Goal: Information Seeking & Learning: Learn about a topic

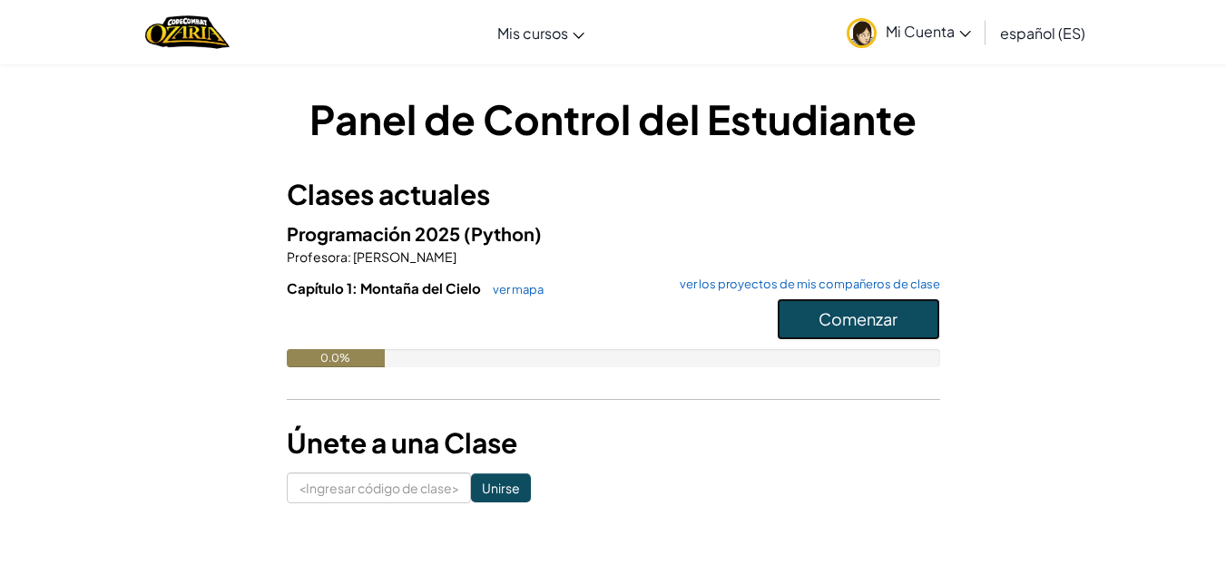
click at [856, 310] on font "Comenzar" at bounding box center [857, 319] width 79 height 21
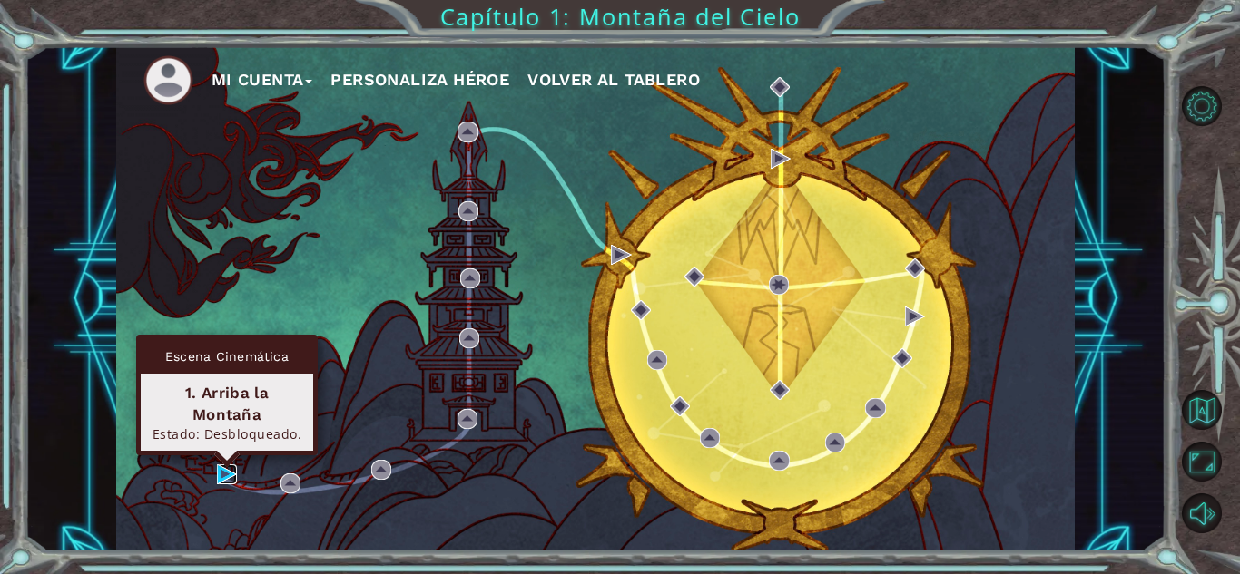
click at [224, 467] on img at bounding box center [227, 475] width 20 height 20
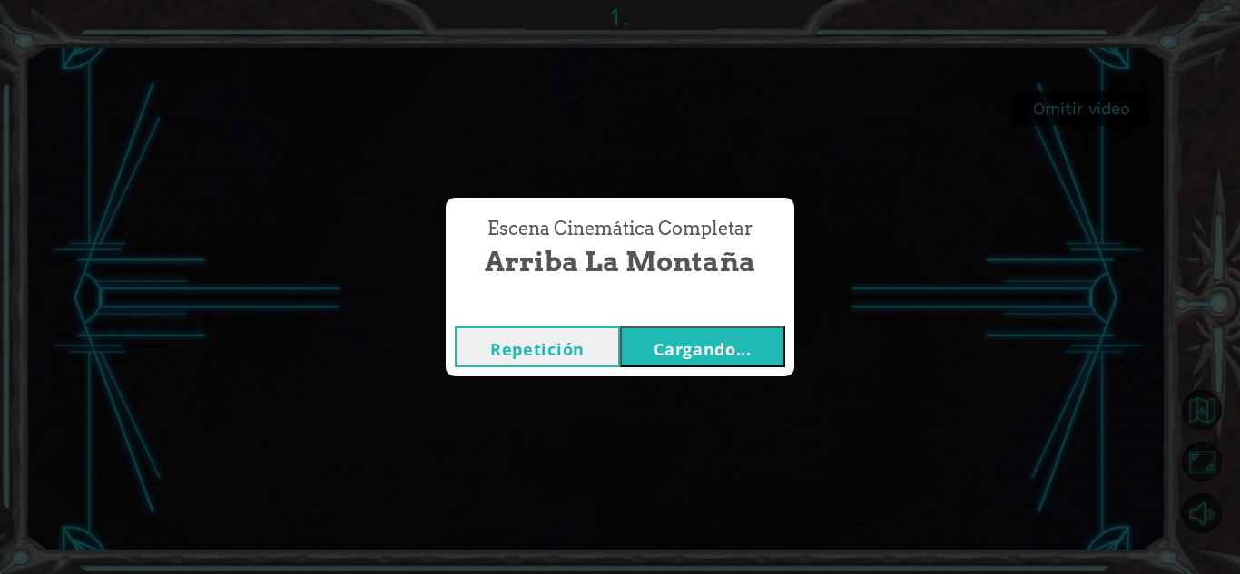
click at [734, 343] on font "Cargando..." at bounding box center [702, 349] width 98 height 22
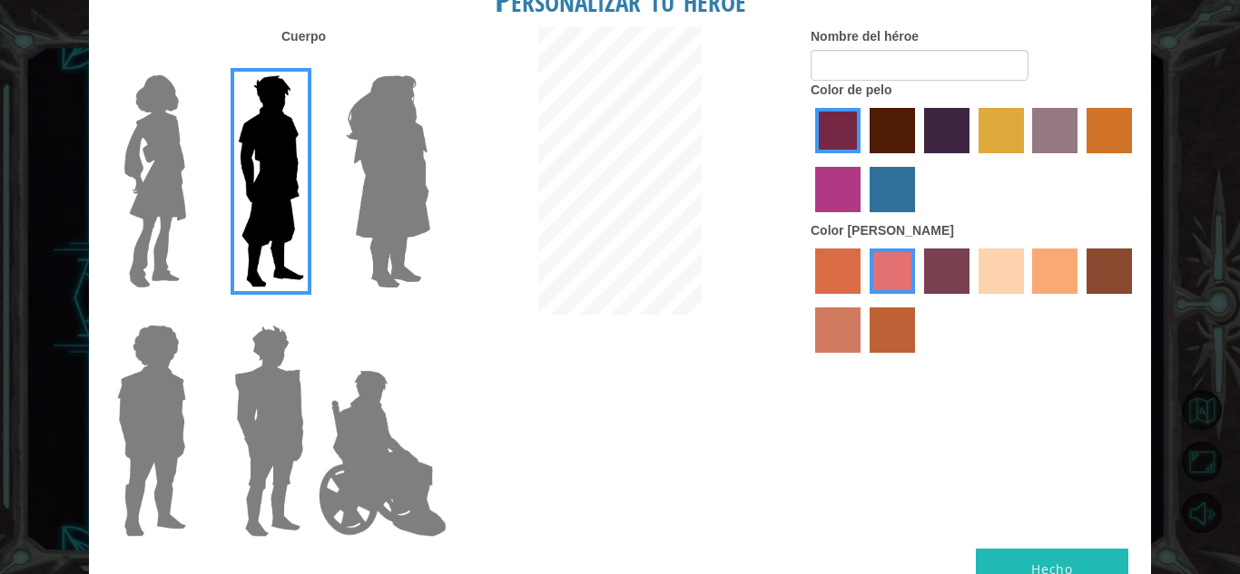
click at [419, 228] on img at bounding box center [387, 181] width 99 height 227
click at [429, 64] on input "Héroe Amatista" at bounding box center [429, 64] width 0 height 0
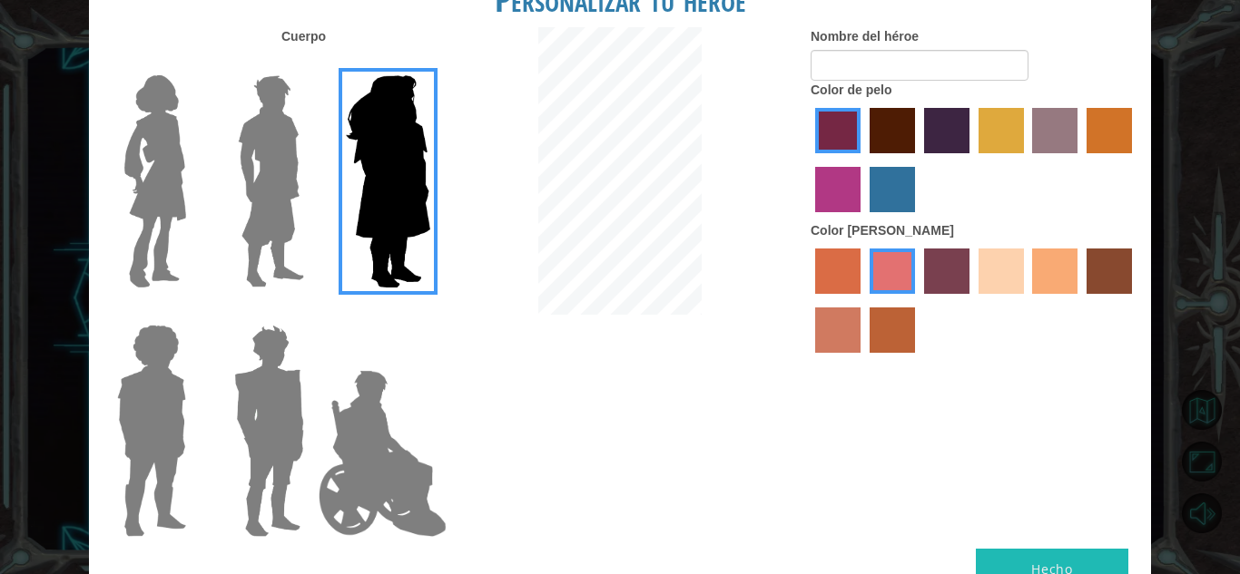
click at [177, 210] on img at bounding box center [155, 181] width 76 height 227
click at [193, 64] on input "Héroe Connie" at bounding box center [193, 64] width 0 height 0
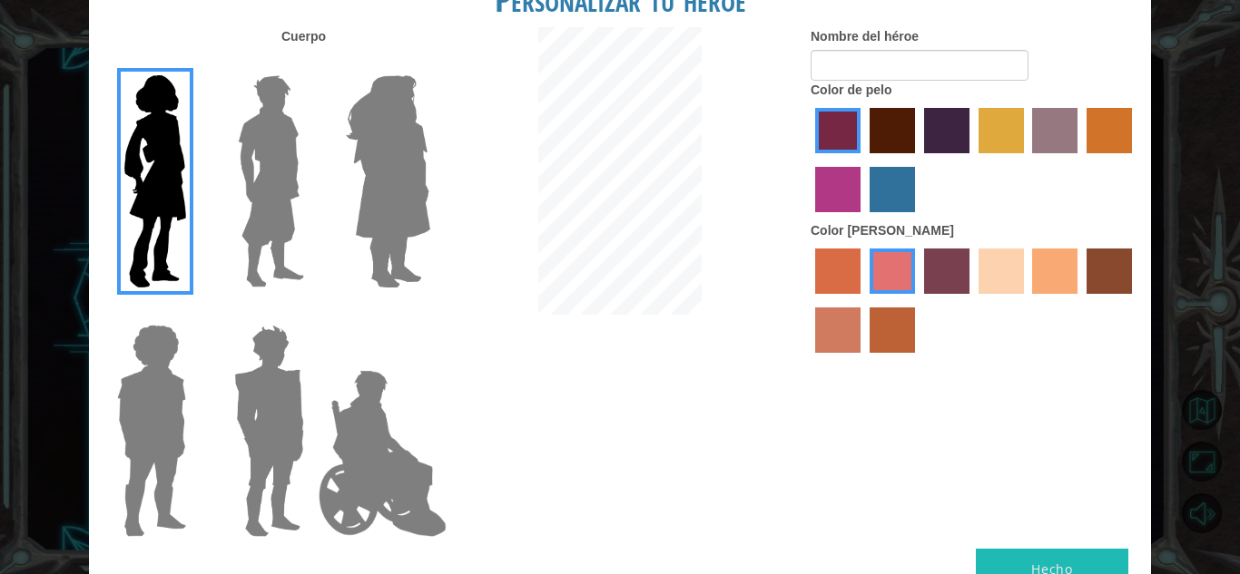
click at [875, 141] on label "color de pelo granate" at bounding box center [891, 130] width 45 height 45
click at [863, 160] on input "color de pelo granate" at bounding box center [863, 160] width 0 height 0
click at [1004, 261] on label "color de piel de playa de arena" at bounding box center [1000, 271] width 45 height 45
click at [972, 300] on input "color de piel de playa de arena" at bounding box center [972, 300] width 0 height 0
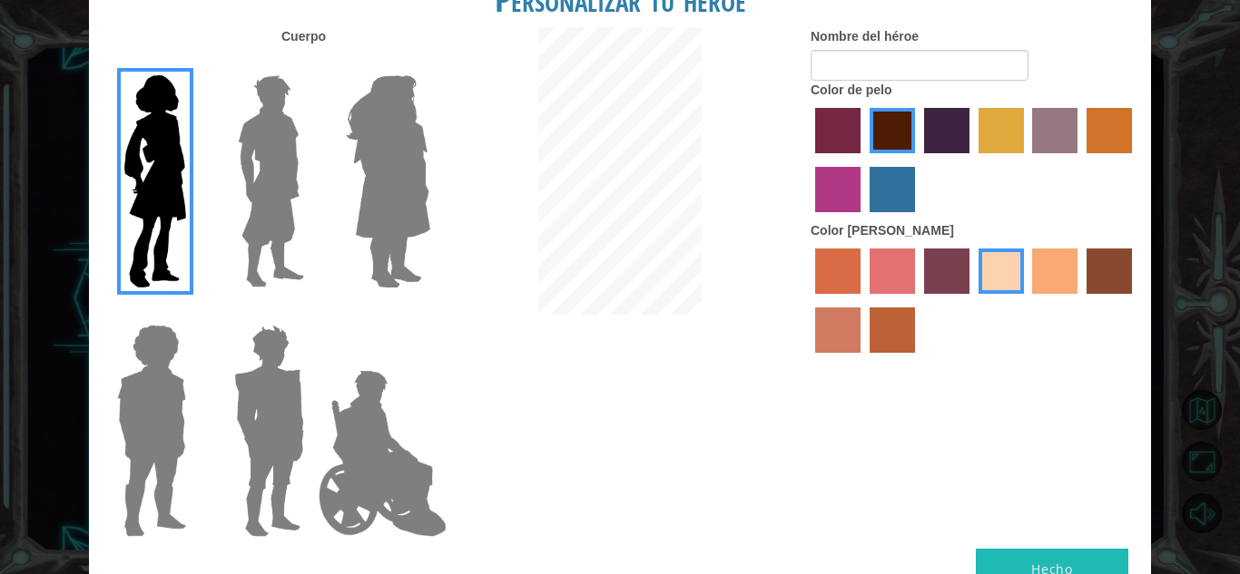
click at [989, 127] on label "color de pelo del tulipán" at bounding box center [1000, 130] width 45 height 45
click at [972, 160] on input "color de pelo del tulipán" at bounding box center [972, 160] width 0 height 0
click at [1122, 149] on label "color de cabello gota dorada" at bounding box center [1108, 130] width 45 height 45
click at [1080, 160] on input "color de cabello gota dorada" at bounding box center [1080, 160] width 0 height 0
click at [889, 135] on label "color de pelo granate" at bounding box center [891, 130] width 45 height 45
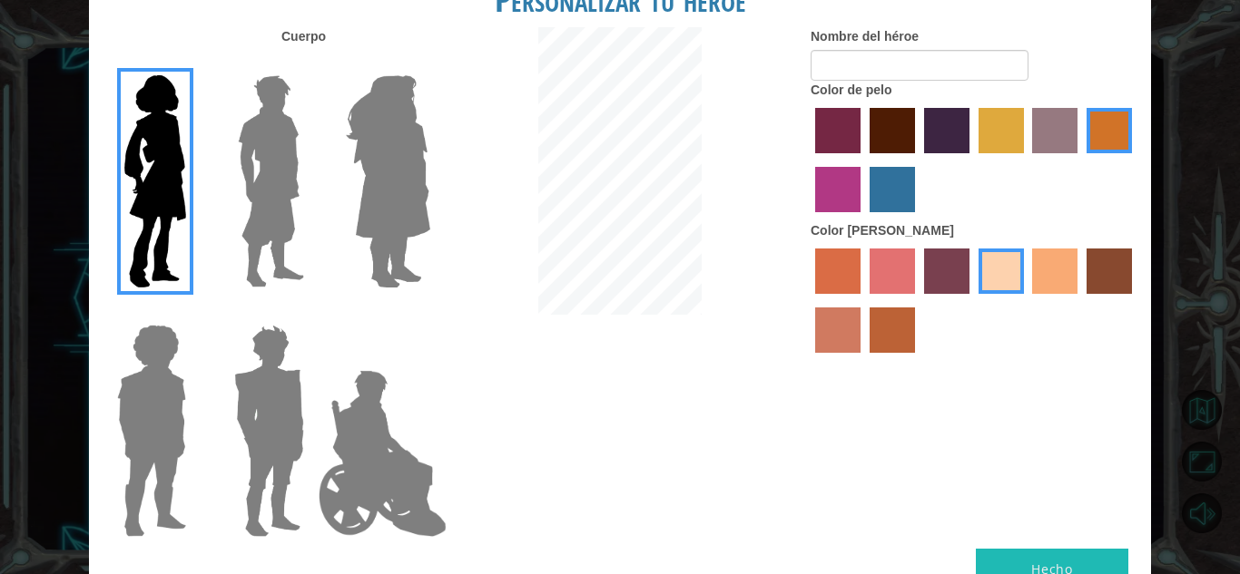
click at [863, 160] on input "color de pelo granate" at bounding box center [863, 160] width 0 height 0
click at [995, 132] on label "color de pelo del tulipán" at bounding box center [1000, 130] width 45 height 45
click at [972, 160] on input "color de pelo del tulipán" at bounding box center [972, 160] width 0 height 0
click at [890, 137] on label "color de pelo granate" at bounding box center [891, 130] width 45 height 45
click at [863, 160] on input "color de pelo granate" at bounding box center [863, 160] width 0 height 0
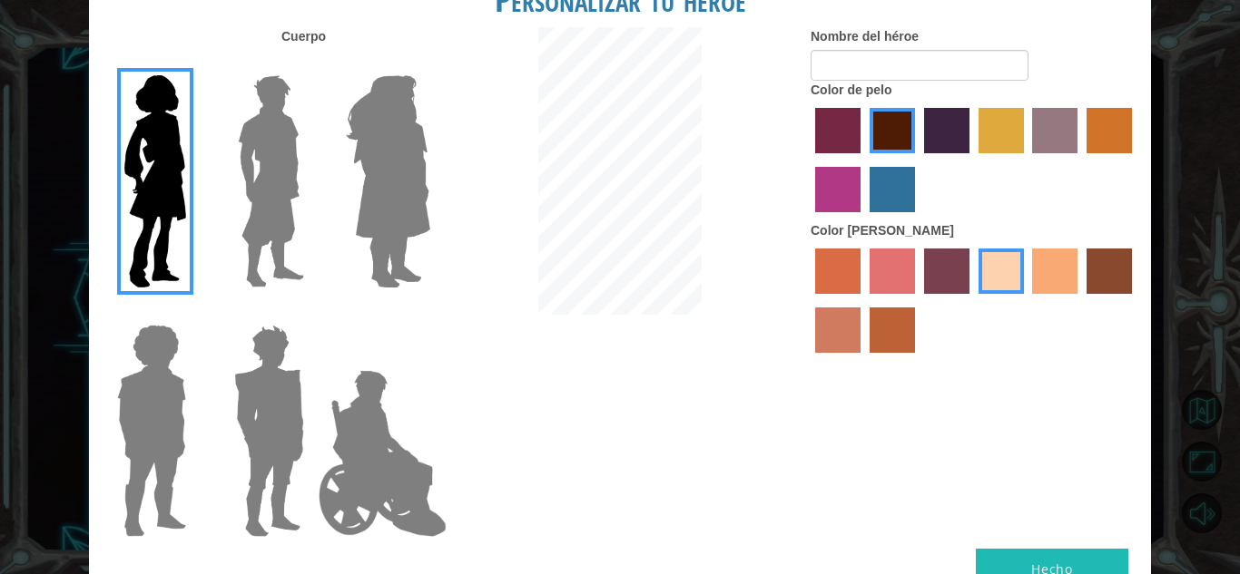
click at [887, 185] on label "color de cabello lachmara" at bounding box center [891, 189] width 45 height 45
click at [863, 219] on input "color de cabello lachmara" at bounding box center [863, 219] width 0 height 0
click at [940, 122] on label "color de pelo morado intenso" at bounding box center [946, 130] width 45 height 45
click at [917, 160] on input "color de pelo morado intenso" at bounding box center [917, 160] width 0 height 0
click at [892, 127] on label "color de pelo granate" at bounding box center [891, 130] width 45 height 45
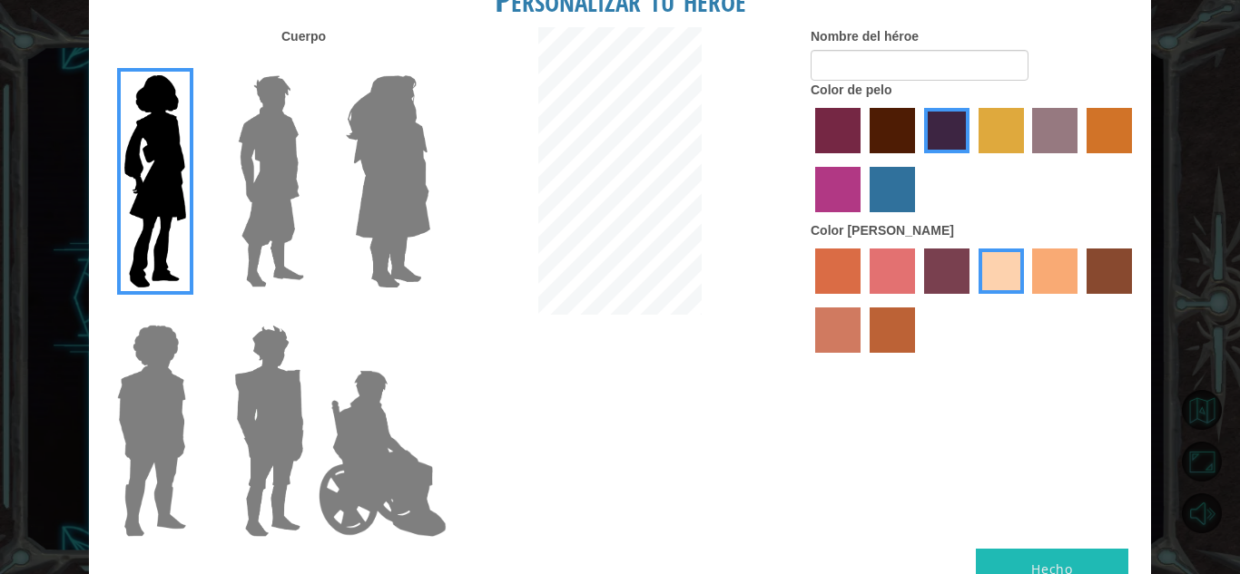
click at [863, 160] on input "color de pelo granate" at bounding box center [863, 160] width 0 height 0
click at [830, 133] on label "color de pelo pimentón" at bounding box center [837, 130] width 45 height 45
click at [808, 160] on input "color de pelo pimentón" at bounding box center [808, 160] width 0 height 0
click at [1059, 126] on label "color de pelo de bazar" at bounding box center [1054, 130] width 45 height 45
click at [1026, 160] on input "color de pelo de bazar" at bounding box center [1026, 160] width 0 height 0
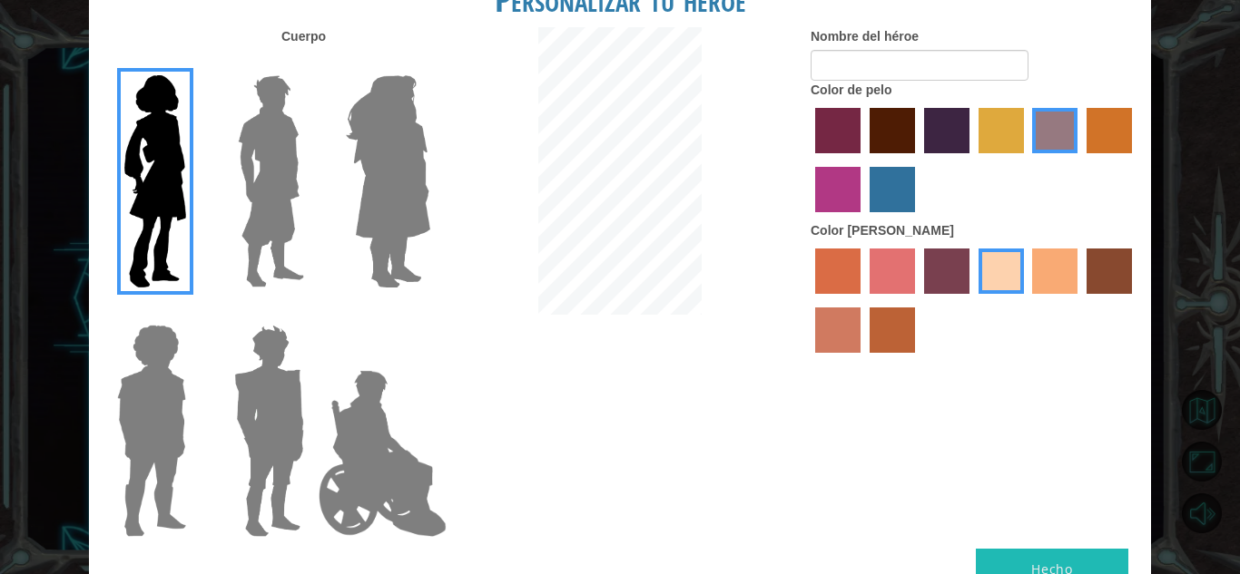
click at [883, 131] on label "color de pelo granate" at bounding box center [891, 130] width 45 height 45
click at [863, 160] on input "color de pelo granate" at bounding box center [863, 160] width 0 height 0
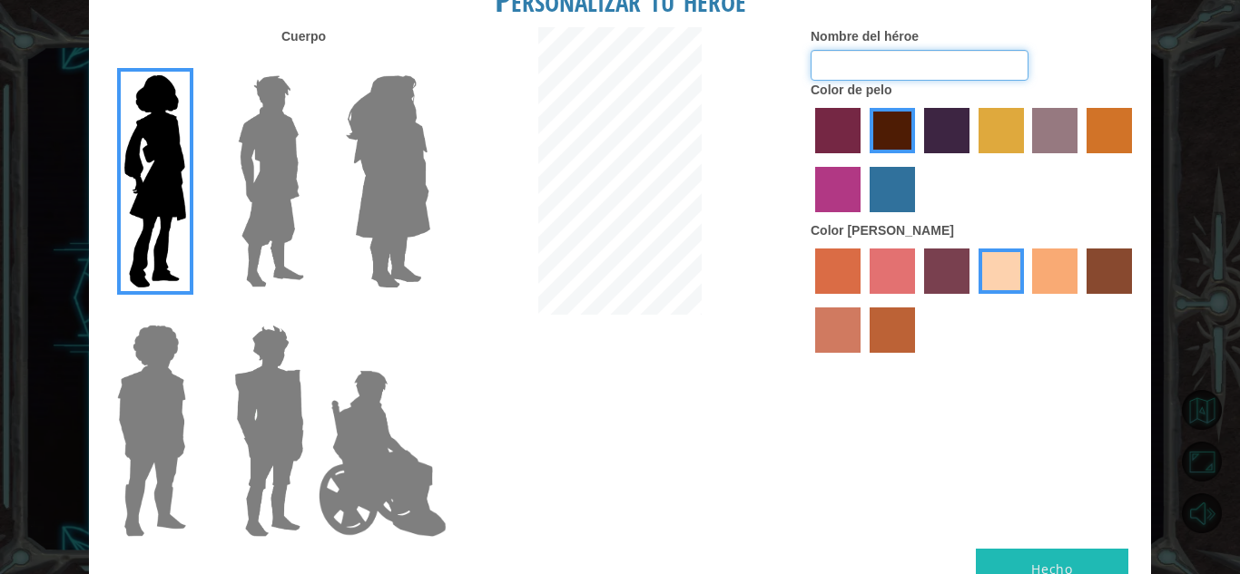
click at [926, 72] on input "Nombre del héroe" at bounding box center [919, 65] width 218 height 31
type input "evevev"
click at [1063, 551] on button "Hecho" at bounding box center [1051, 569] width 152 height 41
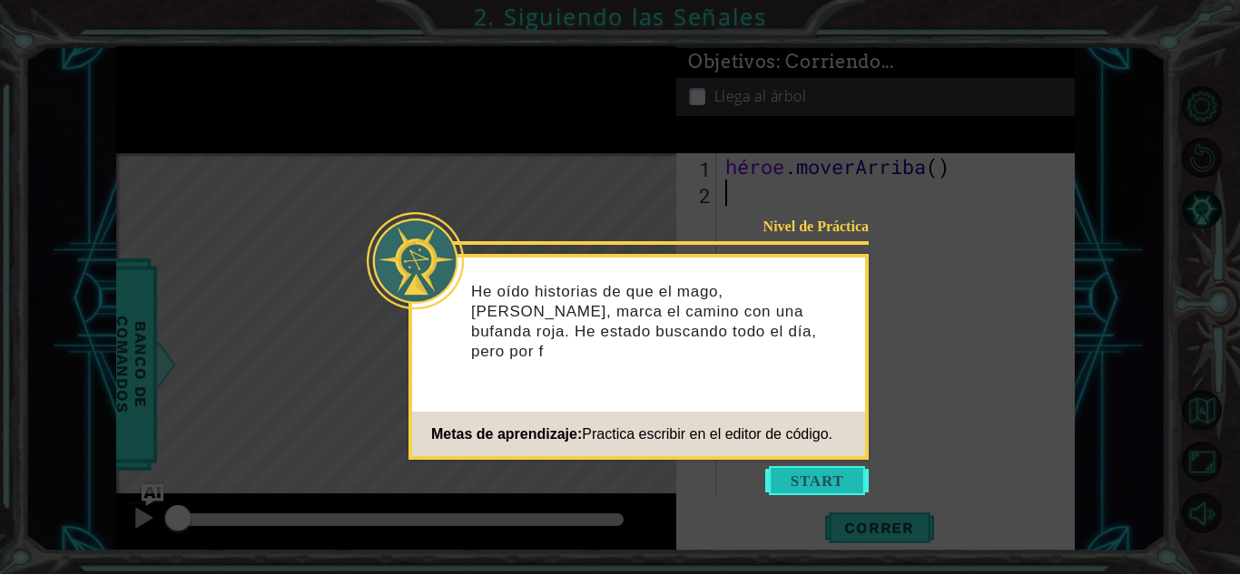
click at [796, 476] on button "Comenzar" at bounding box center [816, 480] width 103 height 29
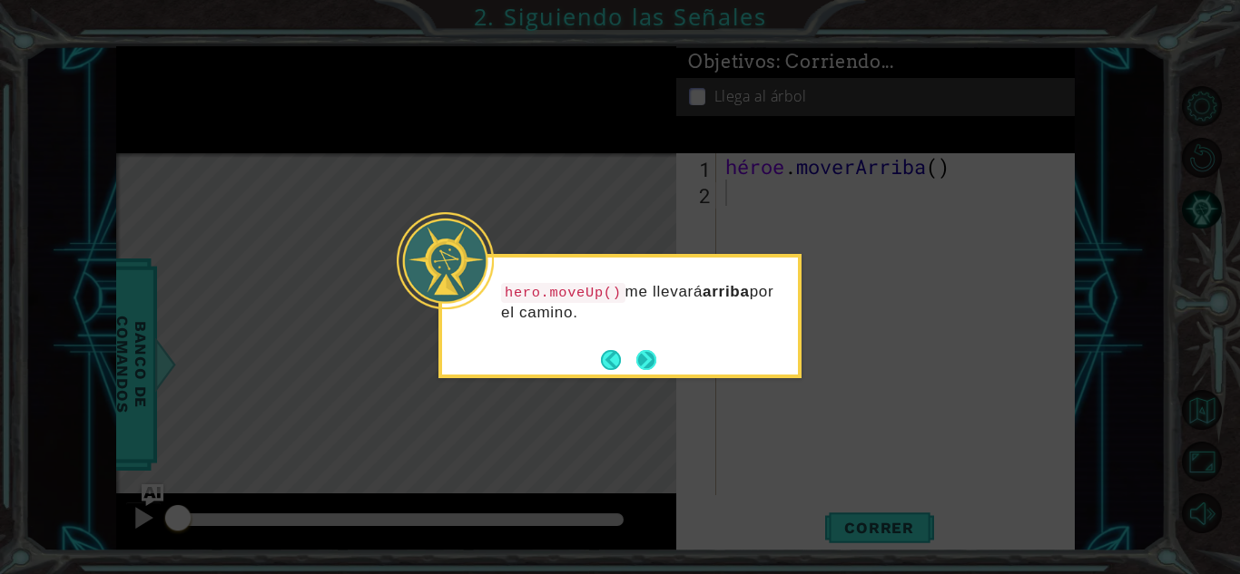
click at [652, 354] on button "Próximo" at bounding box center [646, 360] width 22 height 22
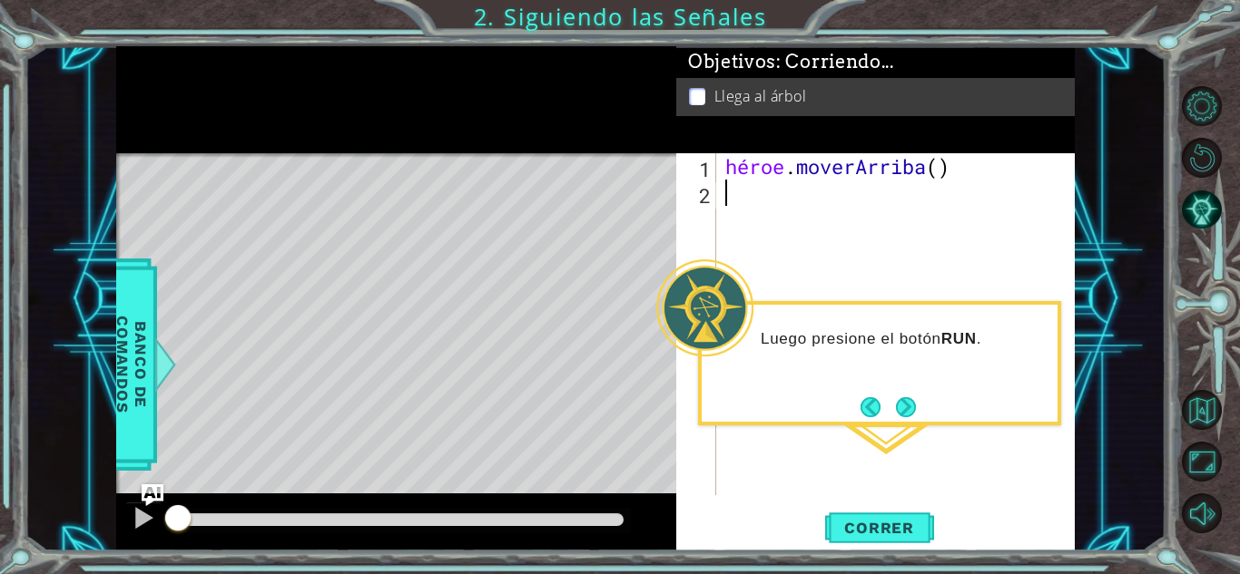
click at [901, 452] on div "héroe . moverArriba ( )" at bounding box center [900, 350] width 358 height 395
click at [899, 409] on button "Próximo" at bounding box center [905, 407] width 34 height 34
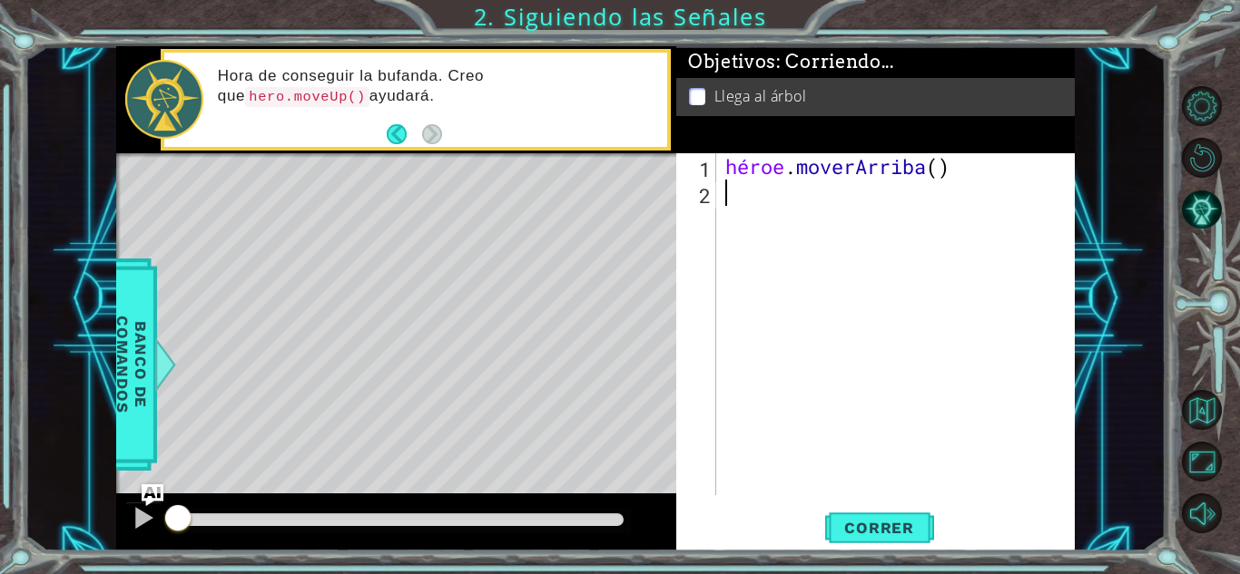
click at [578, 228] on div "Mapa de niveles" at bounding box center [535, 420] width 838 height 534
click at [864, 542] on button "Correr" at bounding box center [879, 528] width 109 height 40
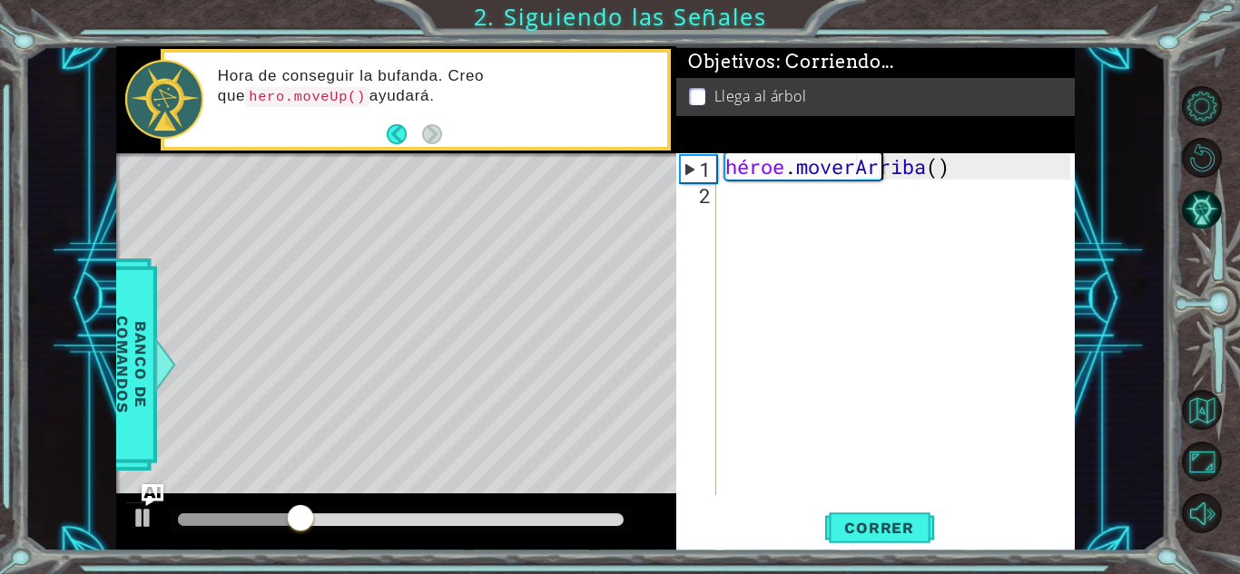
click at [983, 175] on div "héroe . moverArriba ( )" at bounding box center [900, 350] width 358 height 395
type textarea "hero.moveUp()"
click at [983, 168] on div "héroe . moverArriba ( )" at bounding box center [900, 350] width 358 height 395
click at [938, 244] on div "héroe . moverArriba ( )" at bounding box center [900, 350] width 358 height 395
click at [741, 202] on div "héroe . moverArriba ( )" at bounding box center [900, 350] width 358 height 395
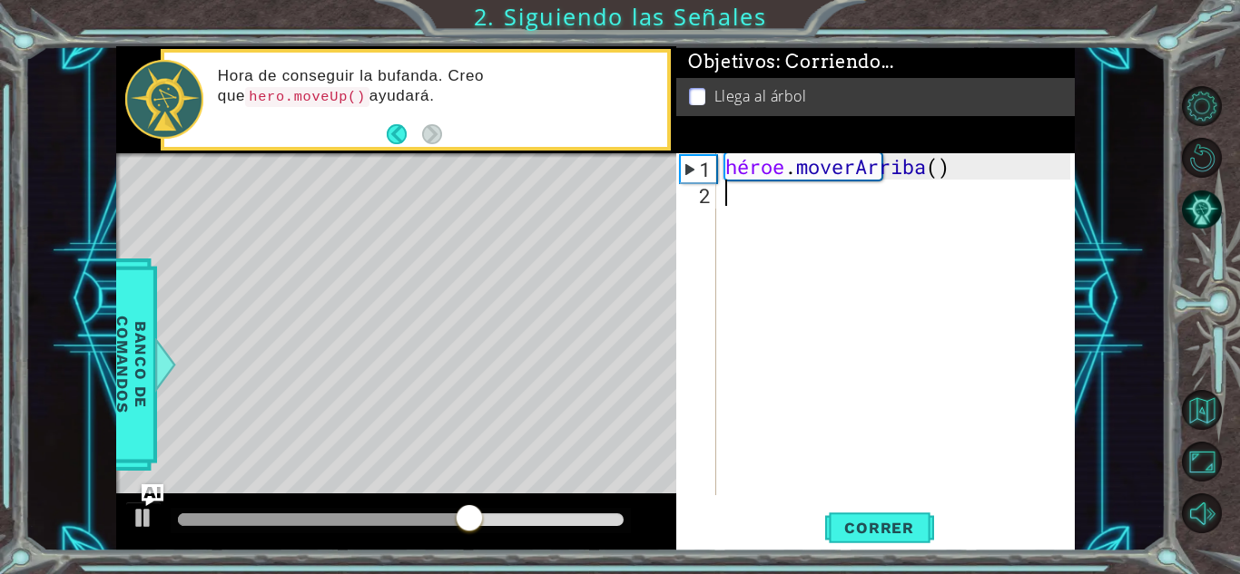
click at [970, 181] on div "héroe . moverArriba ( )" at bounding box center [900, 350] width 358 height 395
click at [1001, 165] on div "héroe . moverArriba ( )" at bounding box center [900, 350] width 358 height 395
click at [390, 137] on button "Atrás" at bounding box center [404, 134] width 35 height 20
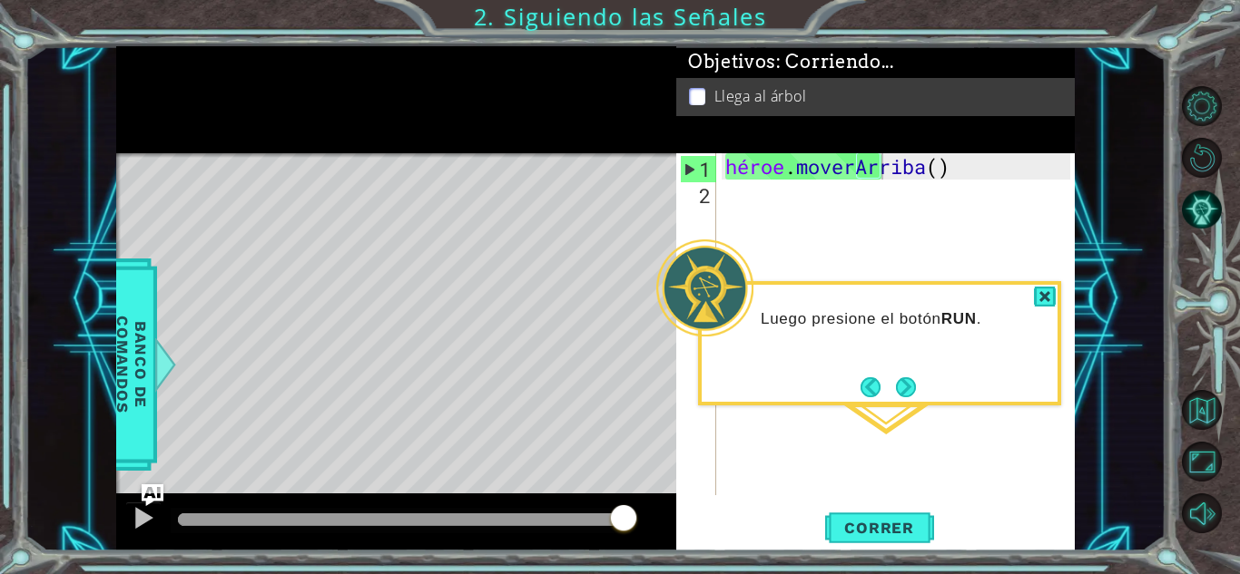
click at [1031, 307] on div "Luego presione el botón RUN ." at bounding box center [879, 328] width 356 height 72
click at [1043, 290] on div at bounding box center [1045, 297] width 22 height 21
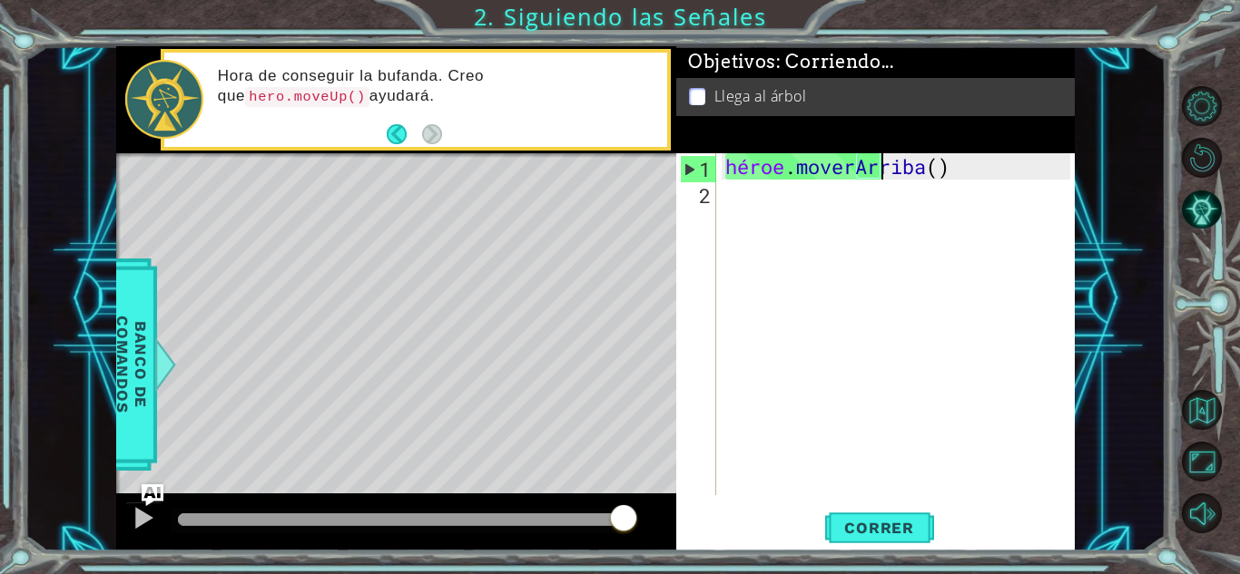
click at [975, 170] on div "héroe . moverArriba ( )" at bounding box center [900, 350] width 358 height 395
click at [391, 129] on button "Atrás" at bounding box center [404, 134] width 35 height 20
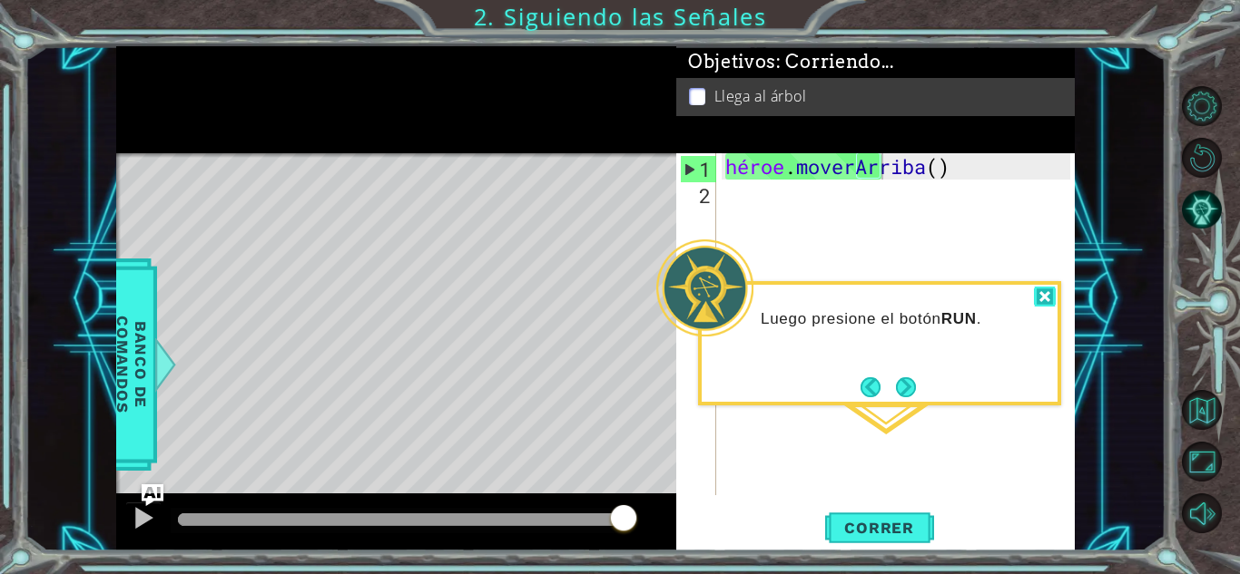
click at [1044, 288] on div at bounding box center [1045, 297] width 22 height 21
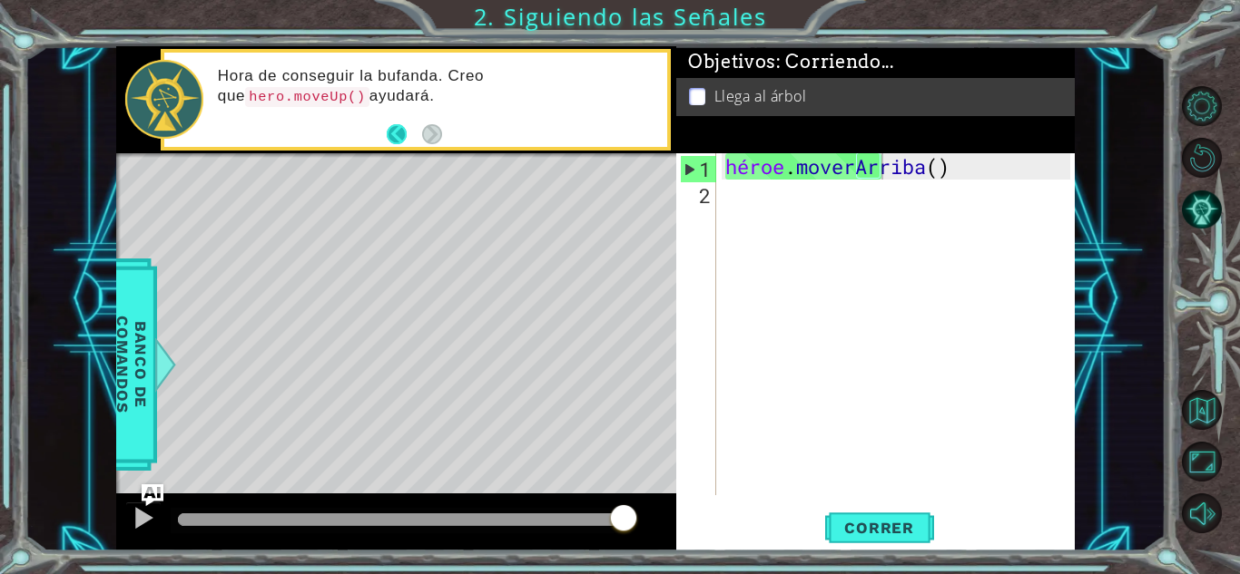
click at [401, 141] on button "Atrás" at bounding box center [404, 134] width 35 height 20
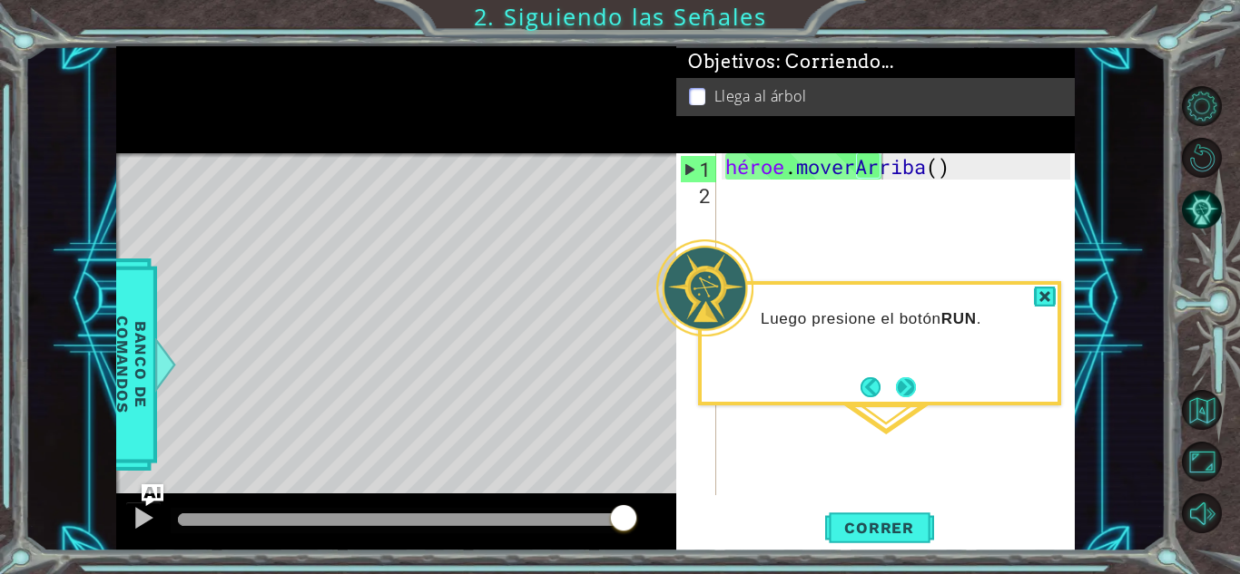
click at [899, 388] on button "Próximo" at bounding box center [906, 387] width 20 height 20
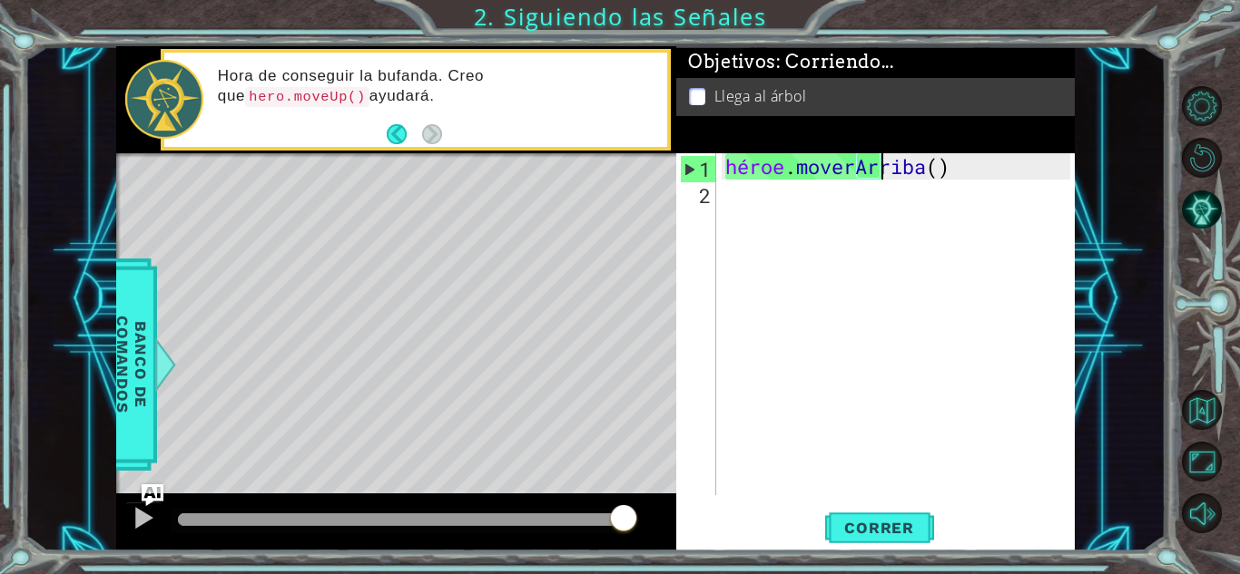
click at [265, 93] on code "hero.moveUp()" at bounding box center [307, 97] width 124 height 20
click at [1011, 166] on div "héroe . moverArriba ( )" at bounding box center [900, 350] width 358 height 395
click at [873, 531] on font "Correr" at bounding box center [879, 528] width 70 height 18
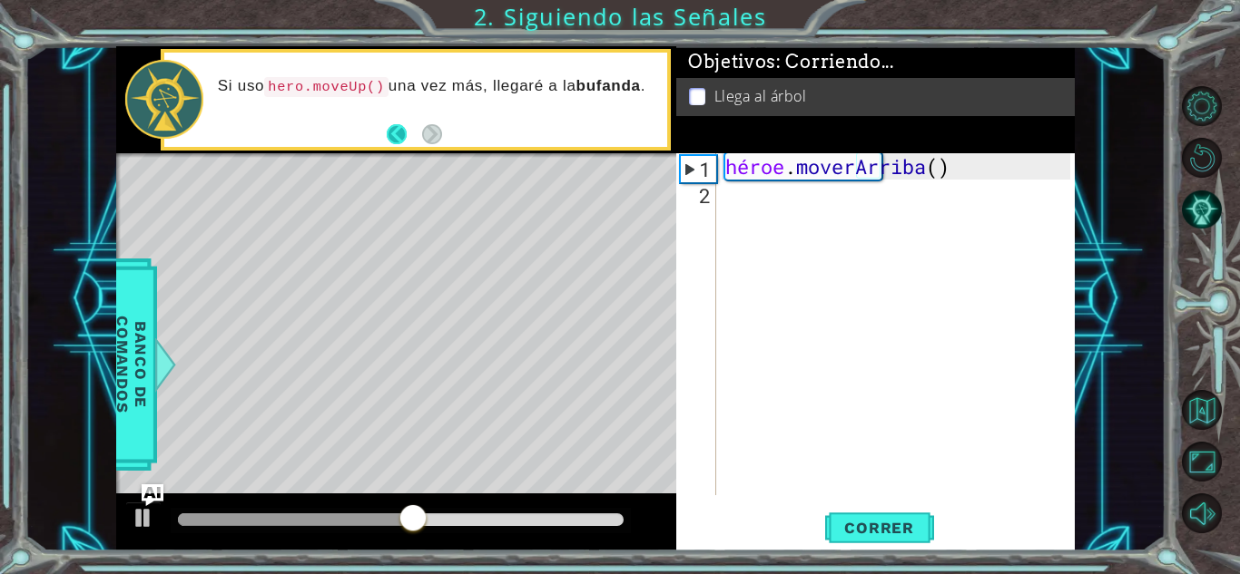
click at [406, 141] on button "Atrás" at bounding box center [404, 134] width 35 height 20
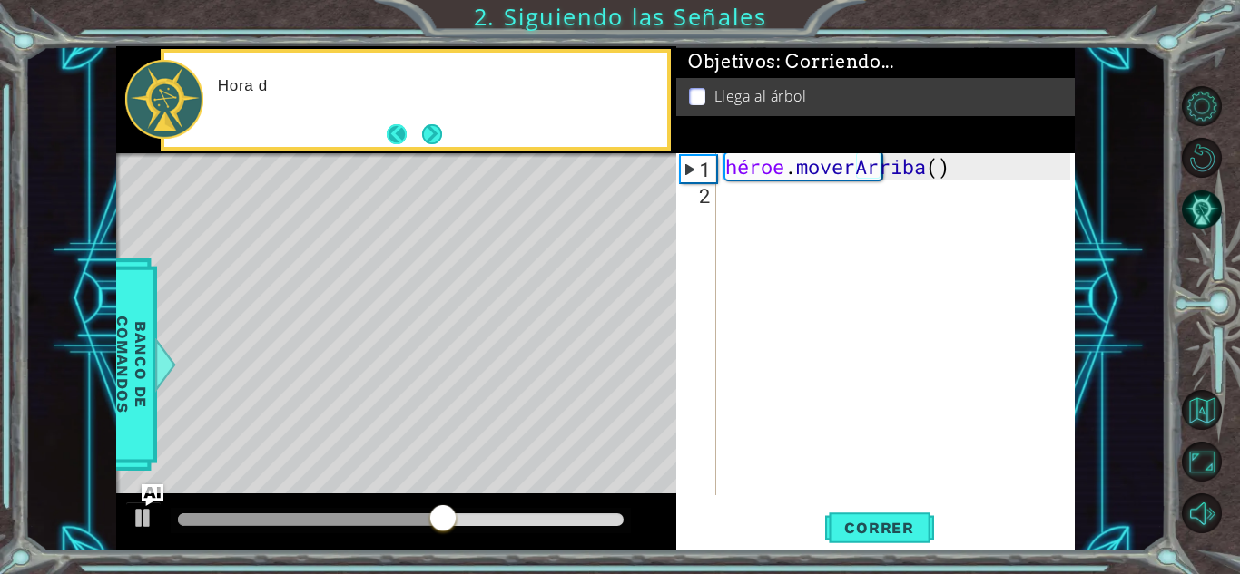
click at [402, 138] on button "Atrás" at bounding box center [404, 134] width 35 height 20
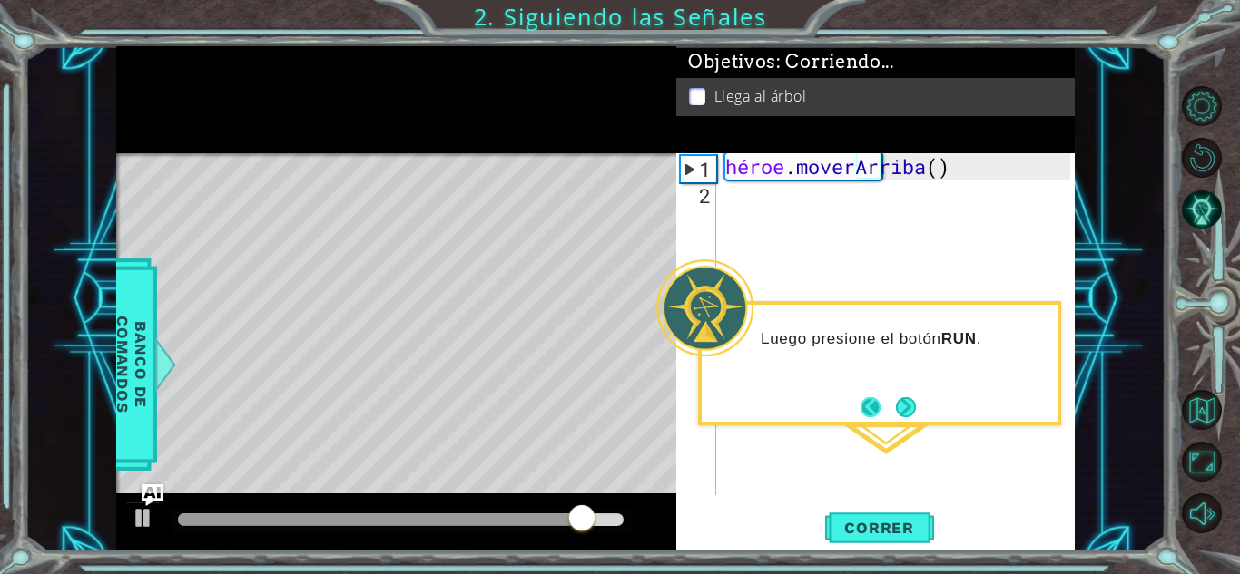
click at [866, 399] on button "Atrás" at bounding box center [877, 407] width 35 height 20
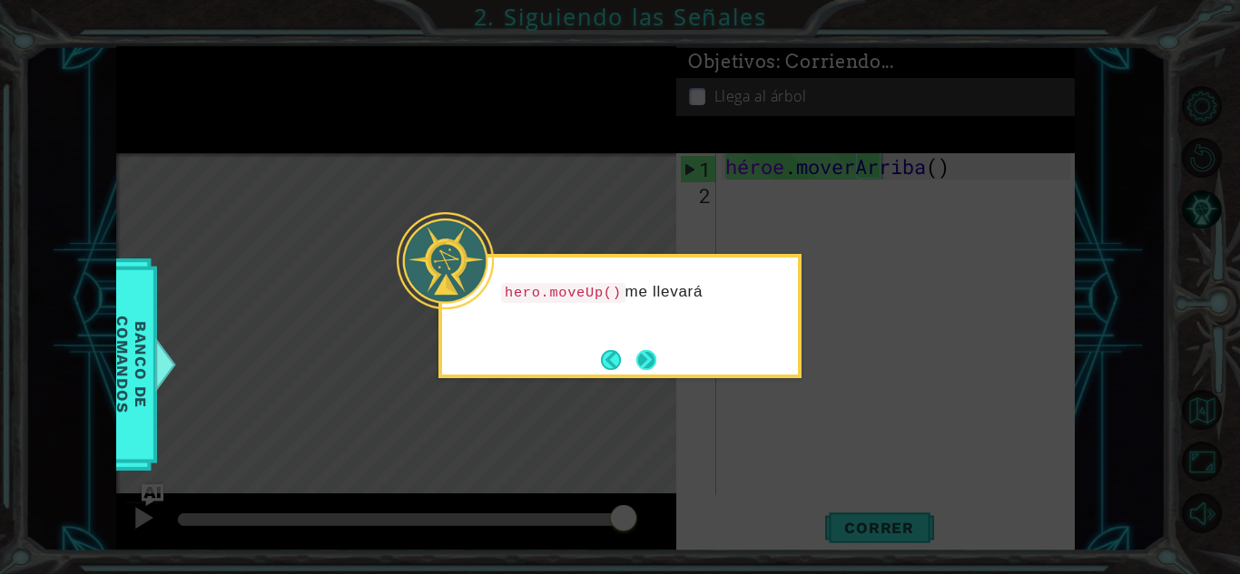
click at [640, 357] on button "Next" at bounding box center [645, 359] width 21 height 21
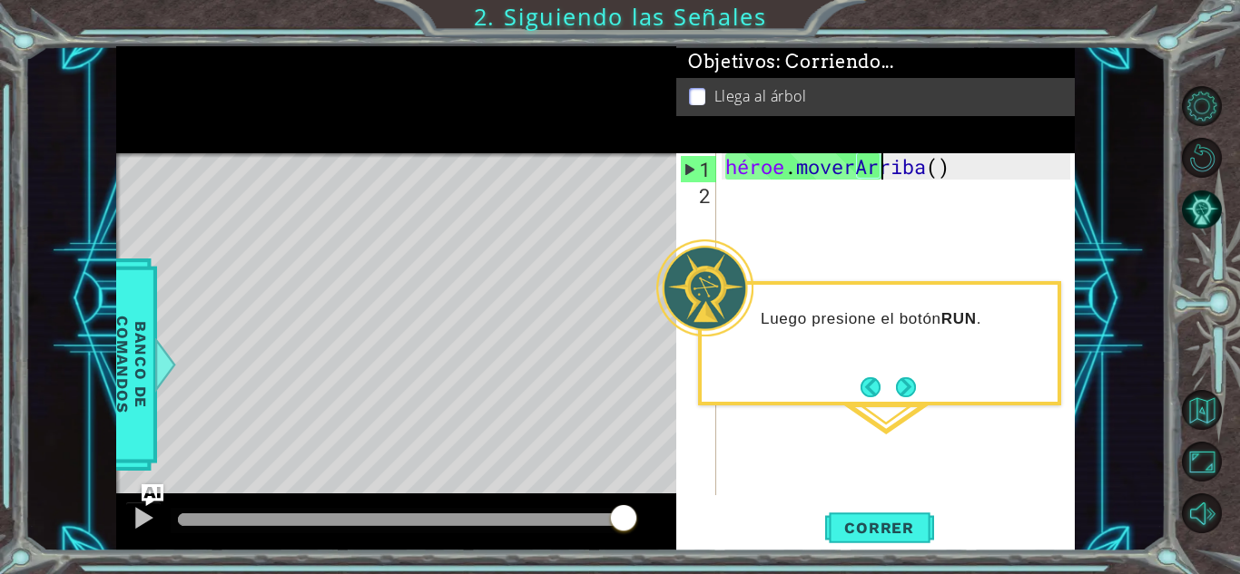
click at [974, 177] on div "héroe . moverArriba ( )" at bounding box center [900, 350] width 358 height 395
click at [857, 173] on div "héroe . moverArriba ( )" at bounding box center [900, 350] width 358 height 395
drag, startPoint x: 735, startPoint y: 171, endPoint x: 771, endPoint y: 177, distance: 36.7
click at [771, 177] on div "héroe . moverArriba ( )" at bounding box center [900, 350] width 358 height 395
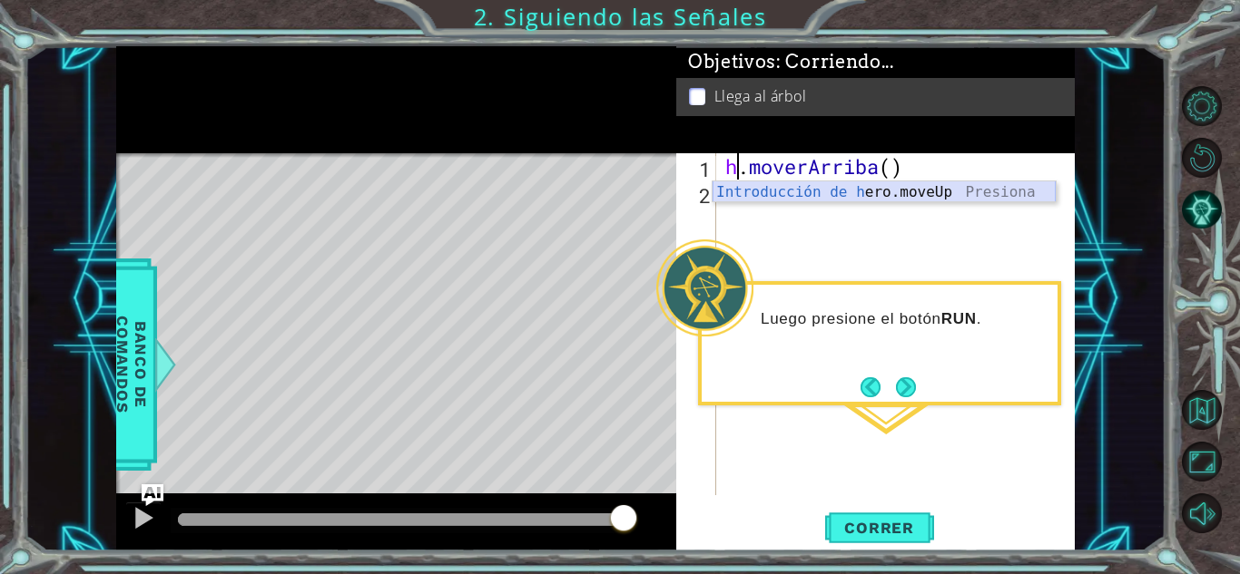
click at [863, 185] on div "Introducción de [PERSON_NAME].moveUp Presiona" at bounding box center [883, 213] width 343 height 65
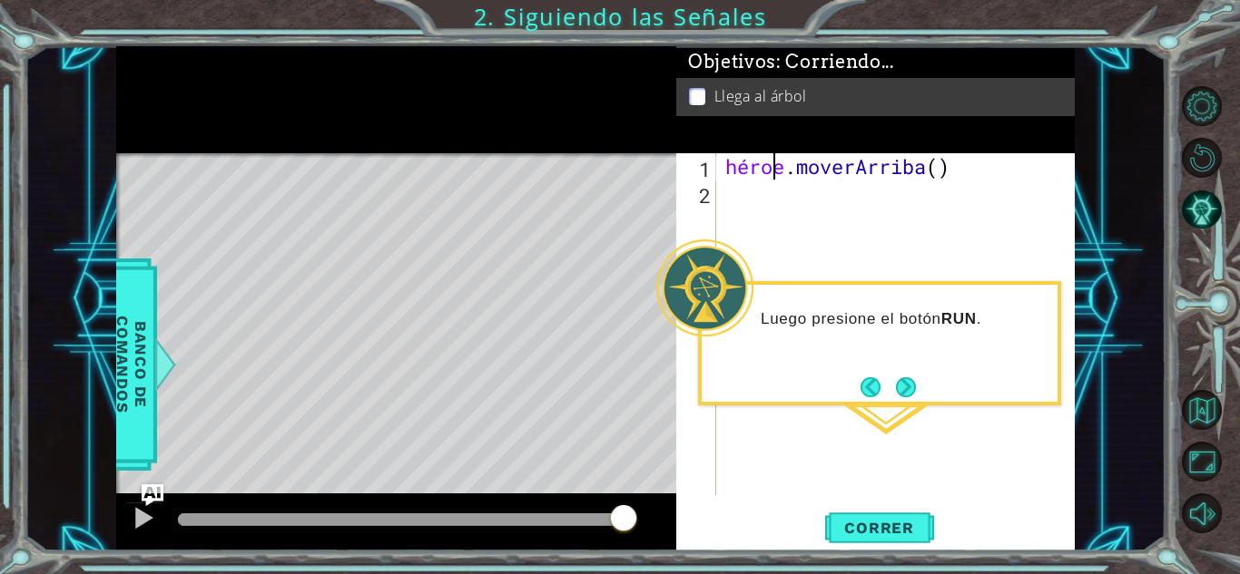
type textarea "hero.moveUp()"
click at [879, 184] on div "hero . moveUp ( )" at bounding box center [900, 350] width 358 height 395
click at [869, 166] on div "hero . moveUp ( )" at bounding box center [900, 350] width 358 height 395
type textarea "hero.moveUp(2)"
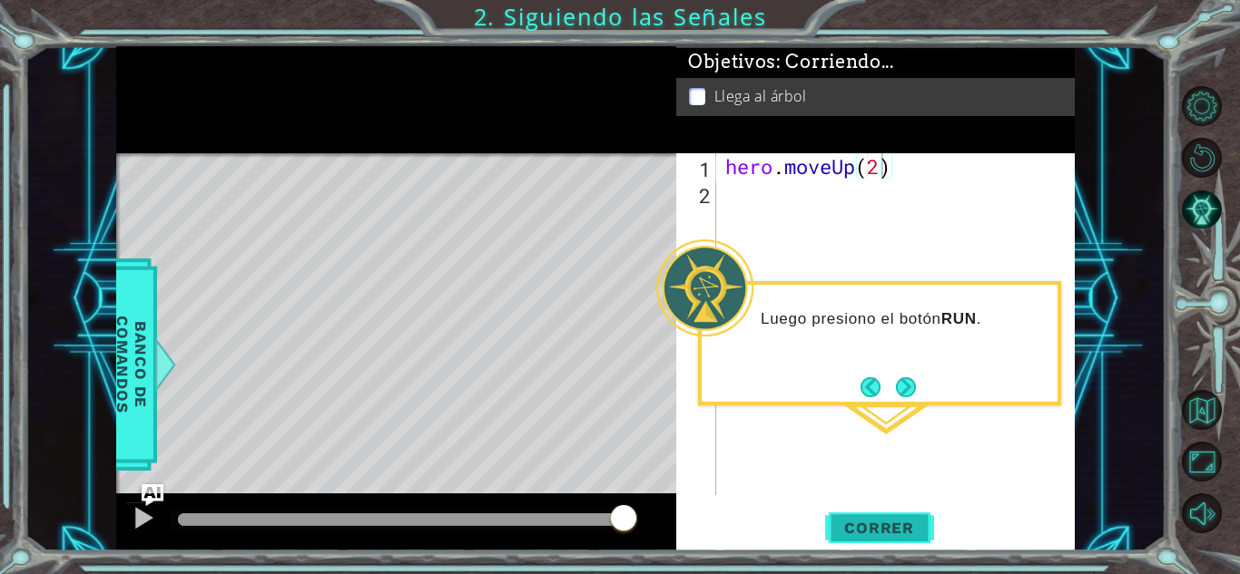
click at [868, 512] on button "Correr" at bounding box center [879, 528] width 109 height 40
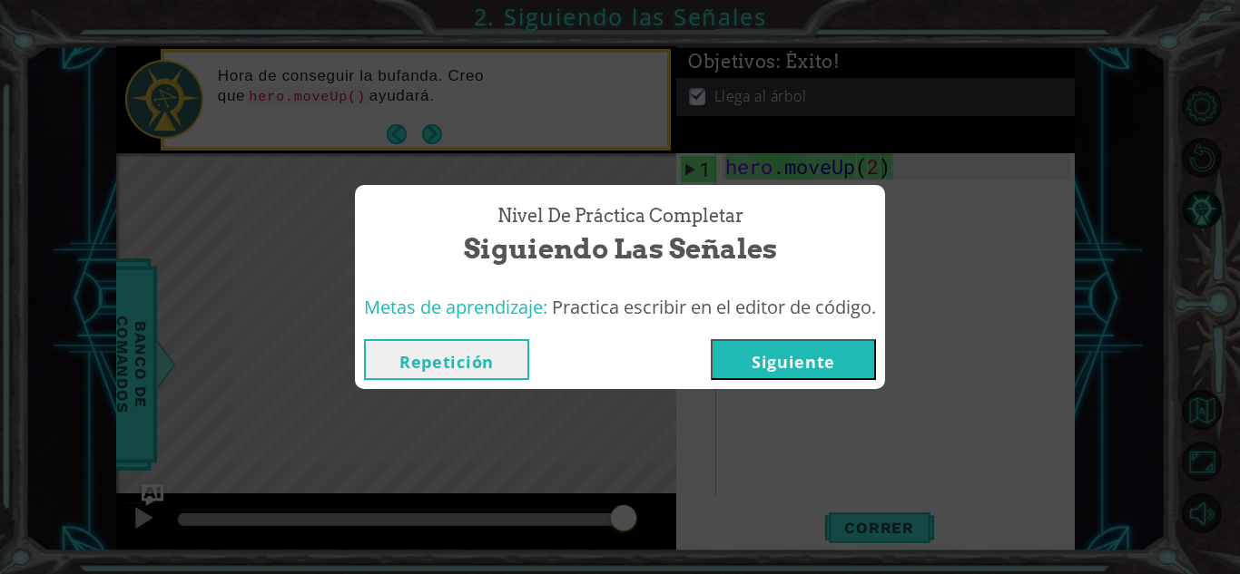
click at [821, 375] on button "Siguiente" at bounding box center [792, 359] width 165 height 41
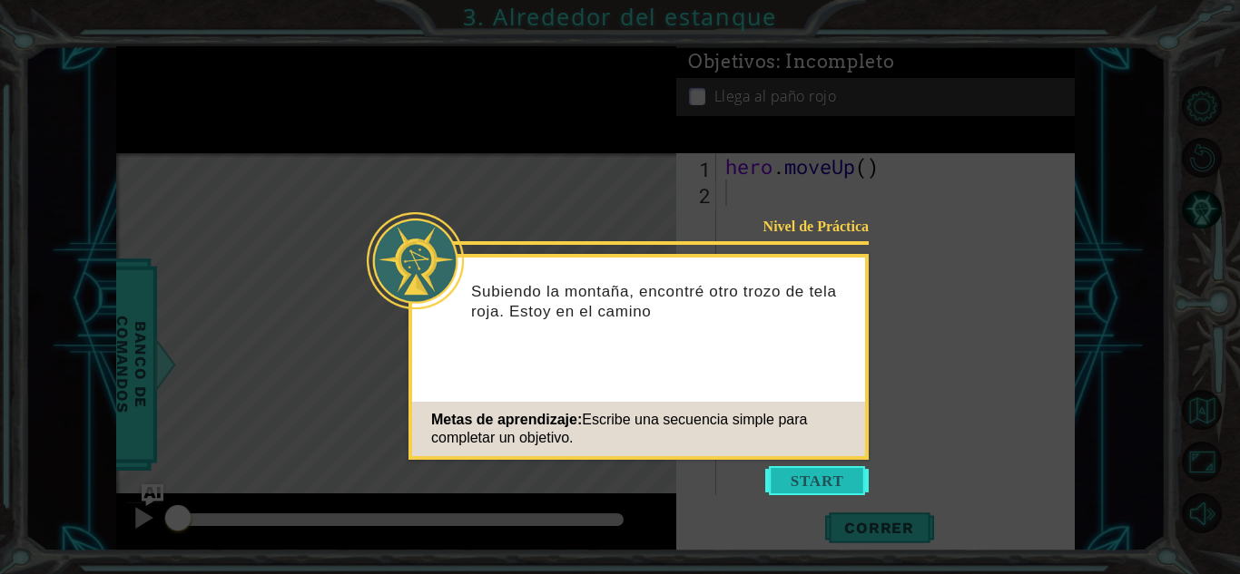
click at [812, 474] on button "Start" at bounding box center [816, 480] width 103 height 29
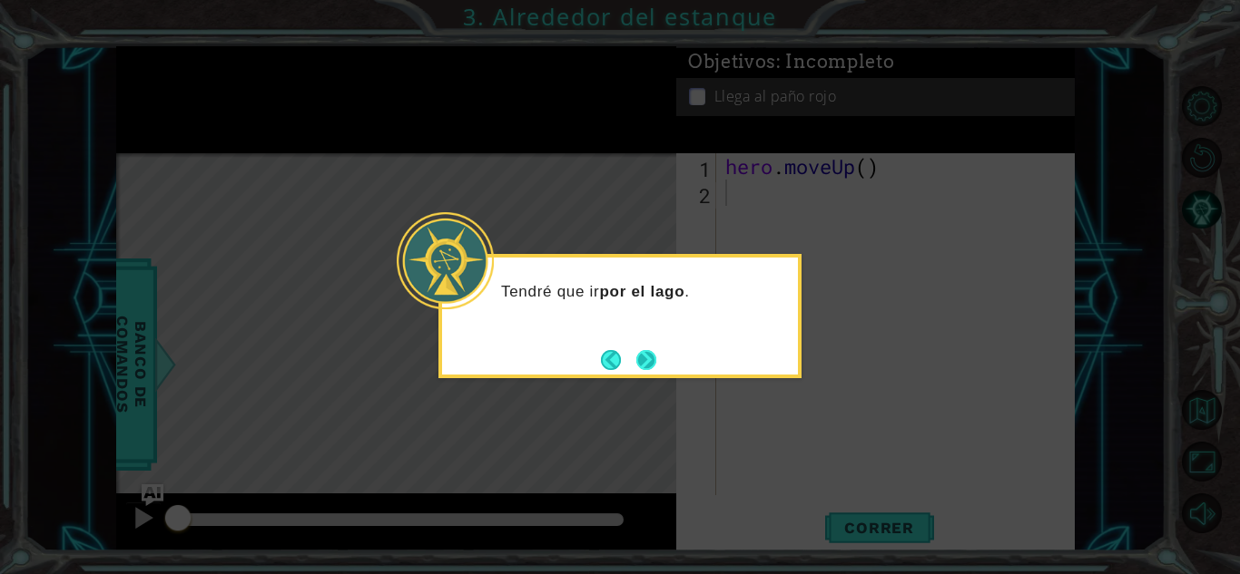
click at [648, 361] on button "Next" at bounding box center [646, 359] width 21 height 21
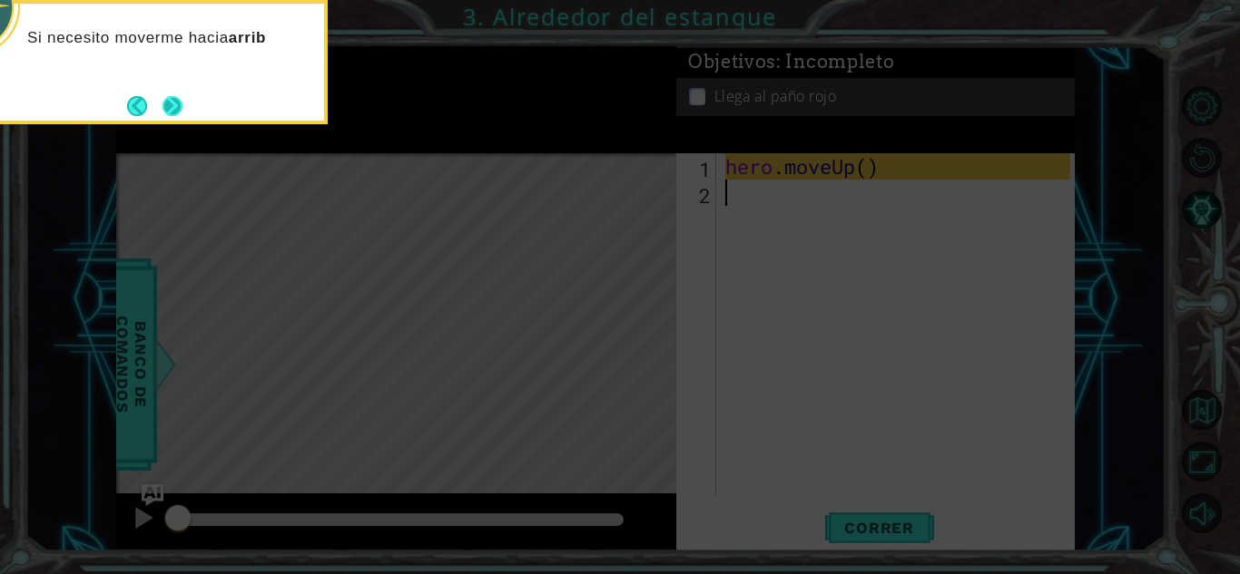
click at [178, 102] on button "Next" at bounding box center [172, 105] width 21 height 21
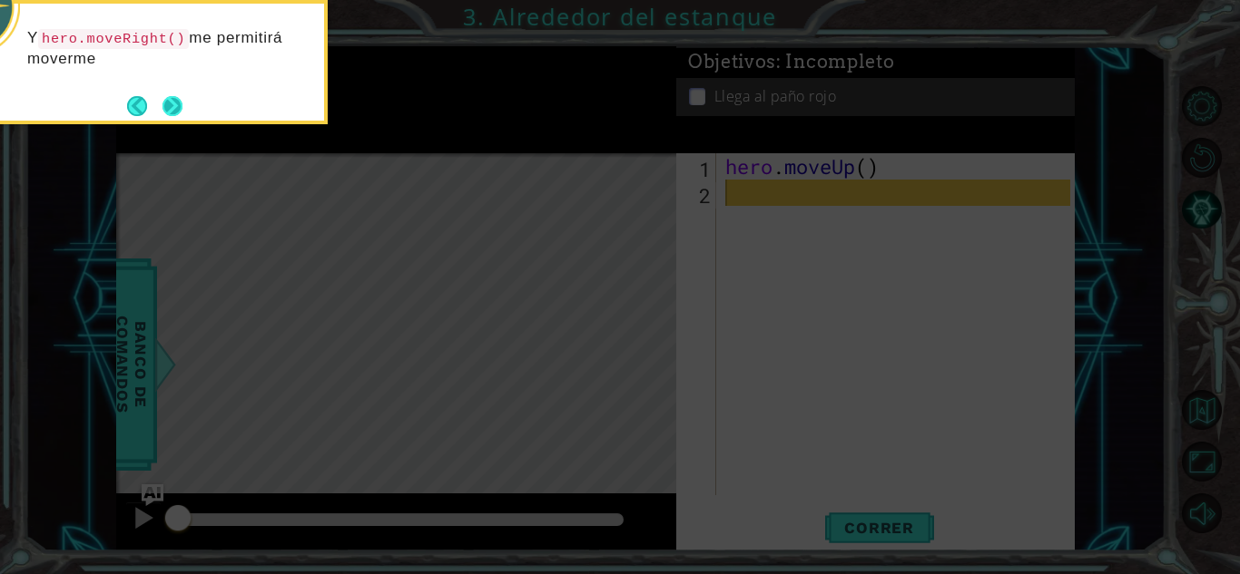
click at [172, 103] on button "Next" at bounding box center [172, 105] width 21 height 21
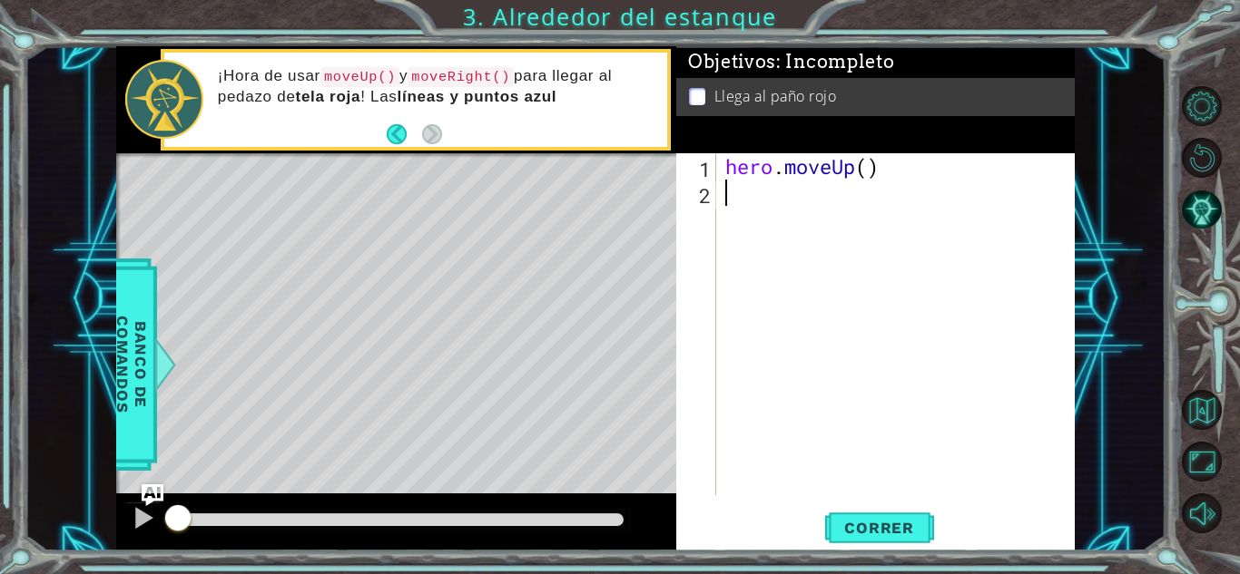
type textarea "h"
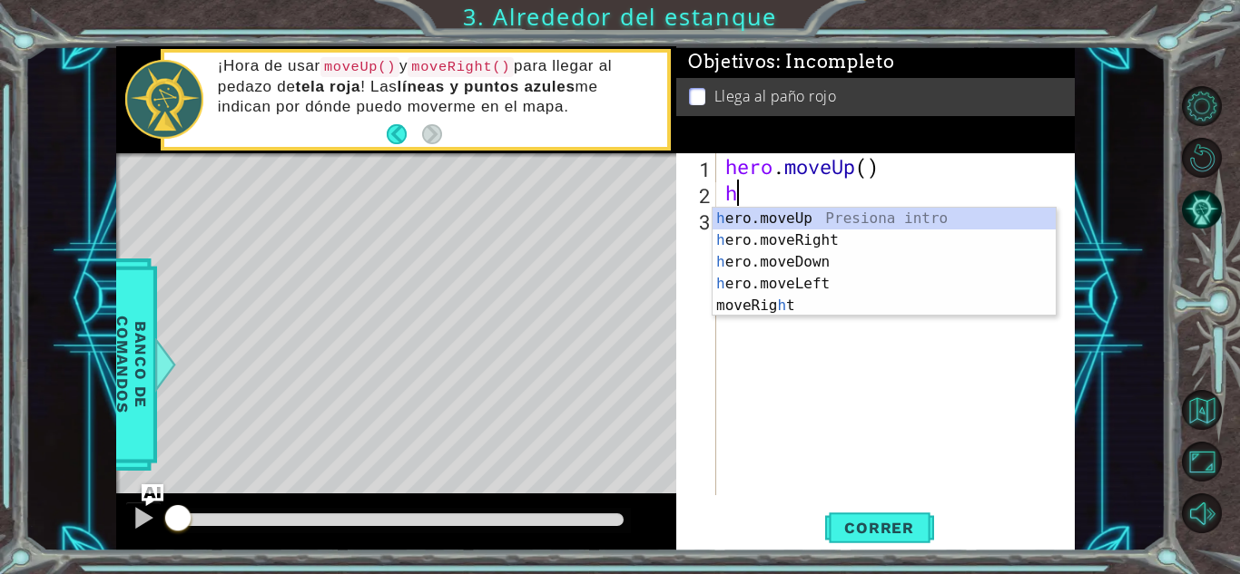
click at [808, 408] on div "hero . moveUp ( ) h" at bounding box center [900, 350] width 358 height 395
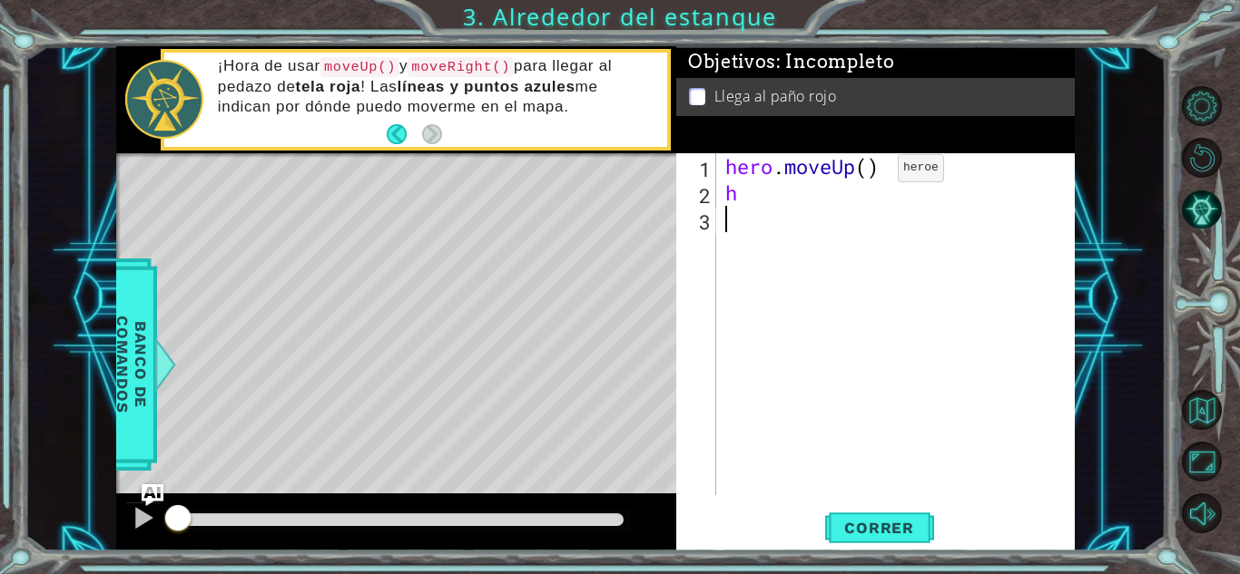
click at [870, 172] on div "hero . moveUp ( ) h" at bounding box center [900, 350] width 358 height 395
click at [790, 206] on div "hero . moveUp ( 2 ) h" at bounding box center [900, 350] width 358 height 395
type textarea "he"
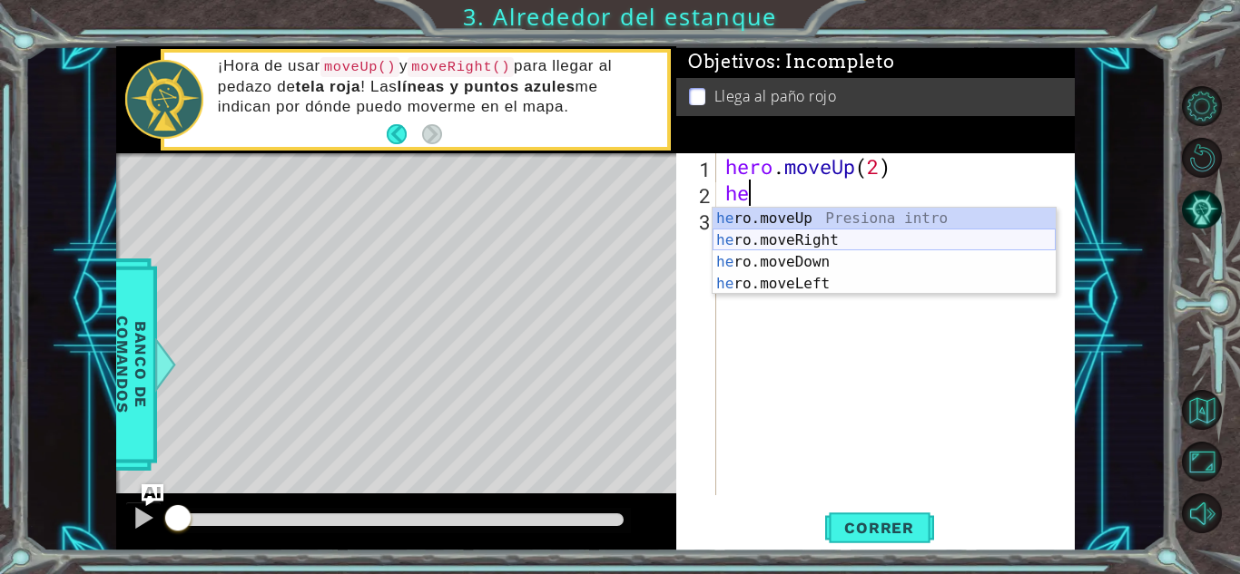
click at [796, 244] on div "he ro.moveUp Presiona intro he ro.moveRight Presiona intro he ro.moveDown Presi…" at bounding box center [883, 273] width 343 height 131
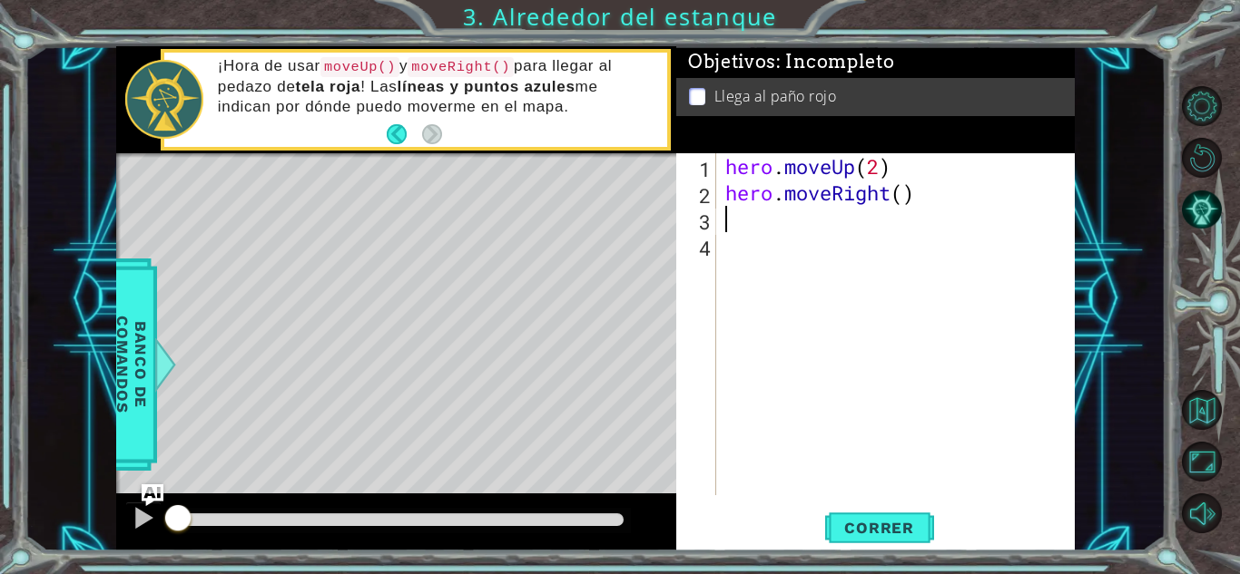
type textarea "h"
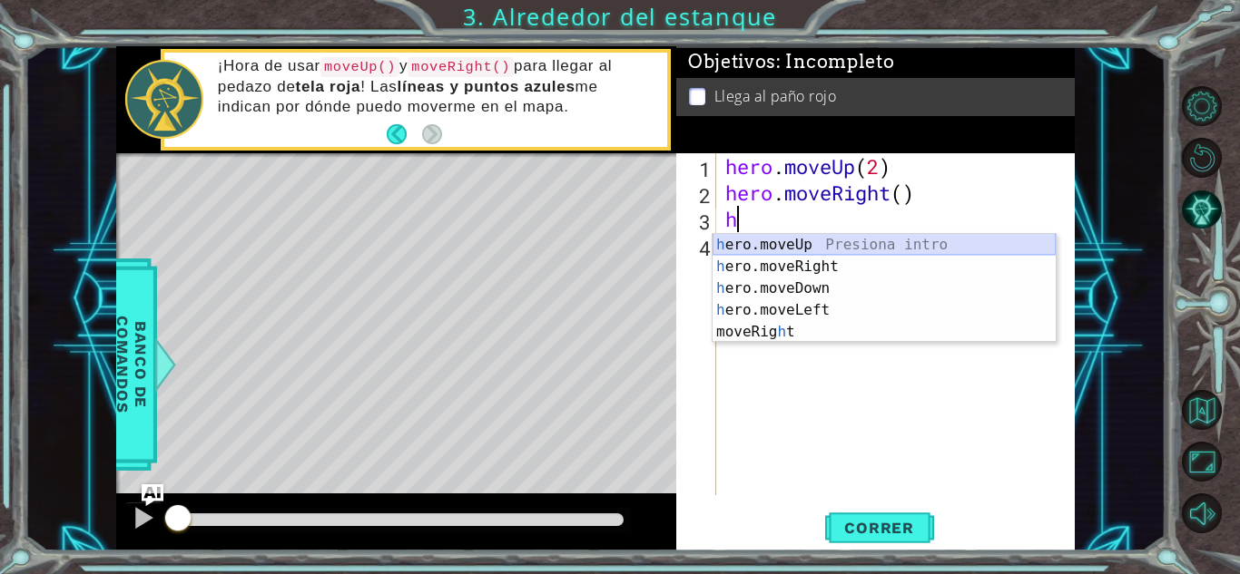
click at [784, 239] on div "h ero.moveUp Presiona intro h ero.moveRight Presiona intro h ero.moveDown Presi…" at bounding box center [883, 310] width 343 height 152
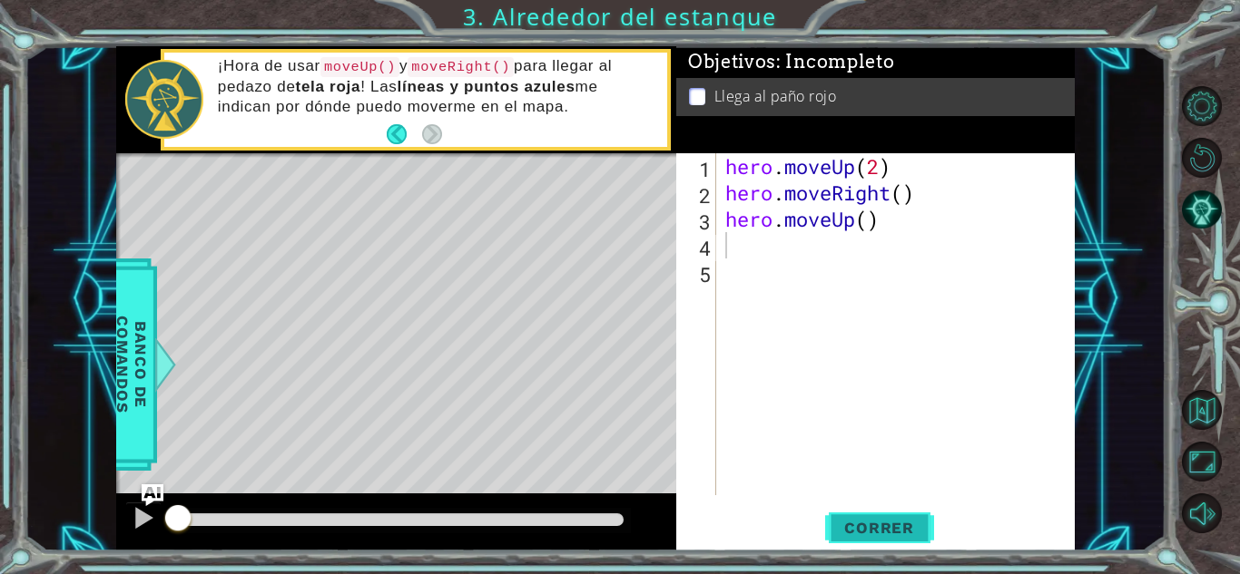
click at [863, 530] on span "Correr" at bounding box center [879, 528] width 106 height 18
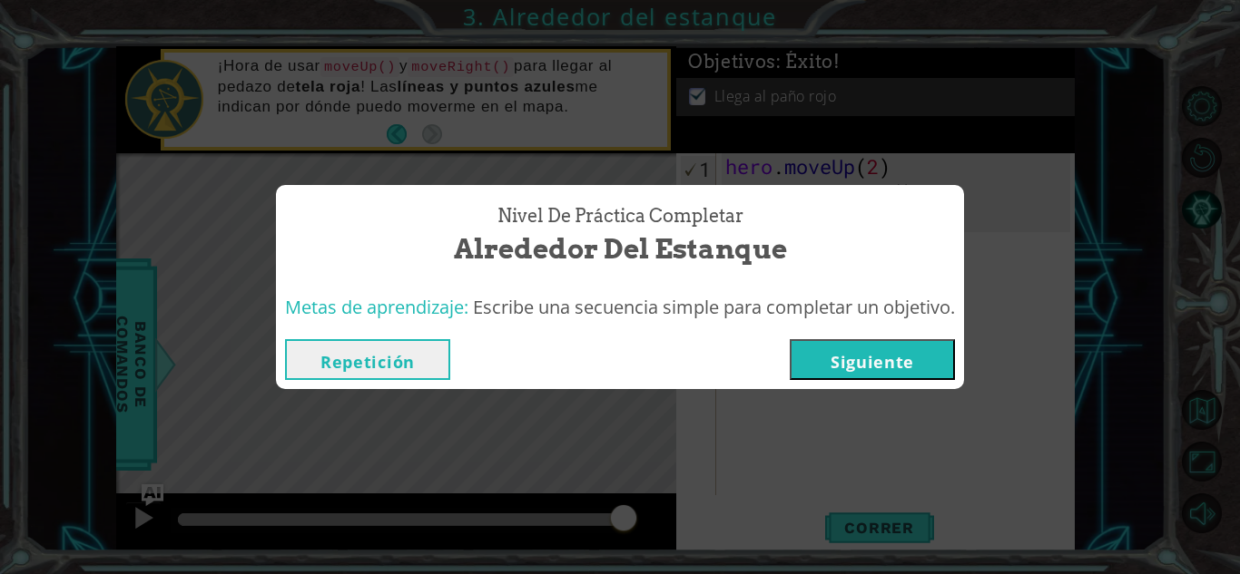
click at [918, 370] on button "Siguiente" at bounding box center [871, 359] width 165 height 41
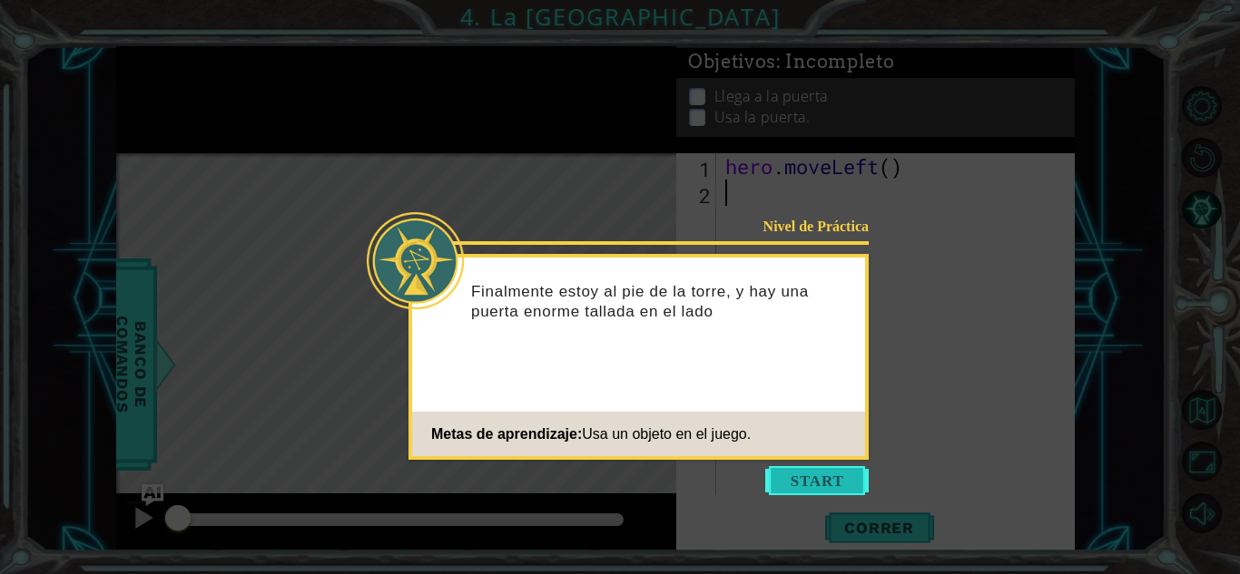
click at [846, 482] on button "Start" at bounding box center [816, 480] width 103 height 29
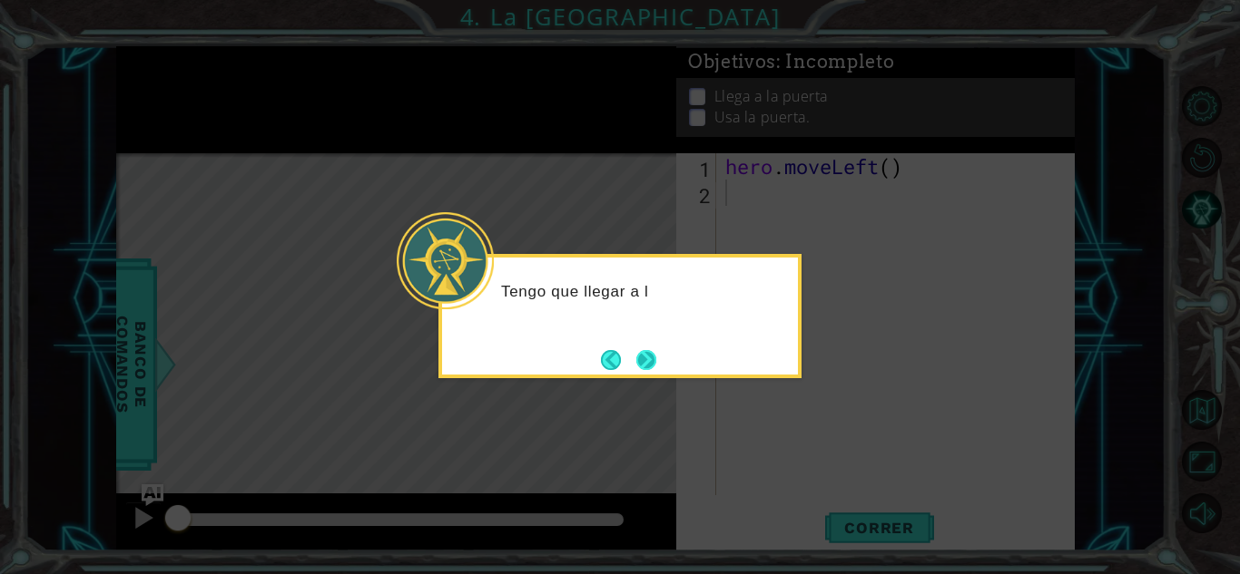
click at [641, 356] on button "Next" at bounding box center [646, 359] width 21 height 21
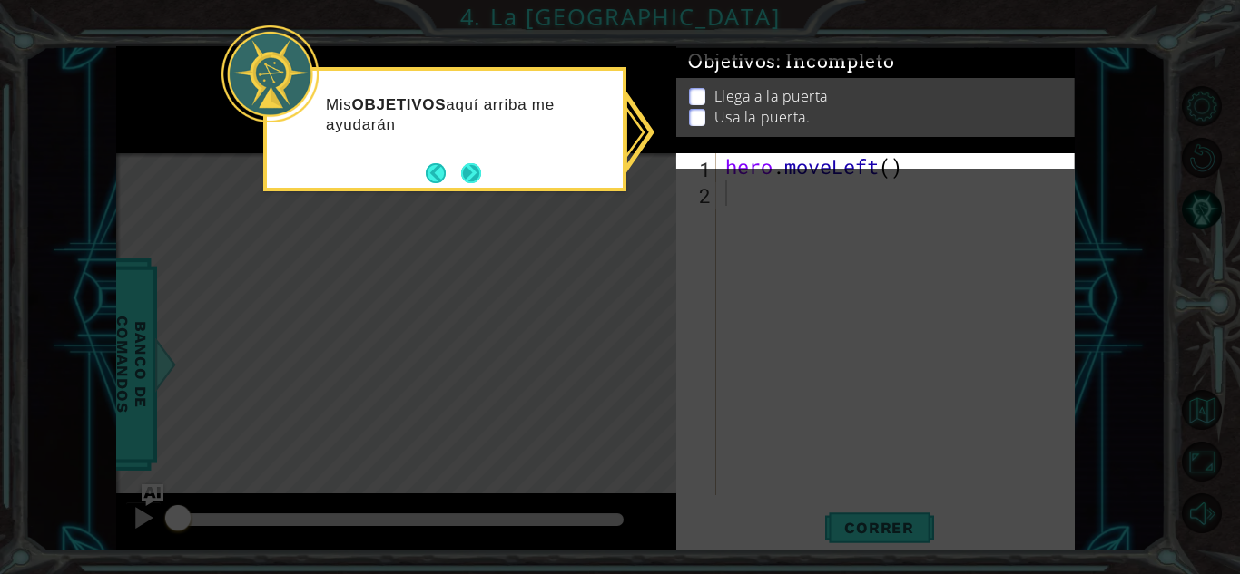
click at [474, 173] on button "Next" at bounding box center [471, 173] width 22 height 22
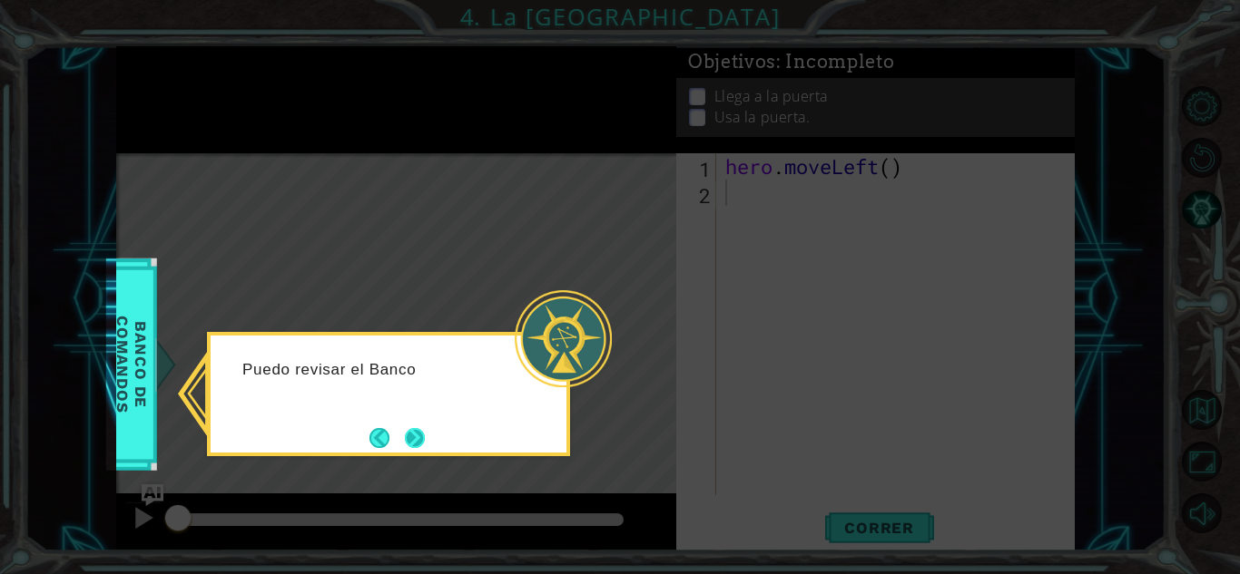
click at [404, 430] on button "Next" at bounding box center [415, 438] width 22 height 22
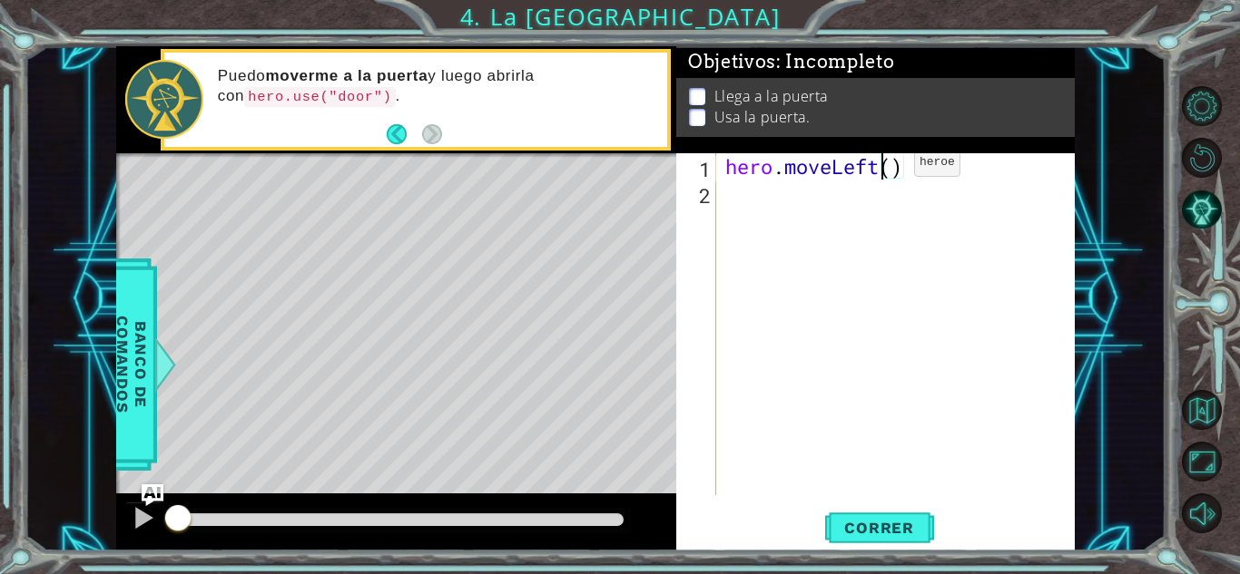
click at [887, 167] on div "hero . moveLeft ( )" at bounding box center [900, 350] width 358 height 395
type textarea "hero.moveLeft(2)"
click at [750, 219] on div "hero . moveLeft ( 2 )" at bounding box center [900, 350] width 358 height 395
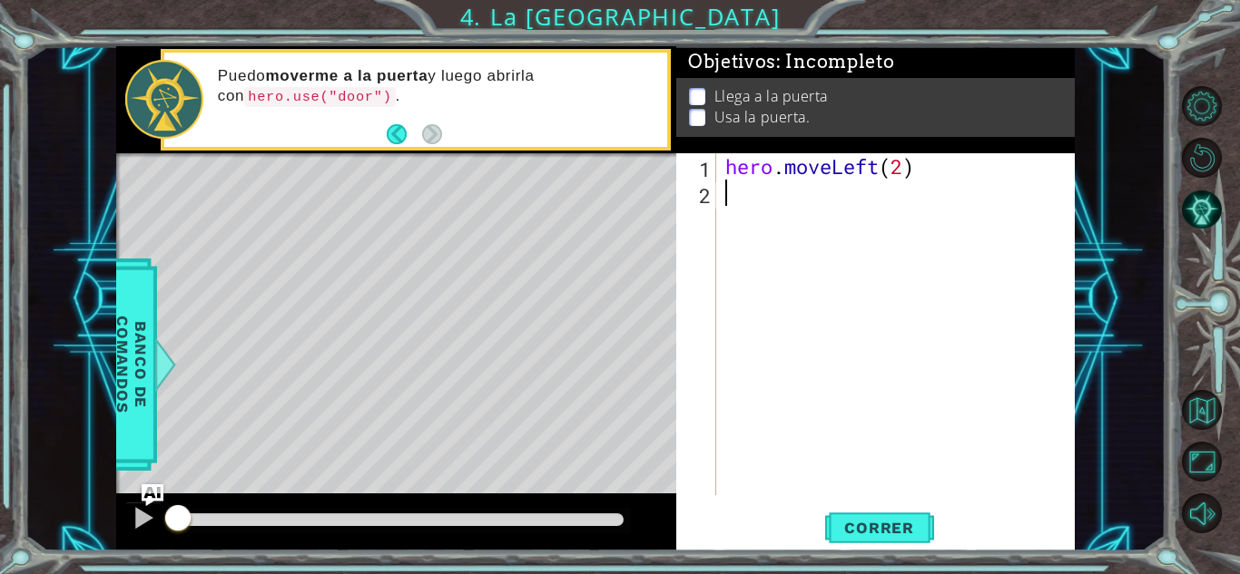
type textarea "h"
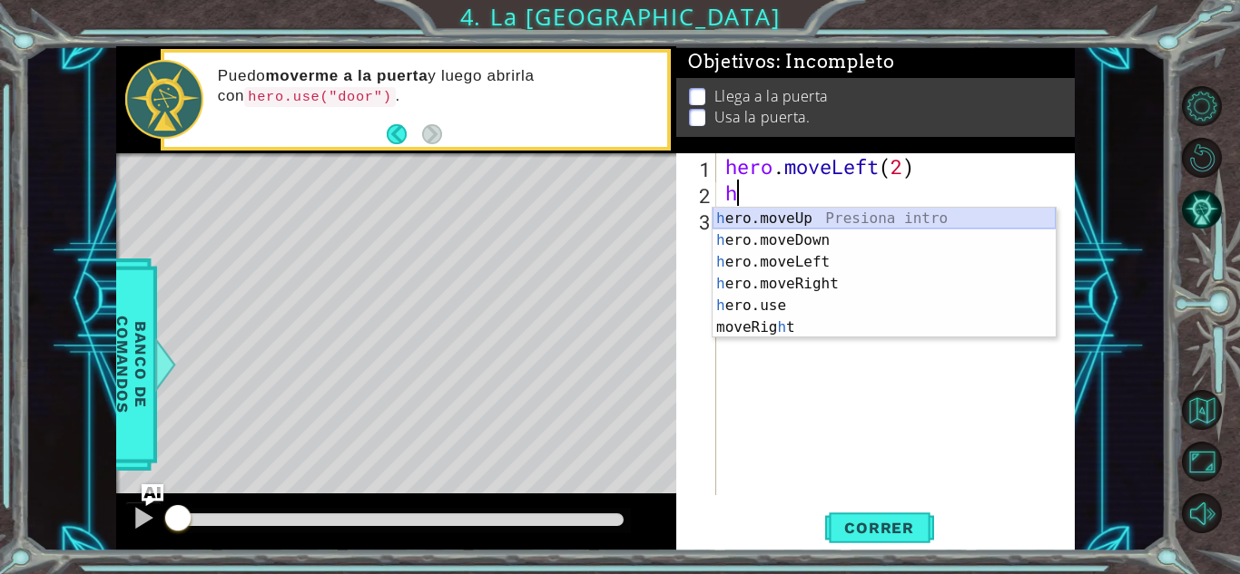
click at [740, 216] on div "h ero.moveUp Presiona intro h ero.moveDown Presiona intro h ero.moveLeft Presio…" at bounding box center [883, 295] width 343 height 174
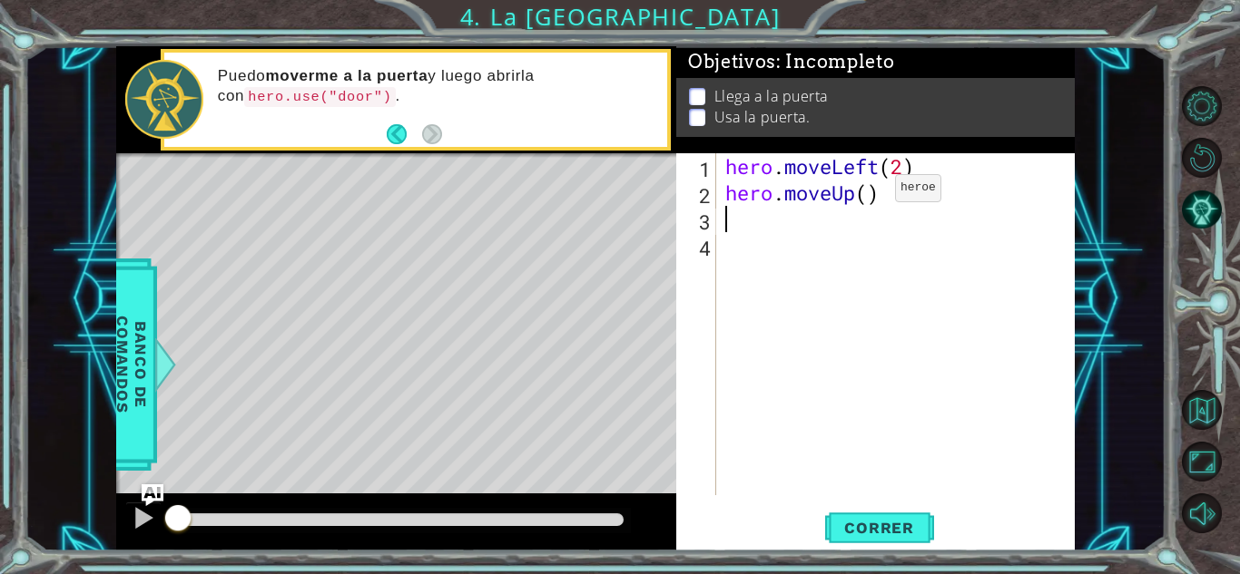
click at [867, 192] on div "hero . moveLeft ( 2 ) hero . moveUp ( )" at bounding box center [900, 350] width 358 height 395
type textarea "hero.moveUp(2)"
click at [743, 213] on div "hero . moveLeft ( 2 ) hero . moveUp ( 2 )" at bounding box center [900, 350] width 358 height 395
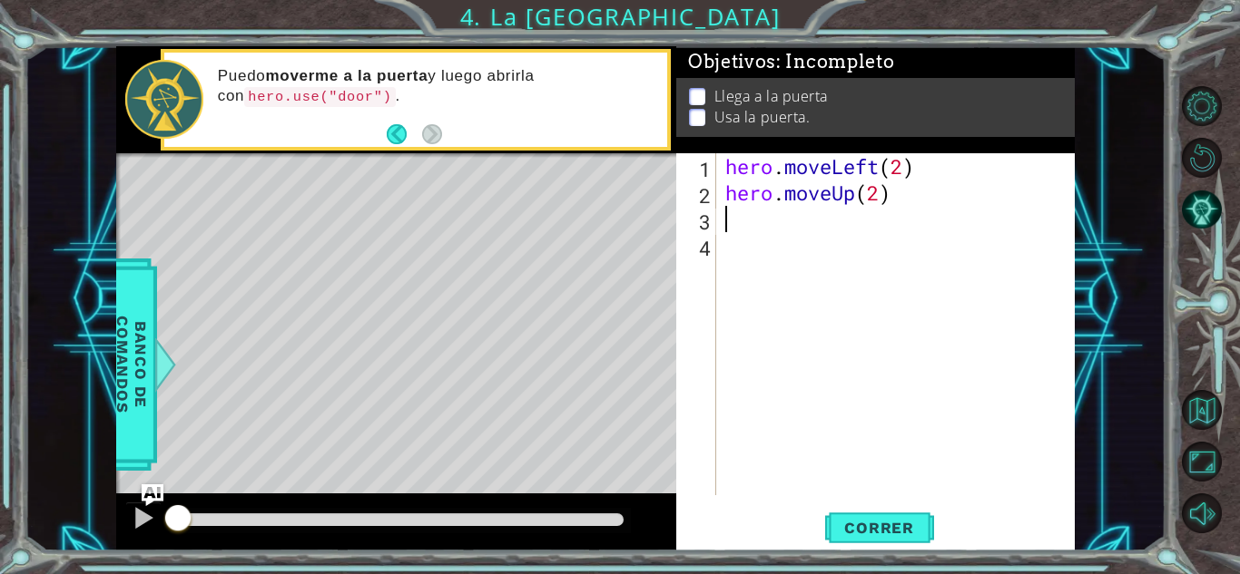
type textarea "h"
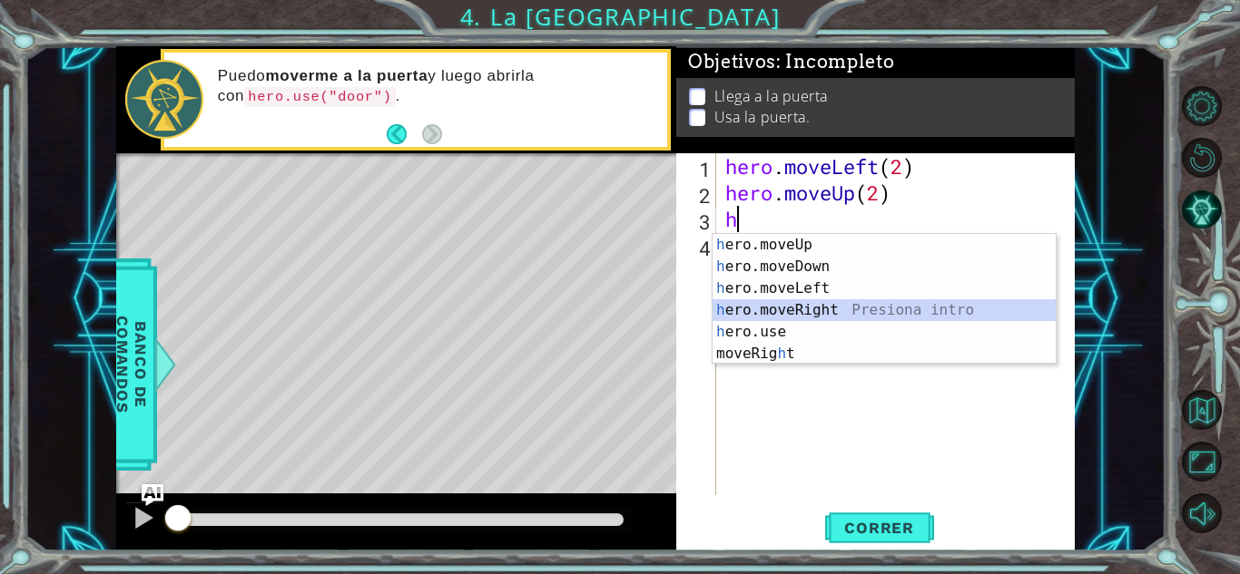
click at [779, 316] on div "h ero.moveUp Presiona intro h ero.moveDown Presiona intro h ero.moveLeft Presio…" at bounding box center [883, 321] width 343 height 174
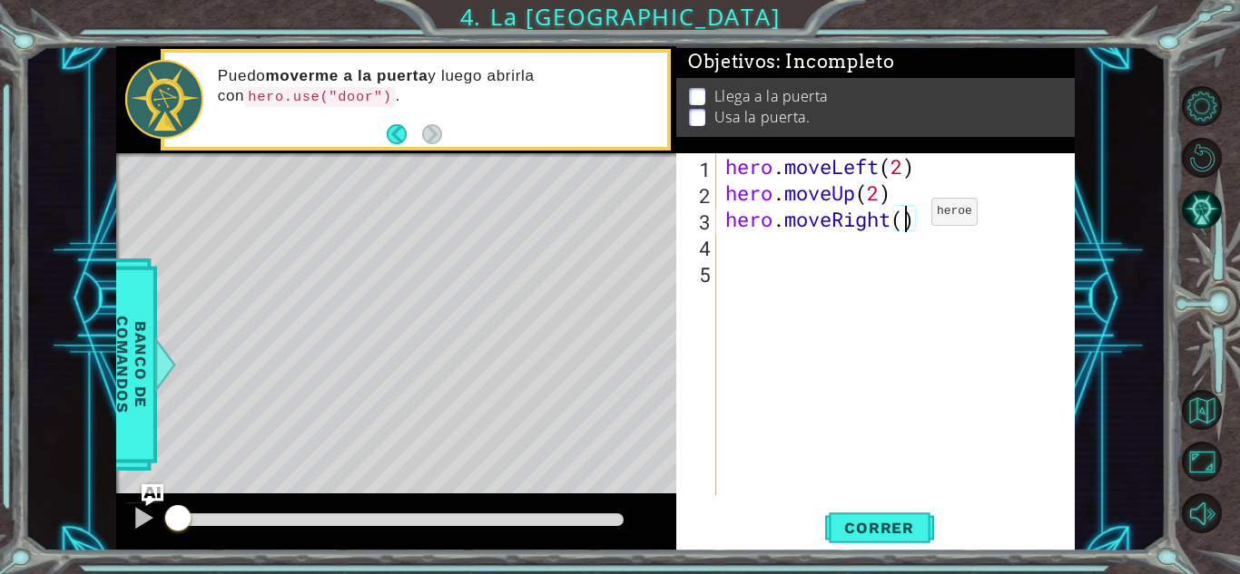
click at [904, 216] on div "hero . moveLeft ( 2 ) hero . moveUp ( 2 ) hero . moveRight ( )" at bounding box center [900, 350] width 358 height 395
type textarea "hero.moveRight(2)"
click at [863, 521] on span "Correr" at bounding box center [879, 528] width 106 height 18
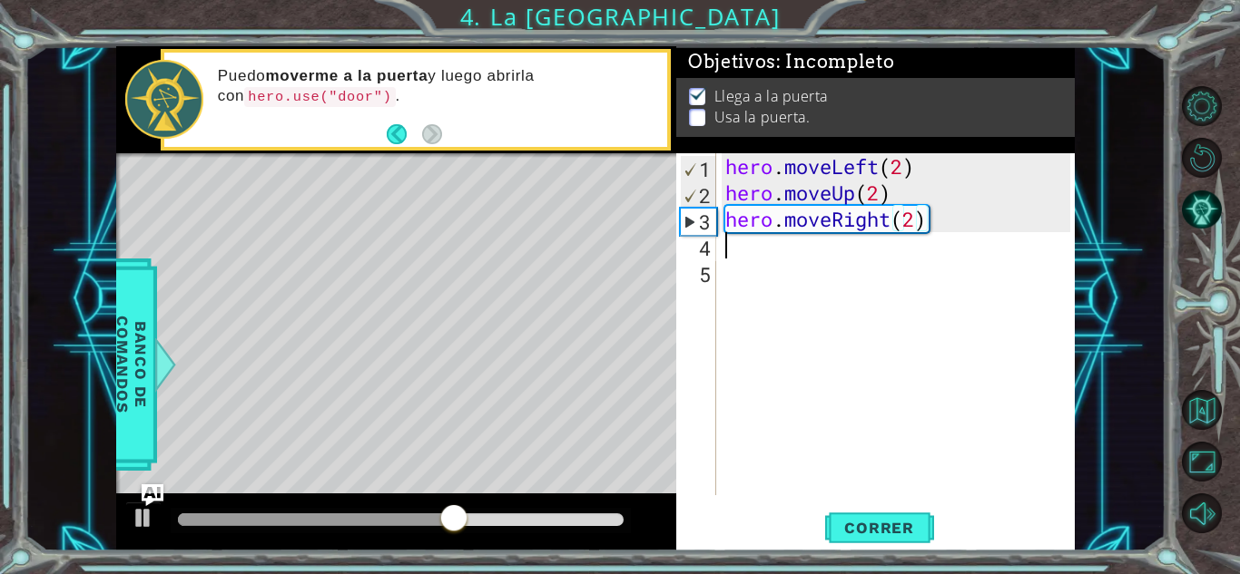
click at [740, 252] on div "hero . moveLeft ( 2 ) hero . moveUp ( 2 ) hero . moveRight ( 2 )" at bounding box center [900, 350] width 358 height 395
type textarea "y"
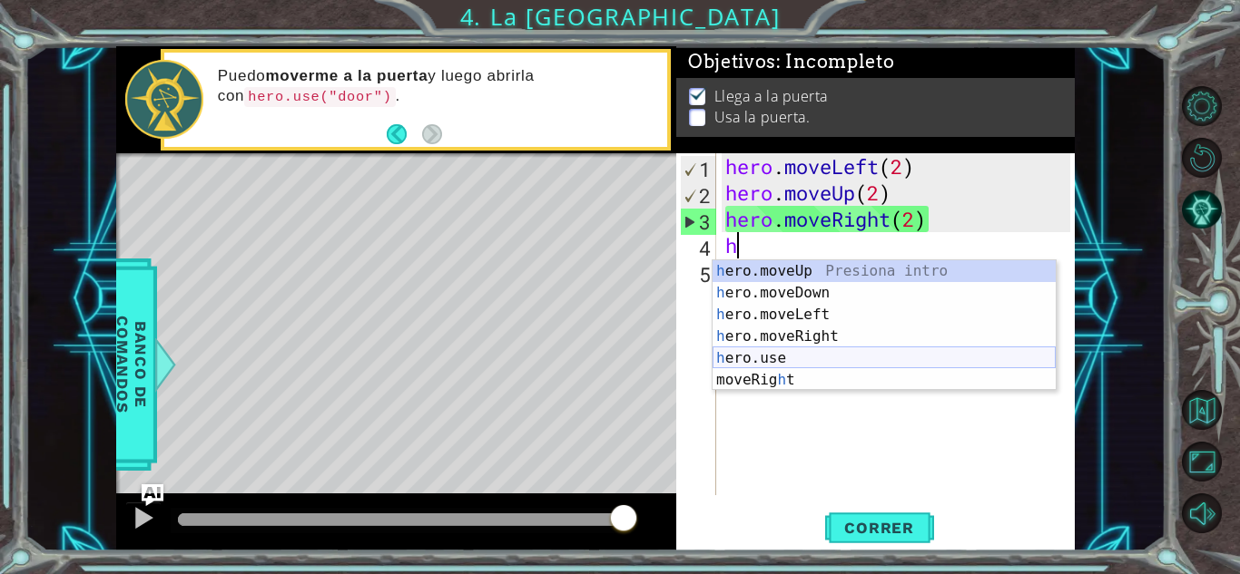
click at [759, 355] on div "h ero.moveUp Presiona intro h ero.moveDown Presiona intro h ero.moveLeft Presio…" at bounding box center [883, 347] width 343 height 174
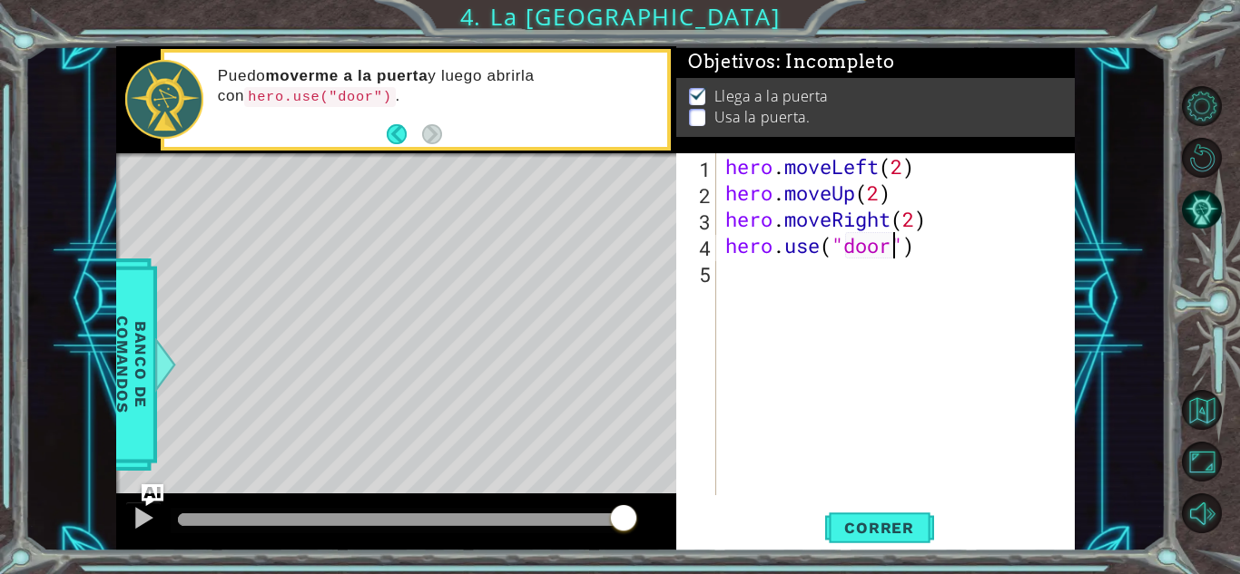
scroll to position [0, 7]
type textarea "hero.use("door")"
click at [865, 527] on span "Correr" at bounding box center [879, 528] width 106 height 18
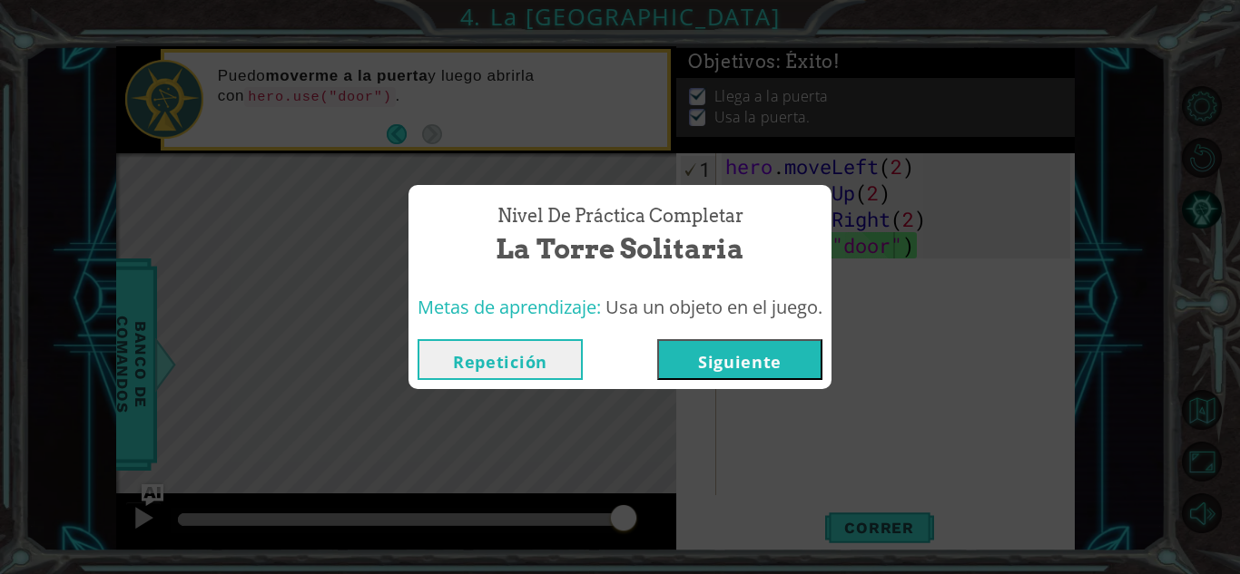
click at [751, 345] on button "Siguiente" at bounding box center [739, 359] width 165 height 41
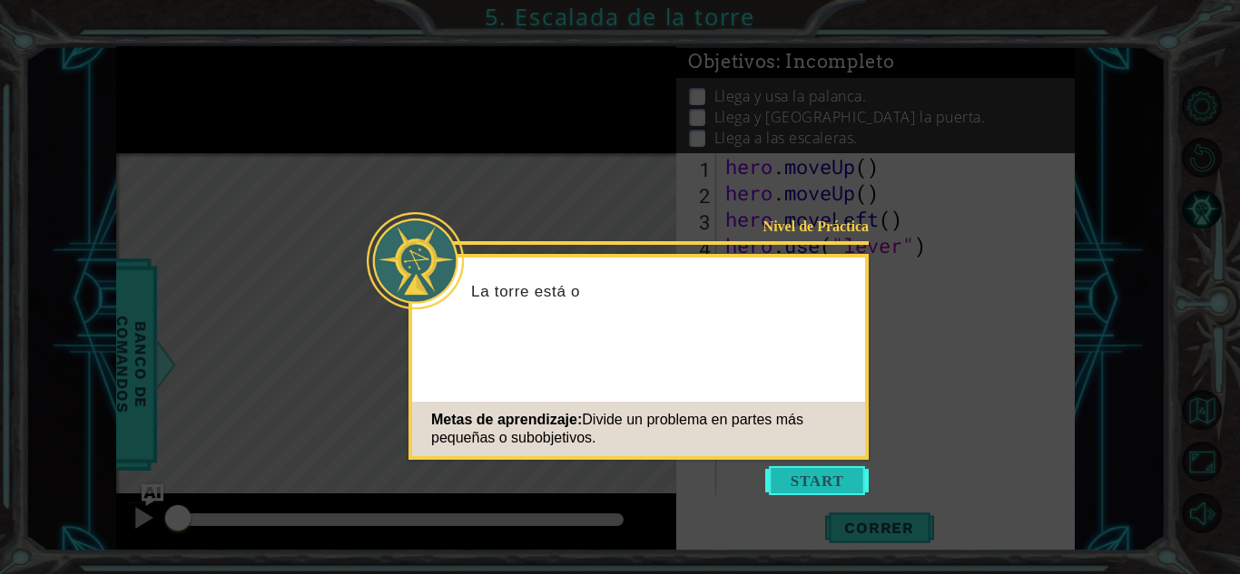
click at [812, 476] on button "Start" at bounding box center [816, 480] width 103 height 29
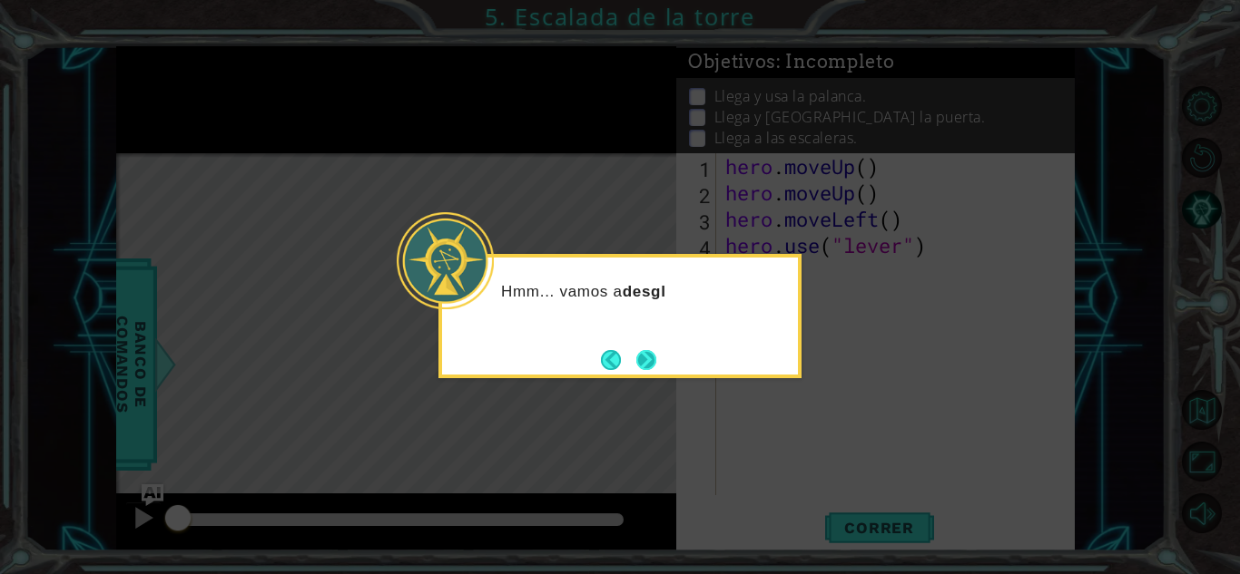
click at [637, 358] on button "Next" at bounding box center [646, 360] width 24 height 24
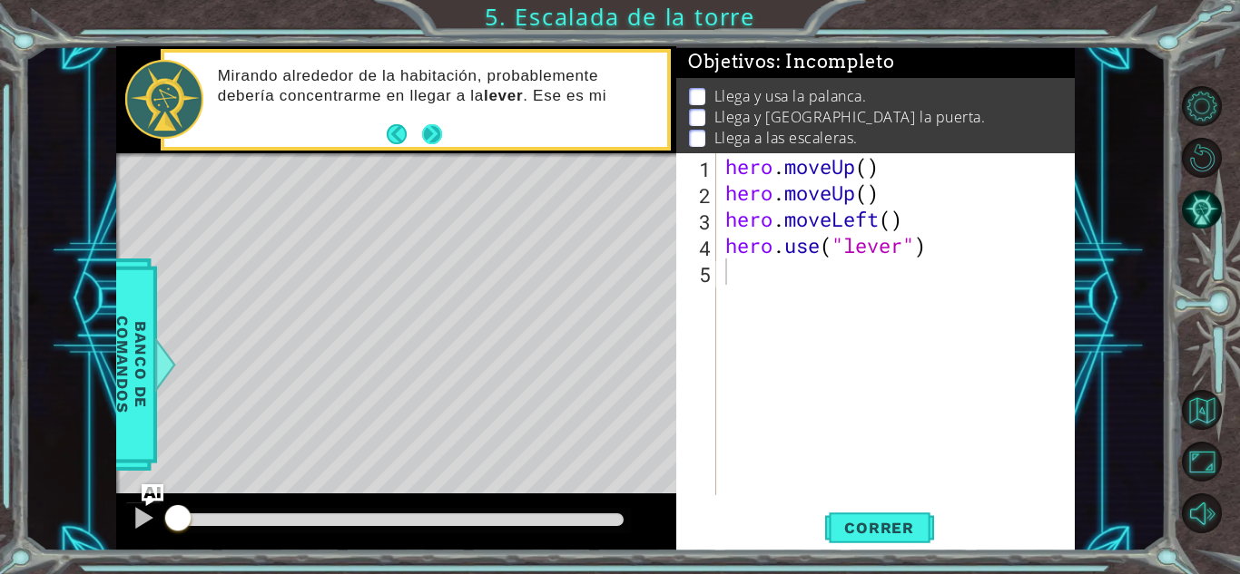
click at [426, 135] on button "Next" at bounding box center [432, 134] width 24 height 24
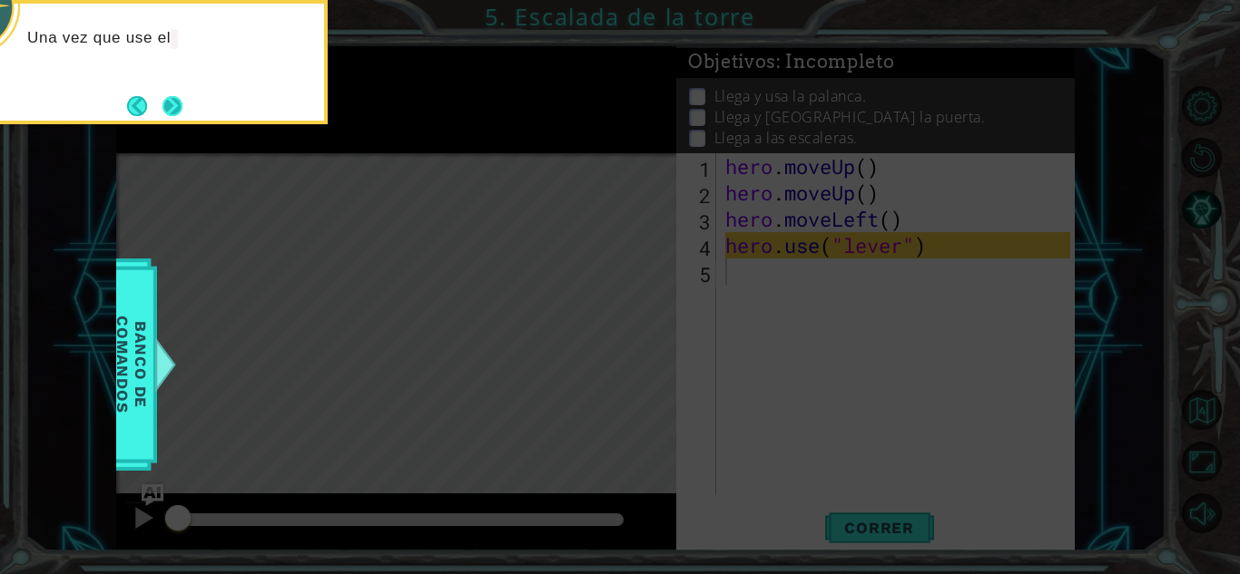
click at [178, 100] on button "Next" at bounding box center [173, 105] width 24 height 24
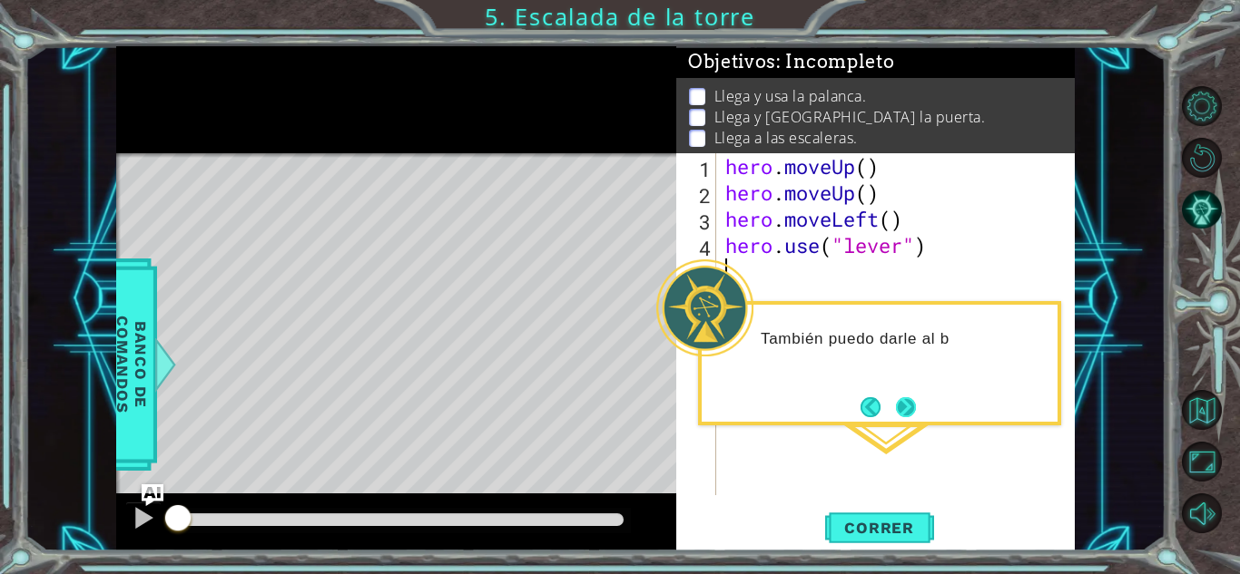
click at [902, 400] on button "Next" at bounding box center [906, 407] width 20 height 20
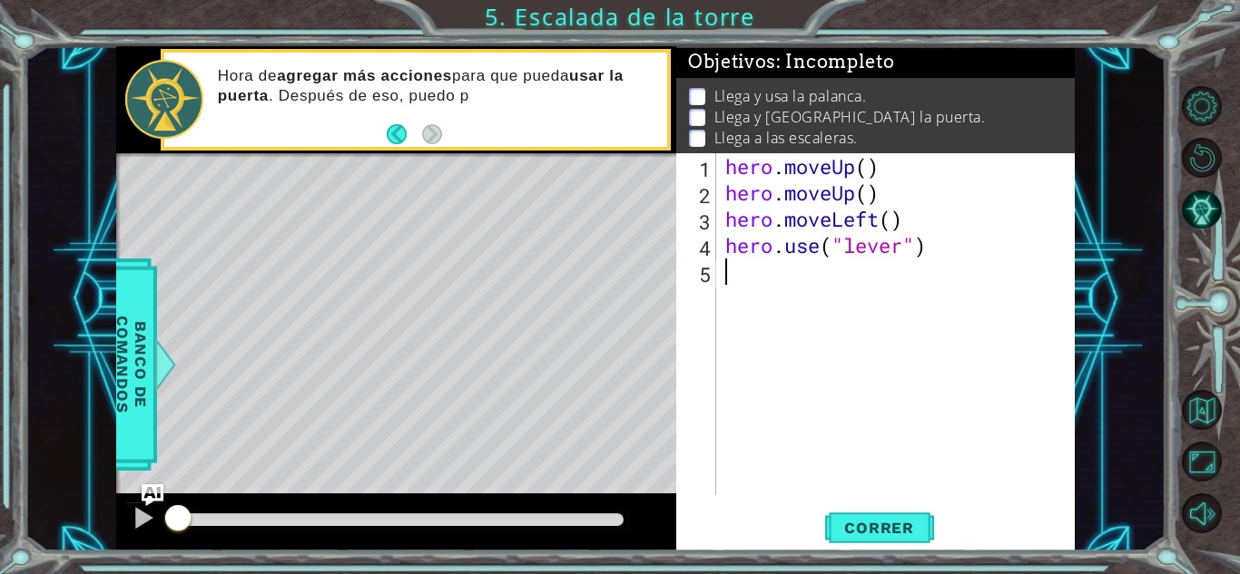
click at [750, 278] on div "hero . moveUp ( ) hero . moveUp ( ) hero . moveLeft ( ) hero . use ( "lever" )" at bounding box center [900, 350] width 358 height 395
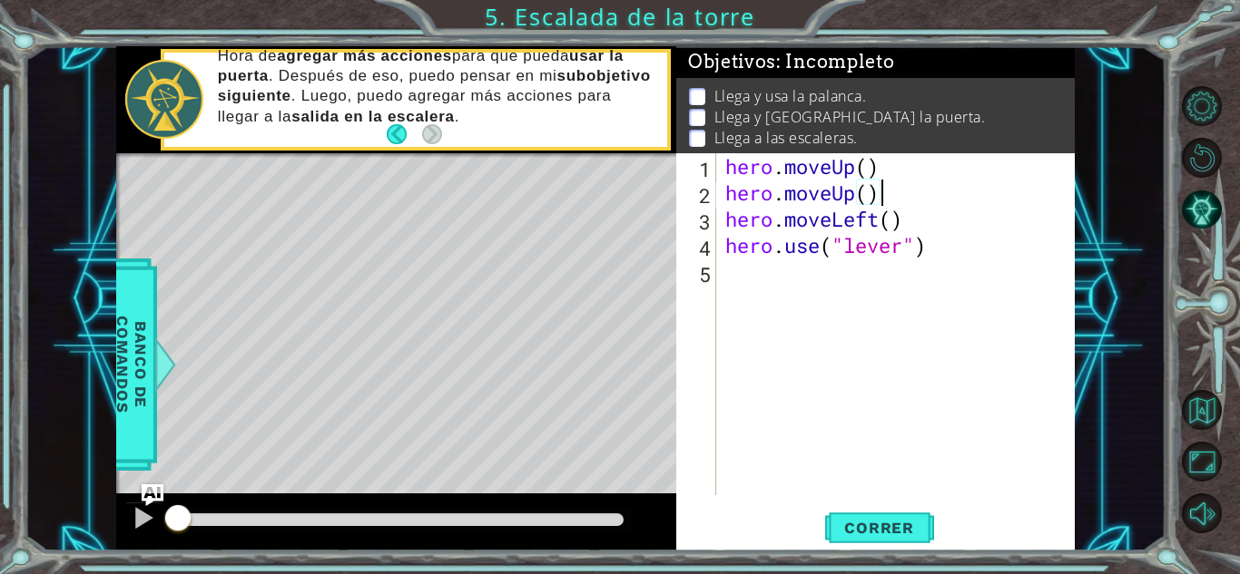
click at [877, 194] on div "hero . moveUp ( ) hero . moveUp ( ) hero . moveLeft ( ) hero . use ( "lever" )" at bounding box center [900, 350] width 358 height 395
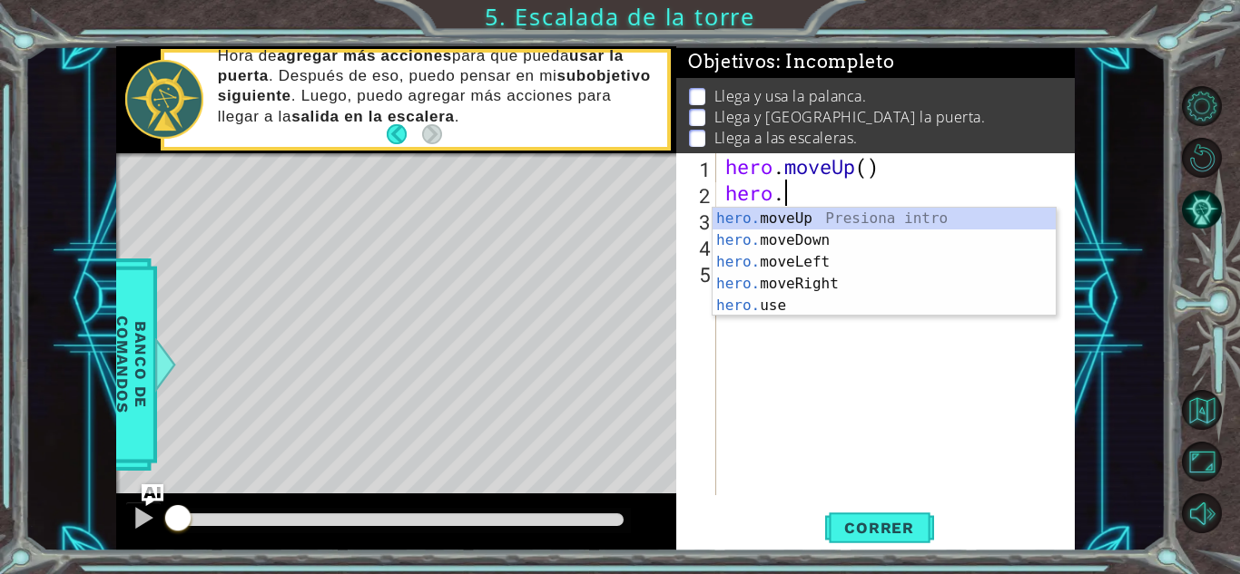
type textarea "h"
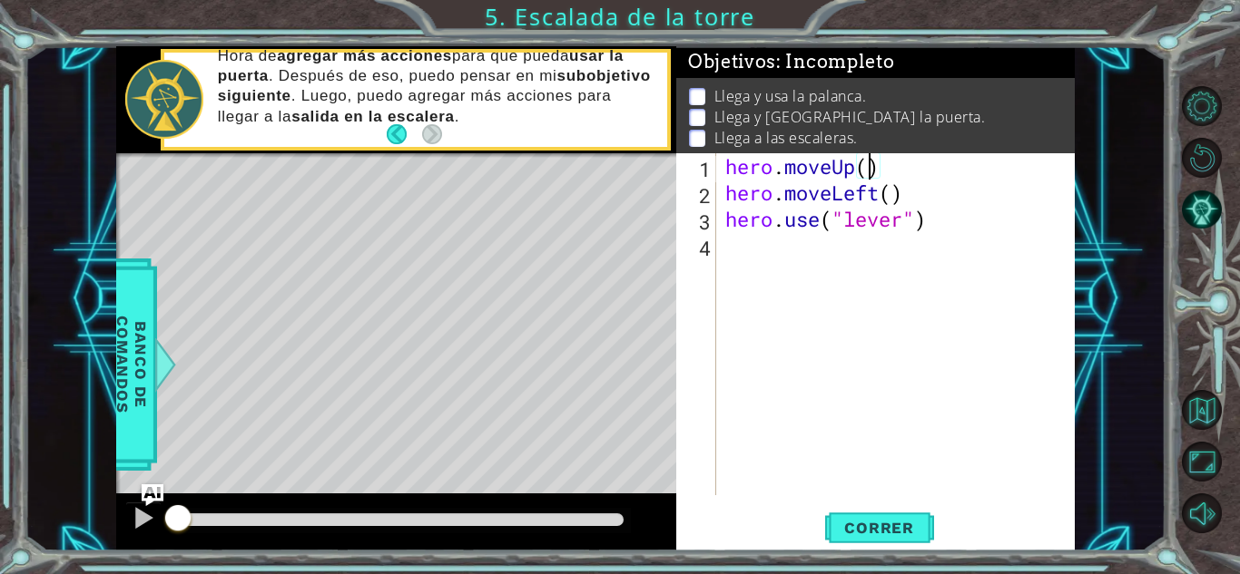
scroll to position [0, 6]
type textarea "hero.moveUp(2)"
click at [861, 541] on button "Correr" at bounding box center [879, 528] width 109 height 40
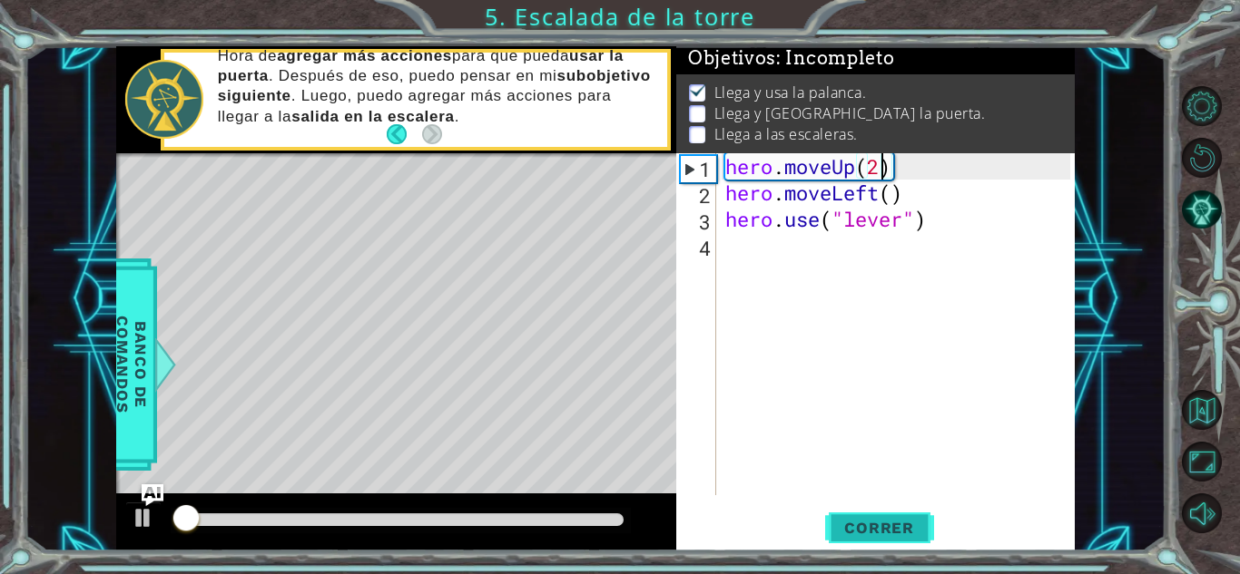
scroll to position [14, 0]
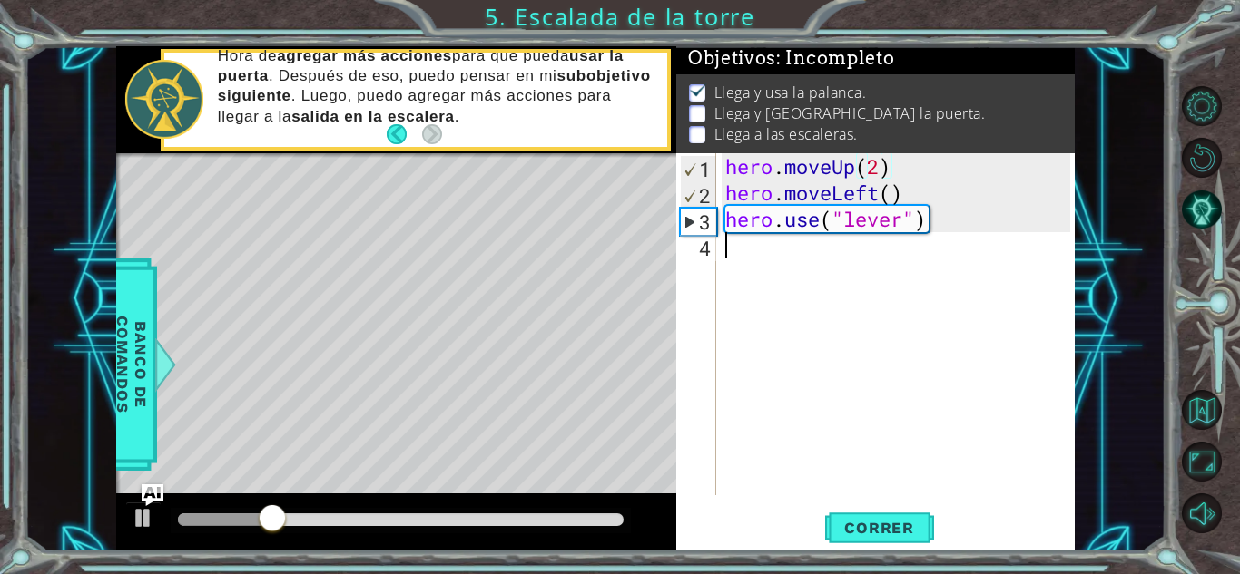
click at [759, 260] on div "hero . moveUp ( 2 ) hero . moveLeft ( ) hero . use ( "lever" )" at bounding box center [900, 350] width 358 height 395
type textarea "h"
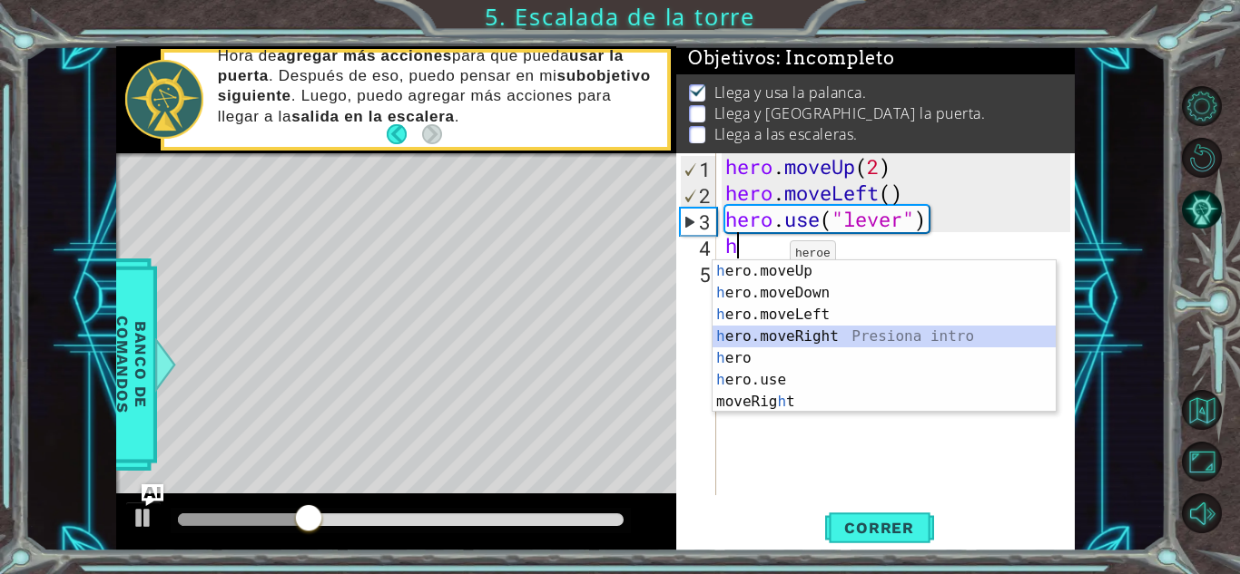
click at [780, 341] on div "h ero.moveUp Presiona intro h ero.moveDown Presiona intro h ero.moveLeft Presio…" at bounding box center [883, 358] width 343 height 196
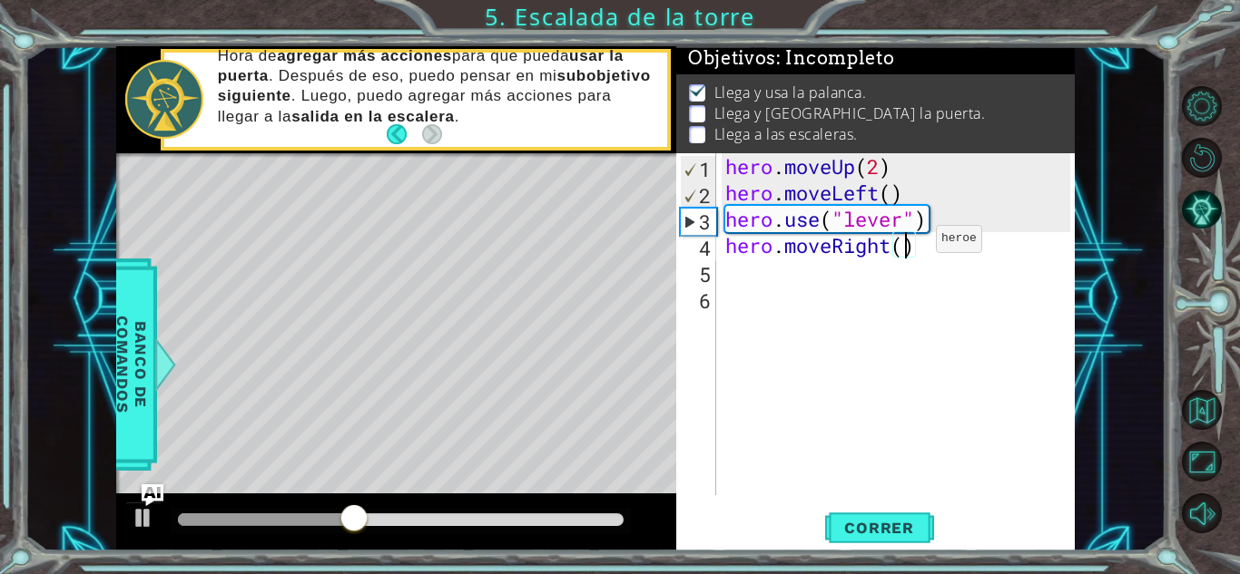
click at [908, 243] on div "hero . moveUp ( 2 ) hero . moveLeft ( ) hero . use ( "lever" ) hero . moveRight…" at bounding box center [900, 350] width 358 height 395
type textarea "hero.moveRight(3)"
click at [947, 258] on div "hero . moveUp ( 2 ) hero . moveLeft ( ) hero . use ( "lever" ) hero . moveRight…" at bounding box center [900, 350] width 358 height 395
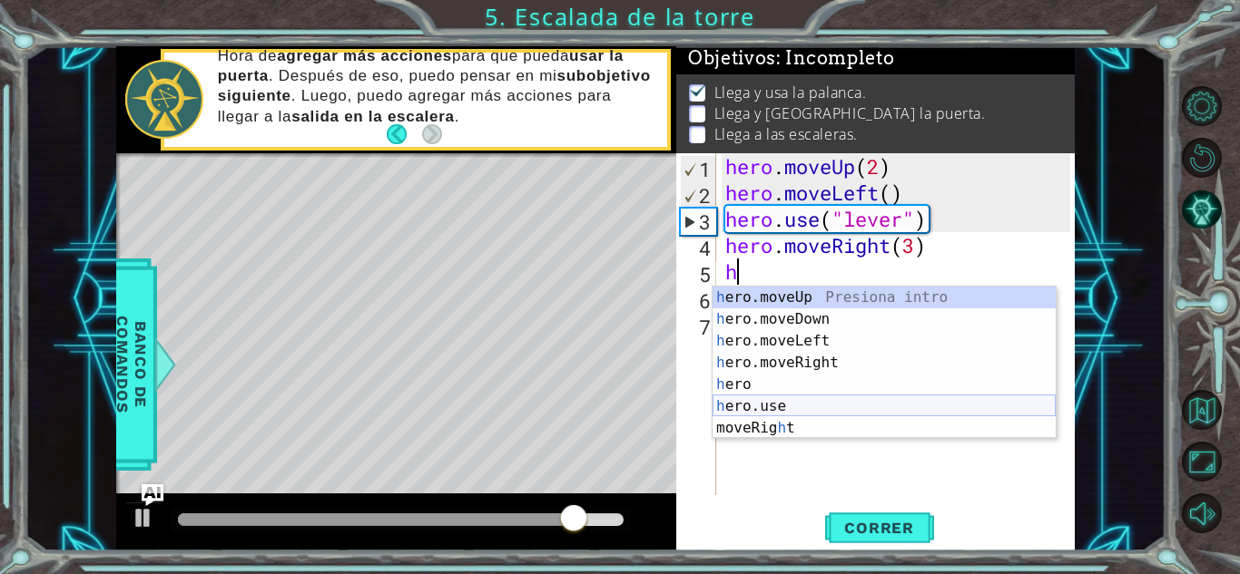
click at [769, 410] on div "h ero.moveUp Presiona intro h ero.moveDown Presiona intro h ero.moveLeft Presio…" at bounding box center [883, 385] width 343 height 196
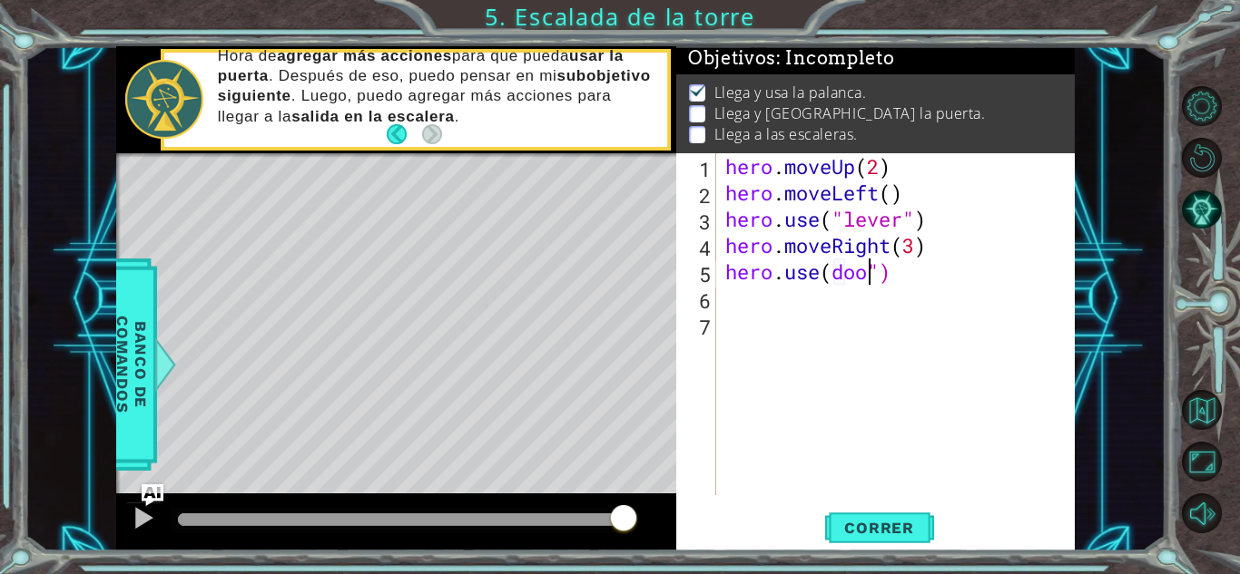
scroll to position [0, 6]
click at [832, 277] on div "hero . moveUp ( 2 ) hero . moveLeft ( ) hero . use ( "lever" ) hero . moveRight…" at bounding box center [900, 350] width 358 height 395
click at [887, 283] on div "hero . moveUp ( 2 ) hero . moveLeft ( ) hero . use ( "lever" ) hero . moveRight…" at bounding box center [900, 350] width 358 height 395
click at [833, 280] on div "hero . moveUp ( 2 ) hero . moveLeft ( ) hero . use ( "lever" ) hero . moveRight…" at bounding box center [900, 350] width 358 height 395
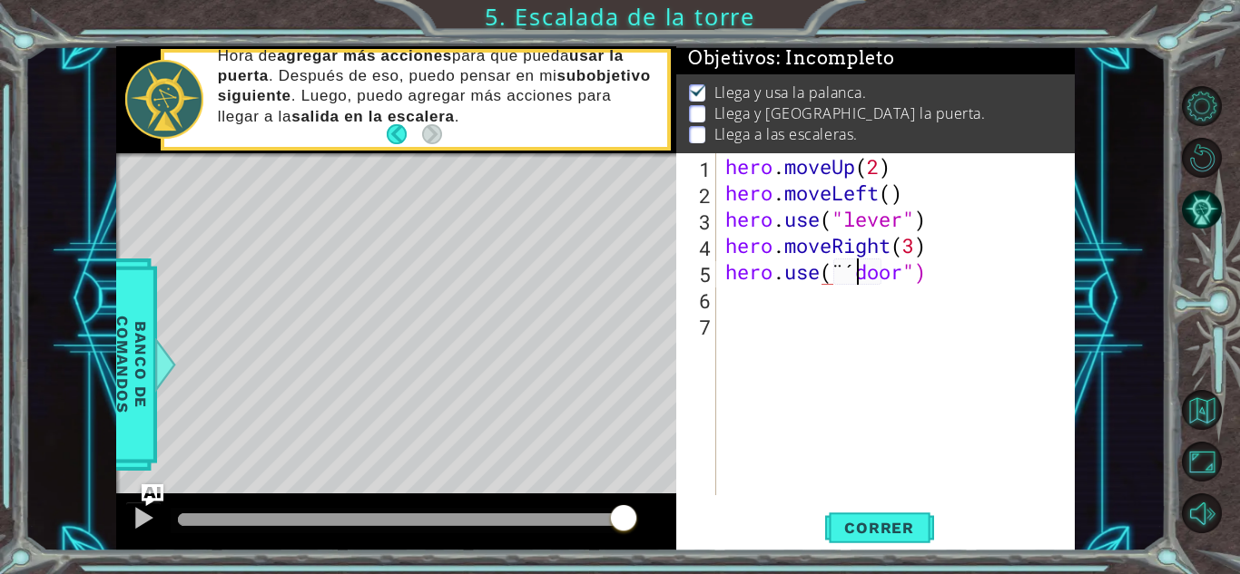
scroll to position [0, 5]
click at [853, 279] on div "hero . moveUp ( 2 ) hero . moveLeft ( ) hero . use ( "lever" ) hero . moveRight…" at bounding box center [900, 350] width 358 height 395
type textarea "hero.use(¨oor")"
drag, startPoint x: 916, startPoint y: 273, endPoint x: 700, endPoint y: 273, distance: 216.0
click at [700, 273] on div "hero.use(¨oor") 1 2 3 4 5 6 7 hero . moveUp ( 2 ) hero . moveLeft ( ) hero . us…" at bounding box center [873, 324] width 394 height 342
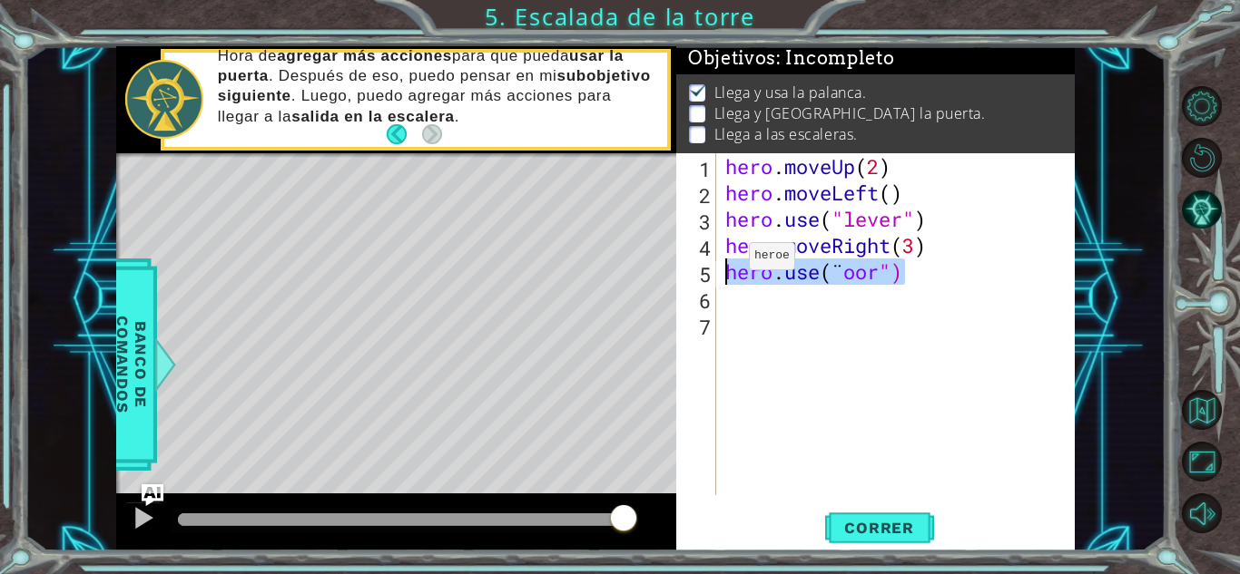
scroll to position [0, 0]
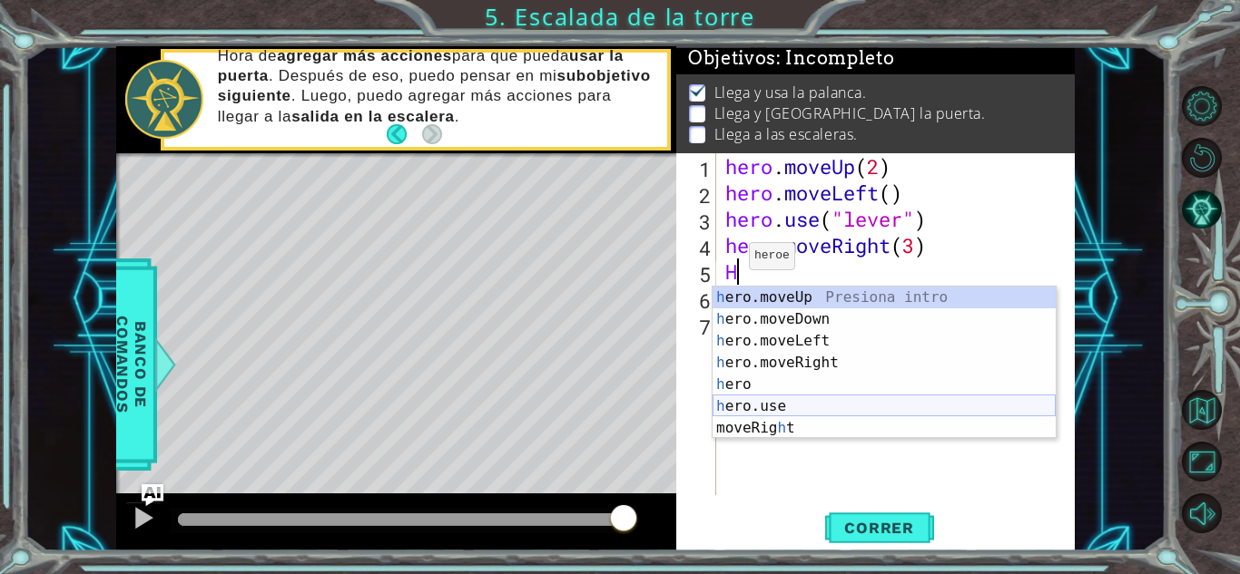
click at [754, 412] on div "h ero.moveUp Presiona intro h ero.moveDown Presiona intro h ero.moveLeft Presio…" at bounding box center [883, 385] width 343 height 196
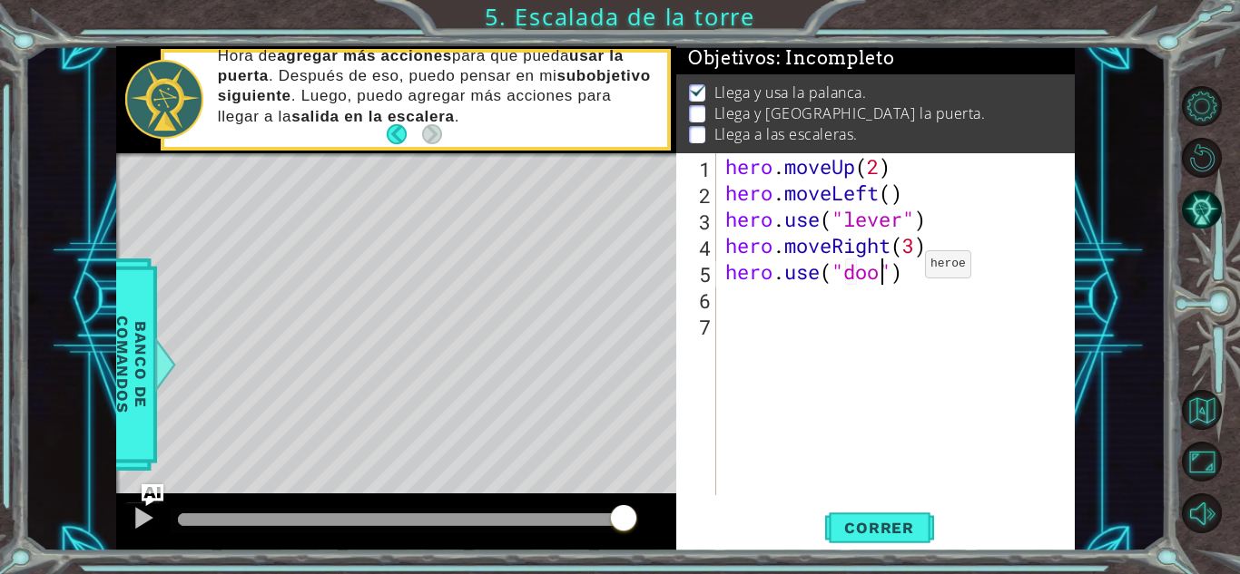
scroll to position [0, 7]
type textarea "hero.use("door")"
click at [904, 524] on span "Correr" at bounding box center [879, 528] width 106 height 18
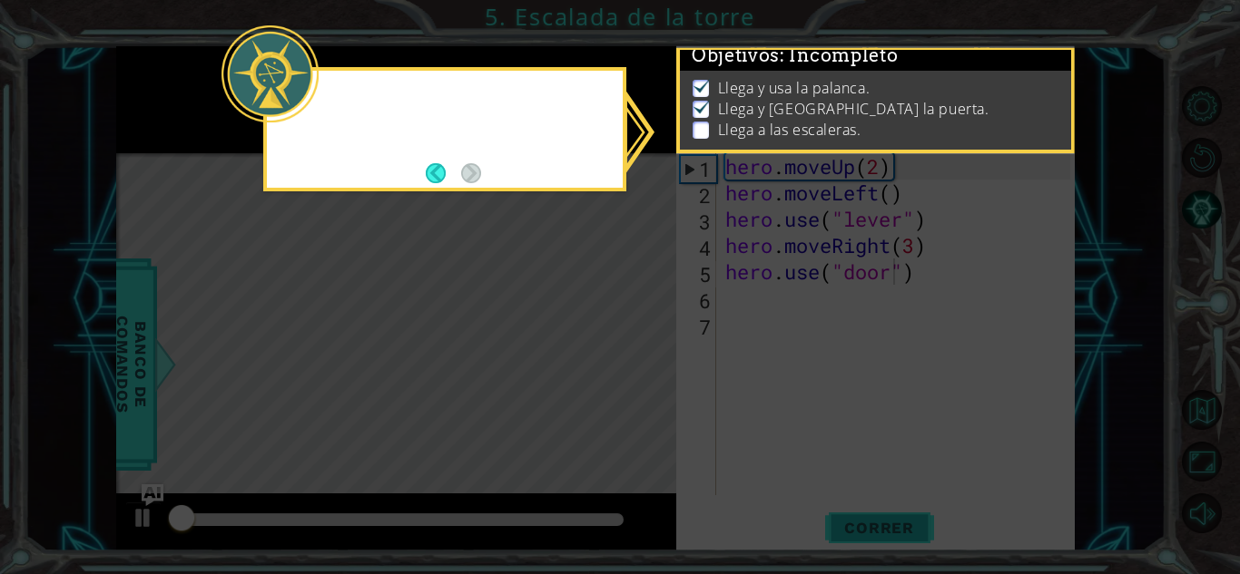
scroll to position [14, 0]
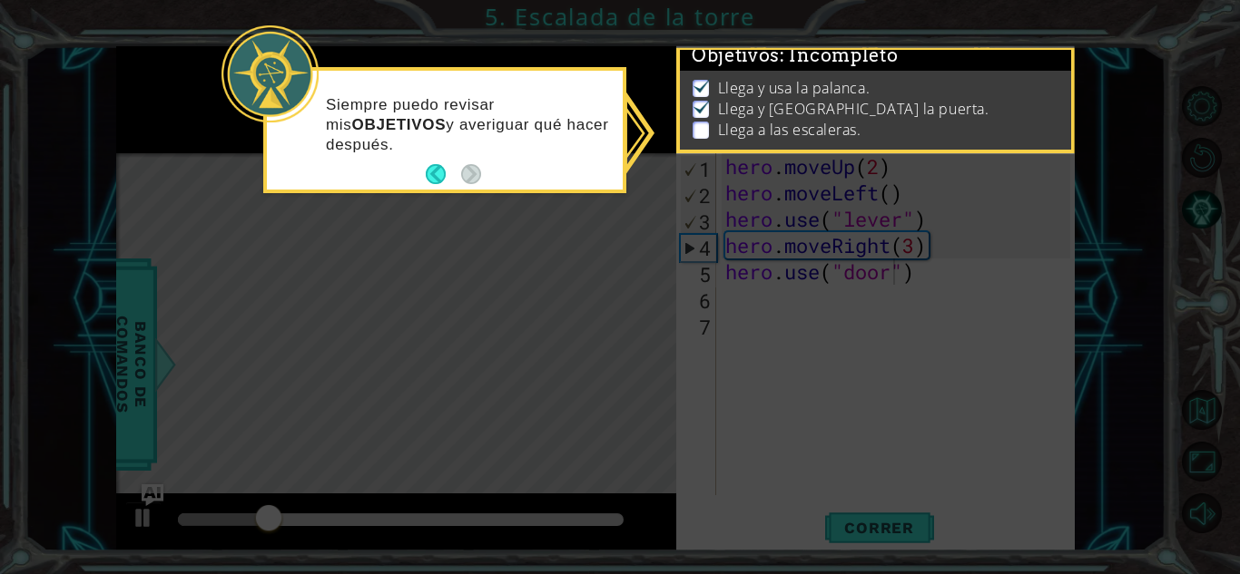
click at [661, 130] on icon at bounding box center [620, 287] width 1240 height 574
click at [483, 158] on div "Siempre puedo revisar mis OBJETIVOS y averiguar qué hacer después." at bounding box center [445, 134] width 356 height 112
click at [733, 286] on icon at bounding box center [620, 287] width 1240 height 574
click at [442, 172] on button "Back" at bounding box center [443, 174] width 35 height 20
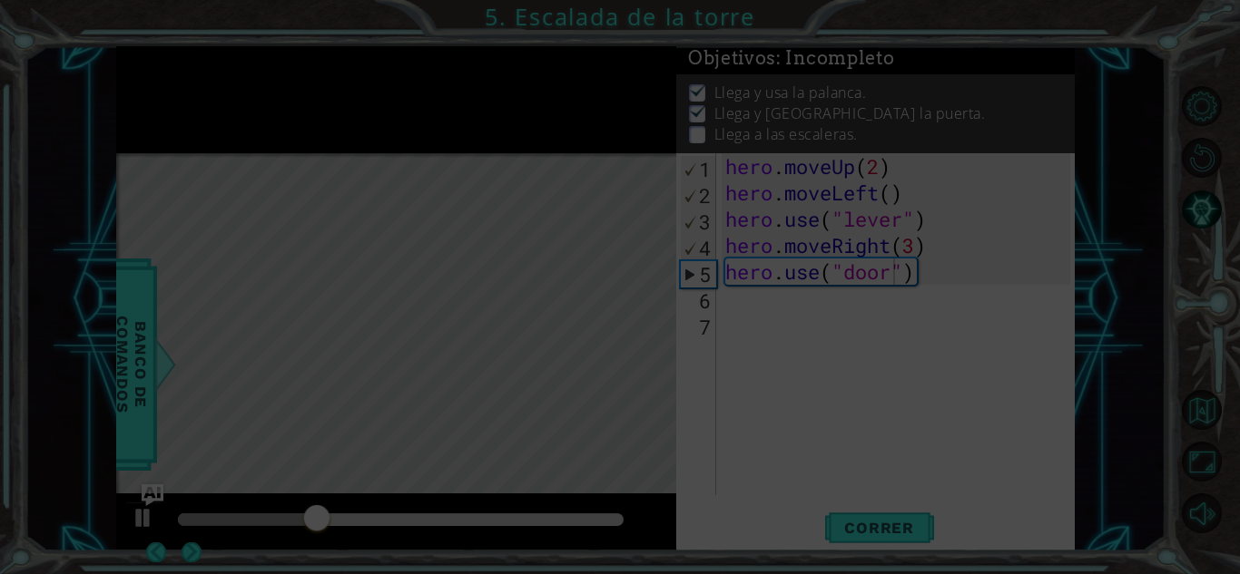
scroll to position [11, 0]
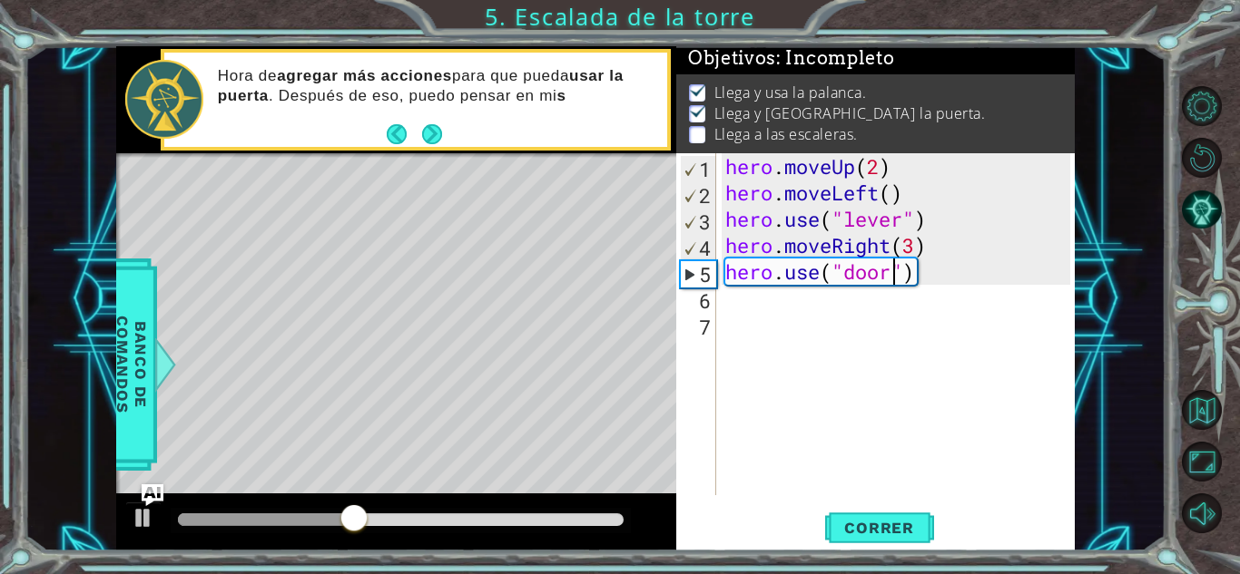
click at [747, 296] on div "hero . moveUp ( 2 ) hero . moveLeft ( ) hero . use ( "lever" ) hero . moveRight…" at bounding box center [900, 350] width 358 height 395
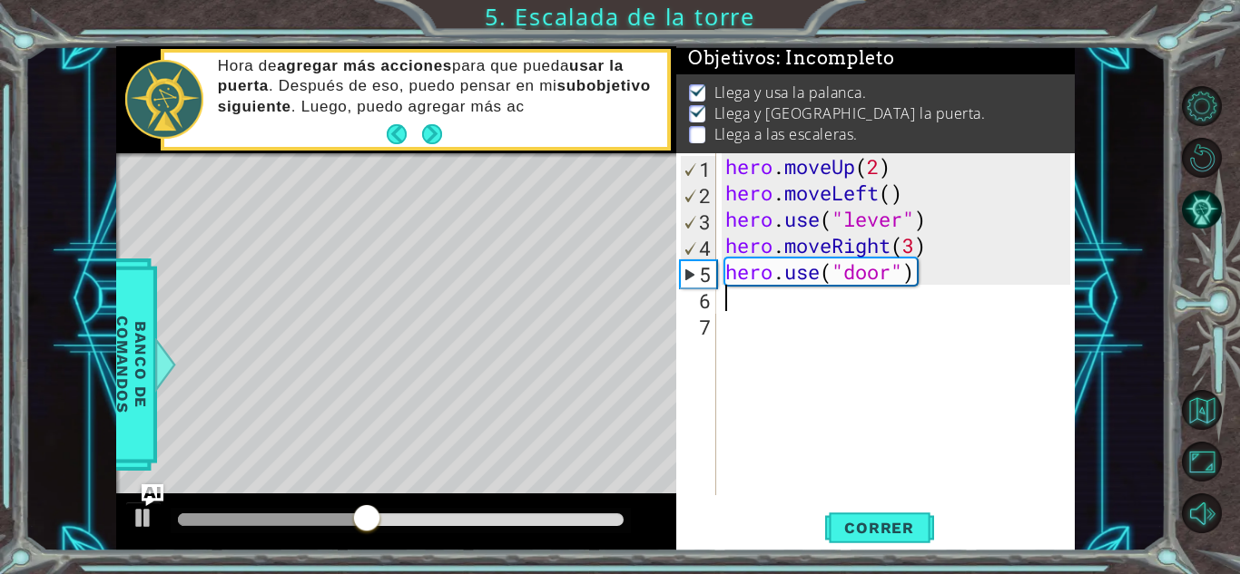
type textarea "h"
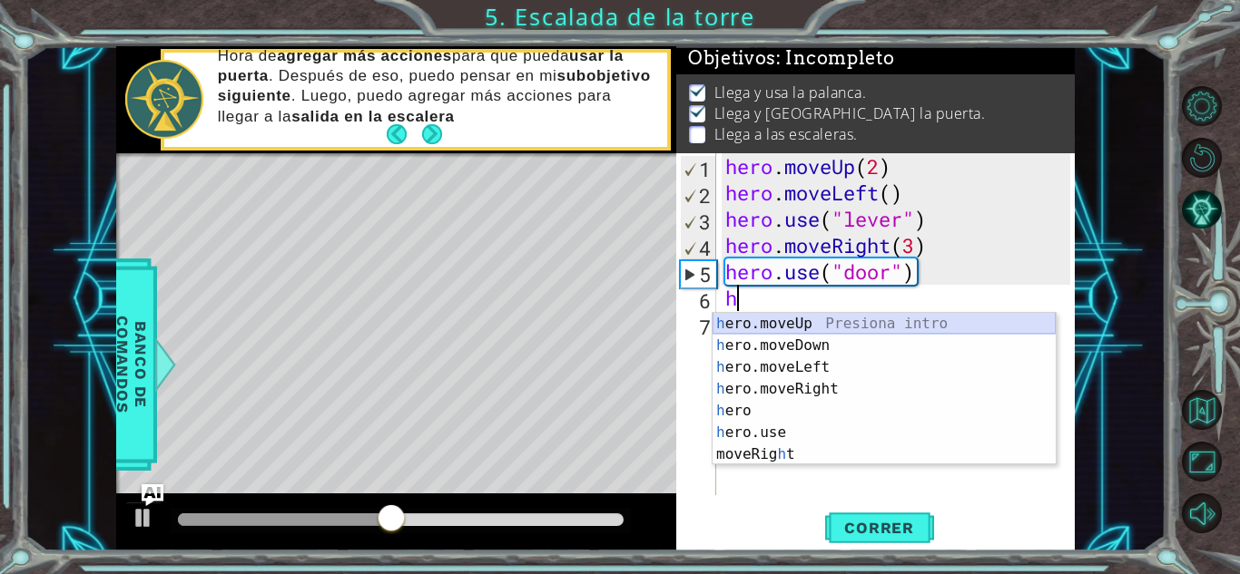
click at [745, 320] on div "h ero.moveUp Presiona intro h ero.moveDown Presiona intro h ero.moveLeft Presio…" at bounding box center [883, 411] width 343 height 196
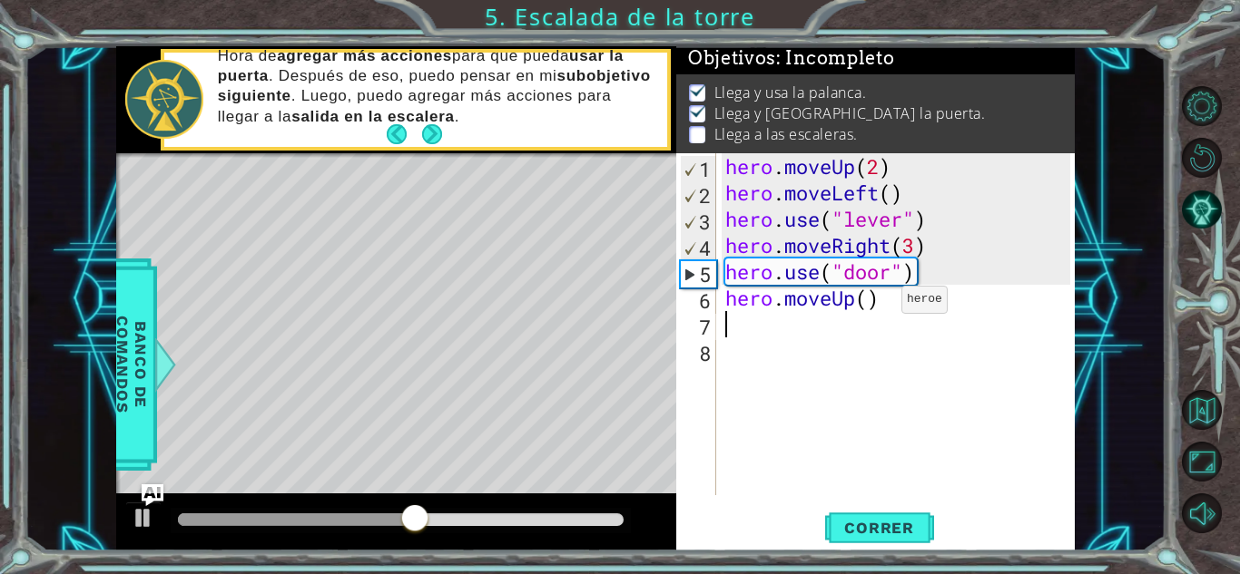
click at [874, 305] on div "hero . moveUp ( 2 ) hero . moveLeft ( ) hero . use ( "lever" ) hero . moveRight…" at bounding box center [900, 350] width 358 height 395
type textarea "hero.moveUp(2)"
click at [751, 330] on div "hero . moveUp ( 2 ) hero . moveLeft ( ) hero . use ( "lever" ) hero . moveRight…" at bounding box center [900, 350] width 358 height 395
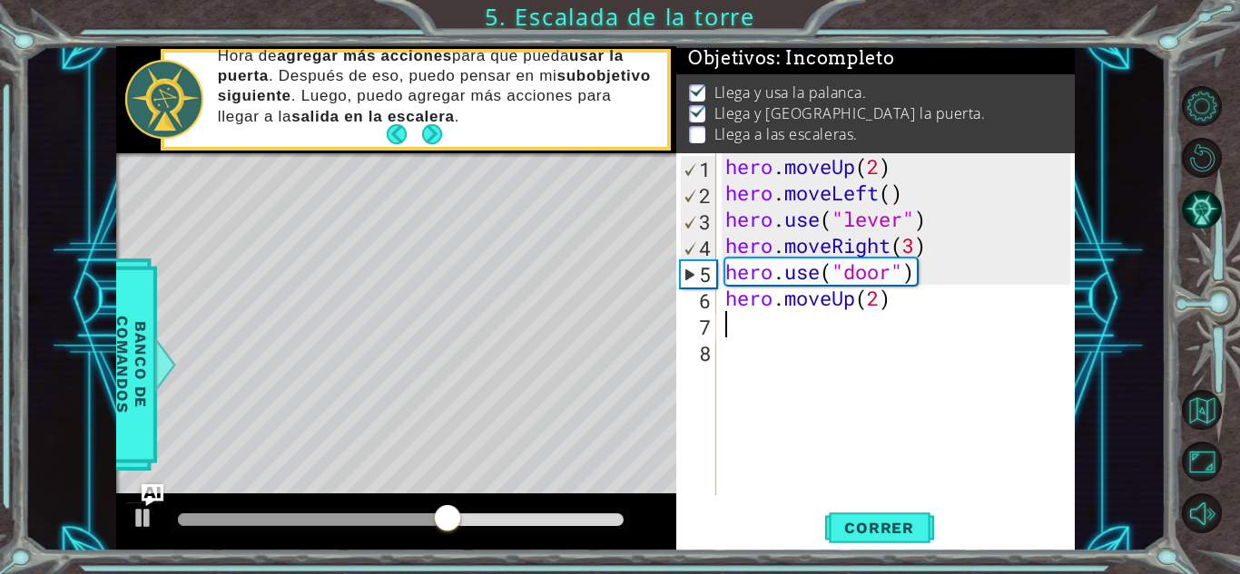
type textarea "h"
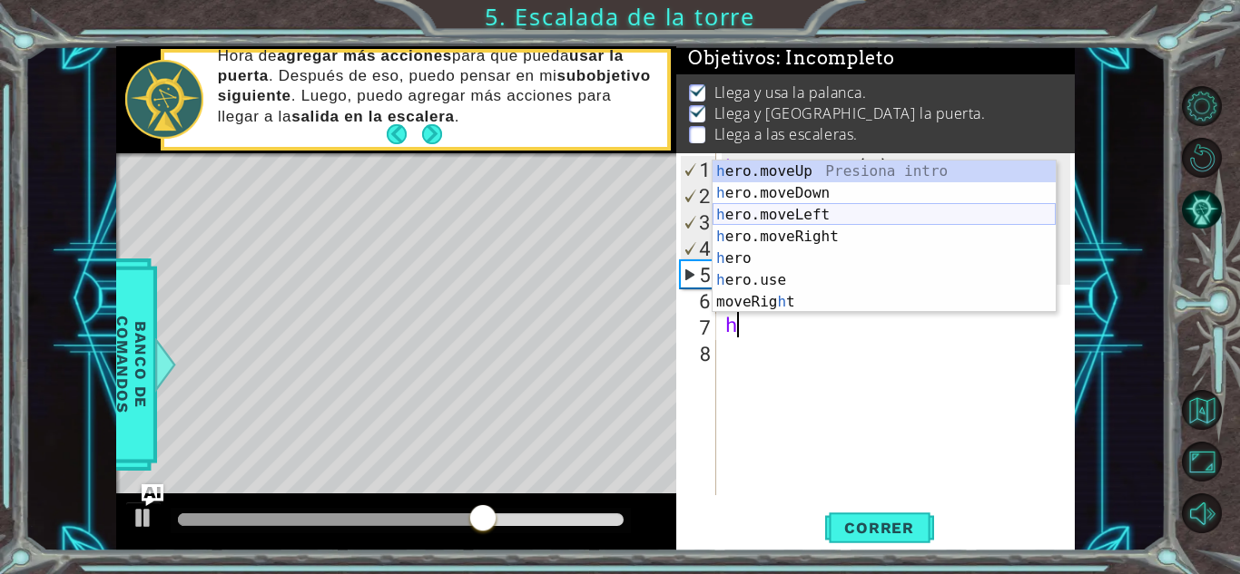
click at [772, 218] on div "h ero.moveUp Presiona intro h ero.moveDown Presiona intro h ero.moveLeft Presio…" at bounding box center [883, 259] width 343 height 196
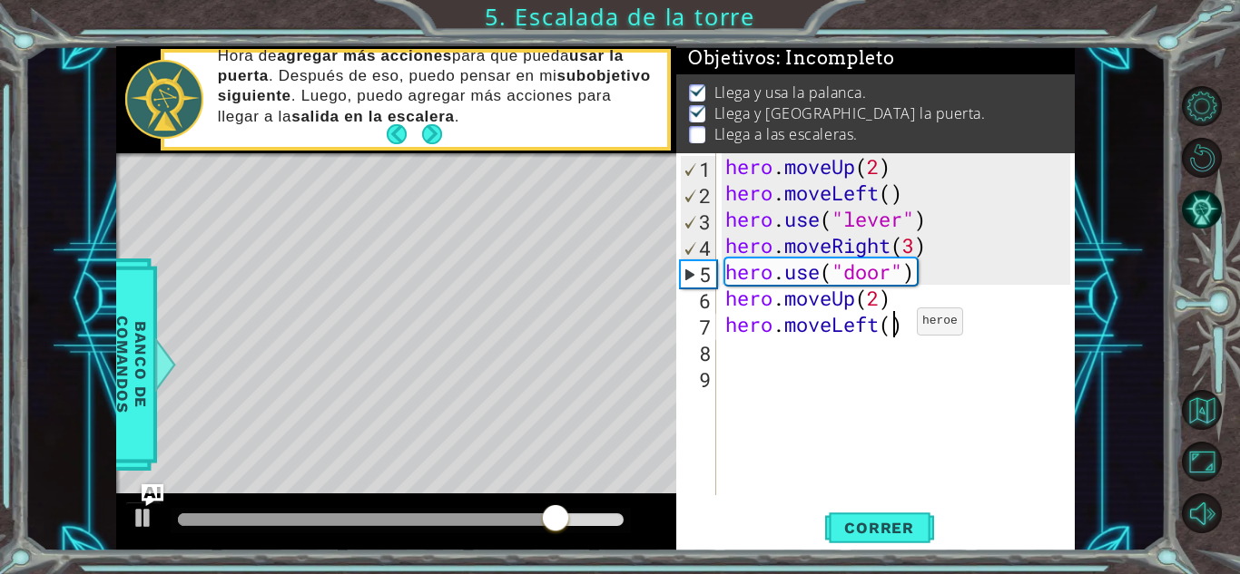
click at [889, 326] on div "hero . moveUp ( 2 ) hero . moveLeft ( ) hero . use ( "lever" ) hero . moveRight…" at bounding box center [900, 350] width 358 height 395
type textarea "hero.moveLeft(3)"
click at [740, 354] on div "hero . moveUp ( 2 ) hero . moveLeft ( ) hero . use ( "lever" ) hero . moveRight…" at bounding box center [900, 350] width 358 height 395
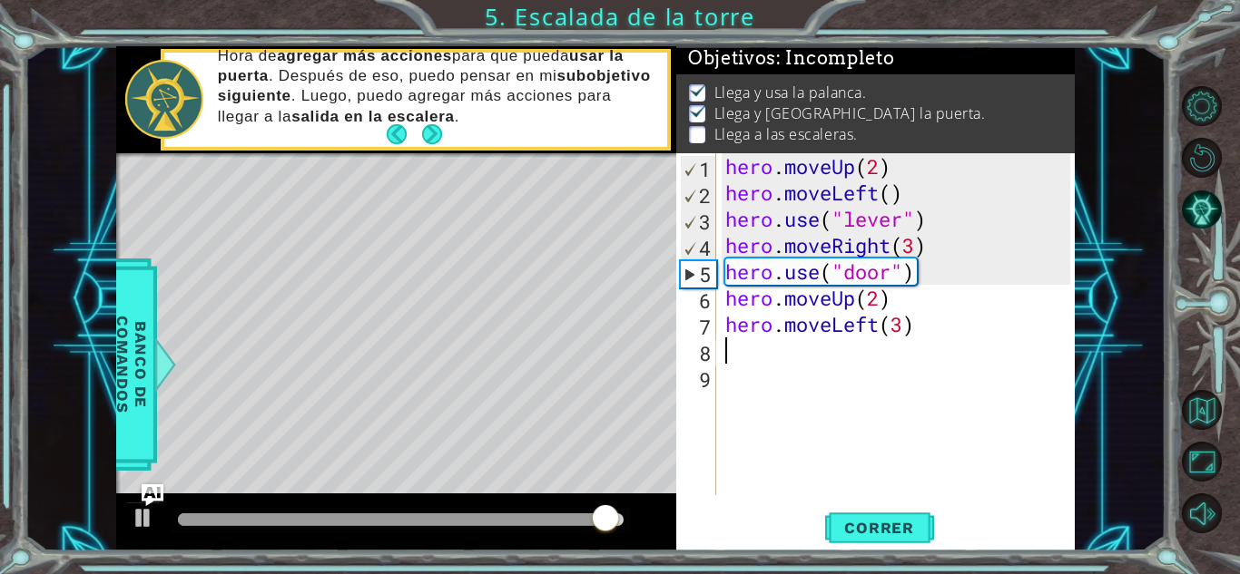
type textarea "h"
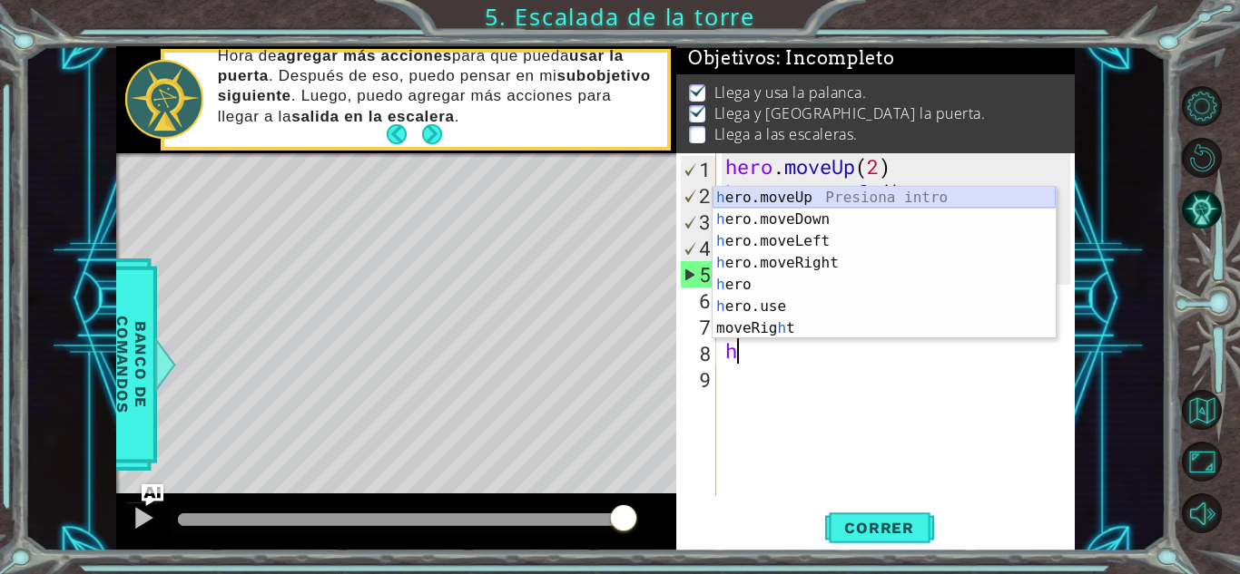
click at [789, 204] on div "h ero.moveUp Presiona intro h ero.moveDown Presiona intro h ero.moveLeft Presio…" at bounding box center [883, 285] width 343 height 196
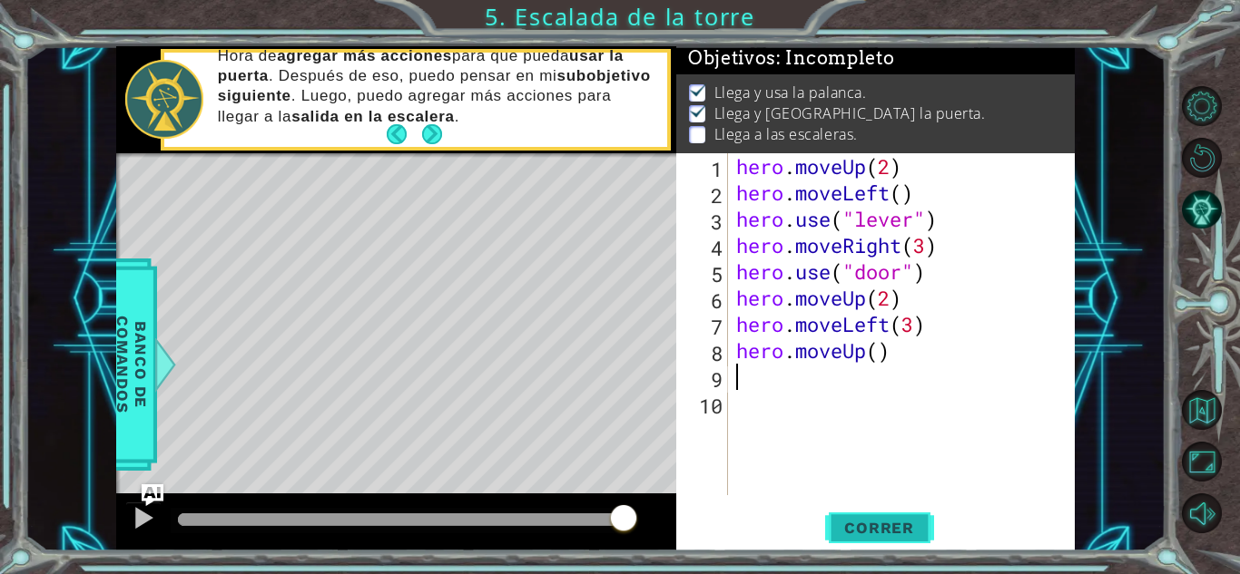
click at [906, 535] on span "Correr" at bounding box center [879, 528] width 106 height 18
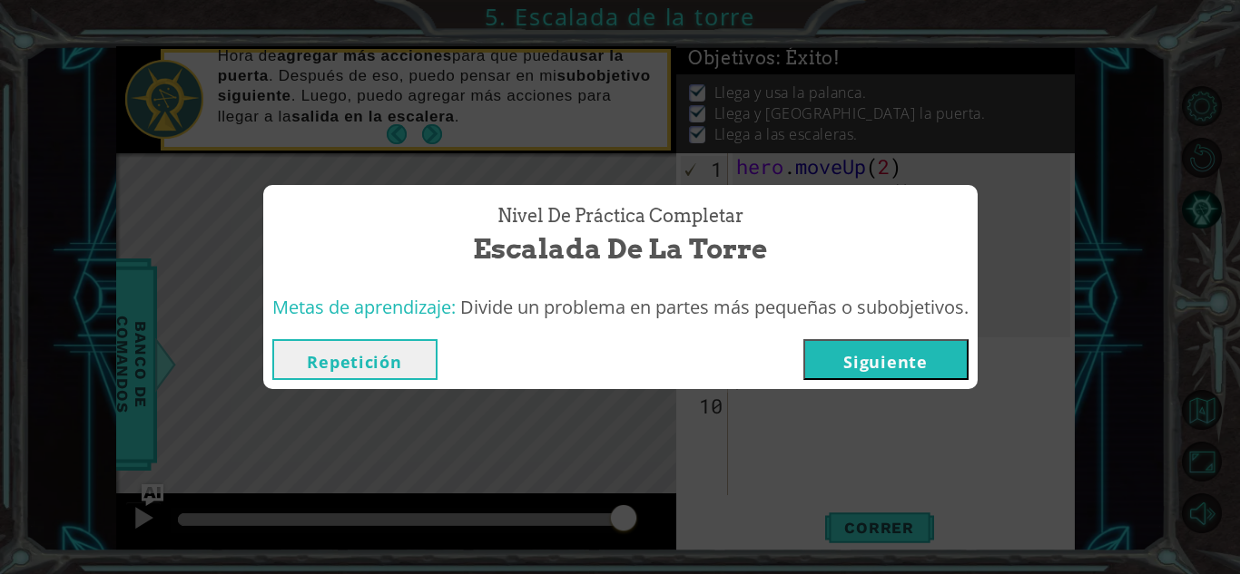
click at [883, 358] on button "Siguiente" at bounding box center [885, 359] width 165 height 41
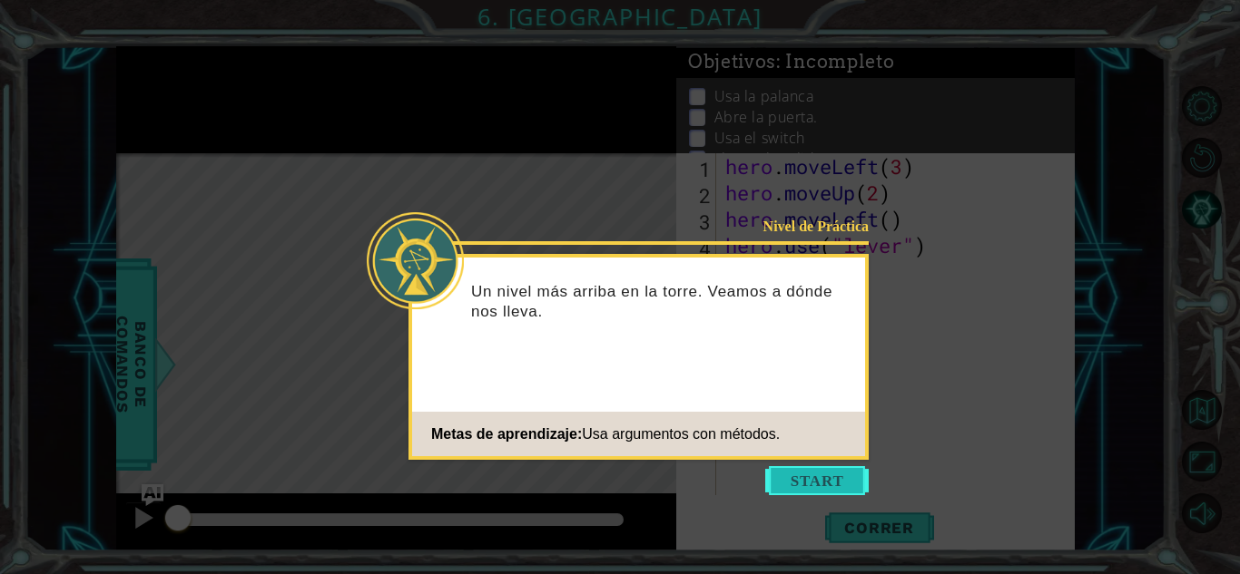
click at [810, 475] on button "Start" at bounding box center [816, 480] width 103 height 29
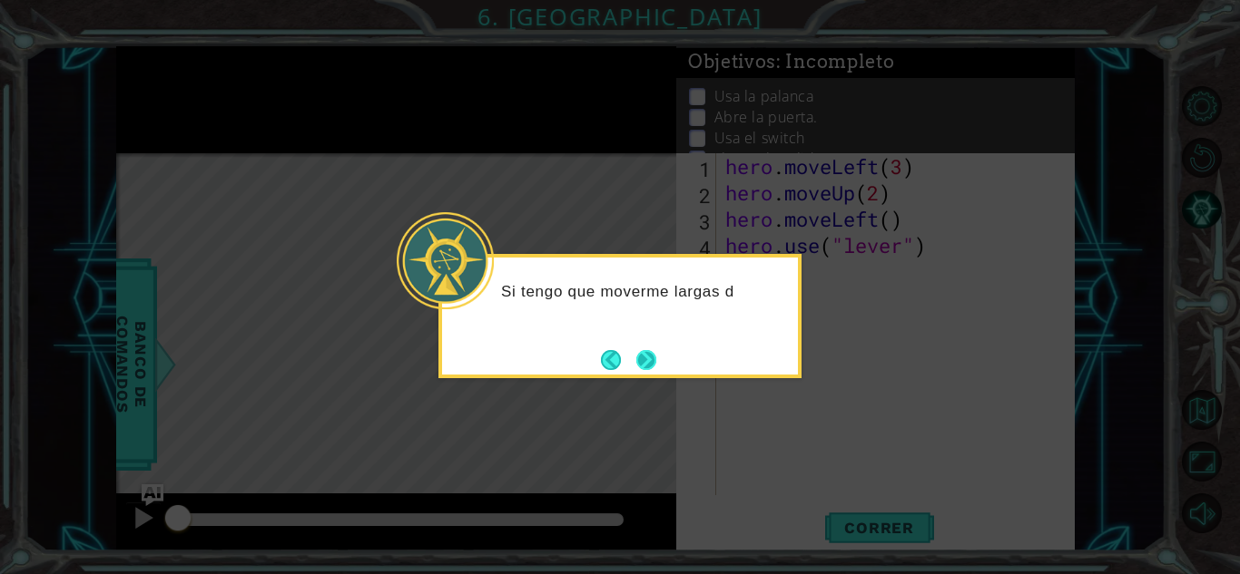
click at [643, 359] on button "Next" at bounding box center [646, 359] width 21 height 21
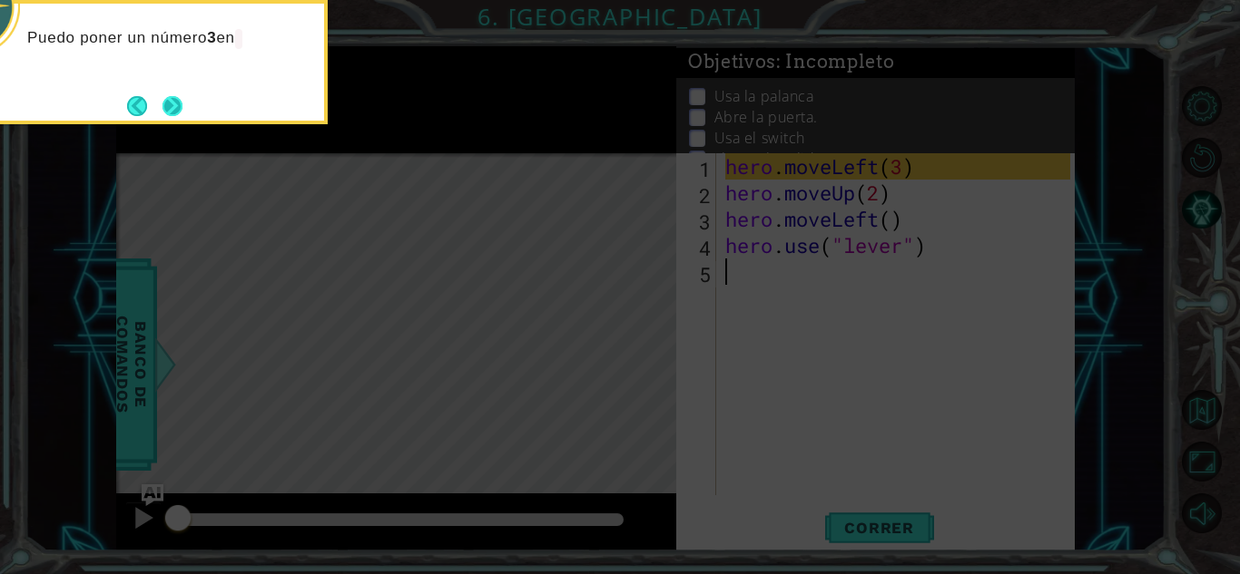
click at [178, 116] on button "Next" at bounding box center [172, 106] width 20 height 20
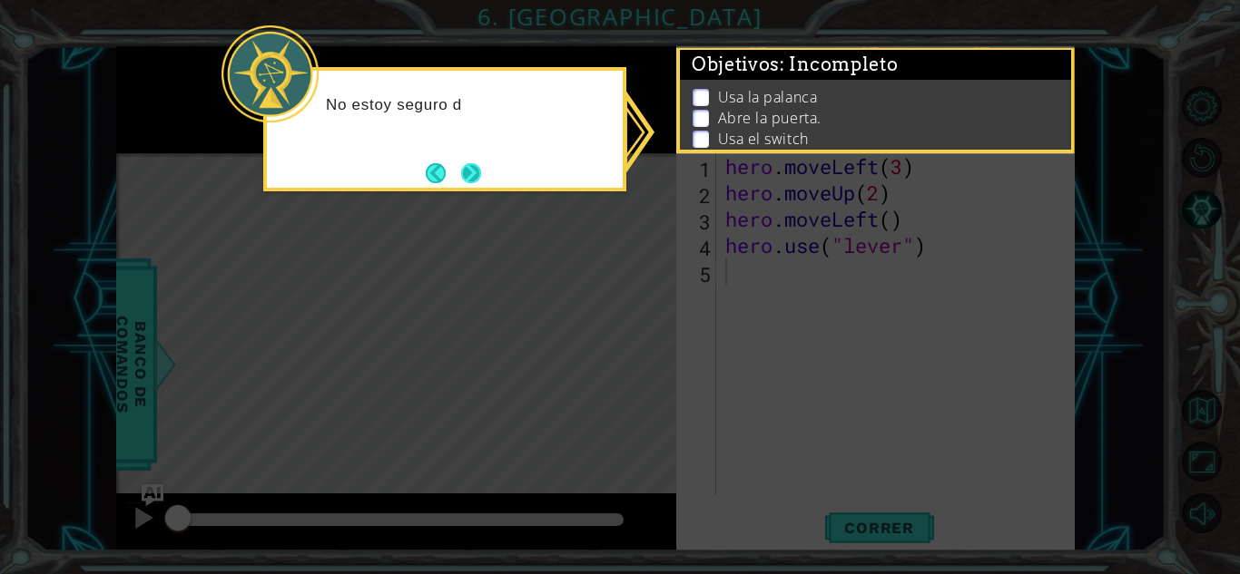
click at [468, 169] on button "Next" at bounding box center [471, 174] width 24 height 24
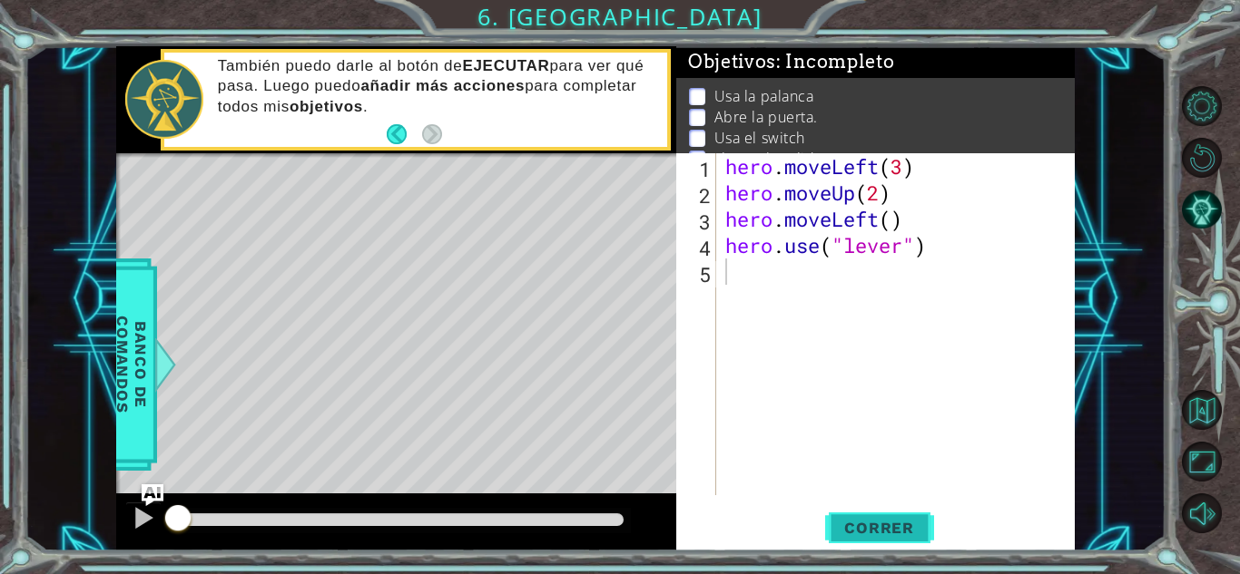
click at [860, 526] on span "Correr" at bounding box center [879, 528] width 106 height 18
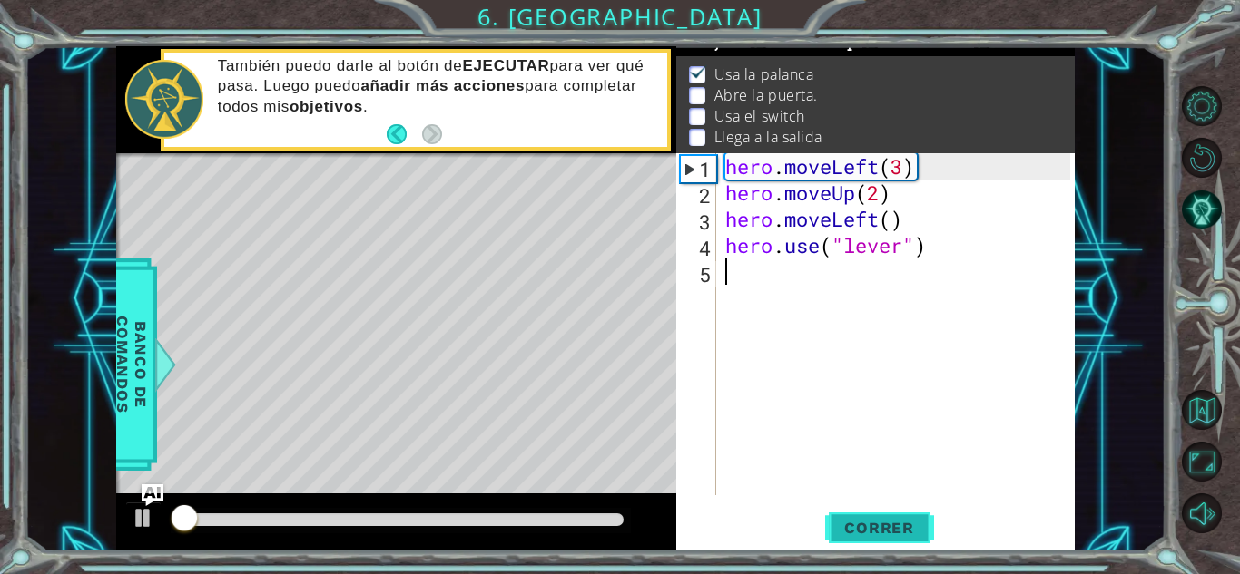
scroll to position [24, 0]
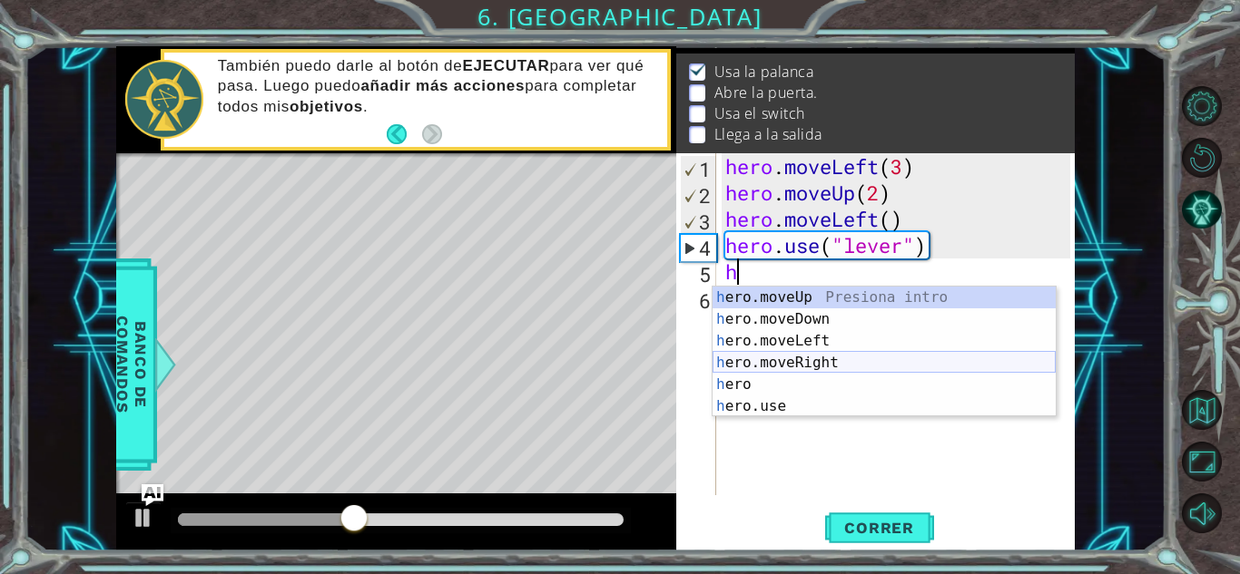
click at [791, 348] on div "h ero.moveUp Presiona intro h ero.moveDown Presiona intro h ero.moveLeft Presio…" at bounding box center [883, 374] width 343 height 174
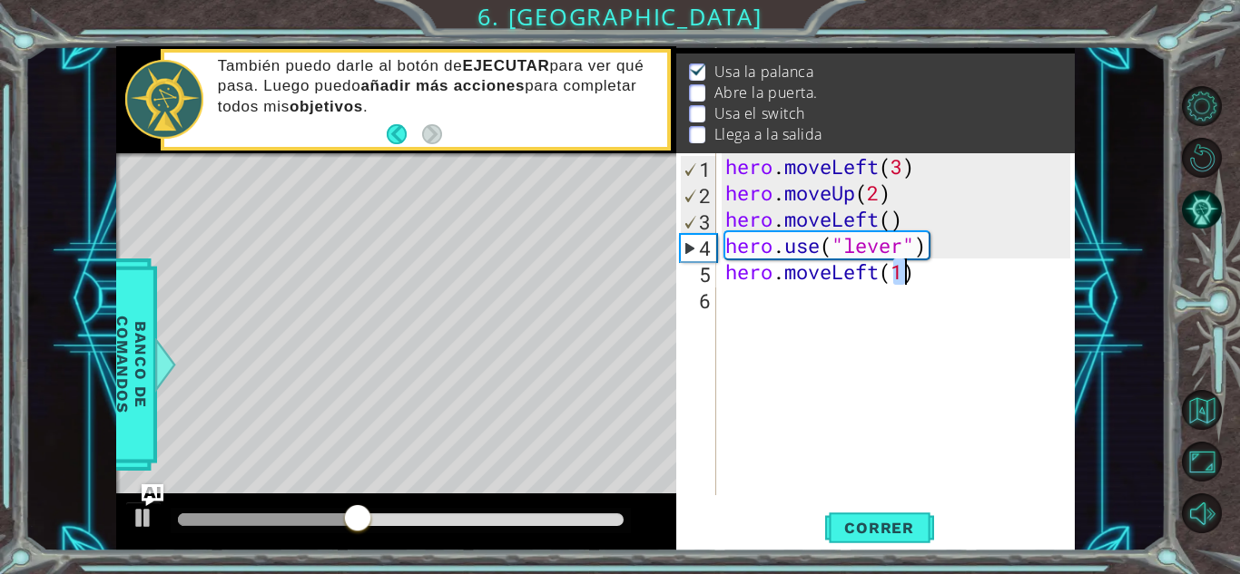
type textarea "hero.moveLeft(1)"
click at [784, 309] on div "hero . moveLeft ( 3 ) hero . moveUp ( 2 ) hero . moveLeft ( ) hero . use ( "lev…" at bounding box center [900, 350] width 358 height 395
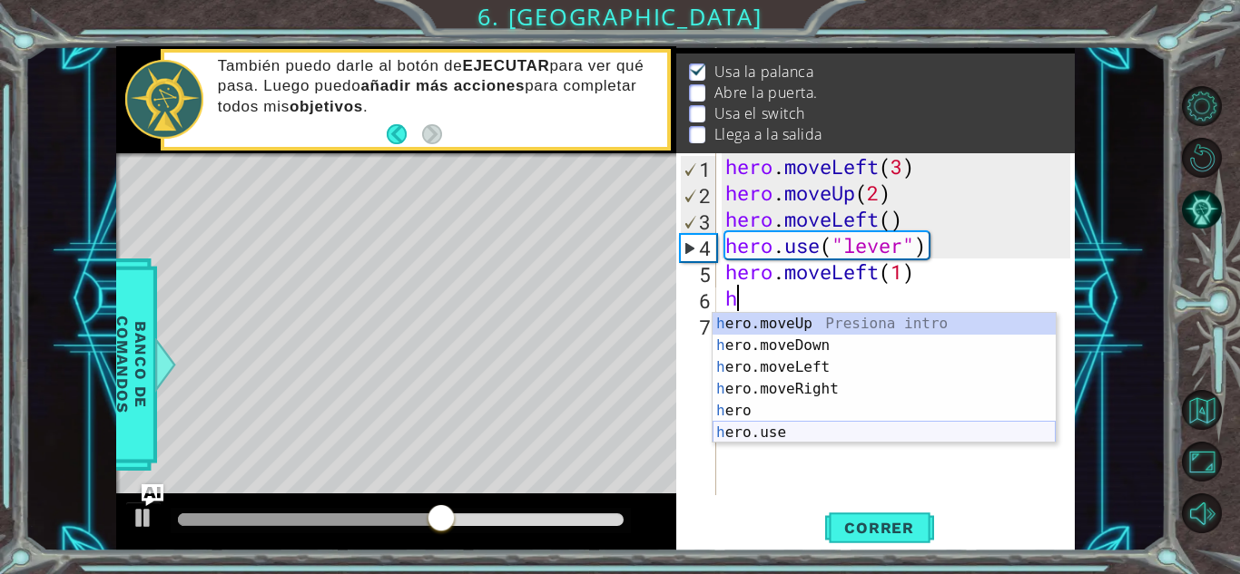
click at [782, 430] on div "h ero.moveUp Presiona intro h ero.moveDown Presiona intro h ero.moveLeft Presio…" at bounding box center [883, 400] width 343 height 174
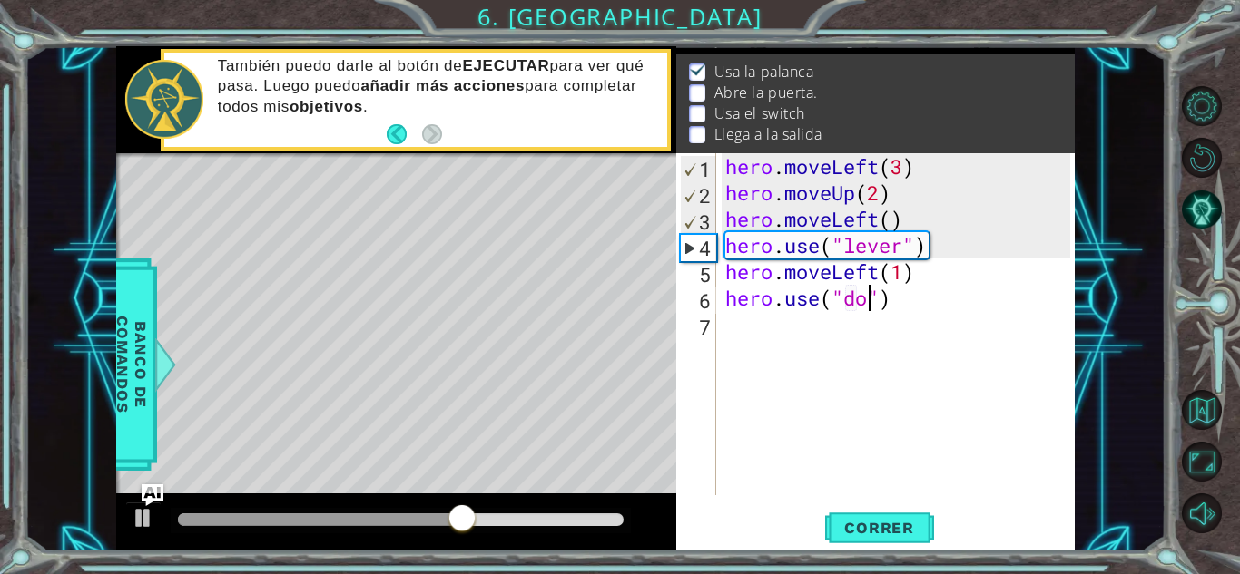
type textarea "hero.use("door")"
click at [770, 322] on div "hero . moveLeft ( 3 ) hero . moveUp ( 2 ) hero . moveLeft ( ) hero . use ( "lev…" at bounding box center [900, 350] width 358 height 395
click at [902, 526] on span "Correr" at bounding box center [879, 528] width 106 height 18
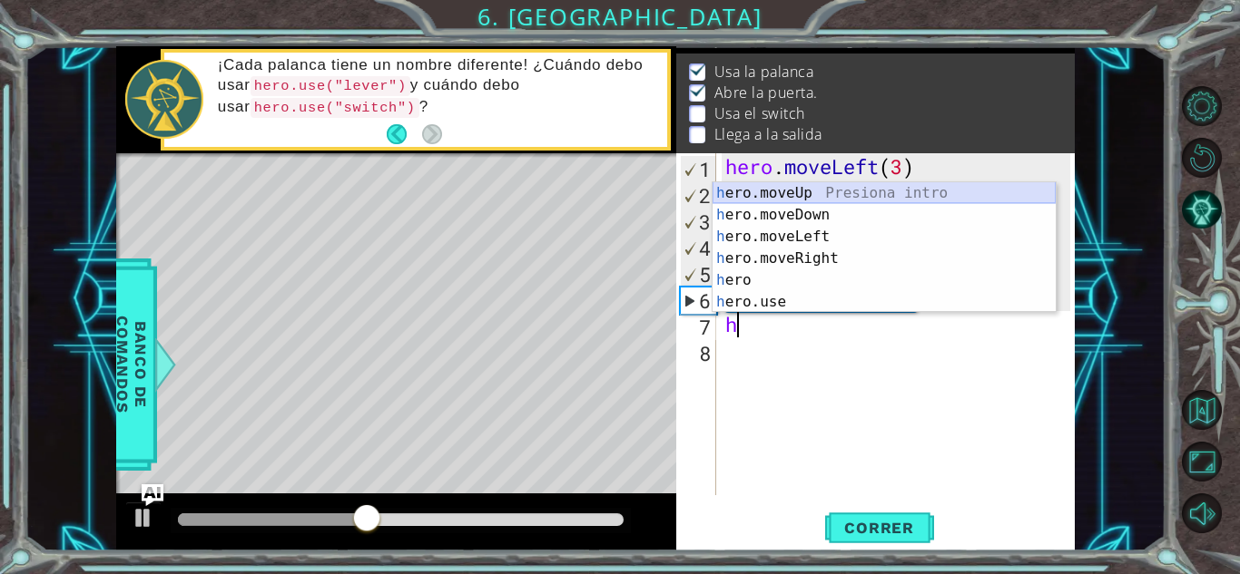
click at [742, 197] on div "h ero.moveUp Presiona intro h ero.moveDown Presiona intro h ero.moveLeft Presio…" at bounding box center [883, 269] width 343 height 174
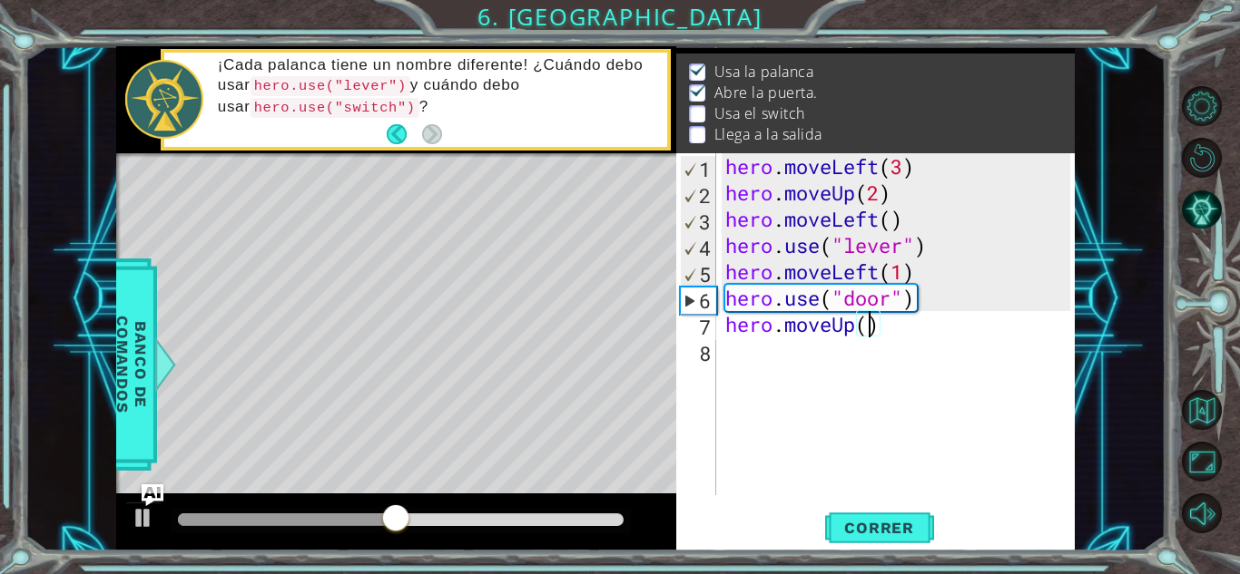
type textarea "hero.moveUp(2)"
click at [759, 369] on div "hero . moveLeft ( 3 ) hero . moveUp ( 2 ) hero . moveLeft ( ) hero . use ( "lev…" at bounding box center [900, 350] width 358 height 395
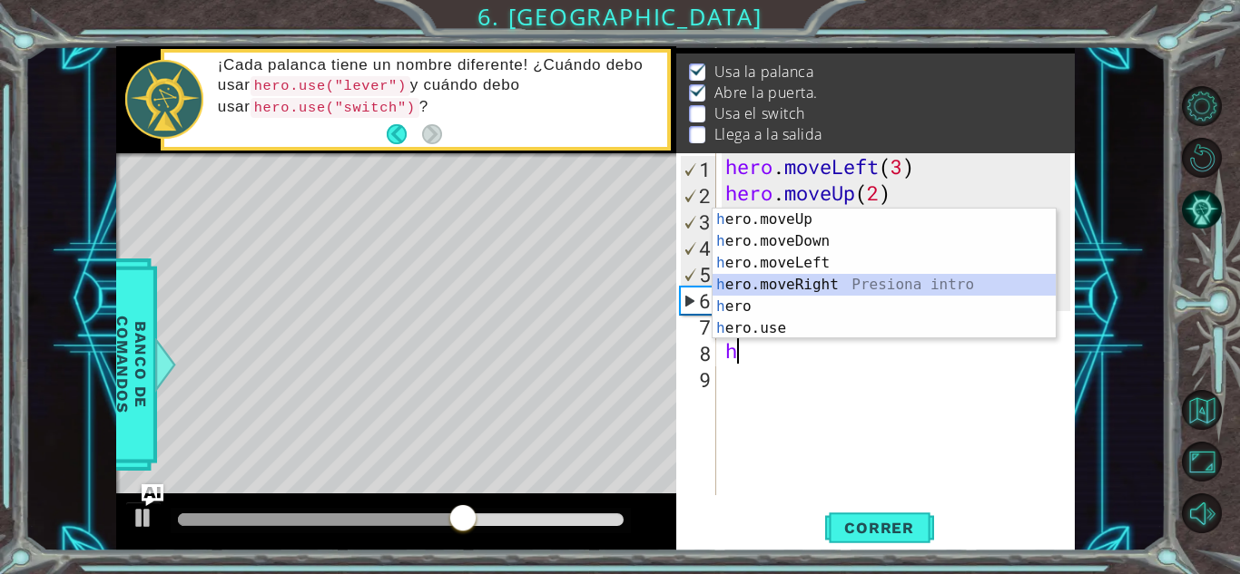
click at [803, 288] on div "h ero.moveUp Presiona intro h ero.moveDown Presiona intro h ero.moveLeft Presio…" at bounding box center [883, 296] width 343 height 174
type textarea "hero.moveRight(1)"
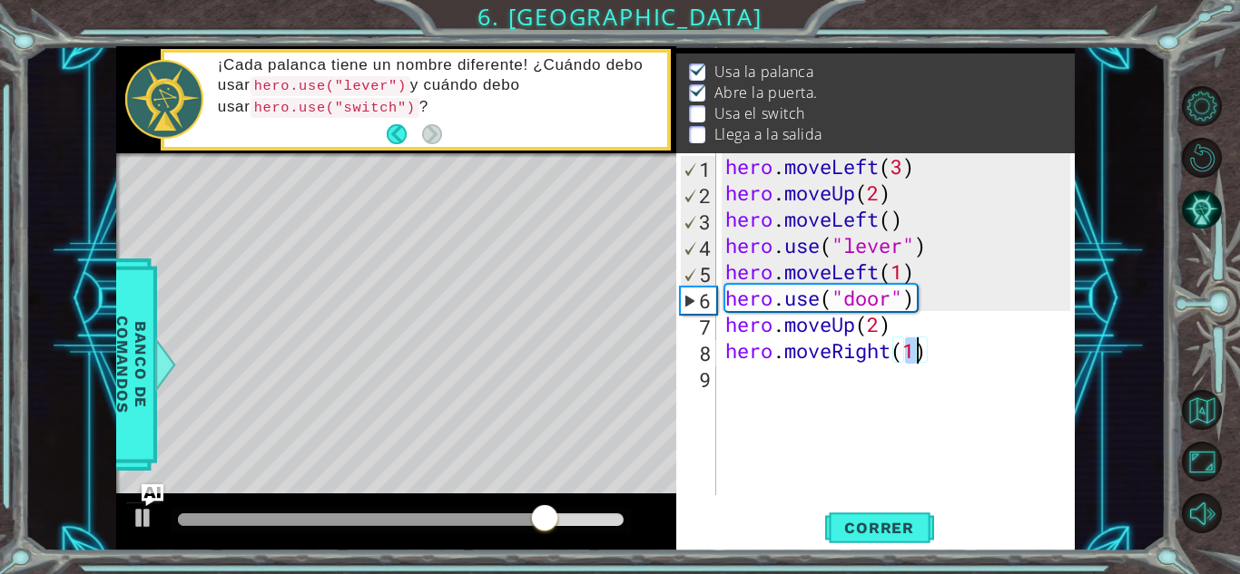
click at [730, 386] on div "hero . moveLeft ( 3 ) hero . moveUp ( 2 ) hero . moveLeft ( ) hero . use ( "lev…" at bounding box center [900, 350] width 358 height 395
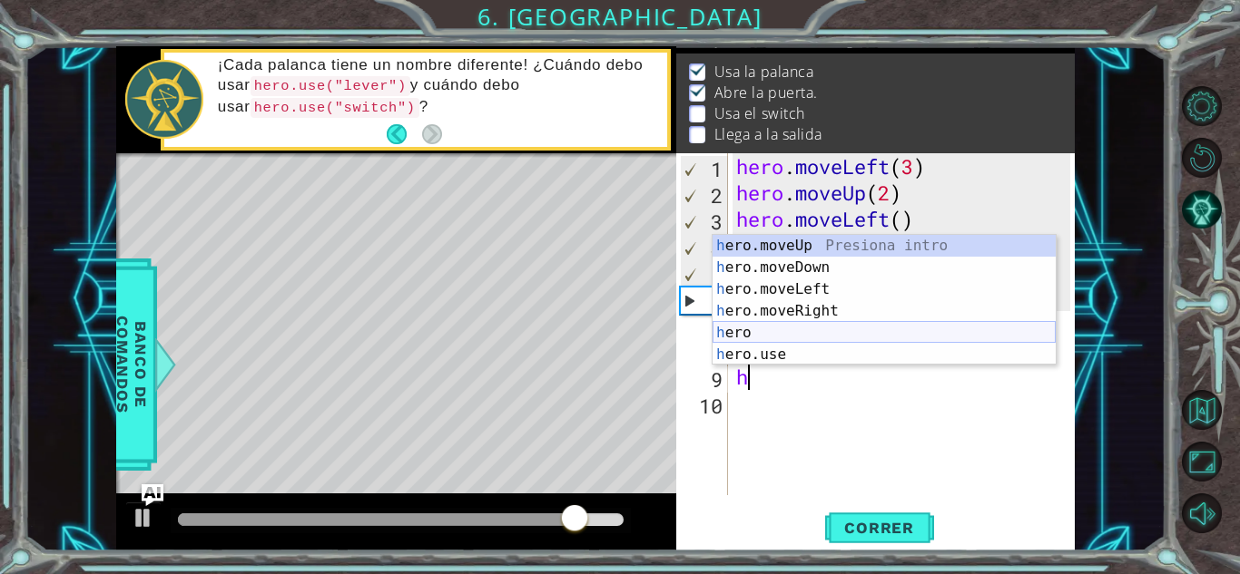
click at [789, 349] on div "h ero.moveUp Presiona intro h ero.moveDown Presiona intro h ero.moveLeft Presio…" at bounding box center [883, 322] width 343 height 174
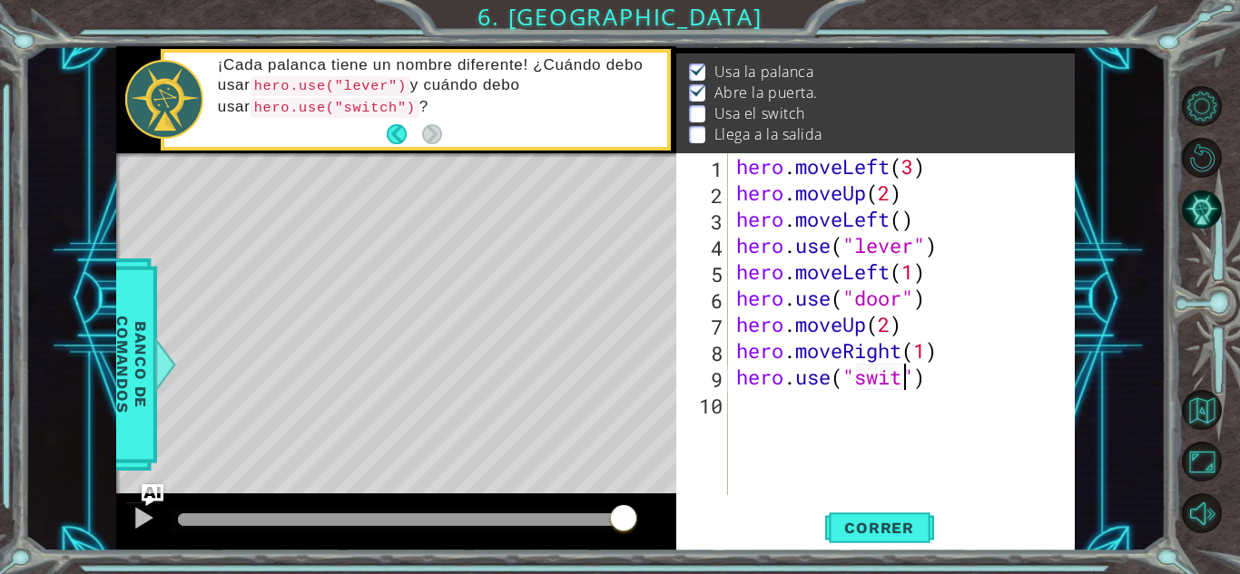
scroll to position [0, 8]
type textarea "hero.use("switch")"
click at [751, 415] on div "hero . moveLeft ( 3 ) hero . moveUp ( 2 ) hero . moveLeft ( ) hero . use ( "lev…" at bounding box center [905, 350] width 347 height 395
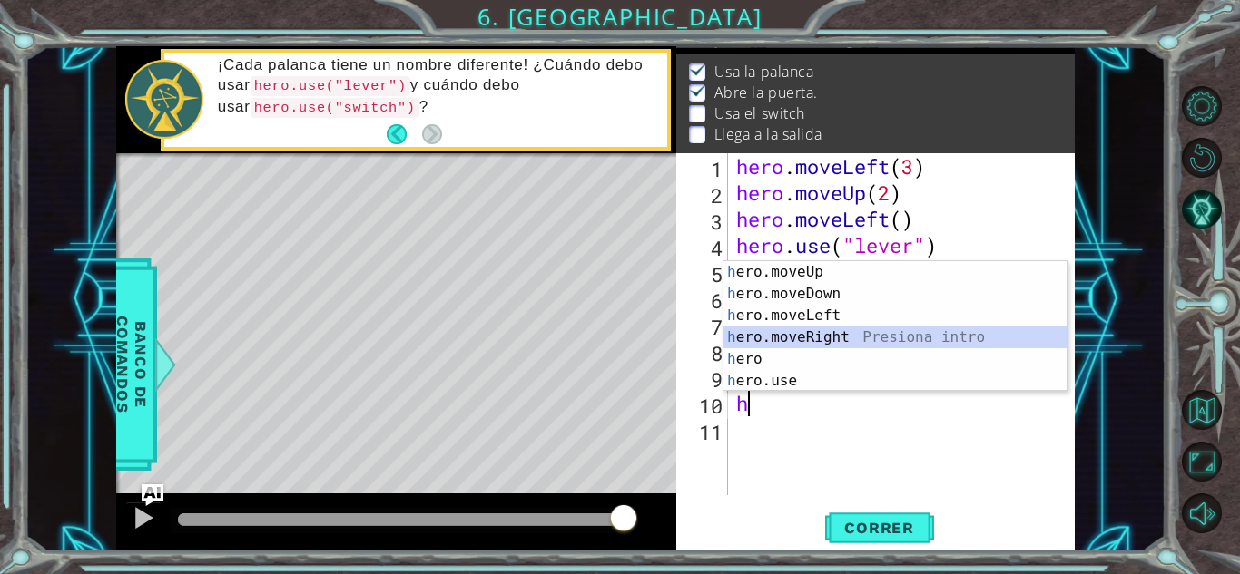
click at [817, 334] on div "h ero.moveUp Presiona intro h ero.moveDown Presiona intro h ero.moveLeft Presio…" at bounding box center [894, 348] width 343 height 174
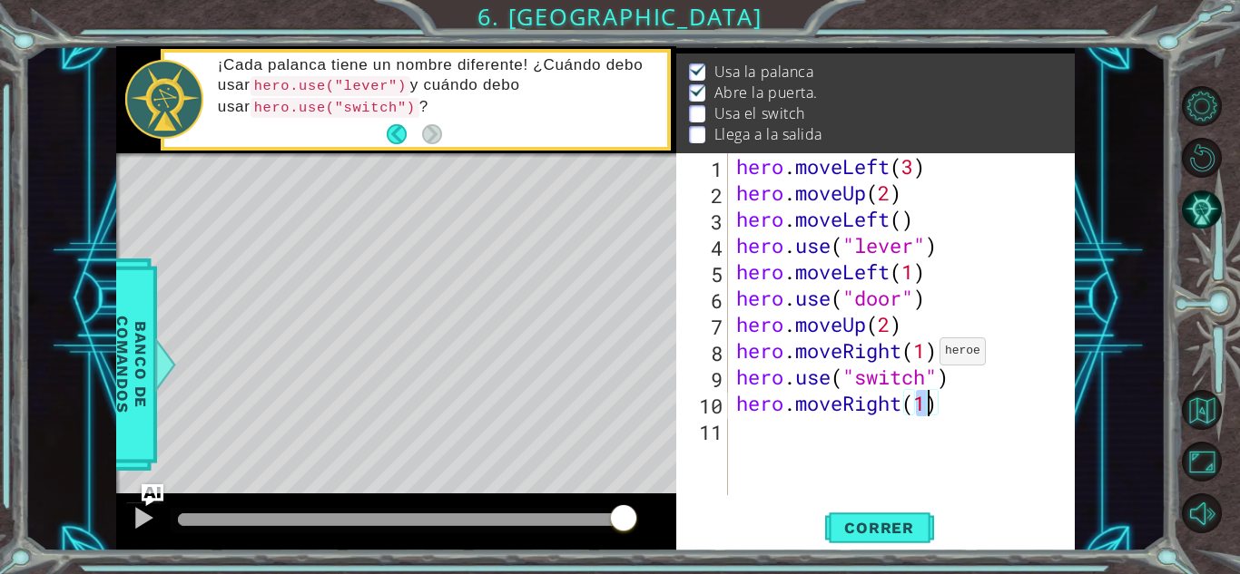
click at [923, 356] on div "hero . moveLeft ( 3 ) hero . moveUp ( 2 ) hero . moveLeft ( ) hero . use ( "lev…" at bounding box center [905, 350] width 347 height 395
type textarea "hero.moveRight(2)"
click at [838, 434] on div "hero . moveLeft ( 3 ) hero . moveUp ( 2 ) hero . moveLeft ( ) hero . use ( "lev…" at bounding box center [905, 350] width 347 height 395
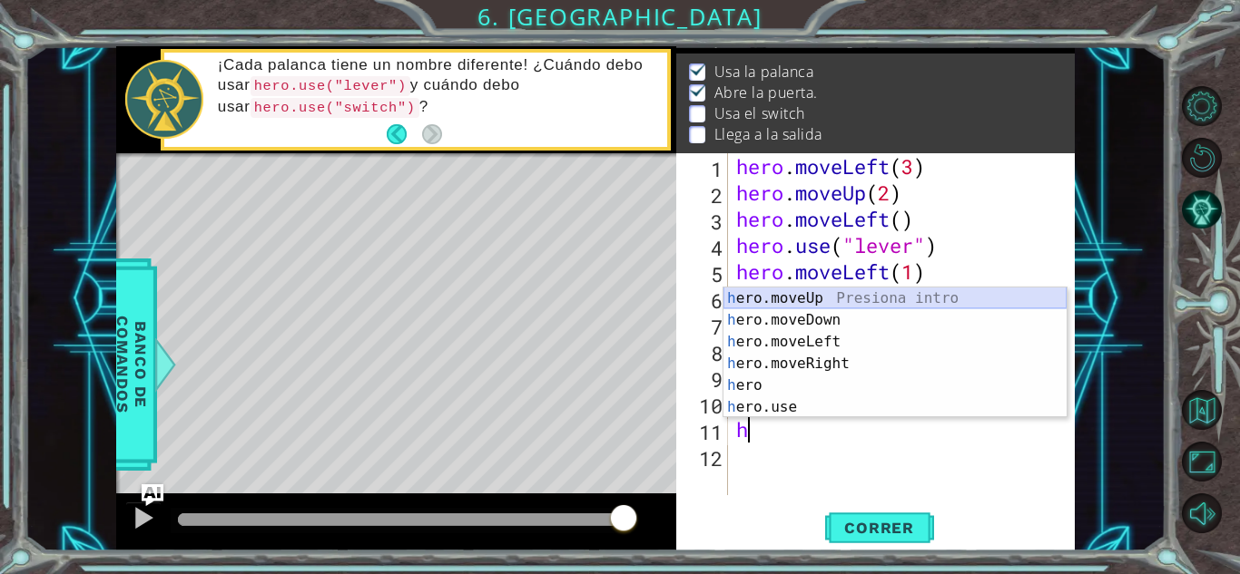
click at [788, 299] on div "h ero.moveUp Presiona intro h ero.moveDown Presiona intro h ero.moveLeft Presio…" at bounding box center [894, 375] width 343 height 174
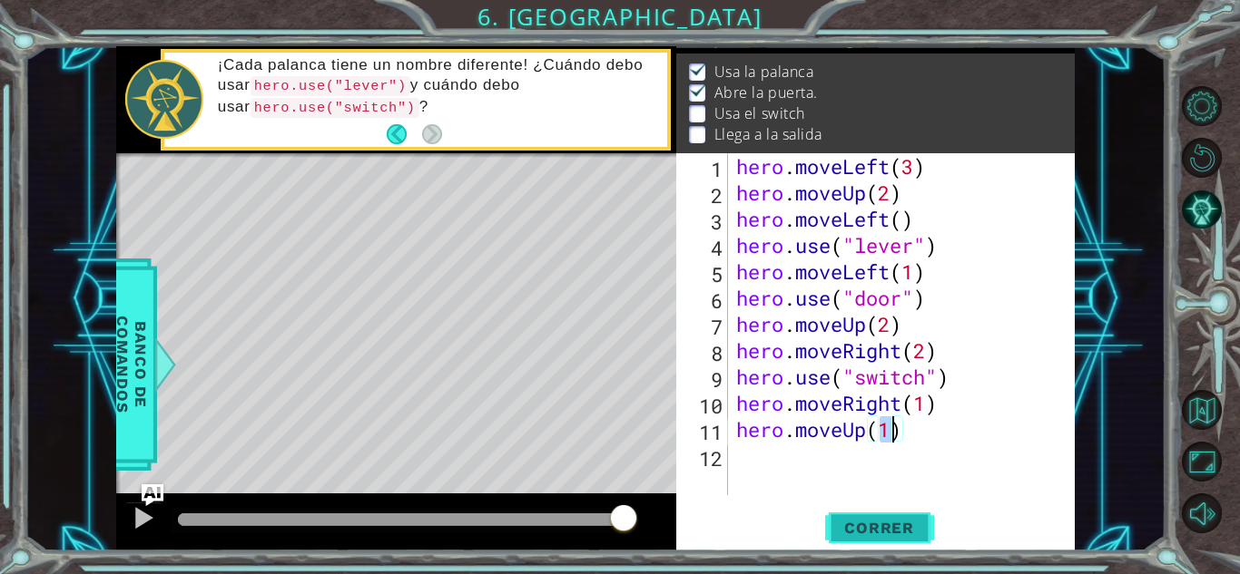
type textarea "hero.moveUp(1)"
click at [838, 516] on button "Correr" at bounding box center [879, 528] width 109 height 40
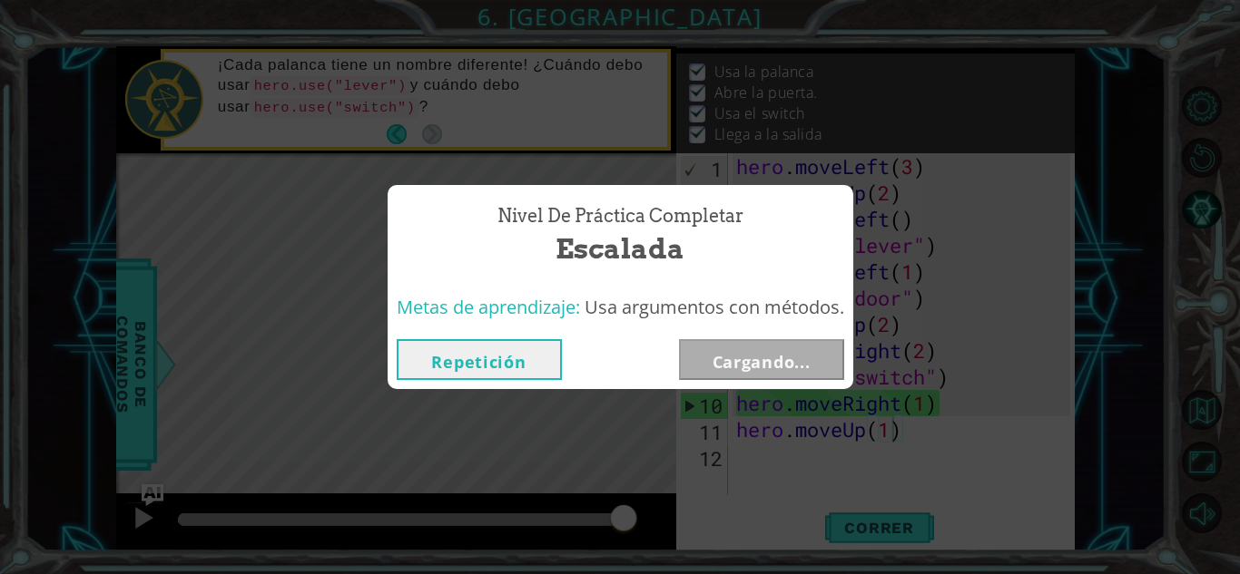
click at [839, 516] on div "Nivel de Práctica Completar Escalada Metas de aprendizaje: Usa argumentos con m…" at bounding box center [620, 287] width 1240 height 574
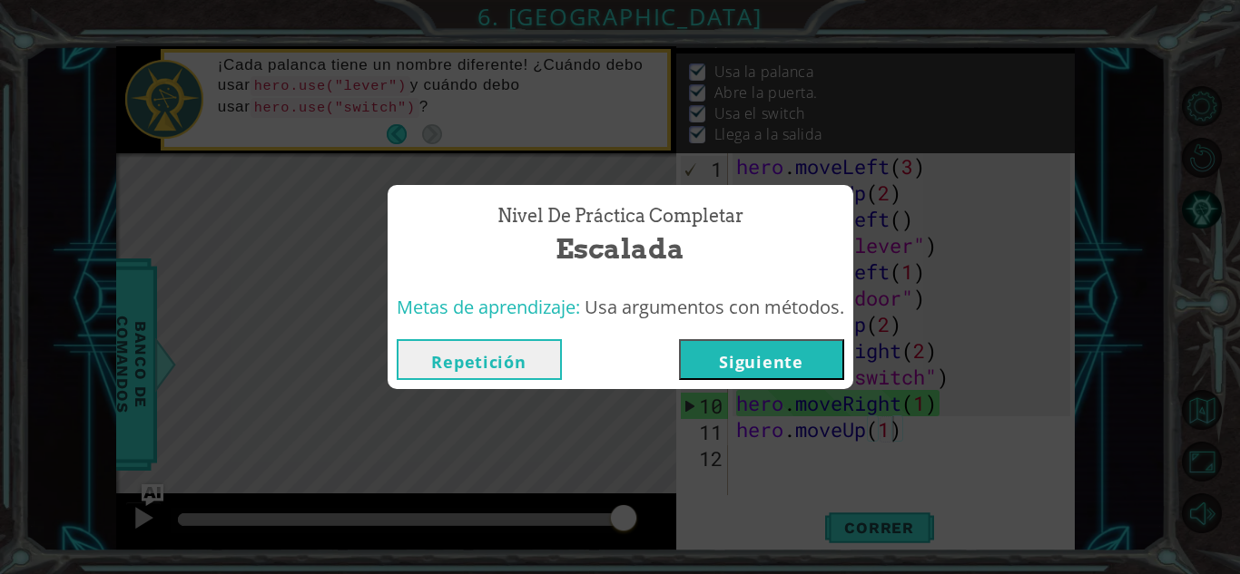
click at [750, 365] on button "Siguiente" at bounding box center [761, 359] width 165 height 41
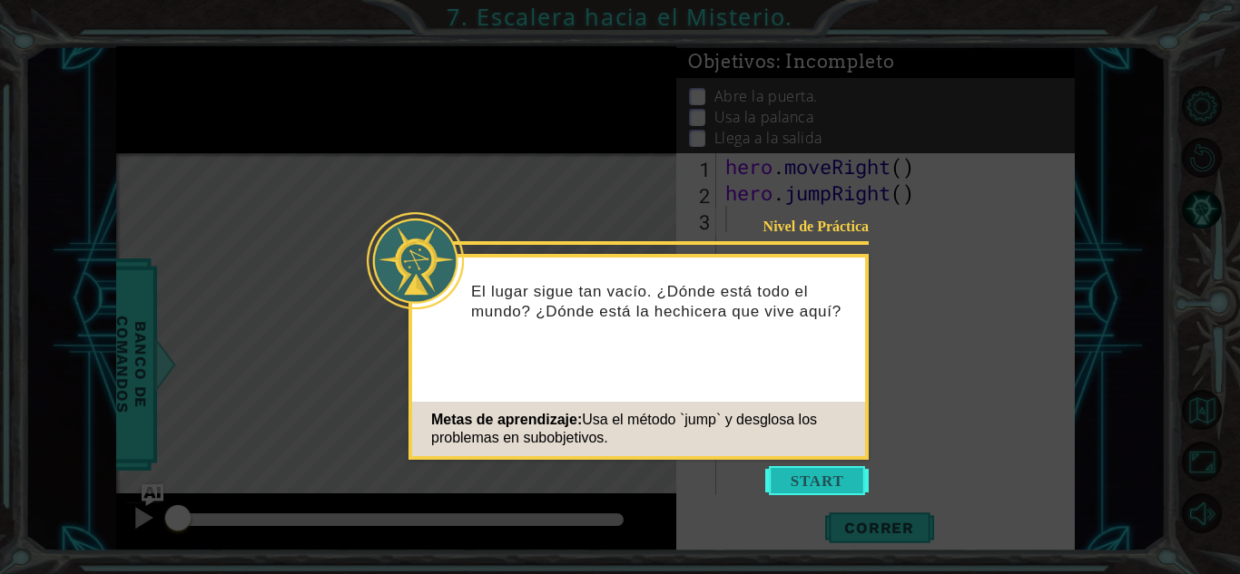
click at [773, 481] on button "Start" at bounding box center [816, 480] width 103 height 29
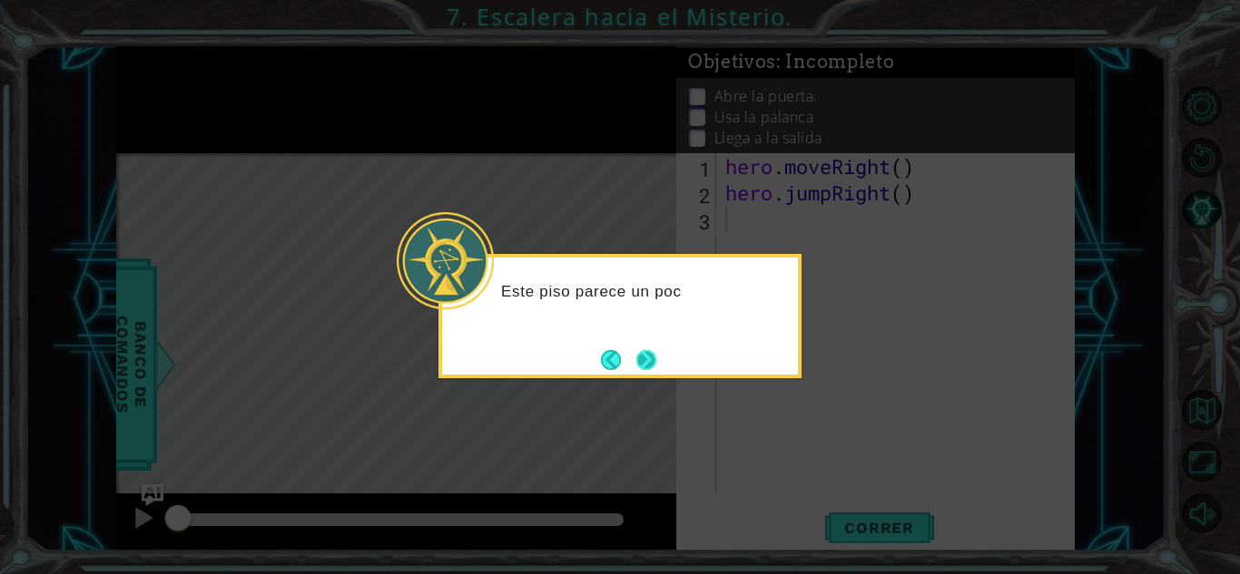
click at [653, 365] on button "Next" at bounding box center [647, 360] width 34 height 34
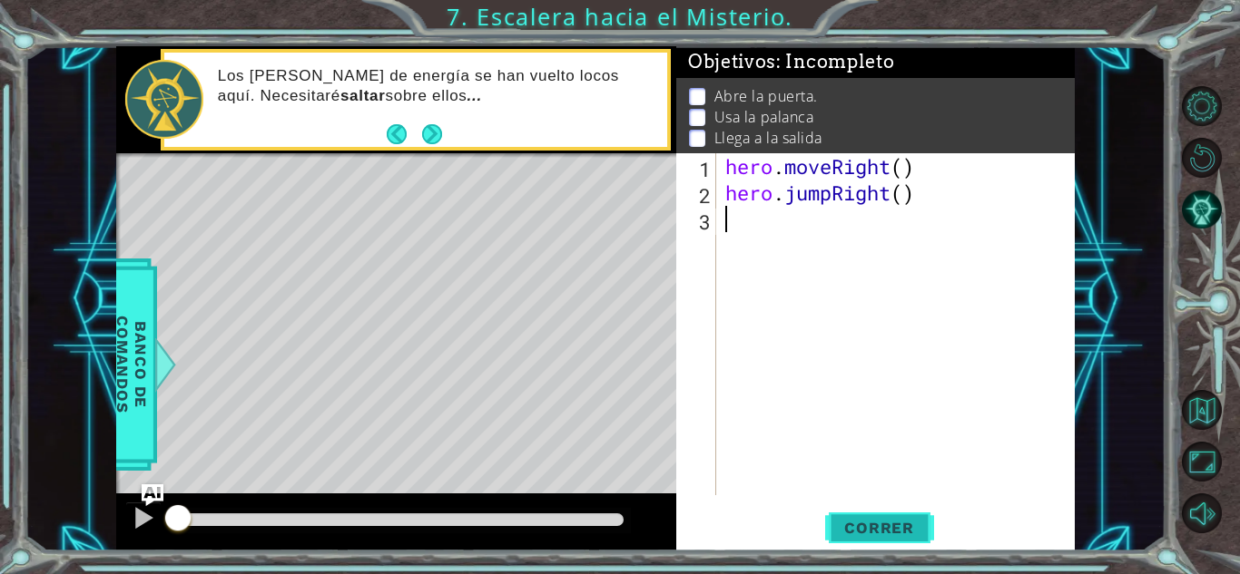
click at [876, 525] on span "Correr" at bounding box center [879, 528] width 106 height 18
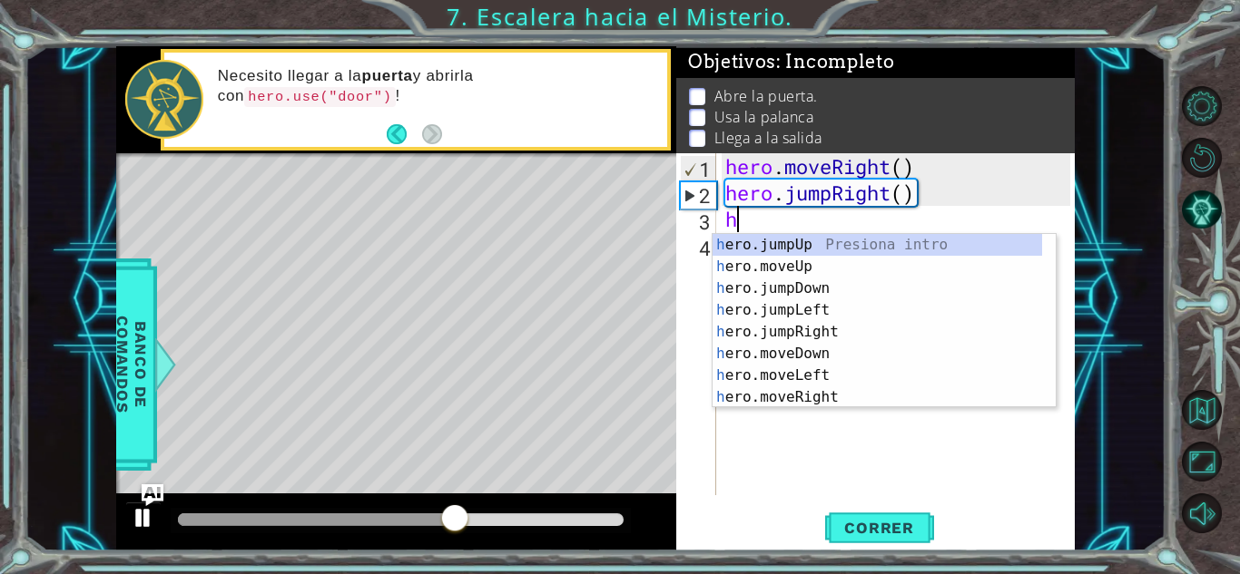
type textarea "h"
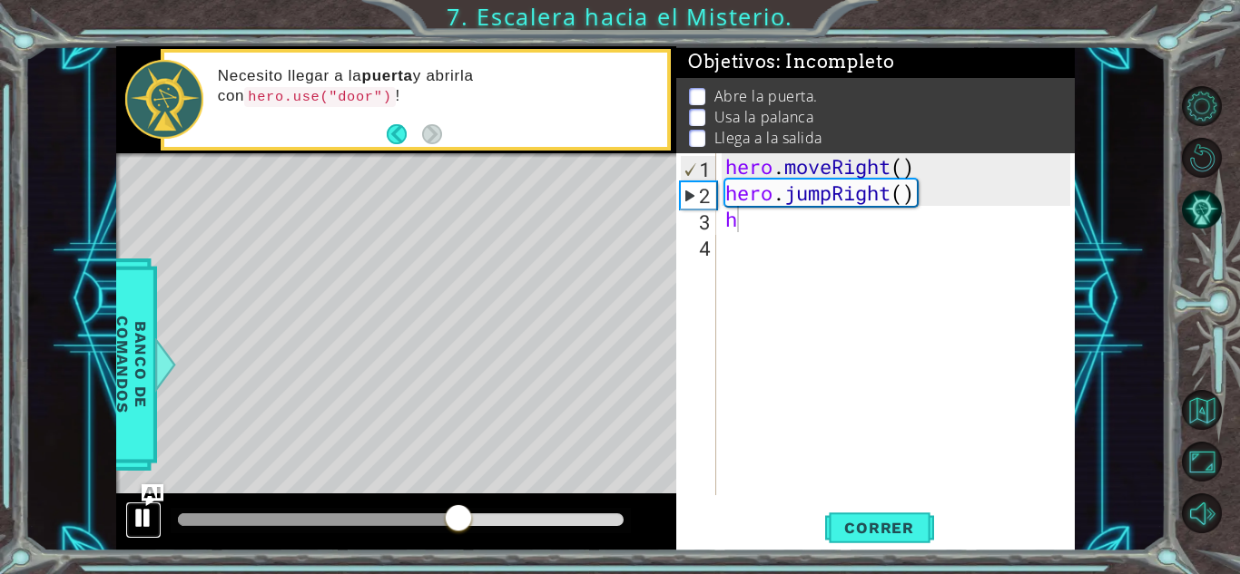
click at [135, 511] on div at bounding box center [144, 518] width 24 height 24
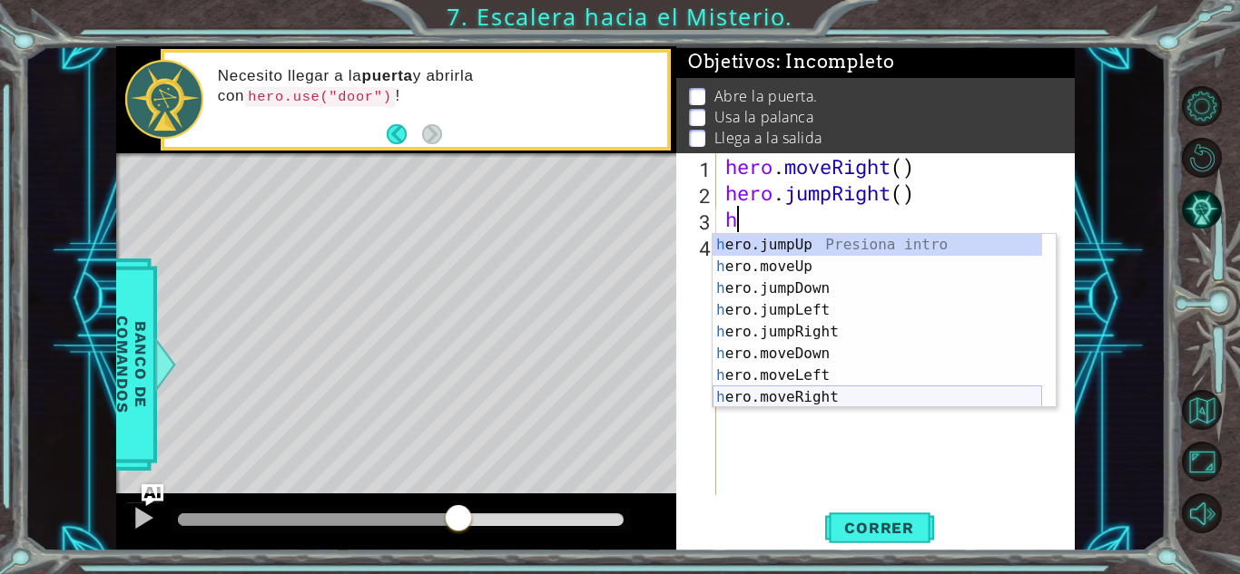
click at [805, 396] on div "h ero.jumpUp Presiona intro h ero.moveUp Presiona intro h ero.jumpDown Presiona…" at bounding box center [876, 343] width 329 height 218
type textarea "hero.moveRight(1)"
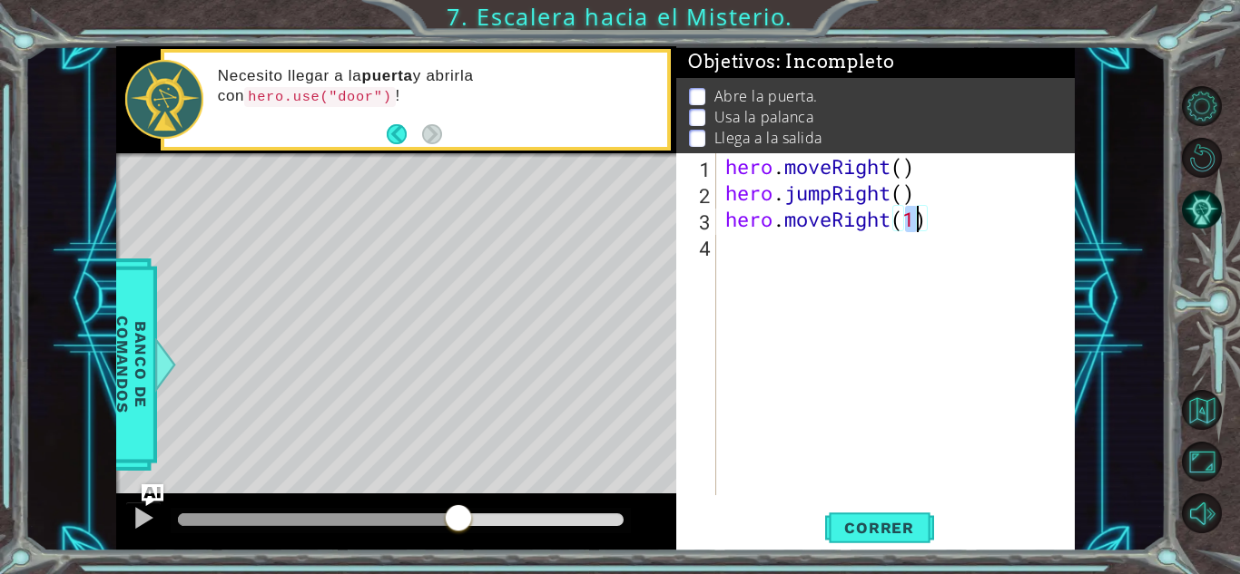
click at [759, 259] on div "hero . moveRight ( ) hero . jumpRight ( ) hero . moveRight ( 1 )" at bounding box center [900, 350] width 358 height 395
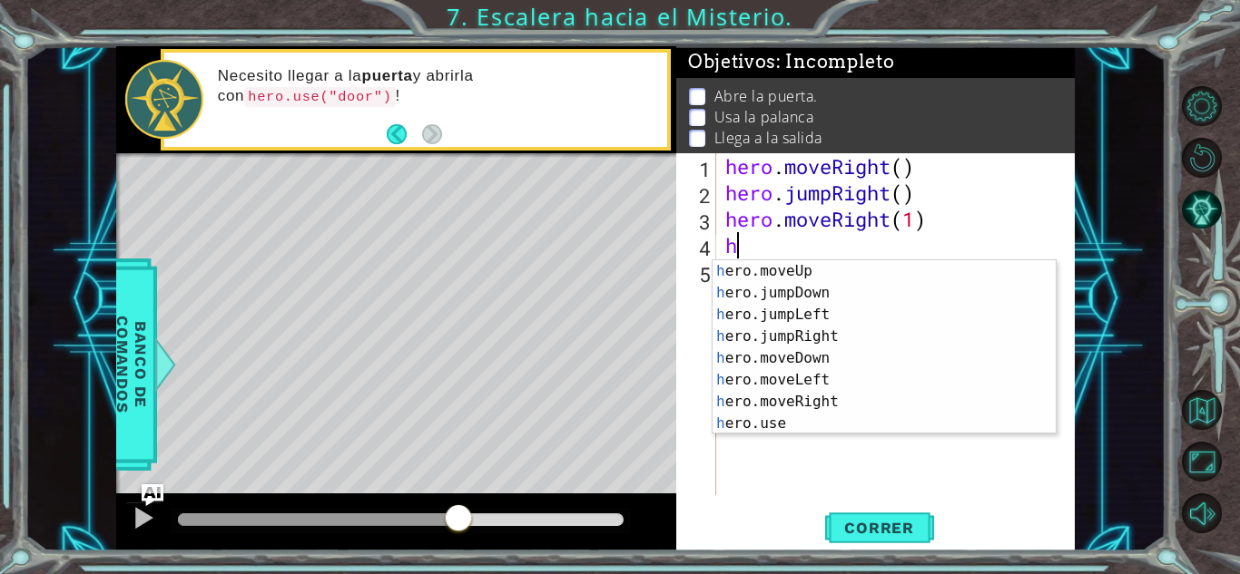
scroll to position [22, 0]
click at [929, 279] on div "h ero.moveUp Presiona intro h ero.jumpDown Presiona intro h ero.jumpLeft Presio…" at bounding box center [876, 369] width 329 height 218
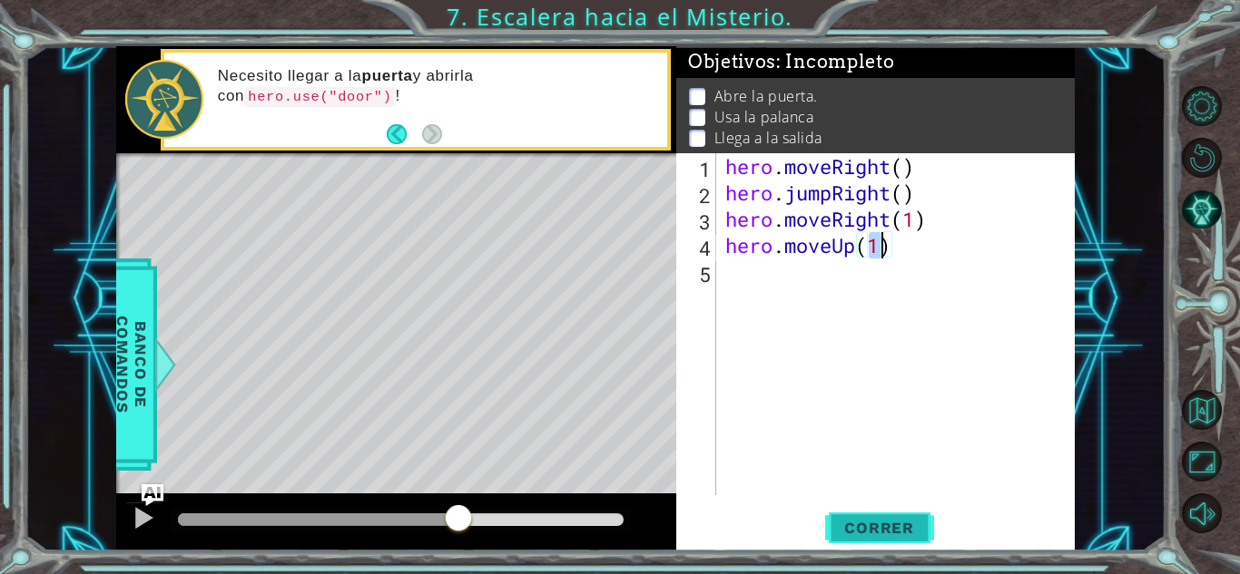
type textarea "hero.moveUp(1)"
click at [893, 515] on button "Correr" at bounding box center [879, 528] width 109 height 40
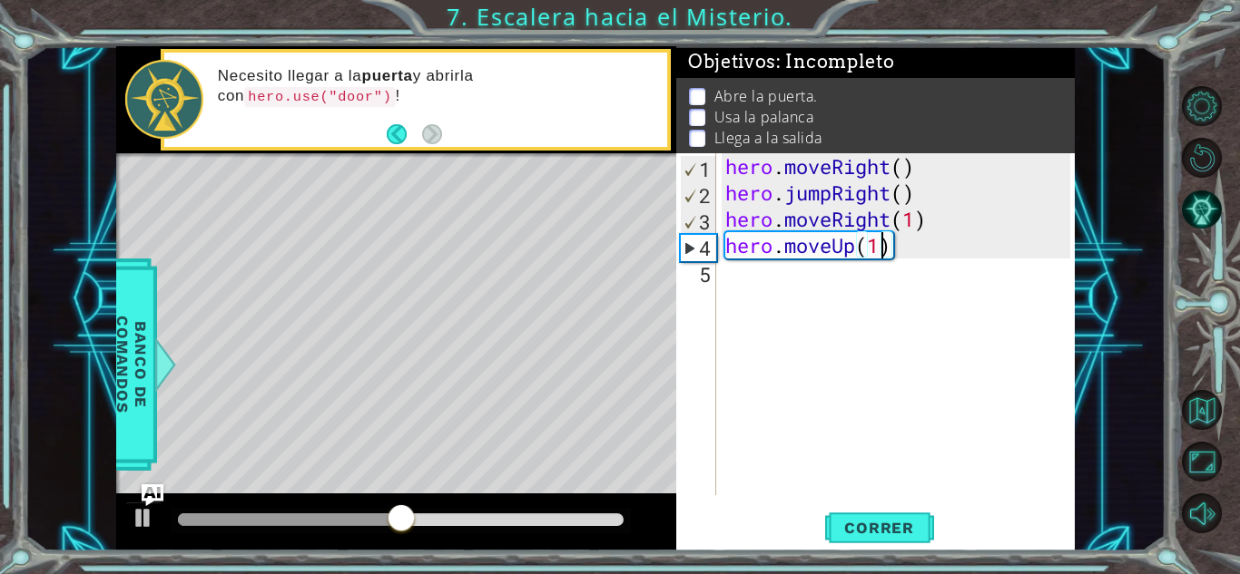
click at [786, 290] on div "hero . moveRight ( ) hero . jumpRight ( ) hero . moveRight ( 1 ) hero . moveUp …" at bounding box center [900, 350] width 358 height 395
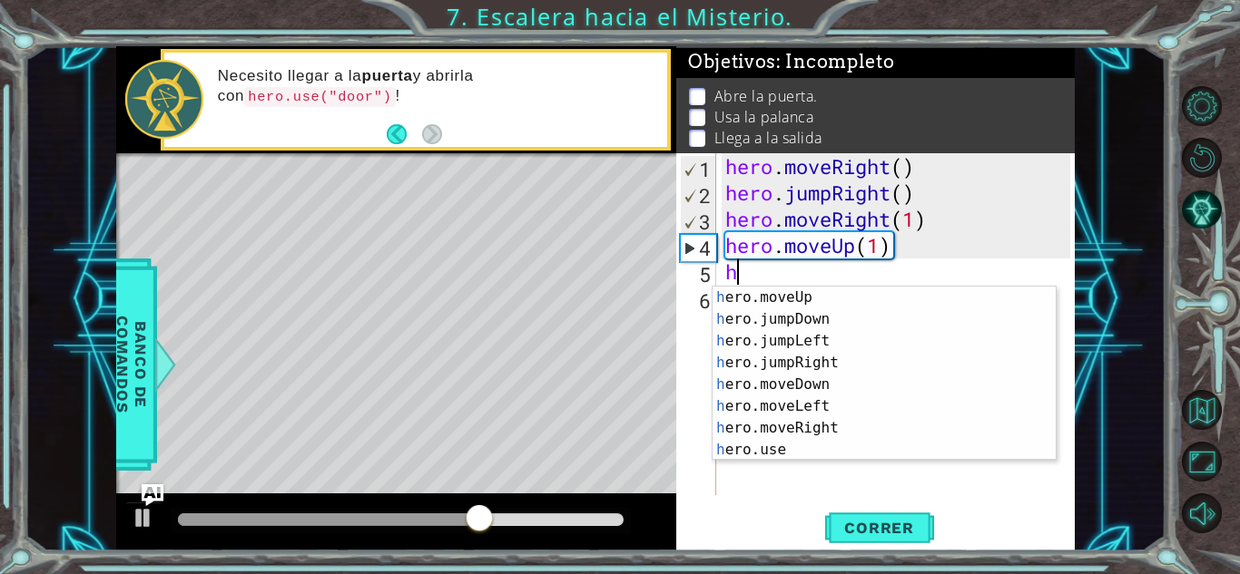
scroll to position [24, 0]
click at [880, 451] on div "h ero.moveUp Presiona intro h ero.jumpDown Presiona intro h ero.jumpLeft Presio…" at bounding box center [876, 396] width 329 height 218
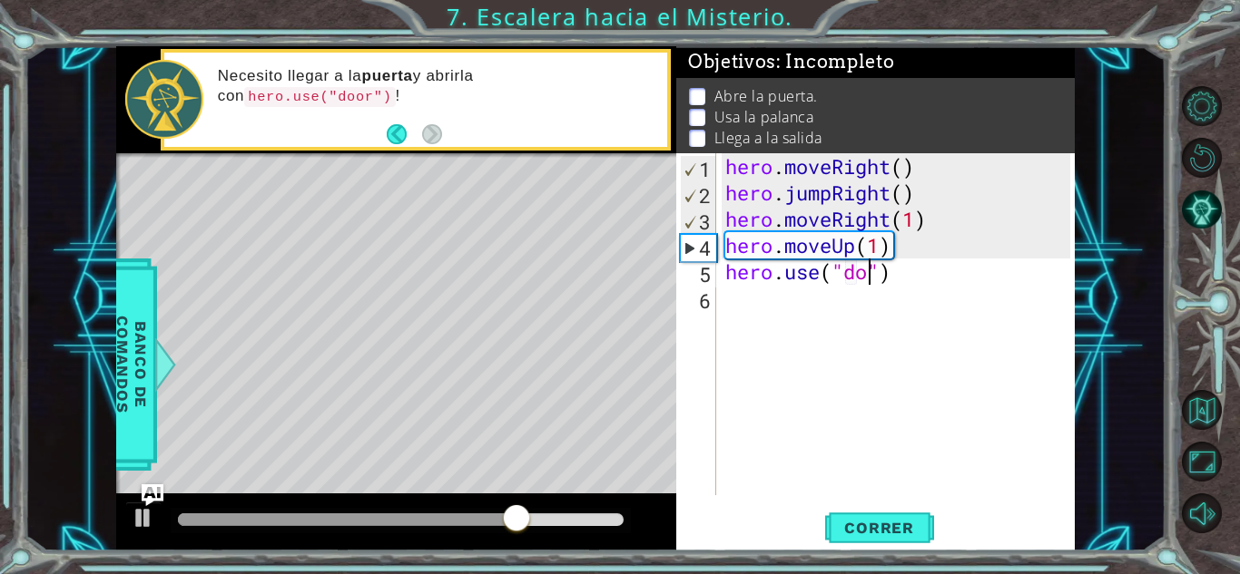
type textarea "hero.use("door")"
click at [784, 284] on div "hero . moveRight ( ) hero . jumpRight ( ) hero . moveRight ( 1 ) hero . moveUp …" at bounding box center [900, 350] width 358 height 395
click at [750, 298] on div "hero . moveRight ( ) hero . jumpRight ( ) hero . moveRight ( 1 ) hero . moveUp …" at bounding box center [900, 350] width 358 height 395
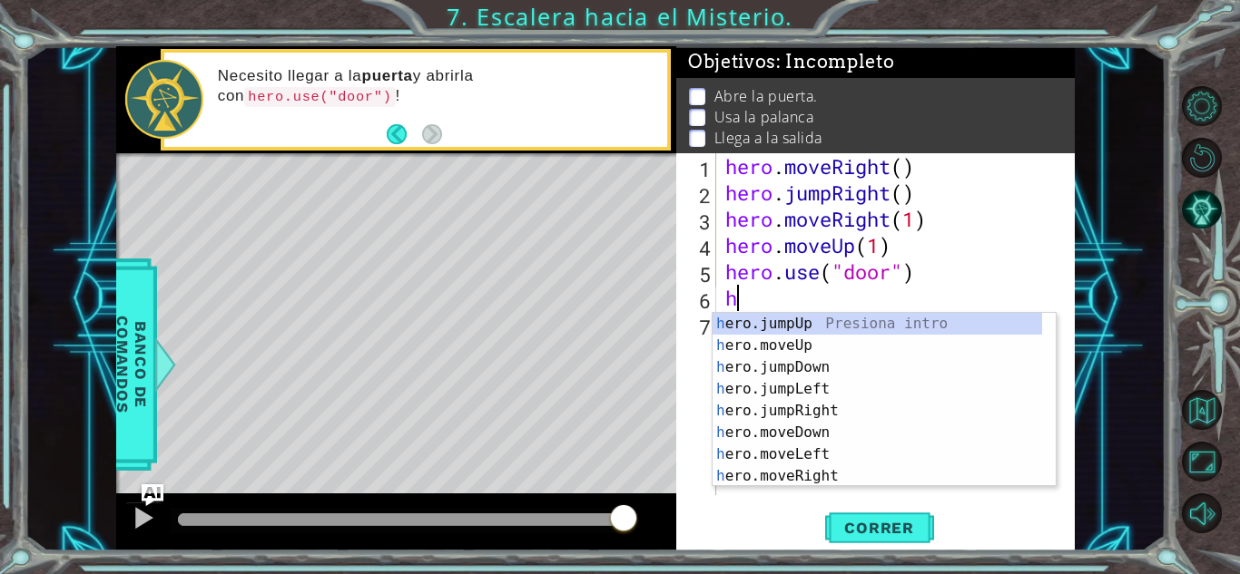
scroll to position [0, 0]
click at [809, 345] on div "h ero.jumpUp Presiona intro h ero.moveUp Presiona intro h ero.jumpDown Presiona…" at bounding box center [876, 422] width 329 height 218
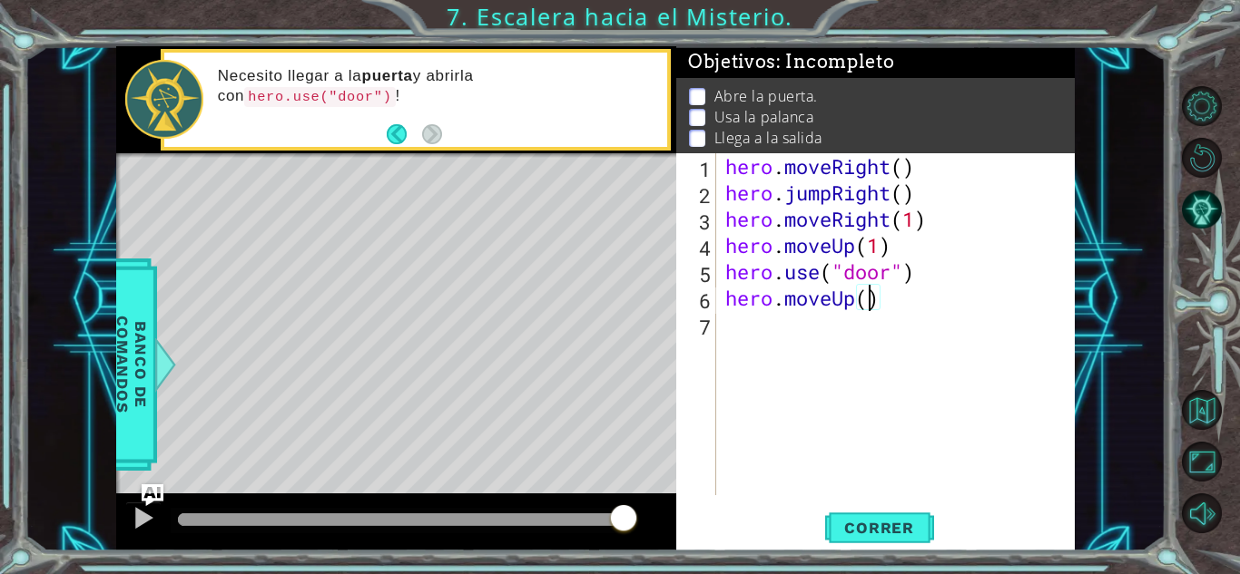
type textarea "hero.moveUp(2)"
click at [789, 328] on div "hero . moveRight ( ) hero . jumpRight ( ) hero . moveRight ( 1 ) hero . moveUp …" at bounding box center [900, 350] width 358 height 395
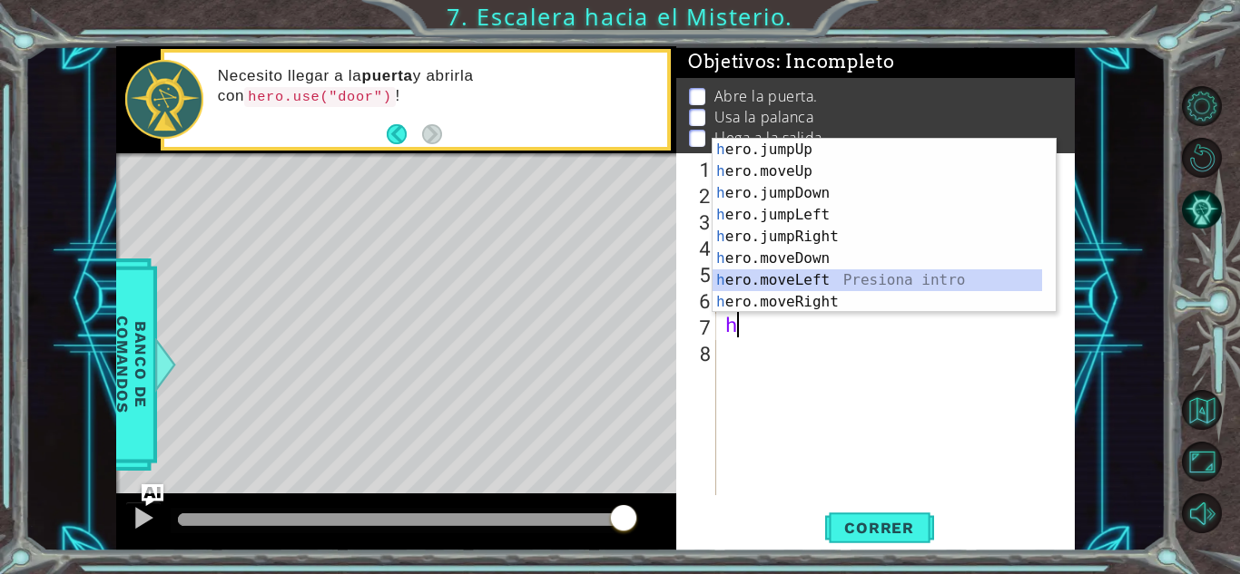
click at [779, 274] on div "h ero.jumpUp Presiona intro h ero.moveUp Presiona intro h ero.jumpDown Presiona…" at bounding box center [876, 248] width 329 height 218
type textarea "hero.moveLeft(1)"
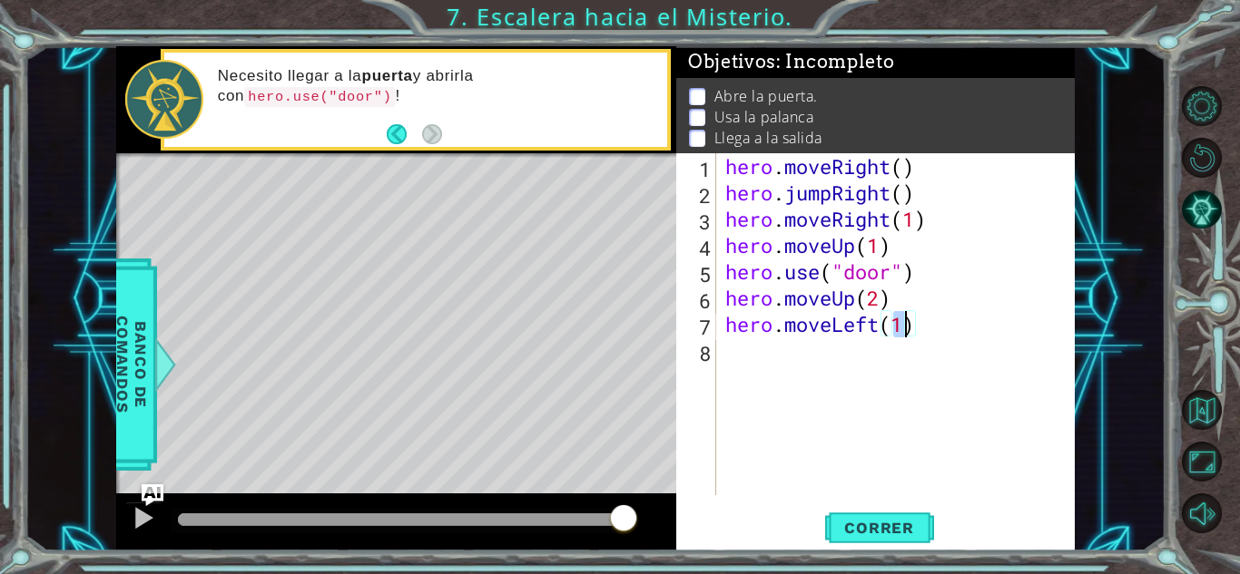
click at [761, 356] on div "hero . moveRight ( ) hero . jumpRight ( ) hero . moveRight ( 1 ) hero . moveUp …" at bounding box center [900, 350] width 358 height 395
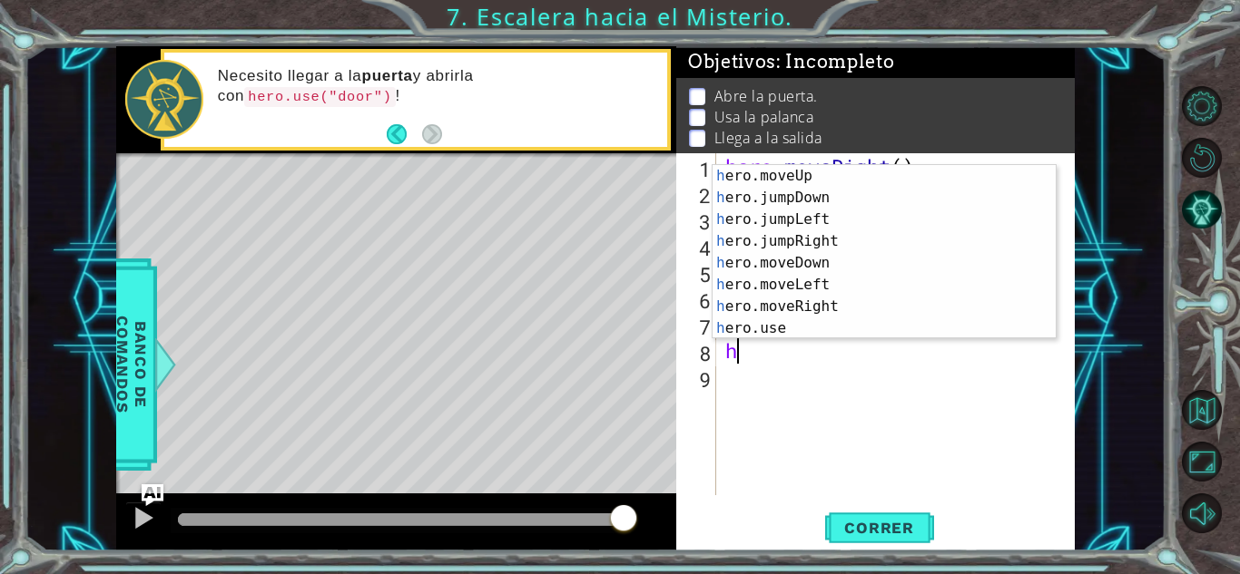
scroll to position [22, 0]
click at [921, 332] on div "h ero.moveUp Presiona intro h ero.jumpDown Presiona intro h ero.jumpLeft Presio…" at bounding box center [876, 274] width 329 height 218
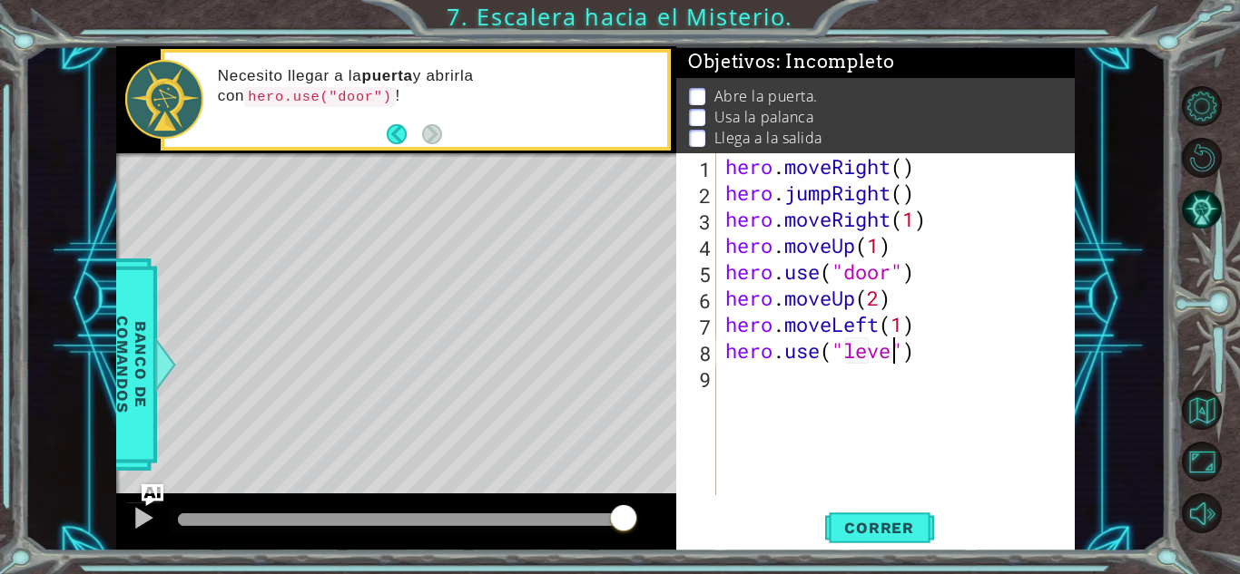
type textarea "hero.use("lever")"
click at [811, 383] on div "hero . moveRight ( ) hero . jumpRight ( ) hero . moveRight ( 1 ) hero . moveUp …" at bounding box center [900, 350] width 358 height 395
type textarea "h"
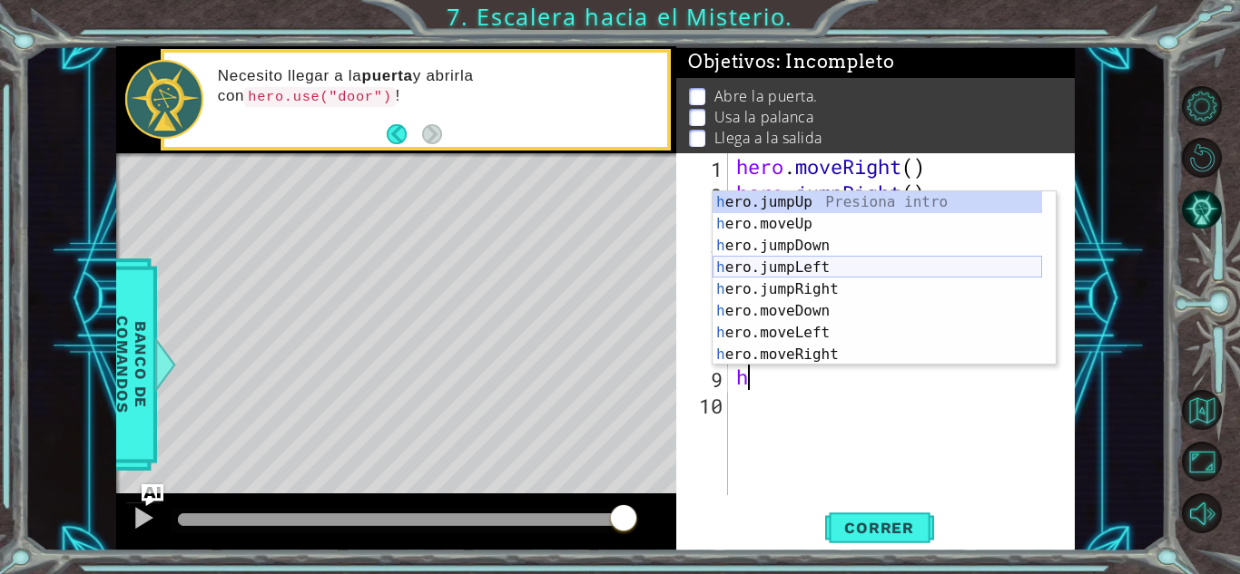
click at [808, 270] on div "h ero.jumpUp Presiona intro h ero.moveUp Presiona intro h ero.jumpDown Presiona…" at bounding box center [876, 300] width 329 height 218
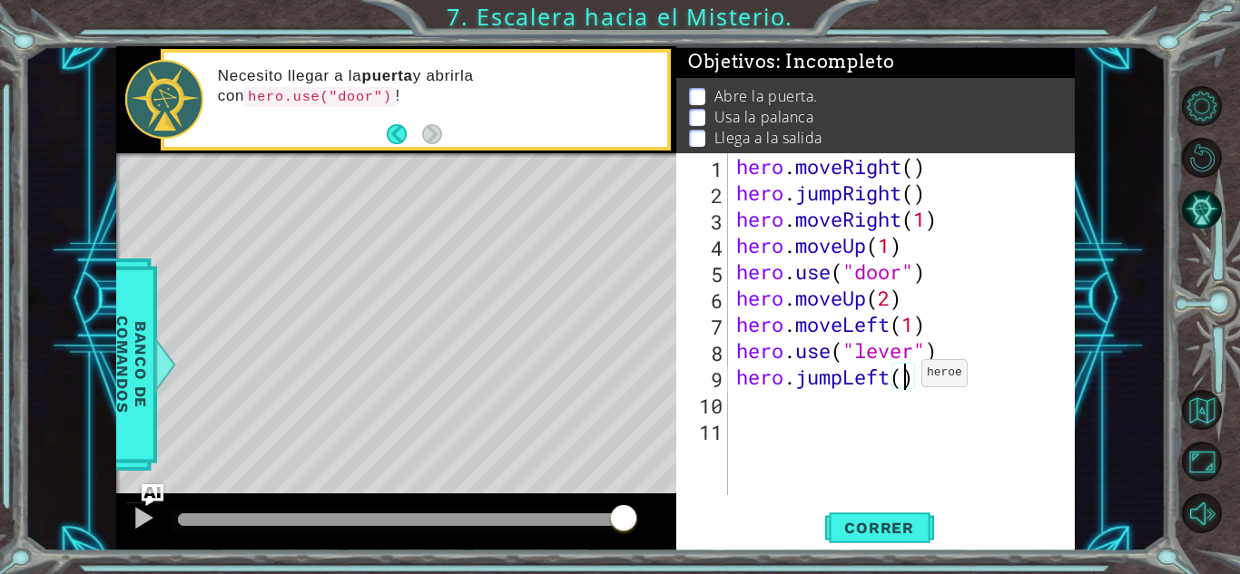
click at [905, 377] on div "hero . moveRight ( ) hero . jumpRight ( ) hero . moveRight ( 1 ) hero . moveUp …" at bounding box center [905, 350] width 347 height 395
type textarea "hero.jumpLeft(2)"
click at [787, 395] on div "hero . moveRight ( ) hero . jumpRight ( ) hero . moveRight ( 1 ) hero . moveUp …" at bounding box center [905, 350] width 347 height 395
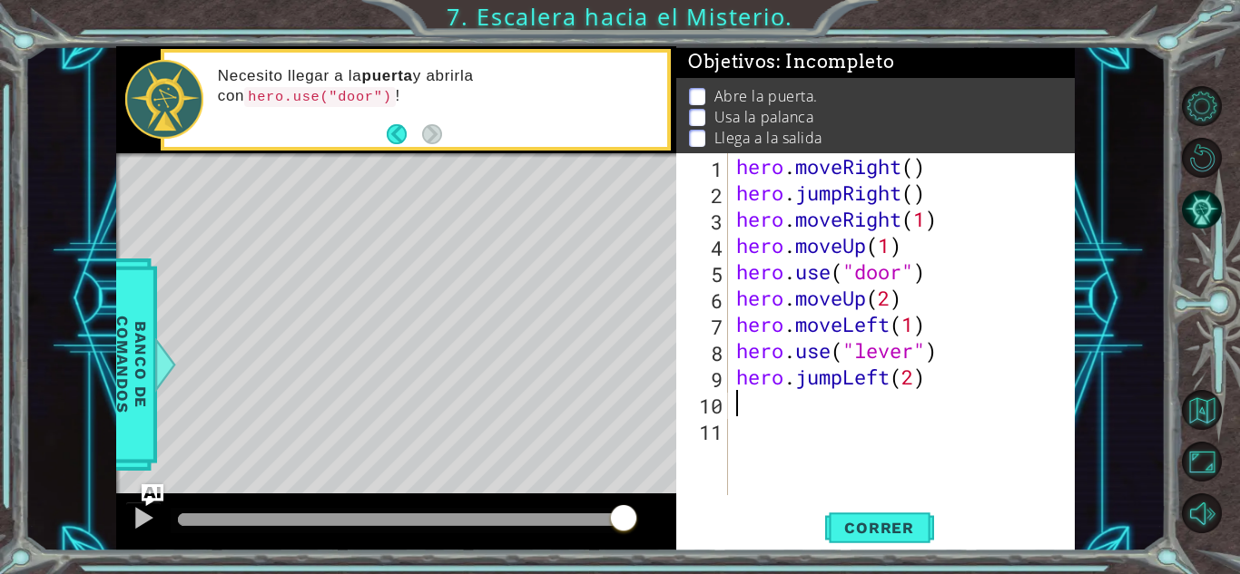
type textarea "h"
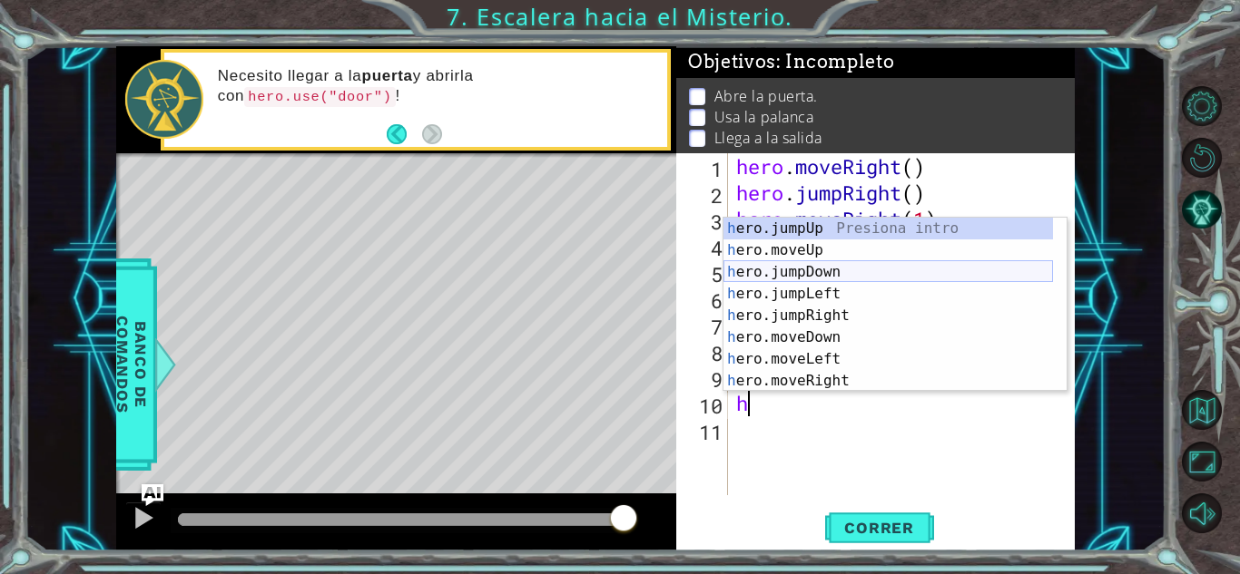
click at [831, 279] on div "h ero.jumpUp Presiona intro h ero.moveUp Presiona intro h ero.jumpDown Presiona…" at bounding box center [887, 327] width 329 height 218
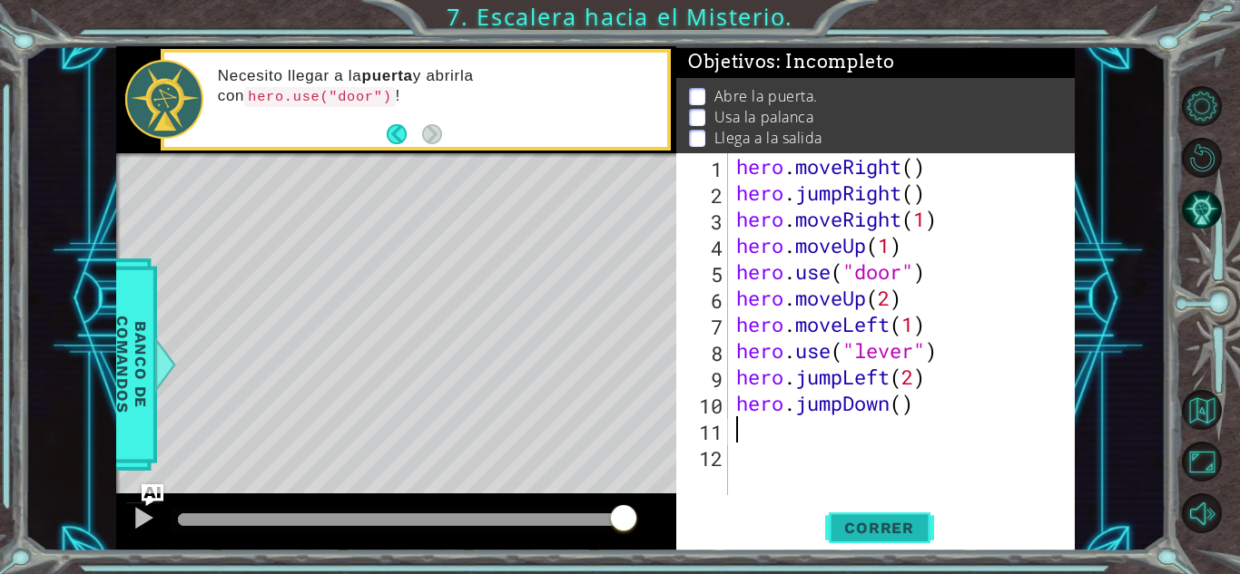
click at [896, 532] on span "Correr" at bounding box center [879, 528] width 106 height 18
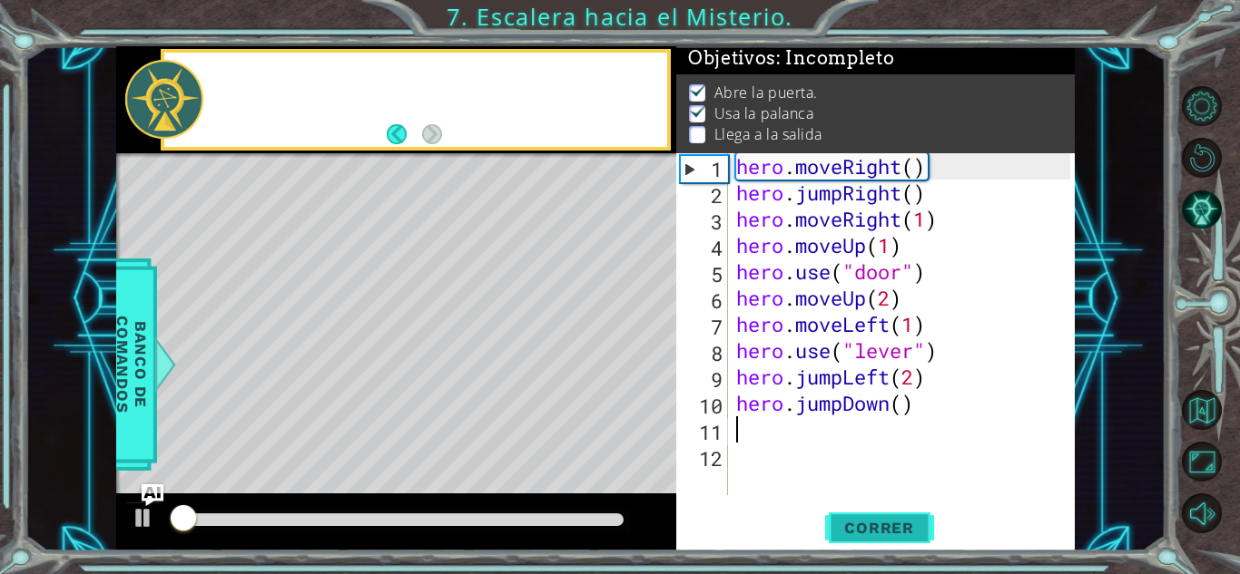
scroll to position [14, 0]
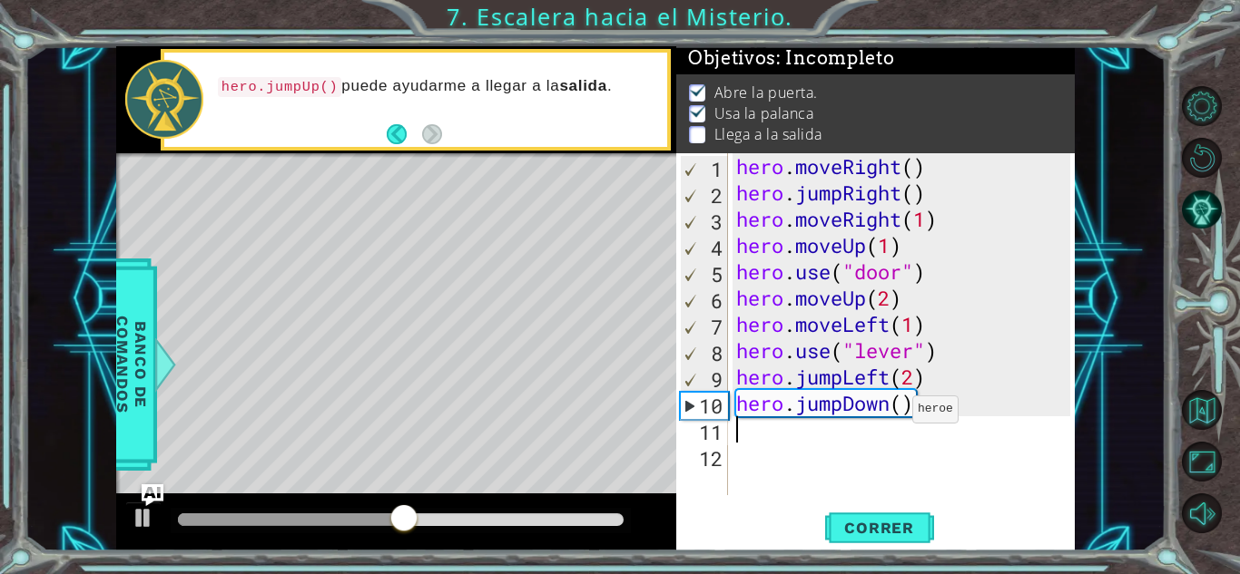
click at [896, 414] on div "hero . moveRight ( ) hero . jumpRight ( ) hero . moveRight ( 1 ) hero . moveUp …" at bounding box center [905, 350] width 347 height 395
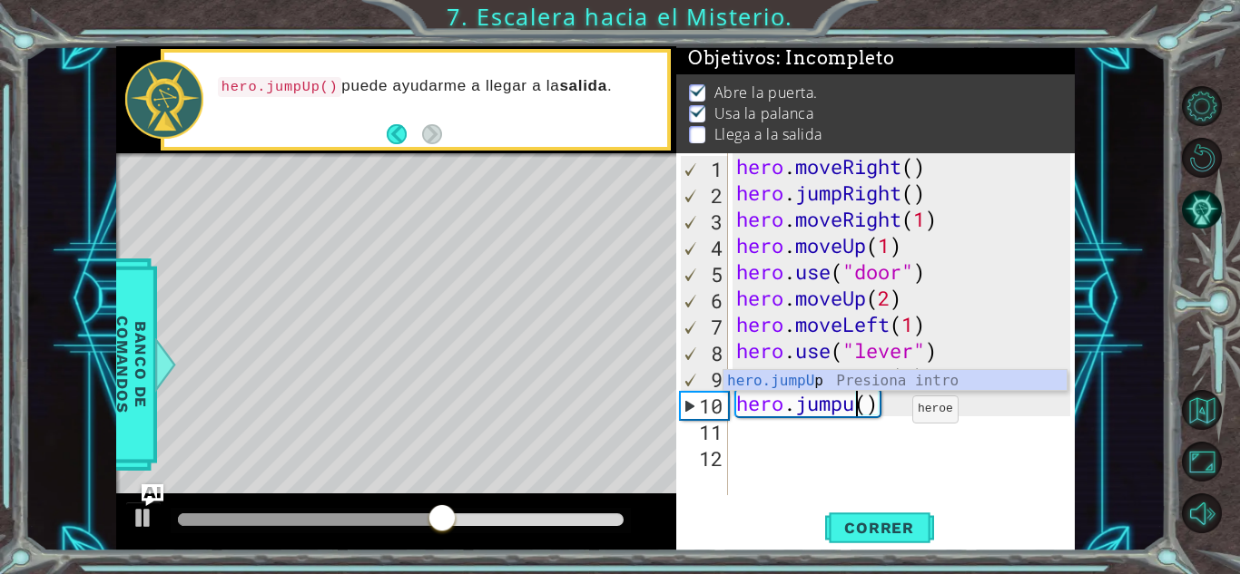
scroll to position [0, 5]
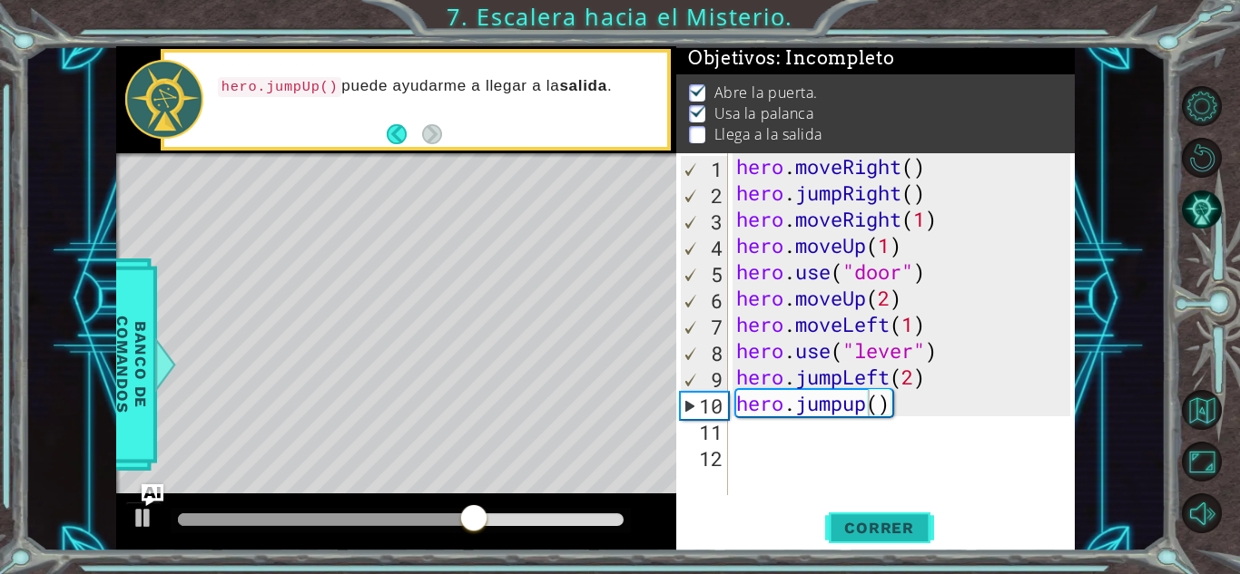
click at [870, 515] on button "Correr" at bounding box center [879, 528] width 109 height 40
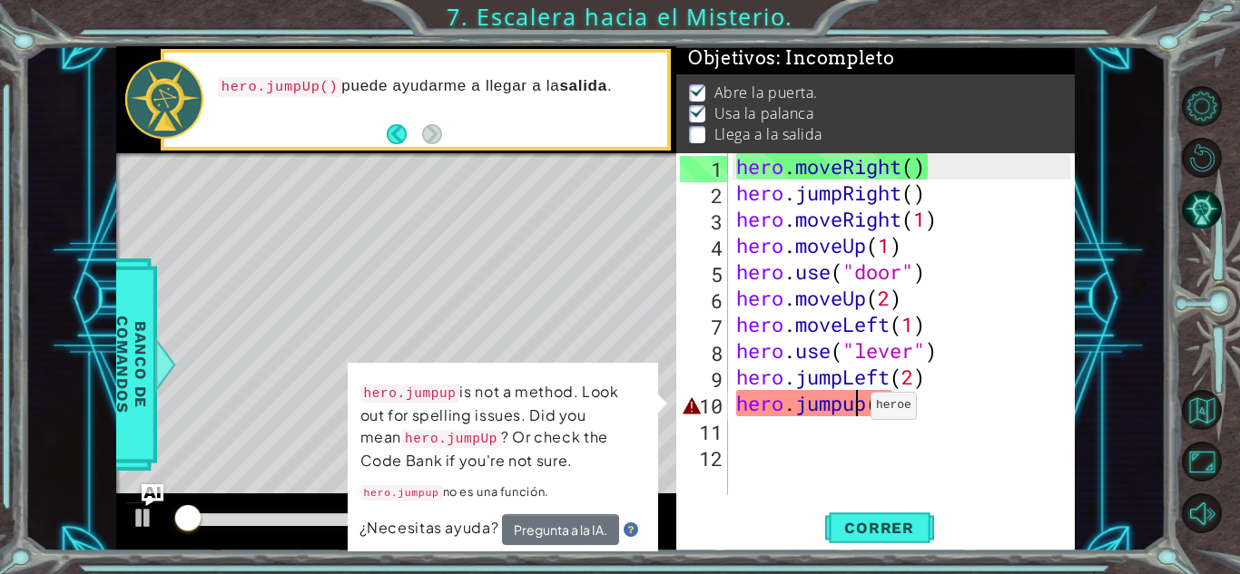
click at [854, 410] on div "hero . moveRight ( ) hero . jumpRight ( ) hero . moveRight ( 1 ) hero . moveUp …" at bounding box center [905, 350] width 347 height 395
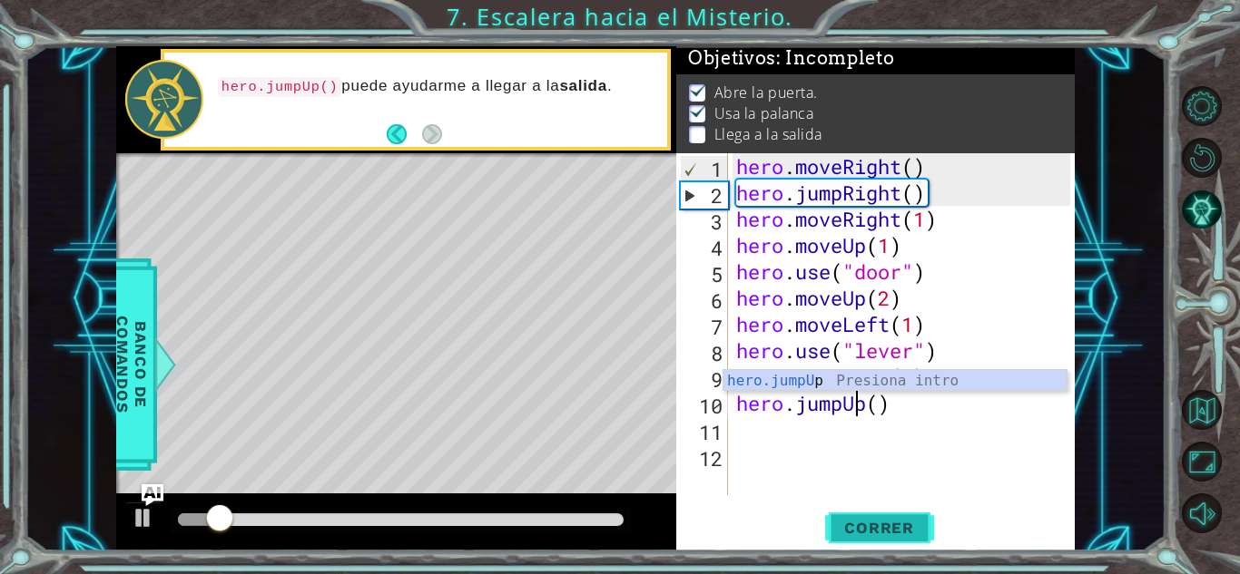
type textarea "hero.jumpUp()"
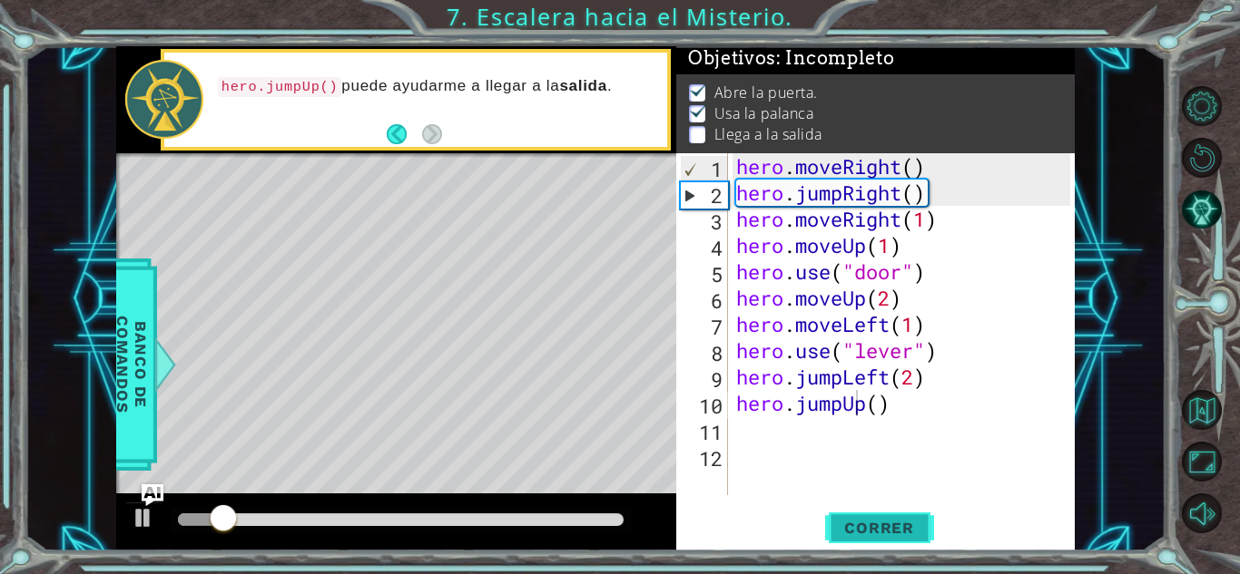
click at [873, 540] on button "Correr" at bounding box center [879, 528] width 109 height 40
click at [730, 448] on div "hero.jumpUp() 1 2 3 4 5 6 7 8 9 10 11 12 hero . moveRight ( ) hero . jumpRight …" at bounding box center [873, 324] width 394 height 342
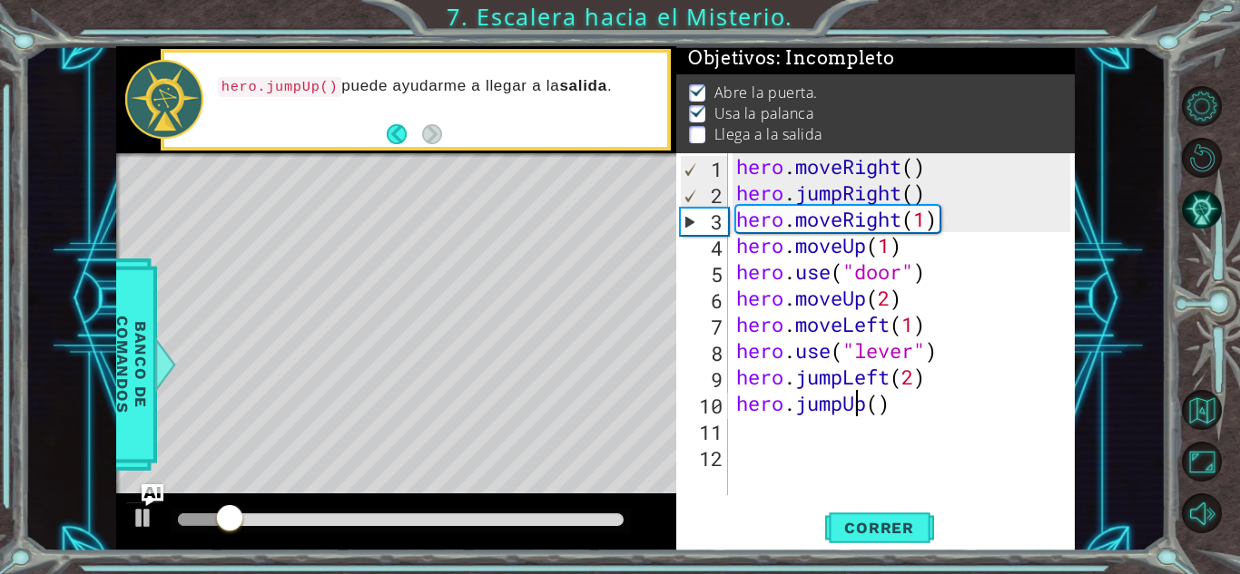
click at [740, 433] on div "hero . moveRight ( ) hero . jumpRight ( ) hero . moveRight ( 1 ) hero . moveUp …" at bounding box center [905, 350] width 347 height 395
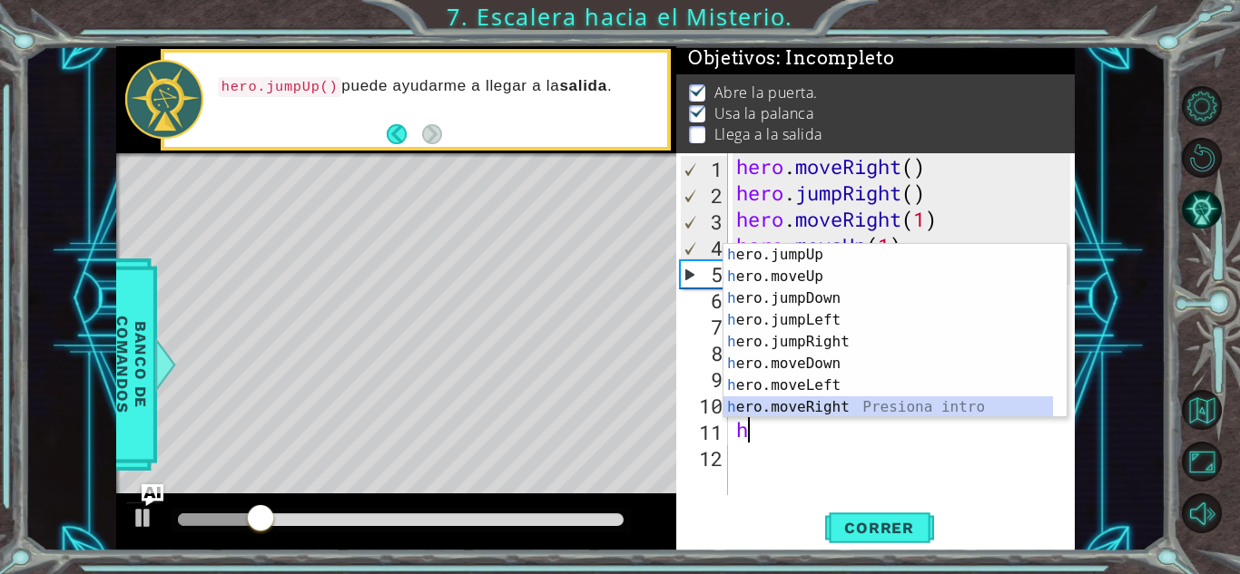
click at [811, 407] on div "h ero.jumpUp Presiona intro h ero.moveUp Presiona intro h ero.jumpDown Presiona…" at bounding box center [894, 353] width 343 height 218
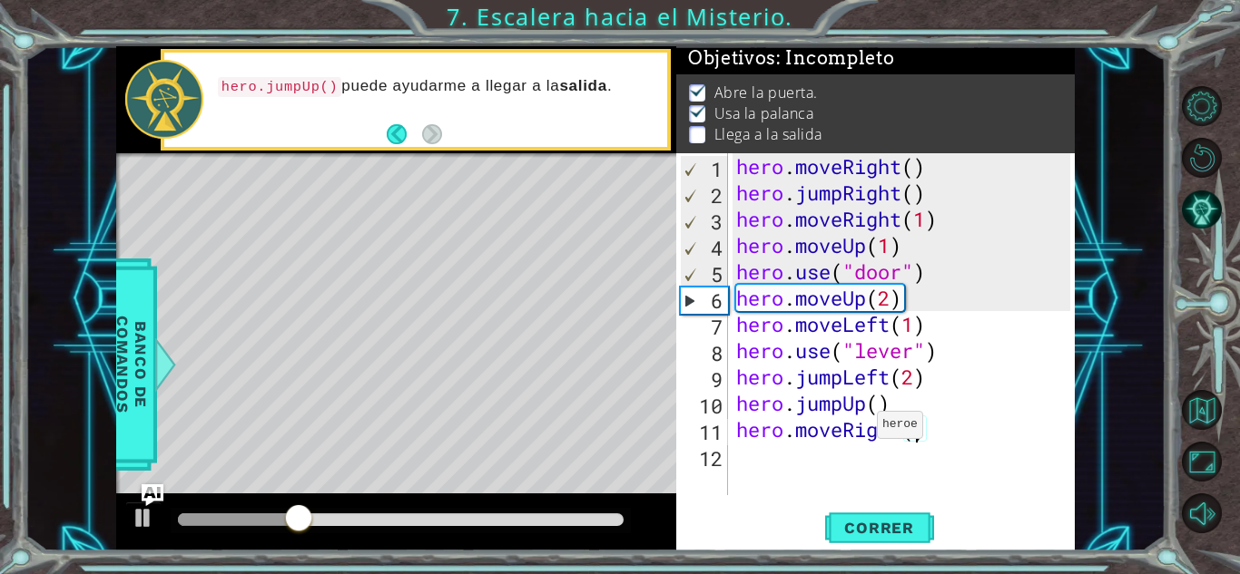
scroll to position [0, 8]
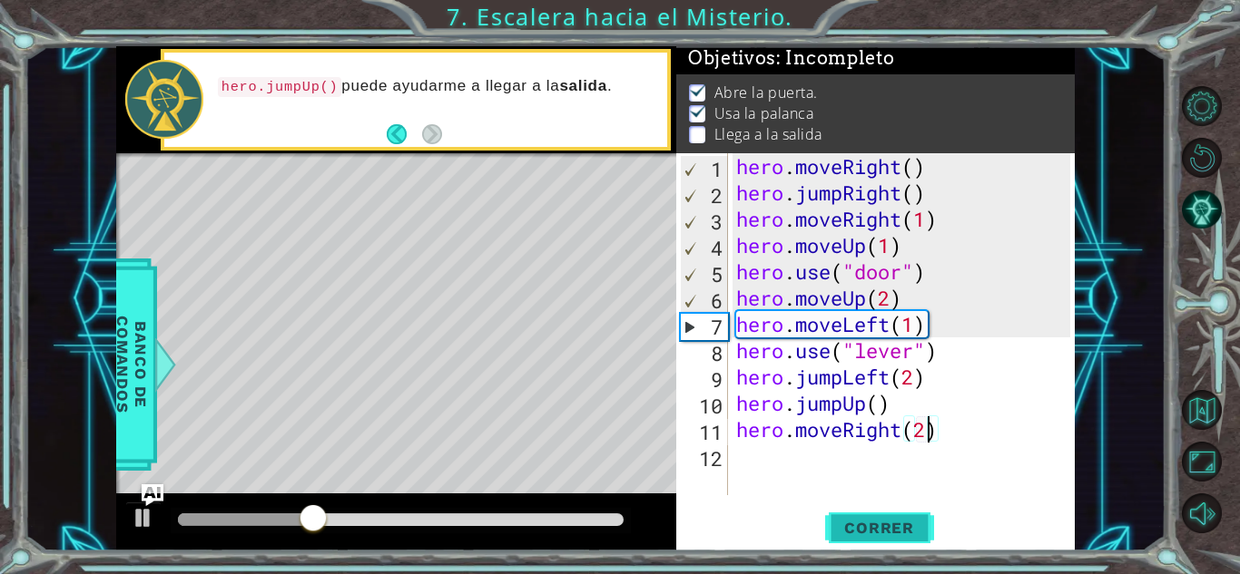
type textarea "hero.moveRight(2)"
click at [866, 525] on span "Correr" at bounding box center [879, 528] width 106 height 18
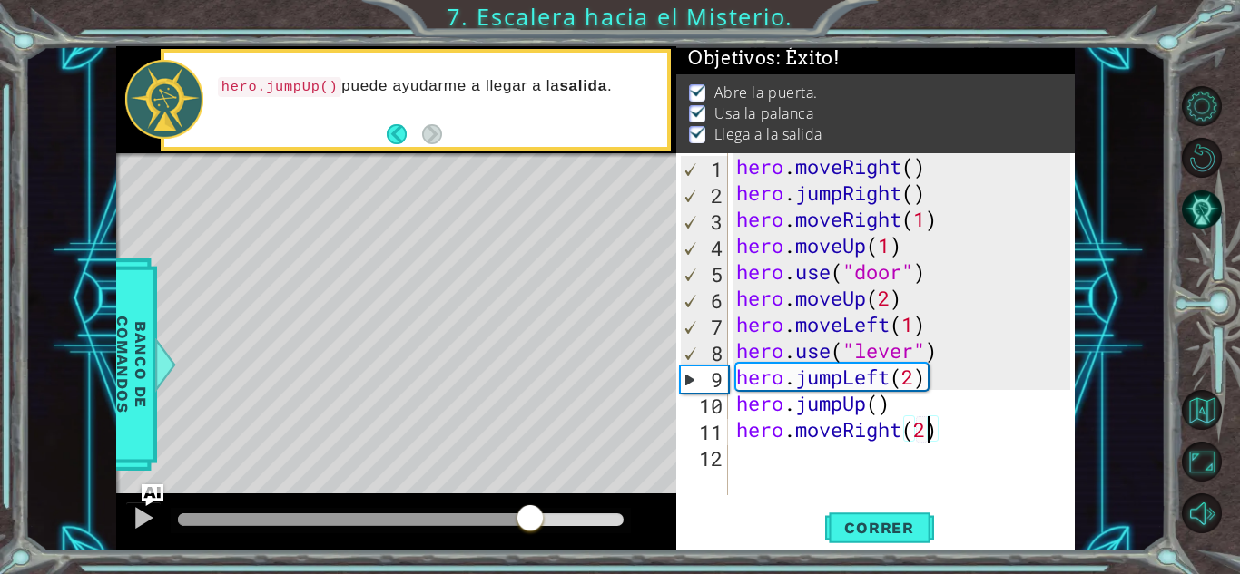
drag, startPoint x: 225, startPoint y: 515, endPoint x: 592, endPoint y: 518, distance: 366.6
click at [546, 518] on div at bounding box center [530, 520] width 33 height 33
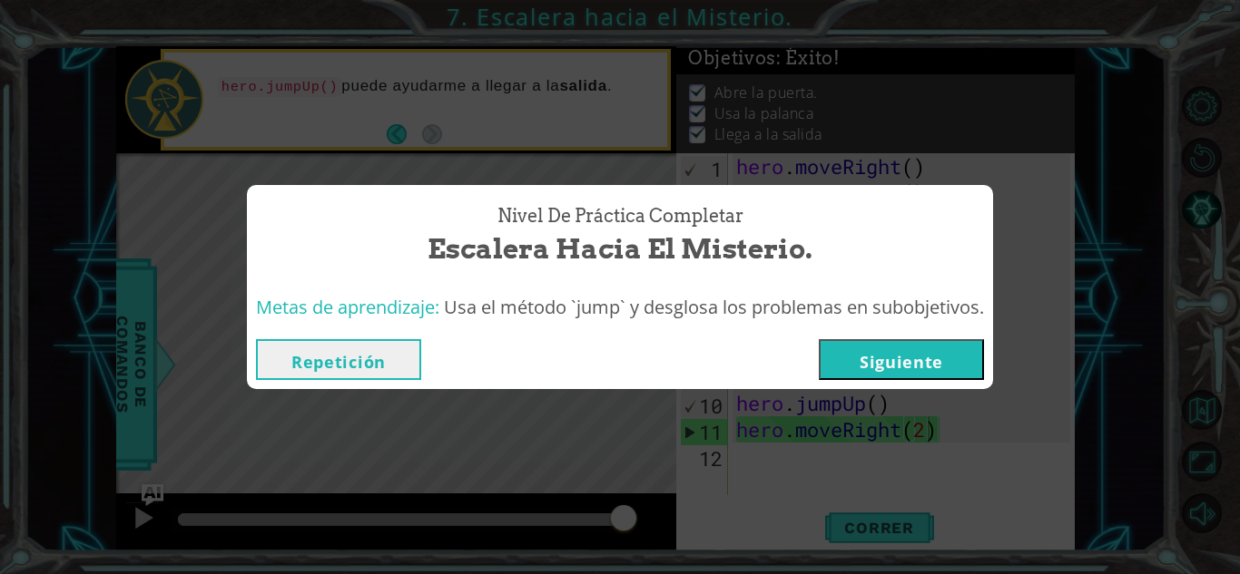
click at [887, 348] on button "Siguiente" at bounding box center [900, 359] width 165 height 41
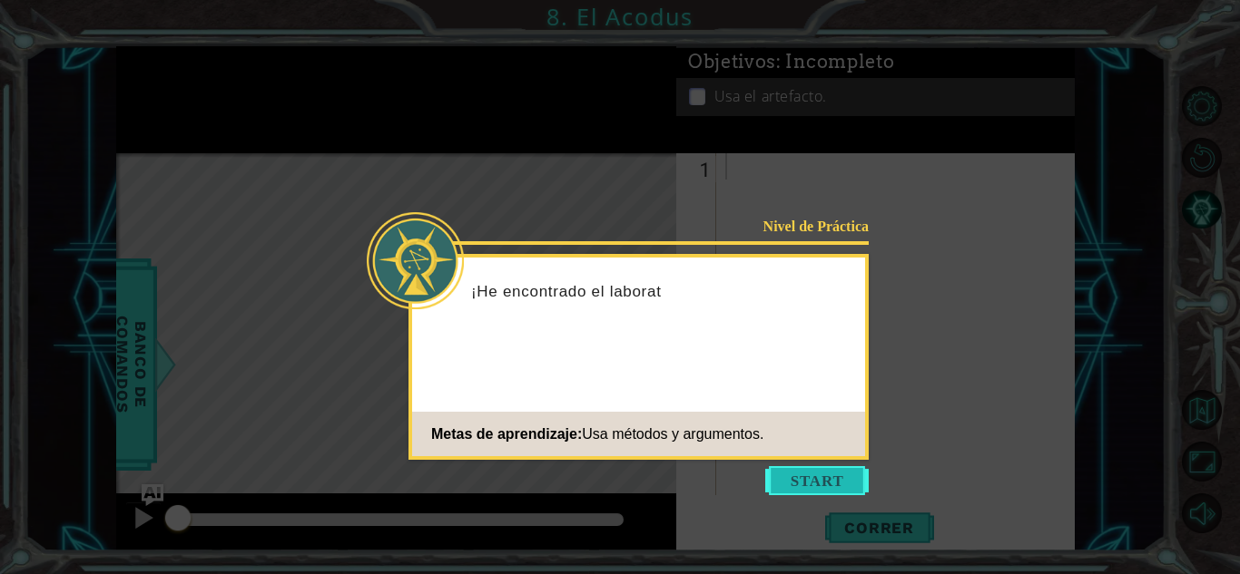
click at [816, 475] on button "Start" at bounding box center [816, 480] width 103 height 29
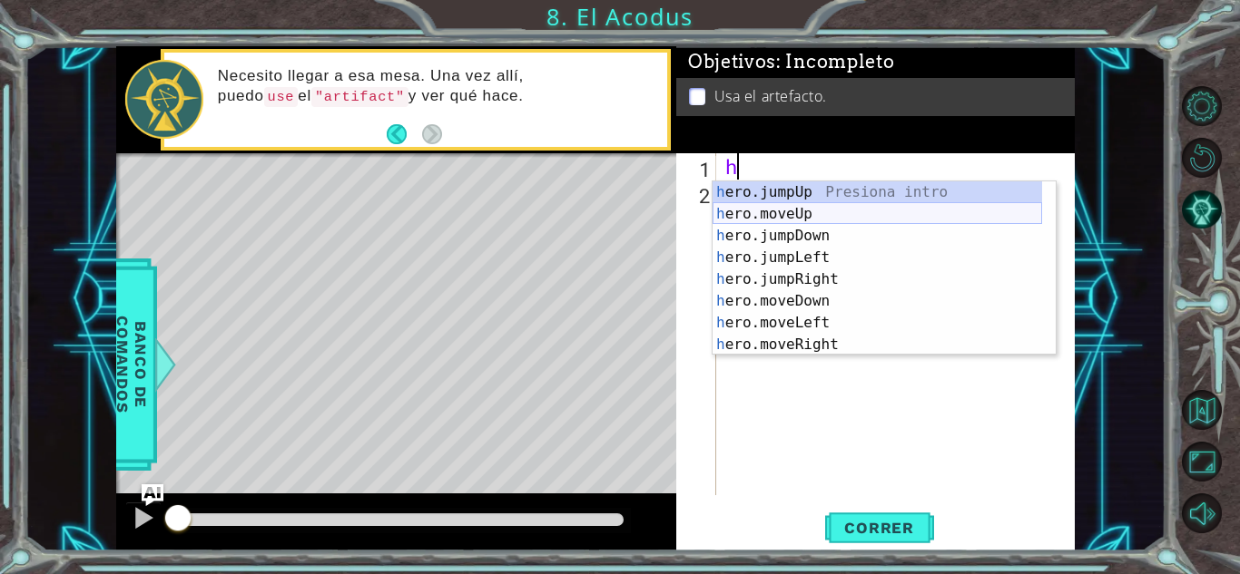
click at [820, 213] on div "h ero.jumpUp Presiona intro h ero.moveUp Presiona intro h ero.jumpDown Presiona…" at bounding box center [876, 290] width 329 height 218
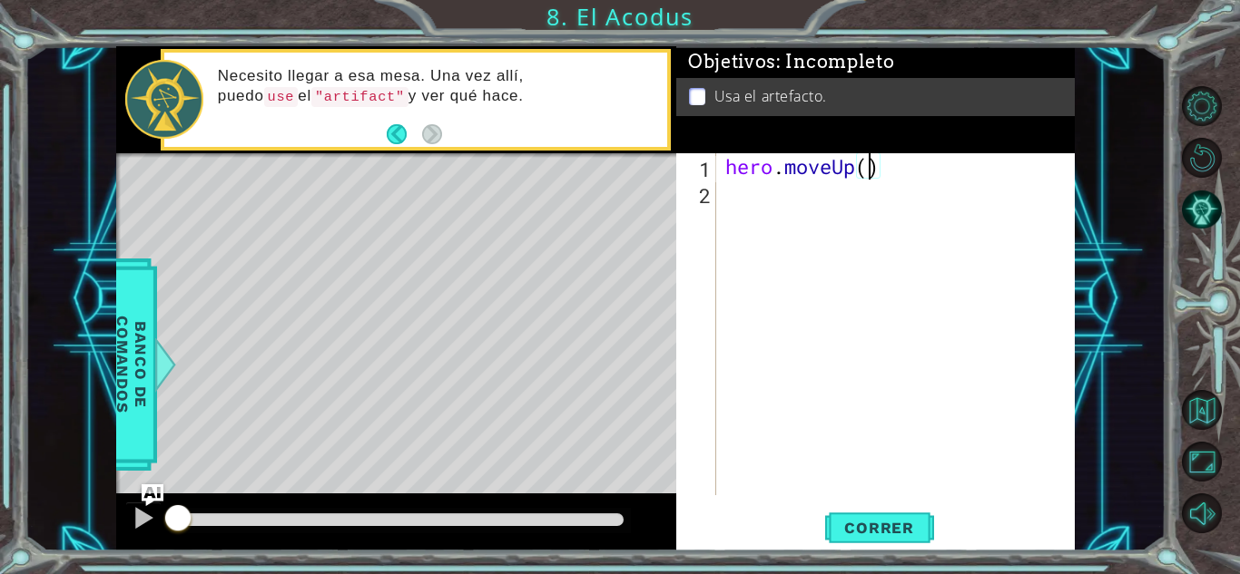
type textarea "hero.moveUp(3)"
click at [799, 208] on div "hero . moveUp ( 3 )" at bounding box center [900, 350] width 358 height 395
type textarea "h"
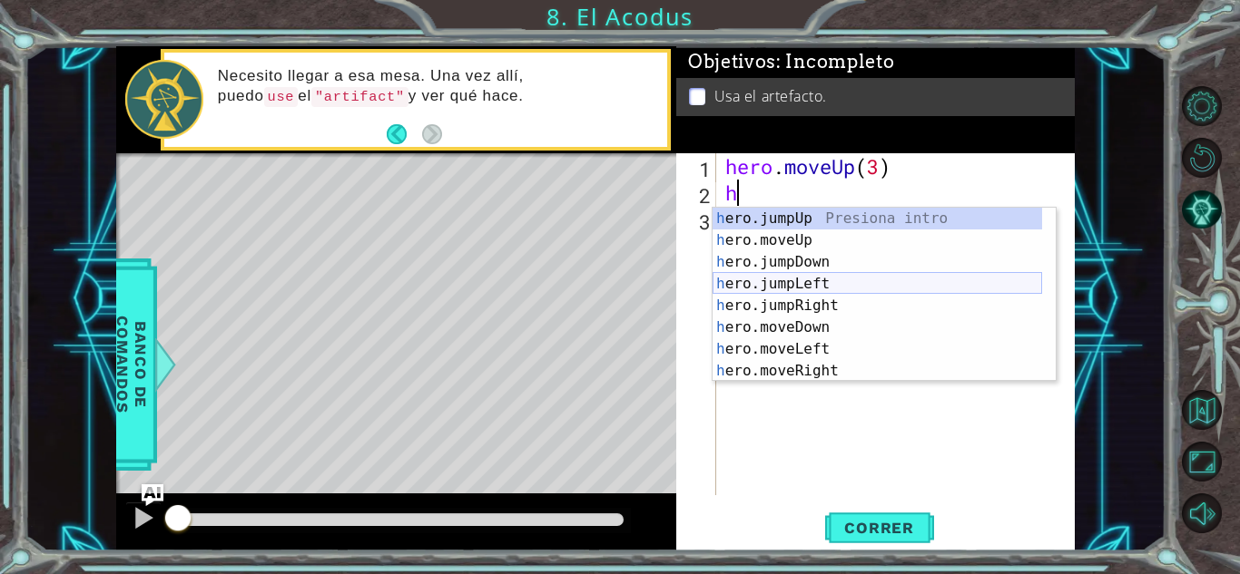
click at [820, 285] on div "h ero.jumpUp Presiona intro h ero.moveUp Presiona intro h ero.jumpDown Presiona…" at bounding box center [876, 317] width 329 height 218
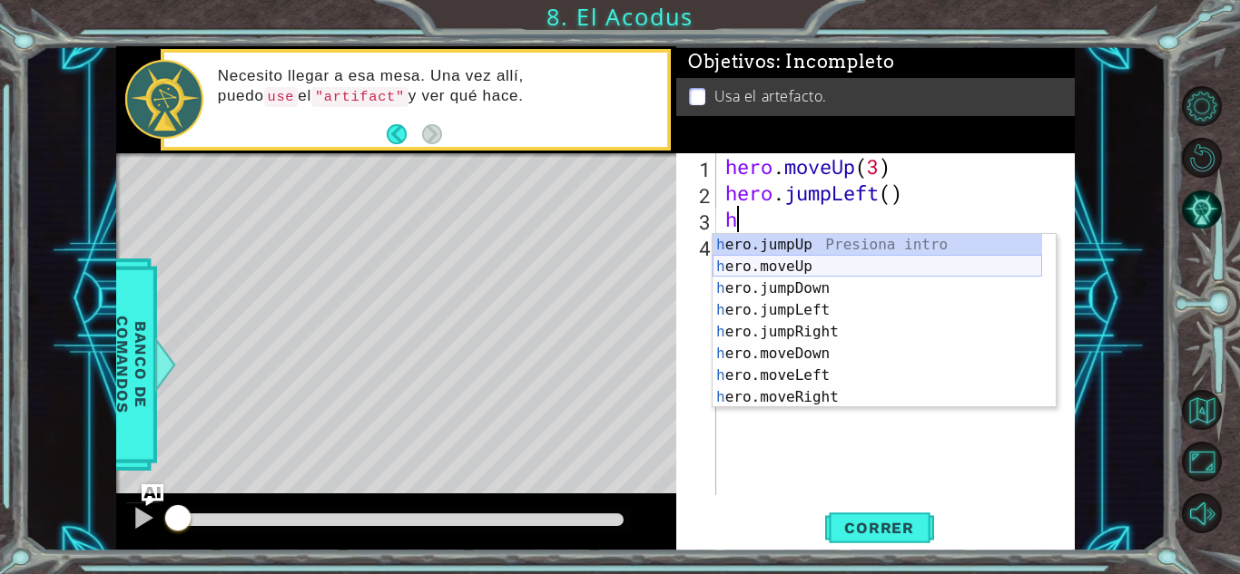
click at [993, 269] on div "h ero.jumpUp Presiona intro h ero.moveUp Presiona intro h ero.jumpDown Presiona…" at bounding box center [876, 343] width 329 height 218
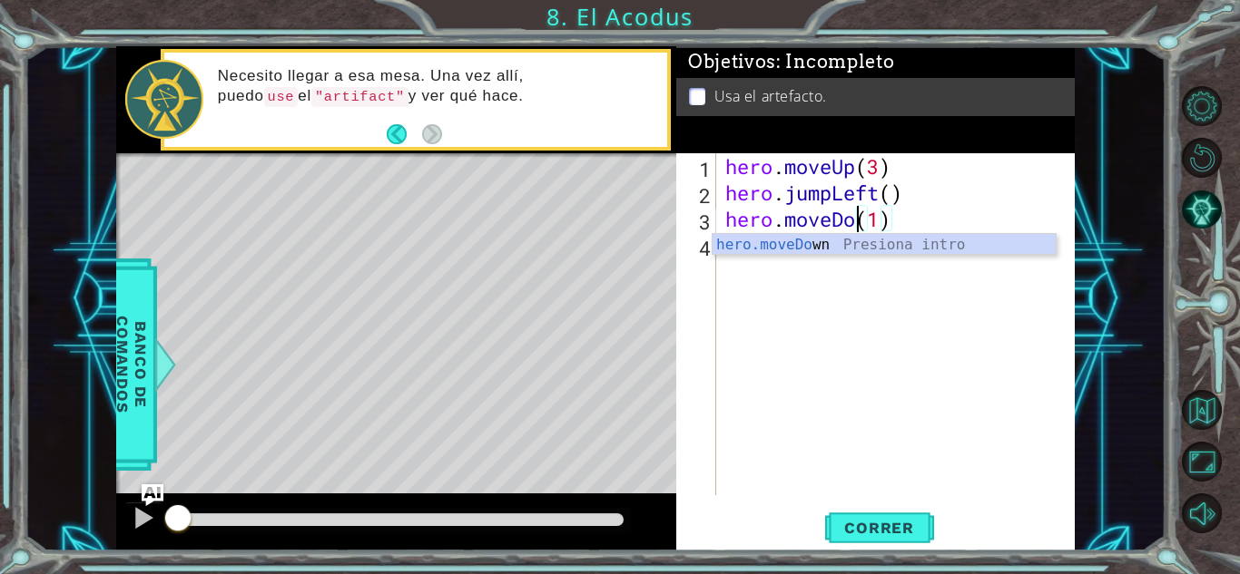
scroll to position [0, 6]
type textarea "hero.moveDown(1)"
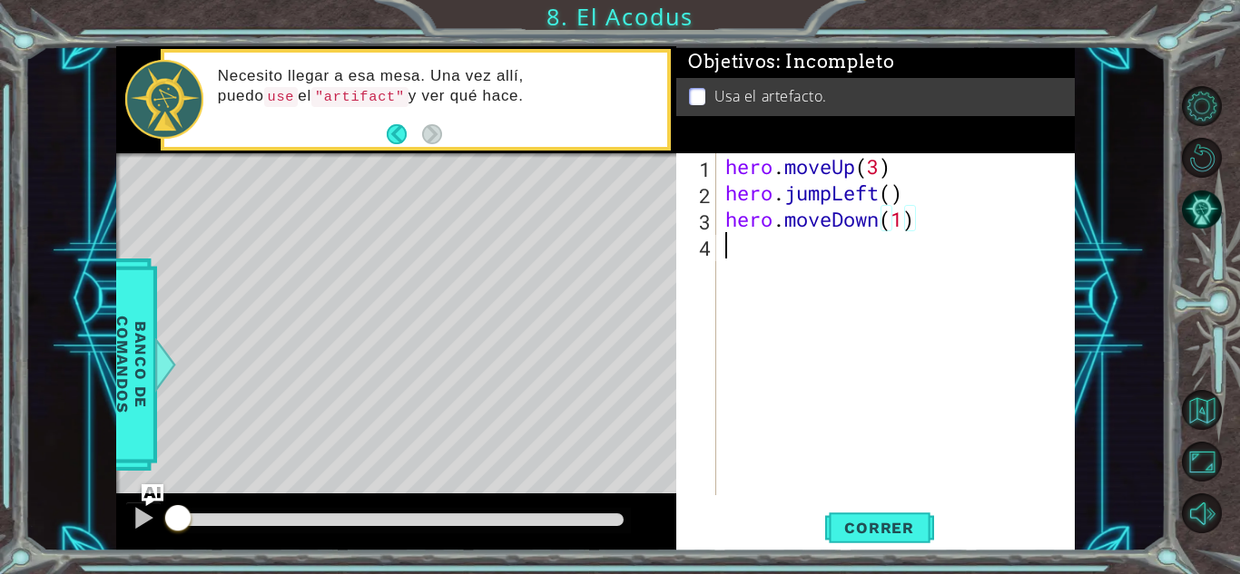
click at [786, 276] on div "hero . moveUp ( 3 ) hero . jumpLeft ( ) hero . moveDown ( 1 )" at bounding box center [900, 350] width 358 height 395
click at [908, 223] on div "hero . moveUp ( 3 ) hero . jumpLeft ( ) hero . moveDown ( 1 )" at bounding box center [900, 350] width 358 height 395
type textarea "hero.moveDown(2)"
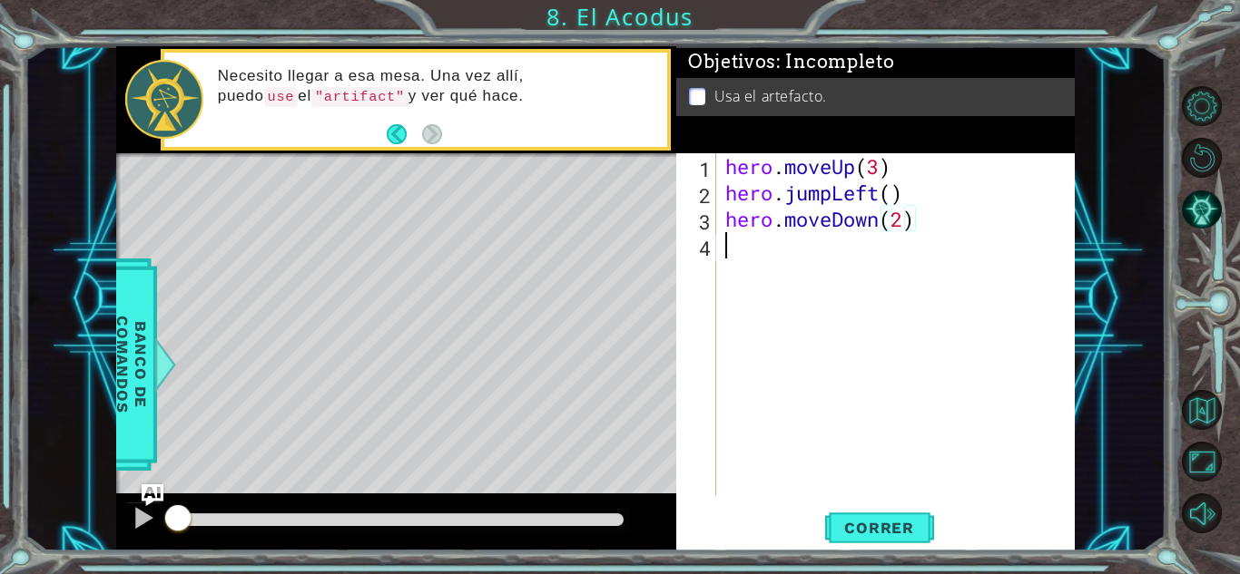
click at [780, 241] on div "hero . moveUp ( 3 ) hero . jumpLeft ( ) hero . moveDown ( 2 )" at bounding box center [900, 350] width 358 height 395
type textarea "h"
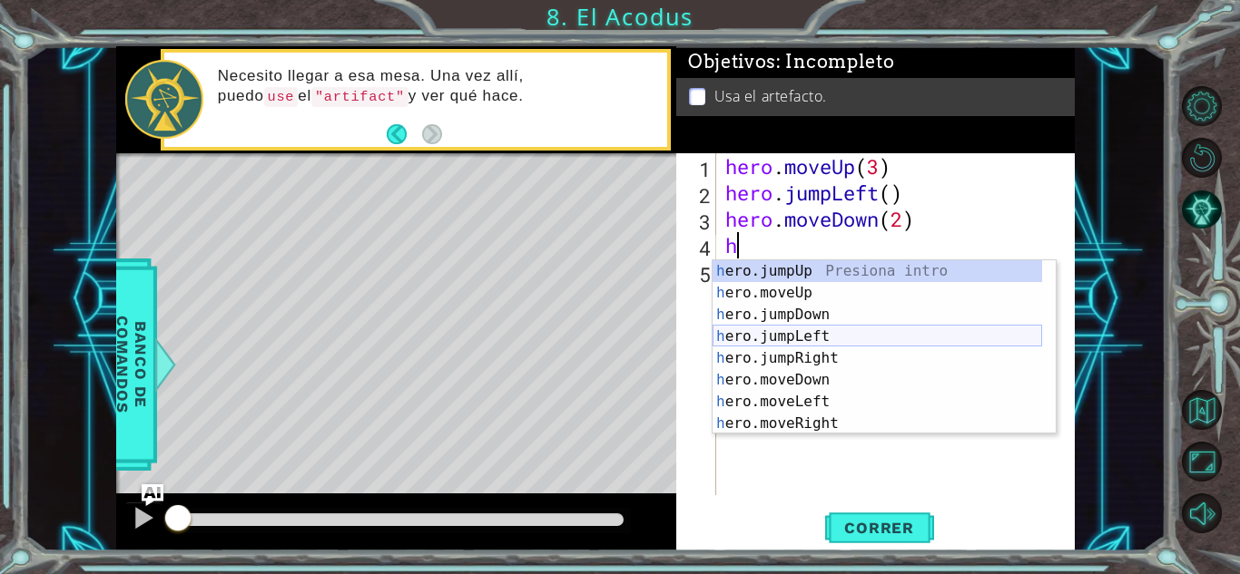
click at [789, 335] on div "h ero.jumpUp Presiona intro h ero.moveUp Presiona intro h ero.jumpDown Presiona…" at bounding box center [876, 369] width 329 height 218
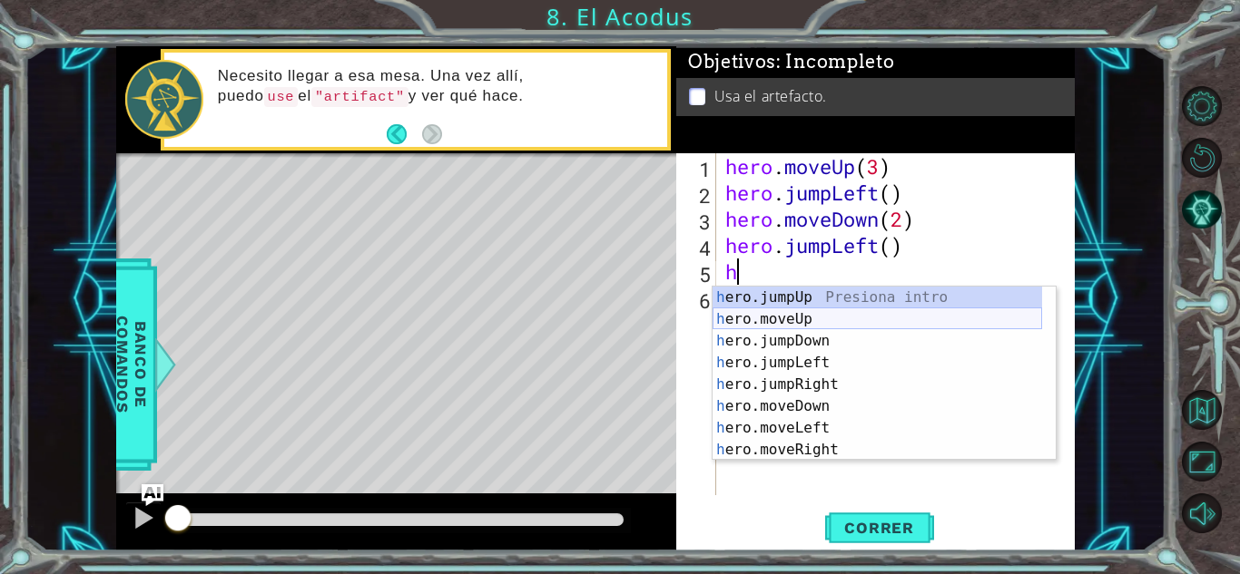
click at [799, 311] on div "h ero.jumpUp Presiona intro h ero.moveUp Presiona intro h ero.jumpDown Presiona…" at bounding box center [876, 396] width 329 height 218
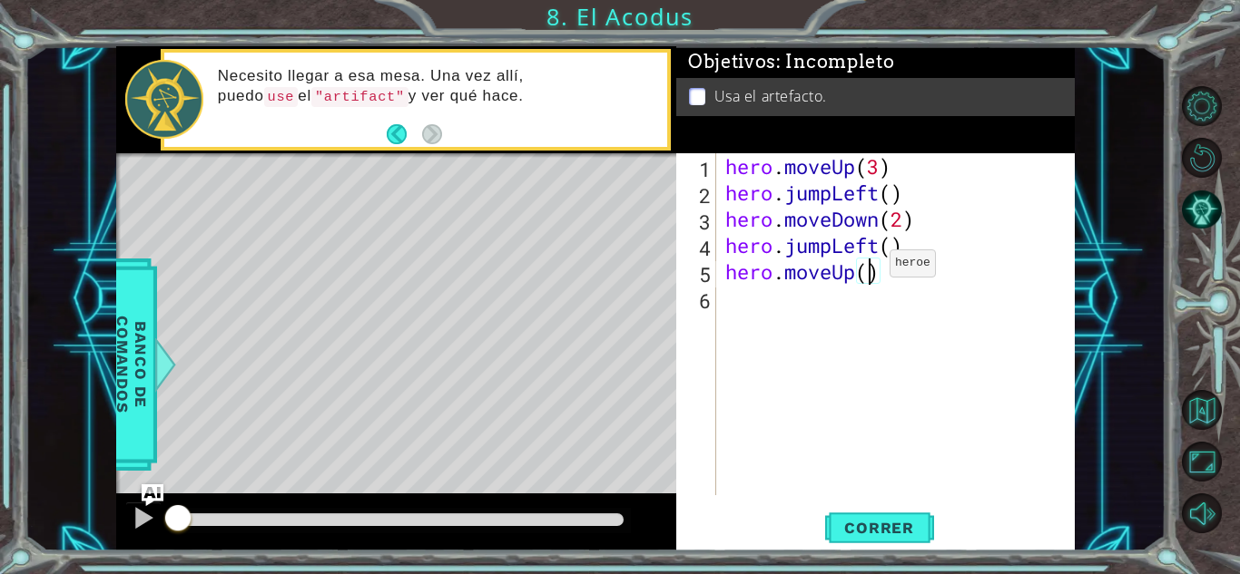
type textarea "hero.moveUp(2)"
click at [801, 314] on div "hero . moveUp ( 3 ) hero . jumpLeft ( ) hero . moveDown ( 2 ) hero . jumpLeft (…" at bounding box center [900, 350] width 358 height 395
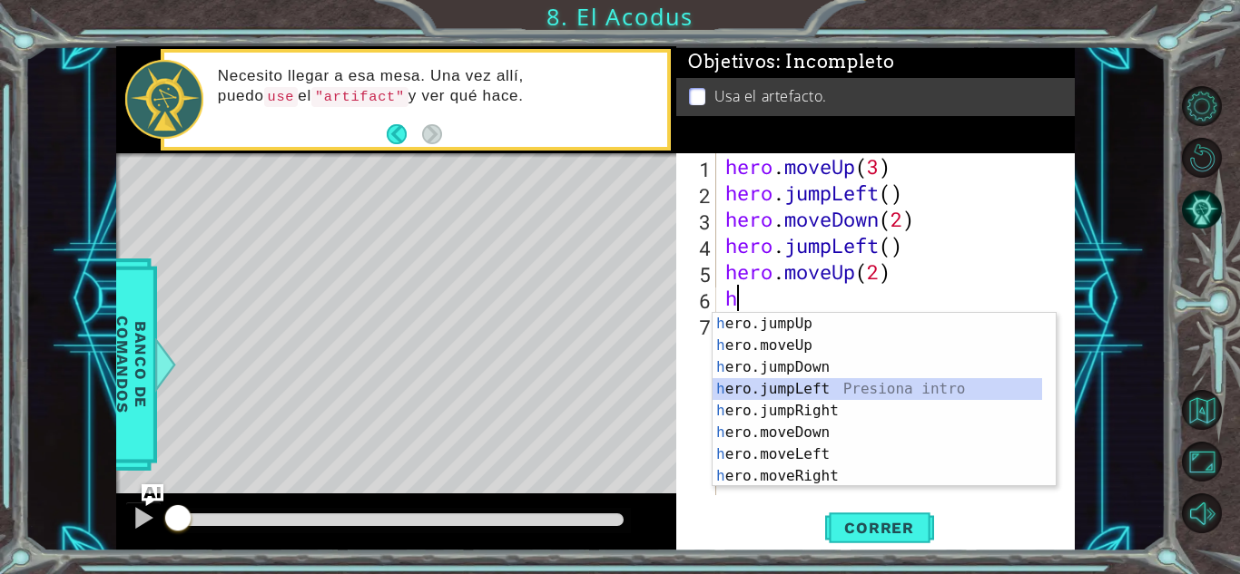
click at [1047, 393] on div at bounding box center [1046, 411] width 18 height 196
type textarea "h"
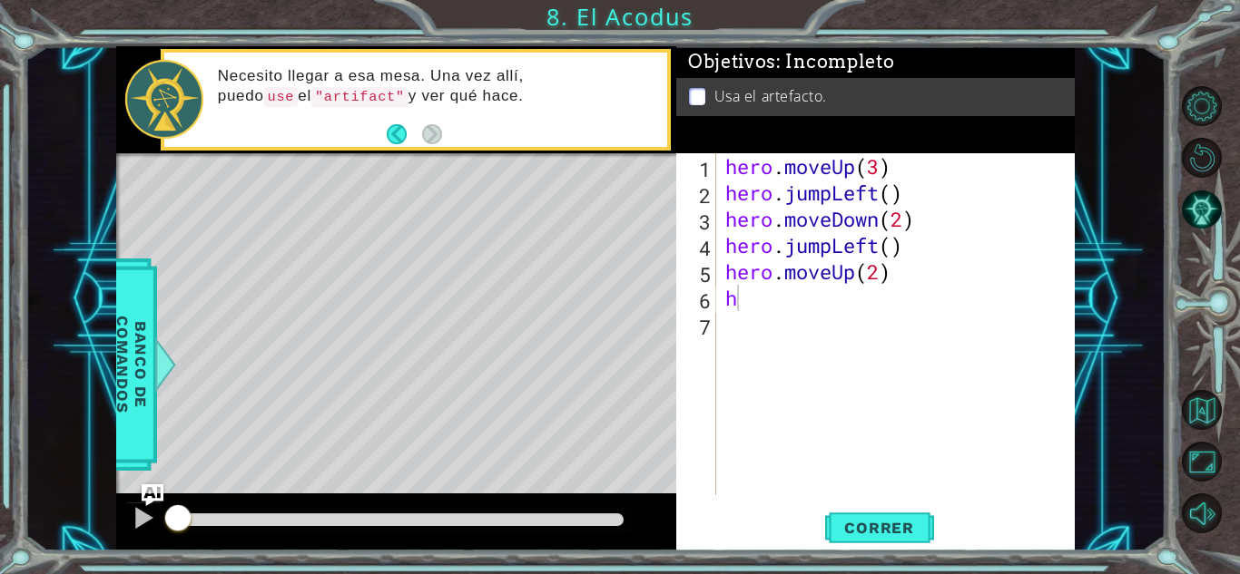
drag, startPoint x: 1055, startPoint y: 393, endPoint x: 1053, endPoint y: 430, distance: 37.2
click at [1053, 430] on body "1 ההההההההההההההההההההההההההההההההההההההההההההההההההההההההההההההההההההההההההההה…" at bounding box center [620, 287] width 1240 height 574
click at [773, 304] on div "hero . moveUp ( 3 ) hero . jumpLeft ( ) hero . moveDown ( 2 ) hero . jumpLeft (…" at bounding box center [900, 350] width 358 height 395
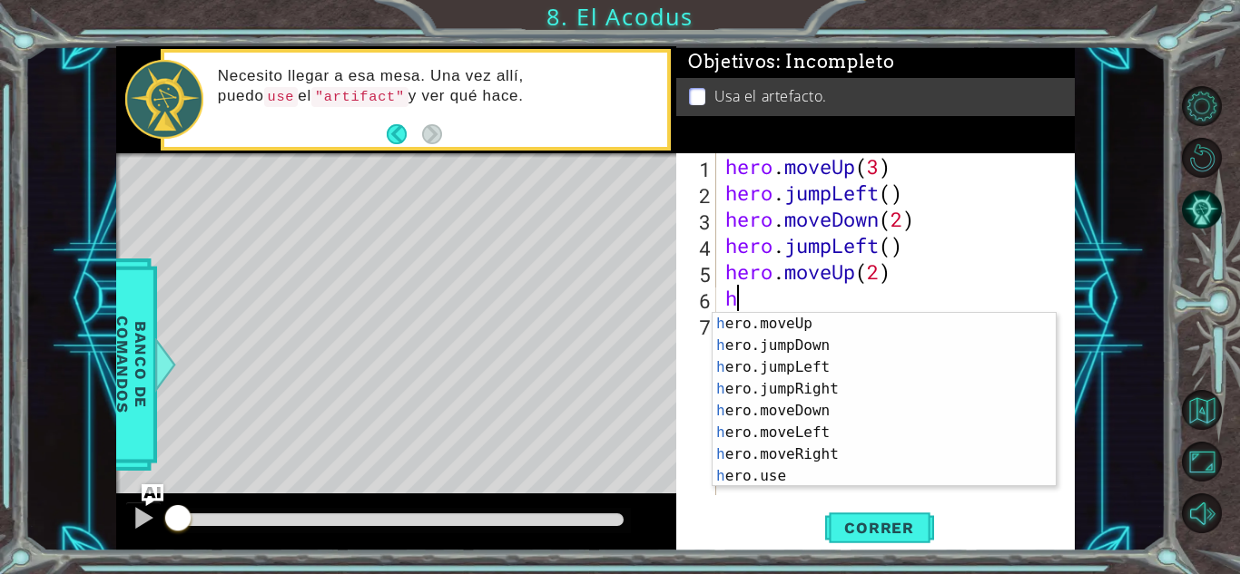
scroll to position [22, 0]
click at [900, 460] on div "h ero.moveUp Presiona intro h ero.jumpDown Presiona intro h ero.jumpLeft Presio…" at bounding box center [876, 422] width 329 height 218
type textarea "hero.moveRight(1)"
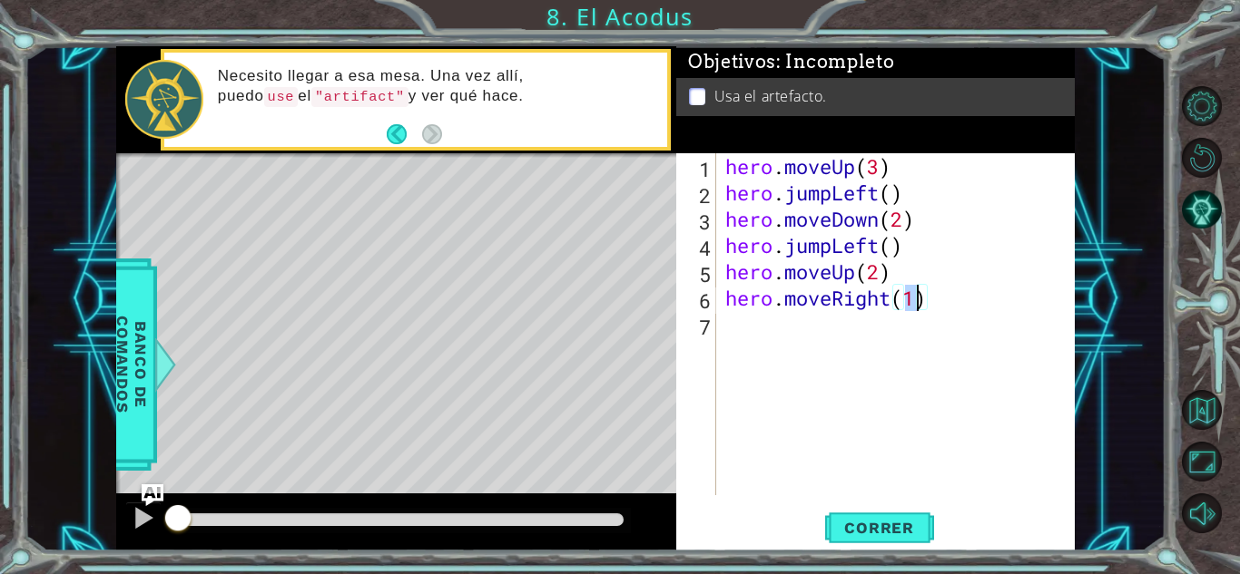
click at [760, 319] on div "hero . moveUp ( 3 ) hero . jumpLeft ( ) hero . moveDown ( 2 ) hero . jumpLeft (…" at bounding box center [900, 350] width 358 height 395
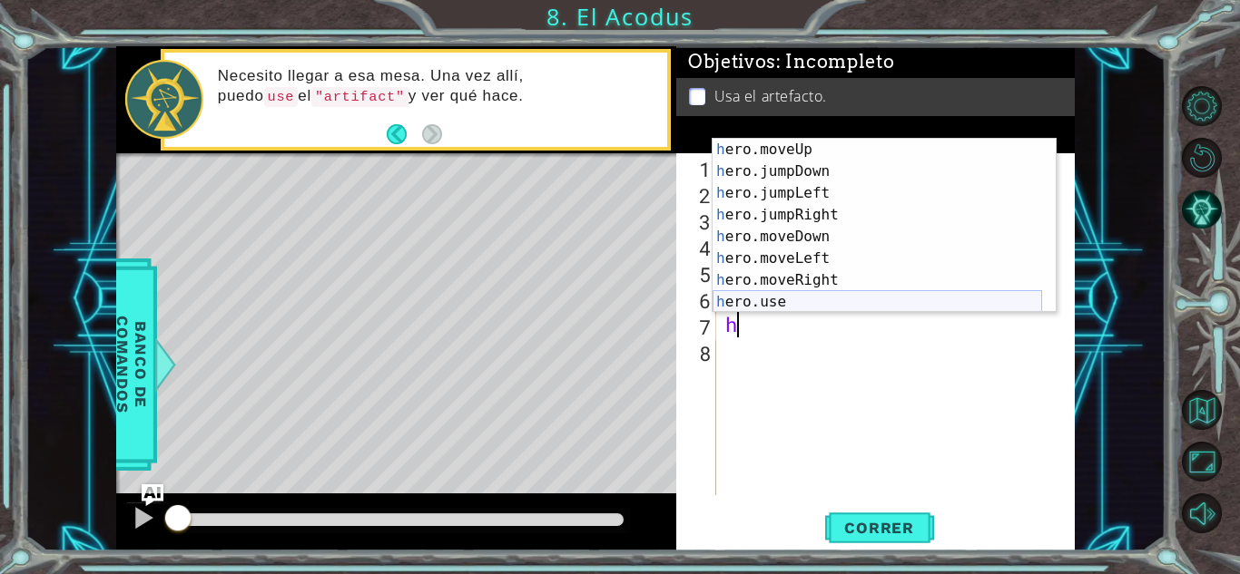
click at [944, 302] on div "h ero.moveUp Presiona intro h ero.jumpDown Presiona intro h ero.jumpLeft Presio…" at bounding box center [876, 248] width 329 height 218
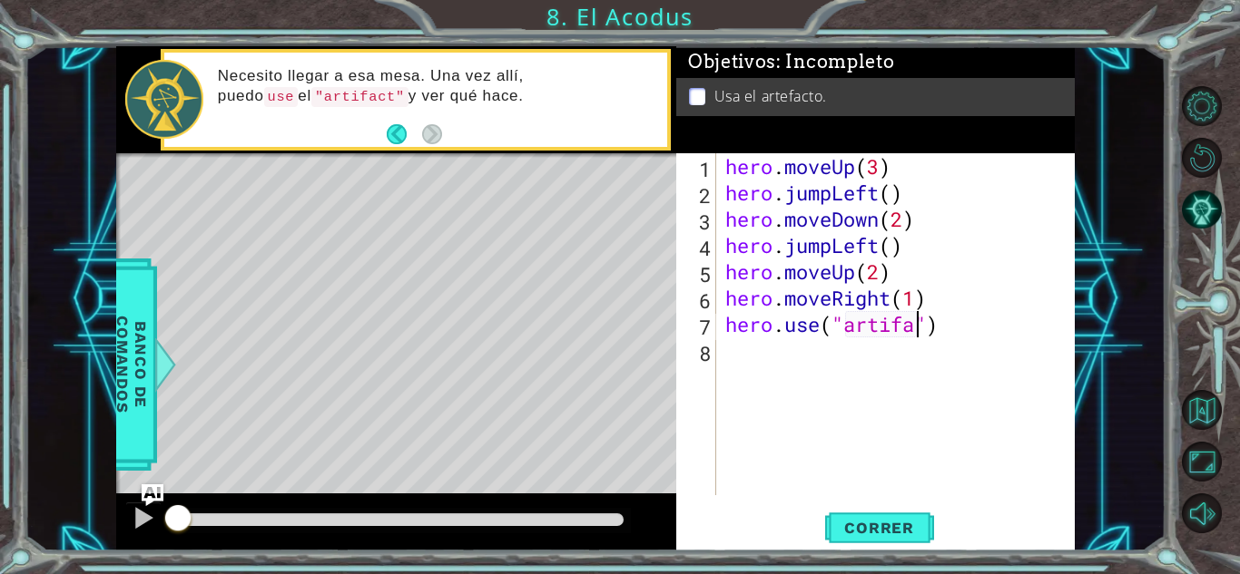
scroll to position [0, 9]
click at [909, 528] on span "Correr" at bounding box center [879, 528] width 106 height 18
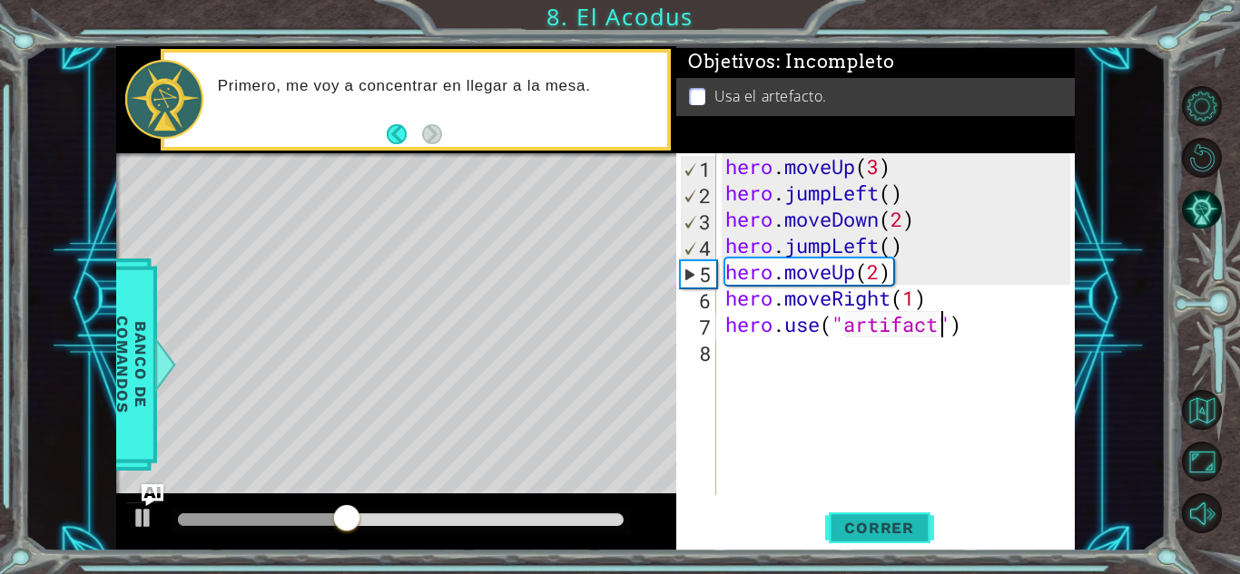
click at [909, 528] on span "Correr" at bounding box center [879, 528] width 106 height 18
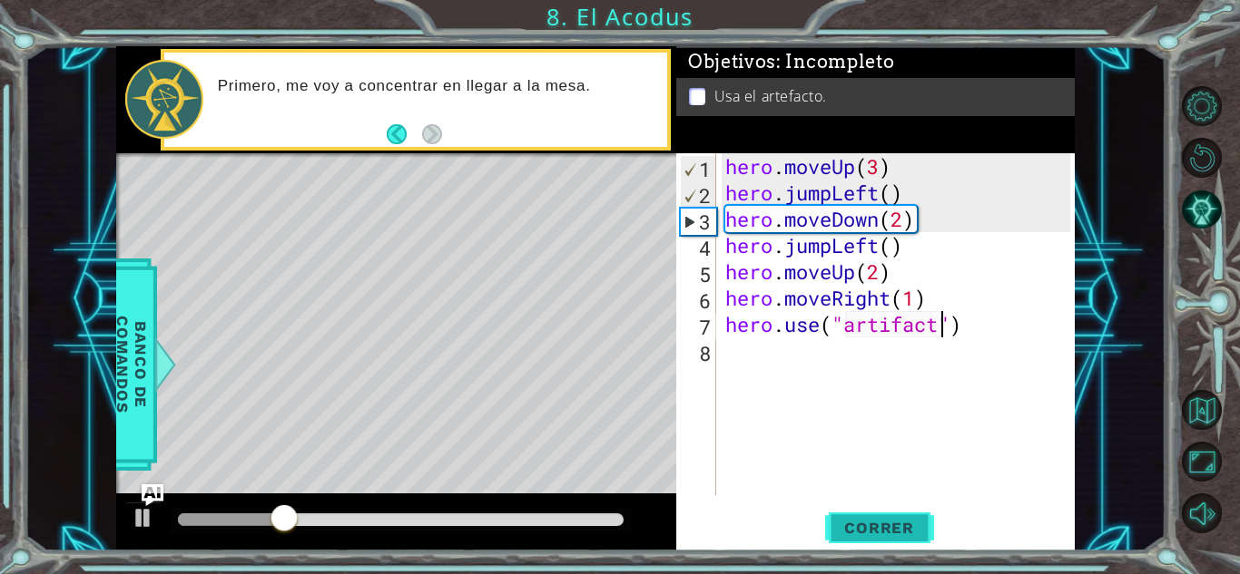
click at [915, 514] on button "Correr" at bounding box center [879, 528] width 109 height 40
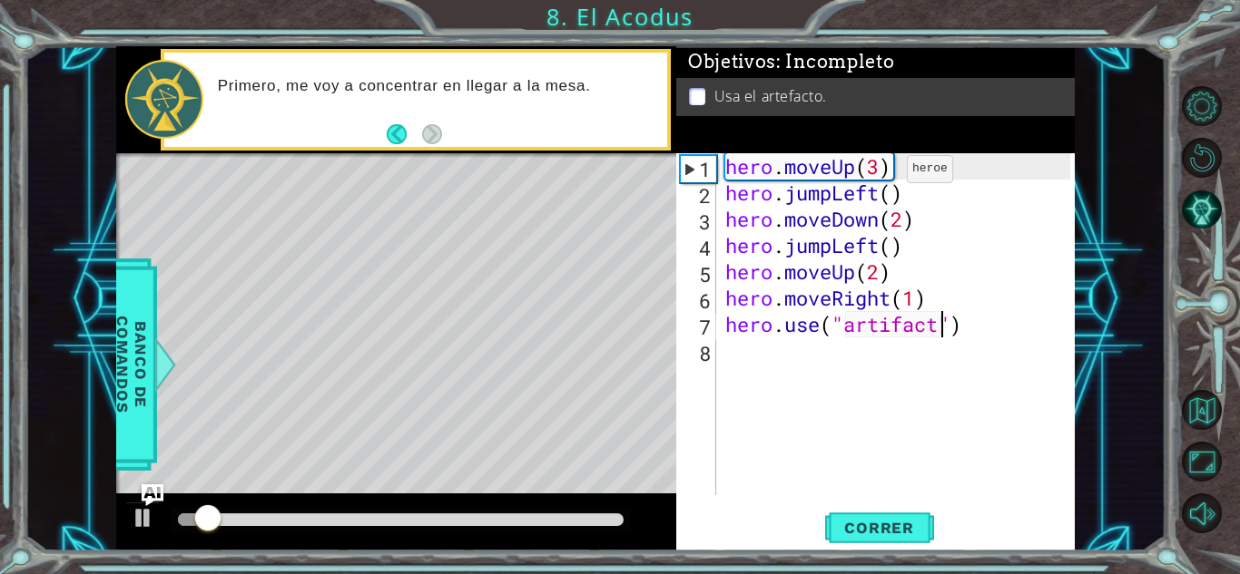
click at [879, 173] on div "hero . moveUp ( 3 ) hero . jumpLeft ( ) hero . moveDown ( 2 ) hero . jumpLeft (…" at bounding box center [900, 350] width 358 height 395
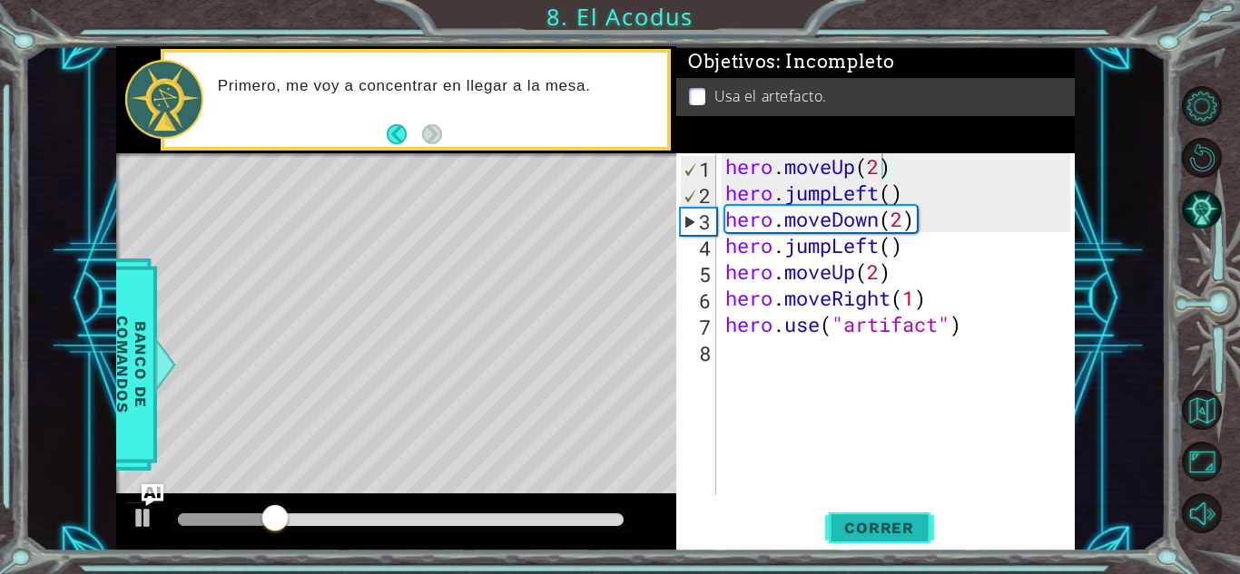
click at [857, 521] on span "Correr" at bounding box center [879, 528] width 106 height 18
click at [726, 197] on div "hero . moveUp ( 2 ) hero . jumpLeft ( ) hero . moveDown ( 2 ) hero . jumpLeft (…" at bounding box center [900, 350] width 358 height 395
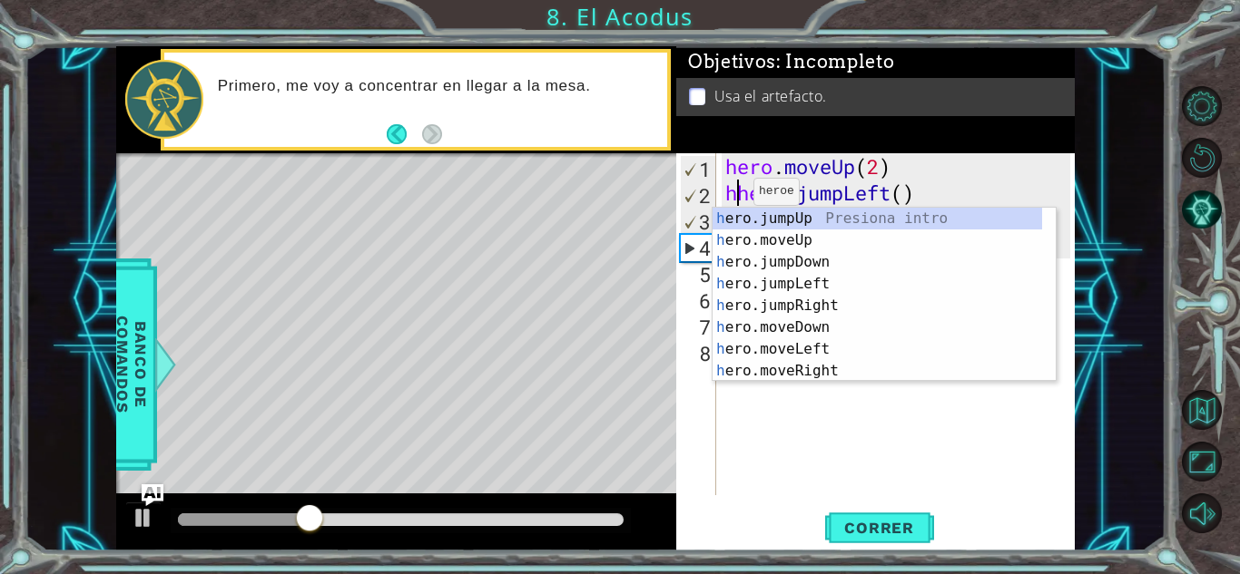
scroll to position [0, 0]
type textarea "hero.jumpLeft()"
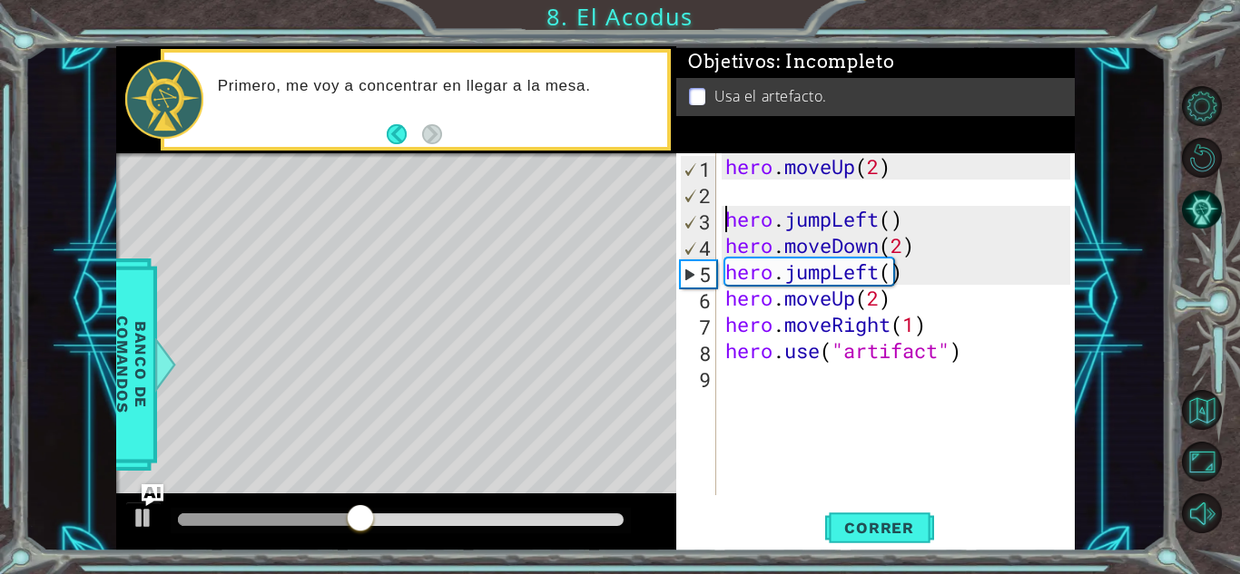
click at [730, 196] on div "hero . moveUp ( 2 ) hero . jumpLeft ( ) hero . moveDown ( 2 ) hero . jumpLeft (…" at bounding box center [900, 350] width 358 height 395
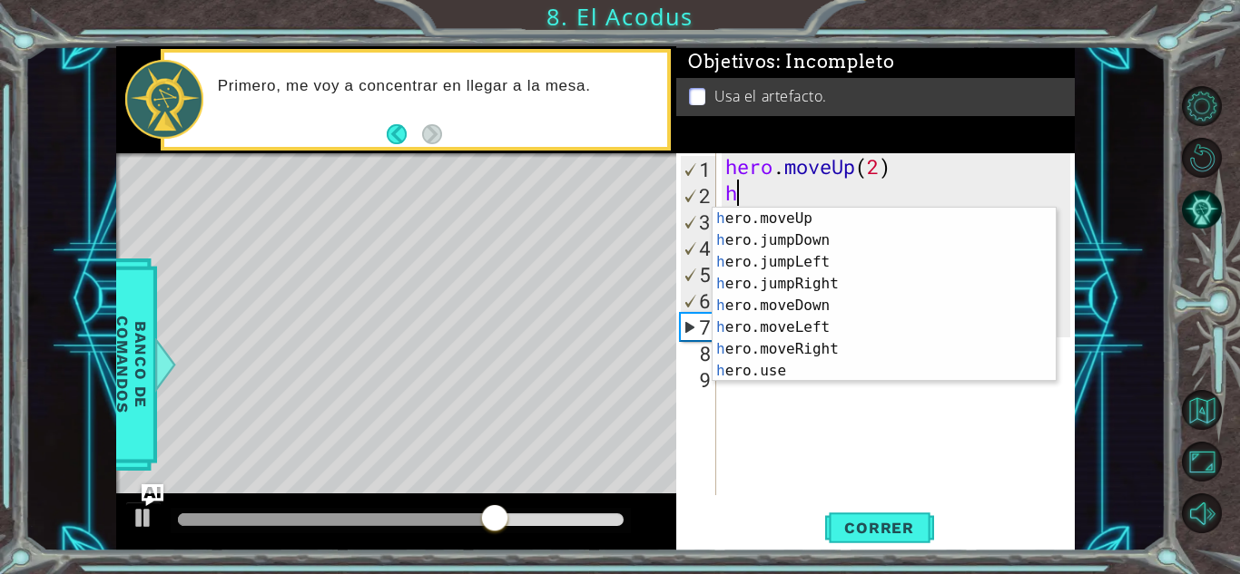
scroll to position [44, 0]
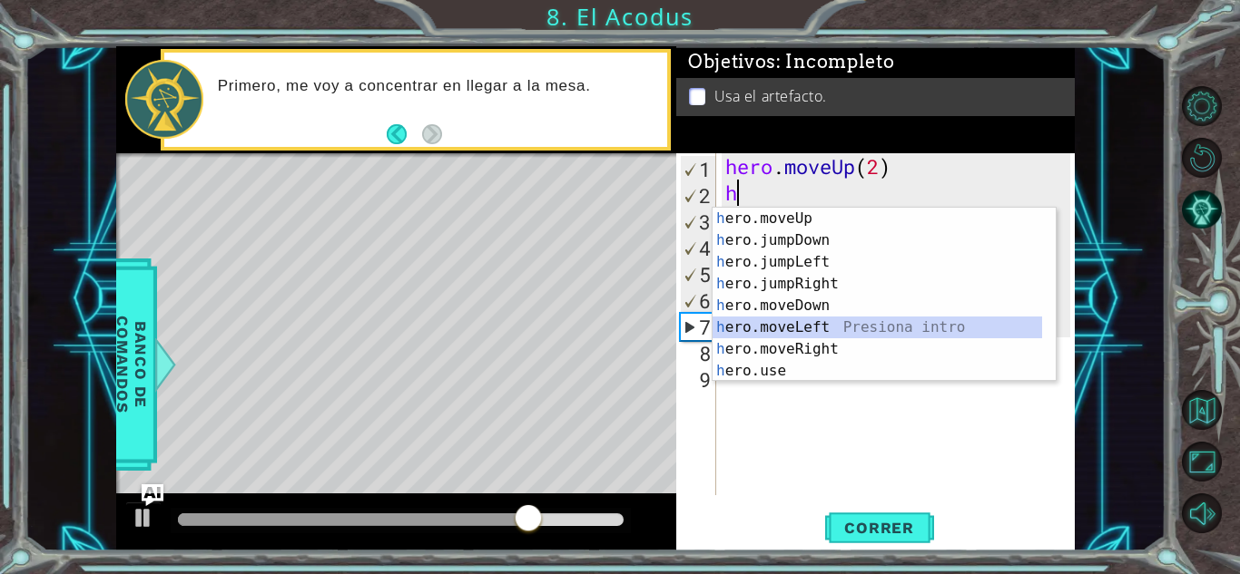
click at [820, 328] on div "h ero.moveUp Presiona intro h ero.jumpDown Presiona intro h ero.jumpLeft Presio…" at bounding box center [876, 317] width 329 height 218
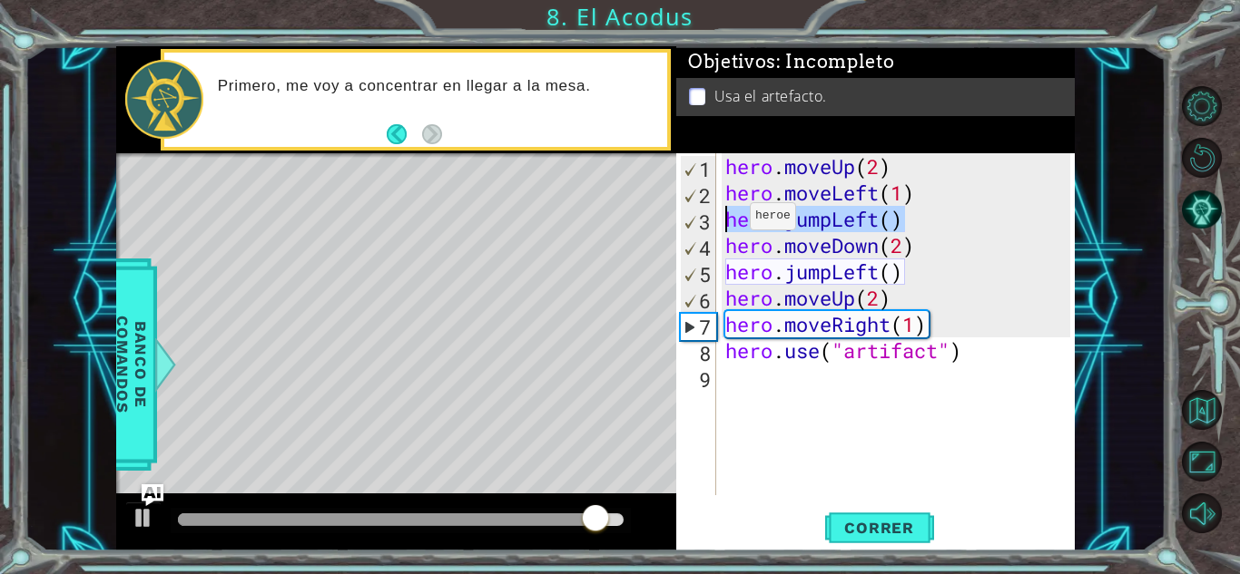
drag, startPoint x: 914, startPoint y: 226, endPoint x: 701, endPoint y: 224, distance: 212.3
click at [701, 224] on div "hero.moveLeft(1) 1 2 3 4 5 6 7 8 9 hero . moveUp ( 2 ) hero . moveLeft ( 1 ) he…" at bounding box center [873, 324] width 394 height 342
type textarea "hero.jumpLeft()"
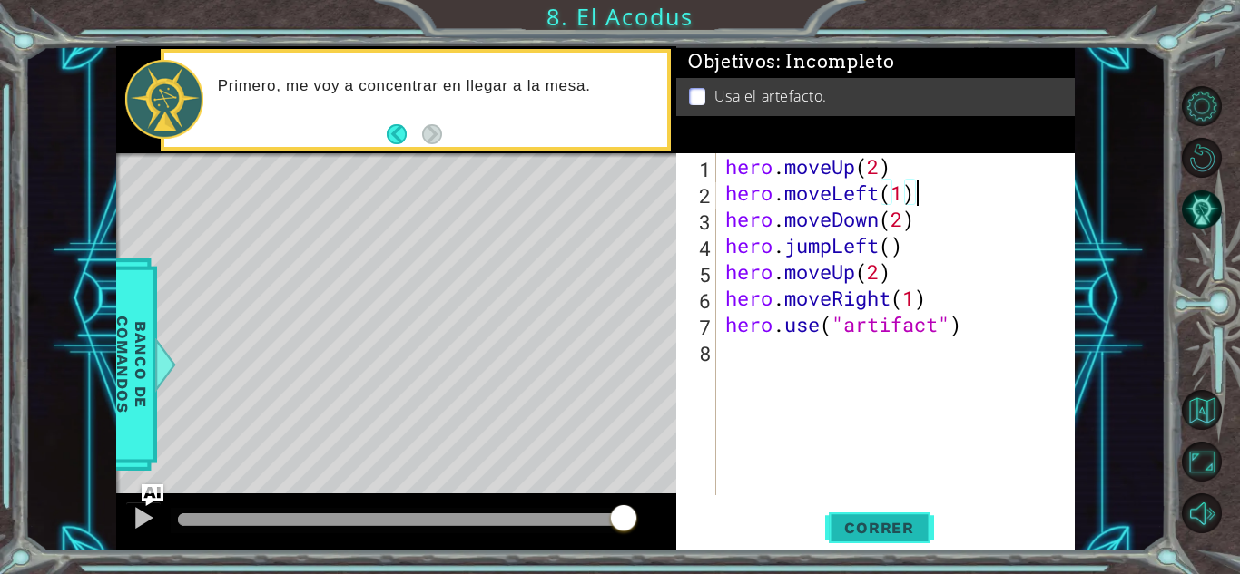
type textarea "hero.moveLeft(1)"
click at [851, 524] on span "Correr" at bounding box center [879, 528] width 106 height 18
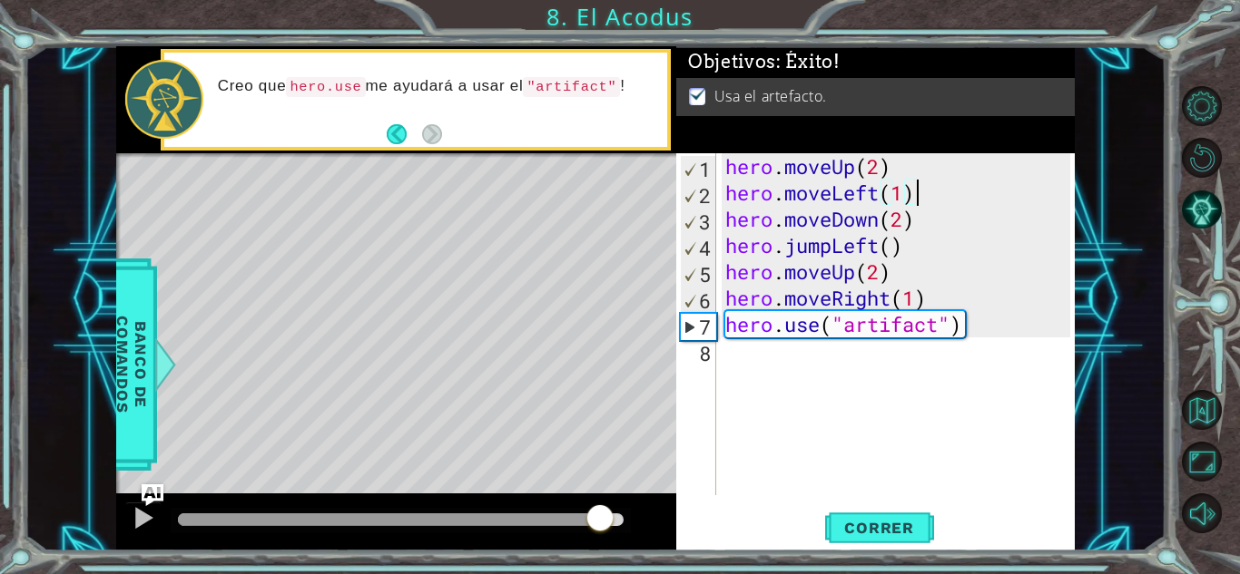
drag, startPoint x: 312, startPoint y: 506, endPoint x: 606, endPoint y: 511, distance: 294.0
click at [606, 511] on div at bounding box center [599, 520] width 33 height 33
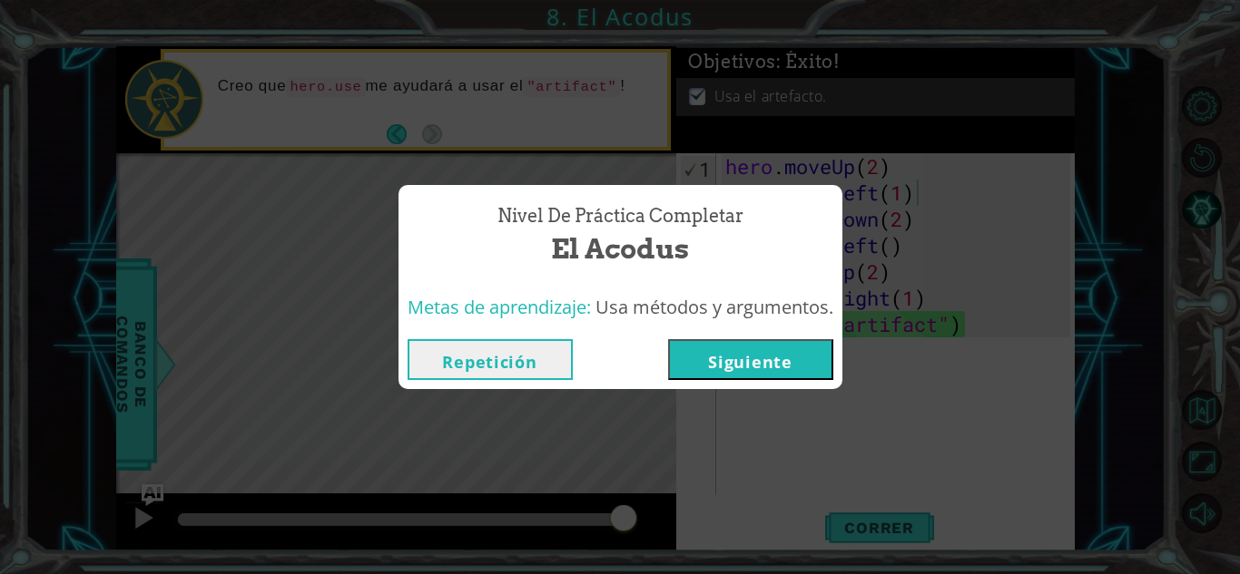
click at [781, 367] on button "Siguiente" at bounding box center [750, 359] width 165 height 41
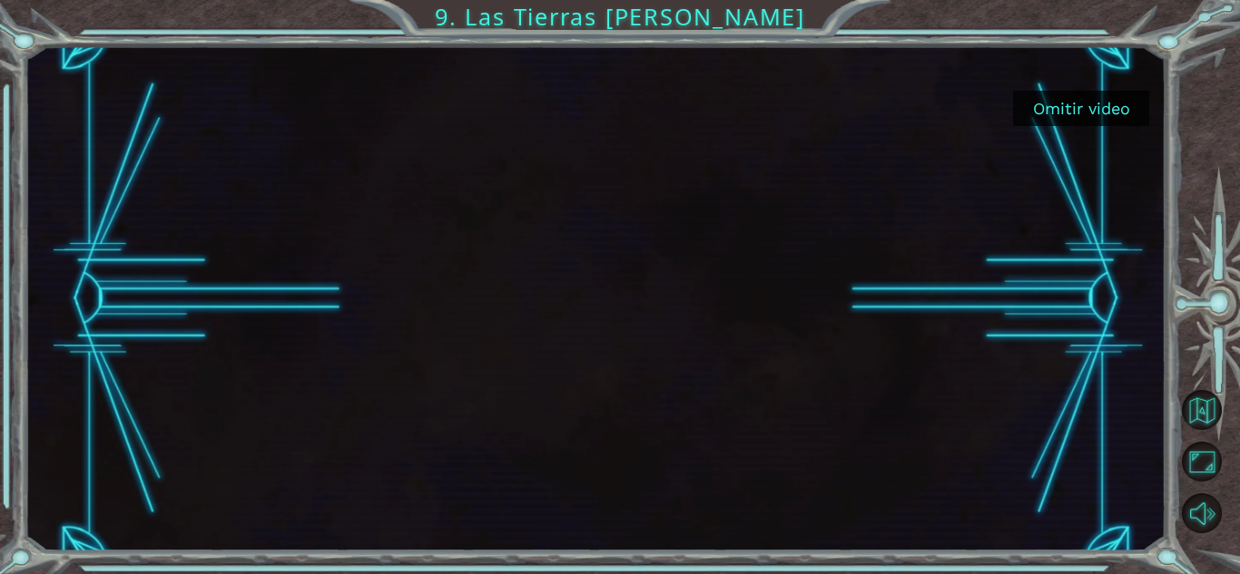
click at [1044, 111] on button "Omitir video" at bounding box center [1081, 108] width 136 height 35
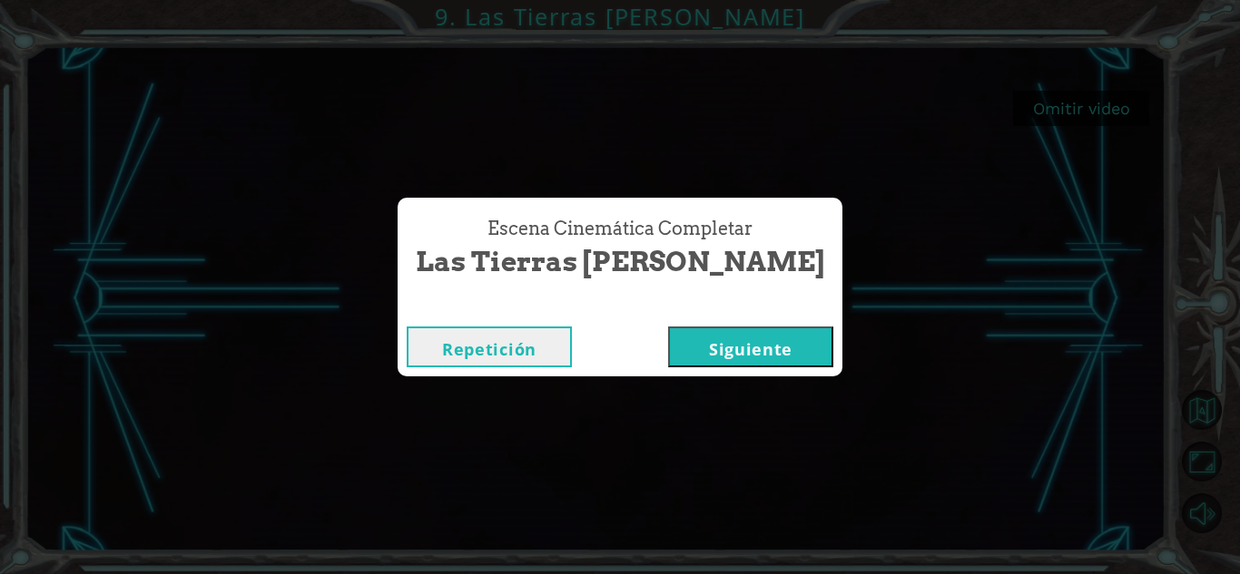
click at [690, 356] on button "Siguiente" at bounding box center [750, 347] width 165 height 41
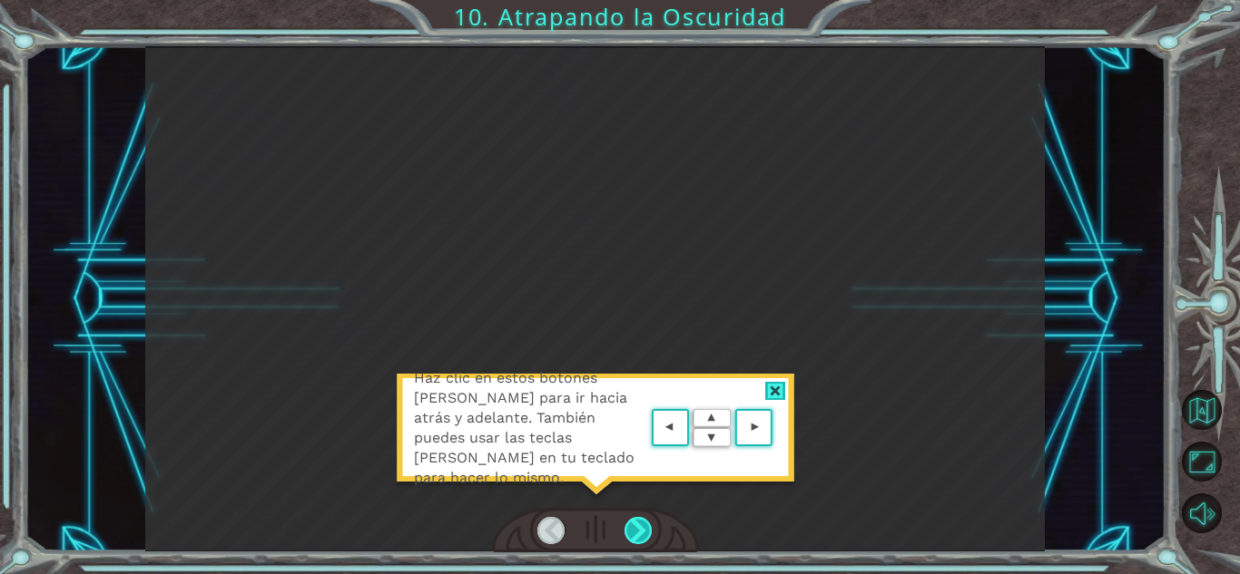
click at [630, 527] on div at bounding box center [638, 530] width 28 height 27
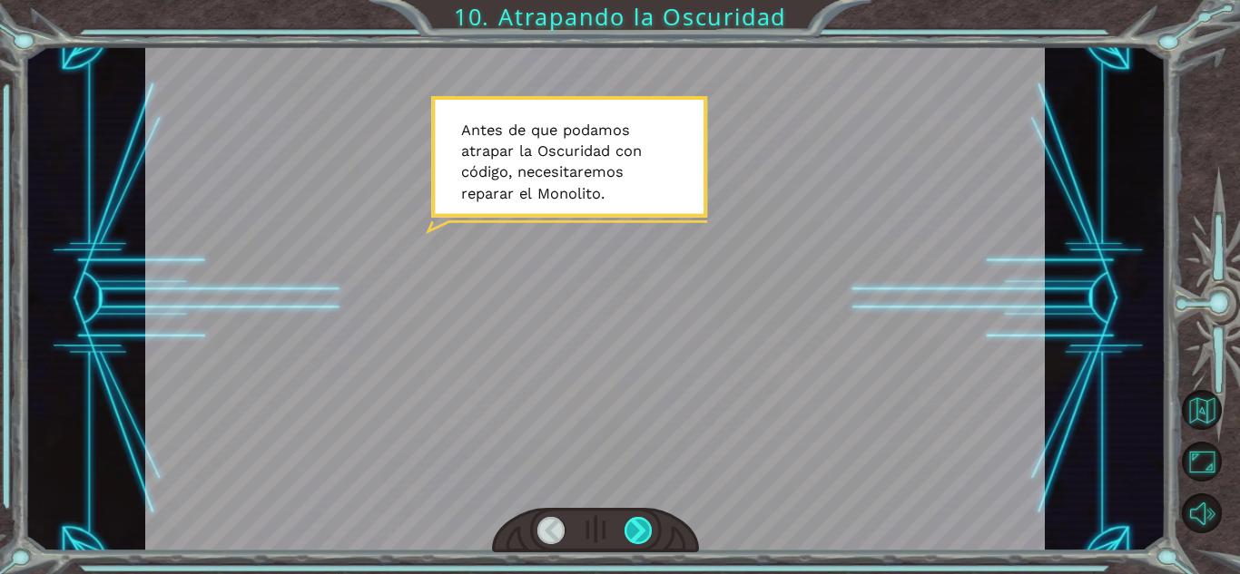
click at [630, 527] on div at bounding box center [638, 530] width 28 height 27
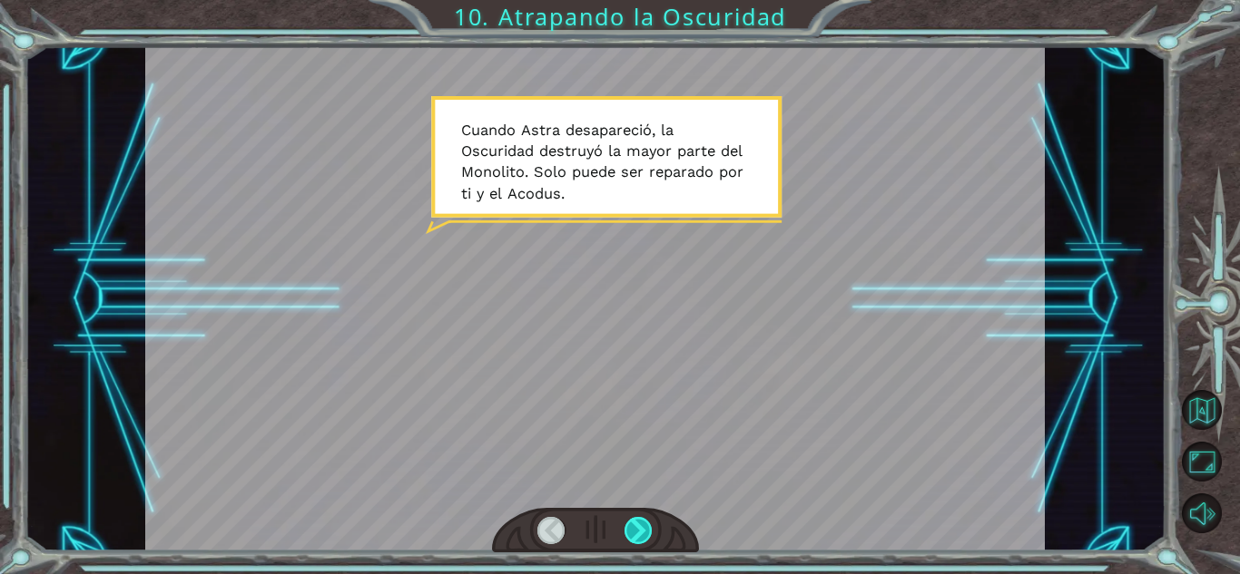
click at [630, 527] on div at bounding box center [638, 530] width 28 height 27
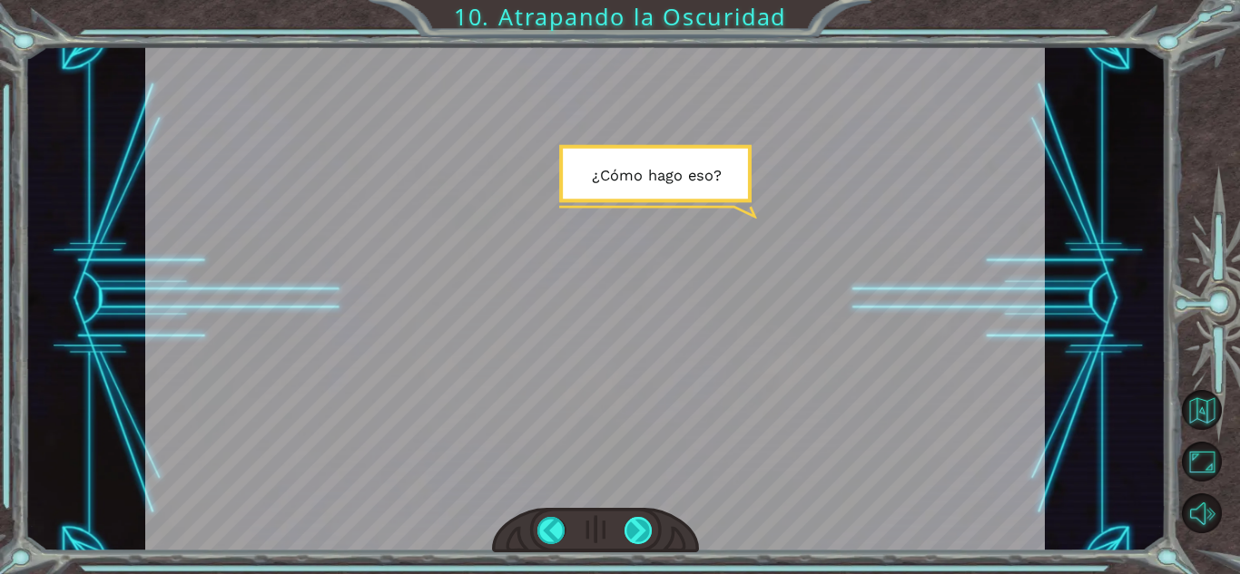
click at [630, 527] on div at bounding box center [638, 530] width 28 height 27
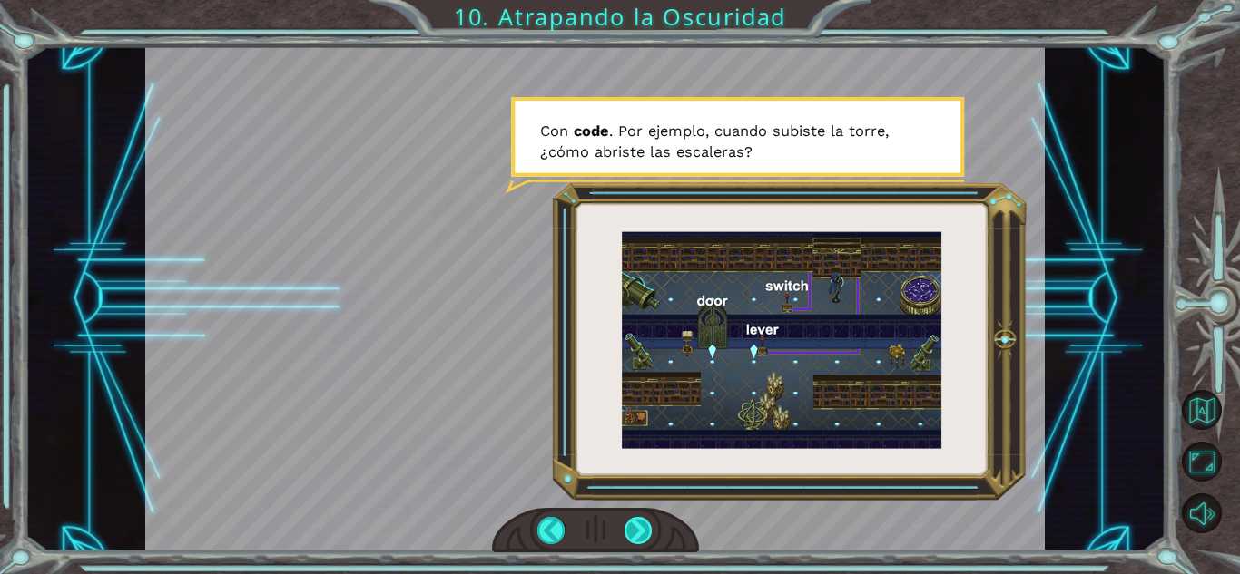
click at [649, 528] on div at bounding box center [638, 530] width 28 height 27
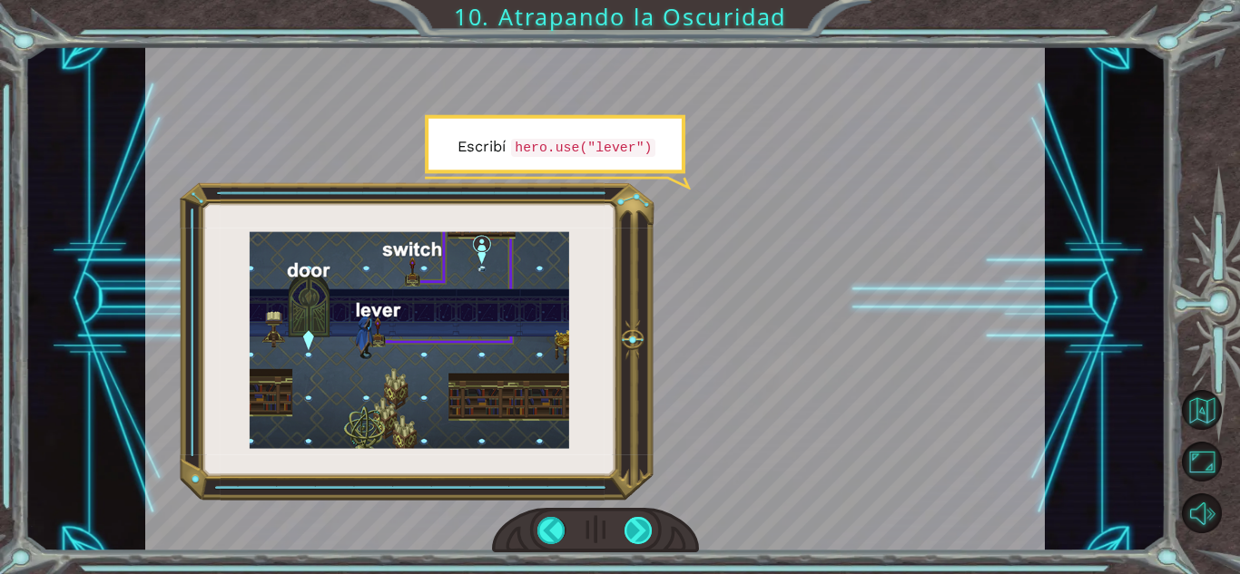
click at [633, 528] on div at bounding box center [638, 530] width 28 height 27
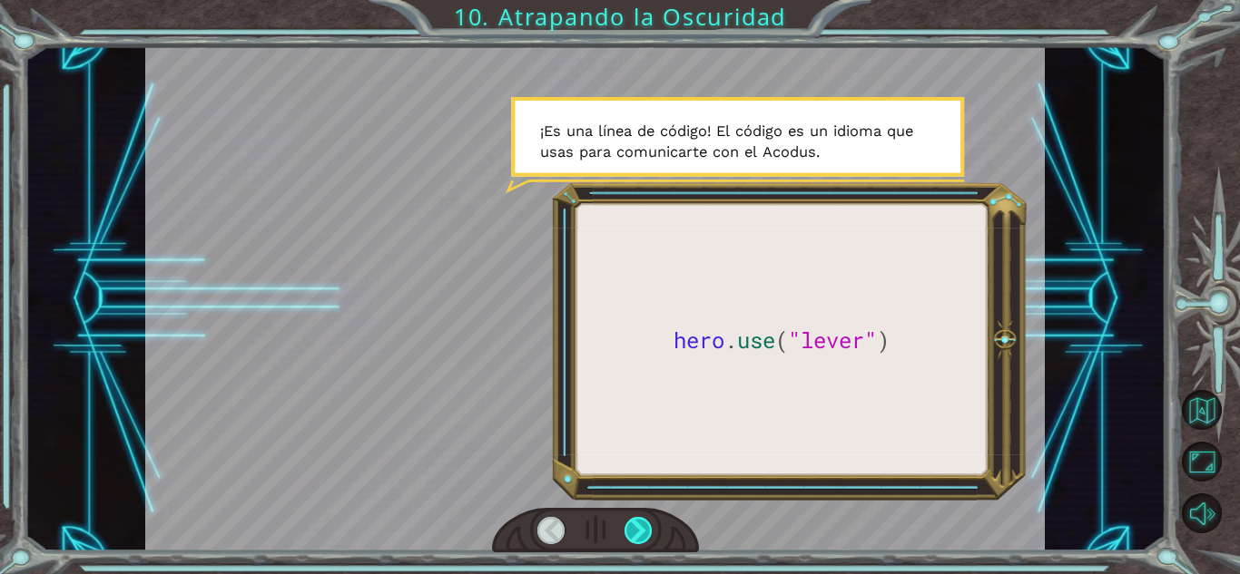
click at [633, 517] on div at bounding box center [638, 530] width 28 height 27
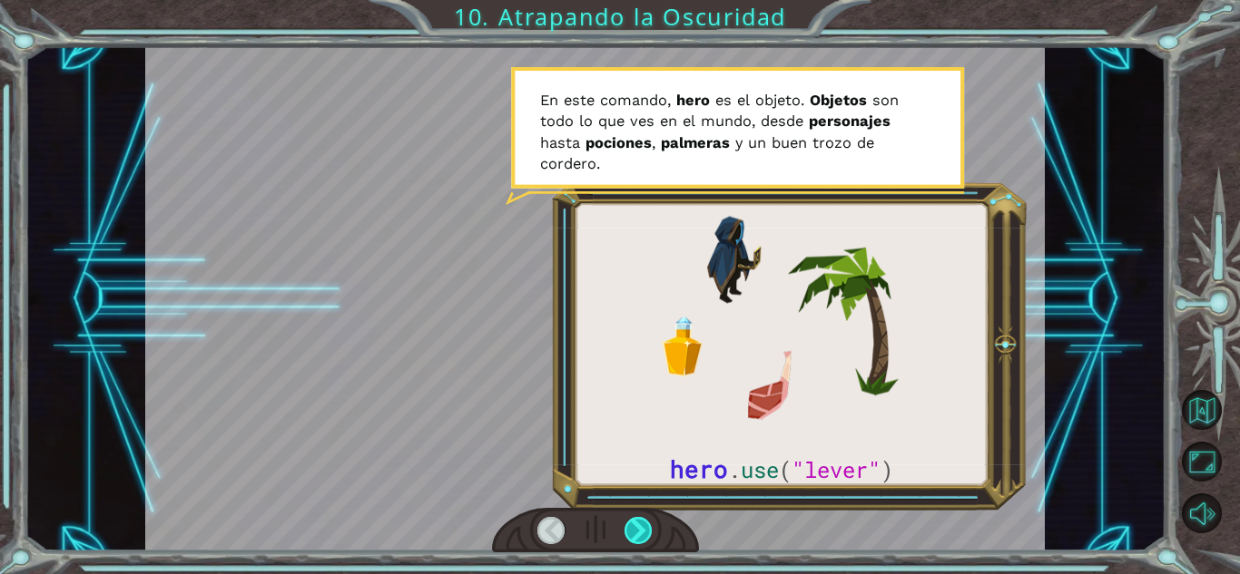
click at [638, 518] on div at bounding box center [638, 530] width 28 height 27
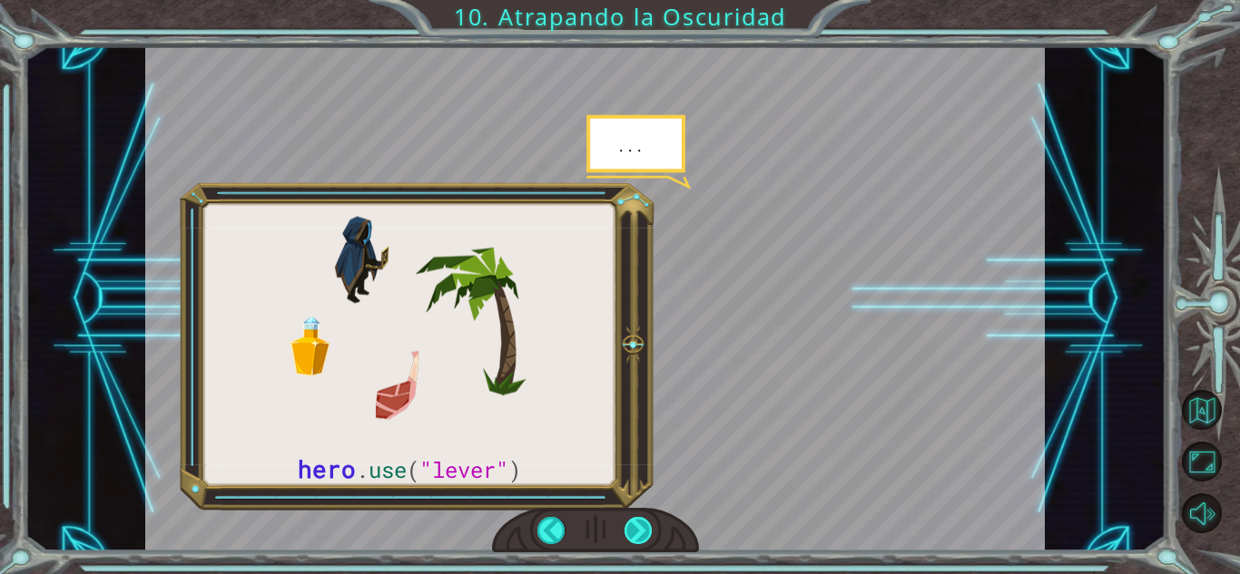
click at [632, 519] on div at bounding box center [638, 530] width 28 height 27
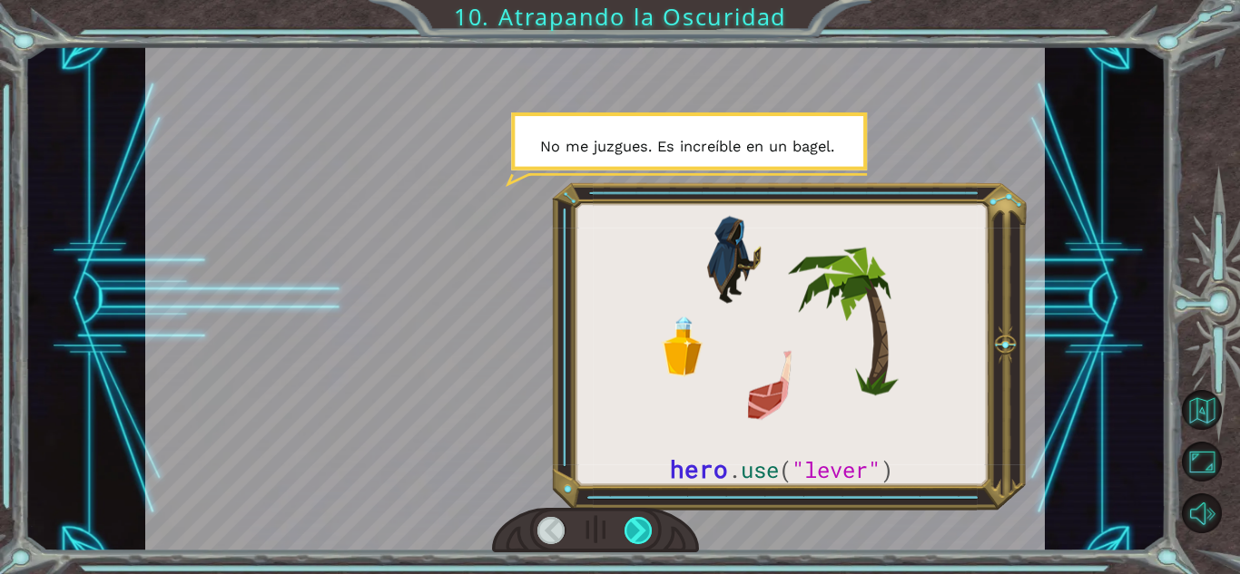
click at [632, 519] on div at bounding box center [638, 530] width 28 height 27
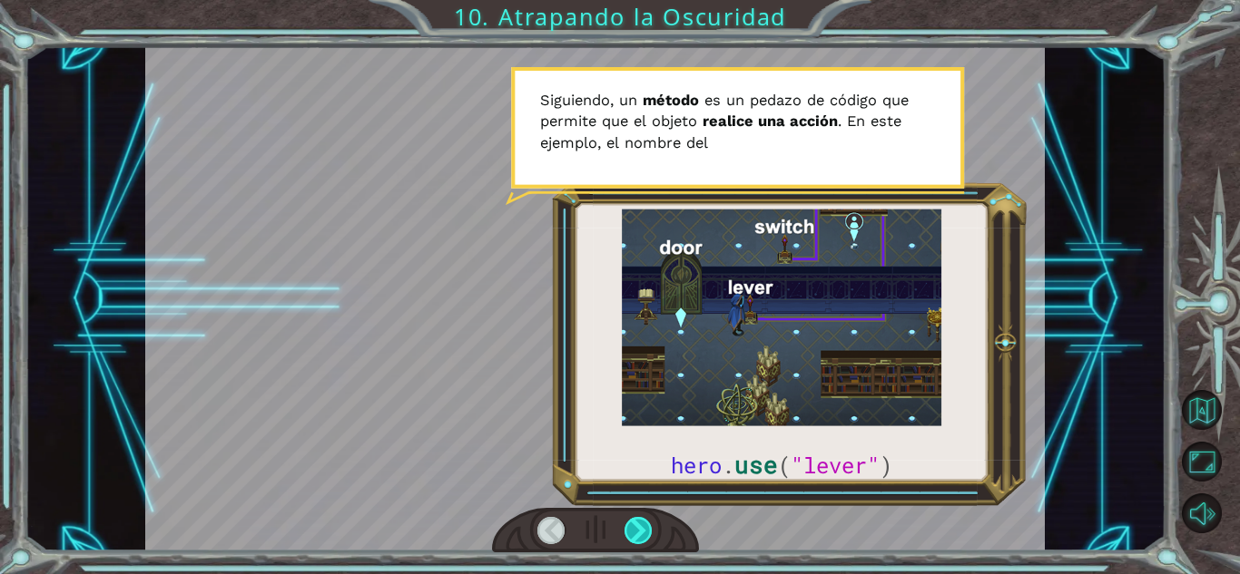
click at [631, 519] on div at bounding box center [638, 530] width 28 height 27
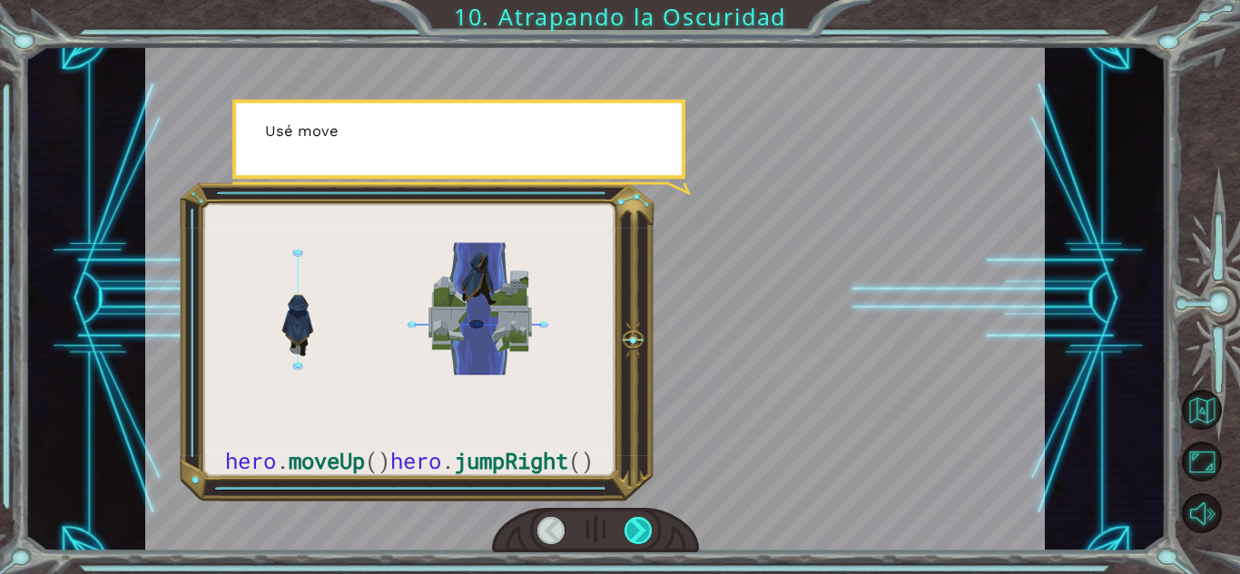
click at [631, 519] on div at bounding box center [638, 530] width 28 height 27
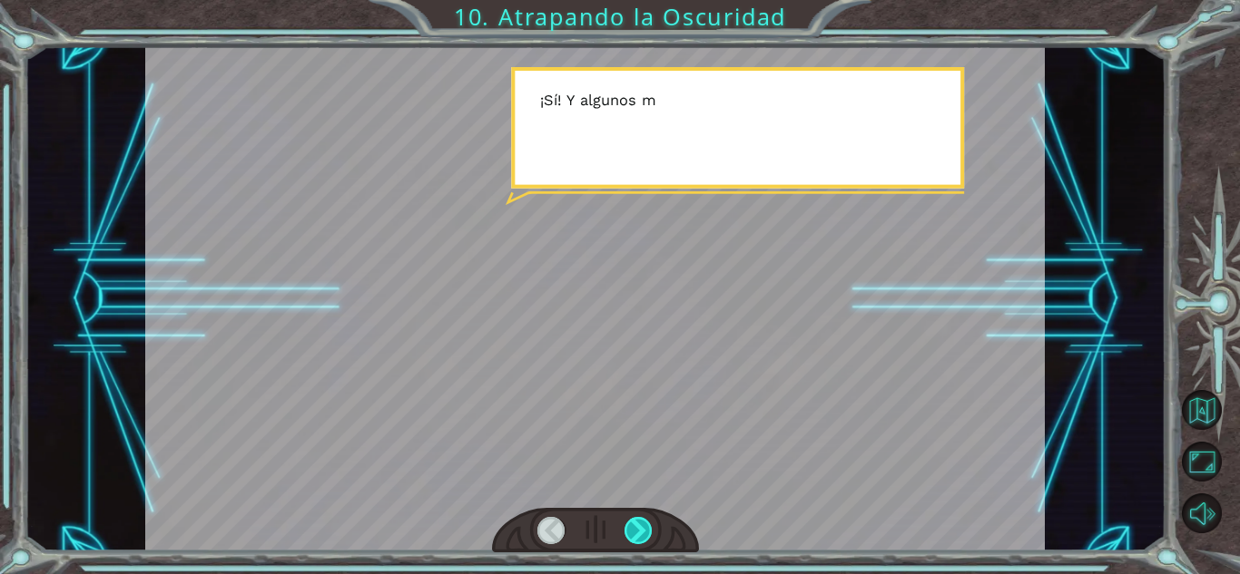
click at [631, 519] on div at bounding box center [638, 530] width 28 height 27
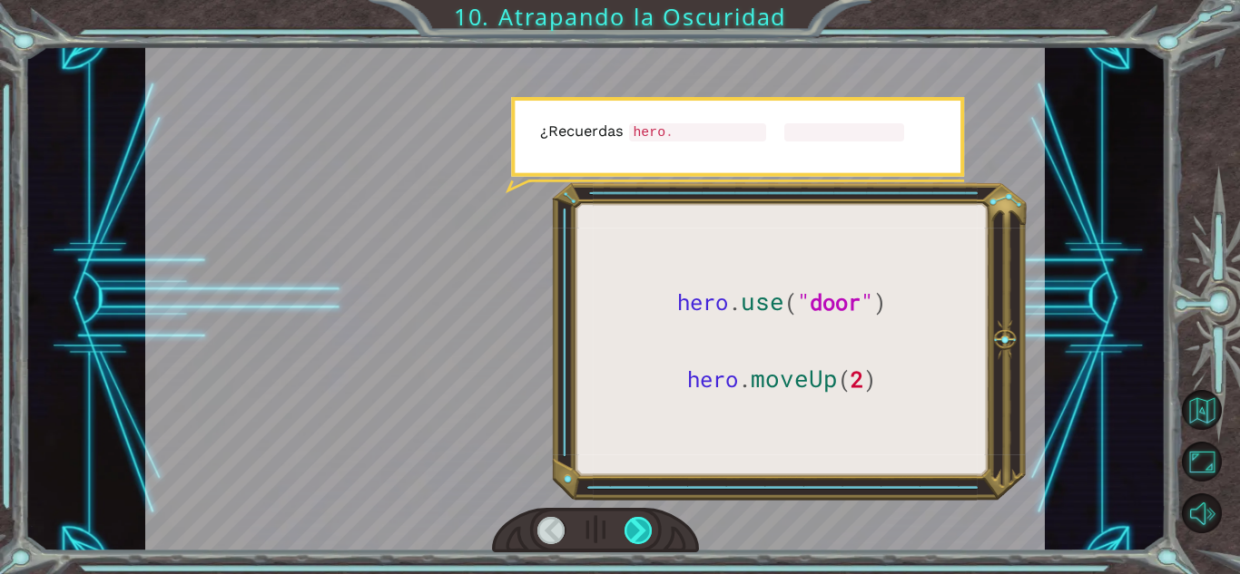
click at [631, 519] on div at bounding box center [638, 530] width 28 height 27
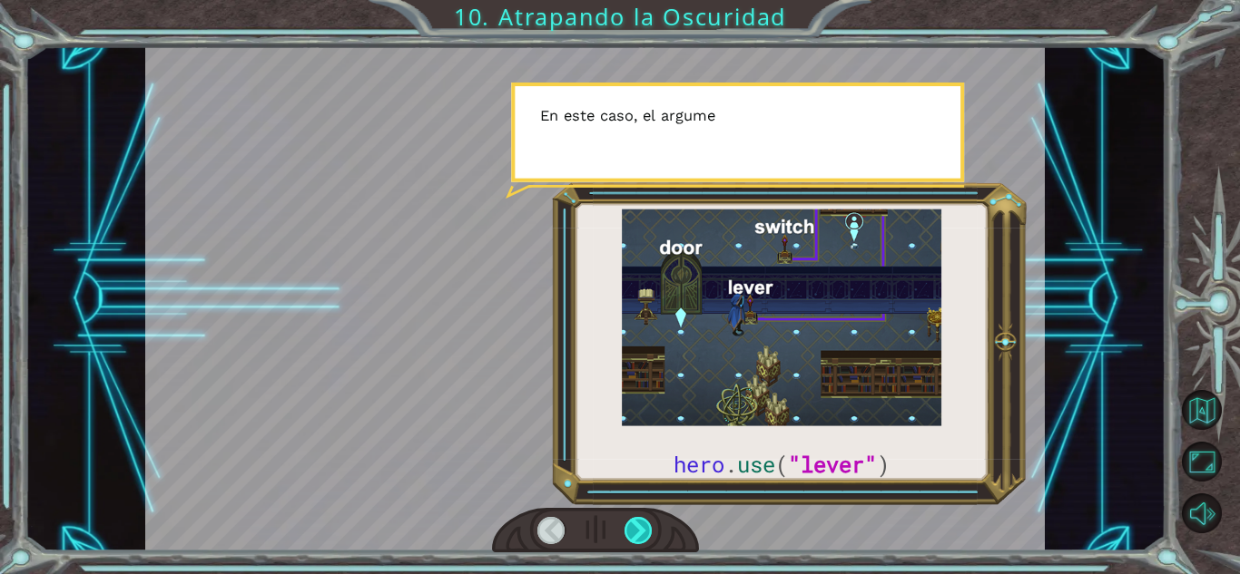
click at [631, 519] on div at bounding box center [638, 530] width 28 height 27
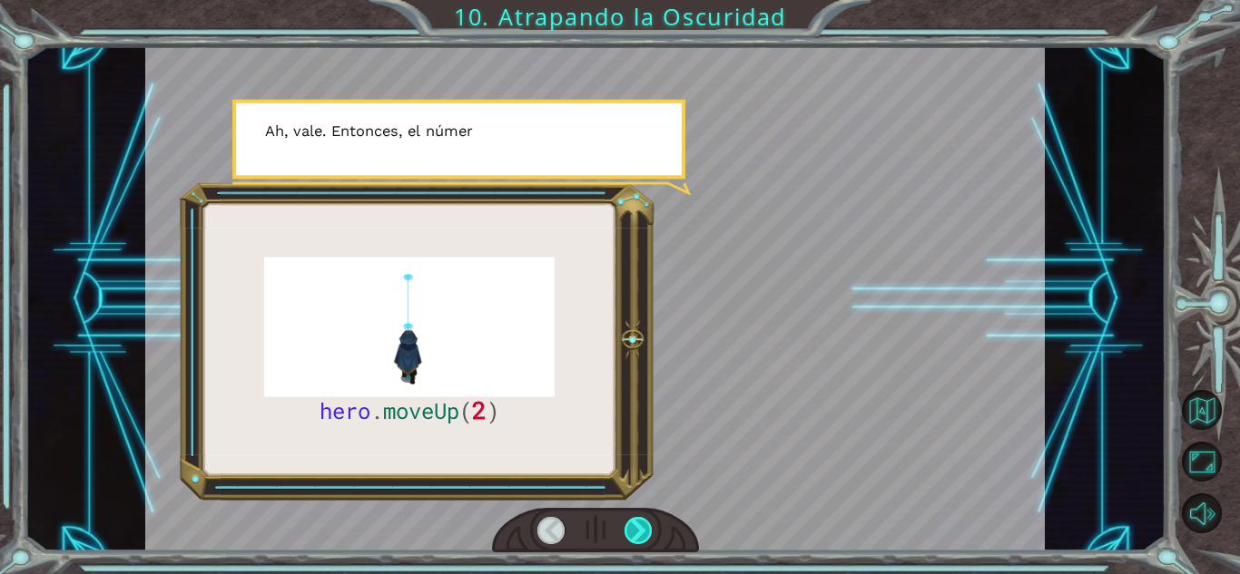
click at [631, 519] on div at bounding box center [638, 530] width 28 height 27
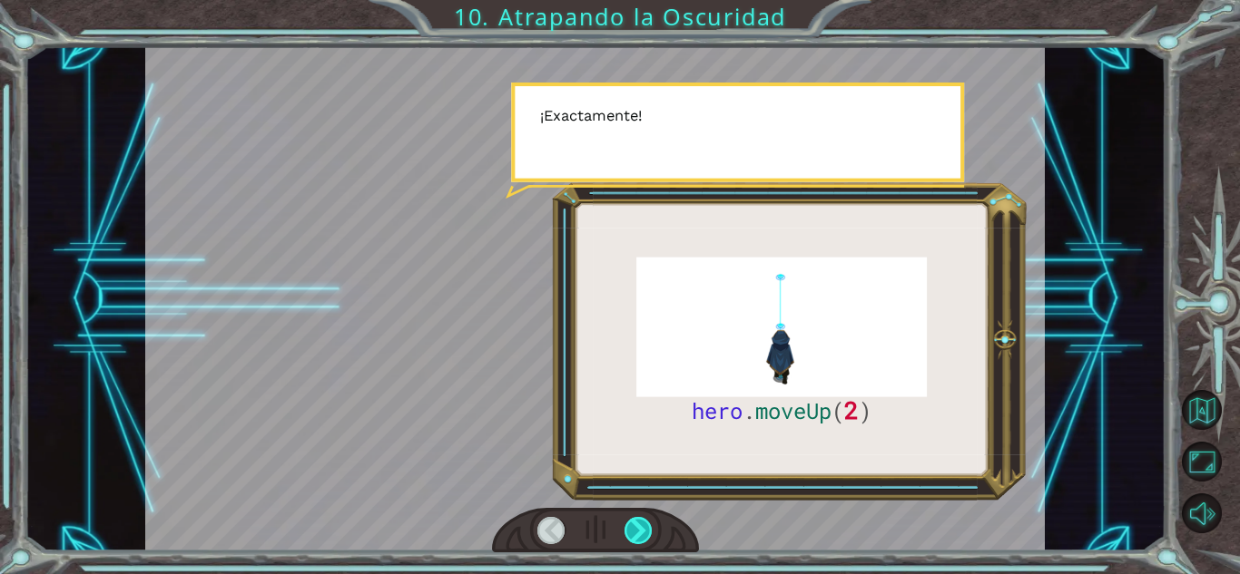
click at [631, 519] on div at bounding box center [638, 530] width 28 height 27
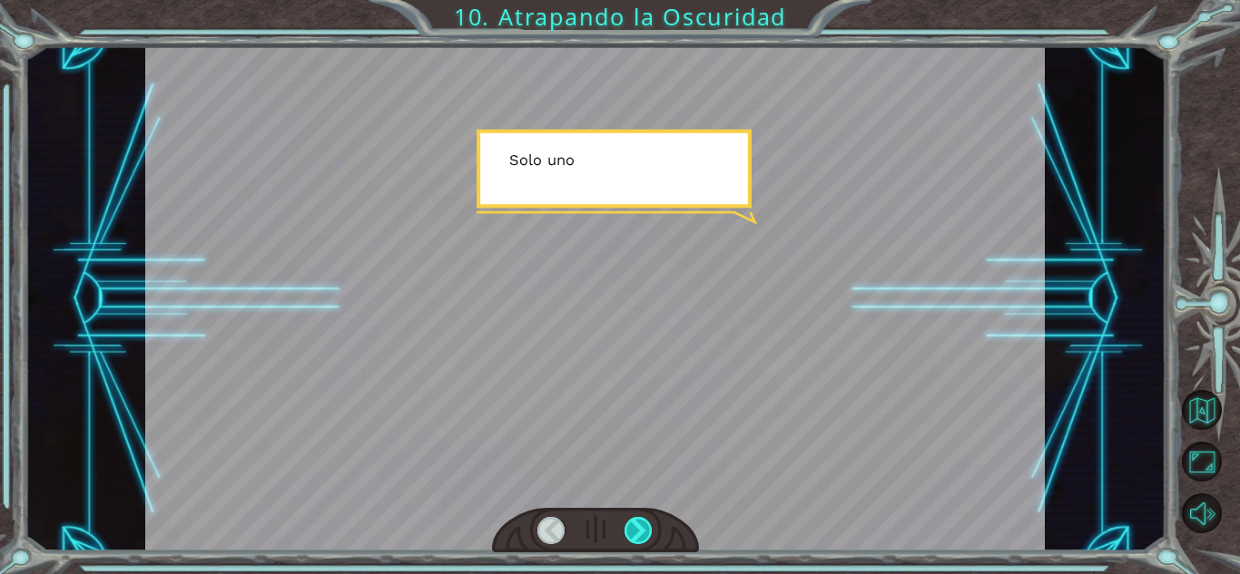
click at [631, 519] on div at bounding box center [638, 530] width 28 height 27
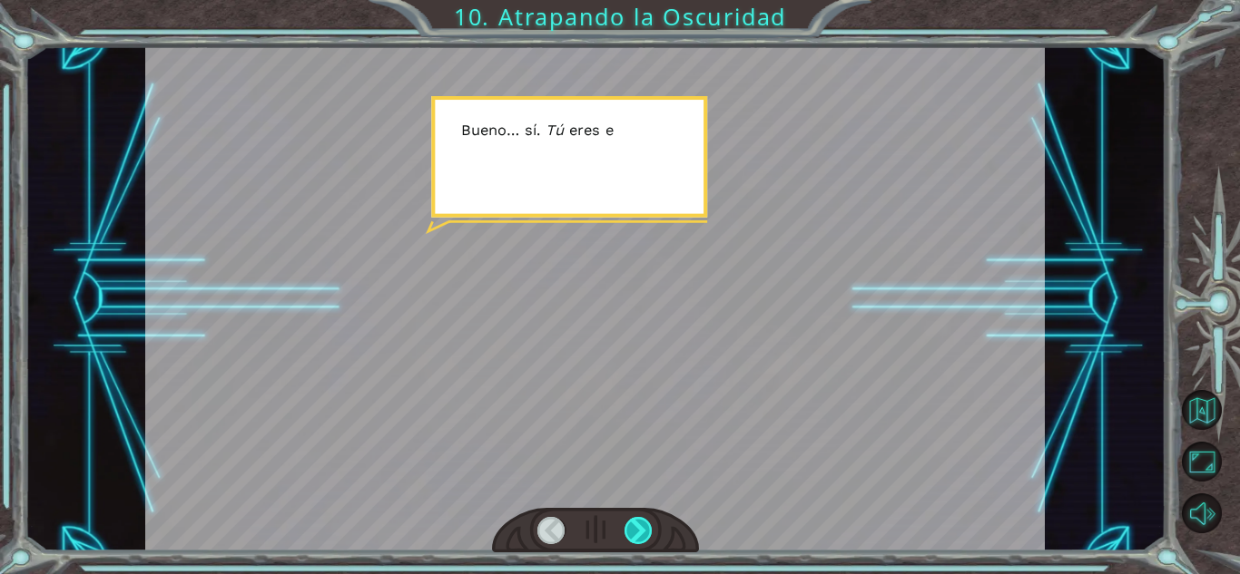
click at [631, 519] on div at bounding box center [638, 530] width 28 height 27
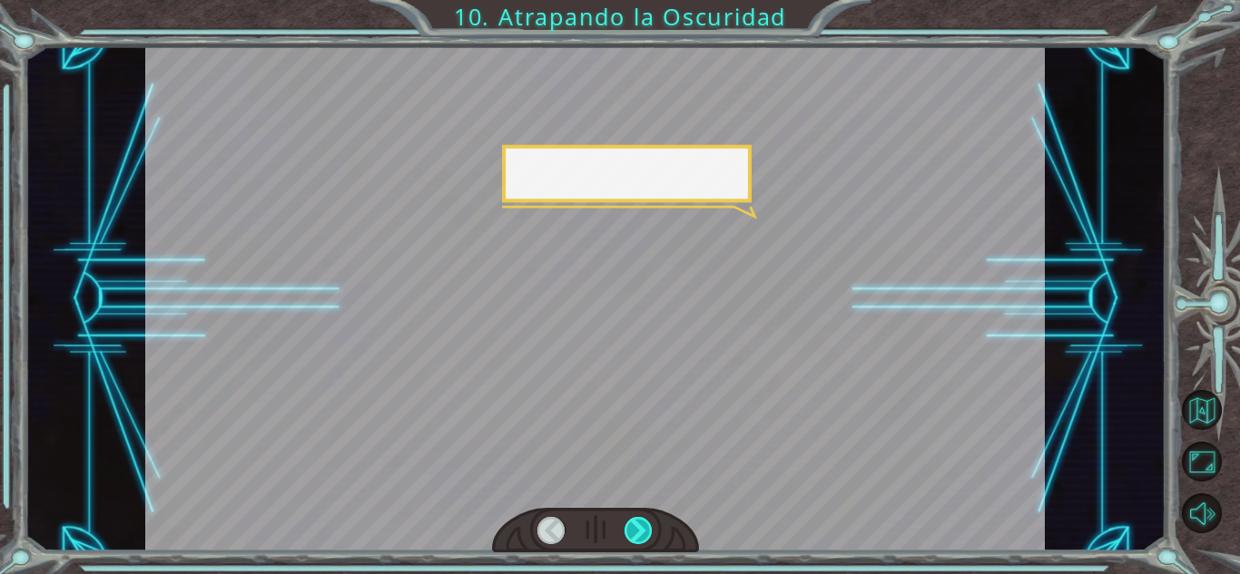
click at [631, 519] on div at bounding box center [638, 530] width 28 height 27
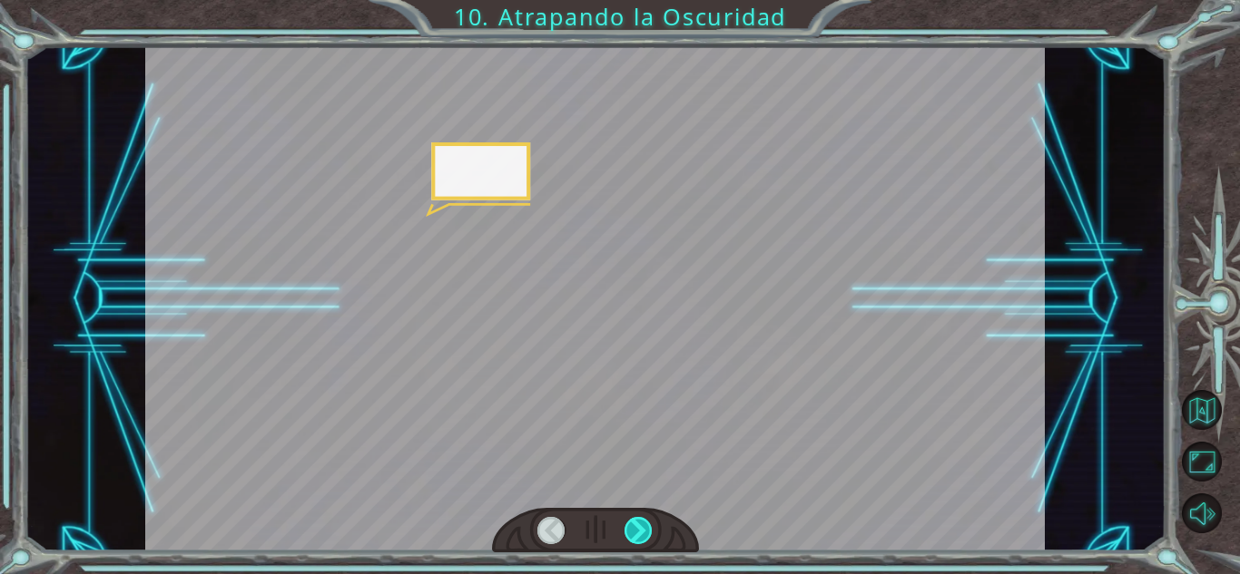
click at [631, 519] on div at bounding box center [638, 530] width 28 height 27
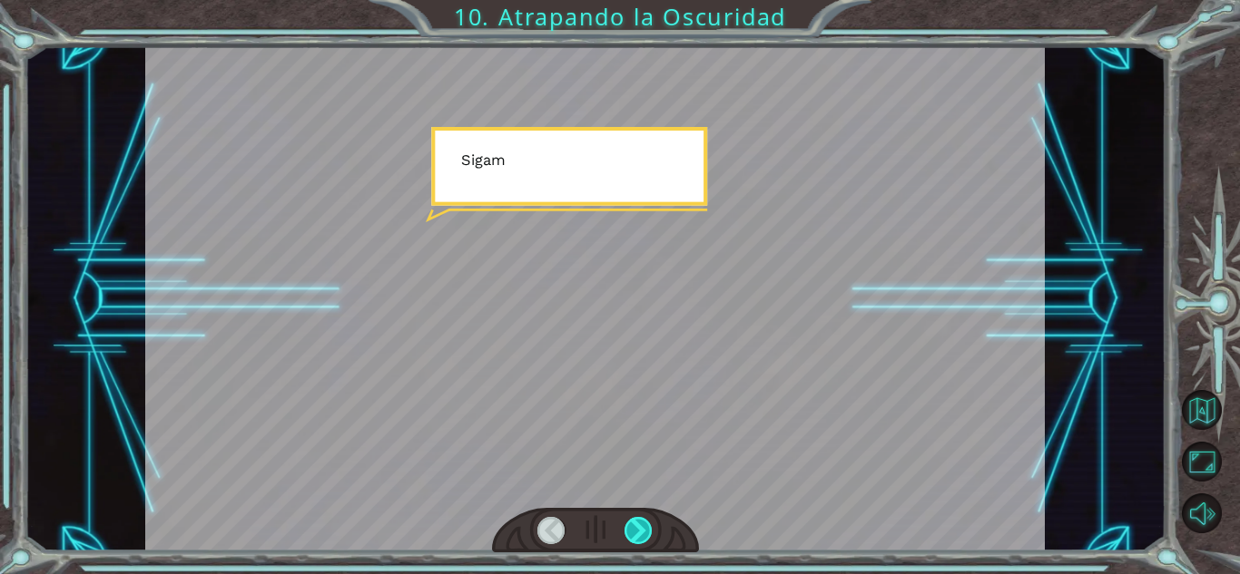
click at [631, 519] on div at bounding box center [638, 530] width 28 height 27
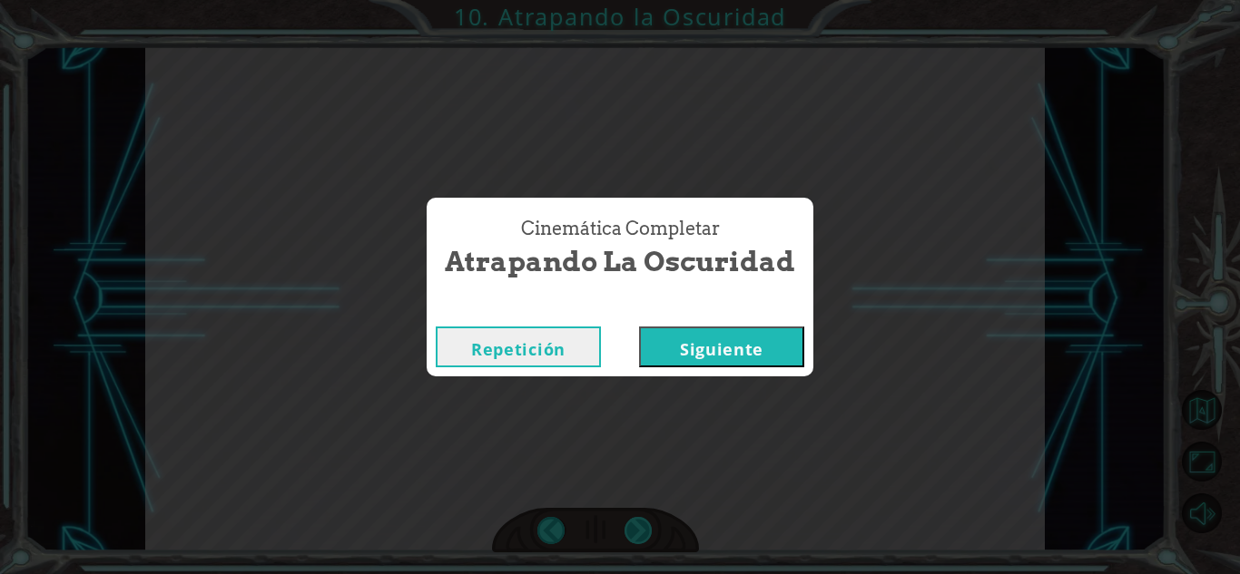
click at [631, 519] on div "Cinemática Completar Atrapando la Oscuridad Repetición [GEOGRAPHIC_DATA]" at bounding box center [620, 287] width 1240 height 574
click at [696, 339] on button "Siguiente" at bounding box center [721, 347] width 165 height 41
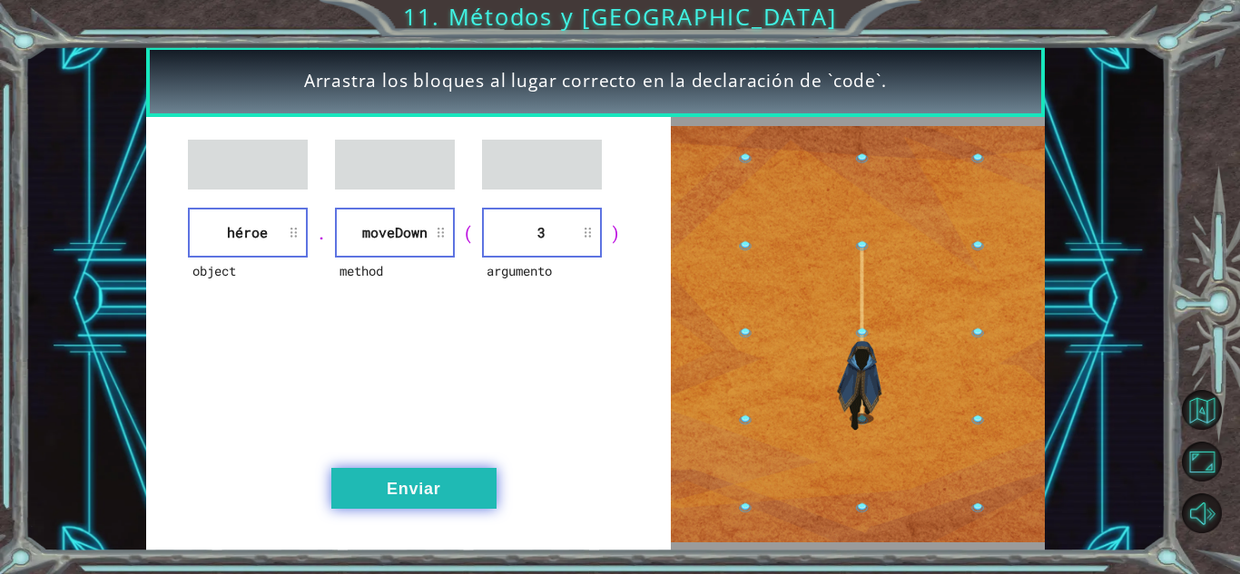
click at [449, 487] on button "Enviar" at bounding box center [413, 488] width 165 height 41
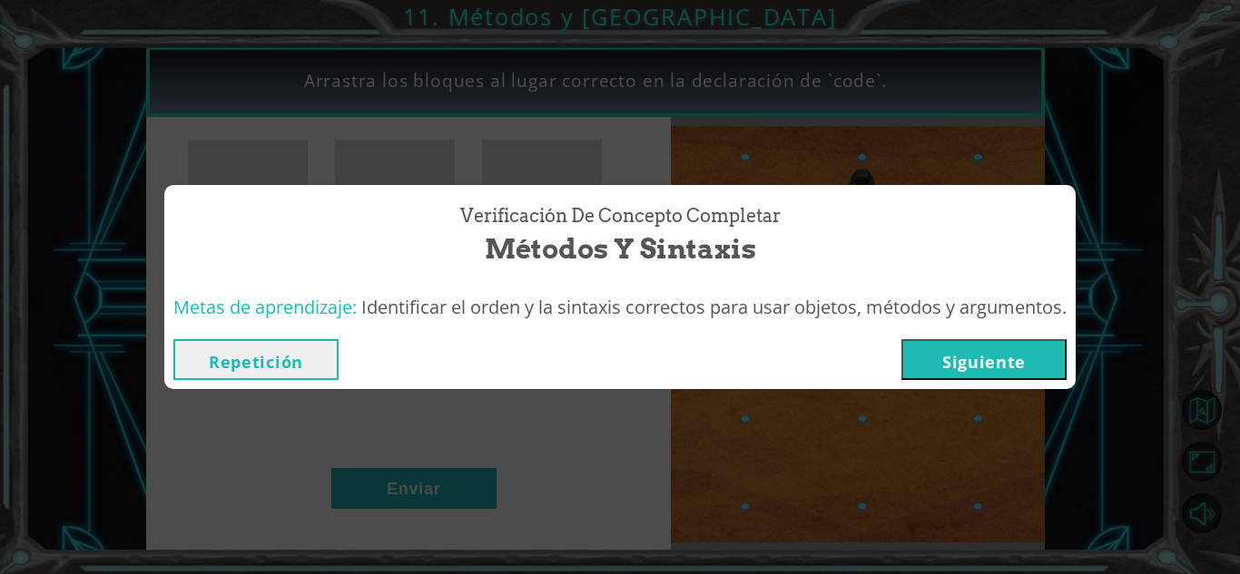
click at [1004, 350] on button "Siguiente" at bounding box center [983, 359] width 165 height 41
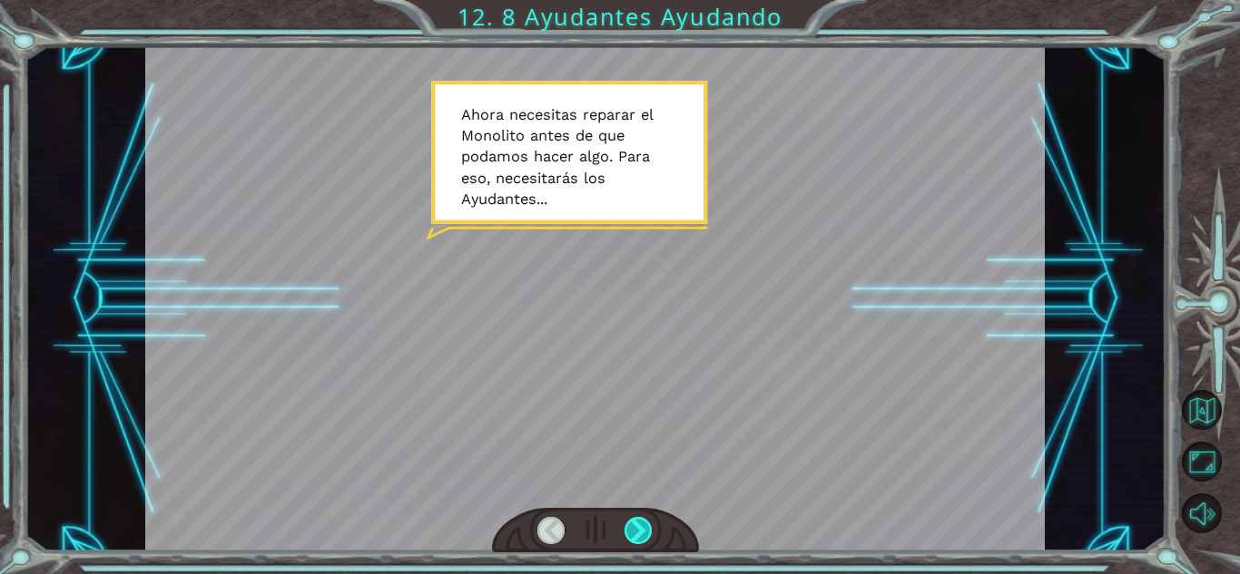
click at [629, 522] on div at bounding box center [638, 530] width 28 height 27
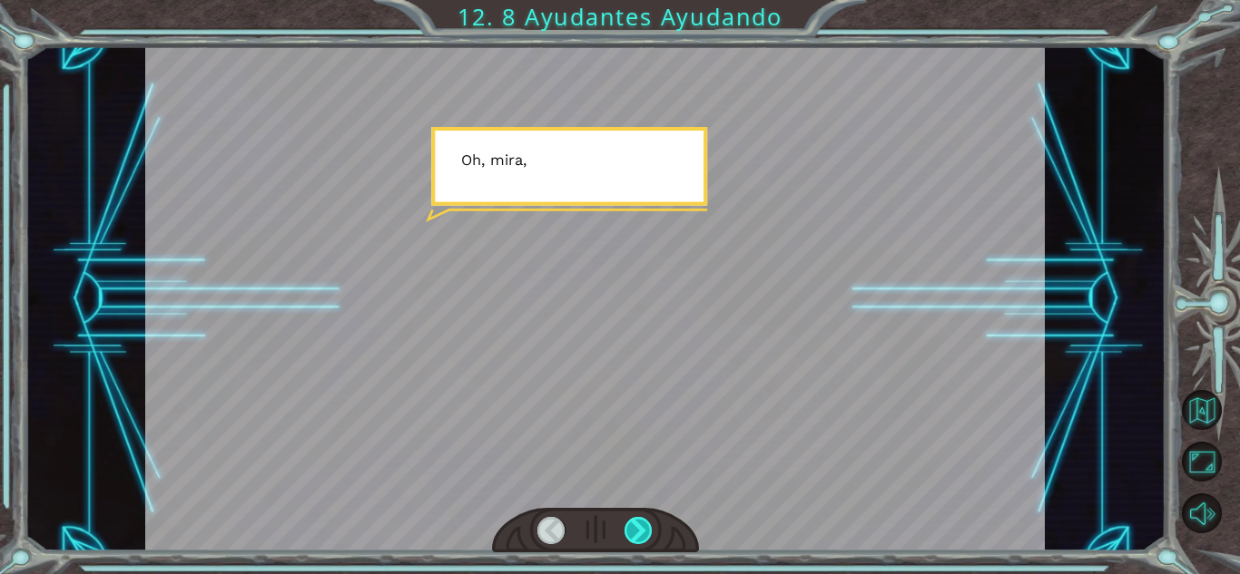
click at [629, 522] on div at bounding box center [638, 530] width 28 height 27
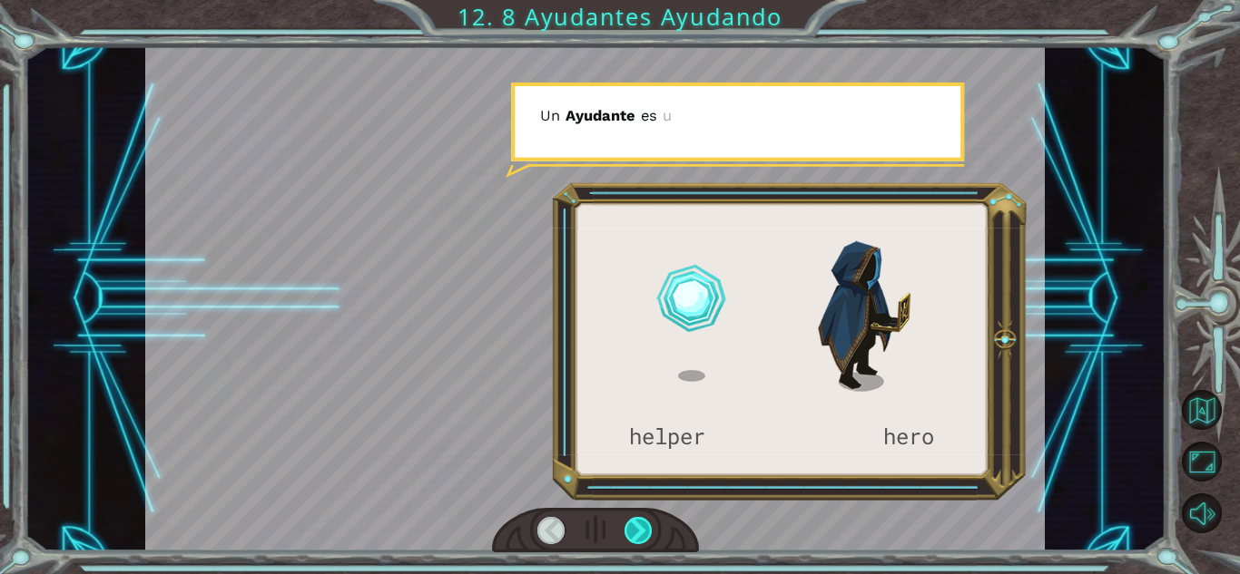
click at [629, 522] on div at bounding box center [638, 530] width 28 height 27
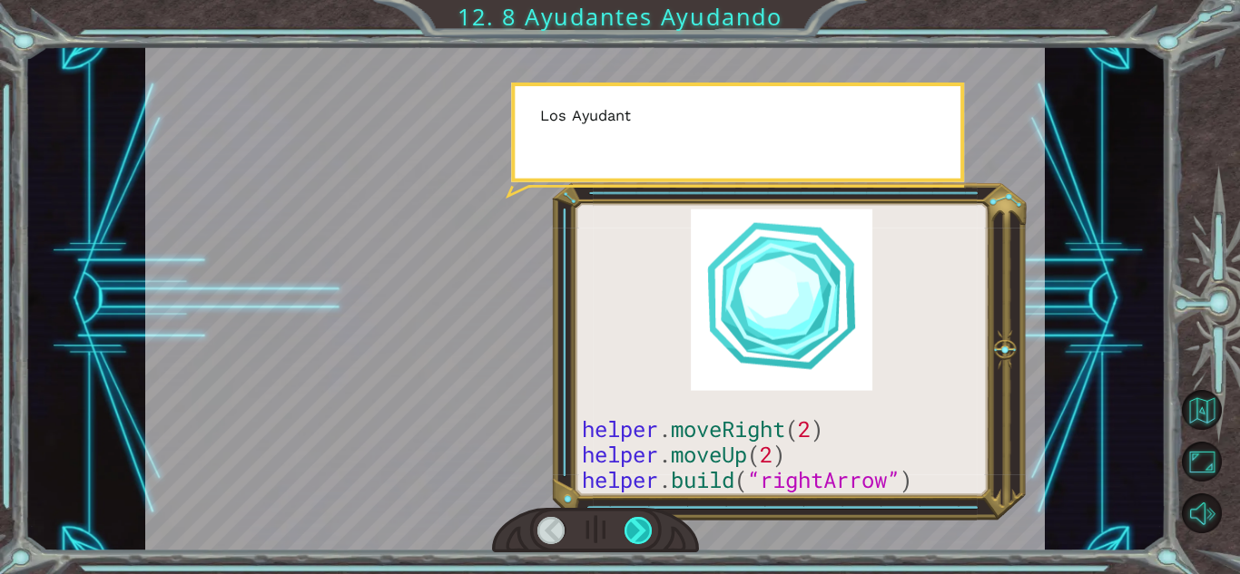
click at [627, 520] on div at bounding box center [638, 530] width 28 height 27
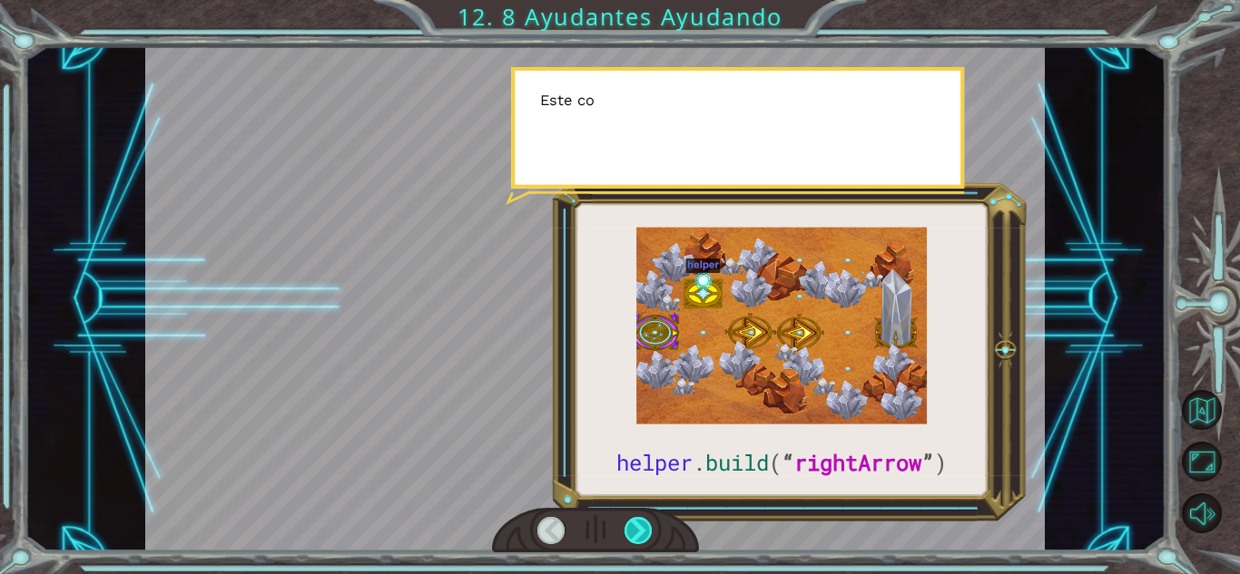
click at [627, 520] on div at bounding box center [638, 530] width 28 height 27
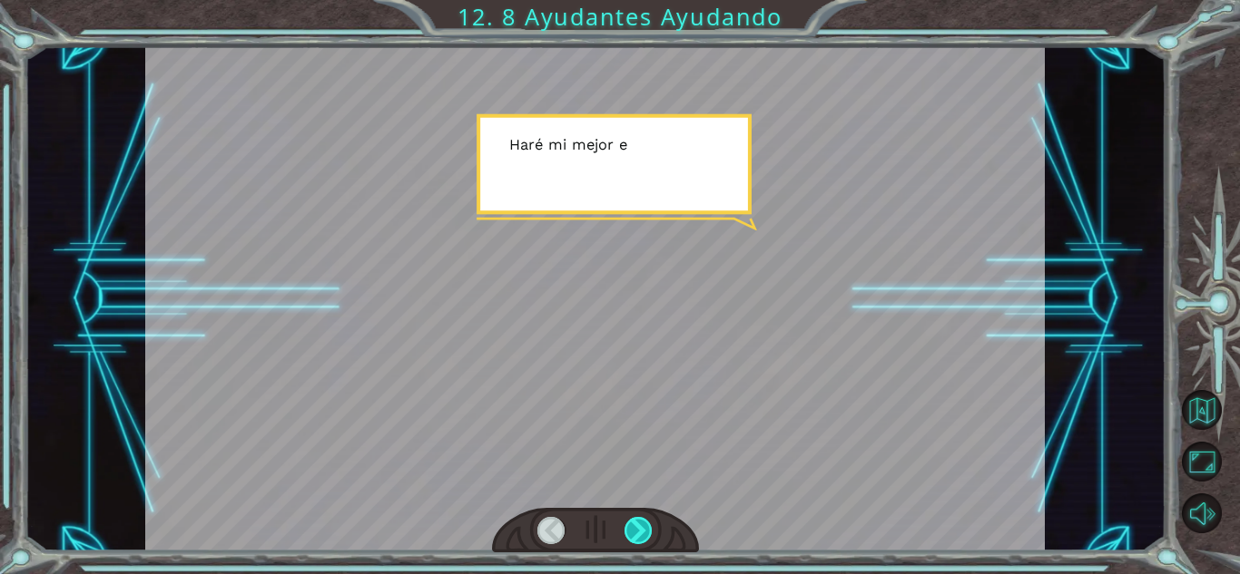
click at [627, 520] on div at bounding box center [638, 530] width 28 height 27
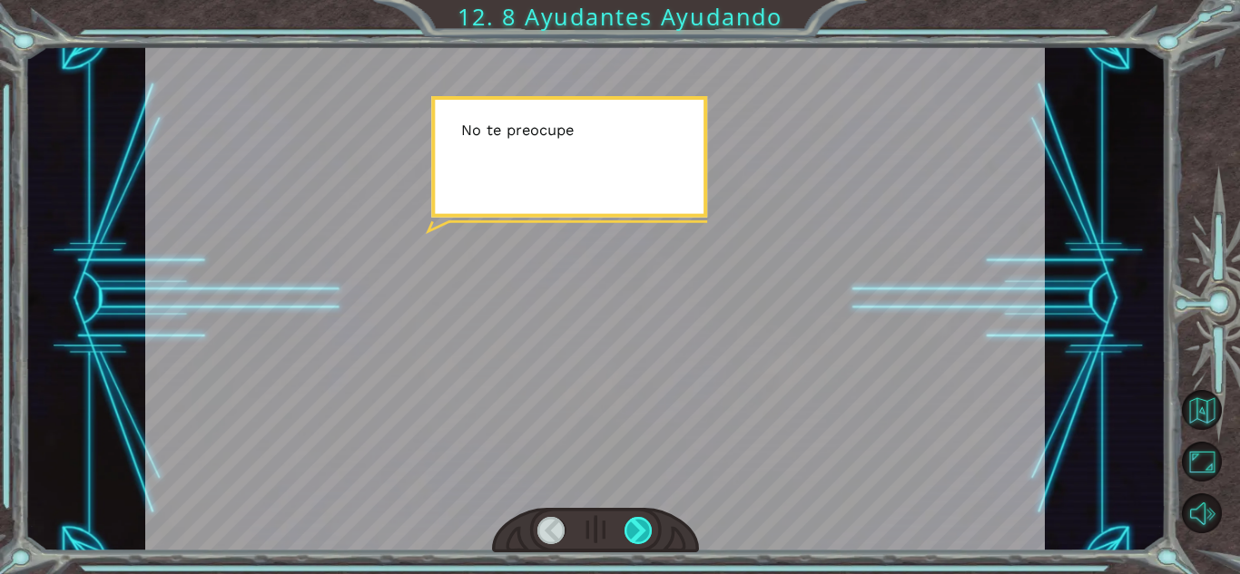
click at [627, 520] on div at bounding box center [638, 530] width 28 height 27
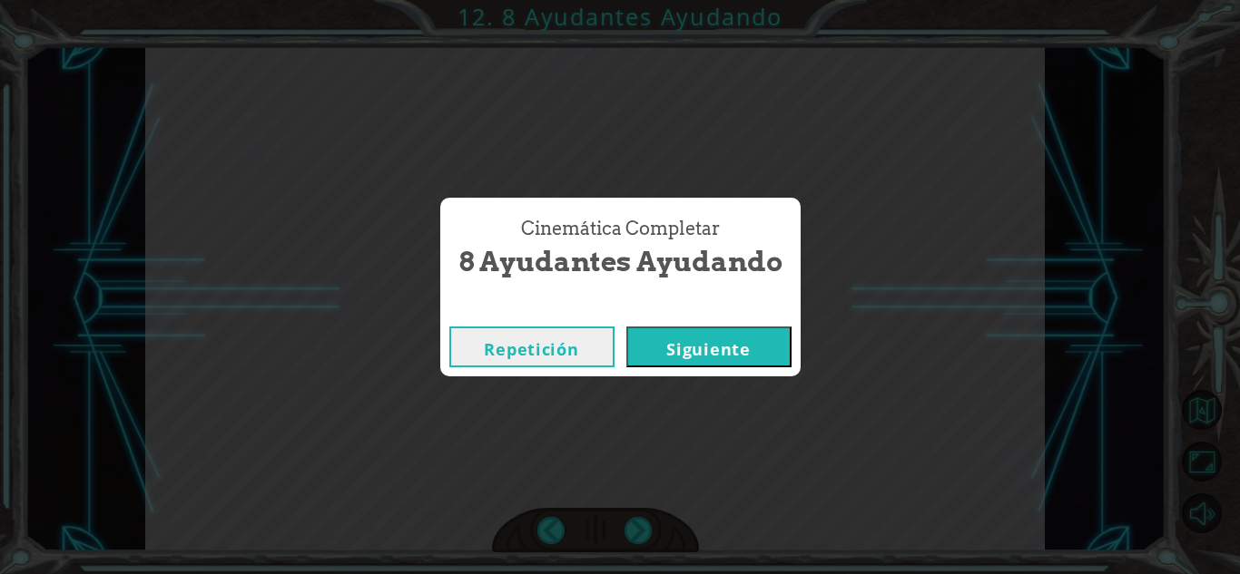
click at [717, 338] on button "Siguiente" at bounding box center [708, 347] width 165 height 41
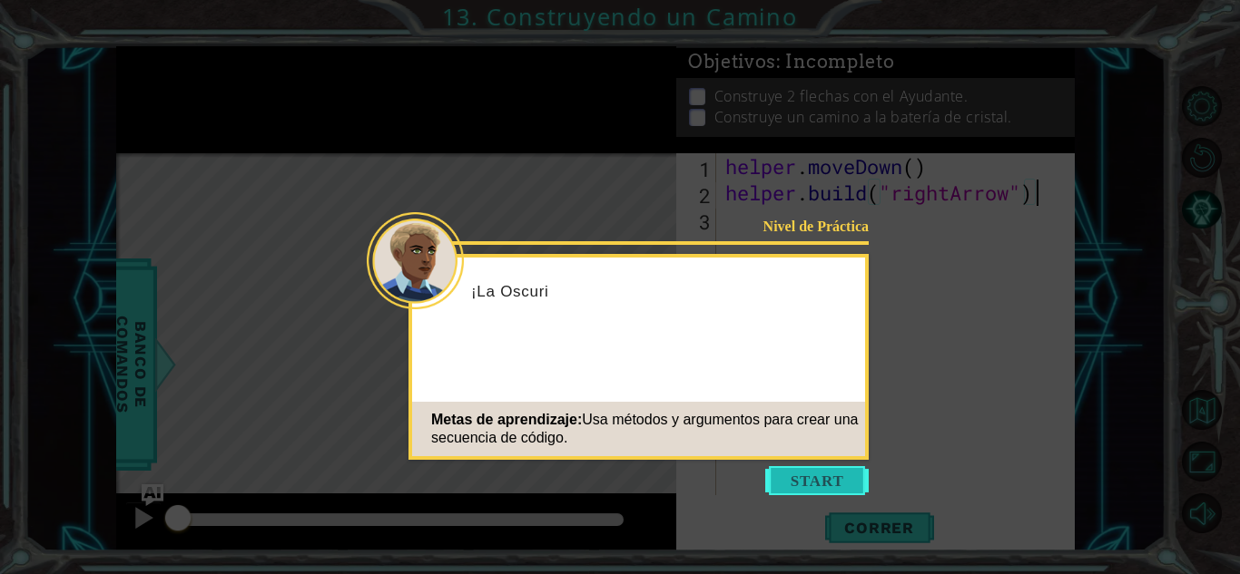
click at [834, 468] on button "Start" at bounding box center [816, 480] width 103 height 29
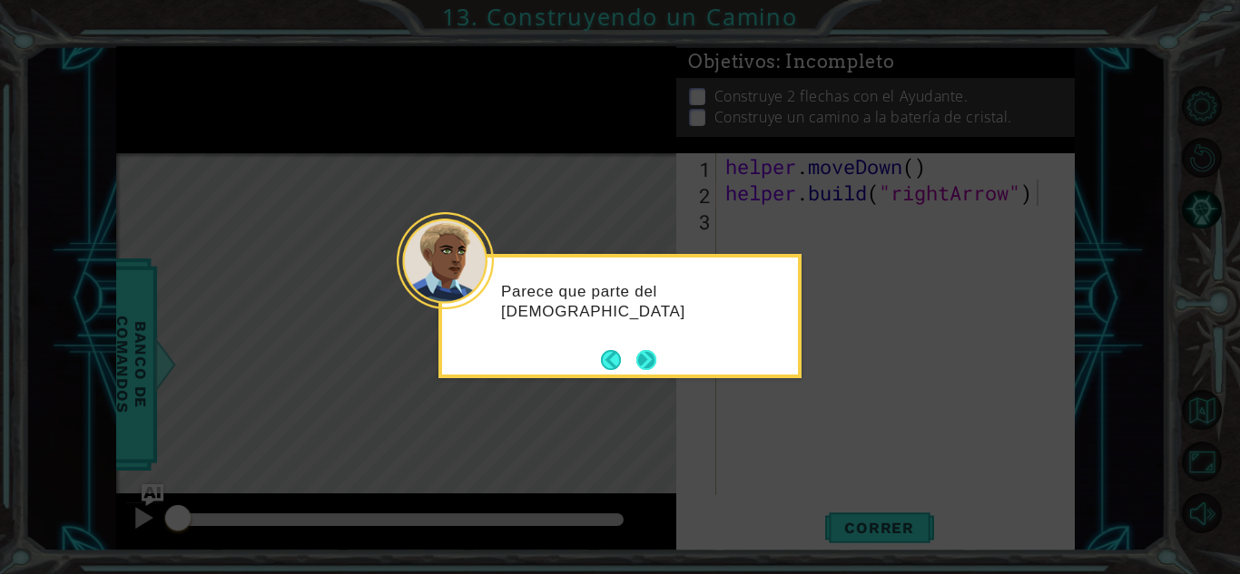
click at [642, 360] on button "Next" at bounding box center [646, 359] width 21 height 21
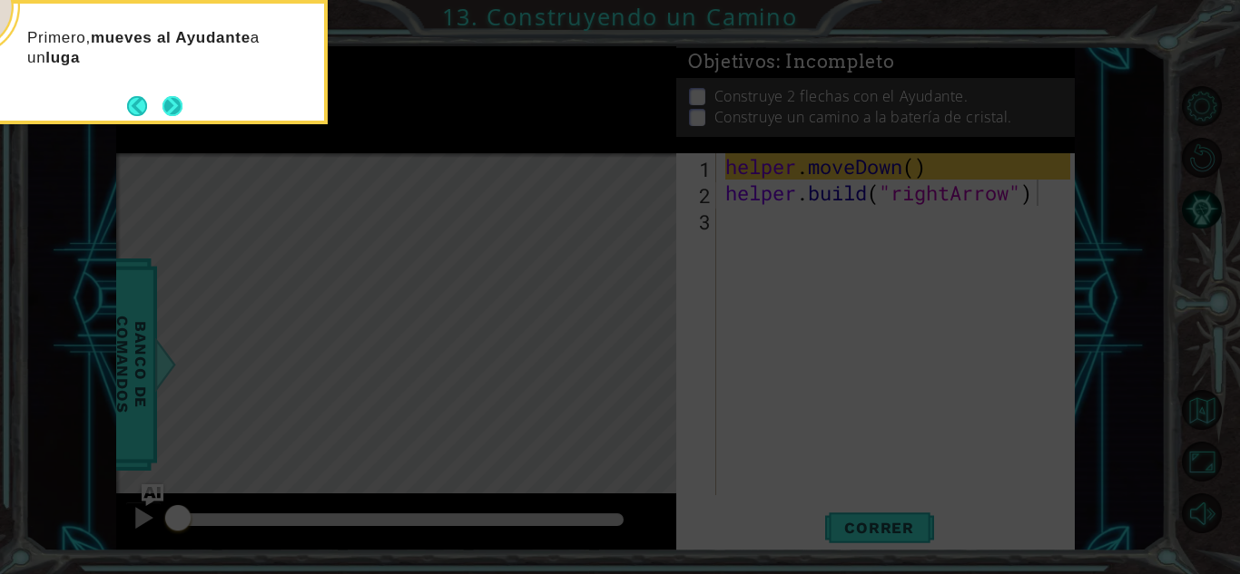
click at [164, 103] on button "Next" at bounding box center [172, 106] width 20 height 20
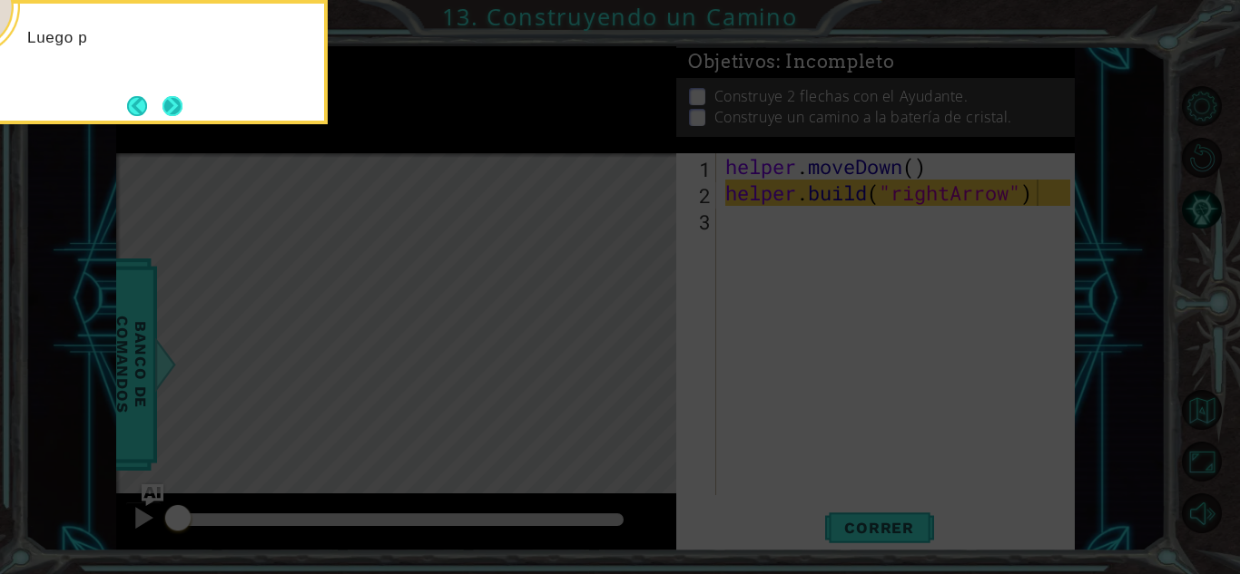
click at [166, 103] on button "Next" at bounding box center [172, 106] width 33 height 33
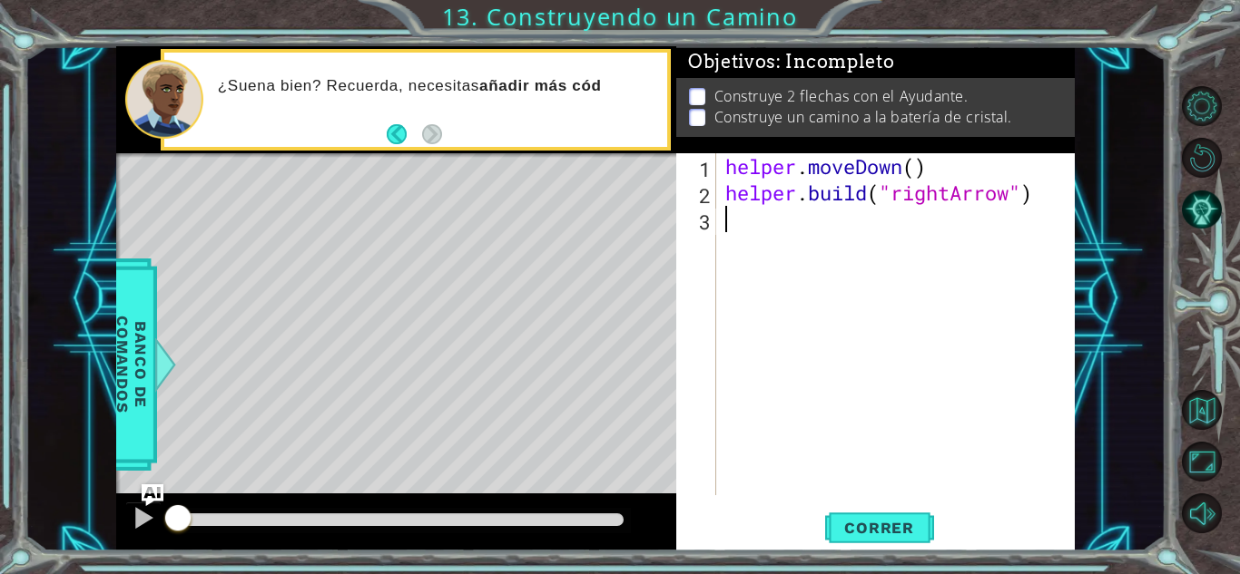
click at [766, 211] on div "helper . moveDown ( ) helper . build ( "rightArrow" )" at bounding box center [900, 350] width 358 height 395
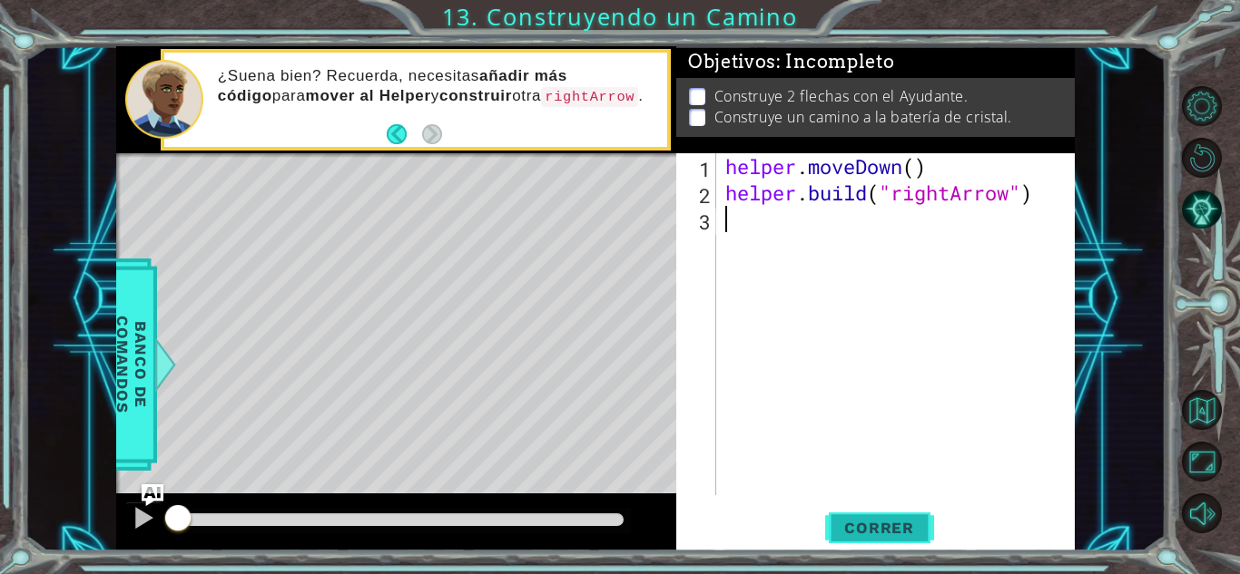
click at [854, 526] on span "Correr" at bounding box center [879, 528] width 106 height 18
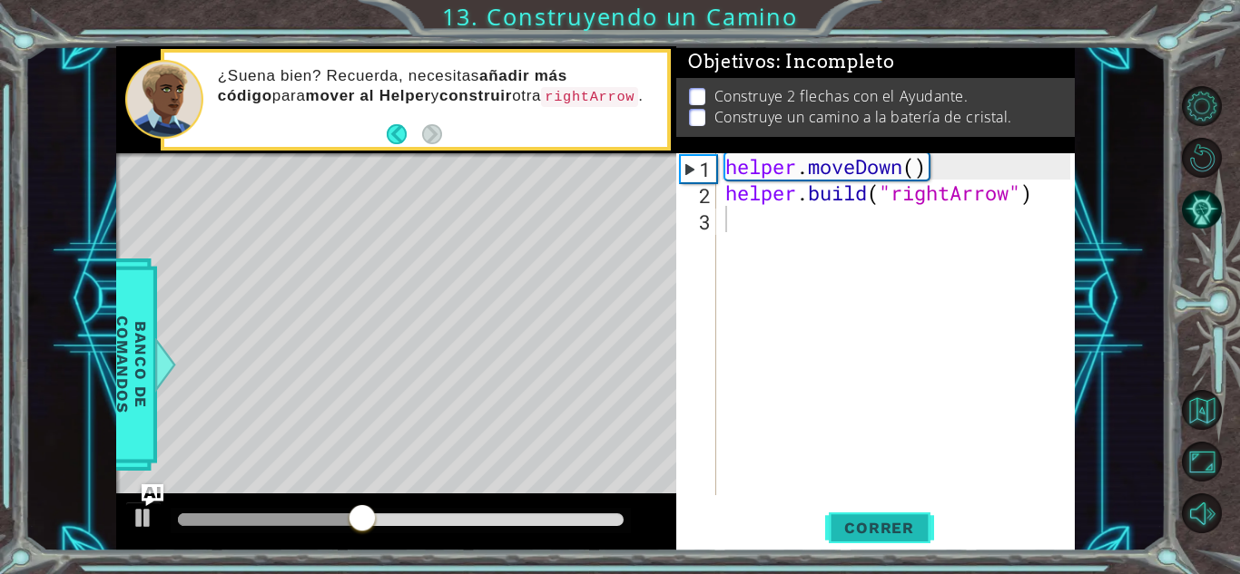
click at [854, 526] on span "Correr" at bounding box center [879, 528] width 106 height 18
click at [851, 522] on span "Correr" at bounding box center [879, 528] width 106 height 18
click at [854, 526] on span "Correr" at bounding box center [879, 528] width 106 height 18
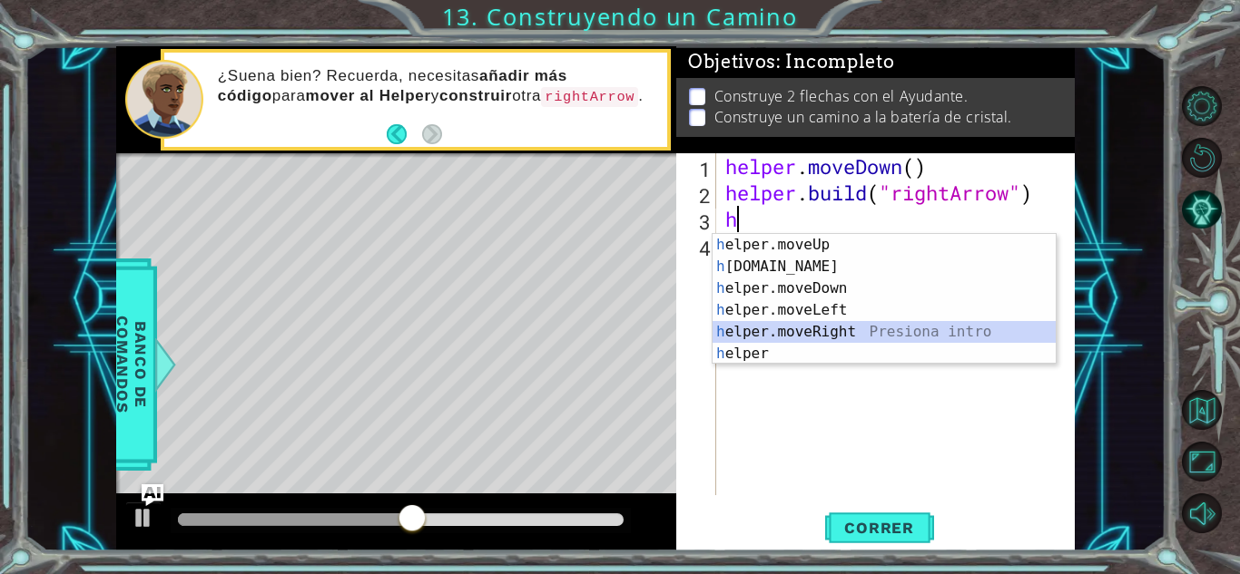
click at [839, 328] on div "h elper.moveUp Presiona intro h [DOMAIN_NAME] Presiona intro h elper.moveDown P…" at bounding box center [883, 321] width 343 height 174
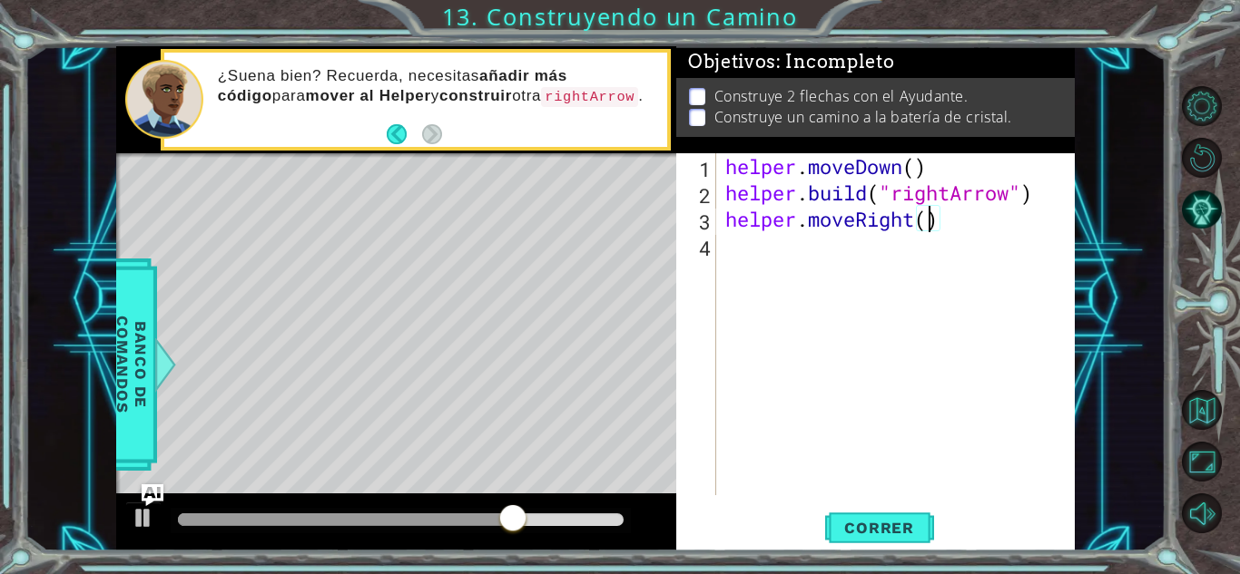
type textarea "helper.moveRight(3)"
click at [731, 252] on div "helper . moveDown ( ) helper . build ( "rightArrow" ) helper . moveRight ( 3 )" at bounding box center [900, 350] width 358 height 395
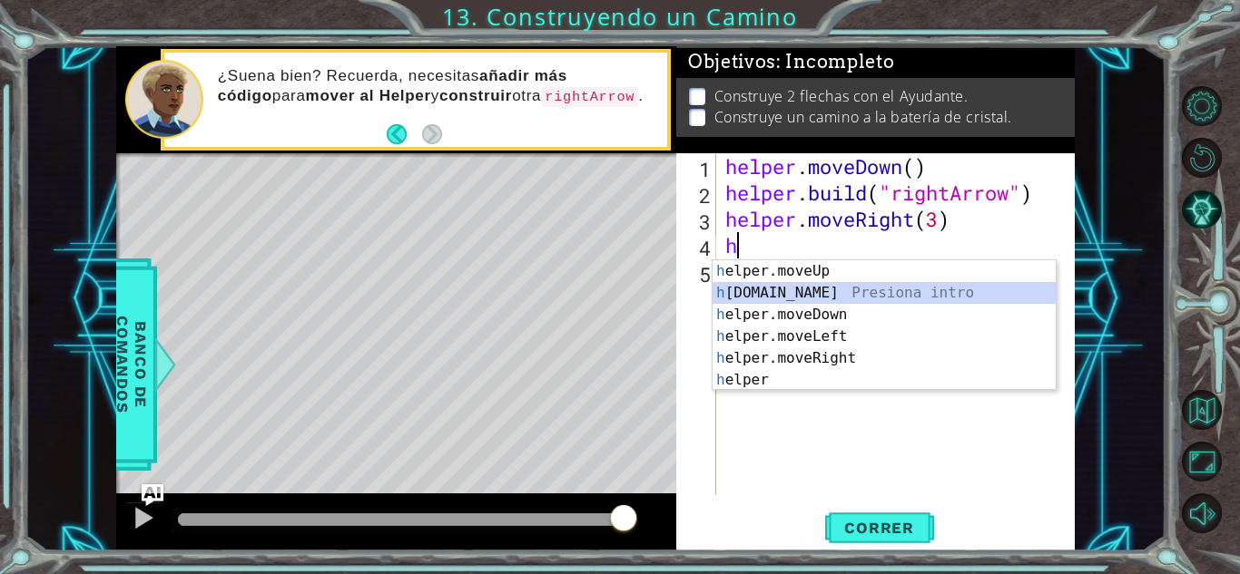
click at [796, 290] on div "h elper.moveUp Presiona intro h [DOMAIN_NAME] Presiona intro h elper.moveDown P…" at bounding box center [883, 347] width 343 height 174
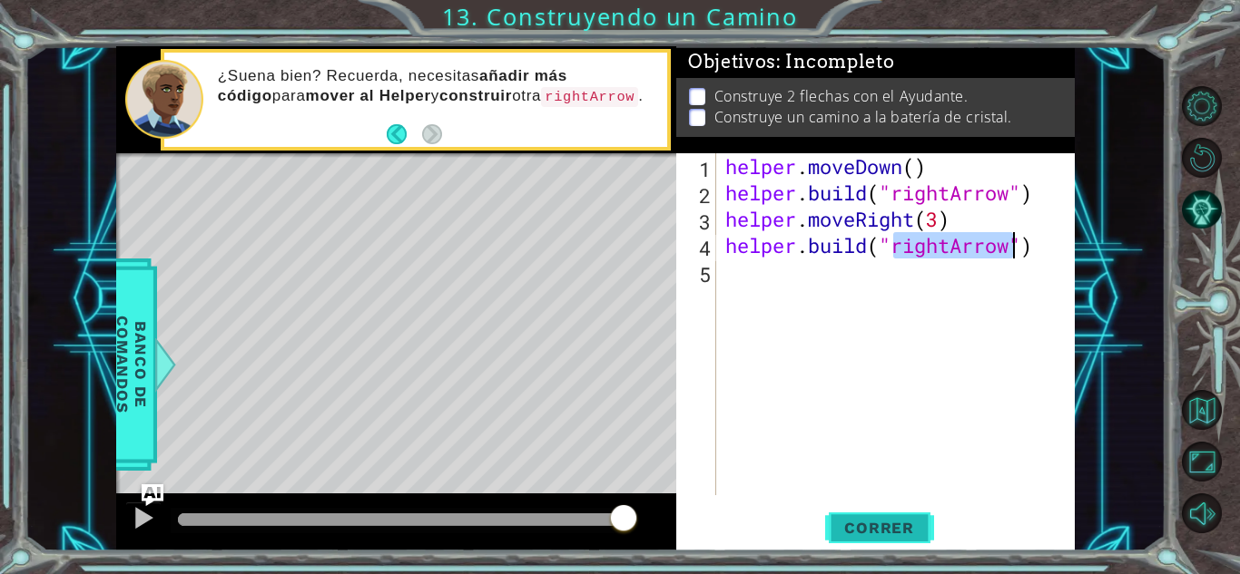
type textarea "[DOMAIN_NAME]("rightArrow")"
click at [892, 528] on span "Correr" at bounding box center [879, 528] width 106 height 18
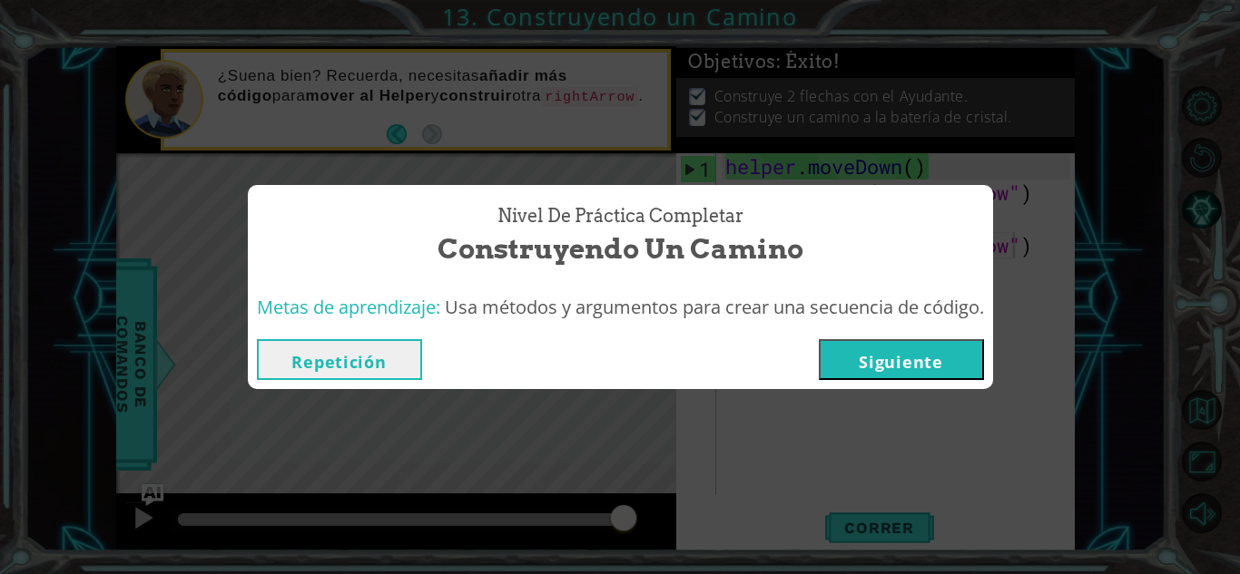
click at [940, 364] on button "Siguiente" at bounding box center [900, 359] width 165 height 41
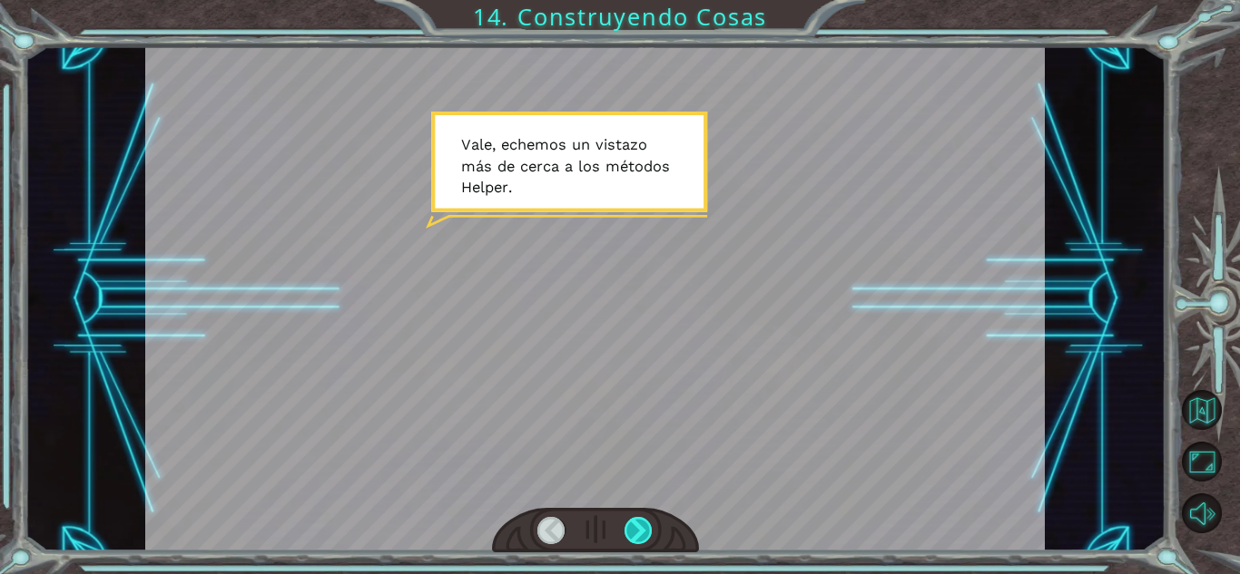
click at [642, 520] on div at bounding box center [638, 530] width 28 height 27
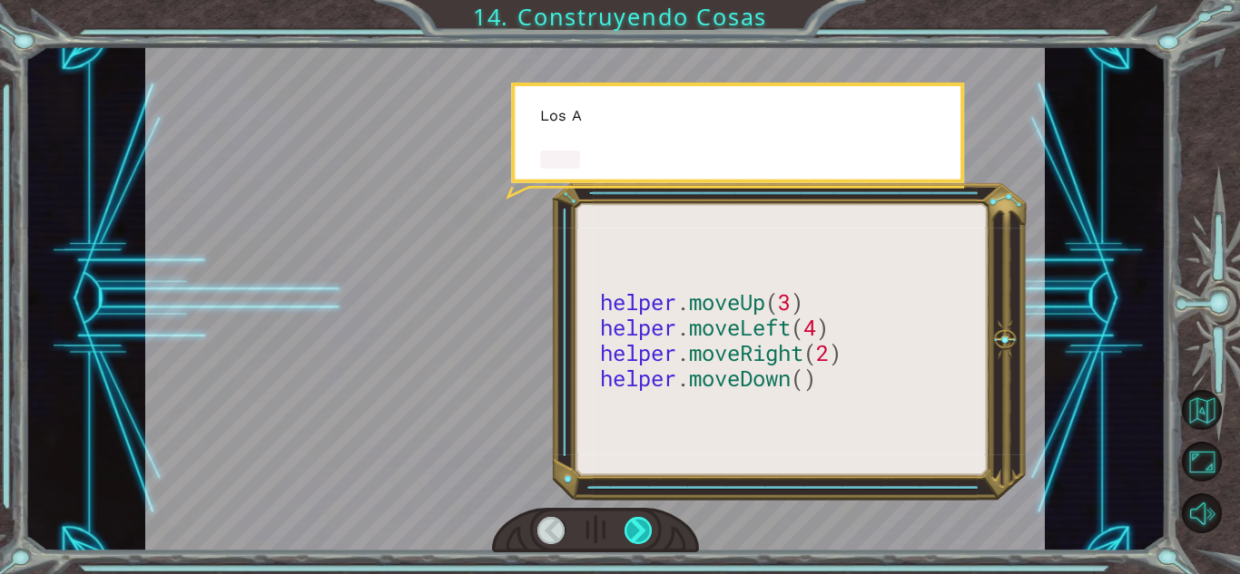
click at [642, 520] on div at bounding box center [638, 530] width 28 height 27
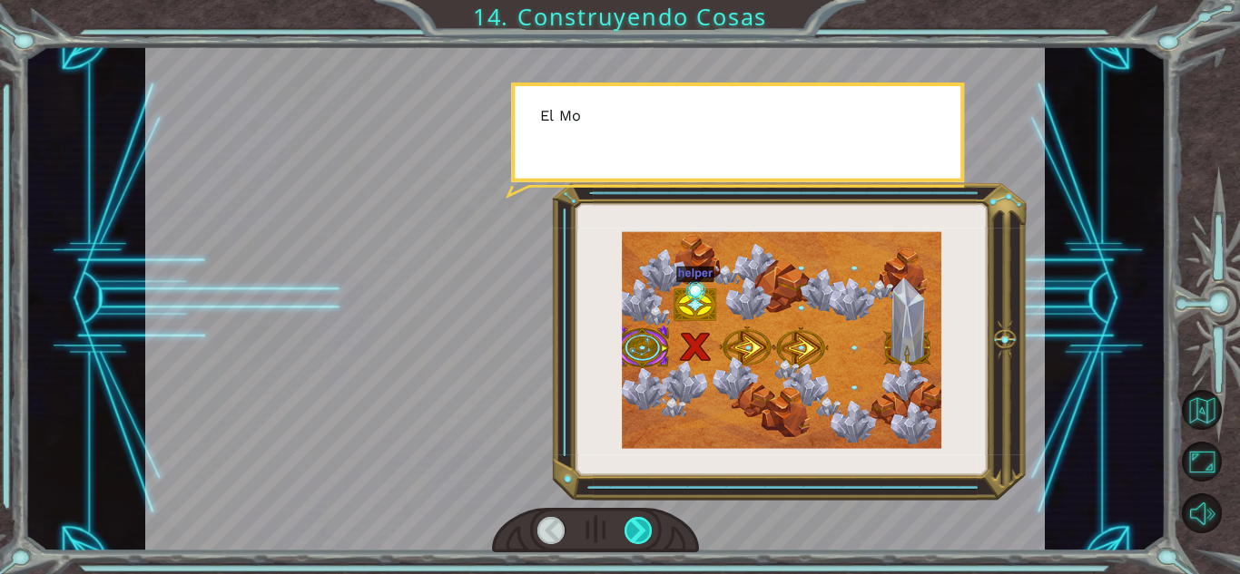
click at [642, 520] on div at bounding box center [638, 530] width 28 height 27
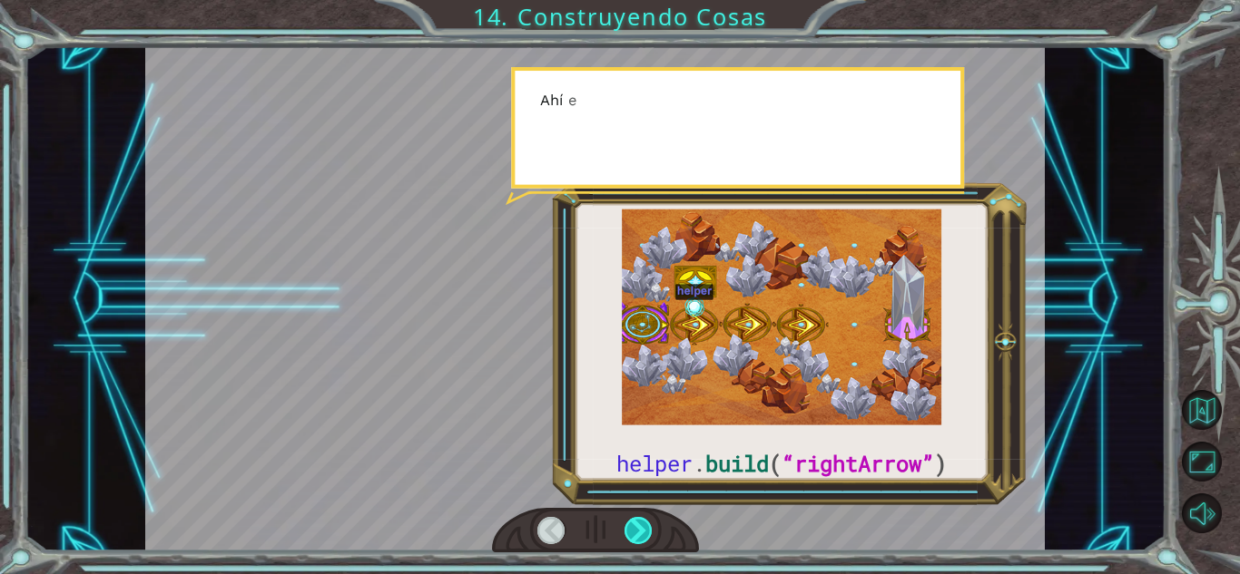
click at [642, 520] on div at bounding box center [638, 530] width 28 height 27
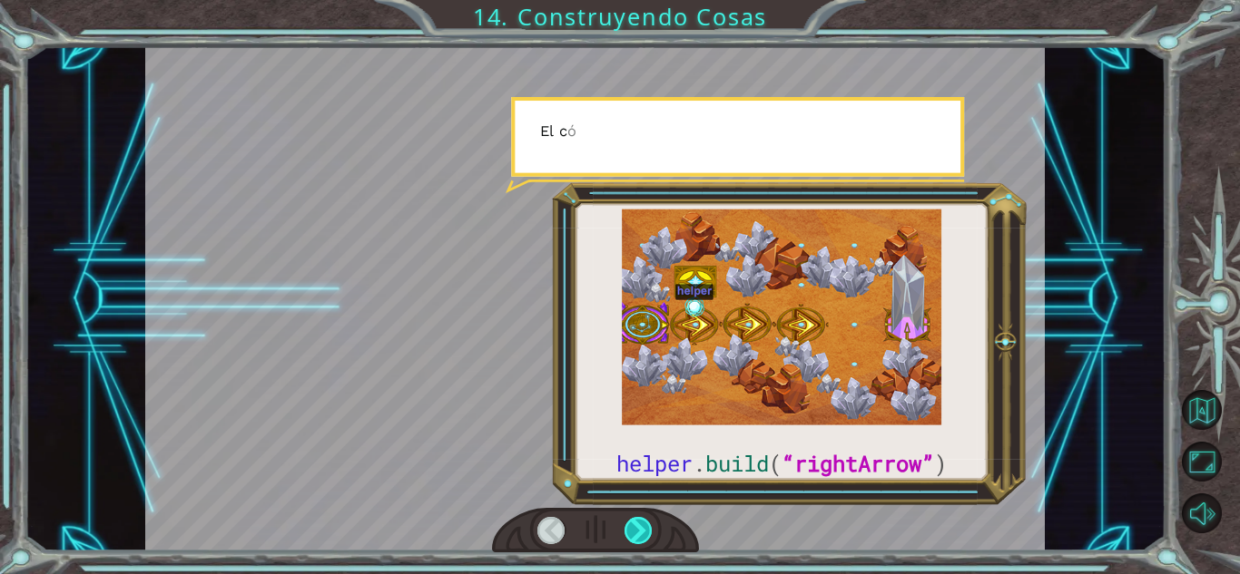
click at [639, 521] on div at bounding box center [638, 530] width 28 height 27
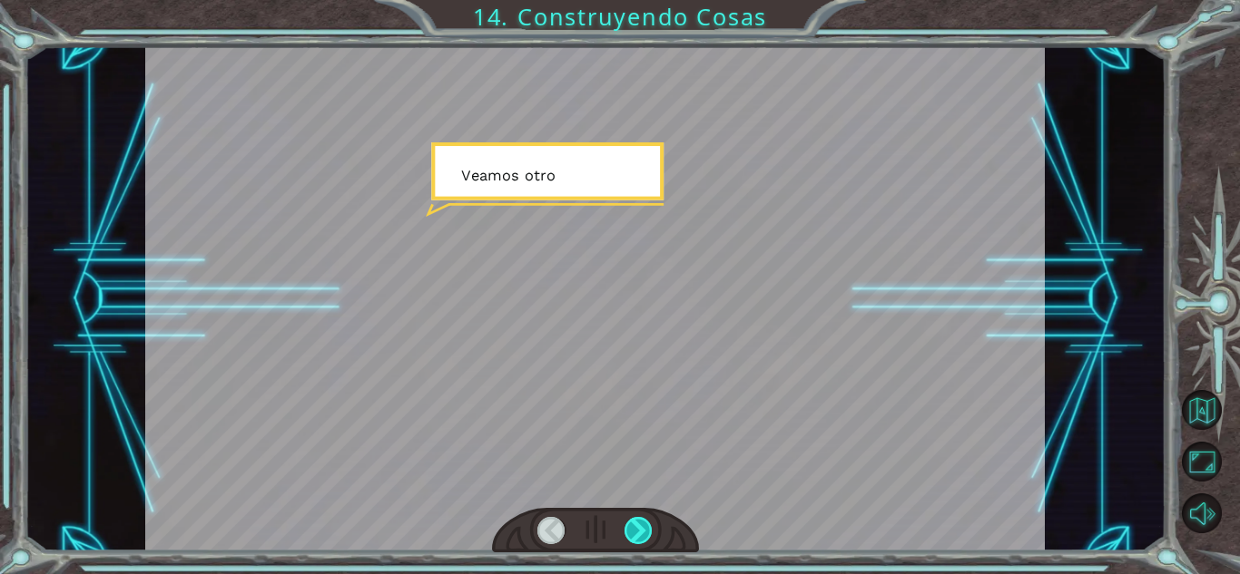
click at [639, 521] on div at bounding box center [638, 530] width 28 height 27
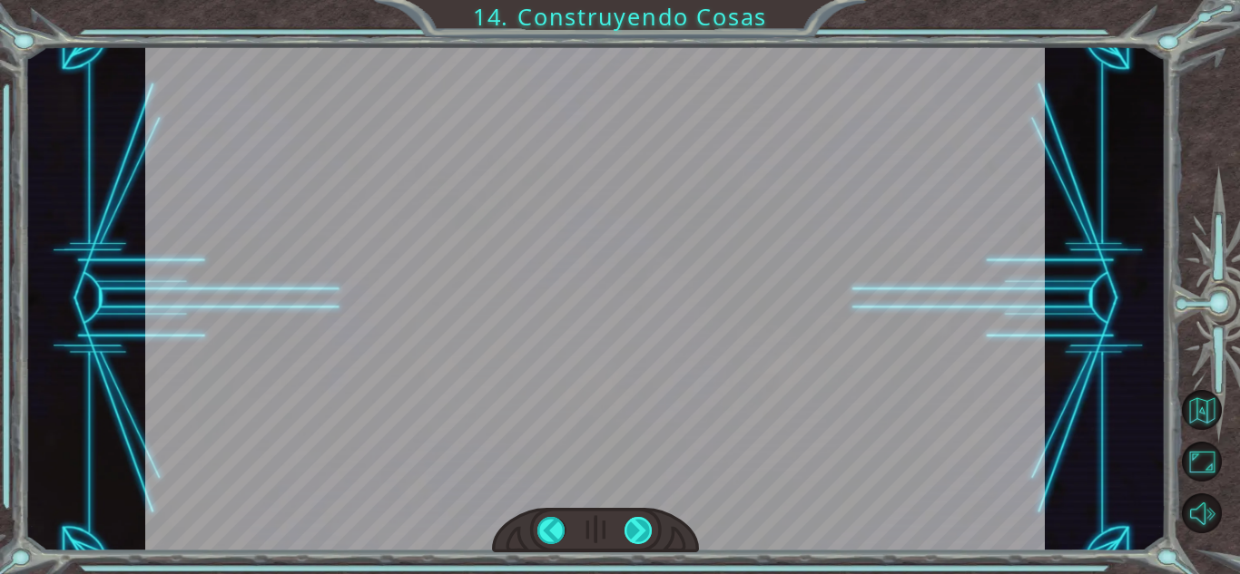
click at [639, 0] on div "helper . build ( “rightArrow” ) V a l e , e c h e m o s u n v i s t a z o m á s…" at bounding box center [620, 0] width 1240 height 0
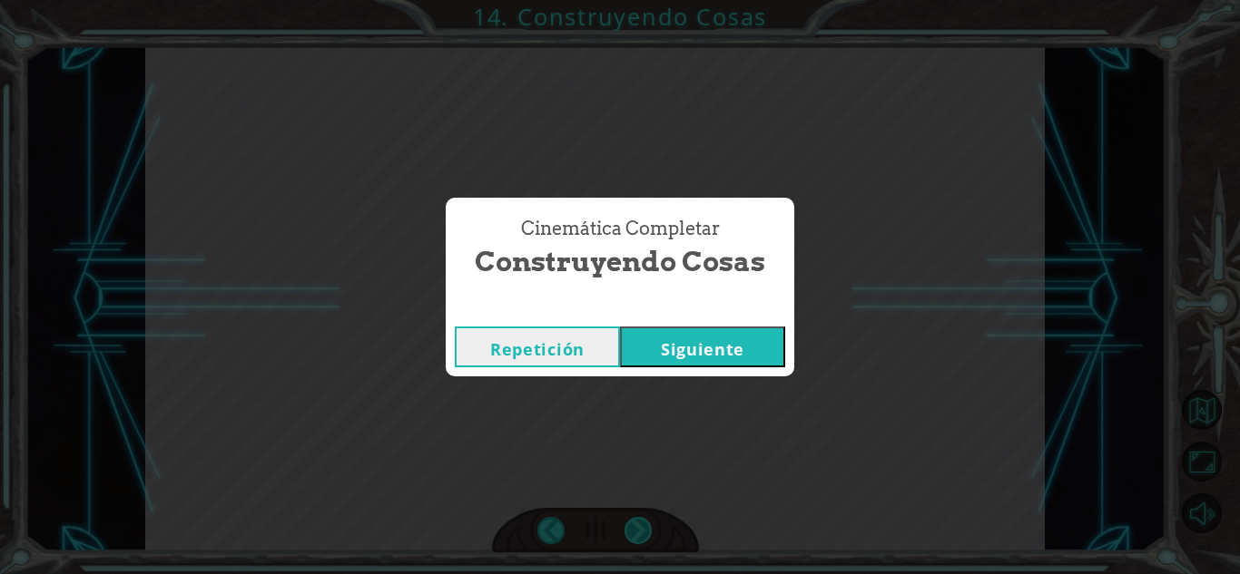
click at [639, 521] on div "Cinemática Completar Construyendo Cosas Repetición [GEOGRAPHIC_DATA]" at bounding box center [620, 287] width 1240 height 574
click at [729, 344] on button "Siguiente" at bounding box center [702, 347] width 165 height 41
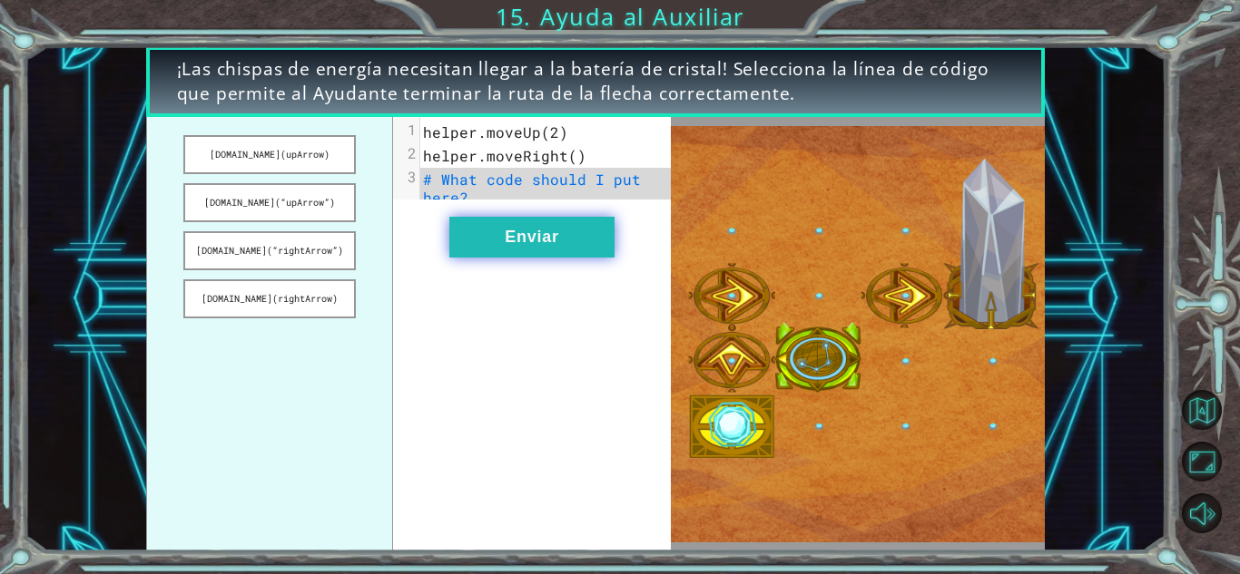
click at [574, 258] on button "Enviar" at bounding box center [531, 237] width 165 height 41
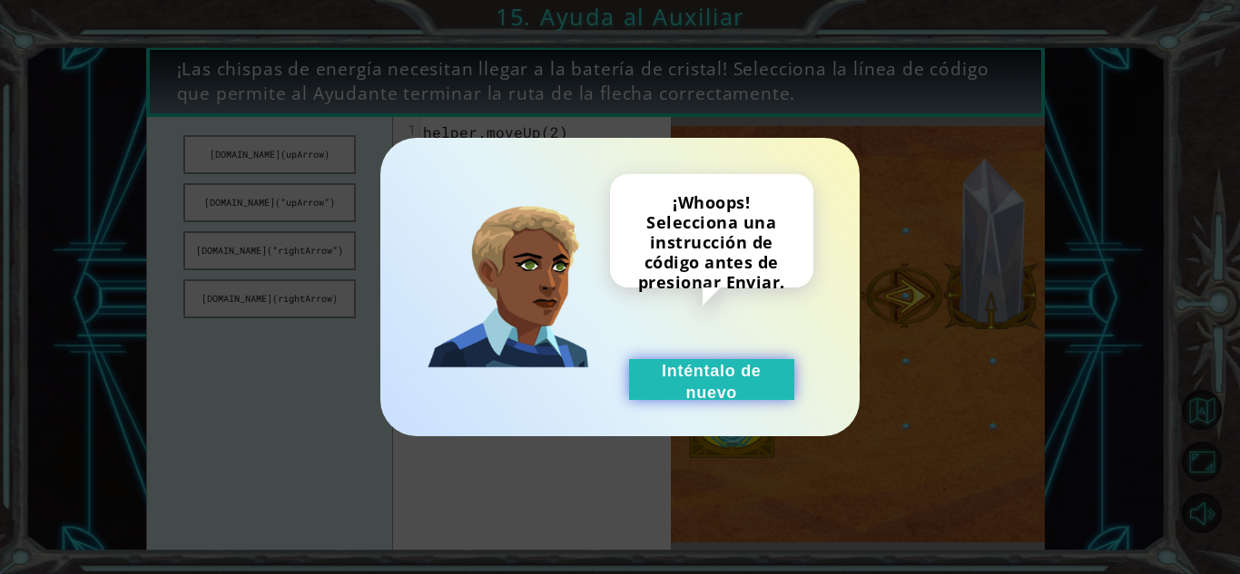
click at [668, 377] on button "Inténtalo de nuevo" at bounding box center [711, 379] width 165 height 41
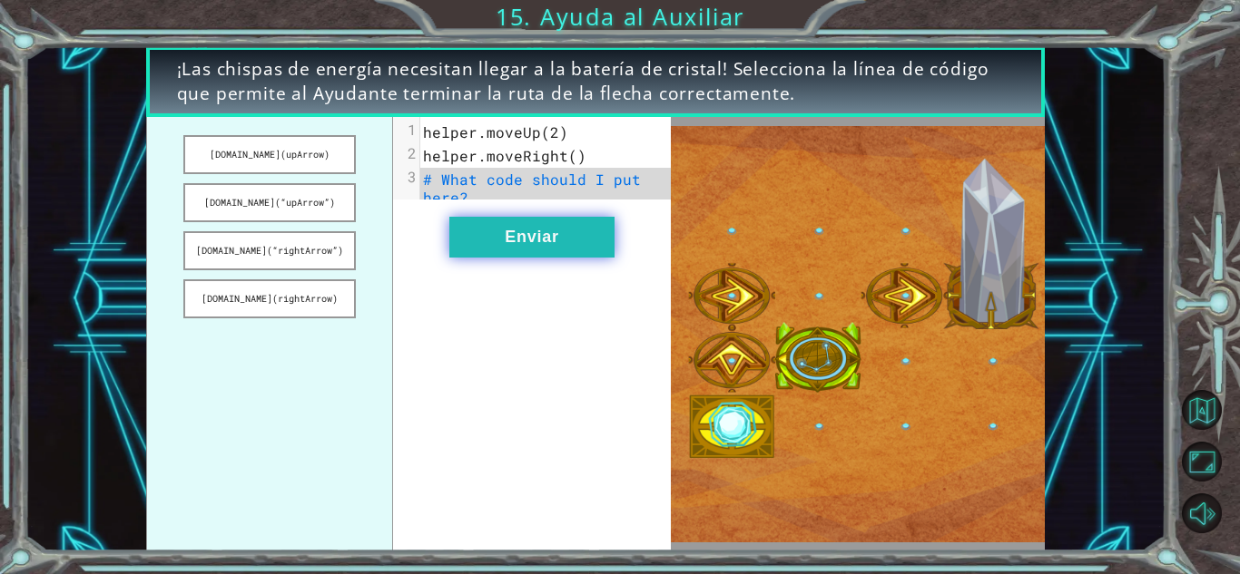
click at [542, 255] on button "Enviar" at bounding box center [531, 237] width 165 height 41
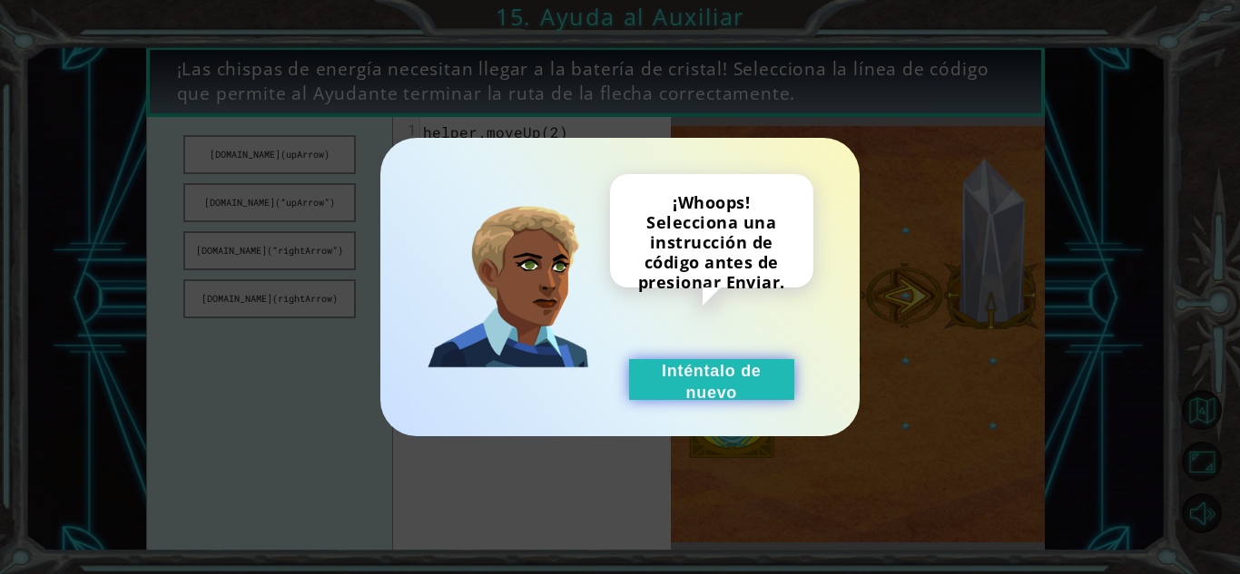
click at [693, 376] on button "Inténtalo de nuevo" at bounding box center [711, 379] width 165 height 41
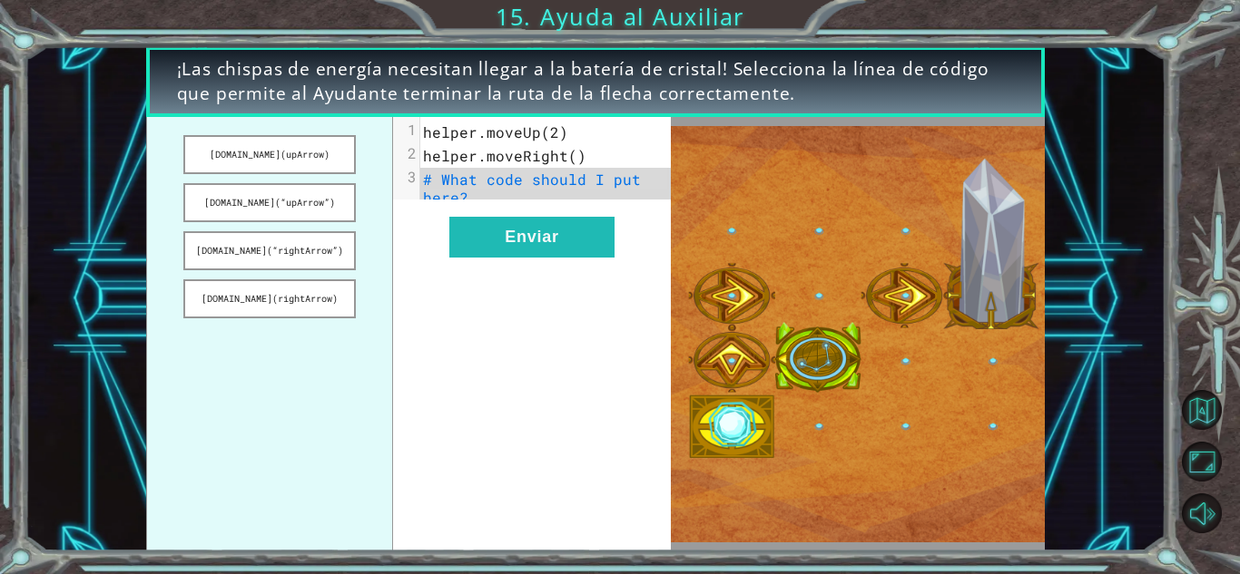
drag, startPoint x: 592, startPoint y: 201, endPoint x: 430, endPoint y: 176, distance: 163.5
click at [430, 176] on pre "# What code should I put here?" at bounding box center [552, 189] width 264 height 42
click at [480, 204] on pre "# What code should I put here?" at bounding box center [552, 189] width 264 height 42
click at [425, 219] on div "x 1 helper.moveUp(2) 2 helper.moveRight() 3 # What code should I put here? Envi…" at bounding box center [532, 334] width 278 height 435
click at [558, 130] on span "helper.moveUp(2)" at bounding box center [495, 131] width 145 height 19
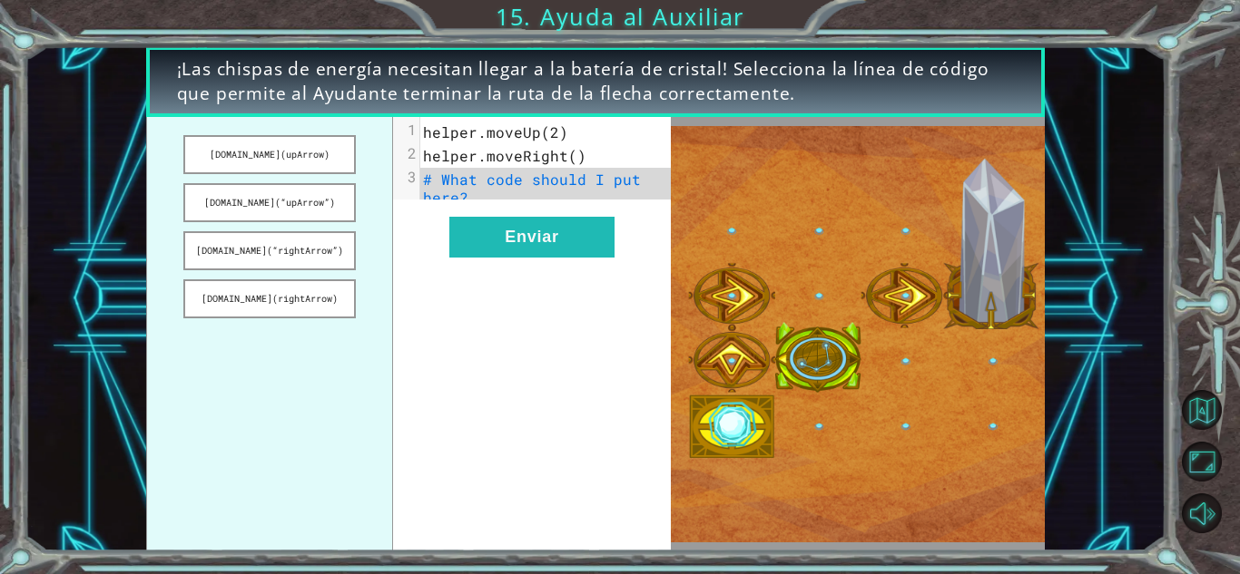
click at [553, 159] on span "helper.moveRight()" at bounding box center [504, 155] width 163 height 19
click at [545, 239] on button "Enviar" at bounding box center [531, 237] width 165 height 41
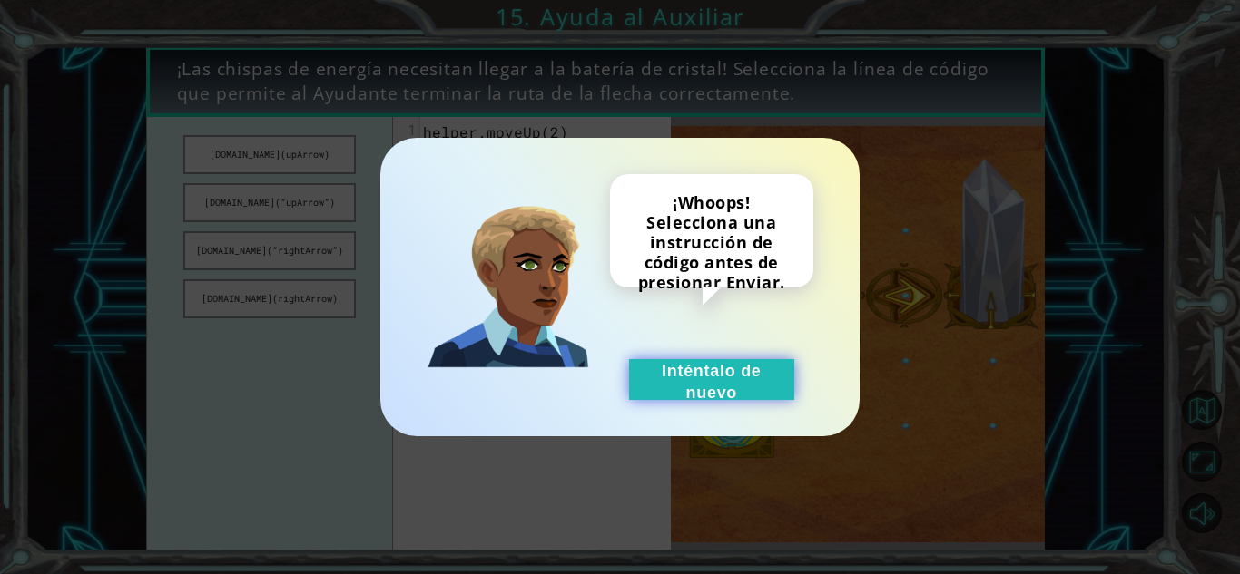
click at [738, 386] on button "Inténtalo de nuevo" at bounding box center [711, 379] width 165 height 41
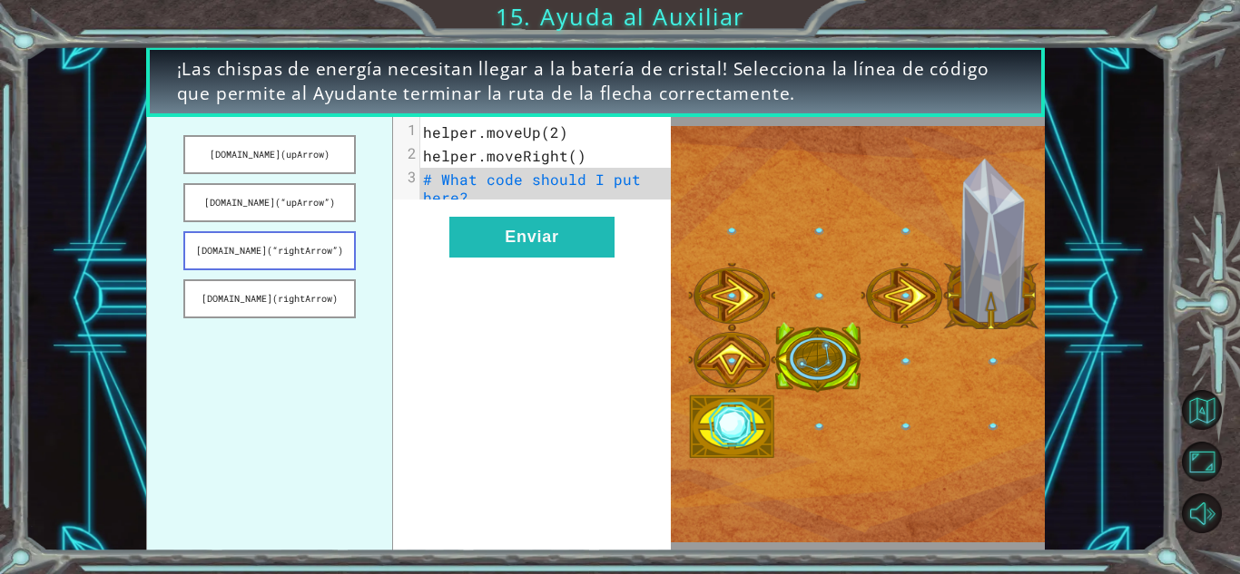
click at [329, 246] on button "[DOMAIN_NAME](“rightArrow”)" at bounding box center [268, 250] width 171 height 39
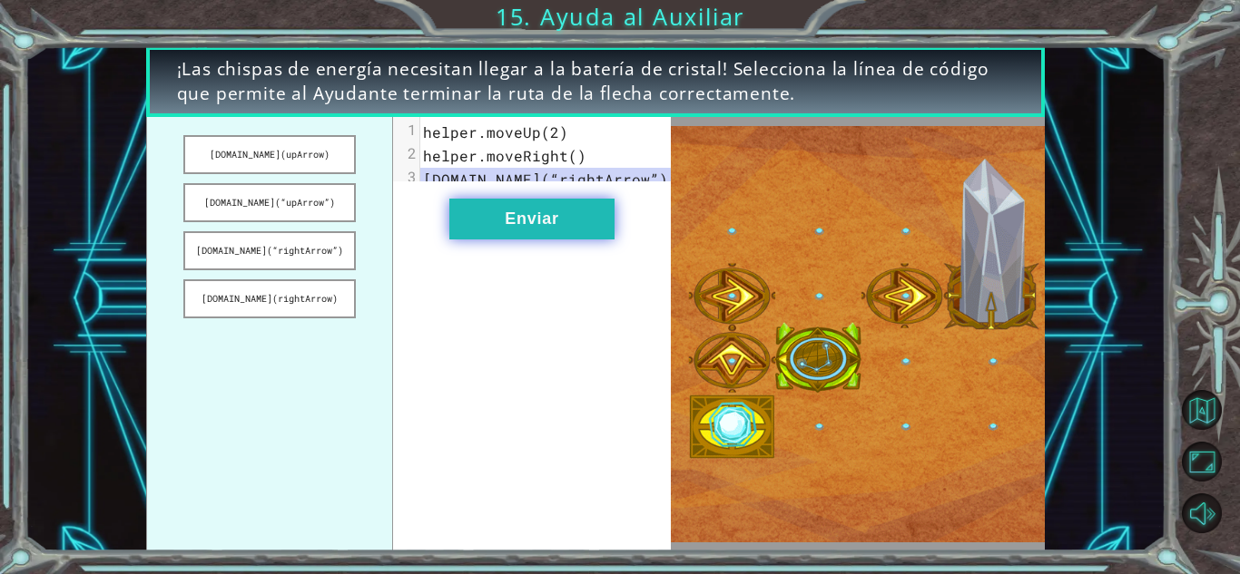
click at [545, 232] on button "Enviar" at bounding box center [531, 219] width 165 height 41
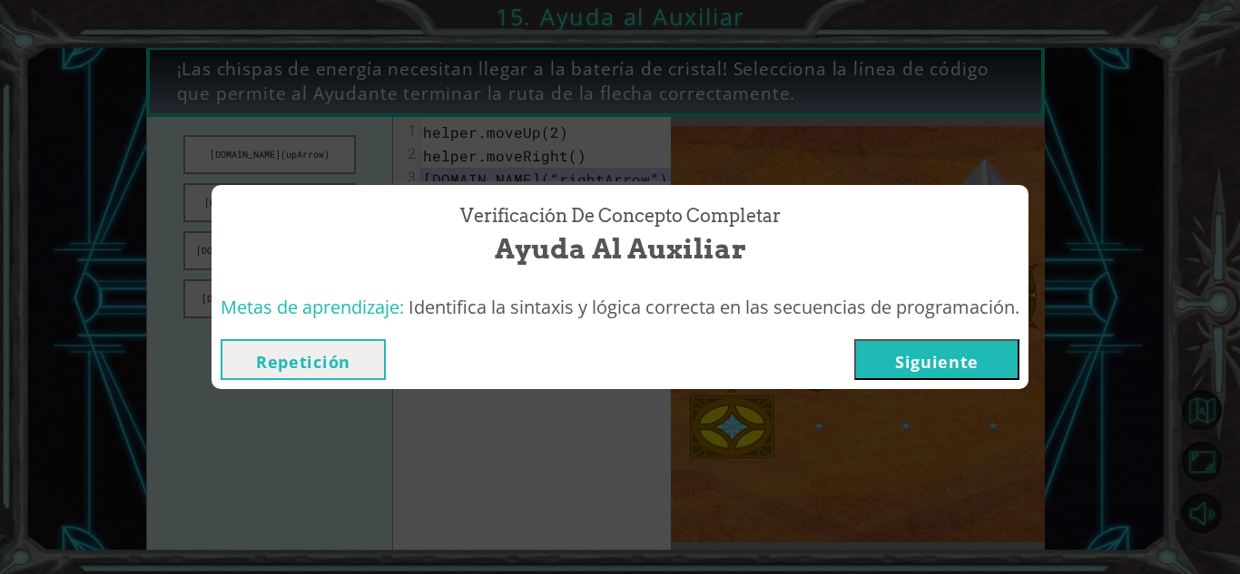
click at [987, 356] on button "Siguiente" at bounding box center [936, 359] width 165 height 41
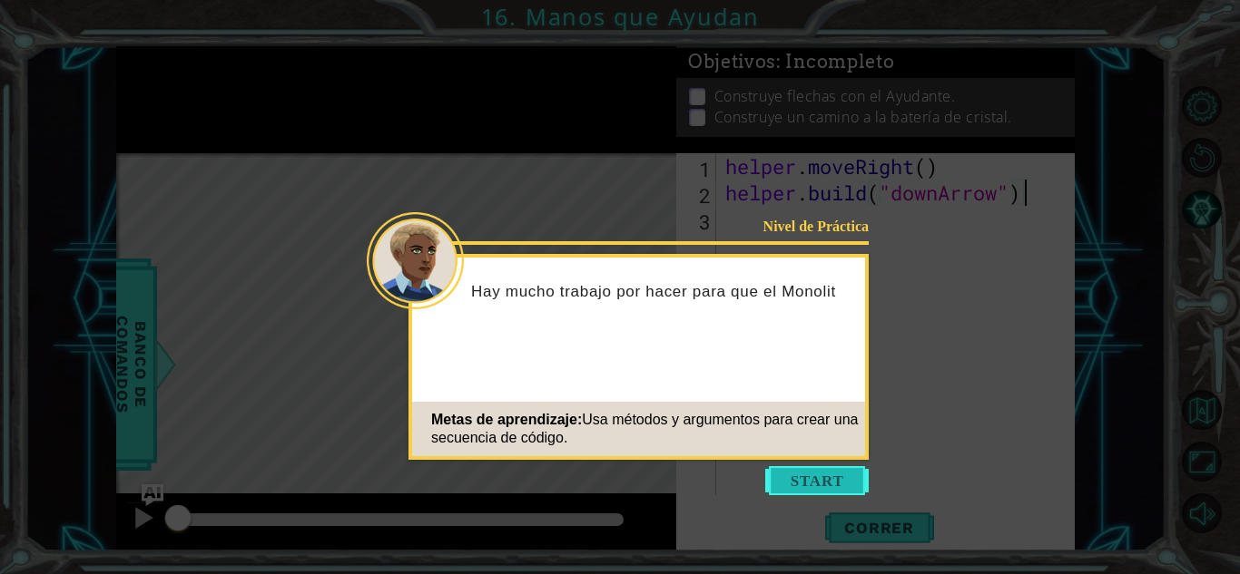
click at [793, 476] on button "Start" at bounding box center [816, 480] width 103 height 29
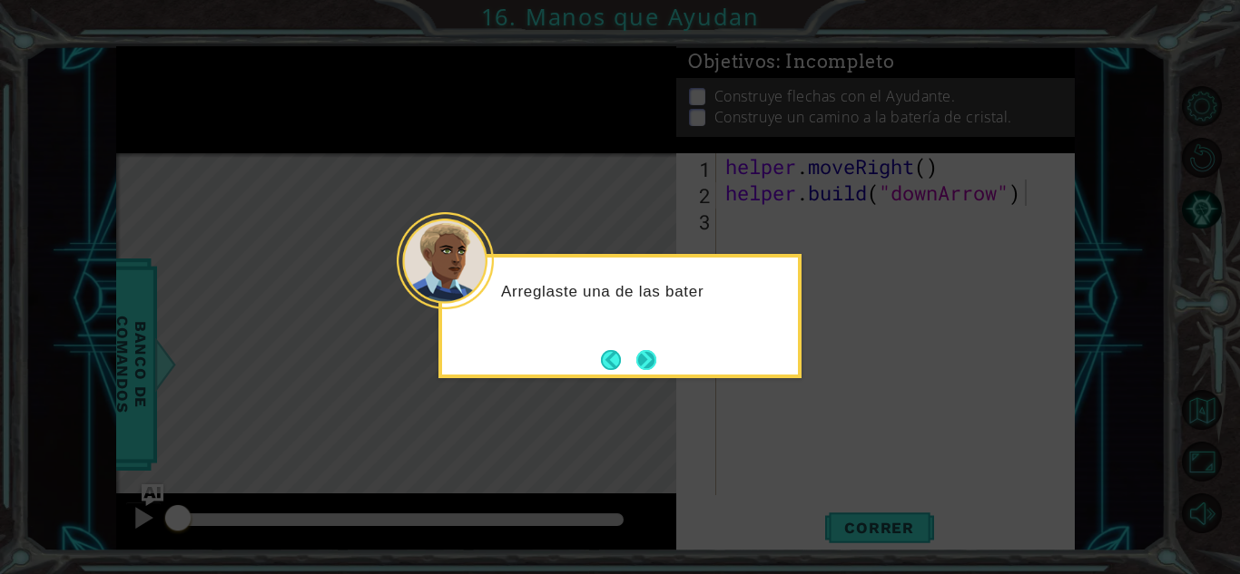
click at [645, 366] on button "Next" at bounding box center [646, 360] width 20 height 20
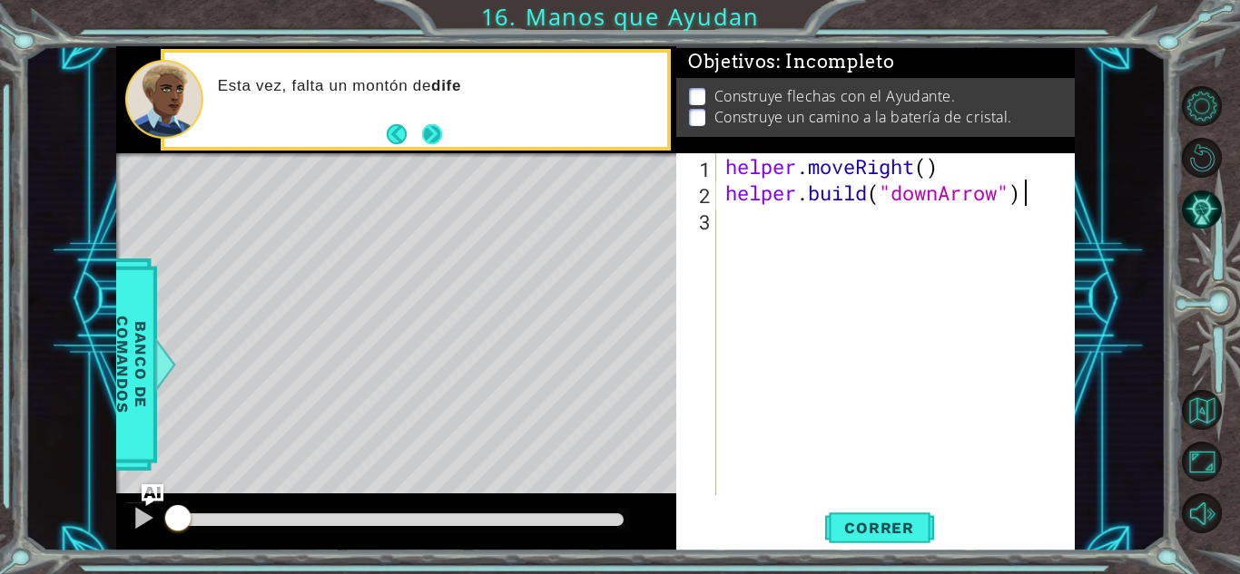
click at [430, 136] on button "Next" at bounding box center [432, 134] width 21 height 21
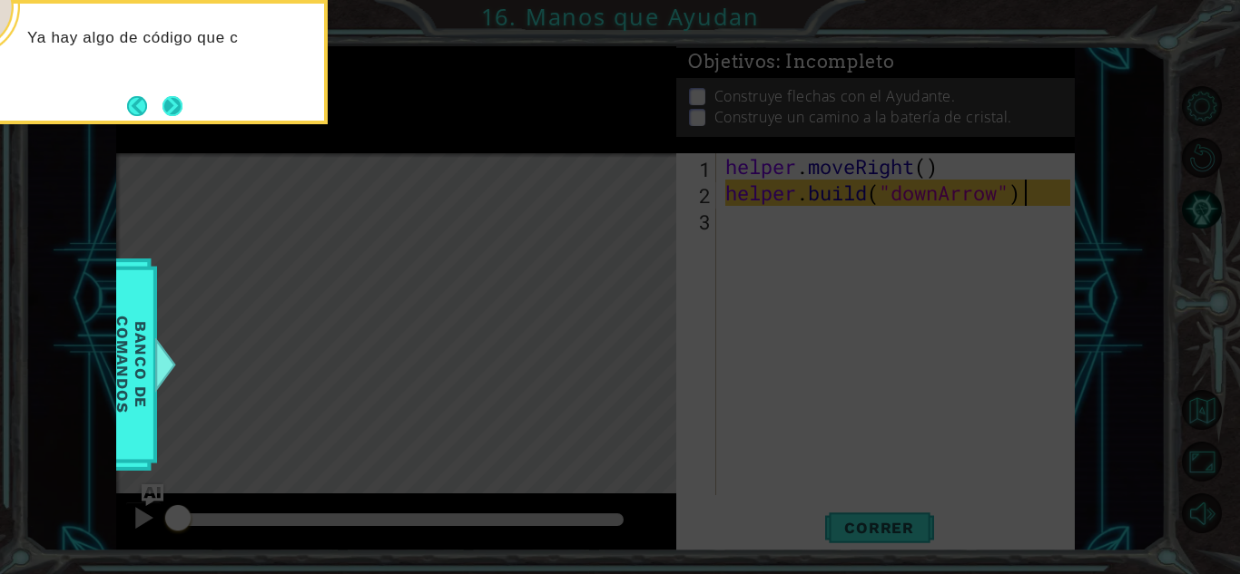
click at [170, 106] on button "Next" at bounding box center [172, 105] width 21 height 21
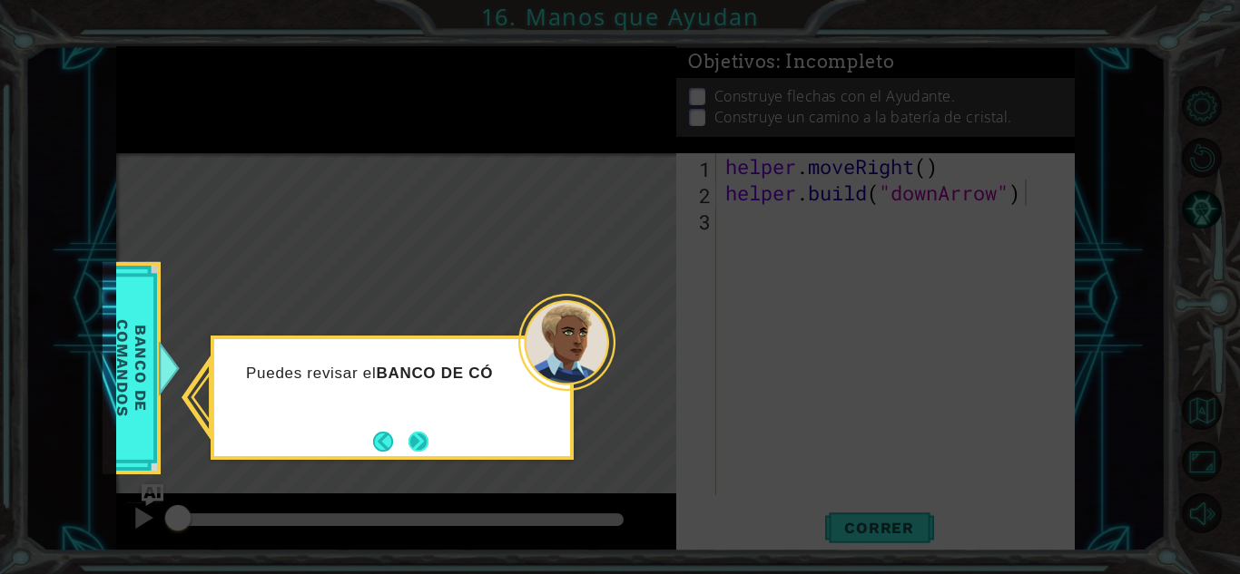
click at [408, 432] on button "Next" at bounding box center [418, 442] width 20 height 20
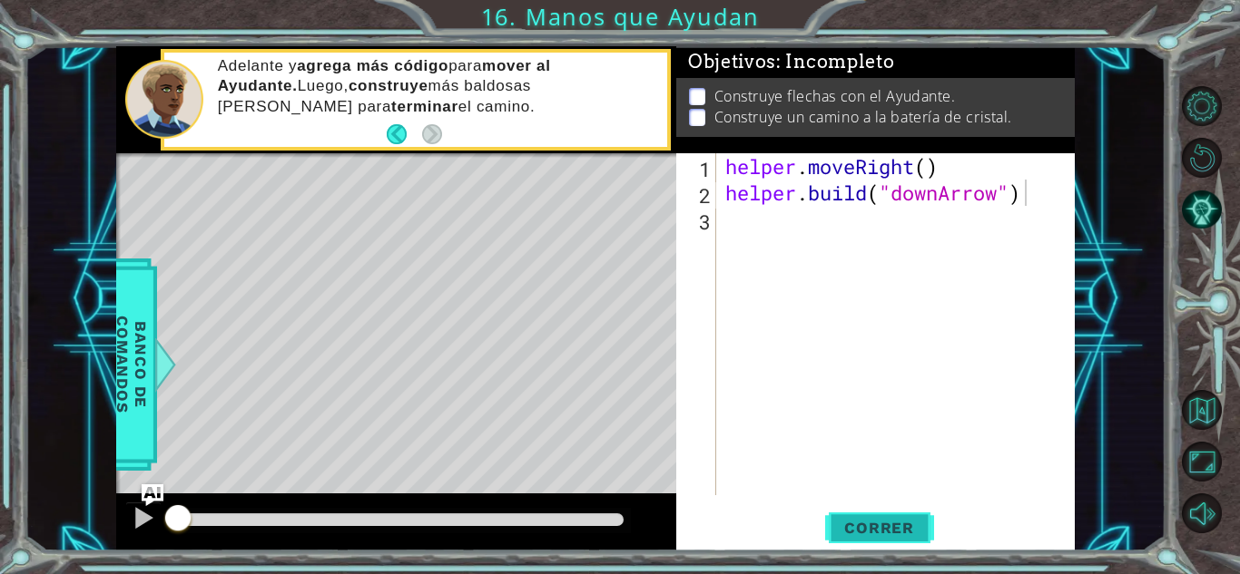
click at [848, 519] on span "Correr" at bounding box center [879, 528] width 106 height 18
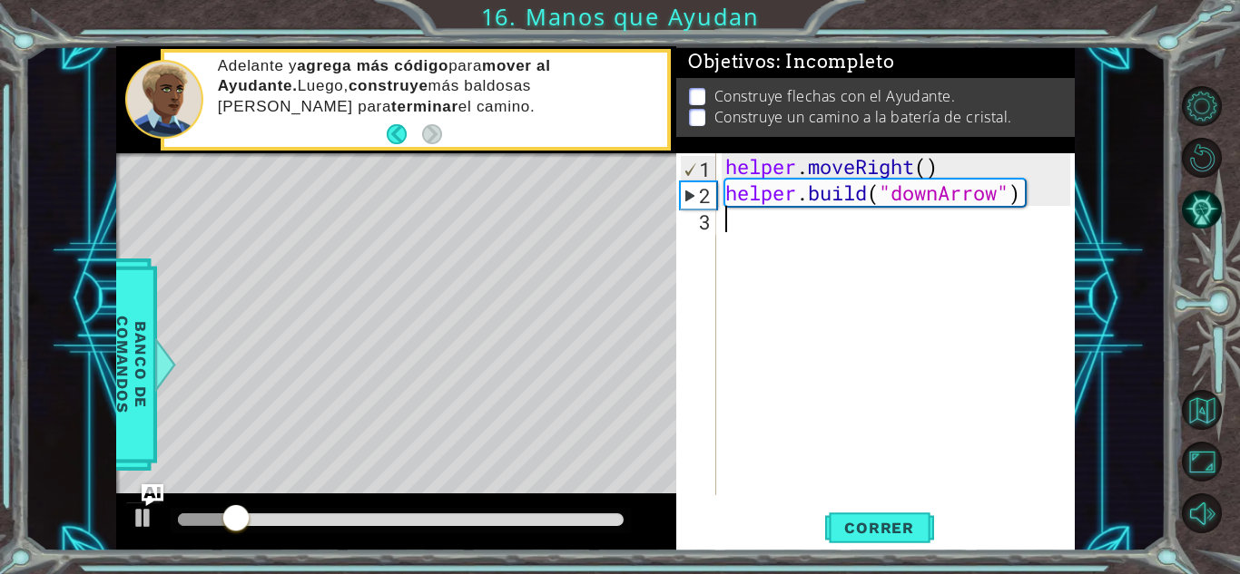
click at [749, 238] on div "helper . moveRight ( ) helper . build ( "downArrow" )" at bounding box center [900, 350] width 358 height 395
click at [1024, 196] on div "helper . moveRight ( ) helper . build ( "downArrow" ) h" at bounding box center [900, 350] width 358 height 395
click at [806, 225] on div "helper . moveRight ( ) helper . build ( "downArrow" ) 3 h" at bounding box center [900, 350] width 358 height 395
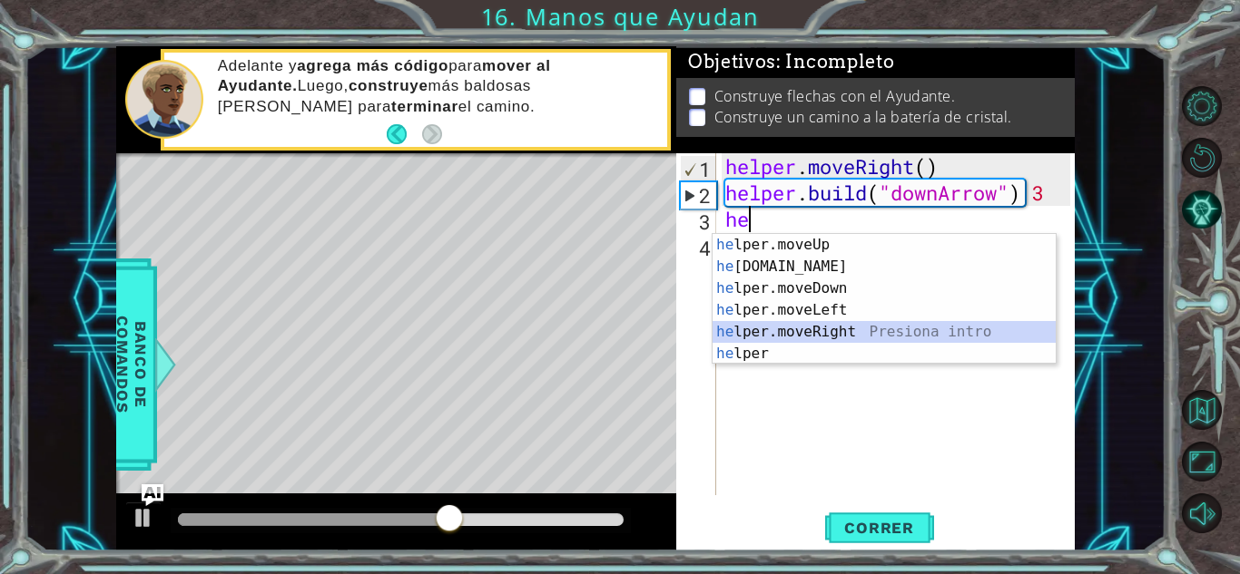
click at [795, 327] on div "he lper.moveUp Presiona intro he [DOMAIN_NAME] Presiona intro he lper.moveDown …" at bounding box center [883, 321] width 343 height 174
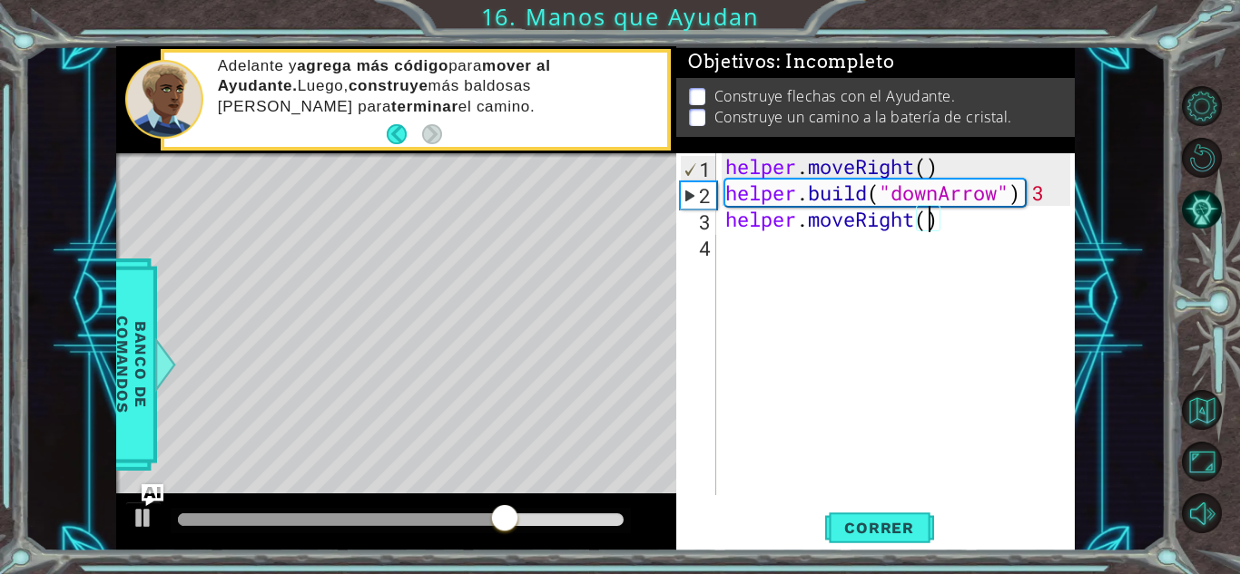
scroll to position [0, 9]
type textarea "helper.moveRight()"
click at [713, 250] on div "4" at bounding box center [698, 248] width 36 height 26
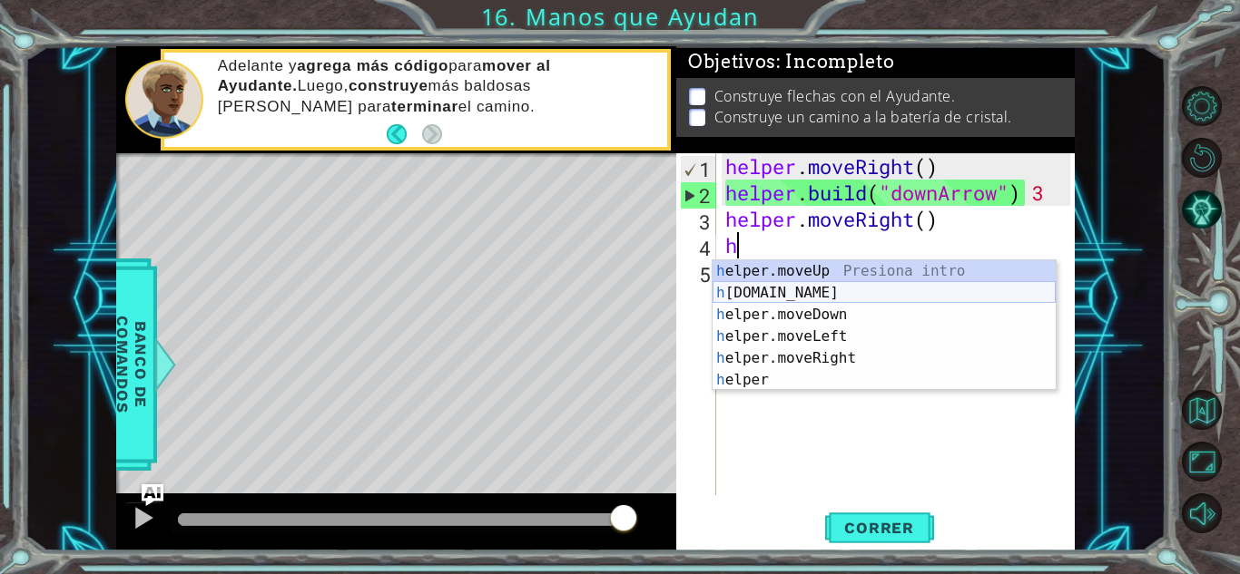
click at [787, 297] on div "h elper.moveUp Presiona intro h [DOMAIN_NAME] Presiona intro h elper.moveDown P…" at bounding box center [883, 347] width 343 height 174
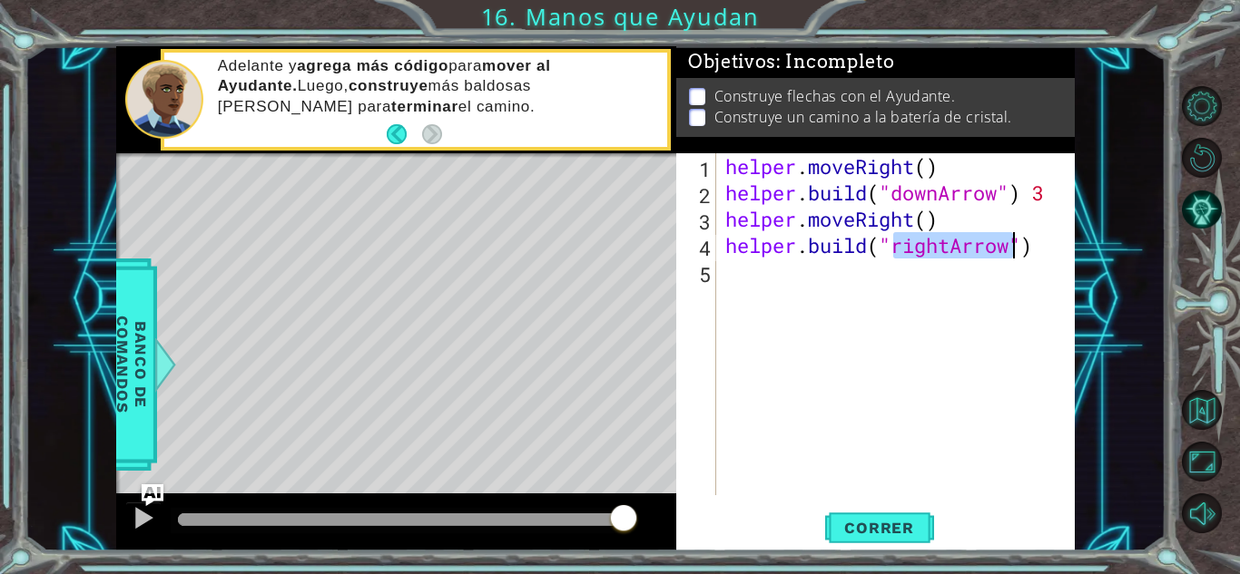
type textarea "[DOMAIN_NAME]("rightArrow")"
click at [942, 248] on div "helper . moveRight ( ) helper . build ( "downArrow" ) 3 helper . moveRight ( ) …" at bounding box center [895, 324] width 348 height 342
click at [750, 279] on div "helper . moveRight ( ) helper . build ( "downArrow" ) 3 helper . moveRight ( ) …" at bounding box center [900, 350] width 358 height 395
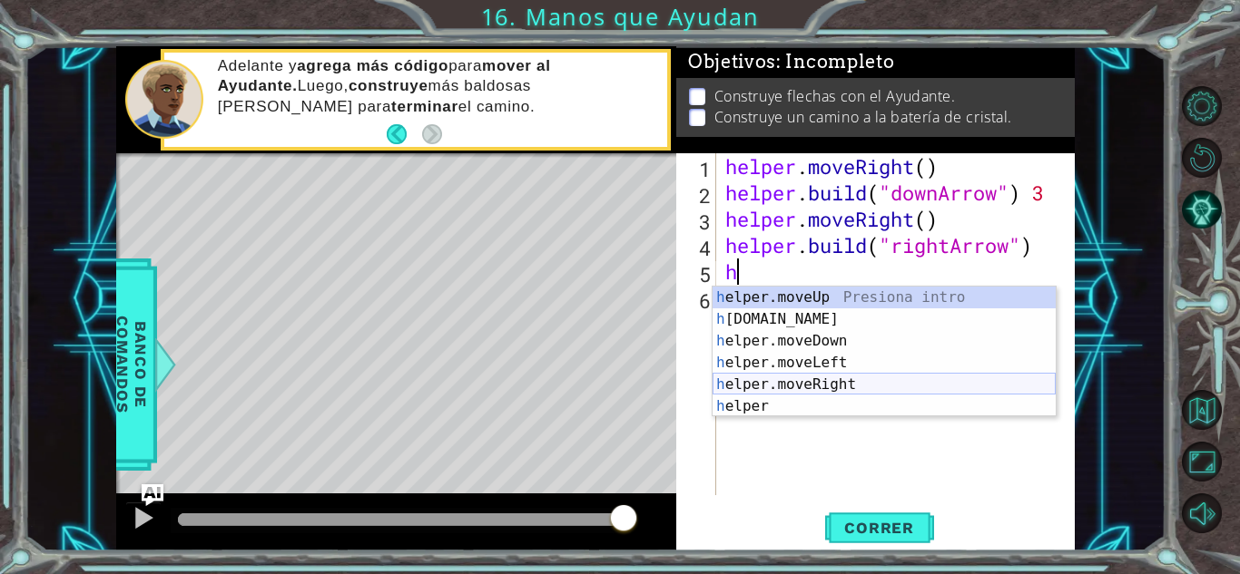
click at [796, 384] on div "h elper.moveUp Presiona intro h [DOMAIN_NAME] Presiona intro h elper.moveDown P…" at bounding box center [883, 374] width 343 height 174
type textarea "helper.moveRight(1)"
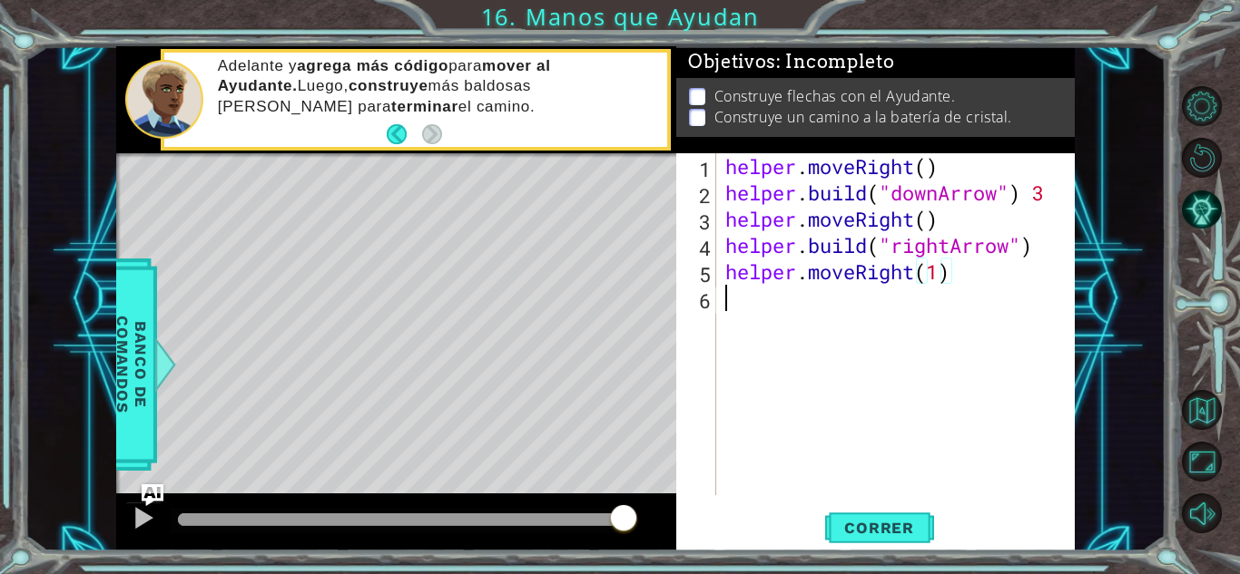
click at [730, 309] on div "helper . moveRight ( ) helper . build ( "downArrow" ) 3 helper . moveRight ( ) …" at bounding box center [900, 350] width 358 height 395
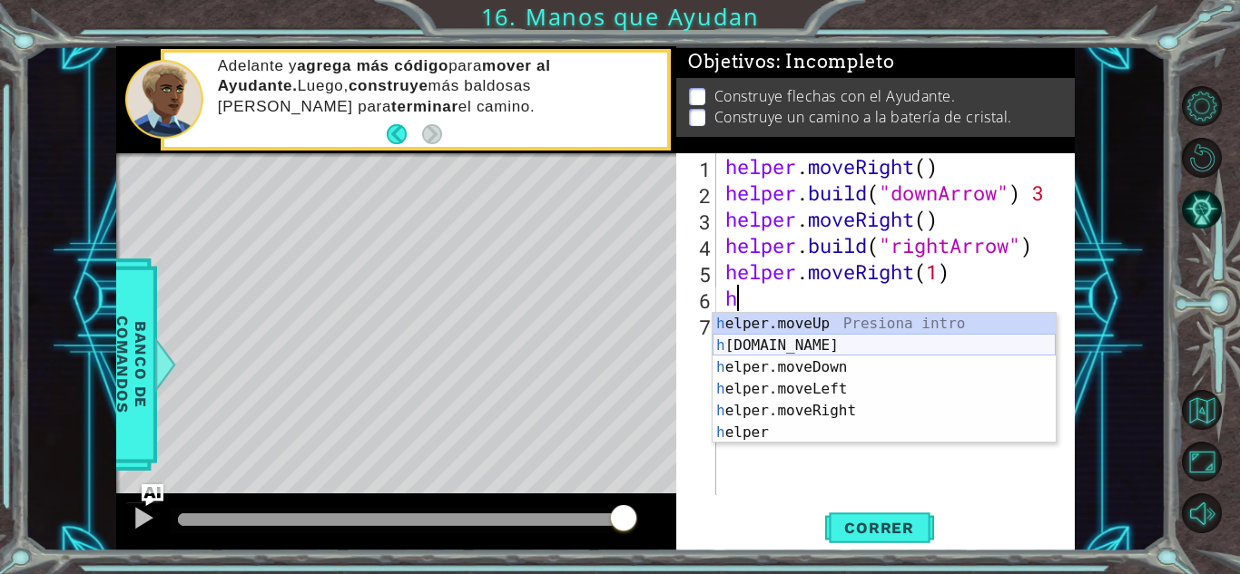
click at [773, 348] on div "h elper.moveUp Presiona intro h [DOMAIN_NAME] Presiona intro h elper.moveDown P…" at bounding box center [883, 400] width 343 height 174
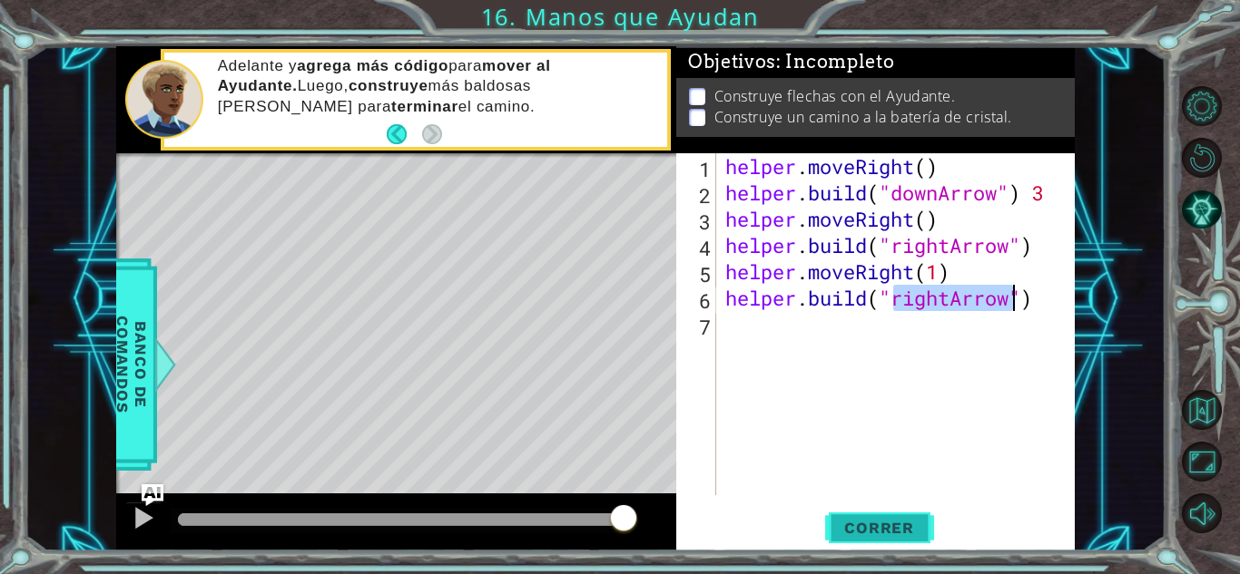
click at [847, 544] on button "Correr" at bounding box center [879, 528] width 109 height 40
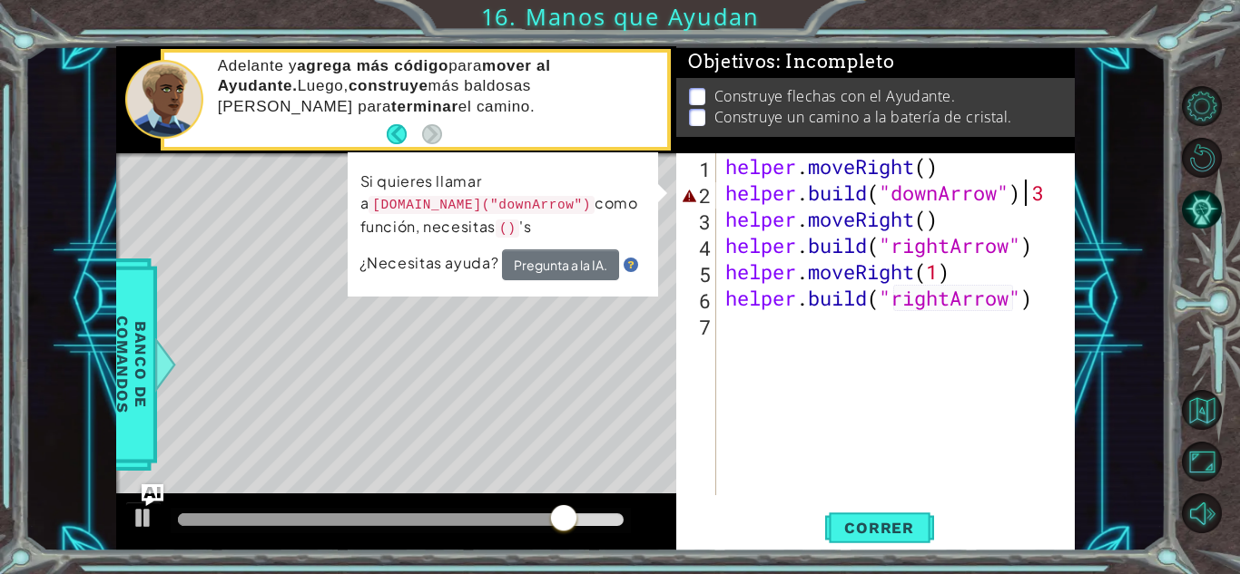
click at [1028, 195] on div "helper . moveRight ( ) helper . build ( "downArrow" ) 3 helper . moveRight ( ) …" at bounding box center [900, 350] width 358 height 395
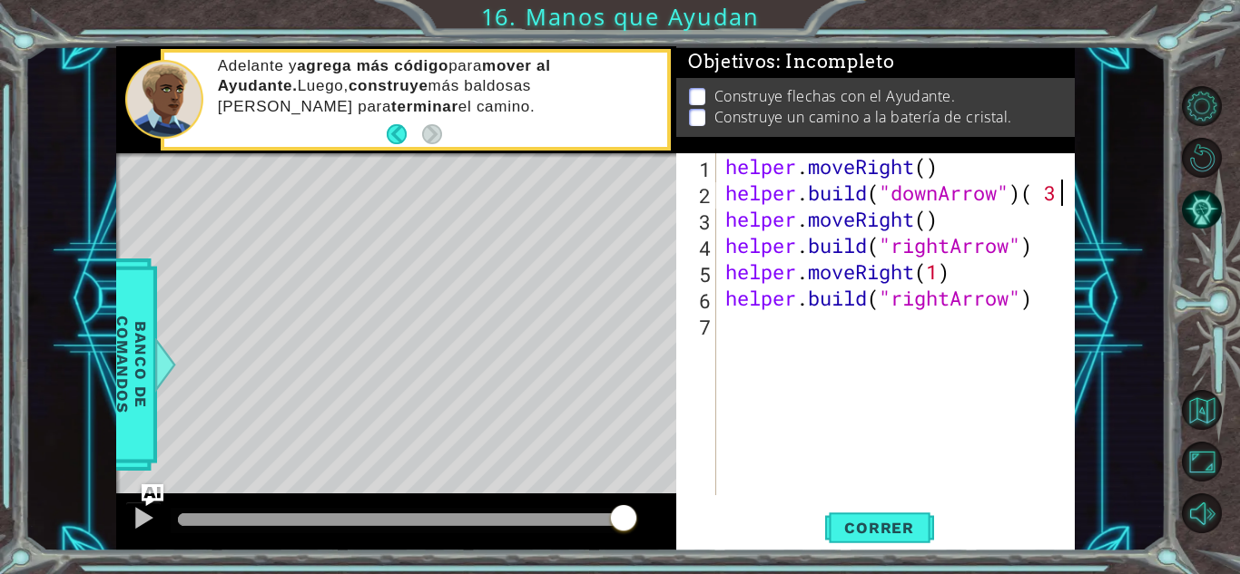
click at [1056, 190] on div "helper . moveRight ( ) helper . build ( "downArrow" ) ( 3 helper . moveRight ( …" at bounding box center [900, 350] width 358 height 395
click at [1052, 191] on div "helper . moveRight ( ) helper . build ( "downArrow" ) ( 3 ) helper . moveRight …" at bounding box center [900, 350] width 358 height 395
click at [918, 525] on span "Correr" at bounding box center [879, 528] width 106 height 18
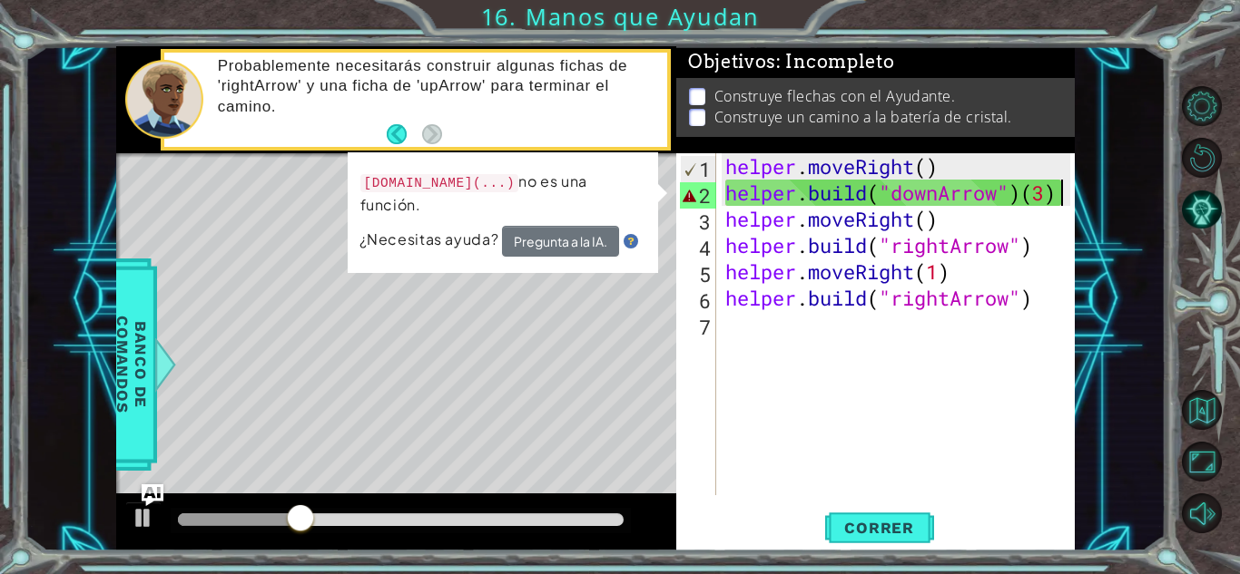
click at [1054, 184] on div "helper . moveRight ( ) helper . build ( "downArrow" ) ( 3 ) helper . moveRight …" at bounding box center [900, 350] width 358 height 395
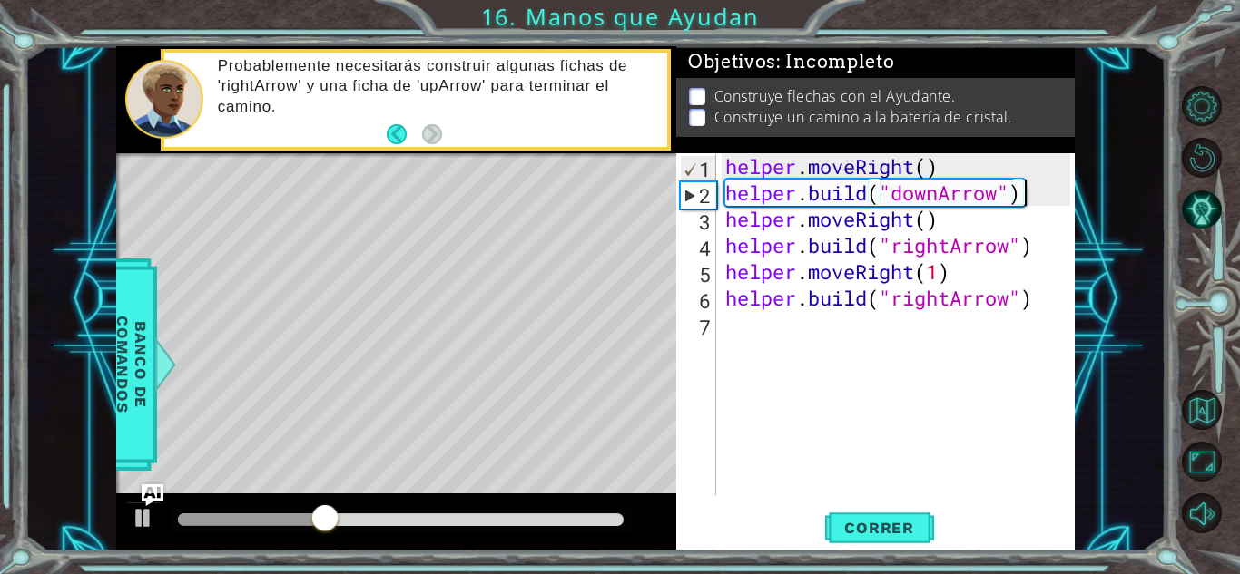
scroll to position [0, 13]
click at [896, 523] on span "Correr" at bounding box center [879, 528] width 106 height 18
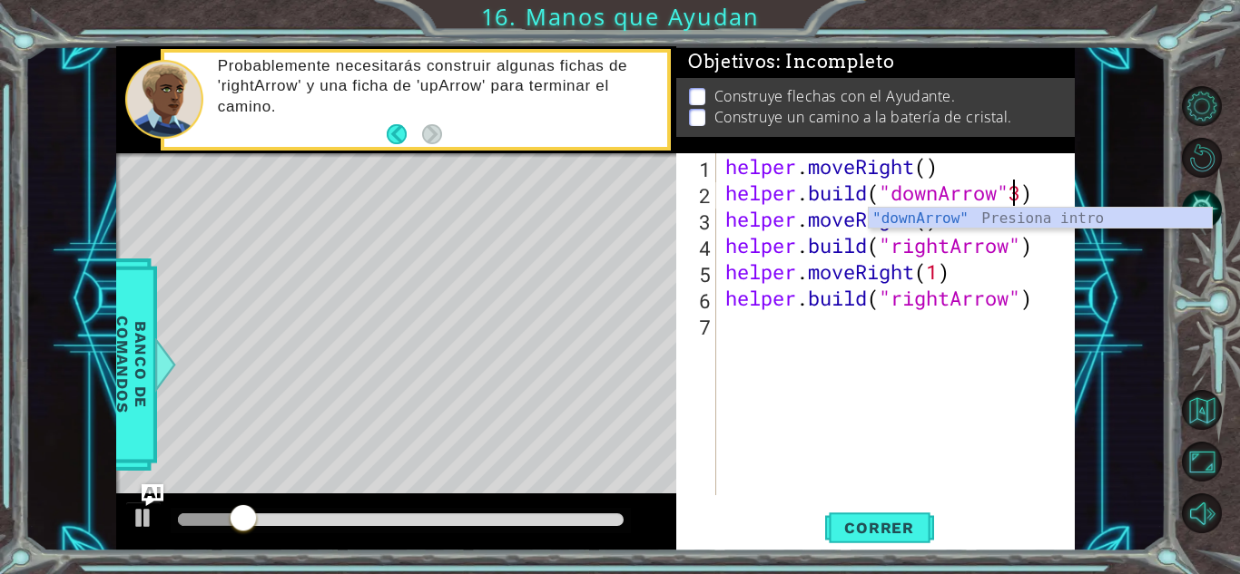
click at [1008, 225] on div ""downArrow" Presiona intro" at bounding box center [1039, 240] width 343 height 65
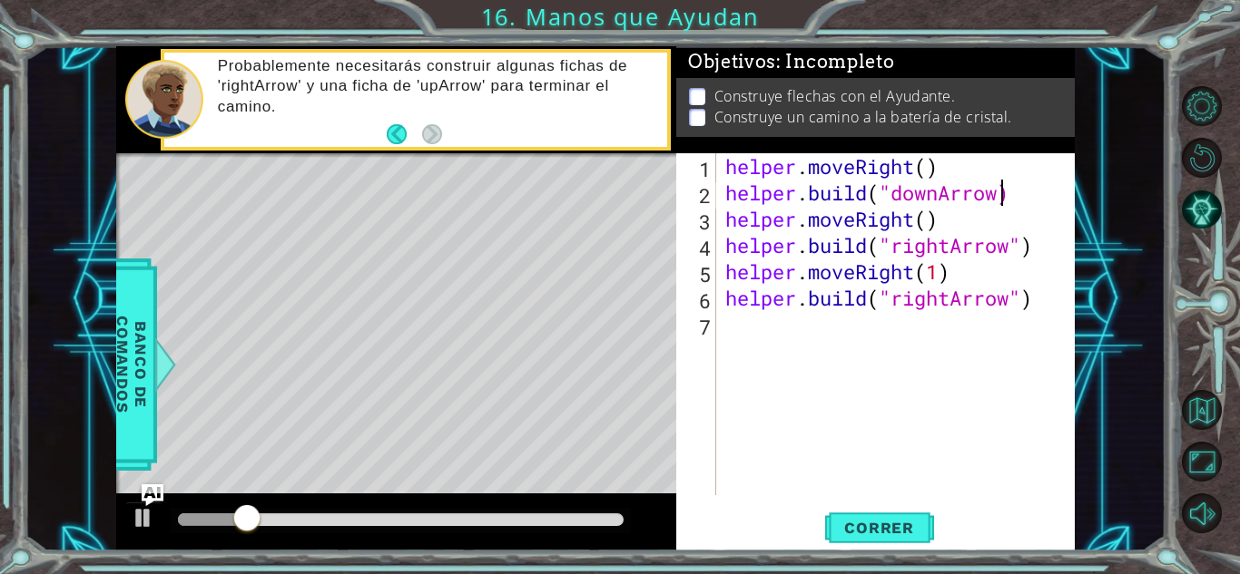
scroll to position [0, 12]
click at [856, 514] on button "Correr" at bounding box center [879, 528] width 109 height 40
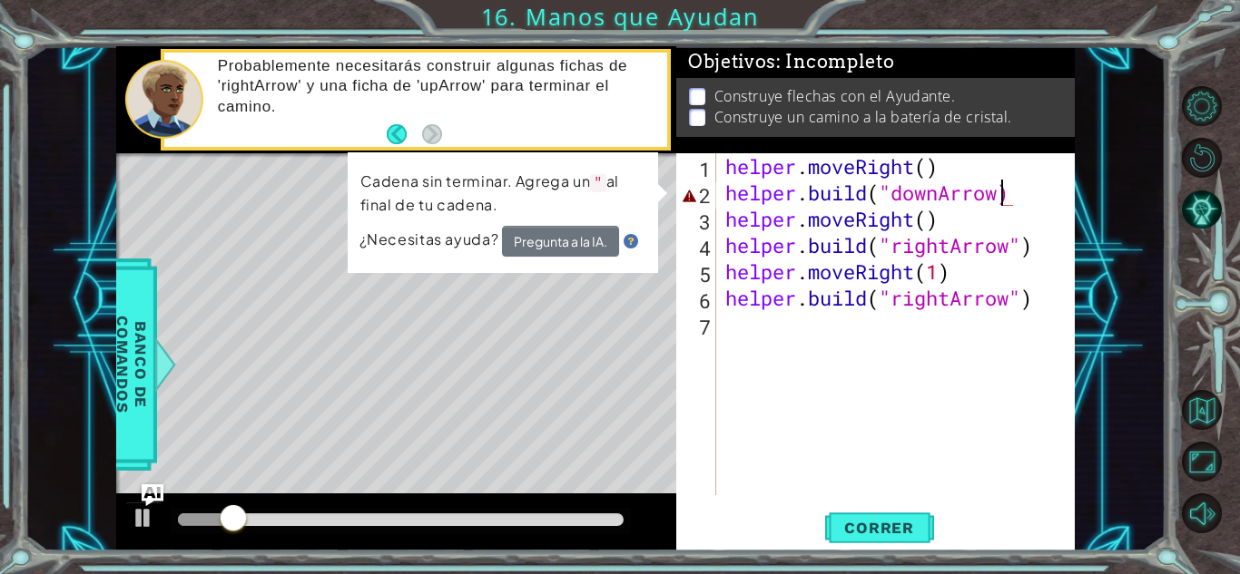
click at [1019, 191] on div "helper . moveRight ( ) helper . build ( "downArrow) helper . moveRight ( ) help…" at bounding box center [900, 350] width 358 height 395
drag, startPoint x: 1007, startPoint y: 192, endPoint x: 915, endPoint y: 200, distance: 92.8
click at [915, 200] on div "helper . moveRight ( ) helper . build ( "downArrow) helper . moveRight ( ) help…" at bounding box center [900, 350] width 358 height 395
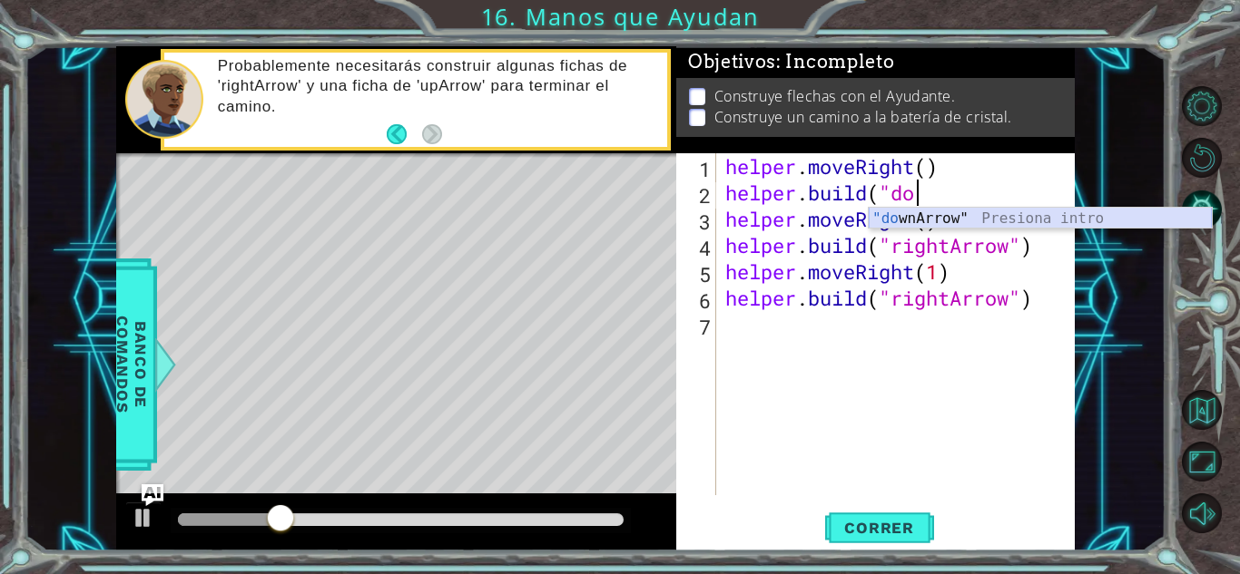
click at [918, 219] on div ""do wnArrow" Presiona intro" at bounding box center [1039, 240] width 343 height 65
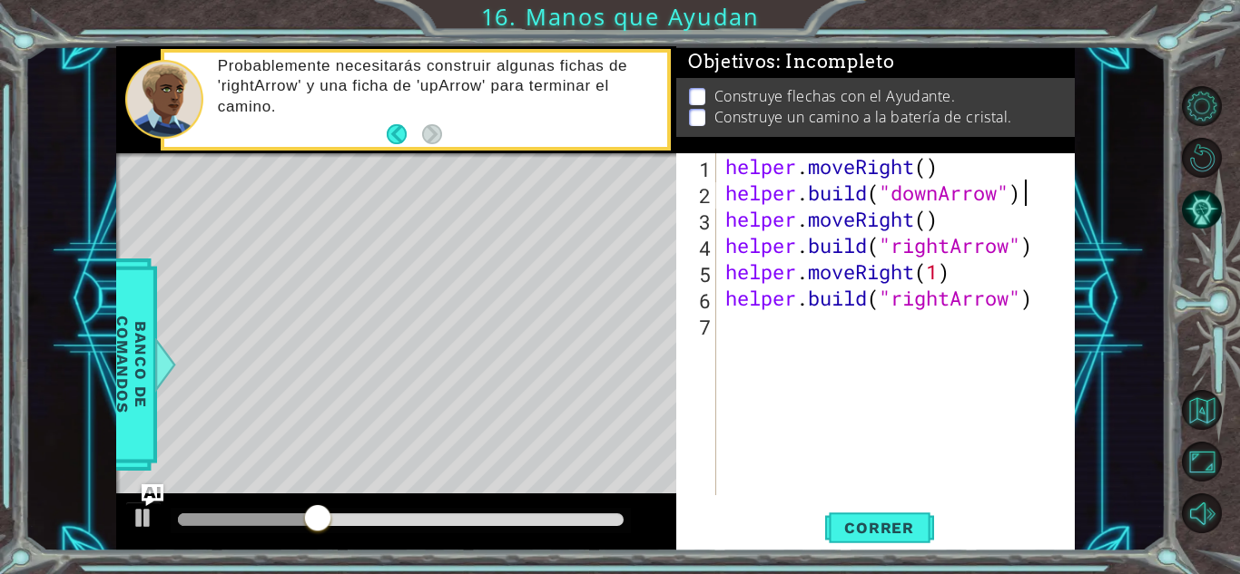
scroll to position [0, 13]
click at [906, 520] on span "Correr" at bounding box center [879, 528] width 106 height 18
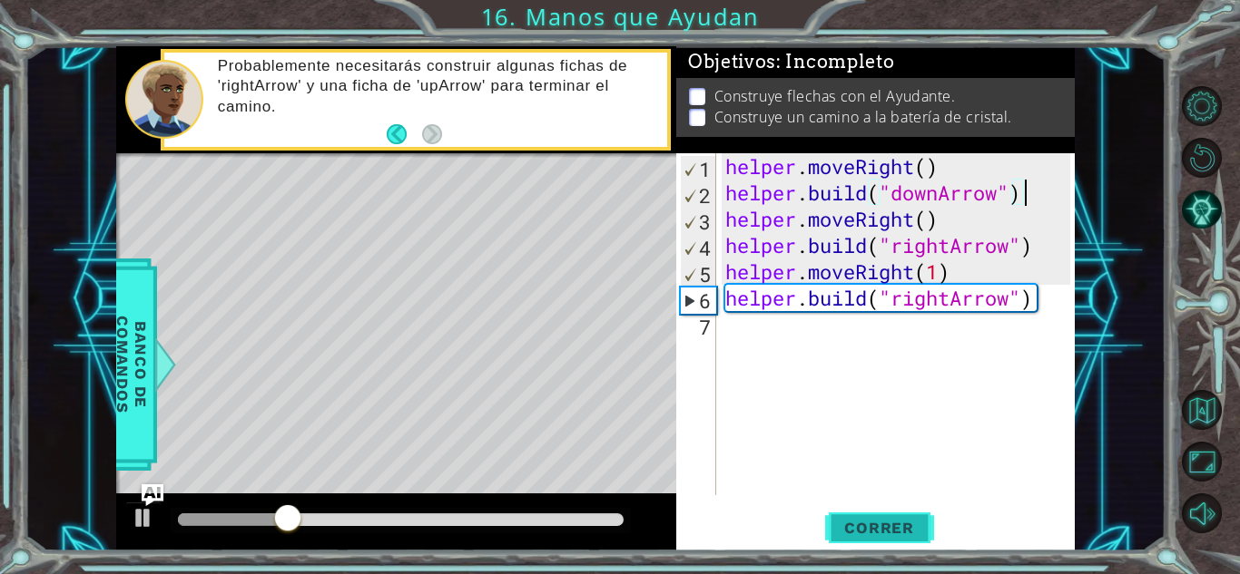
click at [857, 523] on span "Correr" at bounding box center [879, 528] width 106 height 18
click at [721, 214] on div "helper . moveRight ( ) helper . build ( "downArrow" ) helper . moveRight ( ) he…" at bounding box center [895, 324] width 348 height 342
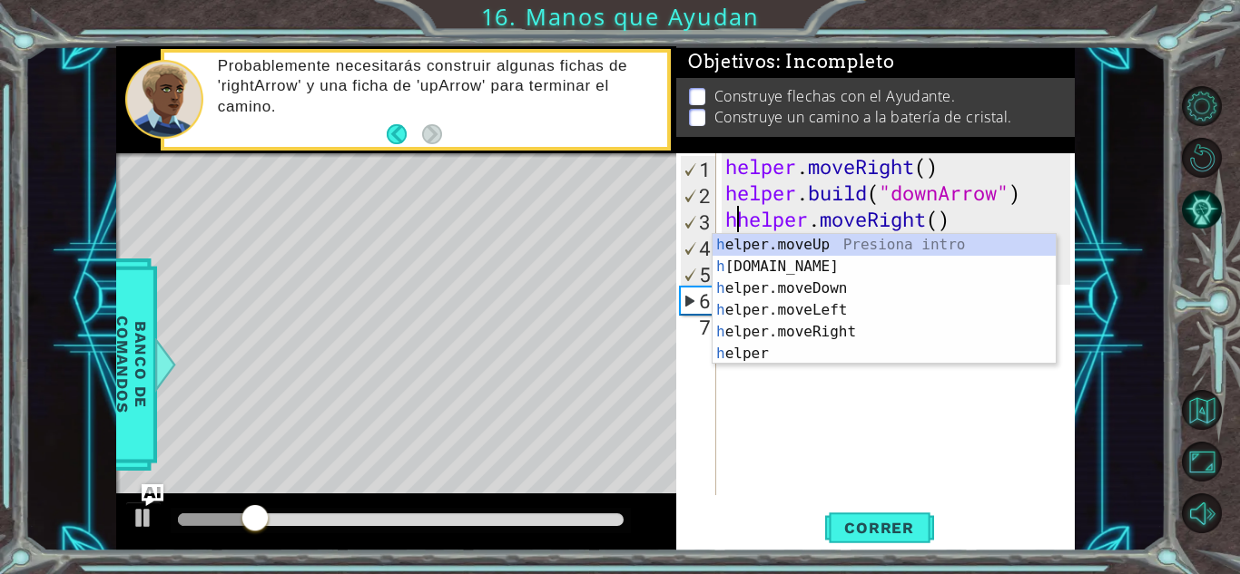
scroll to position [0, 0]
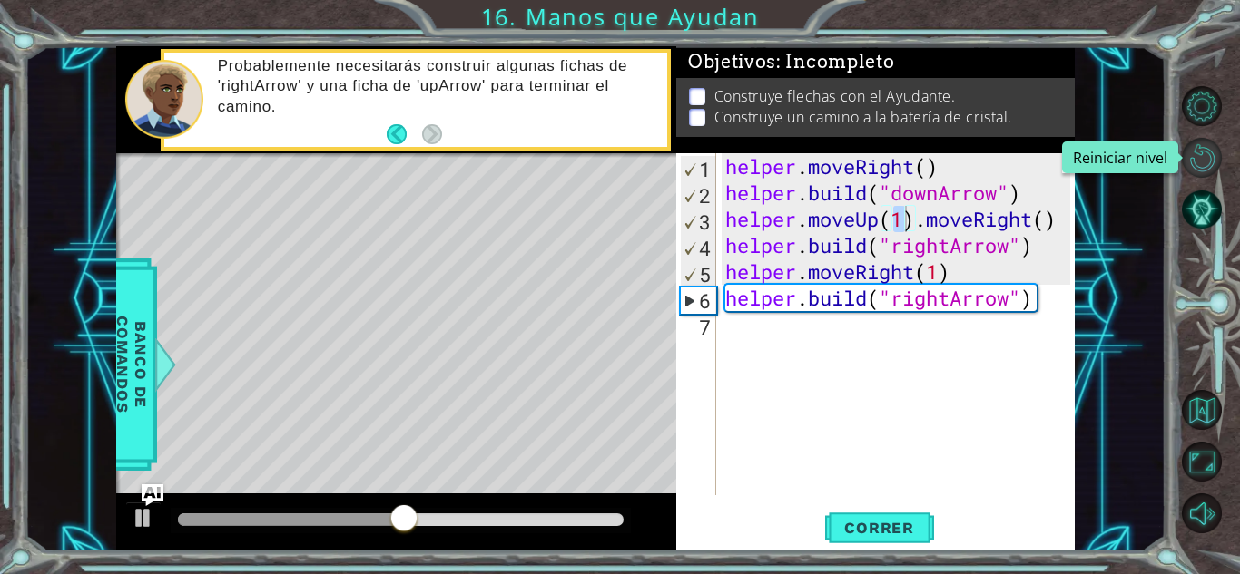
click at [1216, 163] on button "Reiniciar nivel\a" at bounding box center [1201, 158] width 40 height 40
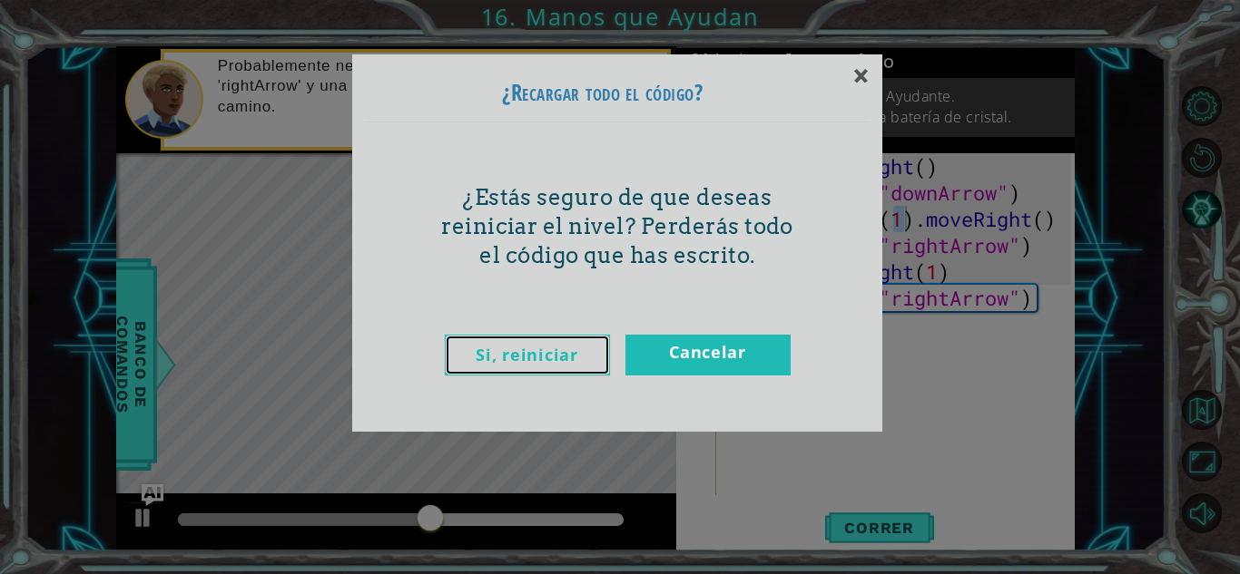
click at [561, 350] on link "Si, reiniciar" at bounding box center [527, 355] width 165 height 41
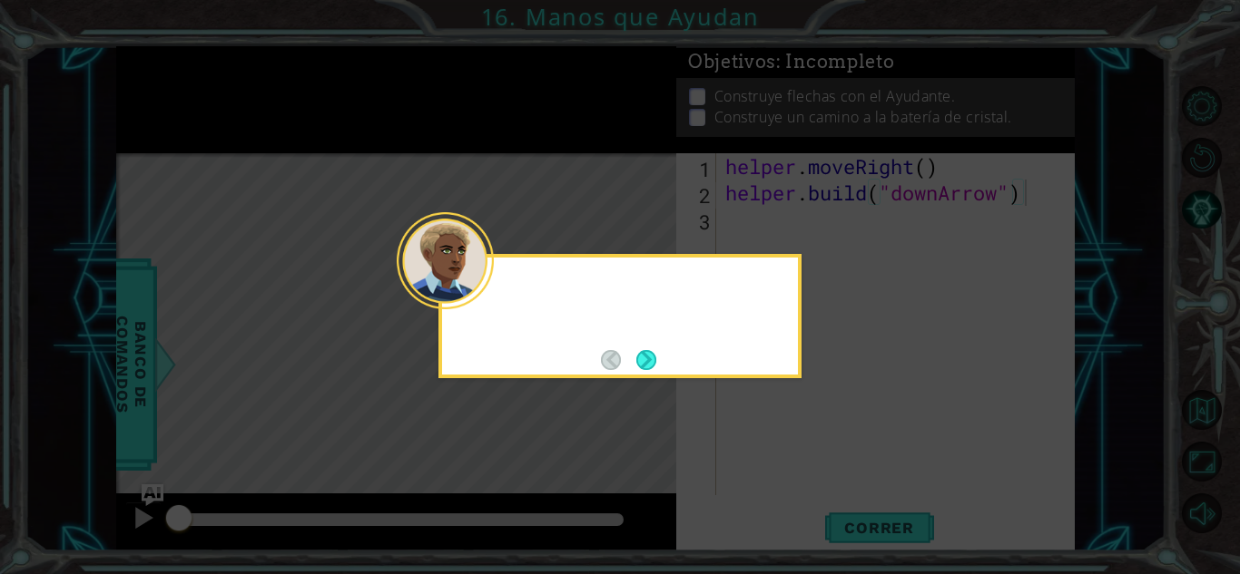
type textarea "[DOMAIN_NAME]("downArrow")"
click at [645, 362] on button "Next" at bounding box center [645, 359] width 21 height 21
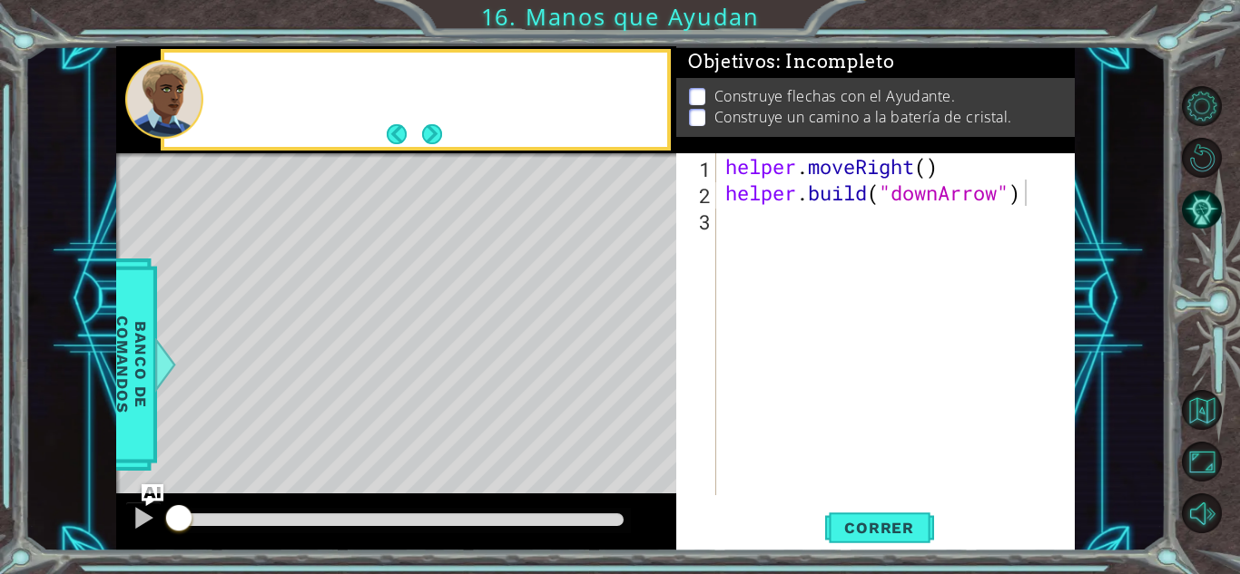
click at [645, 362] on div "Level Map" at bounding box center [535, 420] width 838 height 534
click at [790, 229] on div "helper . moveRight ( ) helper . build ( "downArrow" )" at bounding box center [900, 350] width 358 height 395
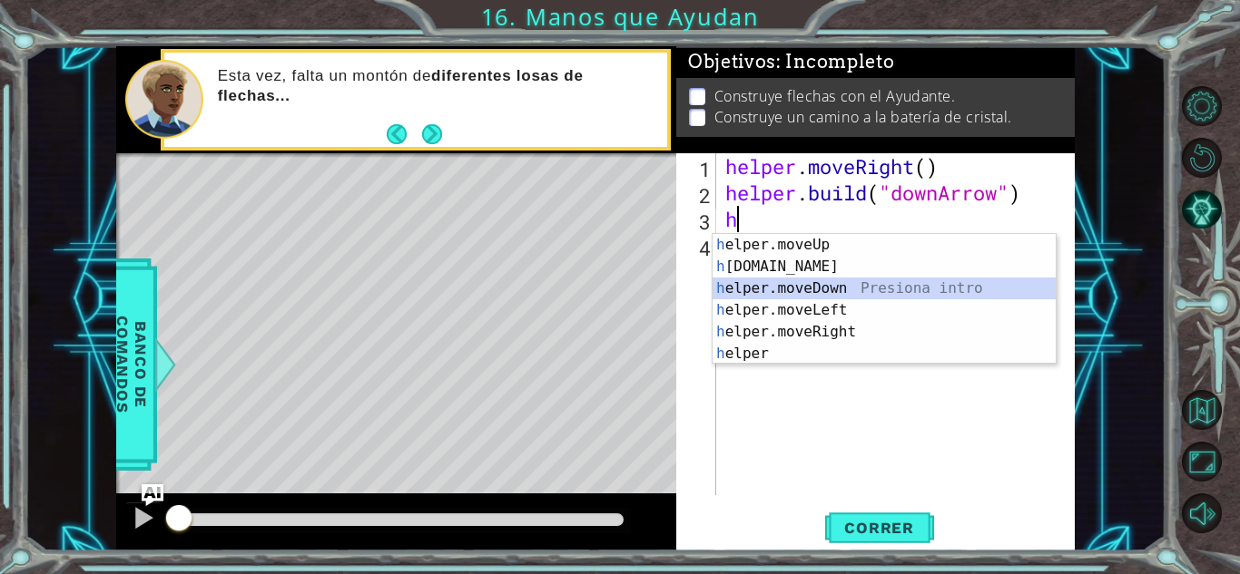
click at [780, 289] on div "h elper.moveUp Presiona intro h [DOMAIN_NAME] Presiona intro h elper.moveDown P…" at bounding box center [883, 321] width 343 height 174
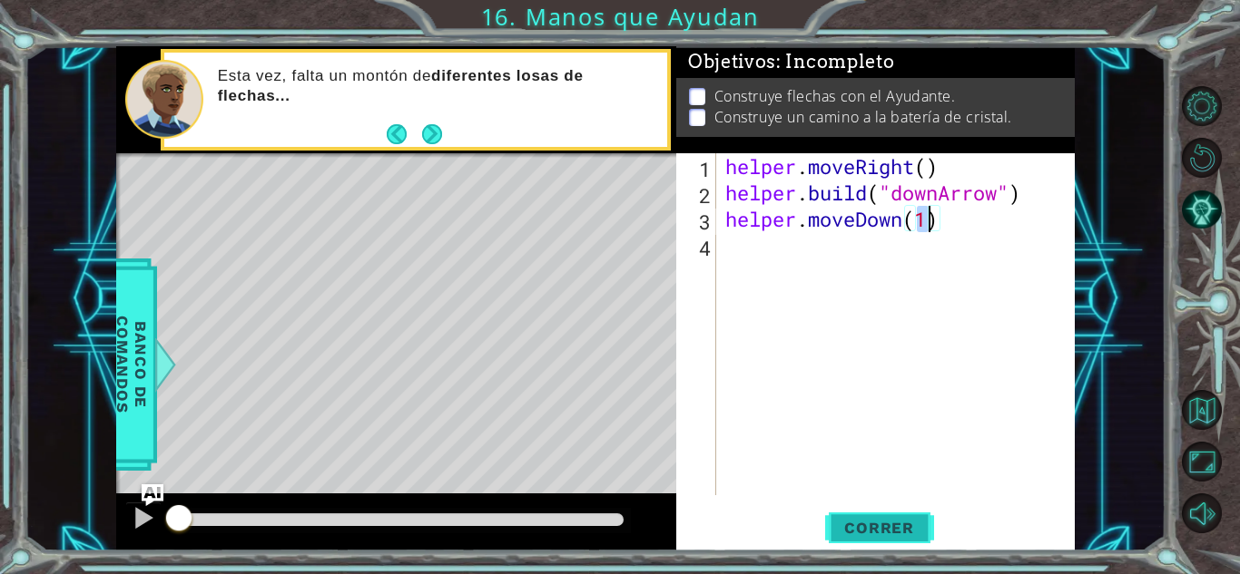
type textarea "helper.moveDown(1)"
click at [884, 524] on span "Correr" at bounding box center [879, 528] width 106 height 18
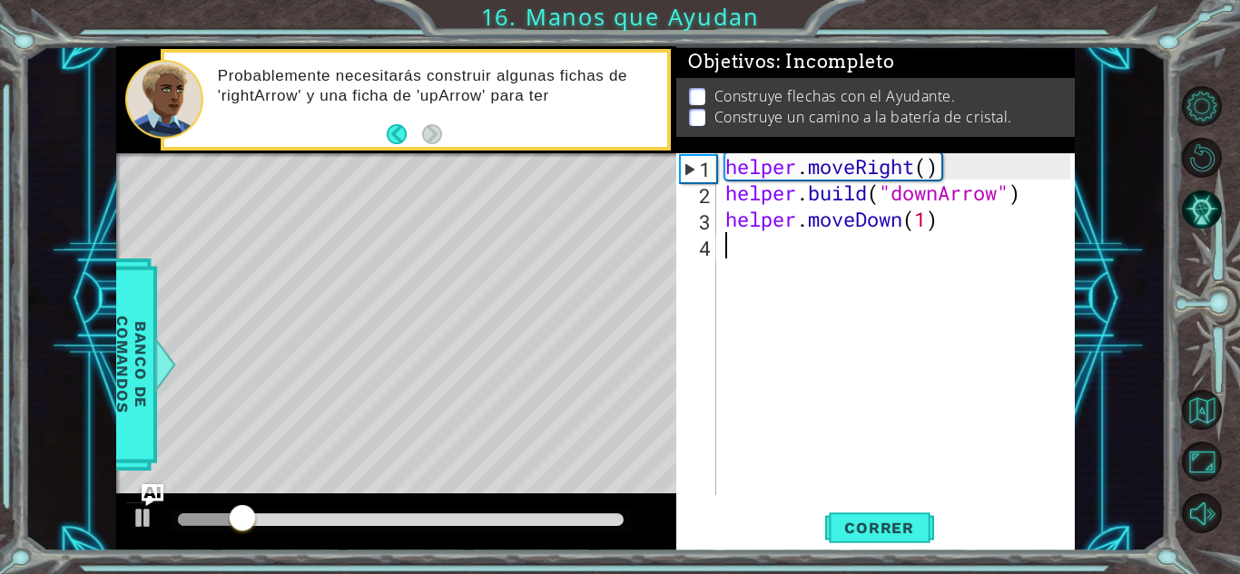
click at [759, 263] on div "helper . moveRight ( ) helper . build ( "downArrow" ) helper . moveDown ( 1 )" at bounding box center [900, 350] width 358 height 395
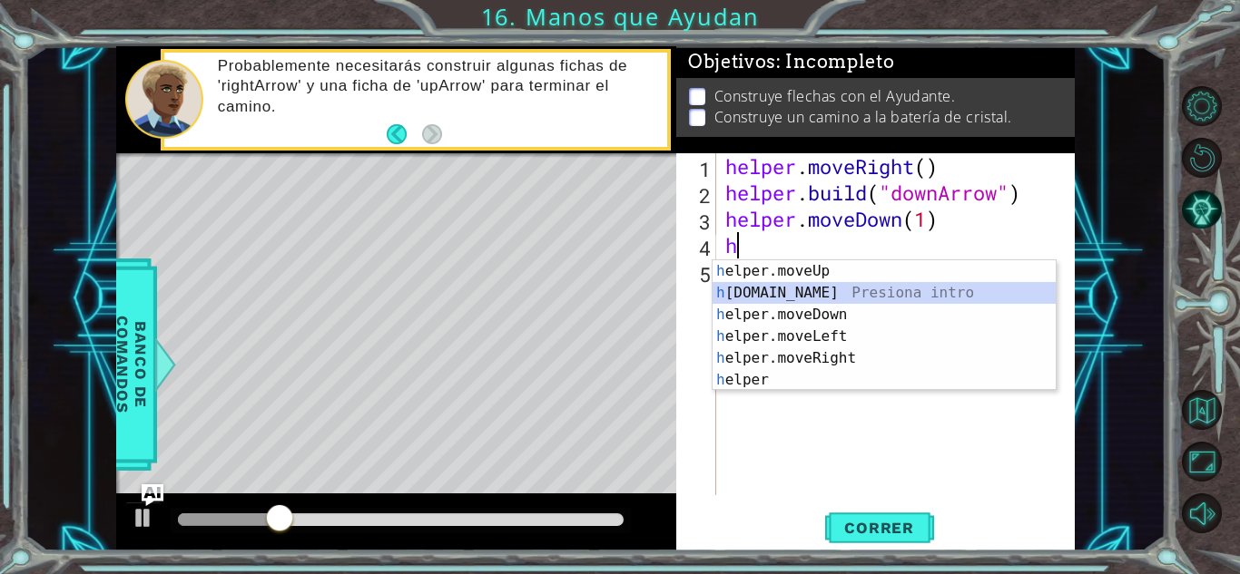
click at [782, 288] on div "h elper.moveUp Presiona intro h [DOMAIN_NAME] Presiona intro h elper.moveDown P…" at bounding box center [883, 347] width 343 height 174
type textarea "[DOMAIN_NAME]("rightArrow")"
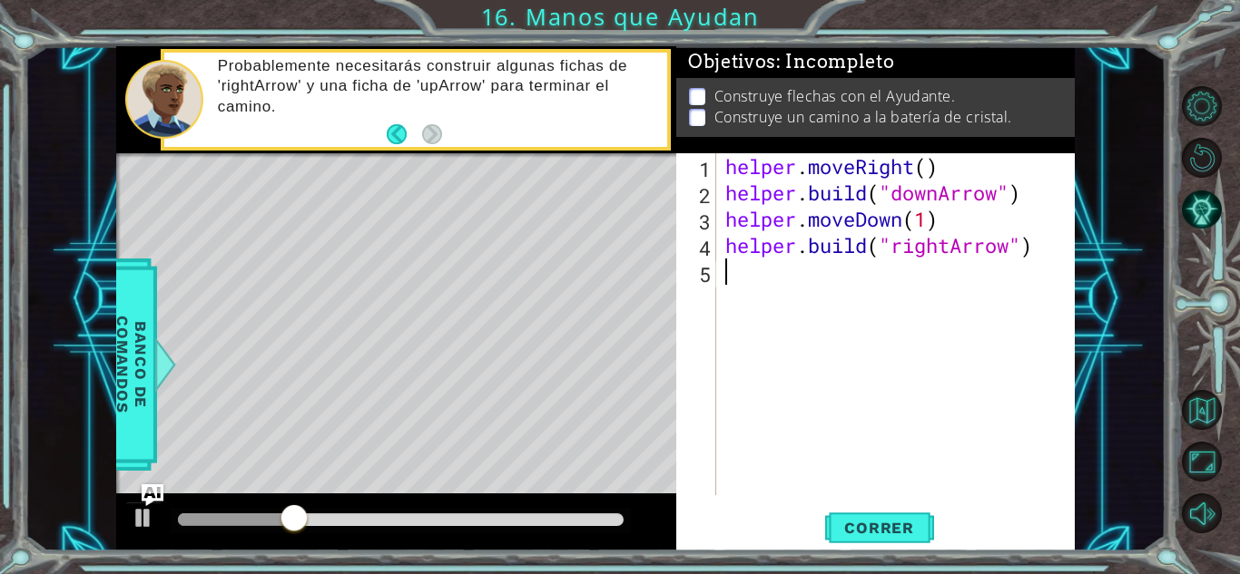
click at [770, 289] on div "helper . moveRight ( ) helper . build ( "downArrow" ) helper . moveDown ( 1 ) h…" at bounding box center [900, 350] width 358 height 395
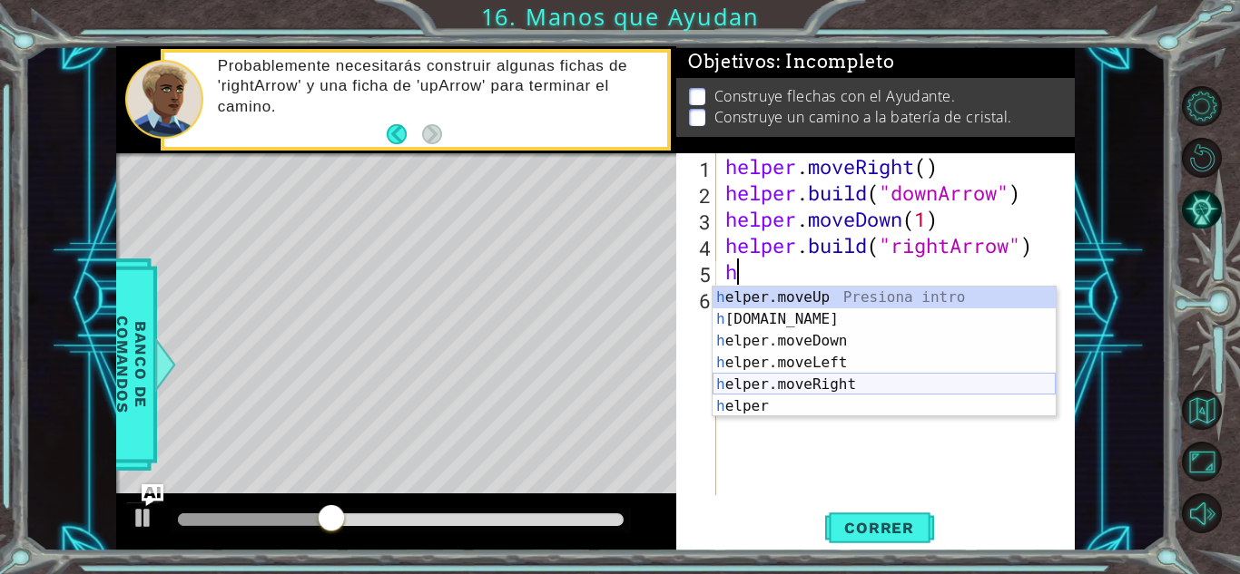
click at [788, 377] on div "h elper.moveUp Presiona intro h [DOMAIN_NAME] Presiona intro h elper.moveDown P…" at bounding box center [883, 374] width 343 height 174
type textarea "helper.moveRight(1)"
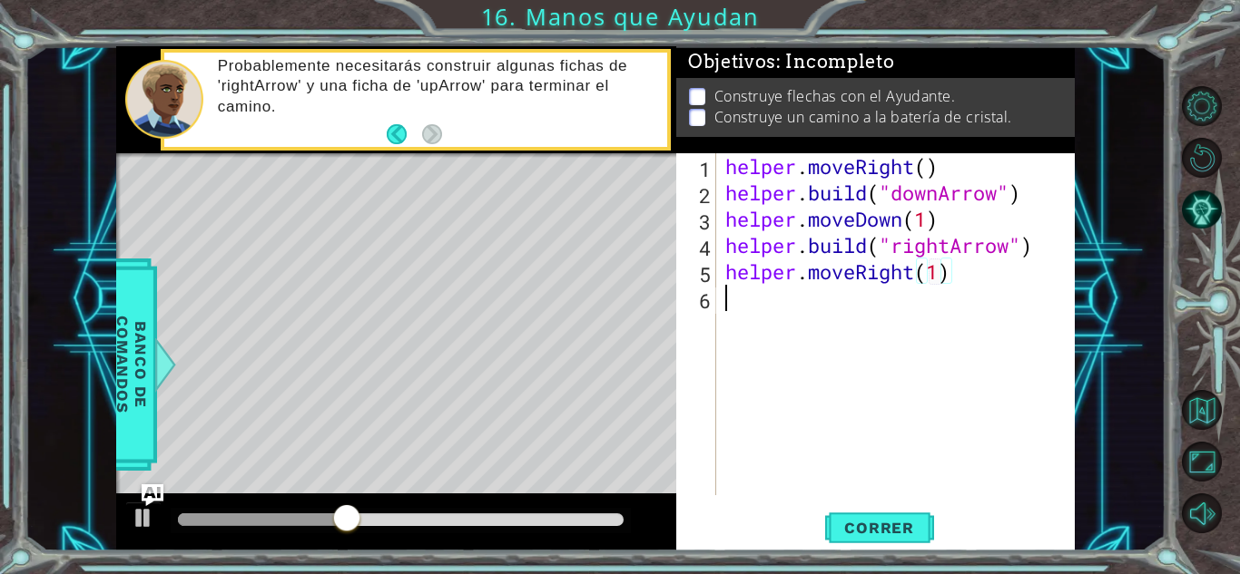
click at [738, 302] on div "helper . moveRight ( ) helper . build ( "downArrow" ) helper . moveDown ( 1 ) h…" at bounding box center [900, 350] width 358 height 395
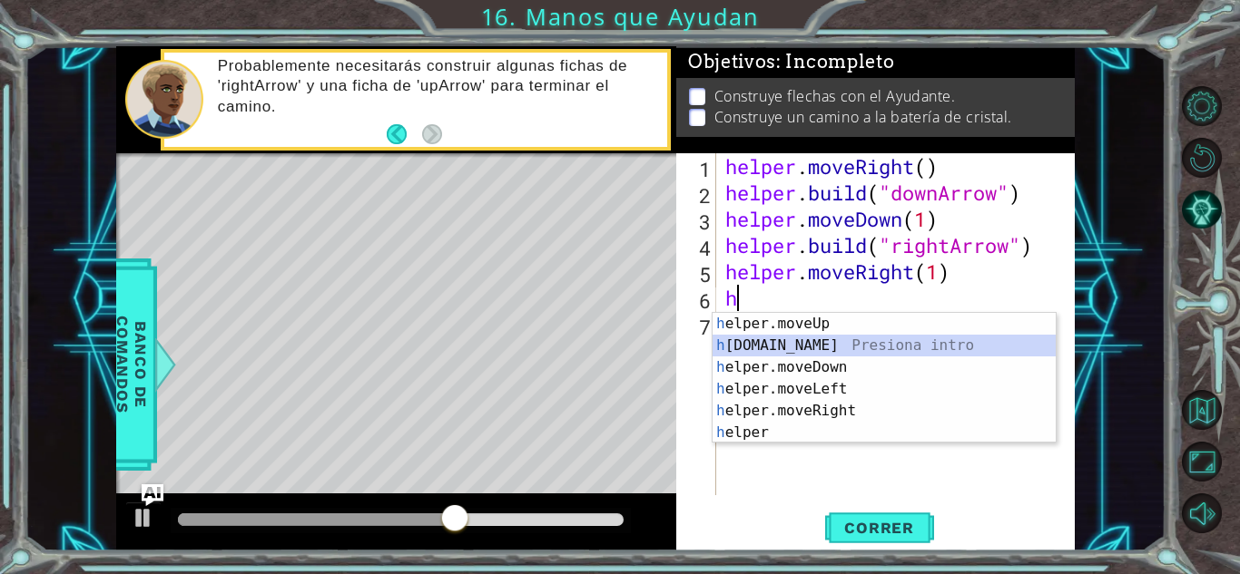
click at [800, 341] on div "h elper.moveUp Presiona intro h [DOMAIN_NAME] Presiona intro h elper.moveDown P…" at bounding box center [883, 400] width 343 height 174
type textarea "[DOMAIN_NAME]("rightArrow")"
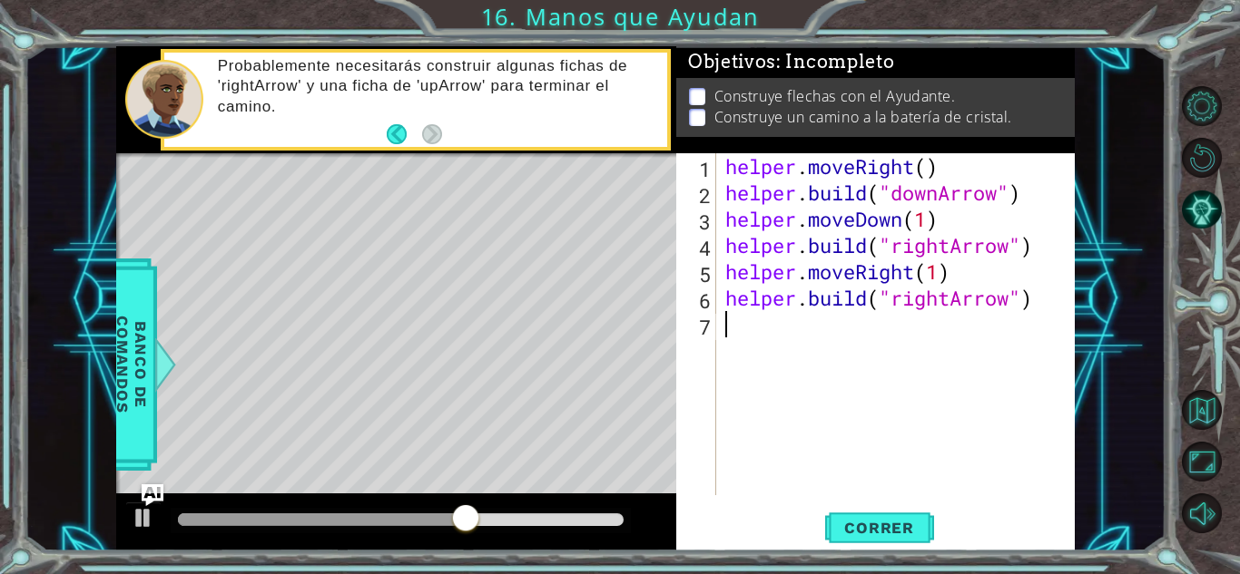
click at [769, 332] on div "helper . moveRight ( ) helper . build ( "downArrow" ) helper . moveDown ( 1 ) h…" at bounding box center [900, 350] width 358 height 395
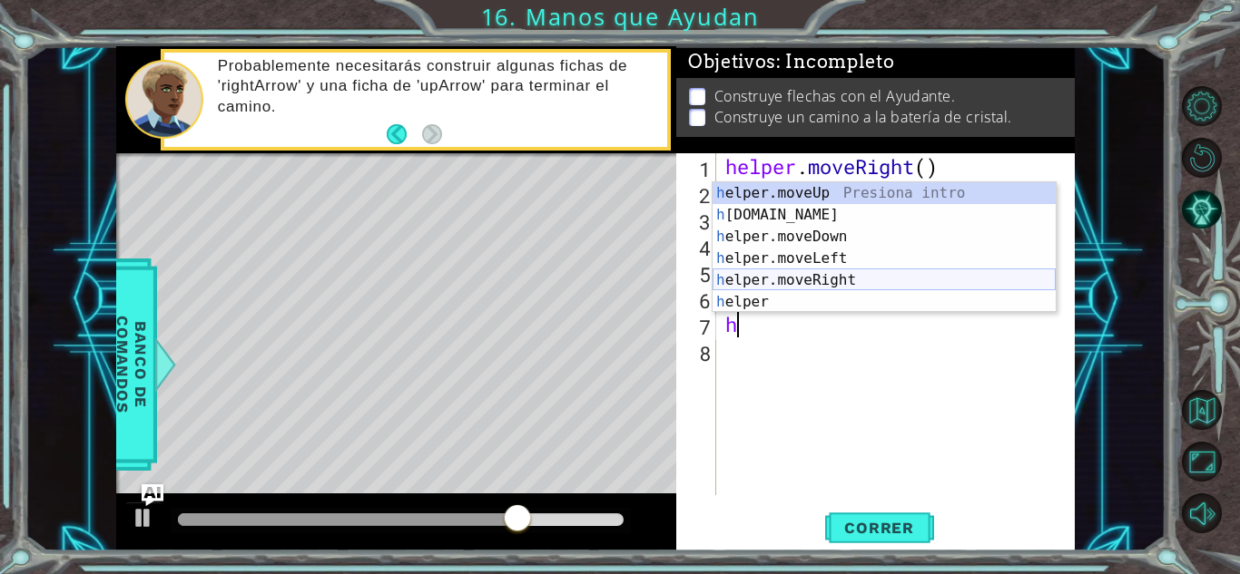
click at [835, 279] on div "h elper.moveUp Presiona intro h [DOMAIN_NAME] Presiona intro h elper.moveDown P…" at bounding box center [883, 269] width 343 height 174
type textarea "helper.moveRight(1)"
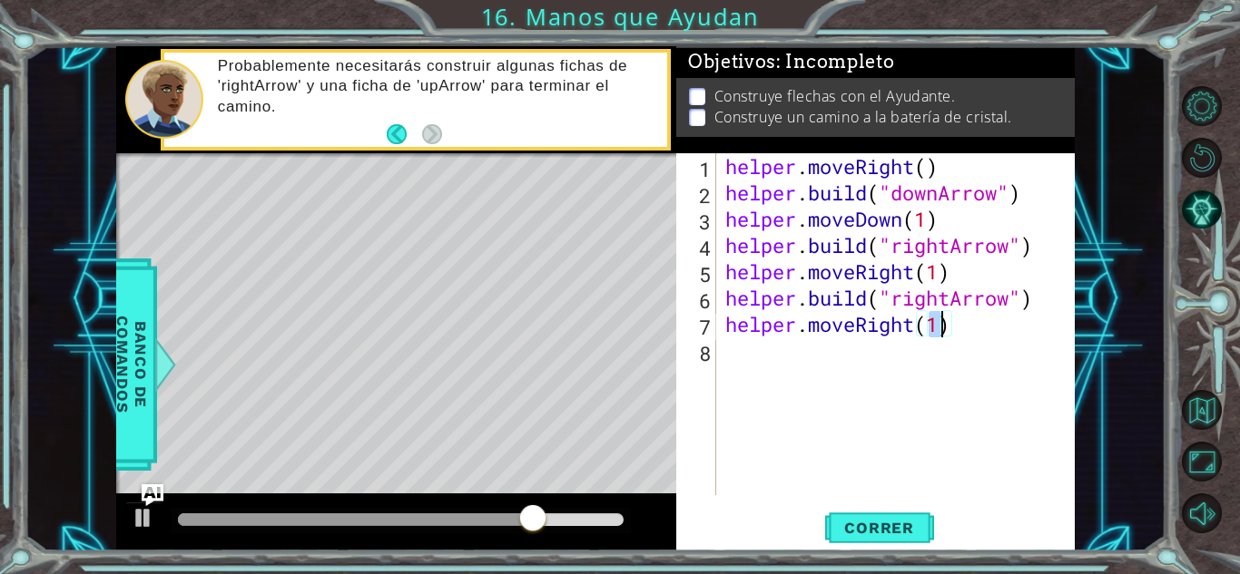
click at [779, 363] on div "helper . moveRight ( ) helper . build ( "downArrow" ) helper . moveDown ( 1 ) h…" at bounding box center [900, 350] width 358 height 395
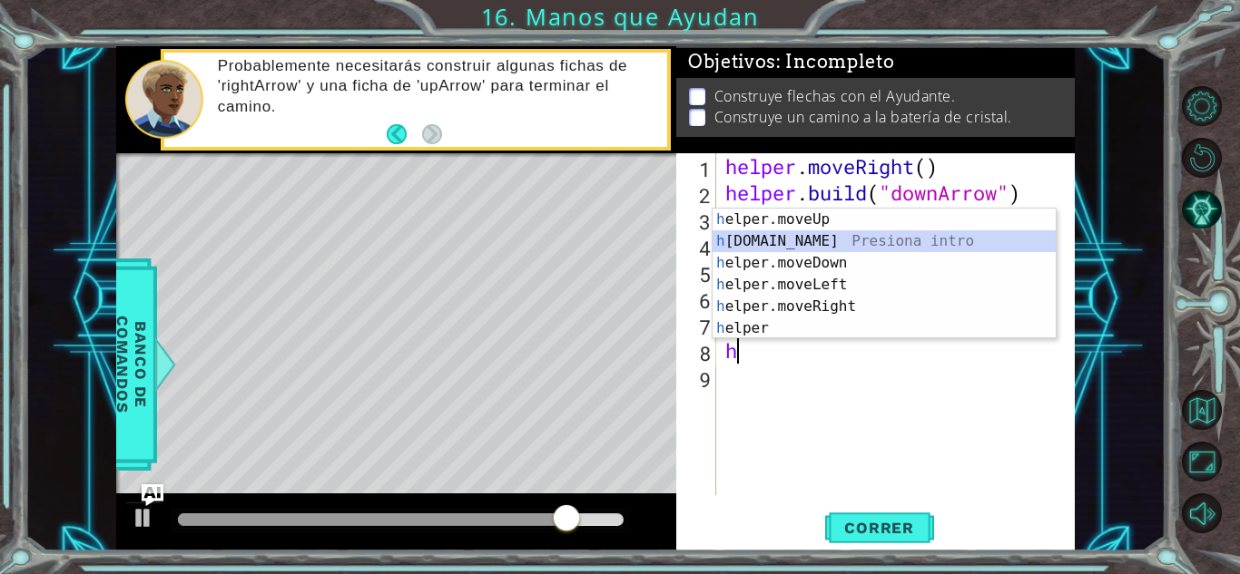
click at [829, 244] on div "h elper.moveUp Presiona intro h [DOMAIN_NAME] Presiona intro h elper.moveDown P…" at bounding box center [883, 296] width 343 height 174
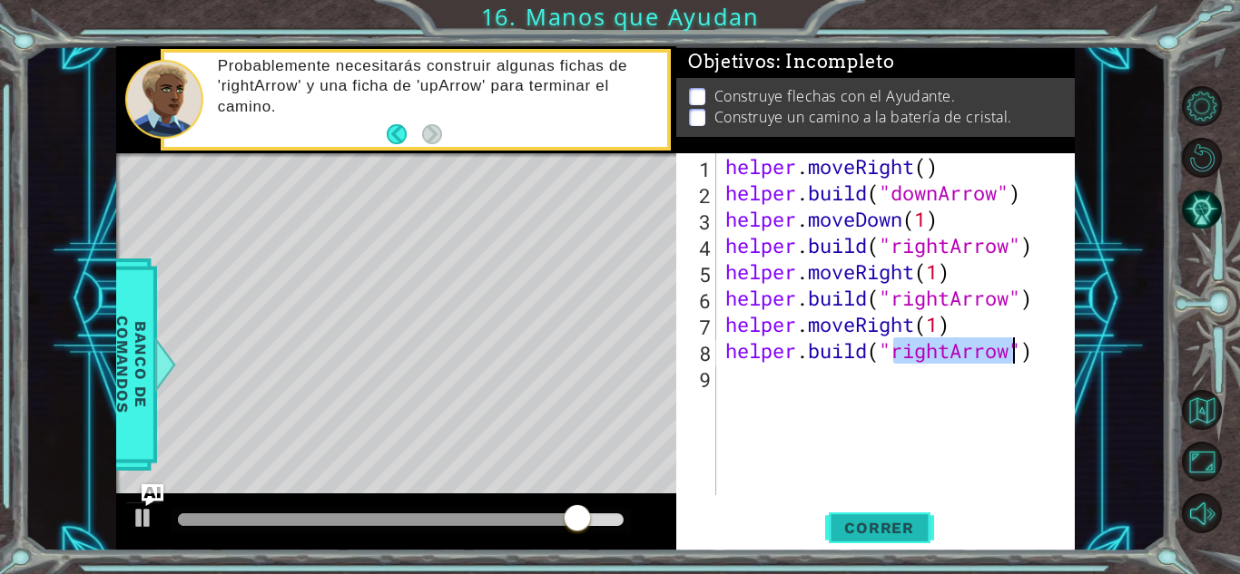
type textarea "[DOMAIN_NAME]("rightArrow")"
click at [881, 523] on span "Correr" at bounding box center [879, 528] width 106 height 18
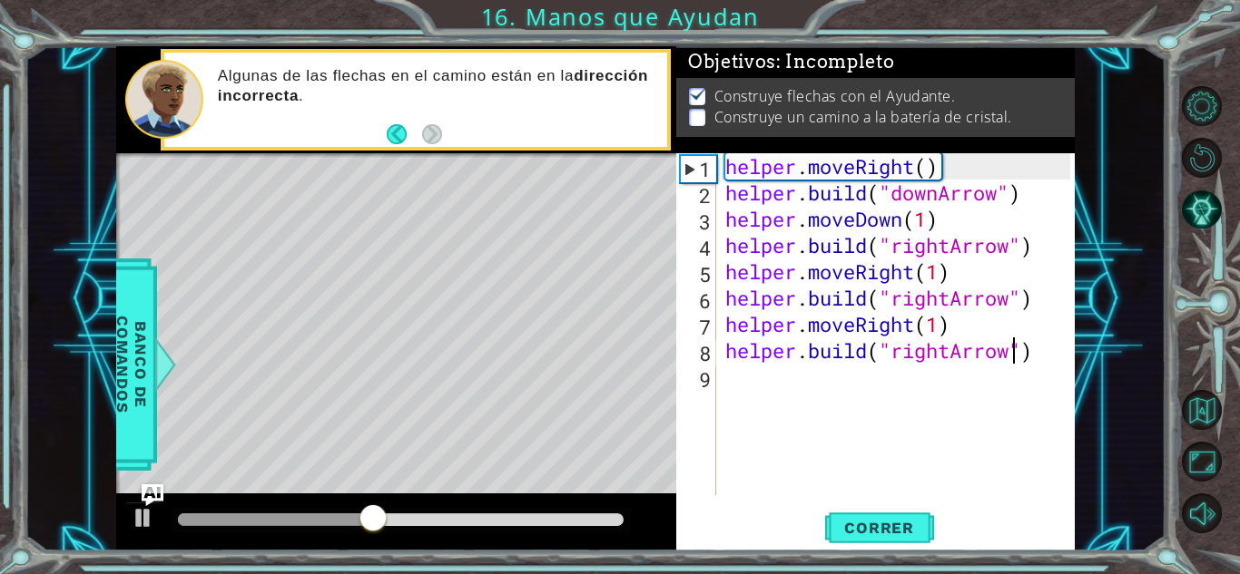
click at [777, 378] on div "helper . moveRight ( ) helper . build ( "downArrow" ) helper . moveDown ( 1 ) h…" at bounding box center [900, 350] width 358 height 395
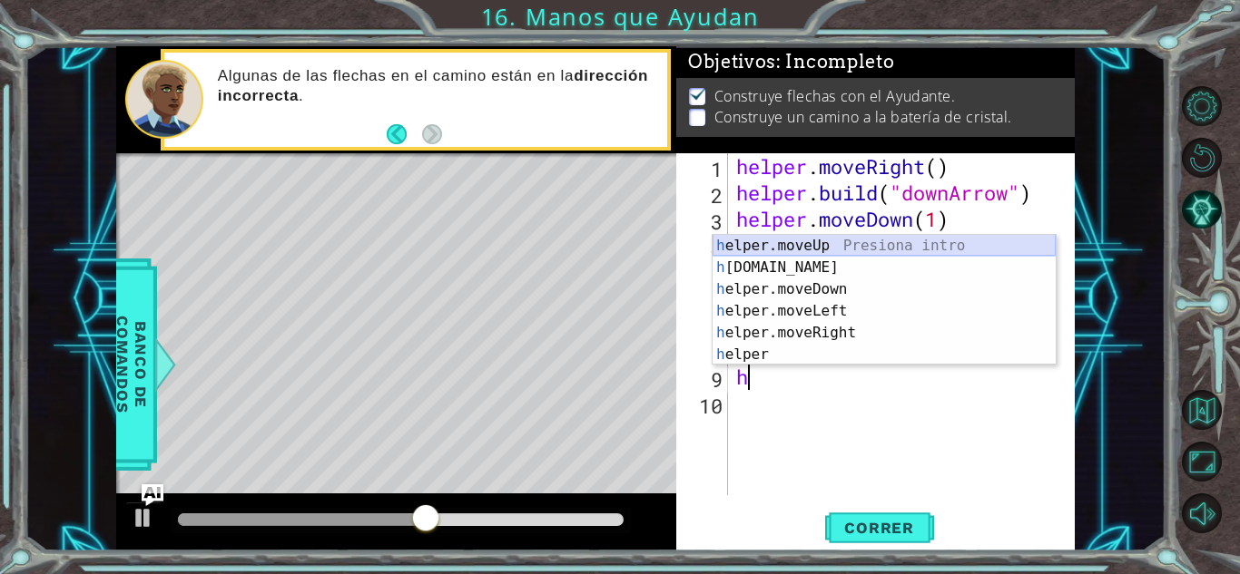
click at [801, 242] on div "h elper.moveUp Presiona intro h [DOMAIN_NAME] Presiona intro h elper.moveDown P…" at bounding box center [883, 322] width 343 height 174
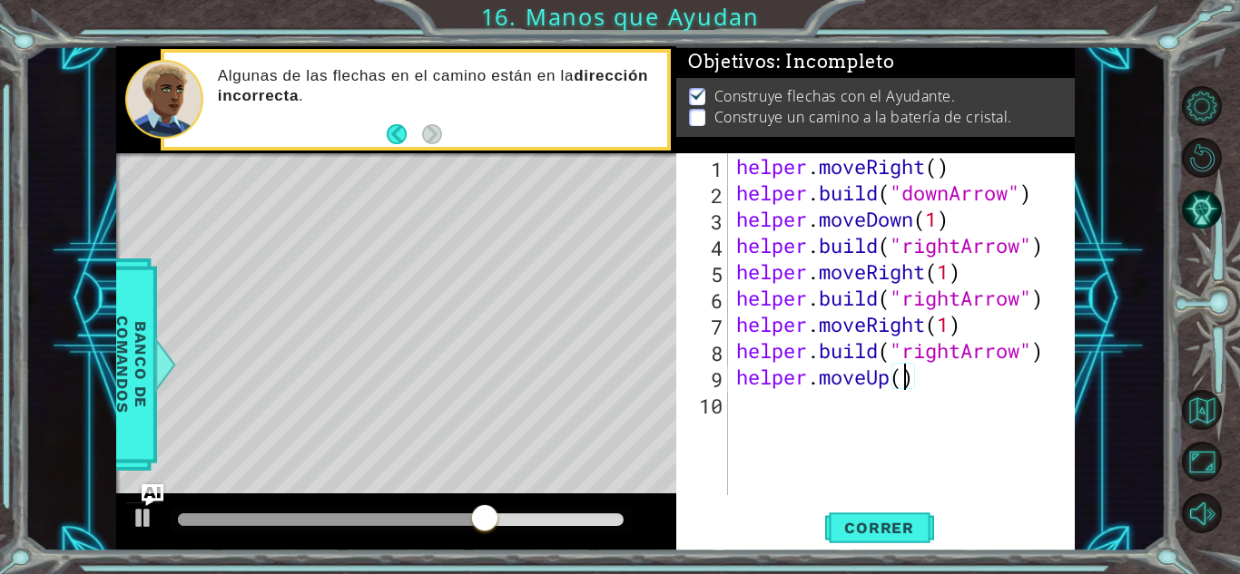
scroll to position [0, 7]
click at [922, 517] on button "Correr" at bounding box center [879, 528] width 109 height 40
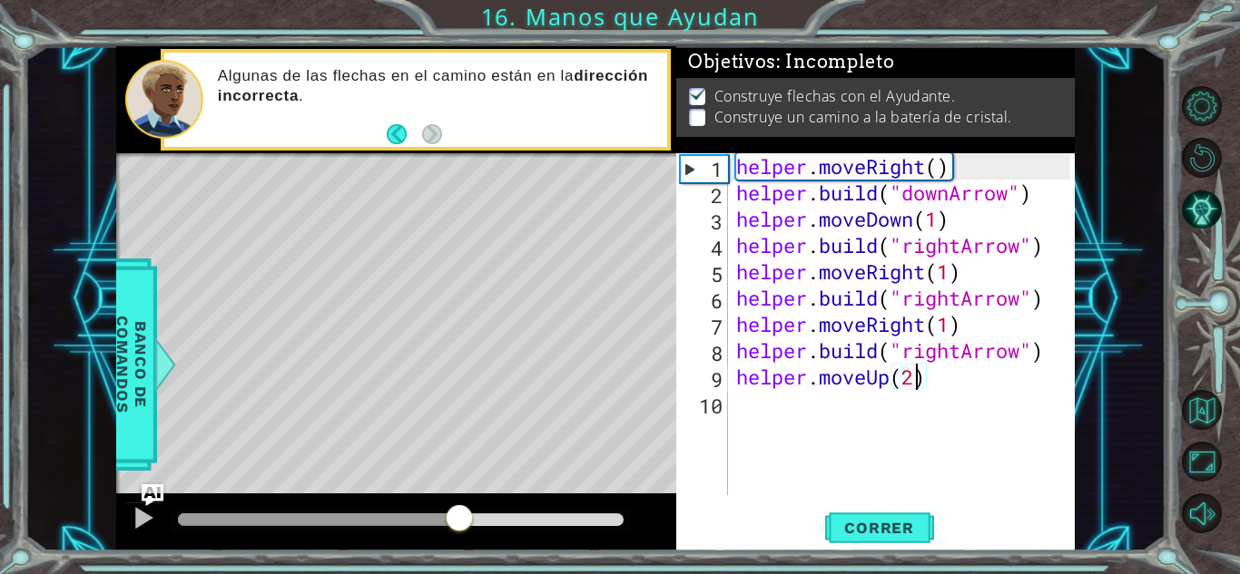
drag, startPoint x: 262, startPoint y: 516, endPoint x: 556, endPoint y: 534, distance: 294.5
click at [475, 534] on div at bounding box center [459, 520] width 33 height 33
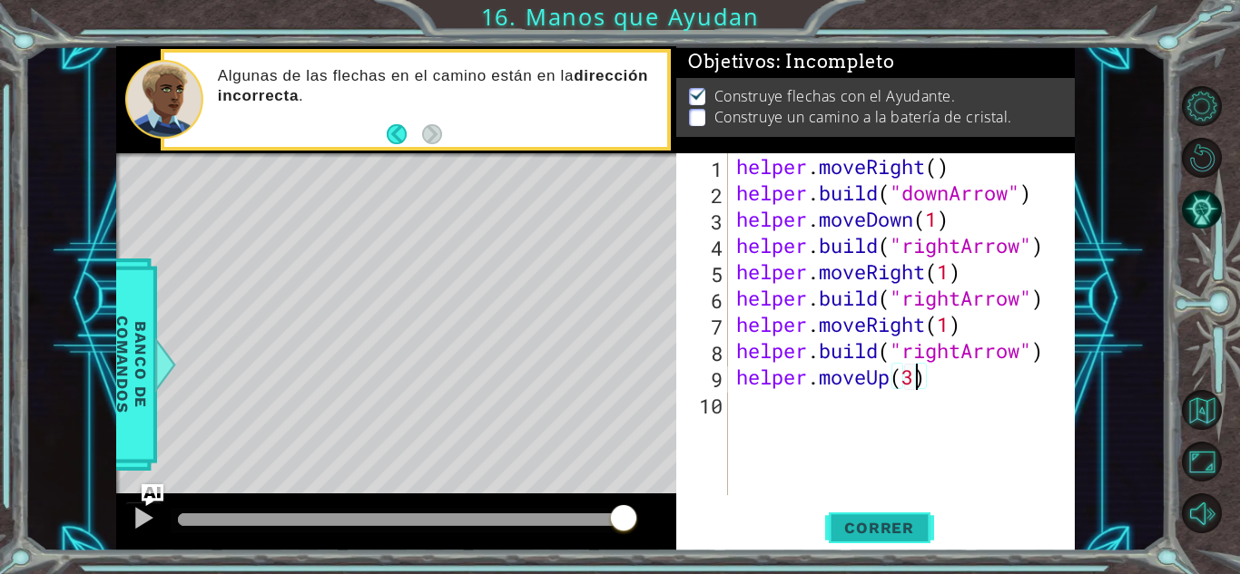
click at [883, 527] on span "Correr" at bounding box center [879, 528] width 106 height 18
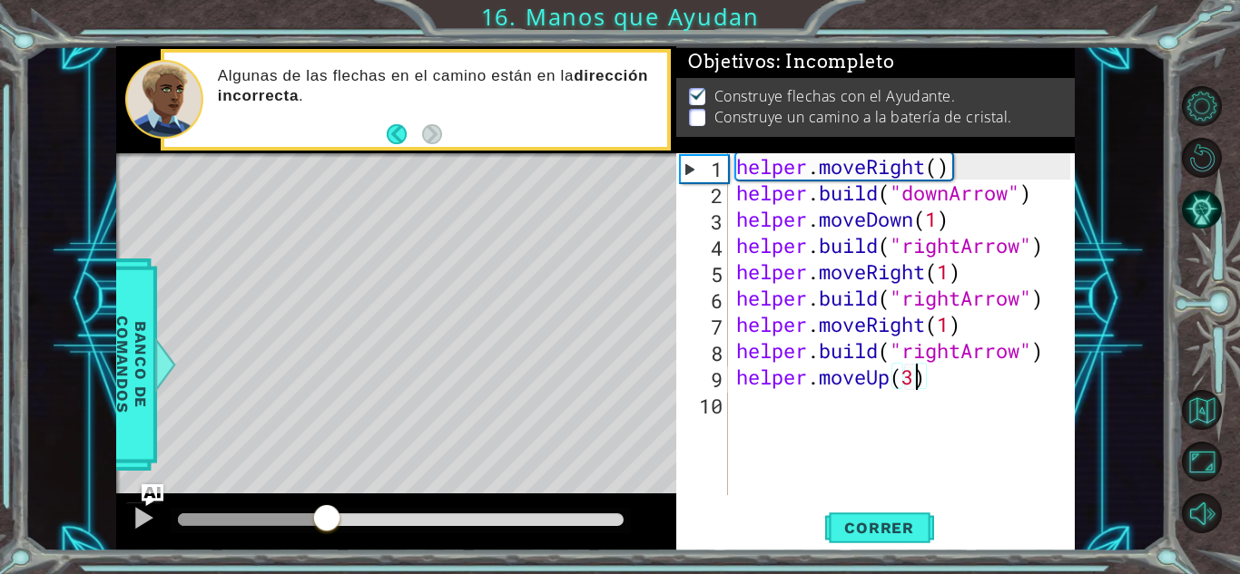
drag, startPoint x: 189, startPoint y: 514, endPoint x: 563, endPoint y: 552, distance: 376.7
click at [563, 552] on div "1 ההההההההההההההההההההההההההההההההההההההההההההההההההההההההההההההההההההההההההההה…" at bounding box center [620, 287] width 1240 height 574
drag, startPoint x: 616, startPoint y: 525, endPoint x: 152, endPoint y: 490, distance: 465.9
click at [152, 490] on div "1 ההההההההההההההההההההההההההההההההההההההההההההההההההההההההההההההההההההההההההההה…" at bounding box center [595, 298] width 958 height 505
click at [907, 530] on span "Correr" at bounding box center [879, 528] width 106 height 18
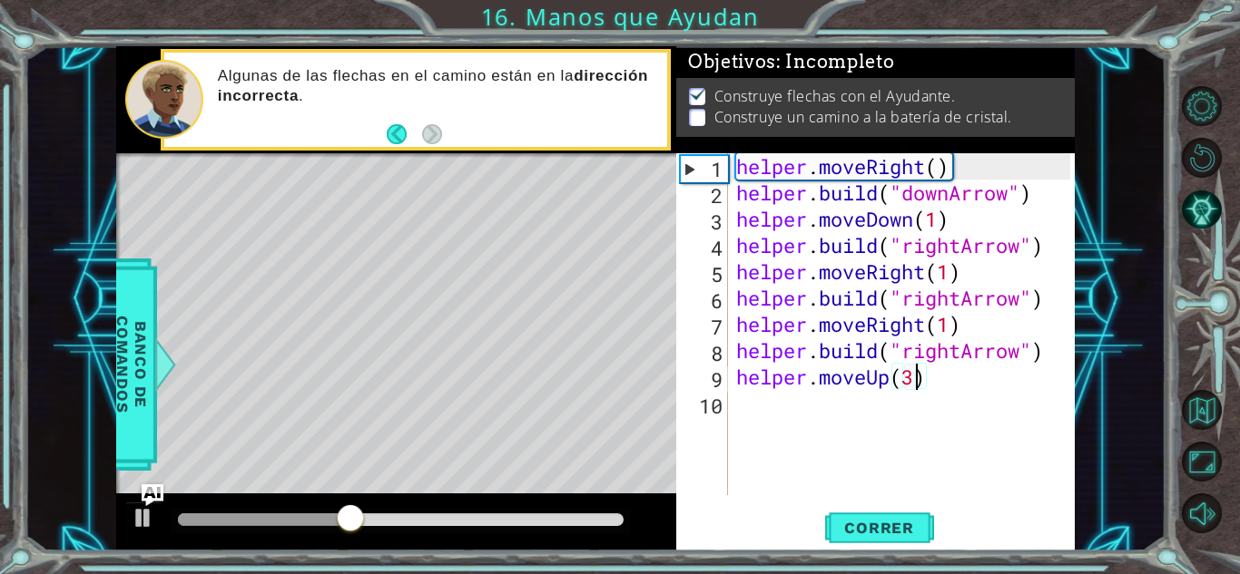
click at [735, 275] on div "helper . moveRight ( ) helper . build ( "downArrow" ) helper . moveDown ( 1 ) h…" at bounding box center [905, 350] width 347 height 395
type textarea "helper.moveRight(1)"
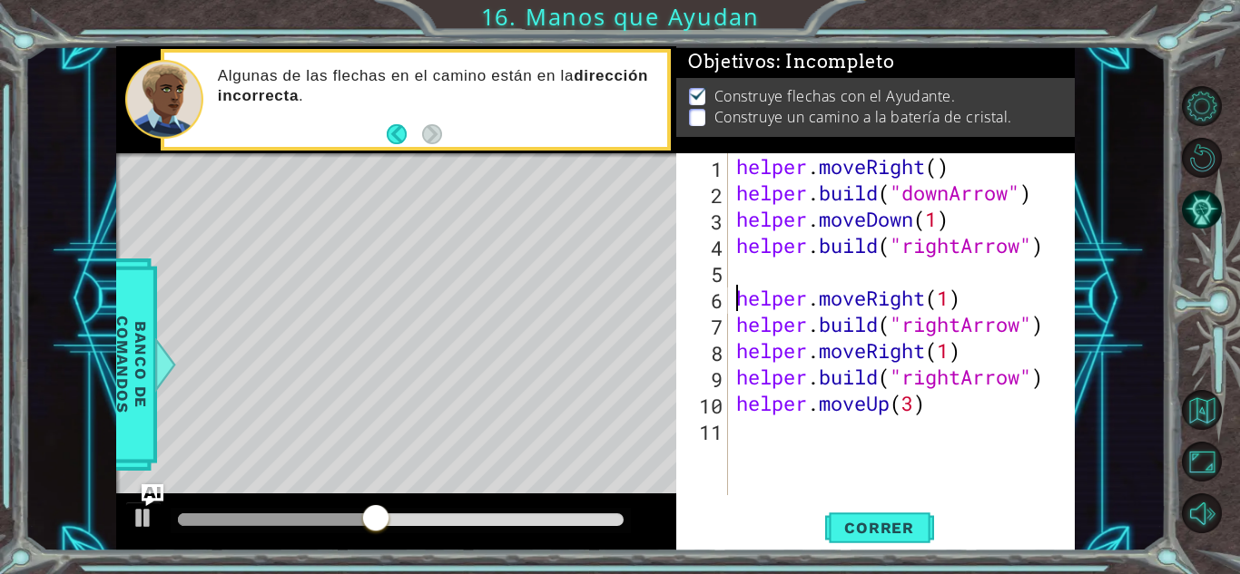
click at [735, 273] on div "helper . moveRight ( ) helper . build ( "downArrow" ) helper . moveDown ( 1 ) h…" at bounding box center [905, 350] width 347 height 395
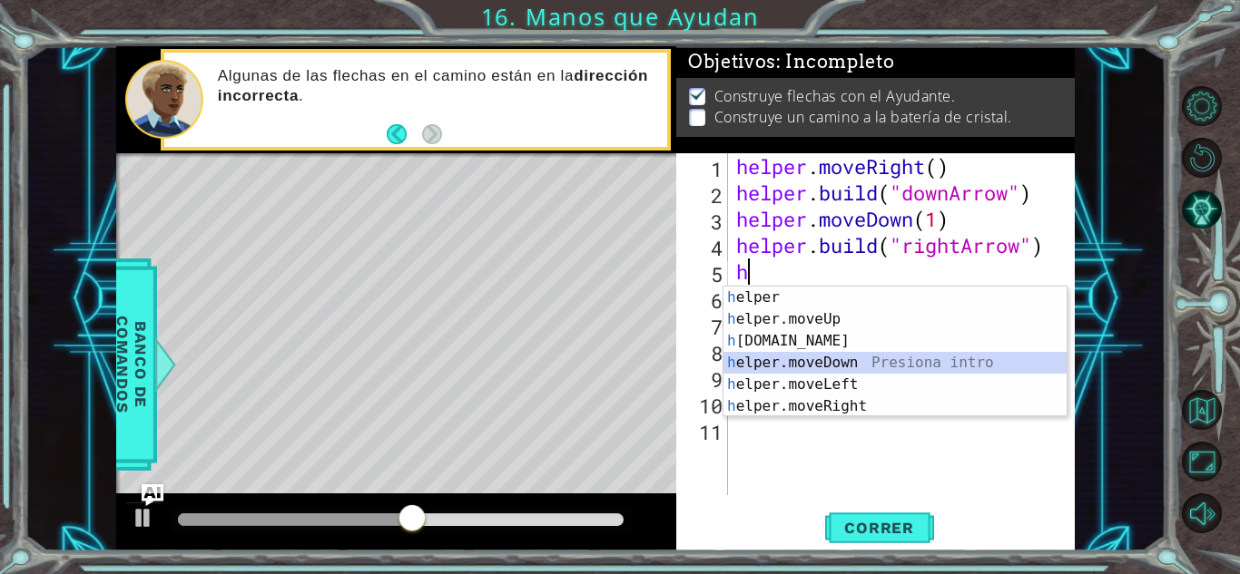
click at [798, 368] on div "h elper Presiona intro h elper.moveUp Presiona intro h [DOMAIN_NAME] Presiona i…" at bounding box center [894, 374] width 343 height 174
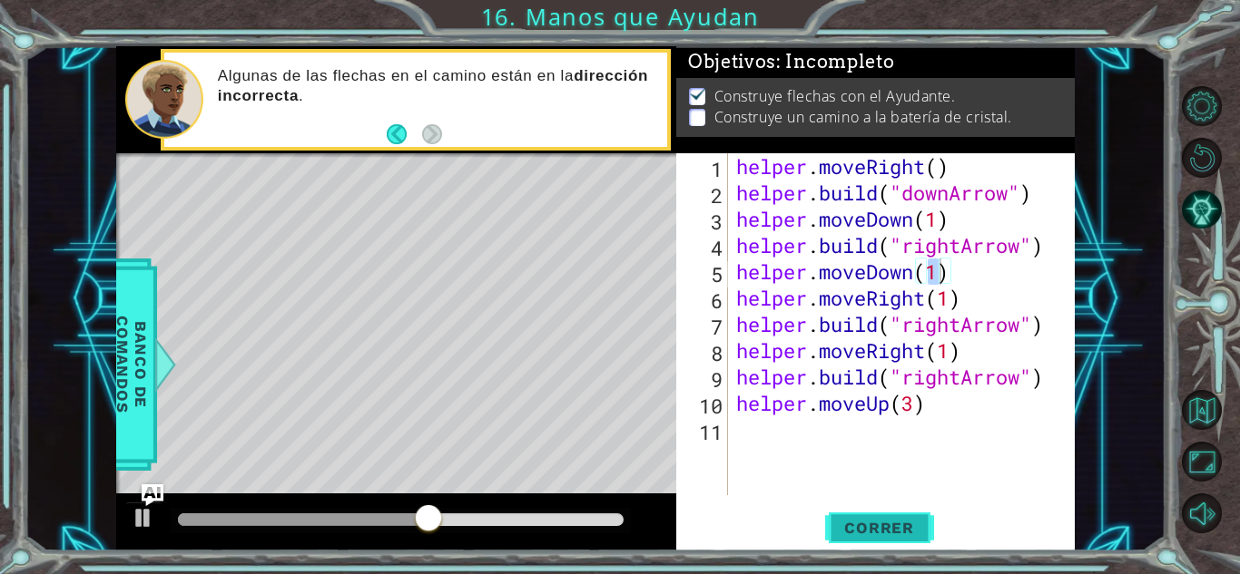
click at [848, 519] on span "Correr" at bounding box center [879, 528] width 106 height 18
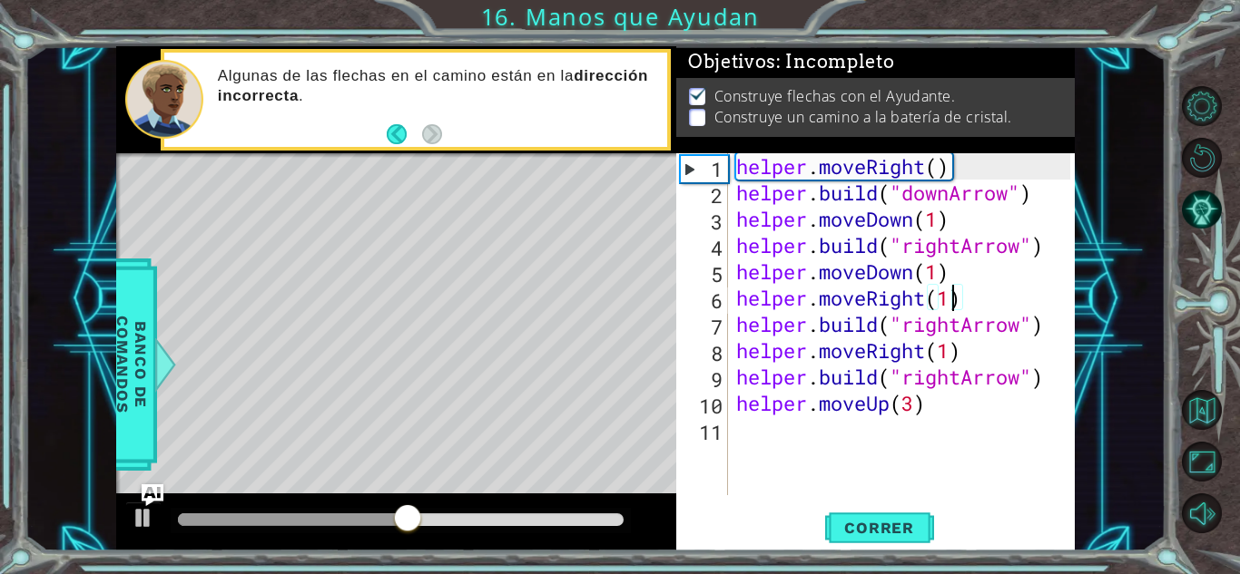
click at [957, 291] on div "helper . moveRight ( ) helper . build ( "downArrow" ) helper . moveDown ( 1 ) h…" at bounding box center [905, 350] width 347 height 395
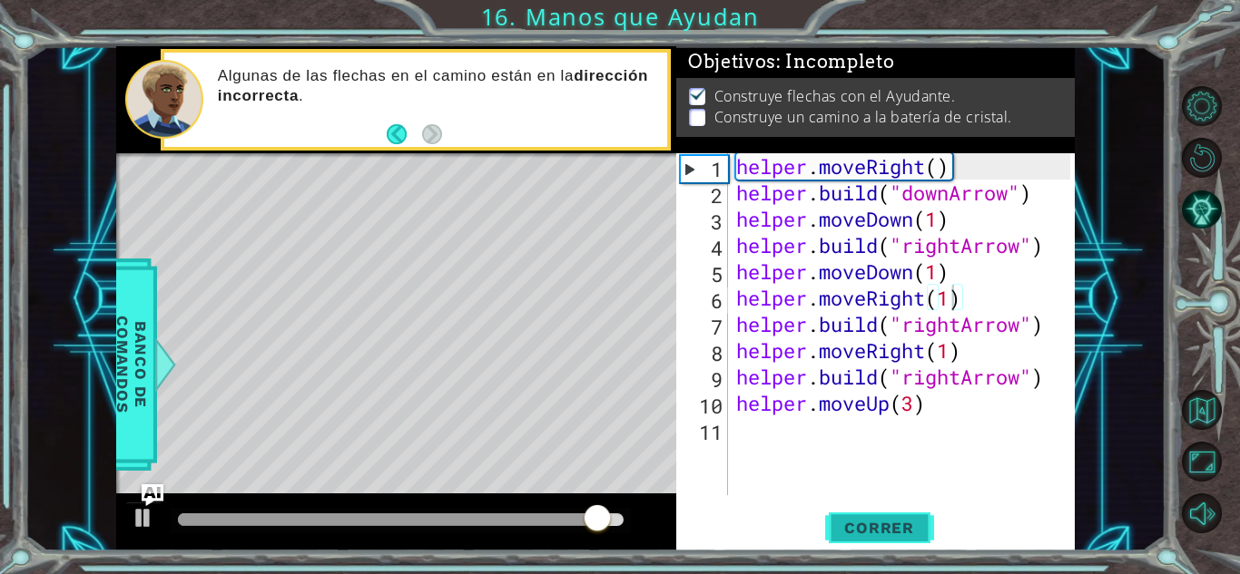
click at [892, 531] on span "Correr" at bounding box center [879, 528] width 106 height 18
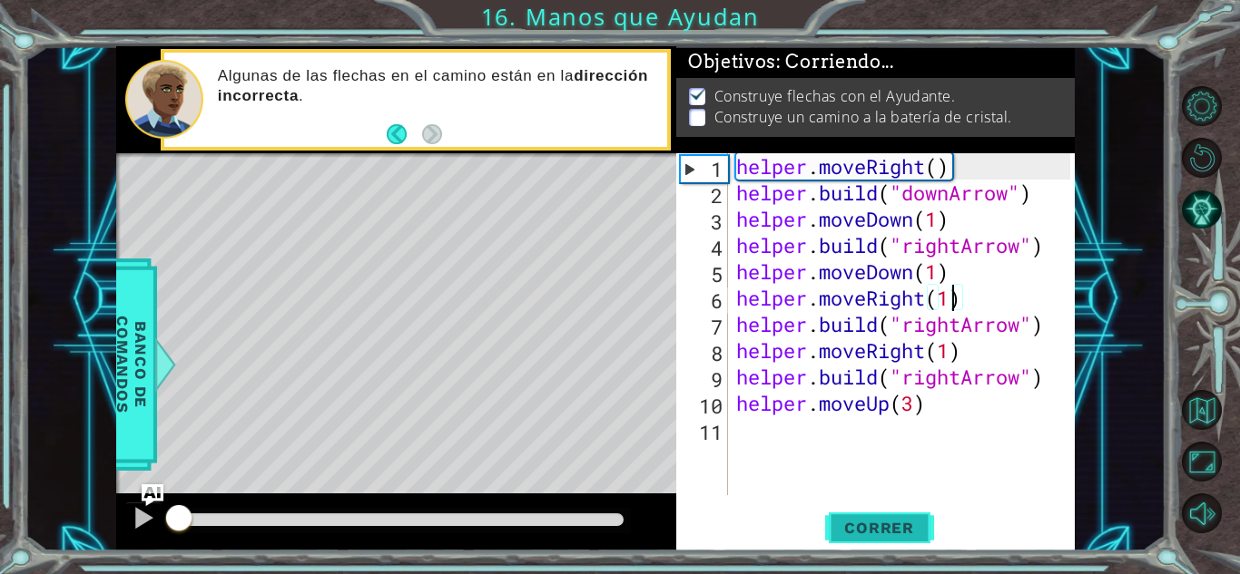
click at [892, 531] on span "Correr" at bounding box center [879, 528] width 106 height 18
click at [958, 249] on div "helper . moveRight ( ) helper . build ( "downArrow" ) helper . moveDown ( 1 ) h…" at bounding box center [905, 350] width 347 height 395
click at [965, 274] on div "helper . moveRight ( ) helper . build ( "downArrow" ) helper . moveDown ( 1 ) h…" at bounding box center [905, 350] width 347 height 395
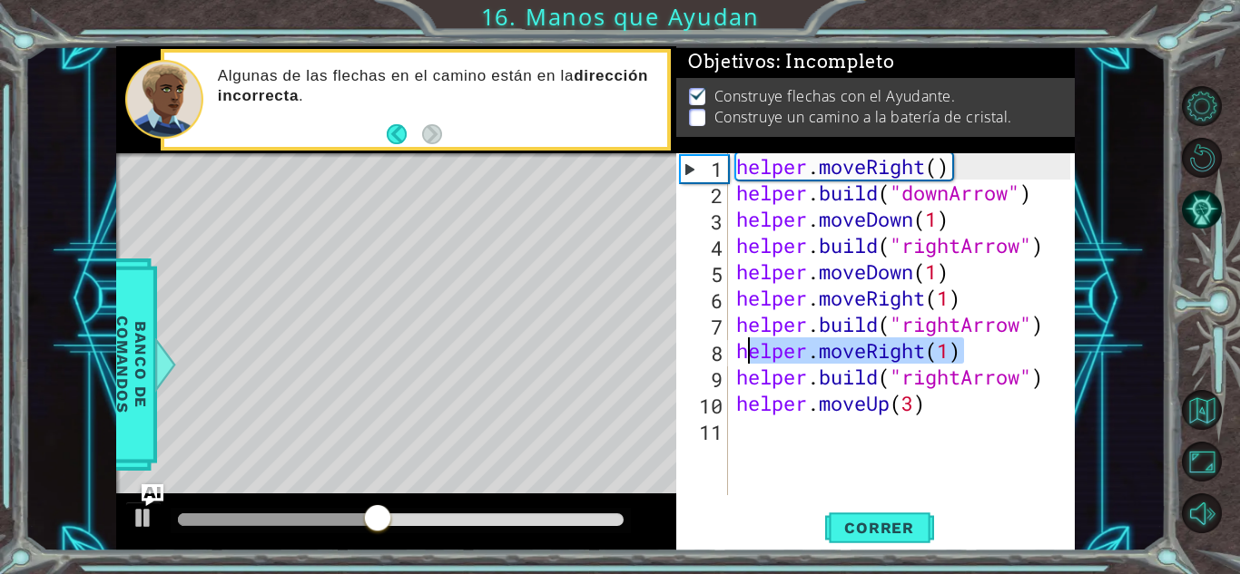
drag, startPoint x: 982, startPoint y: 359, endPoint x: 736, endPoint y: 361, distance: 245.9
click at [736, 361] on div "helper . moveRight ( ) helper . build ( "downArrow" ) helper . moveDown ( 1 ) h…" at bounding box center [905, 350] width 347 height 395
click at [963, 398] on div "helper . moveRight ( ) helper . build ( "downArrow" ) helper . moveDown ( 1 ) h…" at bounding box center [905, 350] width 347 height 395
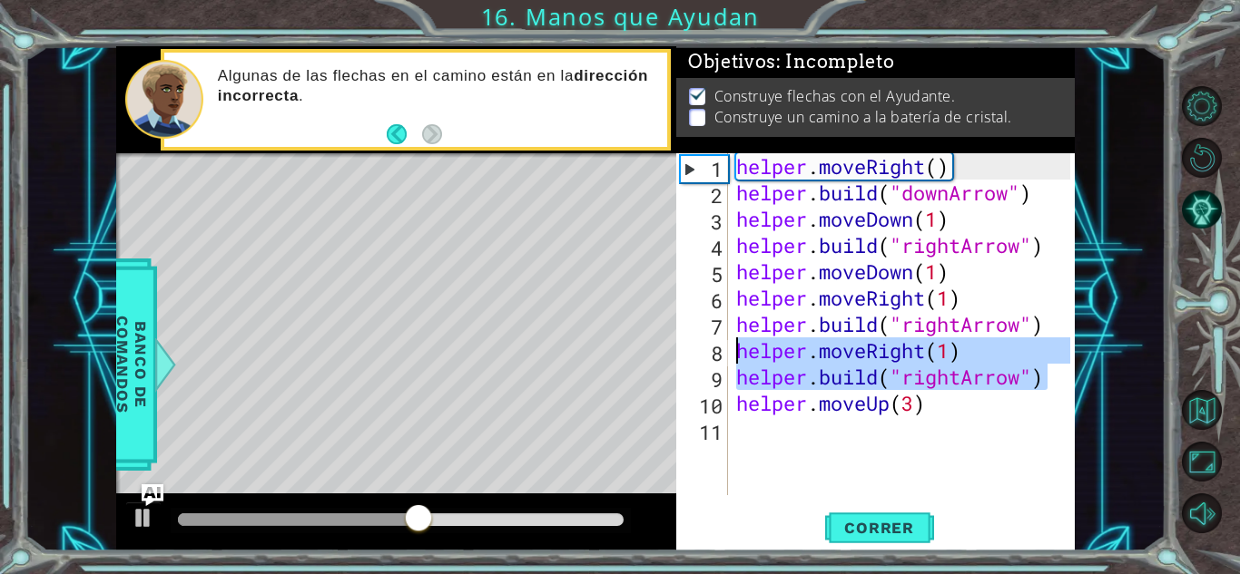
drag, startPoint x: 1053, startPoint y: 382, endPoint x: 716, endPoint y: 358, distance: 338.4
click at [716, 358] on div "helper.moveUp(3) 1 2 3 4 5 6 7 8 9 10 11 helper . moveRight ( ) helper . build …" at bounding box center [873, 324] width 394 height 342
type textarea "helper.moveRight(1) [DOMAIN_NAME]("rightArrow")"
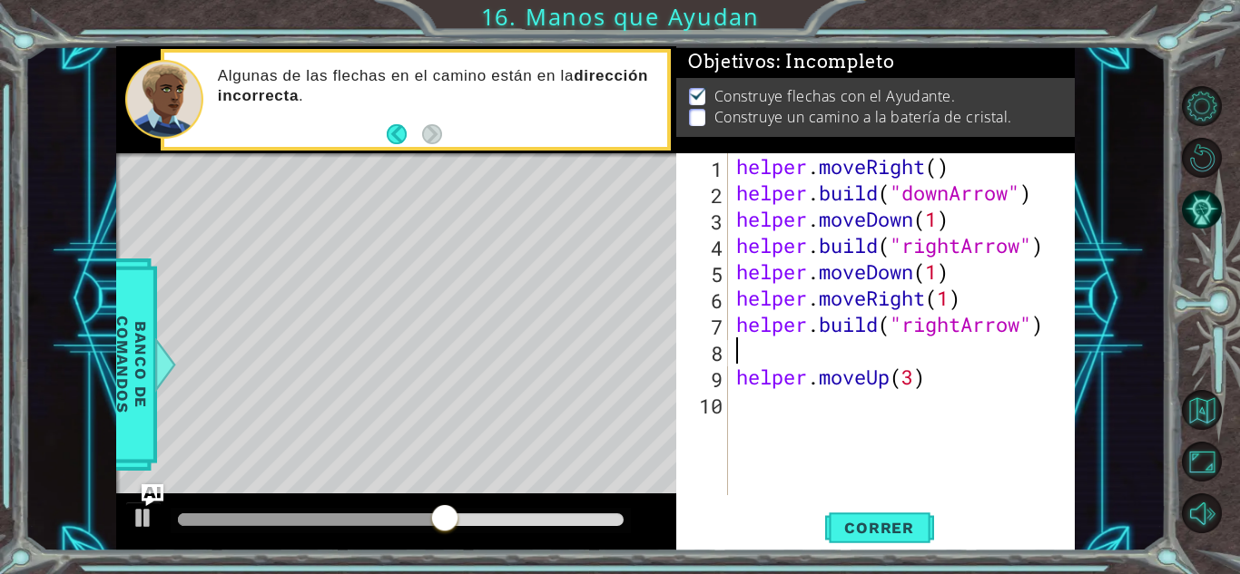
type textarea "h"
click at [784, 437] on div "helper . moveRight ( ) helper . build ( "downArrow" ) helper . moveDown ( 1 ) h…" at bounding box center [905, 350] width 347 height 395
click at [770, 367] on div "helper . moveRight ( ) helper . build ( "downArrow" ) helper . moveDown ( 1 ) h…" at bounding box center [905, 350] width 347 height 395
click at [769, 353] on div "helper . moveRight ( ) helper . build ( "downArrow" ) helper . moveDown ( 1 ) h…" at bounding box center [905, 350] width 347 height 395
type textarea "h"
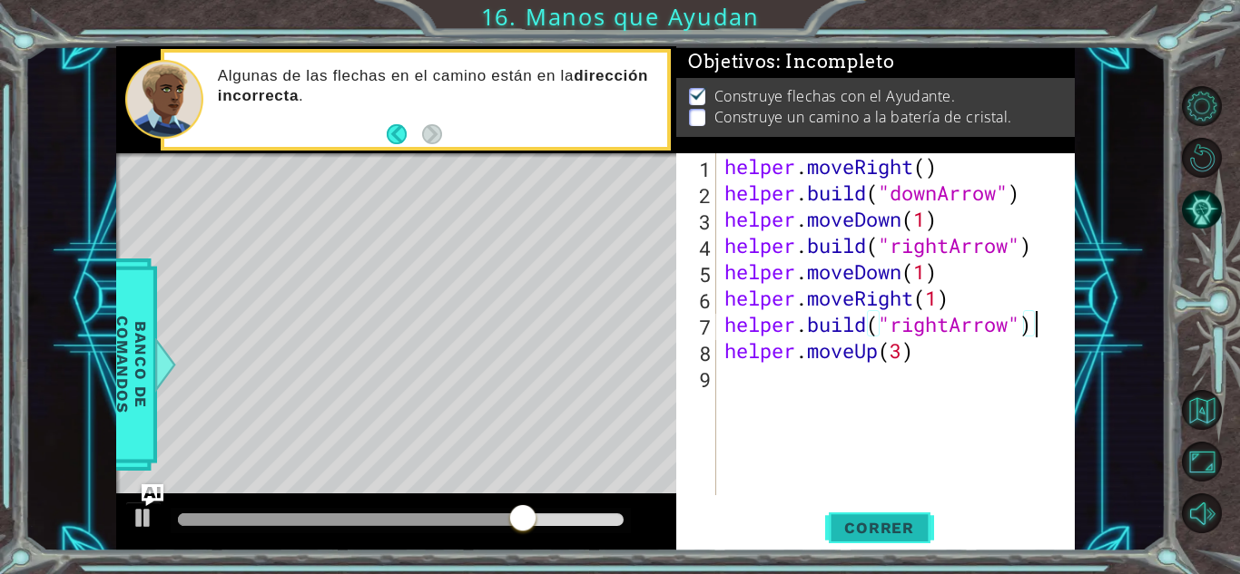
click at [876, 527] on span "Correr" at bounding box center [879, 528] width 106 height 18
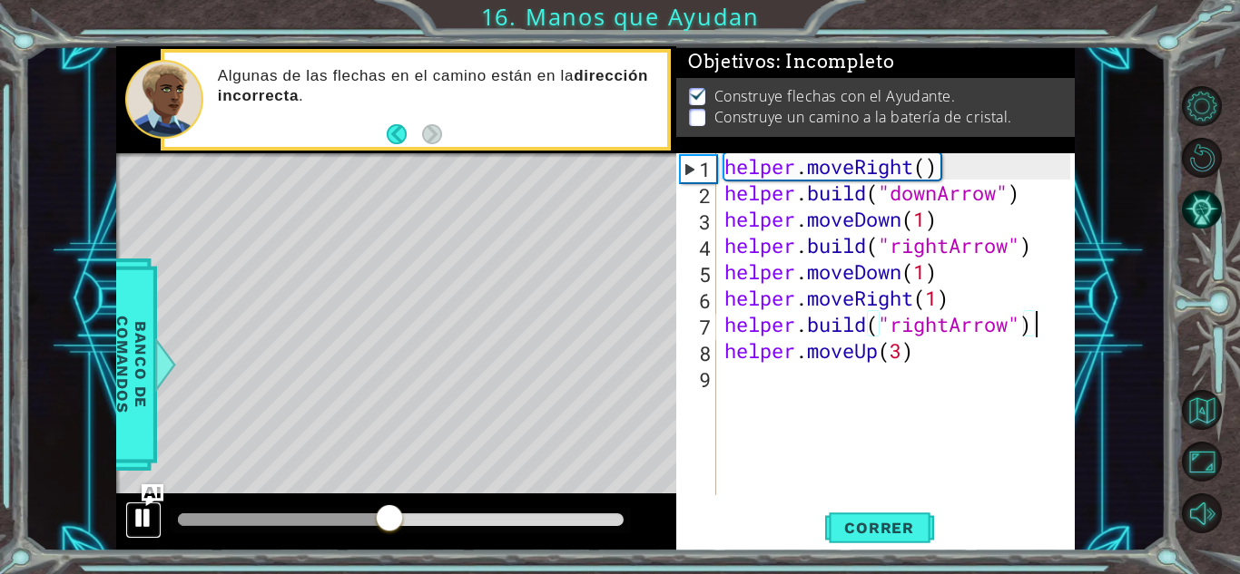
click at [132, 518] on div at bounding box center [144, 518] width 24 height 24
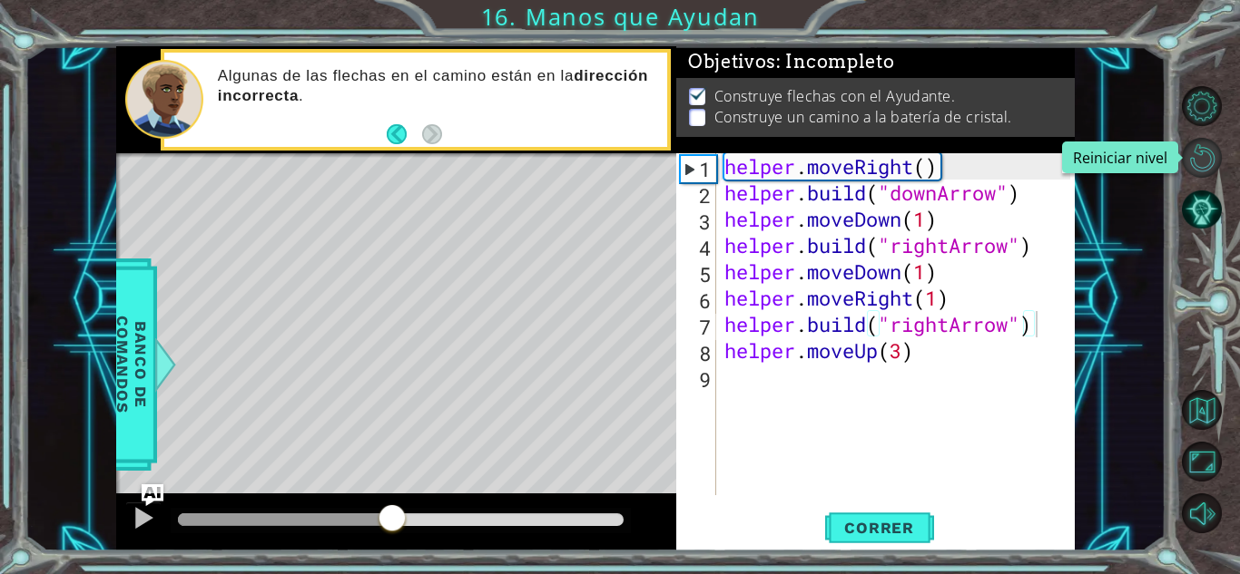
click at [1191, 157] on button "Reiniciar nivel\a" at bounding box center [1201, 158] width 40 height 40
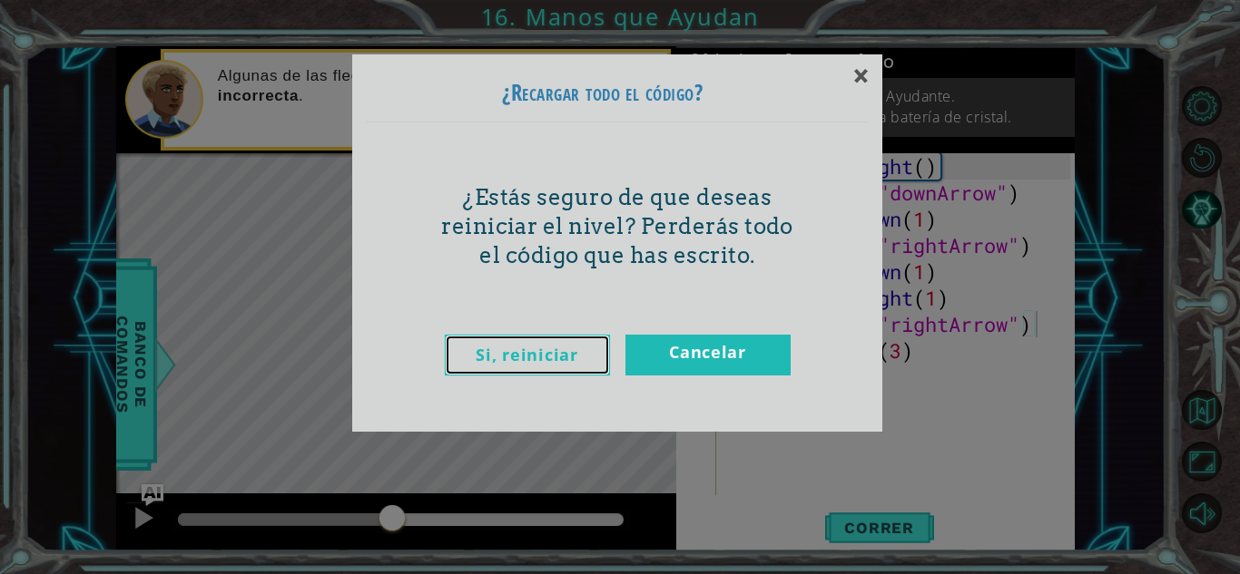
click at [536, 344] on link "Si, reiniciar" at bounding box center [527, 355] width 165 height 41
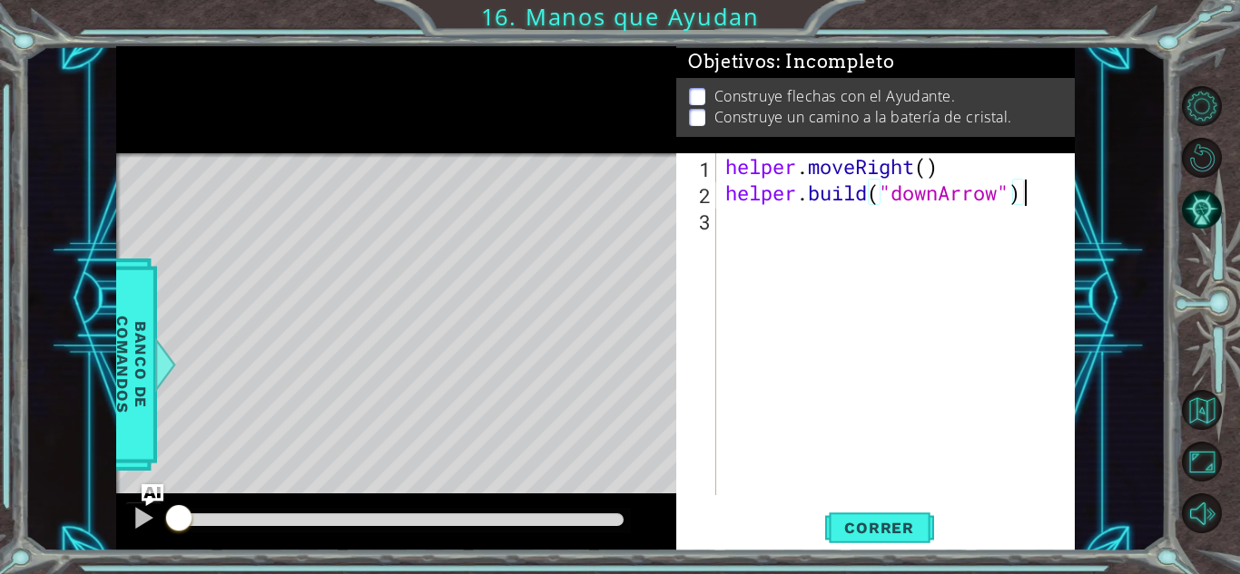
type textarea "[DOMAIN_NAME]("downArrow")"
click at [747, 235] on div "helper . moveRight ( ) helper . build ( "downArrow" )" at bounding box center [900, 350] width 358 height 395
click at [826, 543] on button "Correr" at bounding box center [879, 528] width 109 height 40
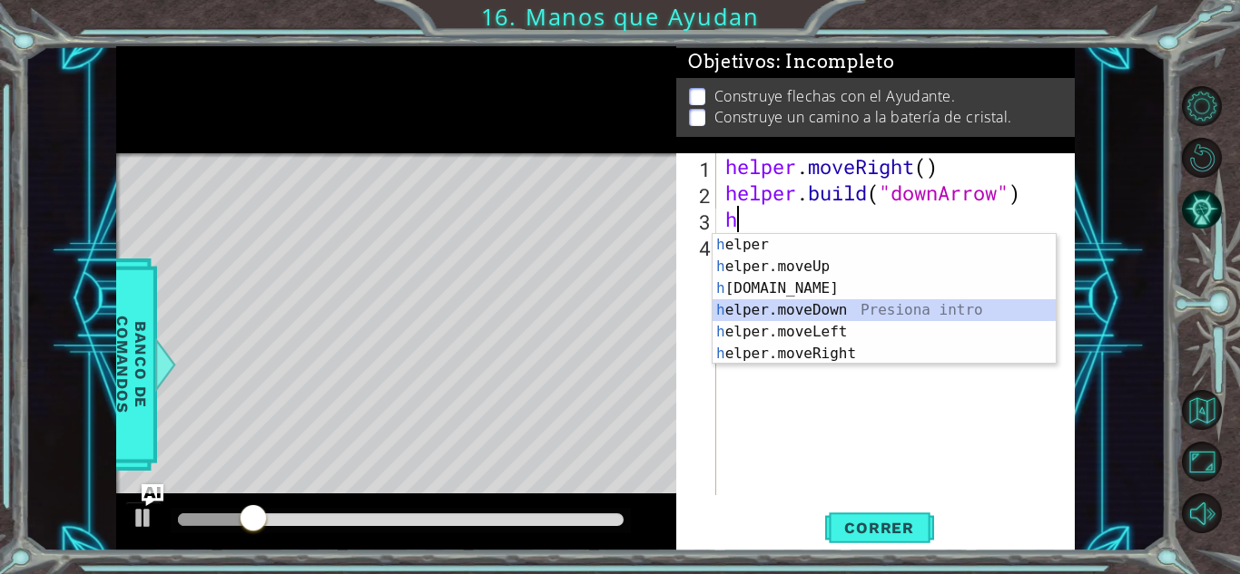
click at [798, 315] on div "h elper Presiona intro h elper.moveUp Presiona intro h [DOMAIN_NAME] Presiona i…" at bounding box center [883, 321] width 343 height 174
type textarea "helper.moveDown(1)"
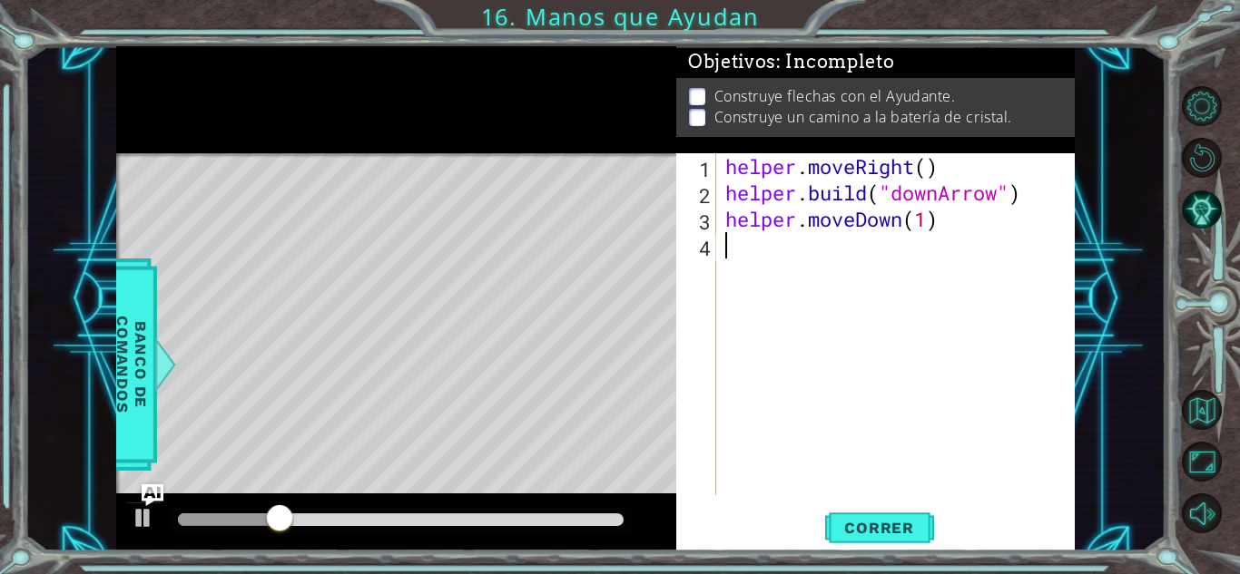
click at [787, 244] on div "helper . moveRight ( ) helper . build ( "downArrow" ) helper . moveDown ( 1 )" at bounding box center [900, 350] width 358 height 395
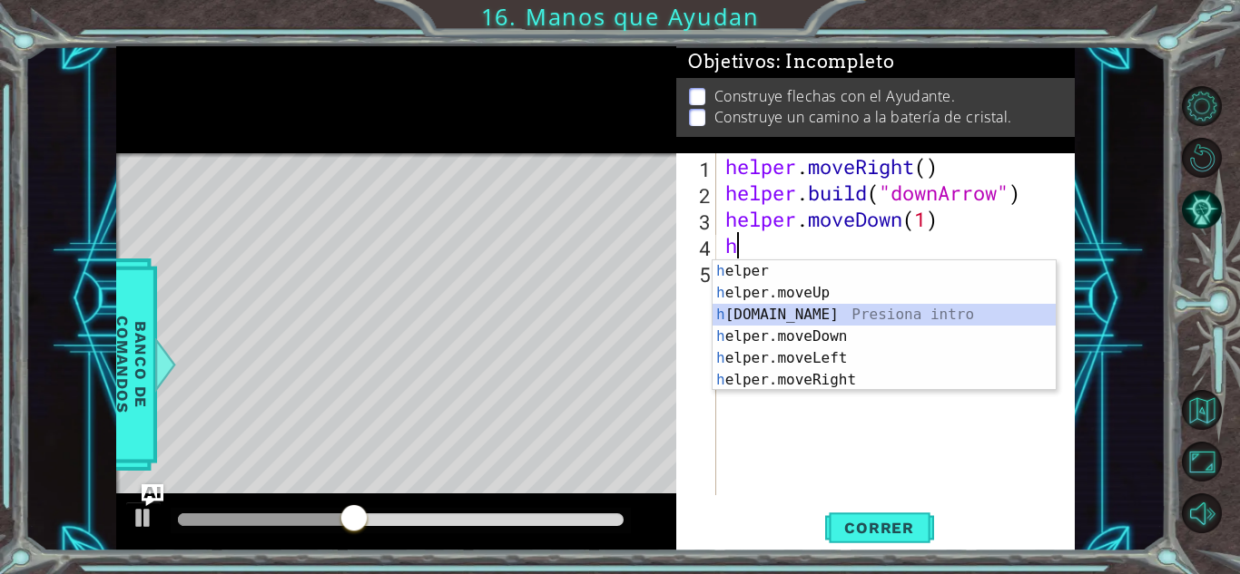
click at [804, 310] on div "h elper Presiona intro h elper.moveUp Presiona intro h [DOMAIN_NAME] Presiona i…" at bounding box center [883, 347] width 343 height 174
type textarea "[DOMAIN_NAME]("rightArrow")"
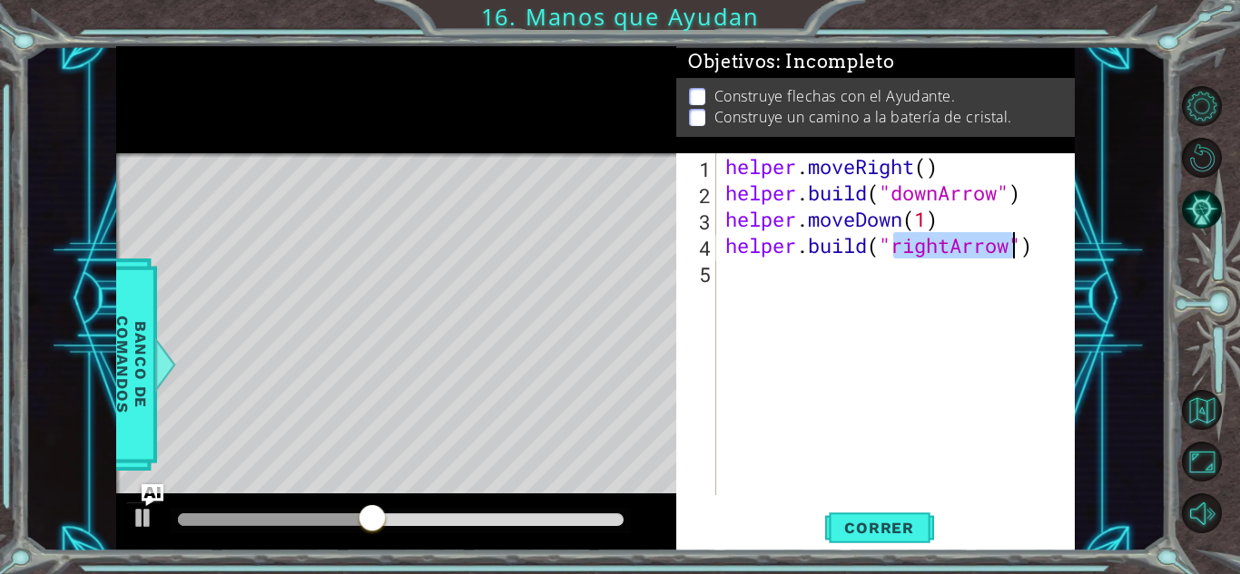
click at [755, 301] on div "helper . moveRight ( ) helper . build ( "downArrow" ) helper . moveDown ( 1 ) h…" at bounding box center [900, 350] width 358 height 395
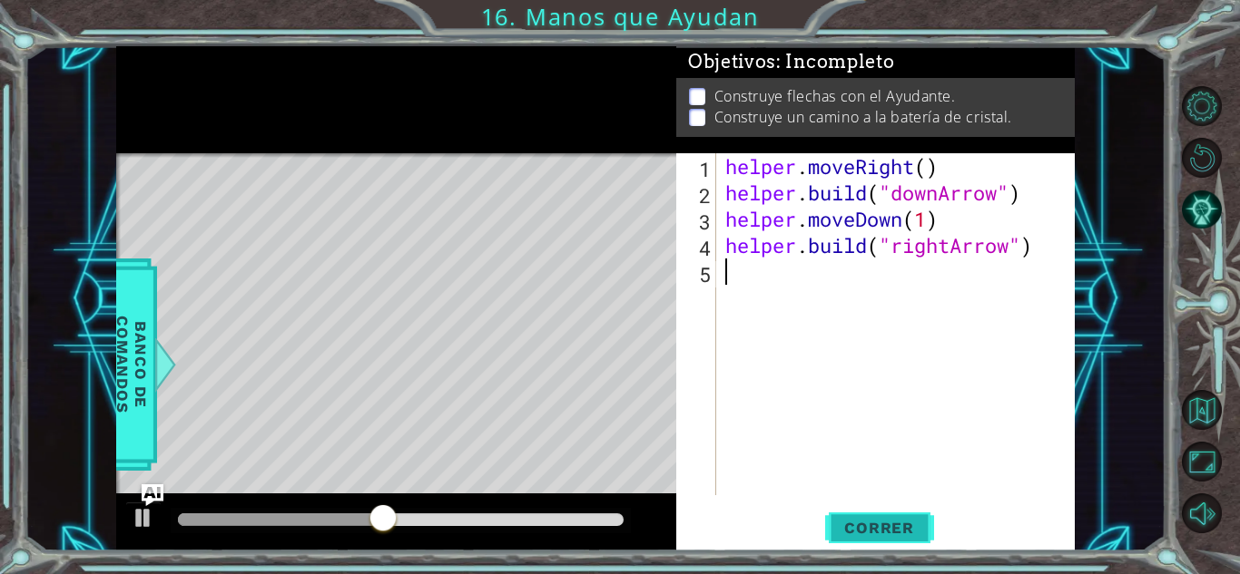
click at [863, 535] on span "Correr" at bounding box center [879, 528] width 106 height 18
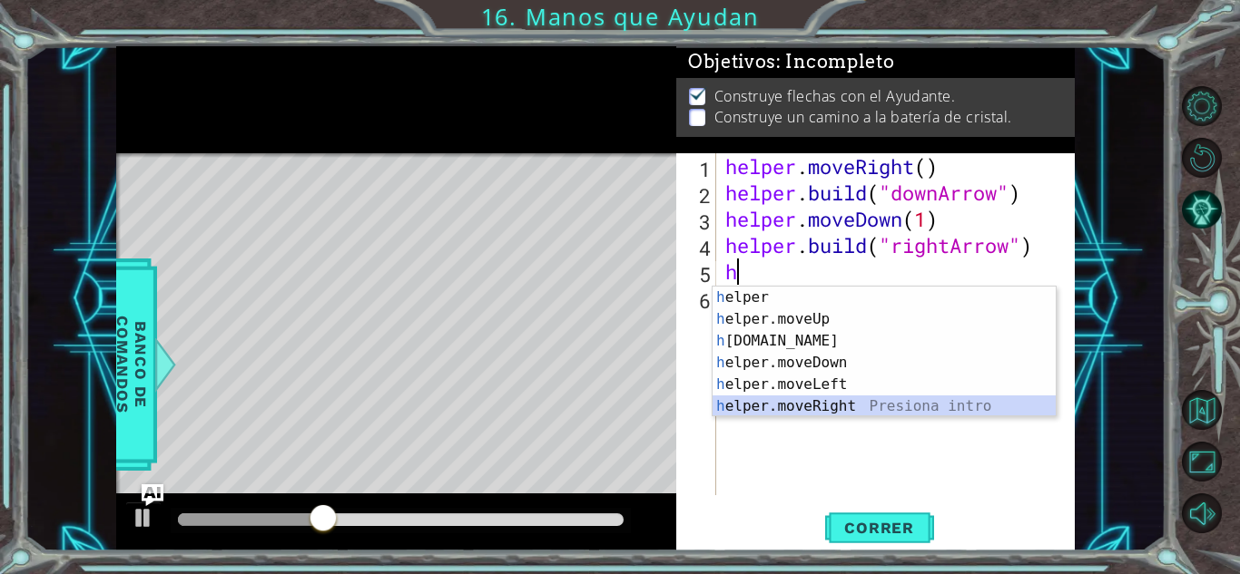
click at [827, 407] on div "h elper Presiona intro h elper.moveUp Presiona intro h [DOMAIN_NAME] Presiona i…" at bounding box center [883, 374] width 343 height 174
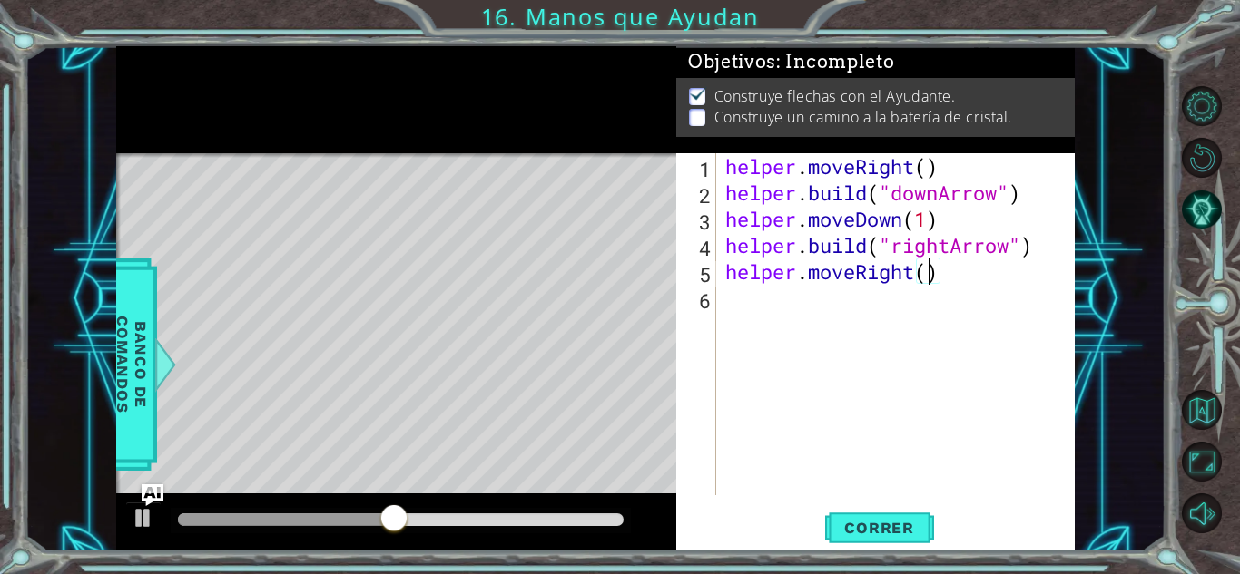
type textarea "helper.moveRight(3)"
click at [861, 305] on div "helper . moveRight ( ) helper . build ( "downArrow" ) helper . moveDown ( 1 ) h…" at bounding box center [900, 350] width 358 height 395
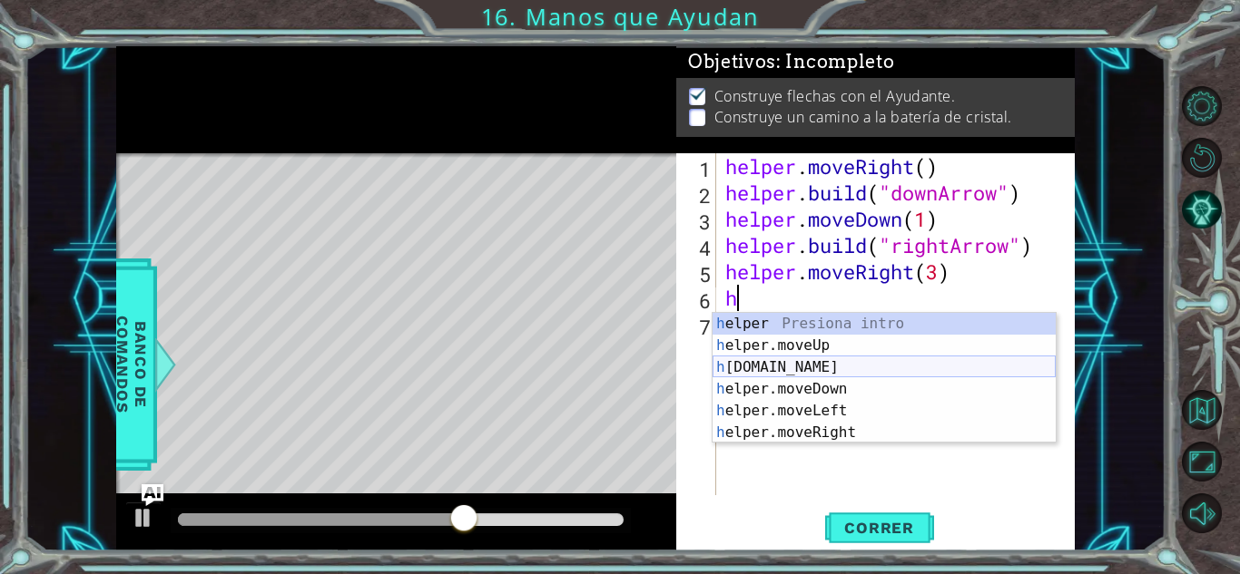
click at [838, 367] on div "h elper Presiona intro h elper.moveUp Presiona intro h [DOMAIN_NAME] Presiona i…" at bounding box center [883, 400] width 343 height 174
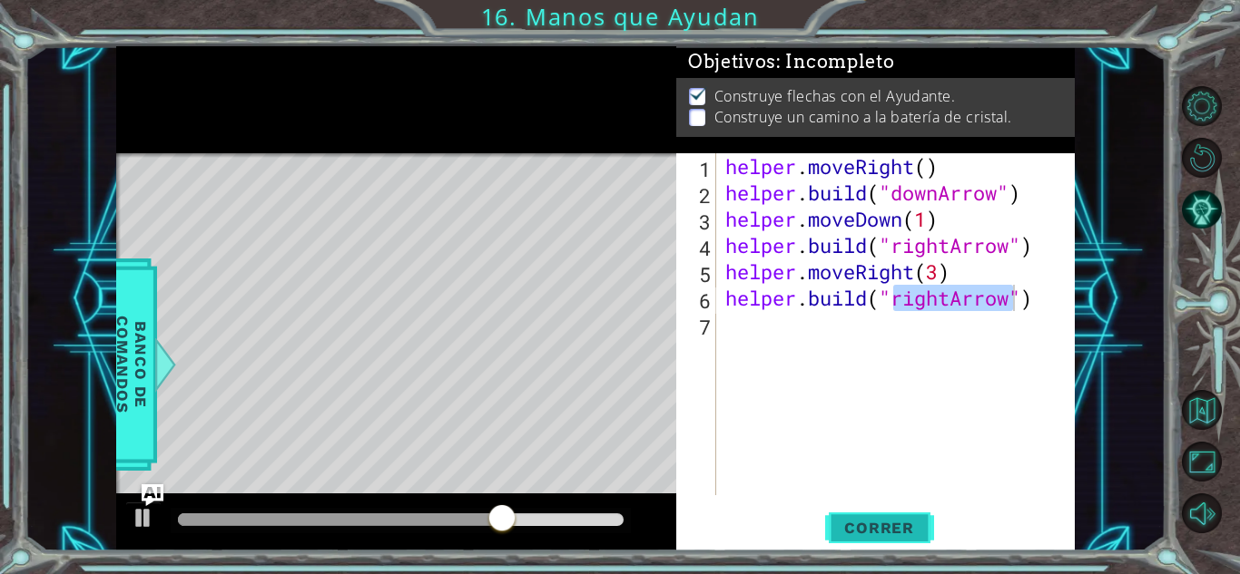
click at [873, 526] on span "Correr" at bounding box center [879, 528] width 106 height 18
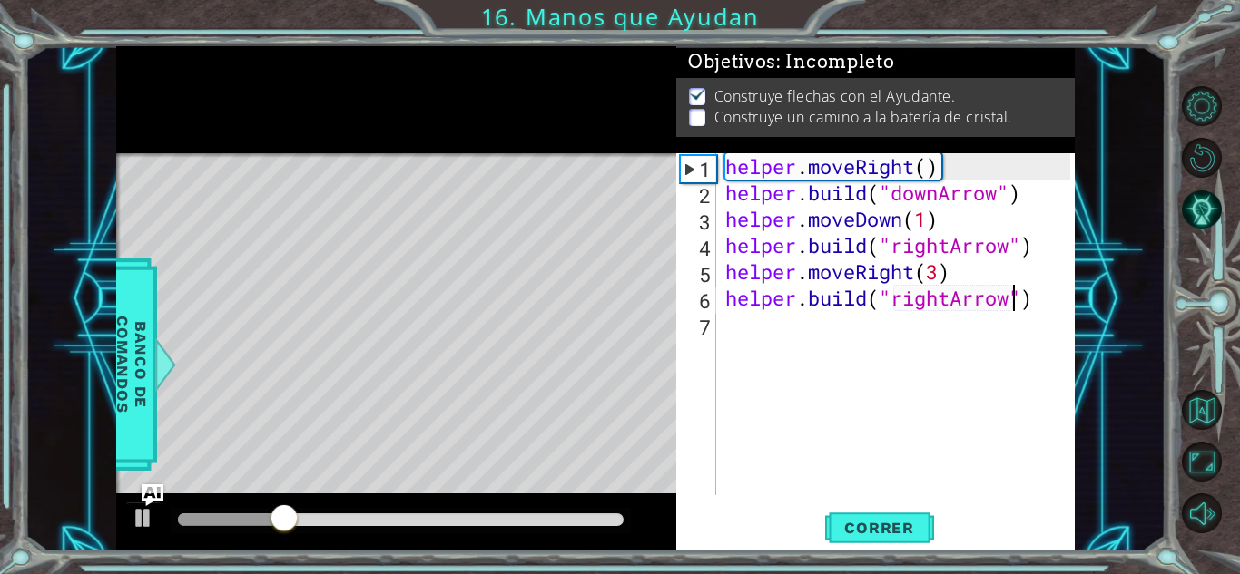
click at [935, 274] on div "helper . moveRight ( ) helper . build ( "downArrow" ) helper . moveDown ( 1 ) h…" at bounding box center [900, 350] width 358 height 395
type textarea "helper.moveRight()"
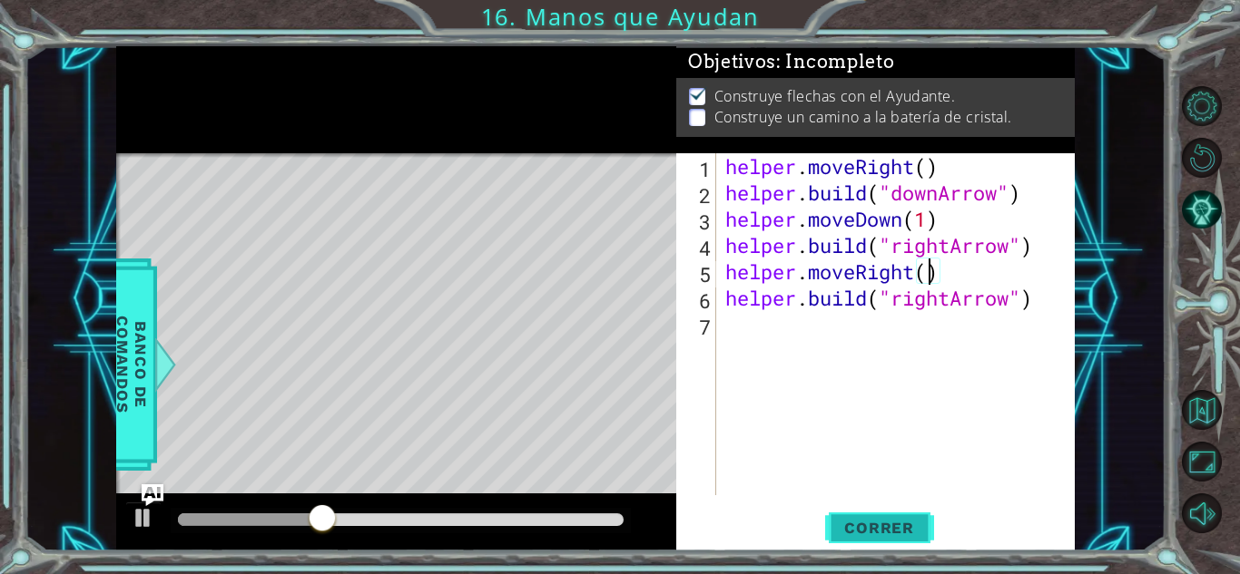
click at [895, 523] on span "Correr" at bounding box center [879, 528] width 106 height 18
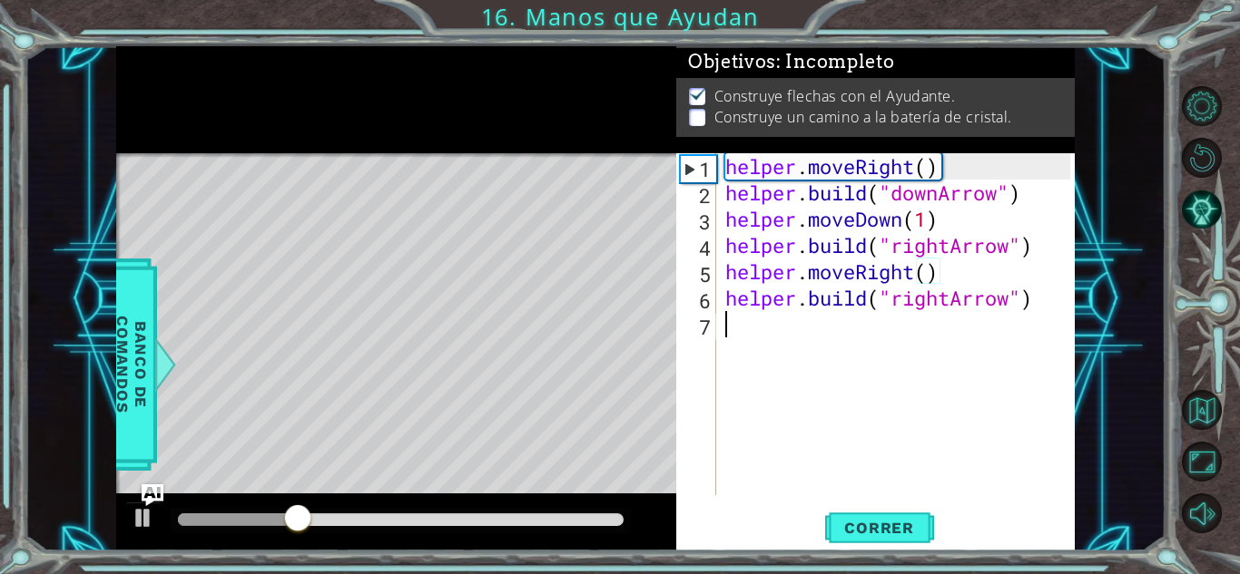
click at [788, 343] on div "helper . moveRight ( ) helper . build ( "downArrow" ) helper . moveDown ( 1 ) h…" at bounding box center [900, 350] width 358 height 395
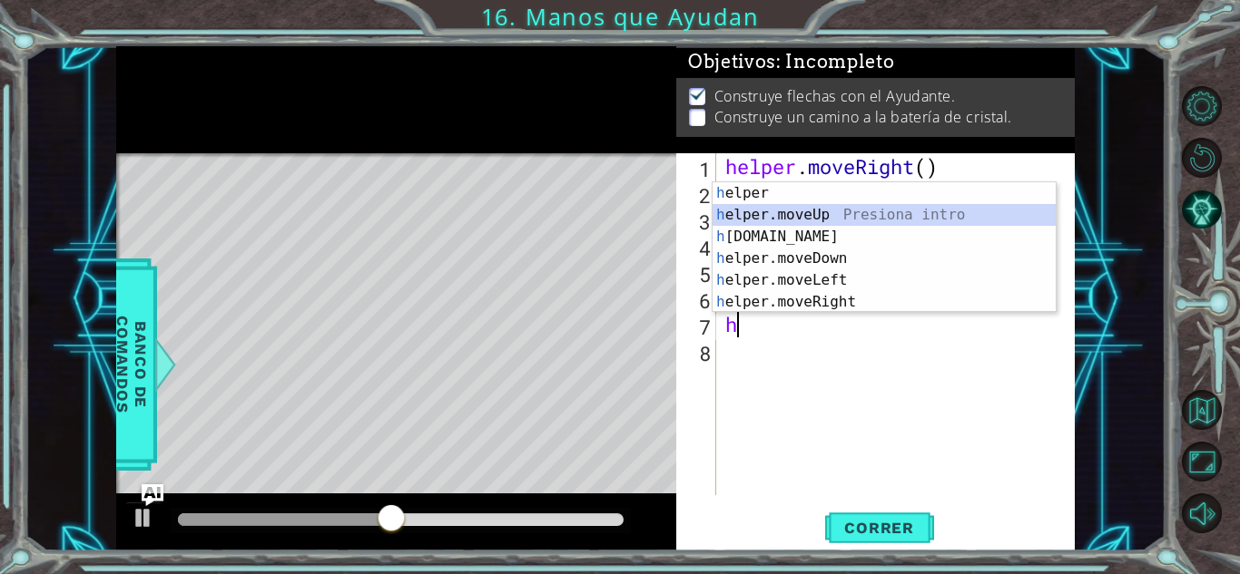
click at [815, 221] on div "h elper Presiona intro h elper.moveUp Presiona intro h [DOMAIN_NAME] Presiona i…" at bounding box center [883, 269] width 343 height 174
type textarea "helper.moveUp(1)"
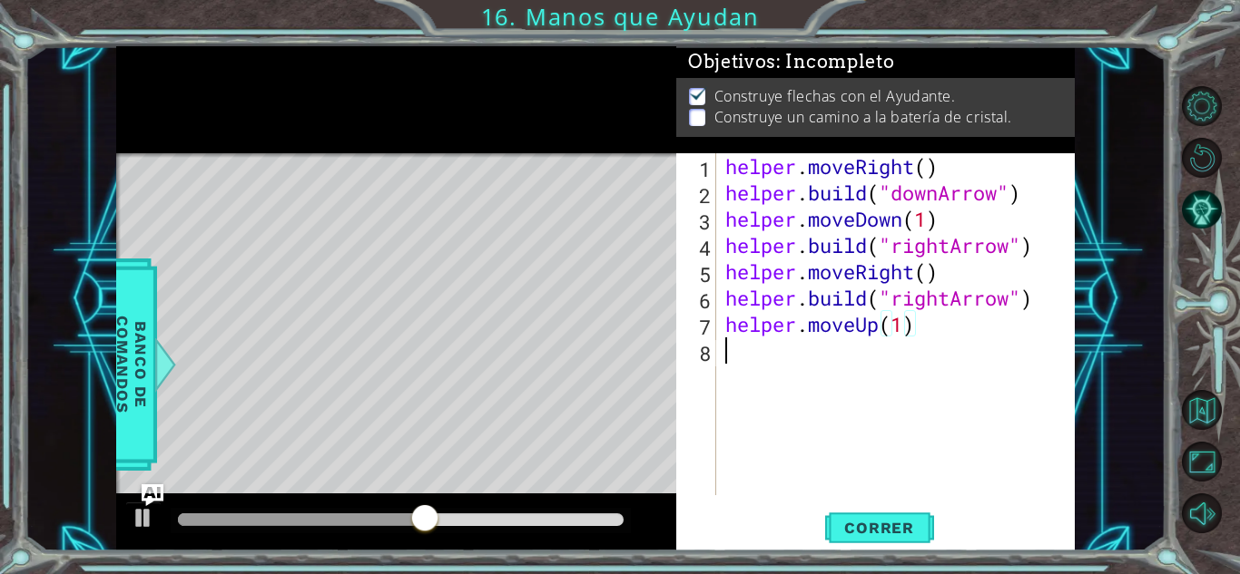
click at [820, 350] on div "helper . moveRight ( ) helper . build ( "downArrow" ) helper . moveDown ( 1 ) h…" at bounding box center [900, 350] width 358 height 395
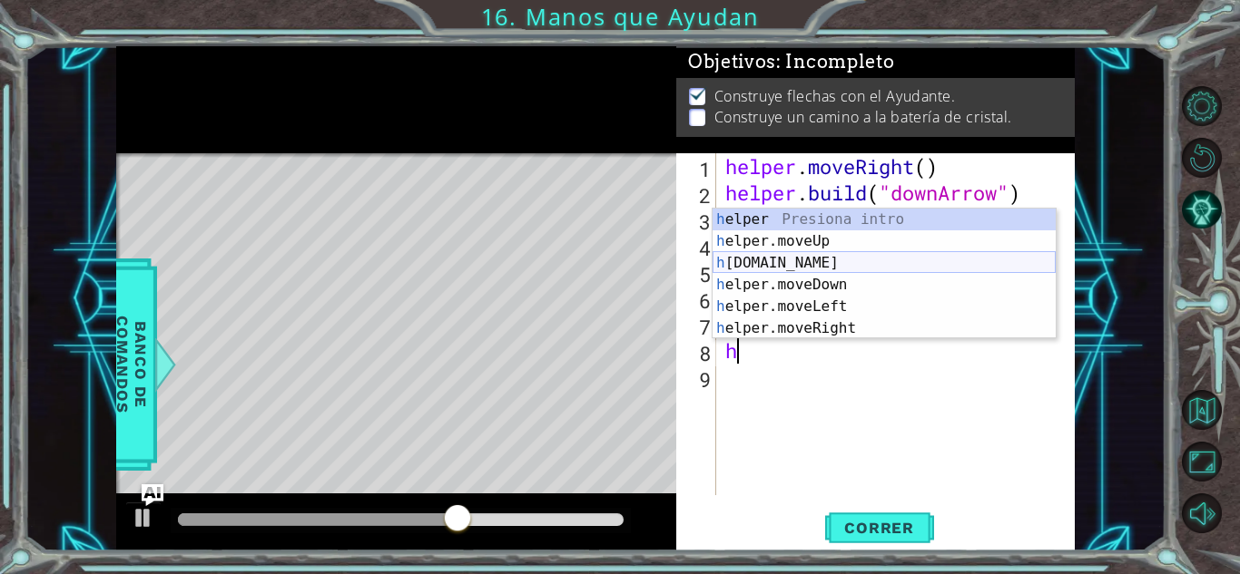
click at [818, 263] on div "h elper Presiona intro h elper.moveUp Presiona intro h [DOMAIN_NAME] Presiona i…" at bounding box center [883, 296] width 343 height 174
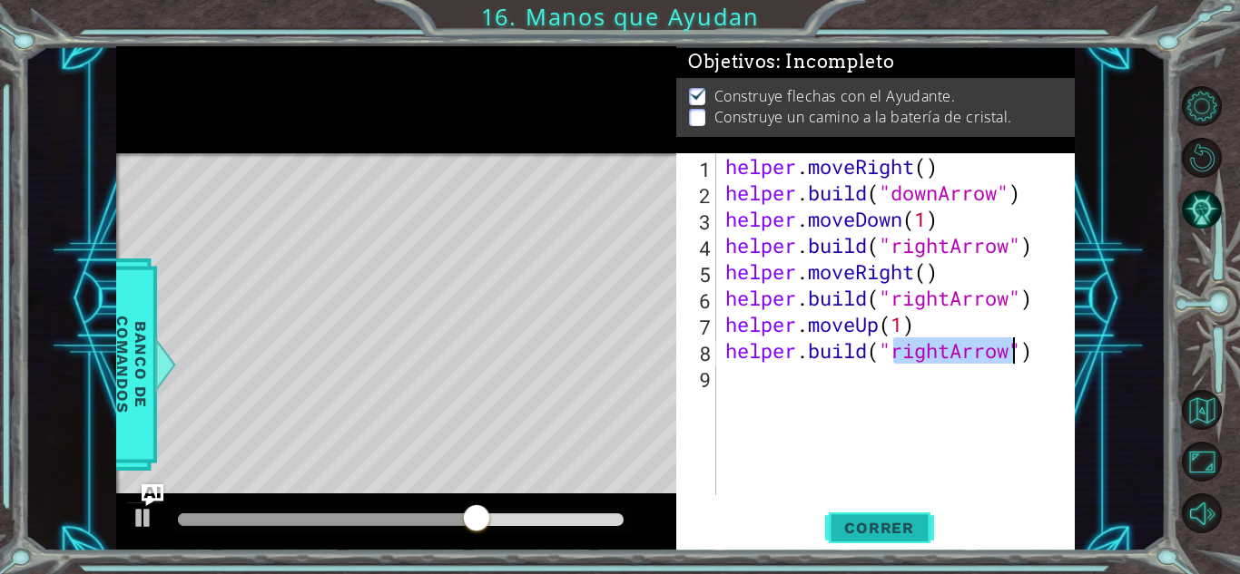
click at [864, 533] on span "Correr" at bounding box center [879, 528] width 106 height 18
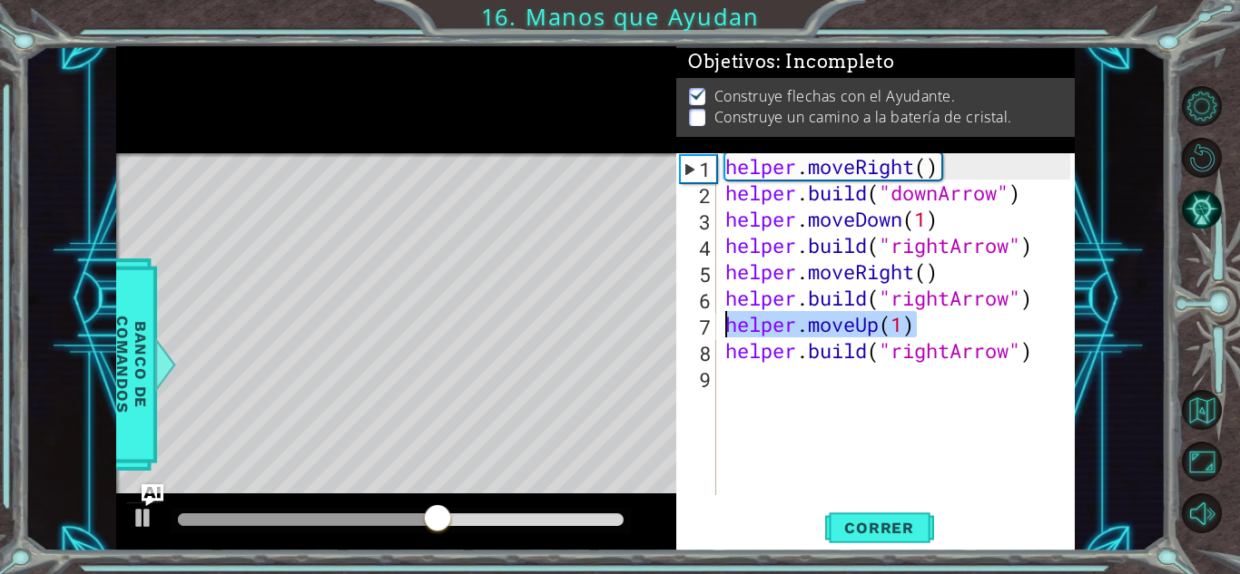
drag, startPoint x: 927, startPoint y: 328, endPoint x: 687, endPoint y: 317, distance: 240.7
click at [687, 317] on div "[DOMAIN_NAME]("rightArrow") 1 2 3 4 5 6 7 8 9 helper . moveRight ( ) helper . b…" at bounding box center [873, 324] width 394 height 342
type textarea "helper.moveUp(1)"
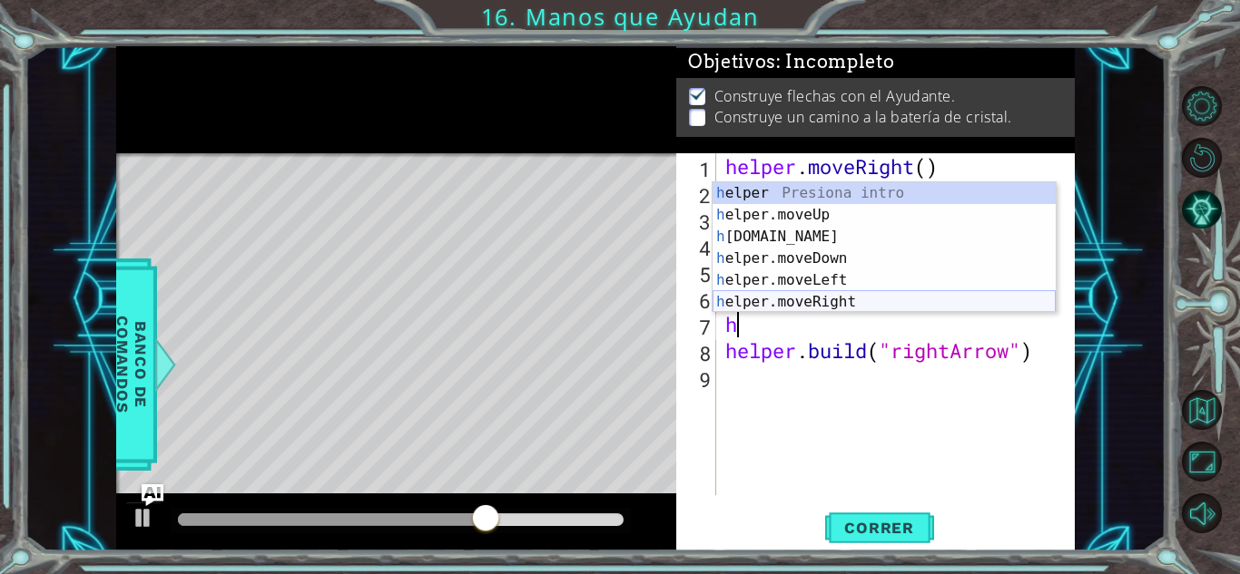
click at [832, 300] on div "h elper Presiona intro h elper.moveUp Presiona intro h [DOMAIN_NAME] Presiona i…" at bounding box center [883, 269] width 343 height 174
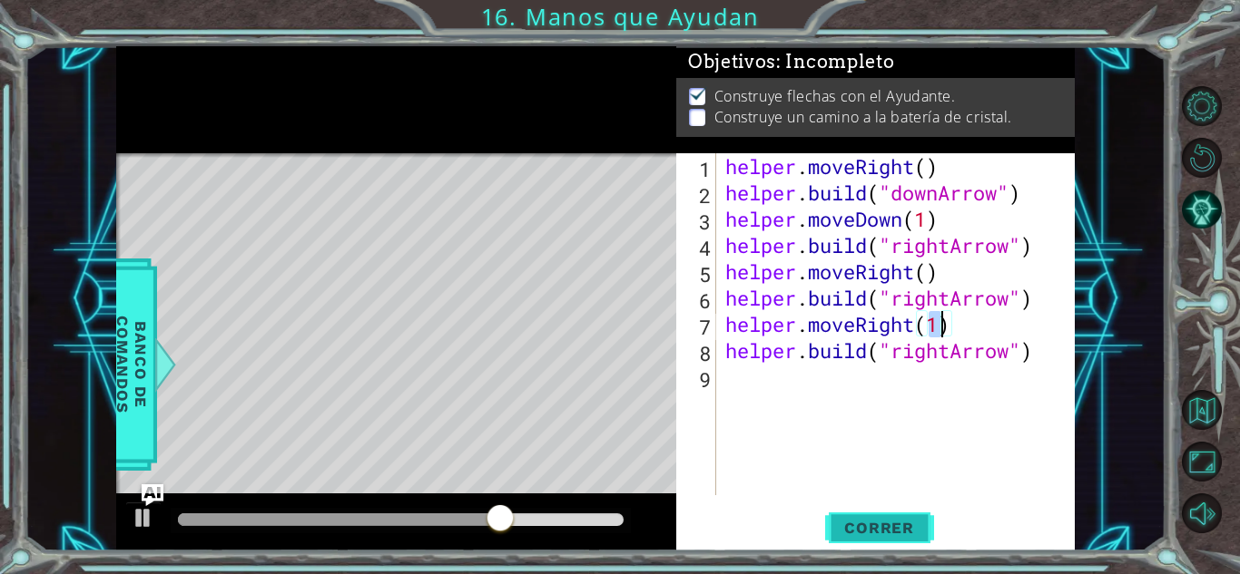
type textarea "helper.moveRight(1)"
click at [876, 520] on span "Correr" at bounding box center [879, 528] width 106 height 18
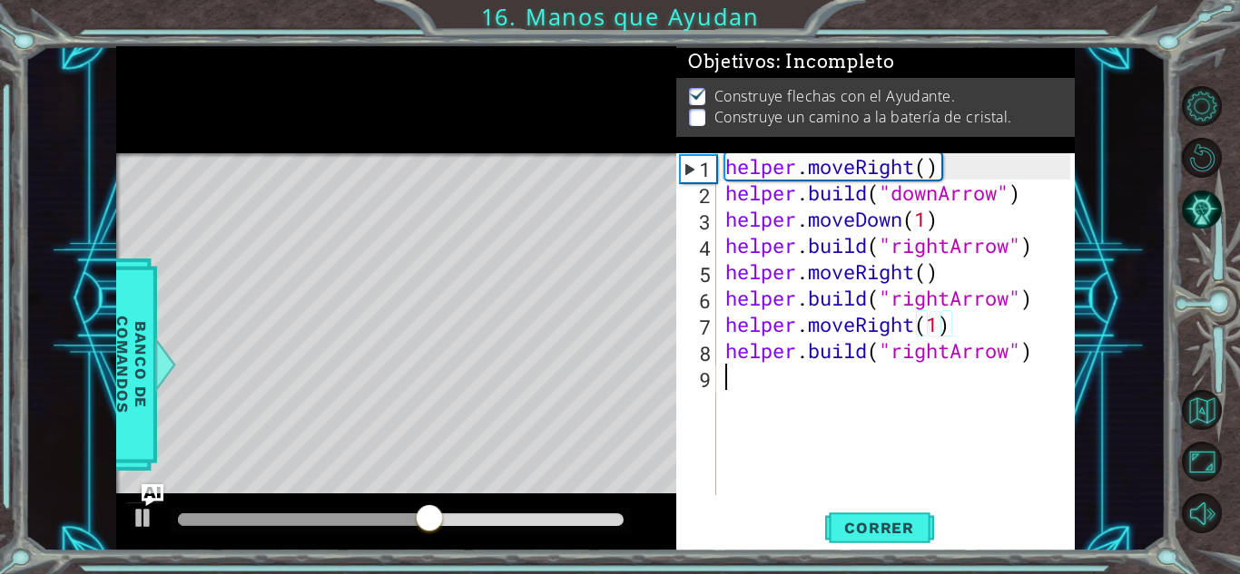
click at [783, 384] on div "helper . moveRight ( ) helper . build ( "downArrow" ) helper . moveDown ( 1 ) h…" at bounding box center [900, 350] width 358 height 395
drag, startPoint x: 1015, startPoint y: 358, endPoint x: 955, endPoint y: 357, distance: 59.9
click at [955, 357] on div "helper . moveRight ( ) helper . build ( "downArrow" ) helper . moveDown ( 1 ) h…" at bounding box center [900, 350] width 358 height 395
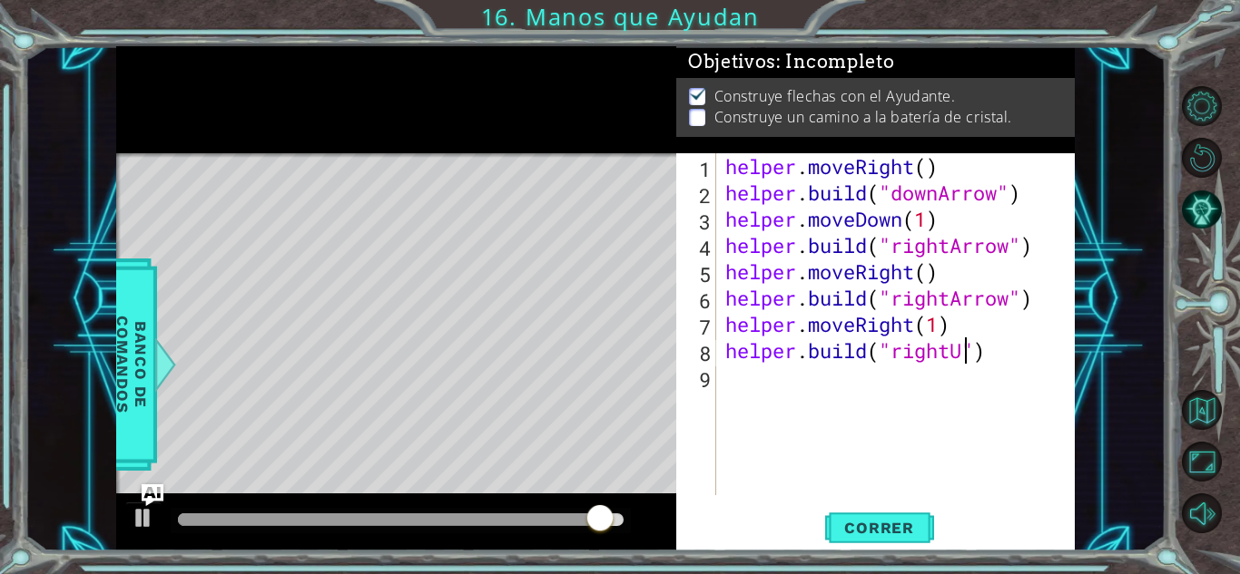
scroll to position [0, 11]
drag, startPoint x: 916, startPoint y: 325, endPoint x: 858, endPoint y: 327, distance: 57.2
click at [858, 327] on div "helper . moveRight ( ) helper . build ( "downArrow" ) helper . moveDown ( 1 ) h…" at bounding box center [900, 350] width 358 height 395
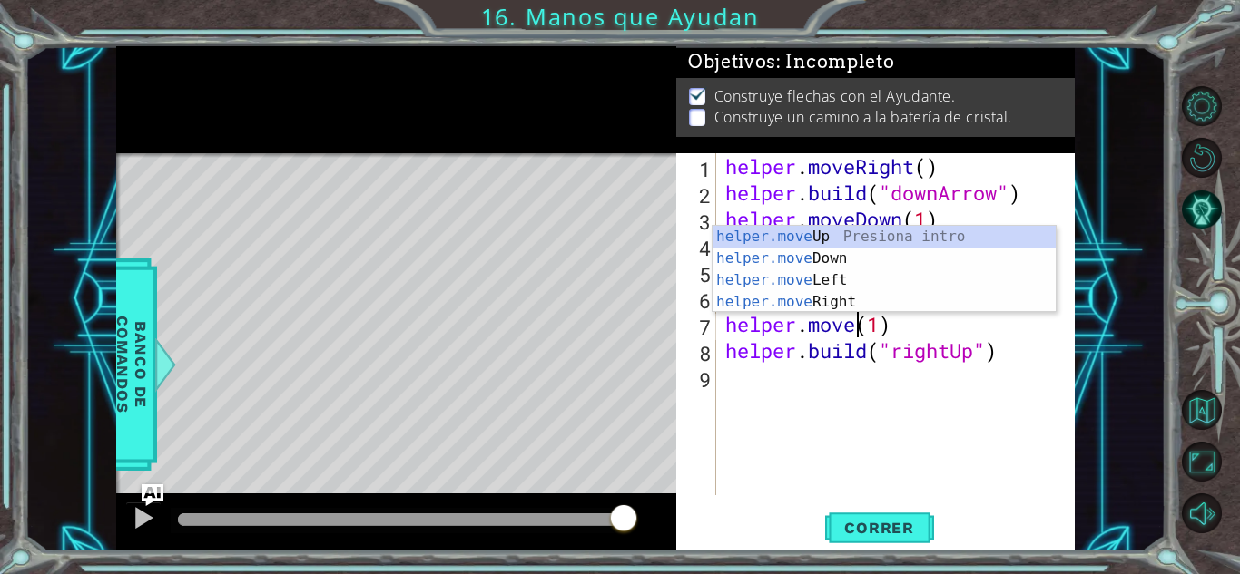
scroll to position [0, 6]
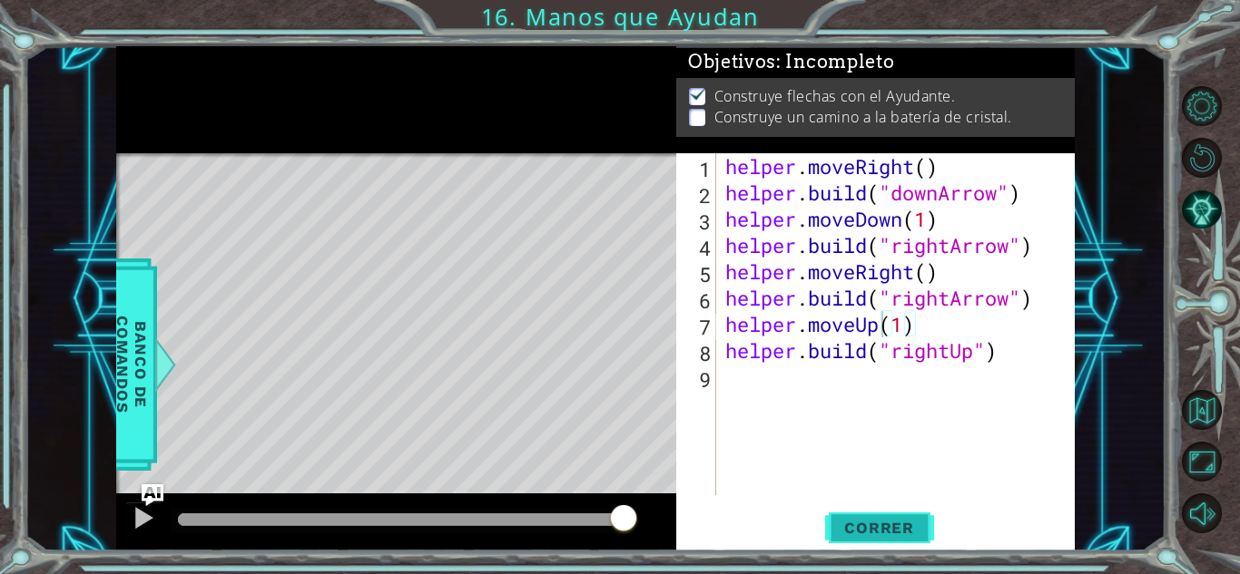
click at [875, 522] on span "Correr" at bounding box center [879, 528] width 106 height 18
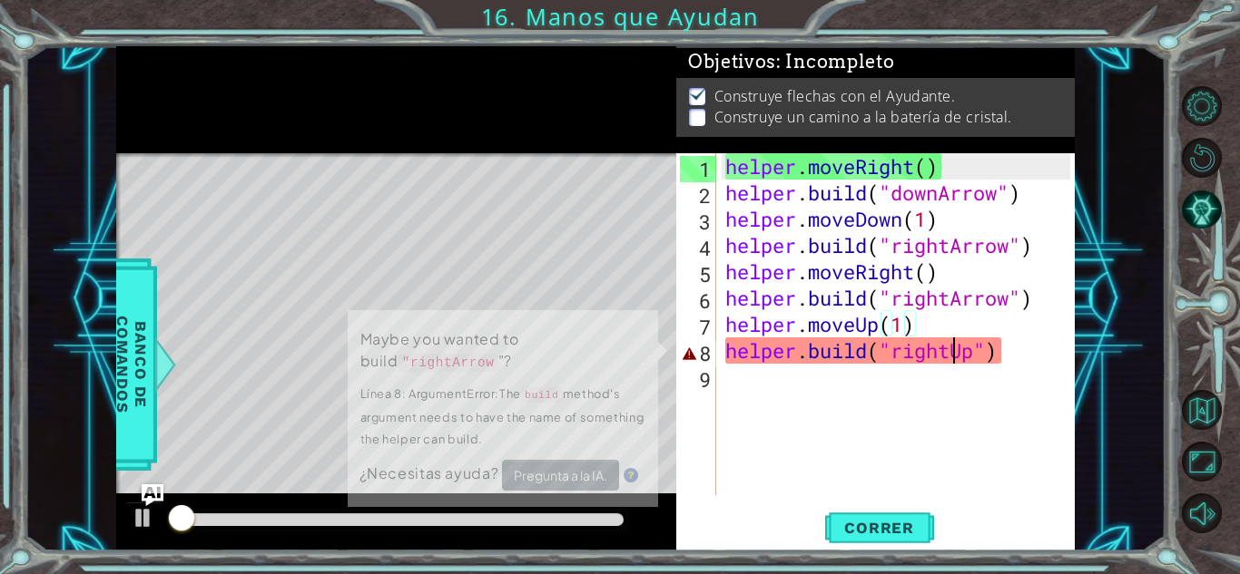
click at [953, 357] on div "helper . moveRight ( ) helper . build ( "downArrow" ) helper . moveDown ( 1 ) h…" at bounding box center [900, 350] width 358 height 395
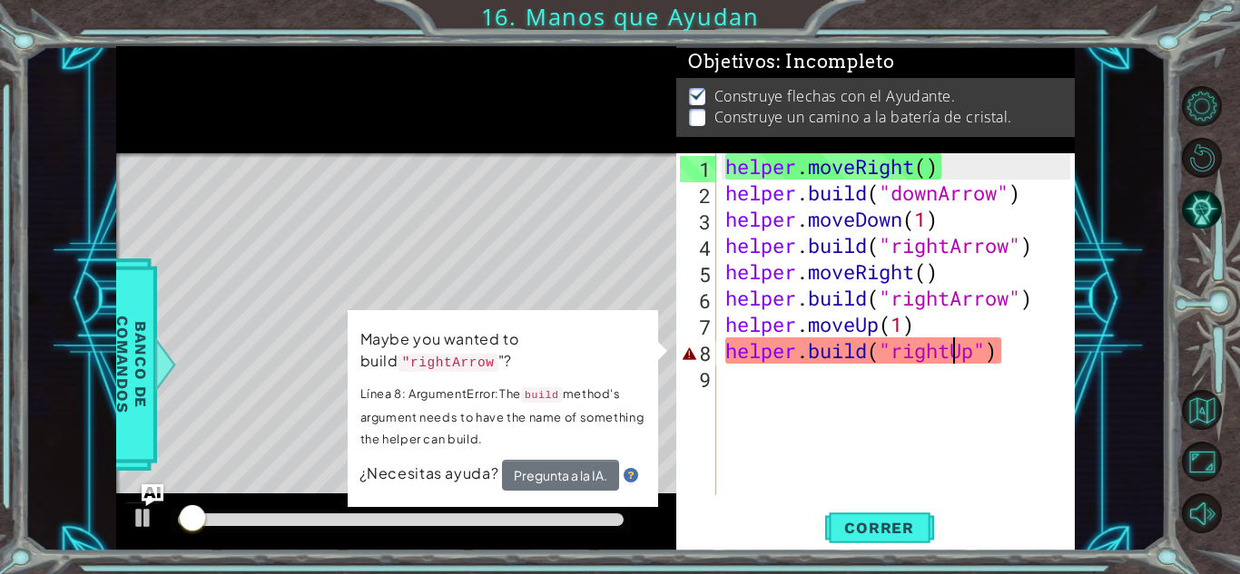
click at [953, 357] on div "helper . moveRight ( ) helper . build ( "downArrow" ) helper . moveDown ( 1 ) h…" at bounding box center [900, 350] width 358 height 395
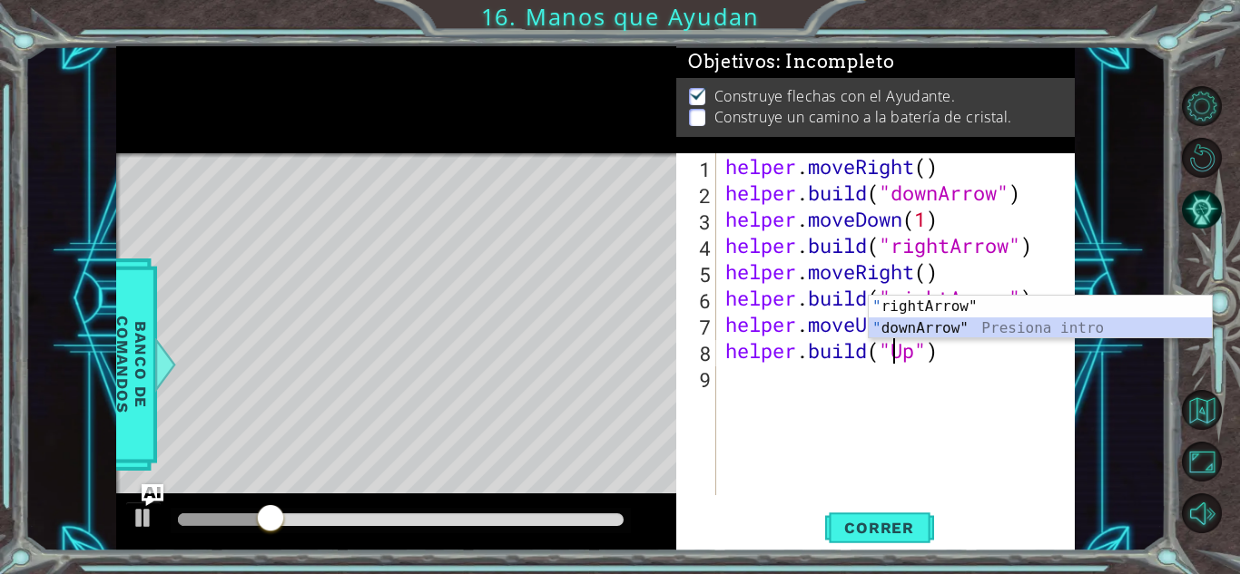
click at [930, 330] on div "" rightArrow" Presiona intro " downArrow" Presiona intro" at bounding box center [1039, 339] width 343 height 87
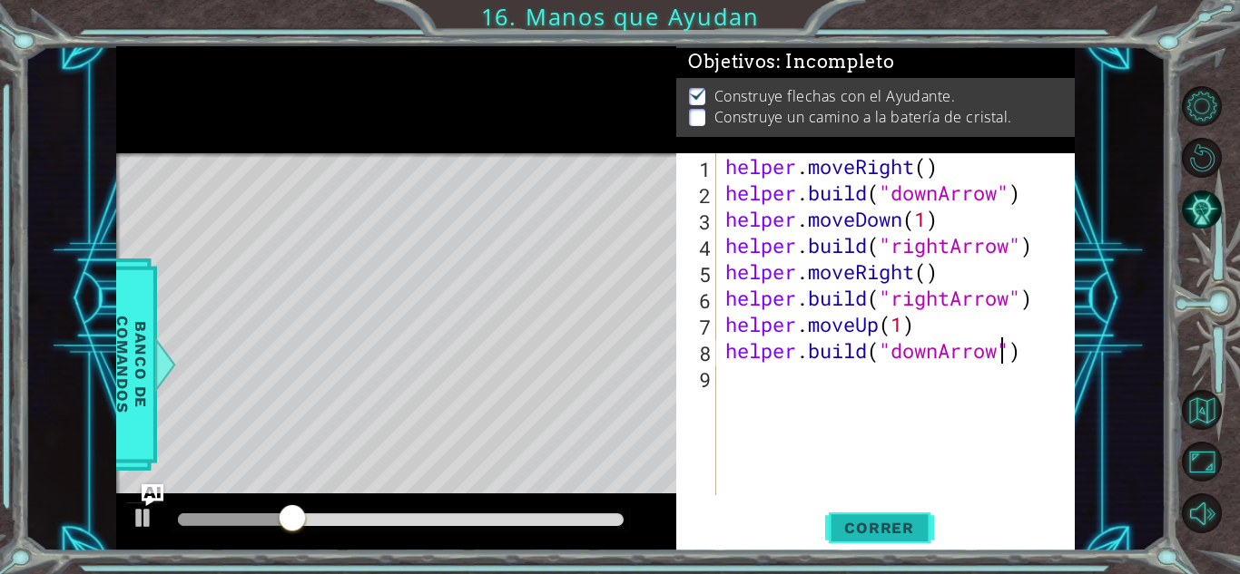
click at [897, 531] on span "Correr" at bounding box center [879, 528] width 106 height 18
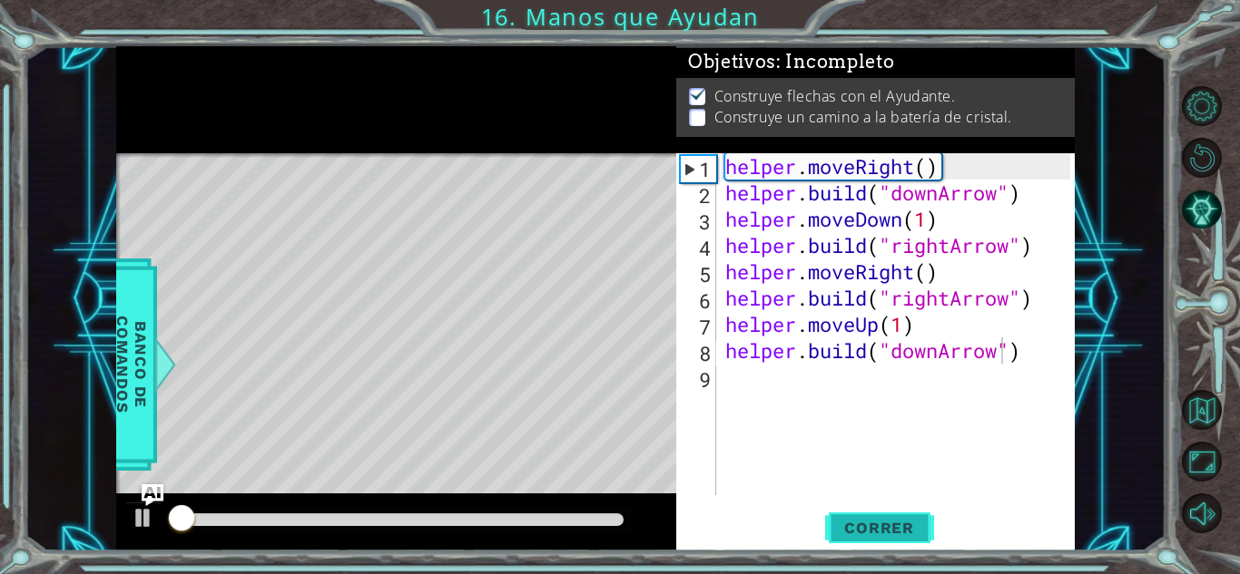
click at [897, 531] on span "Correr" at bounding box center [879, 528] width 106 height 18
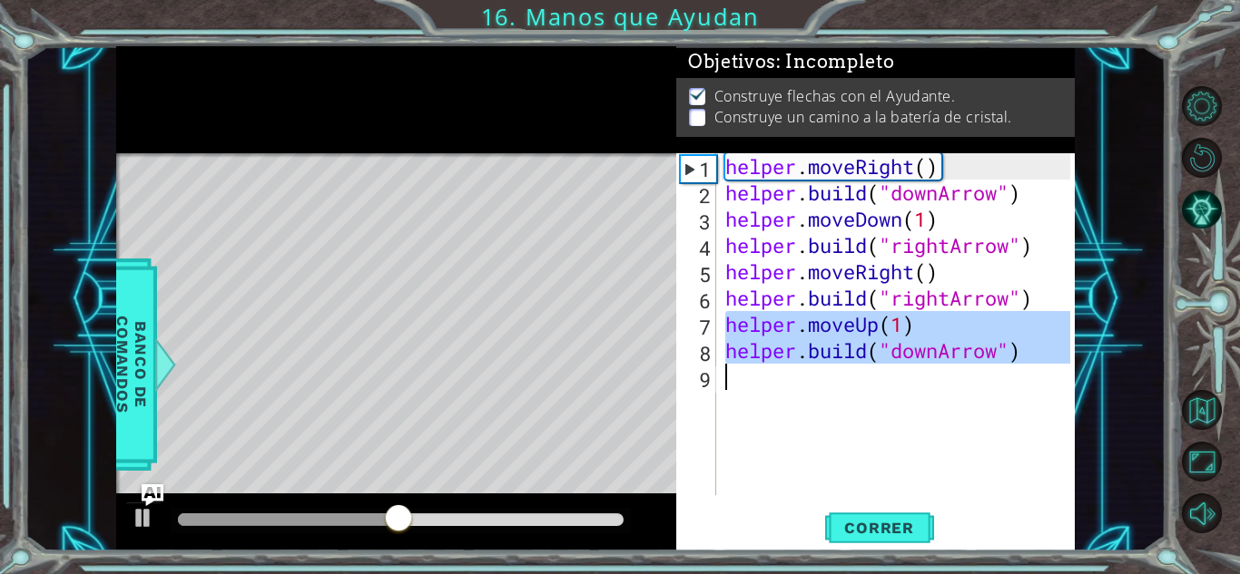
drag, startPoint x: 724, startPoint y: 325, endPoint x: 1086, endPoint y: 388, distance: 367.6
click at [1086, 388] on div "1 ההההההההההההההההההההההההההההההההההההההההההההההההההההההההההההההההההההההההההההה…" at bounding box center [594, 298] width 1141 height 505
type textarea "[DOMAIN_NAME]("downArrow")"
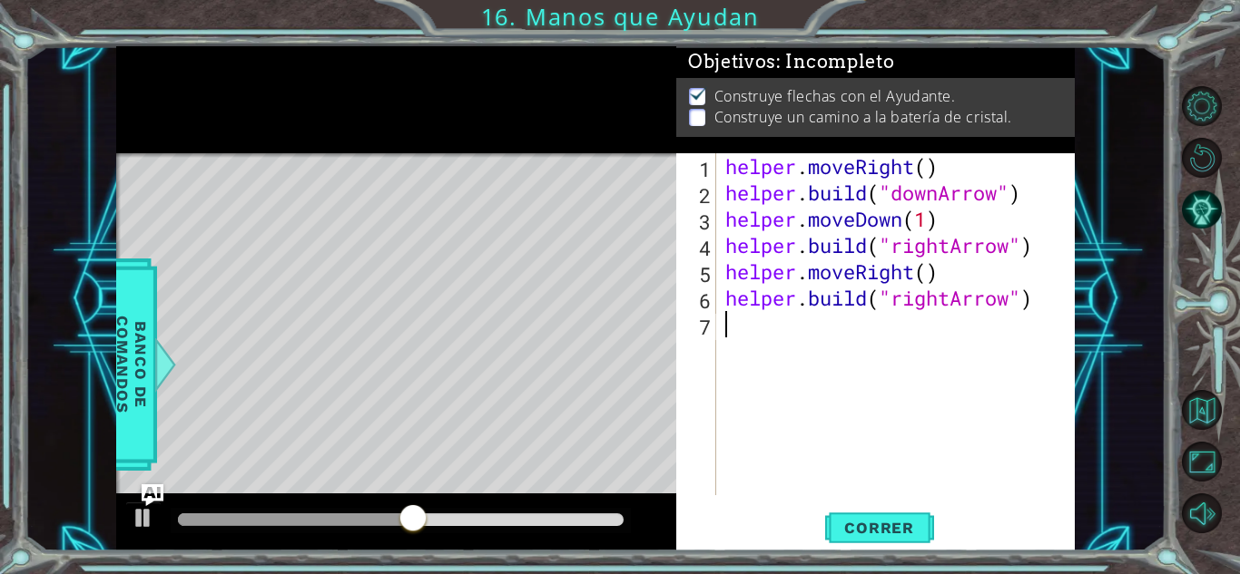
scroll to position [0, 0]
type textarea "h"
click at [914, 359] on div "helper . moveRight ( ) helper . build ( "downArrow" ) helper . moveDown ( 1 ) h…" at bounding box center [900, 350] width 358 height 395
click at [775, 327] on div "helper . moveRight ( ) helper . build ( "downArrow" ) helper . moveDown ( 1 ) h…" at bounding box center [900, 350] width 358 height 395
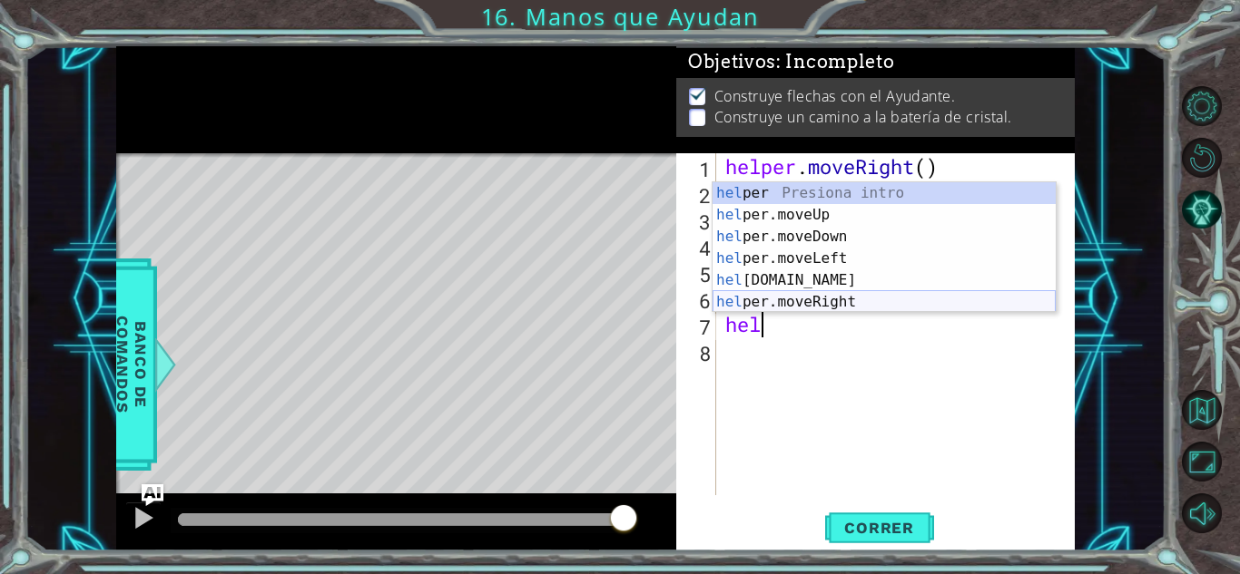
click at [848, 302] on div "hel per Presiona intro hel per.moveUp Presiona intro hel per.moveDown Presiona …" at bounding box center [883, 269] width 343 height 174
type textarea "helper.moveRight(1)"
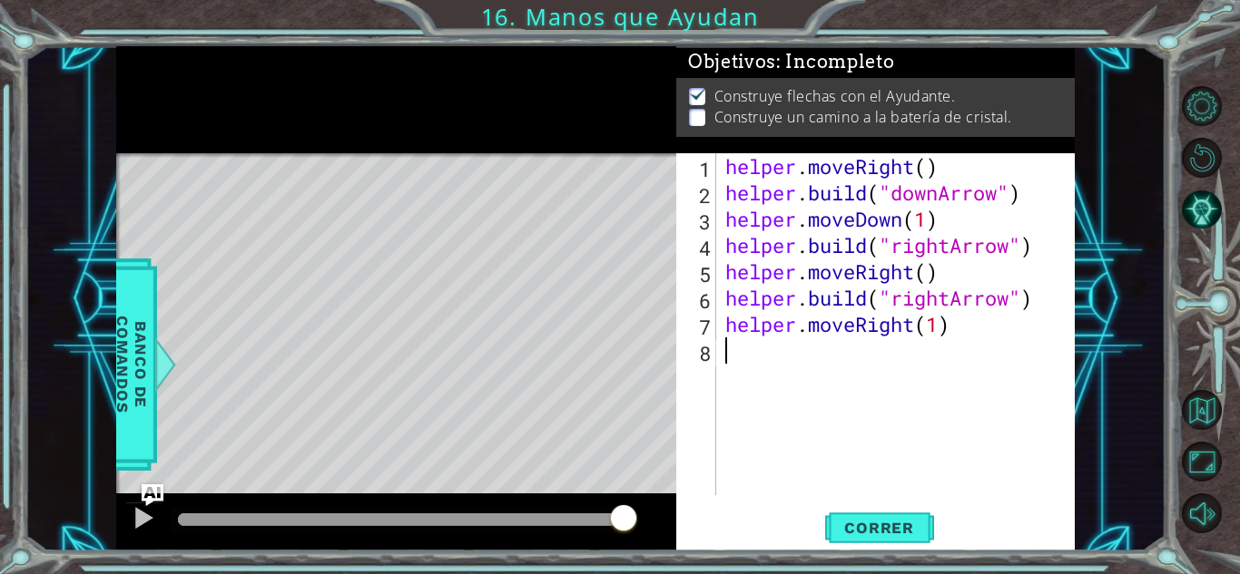
click at [808, 357] on div "helper . moveRight ( ) helper . build ( "downArrow" ) helper . moveDown ( 1 ) h…" at bounding box center [900, 350] width 358 height 395
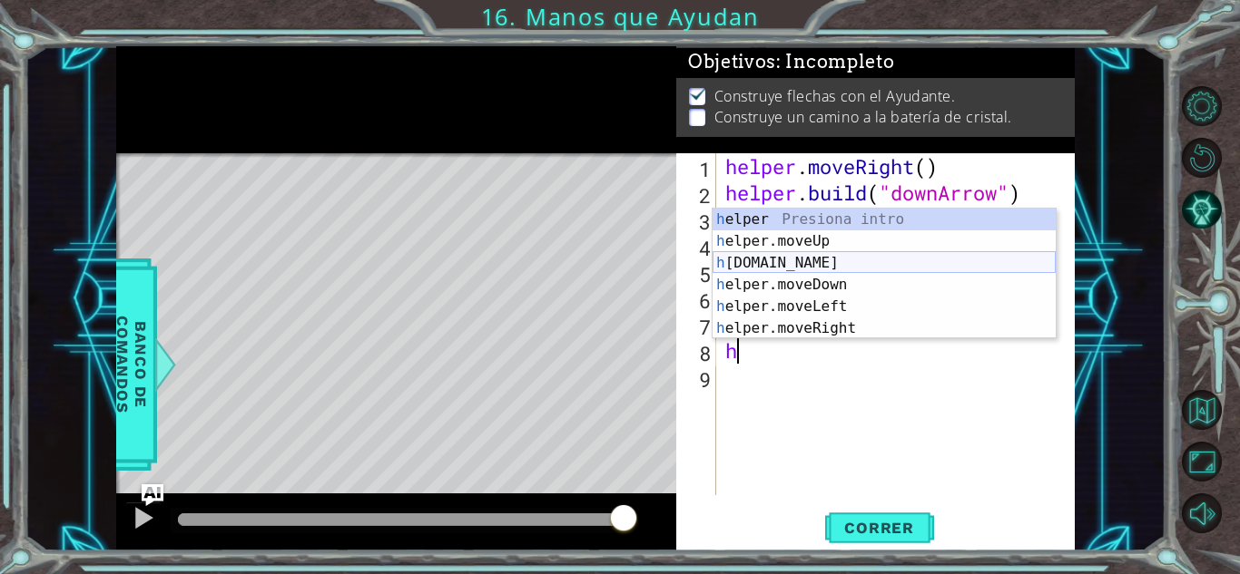
click at [834, 263] on div "h elper Presiona intro h elper.moveUp Presiona intro h [DOMAIN_NAME] Presiona i…" at bounding box center [883, 296] width 343 height 174
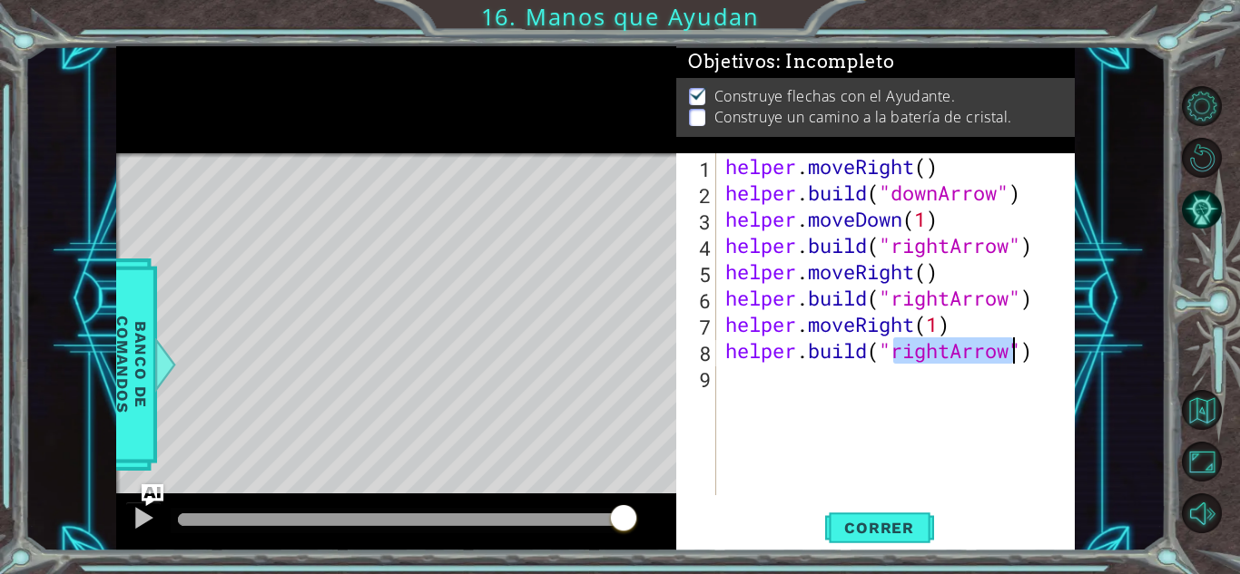
click at [946, 354] on div "helper . moveRight ( ) helper . build ( "downArrow" ) helper . moveDown ( 1 ) h…" at bounding box center [895, 324] width 348 height 342
click at [952, 356] on div "helper . moveRight ( ) helper . build ( "downArrow" ) helper . moveDown ( 1 ) h…" at bounding box center [900, 350] width 358 height 395
type textarea "[DOMAIN_NAME]("UpArrow")"
click at [884, 534] on span "Correr" at bounding box center [879, 528] width 106 height 18
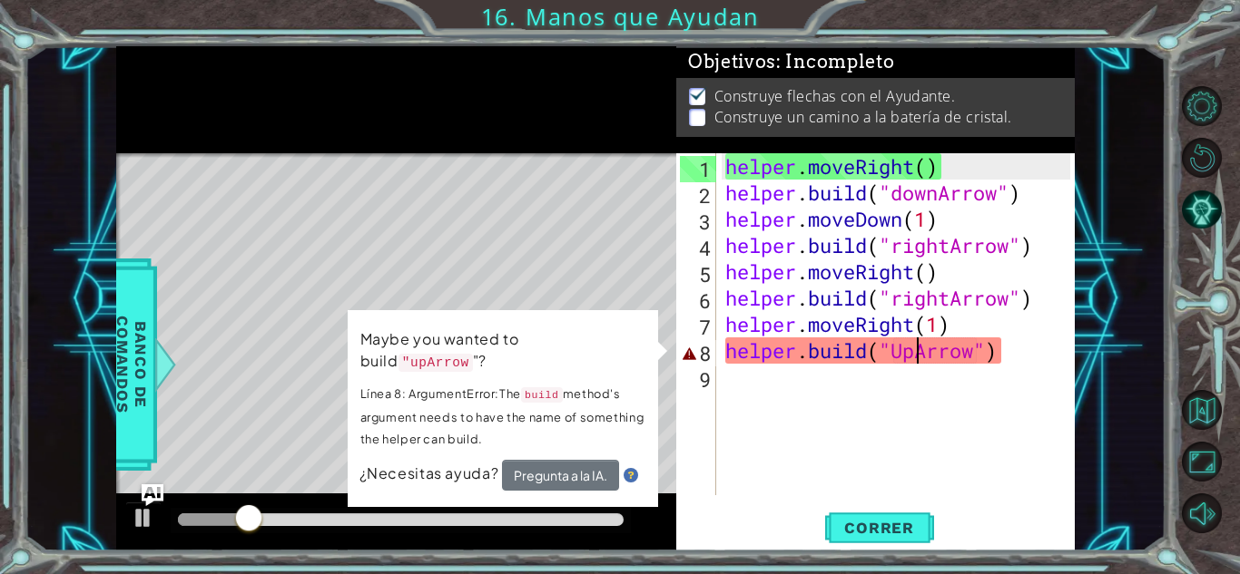
click at [473, 354] on code ""upArrow" at bounding box center [435, 363] width 74 height 18
click at [722, 428] on div "helper . moveRight ( ) helper . build ( "downArrow" ) helper . moveDown ( 1 ) h…" at bounding box center [900, 350] width 358 height 395
click at [945, 352] on div "helper . moveRight ( ) helper . build ( "downArrow" ) helper . moveDown ( 1 ) h…" at bounding box center [900, 350] width 358 height 395
click at [978, 356] on div "helper . moveRight ( ) helper . build ( "downArrow" ) helper . moveDown ( 1 ) h…" at bounding box center [900, 350] width 358 height 395
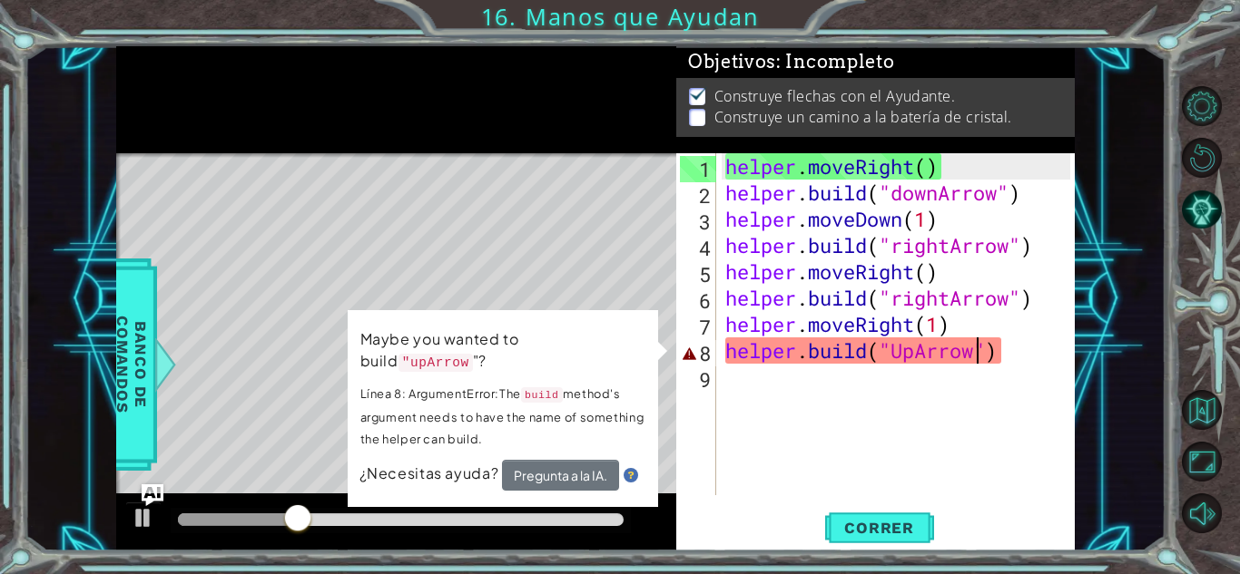
click at [978, 356] on div "helper . moveRight ( ) helper . build ( "downArrow" ) helper . moveDown ( 1 ) h…" at bounding box center [900, 350] width 358 height 395
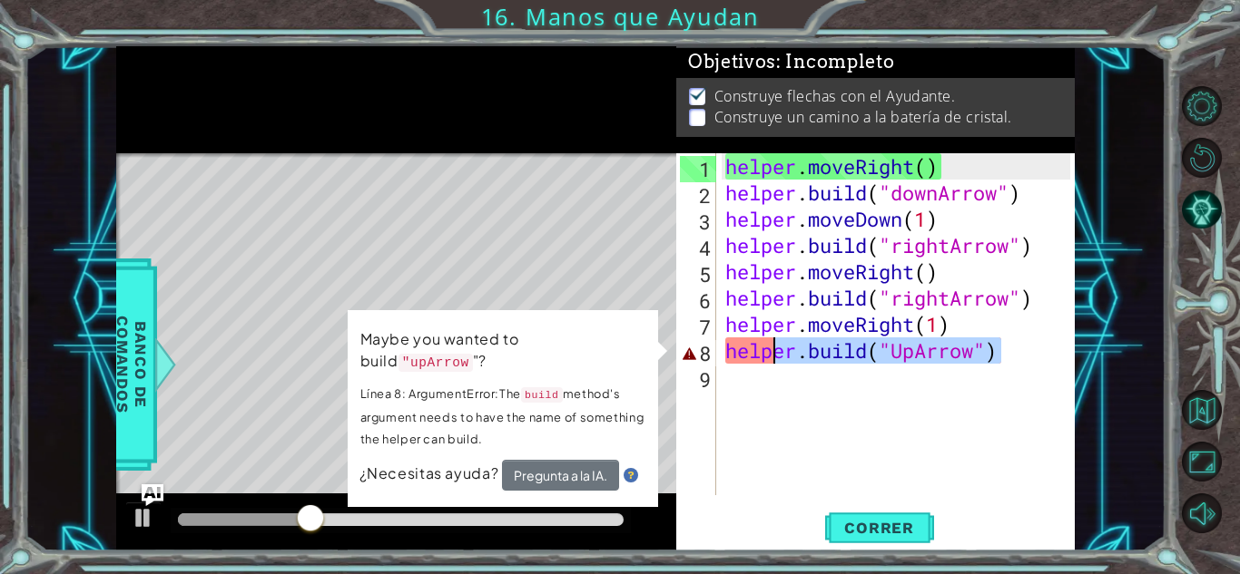
drag, startPoint x: 1026, startPoint y: 349, endPoint x: 773, endPoint y: 354, distance: 253.2
click at [773, 354] on div "helper . moveRight ( ) helper . build ( "downArrow" ) helper . moveDown ( 1 ) h…" at bounding box center [900, 350] width 358 height 395
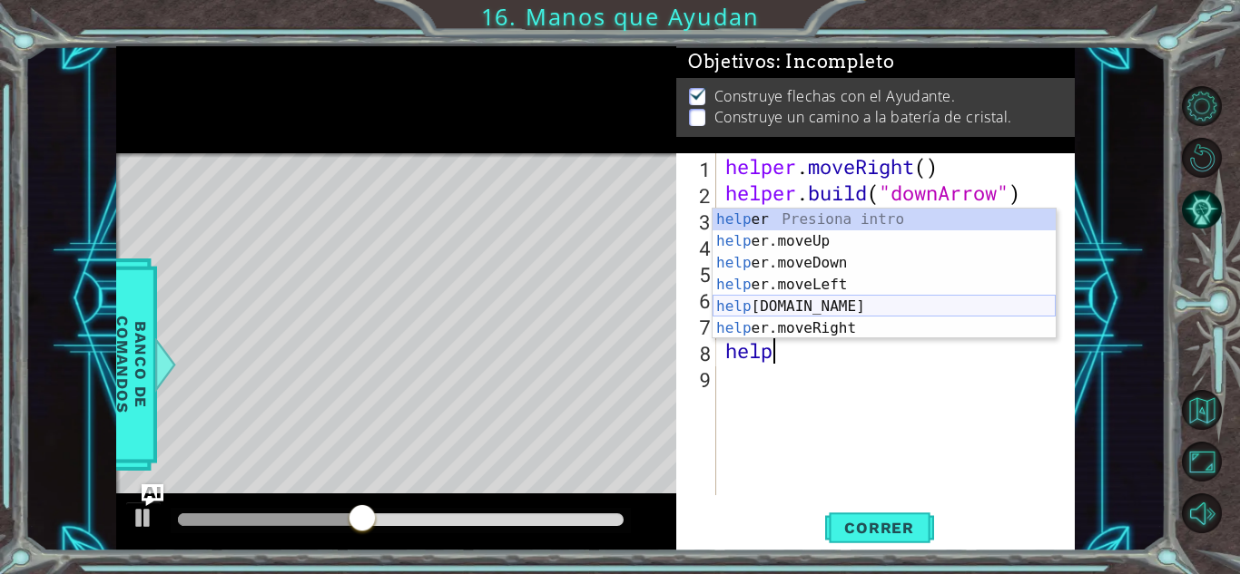
click at [854, 302] on div "help er Presiona intro help er.moveUp Presiona intro help er.moveDown Presiona …" at bounding box center [883, 296] width 343 height 174
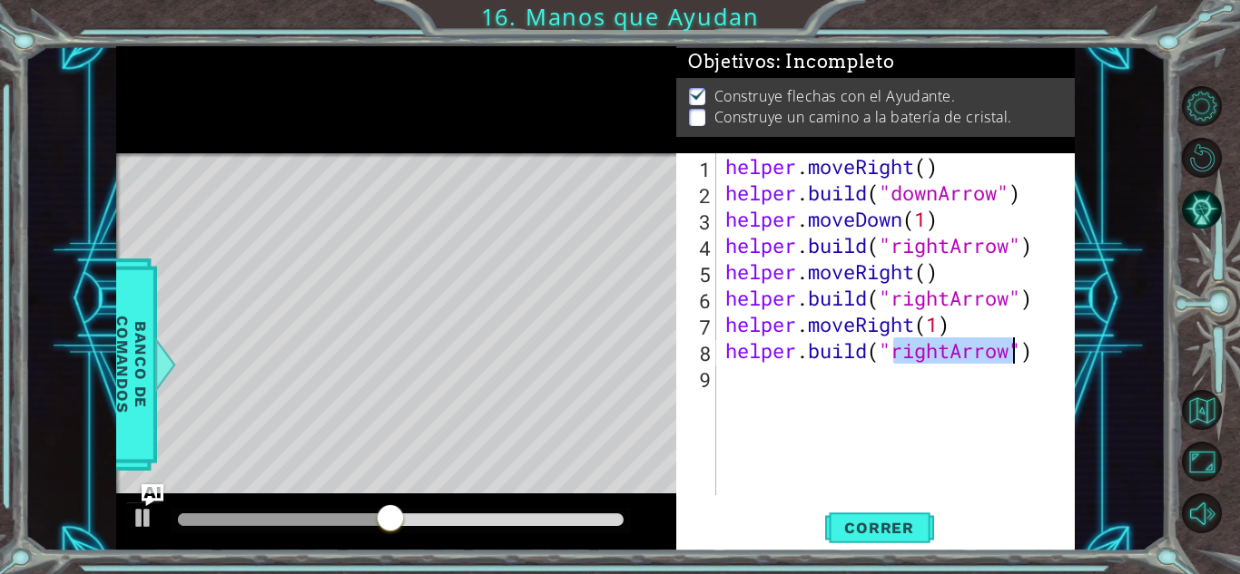
click at [952, 348] on div "helper . moveRight ( ) helper . build ( "downArrow" ) helper . moveDown ( 1 ) h…" at bounding box center [895, 324] width 348 height 342
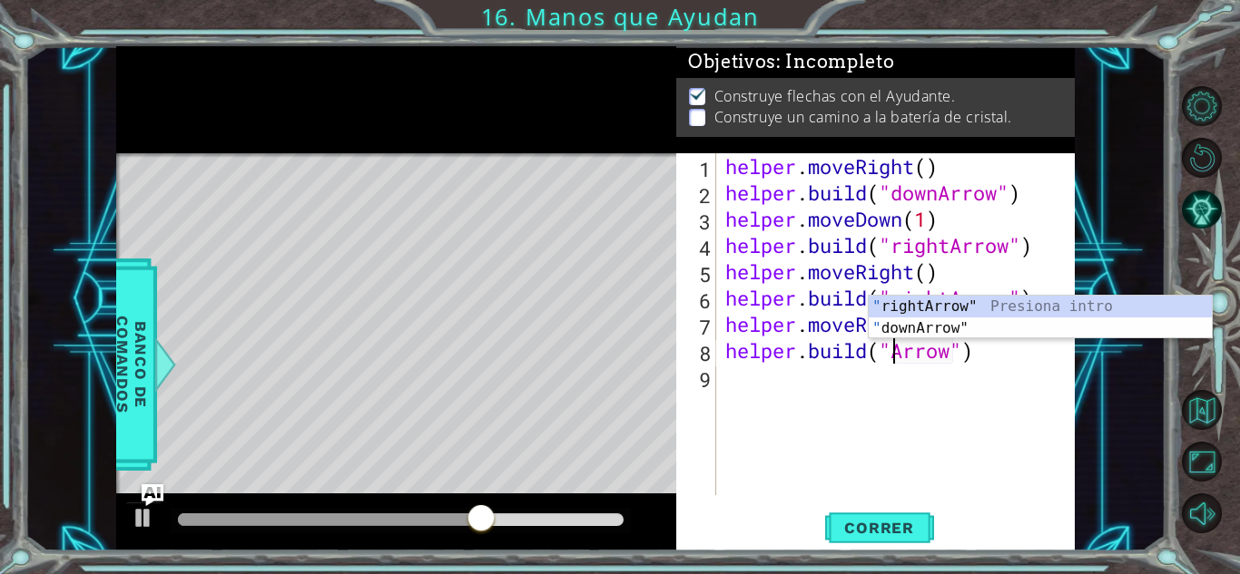
scroll to position [0, 8]
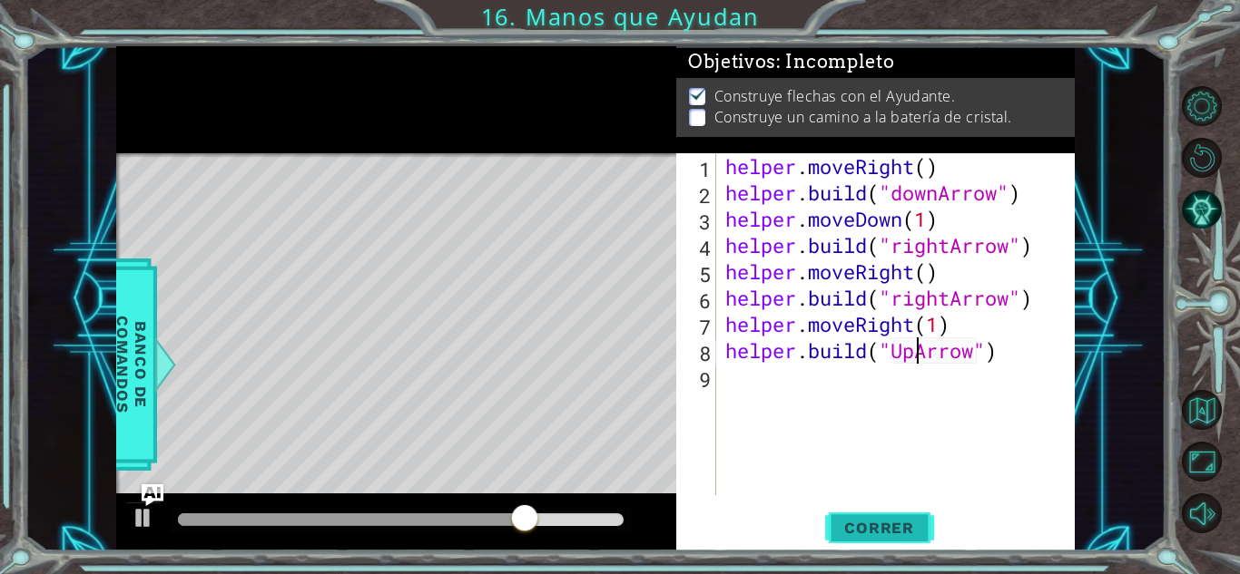
type textarea "[DOMAIN_NAME]("UpArrow")"
click at [913, 537] on button "Correr" at bounding box center [879, 528] width 109 height 40
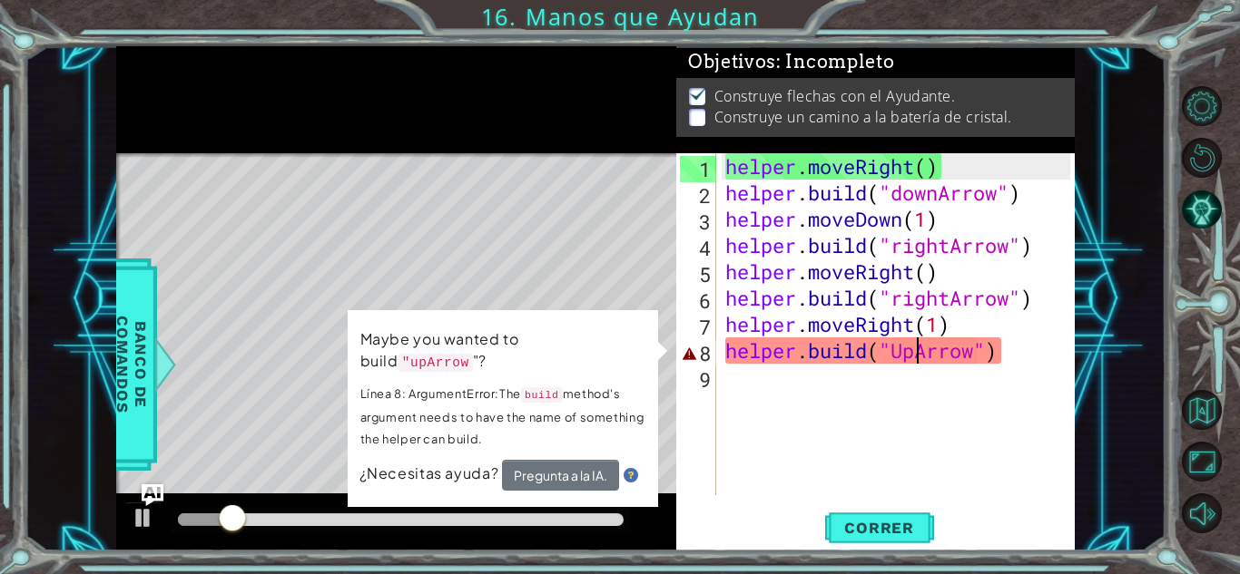
click at [761, 411] on div "helper . moveRight ( ) helper . build ( "downArrow" ) helper . moveDown ( 1 ) h…" at bounding box center [900, 350] width 358 height 395
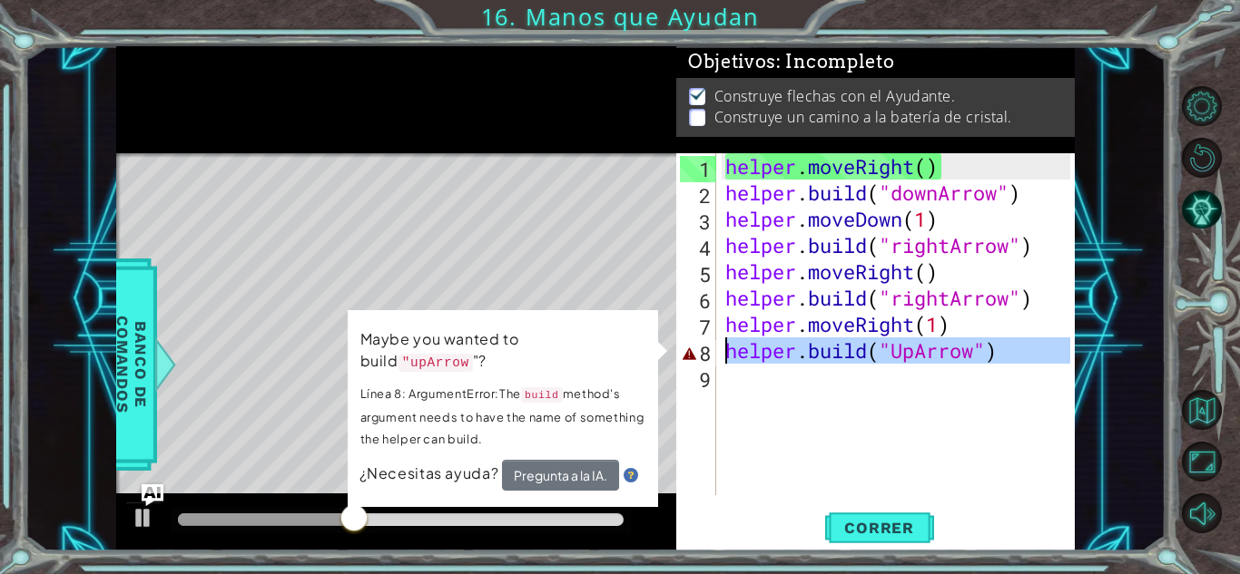
drag, startPoint x: 1046, startPoint y: 371, endPoint x: 690, endPoint y: 357, distance: 356.9
click at [690, 357] on div "1 2 3 4 5 6 7 8 9 helper . moveRight ( ) helper . build ( "downArrow" ) helper …" at bounding box center [873, 324] width 394 height 342
type textarea "[DOMAIN_NAME]("UpArrow")"
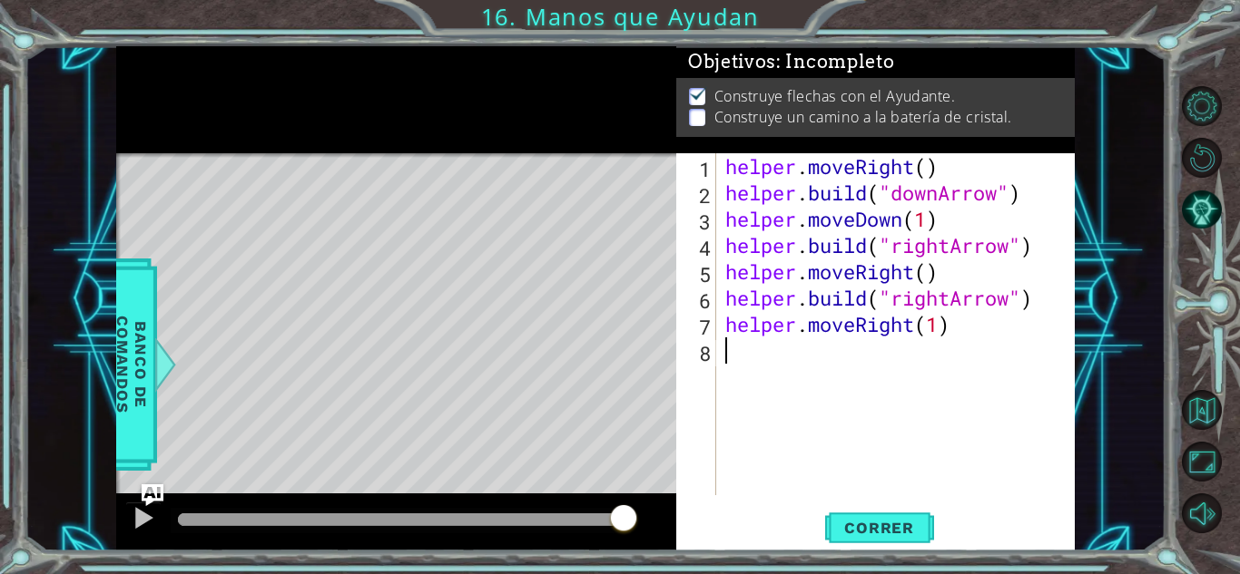
click at [754, 413] on div "helper . moveRight ( ) helper . build ( "downArrow" ) helper . moveDown ( 1 ) h…" at bounding box center [900, 350] width 358 height 395
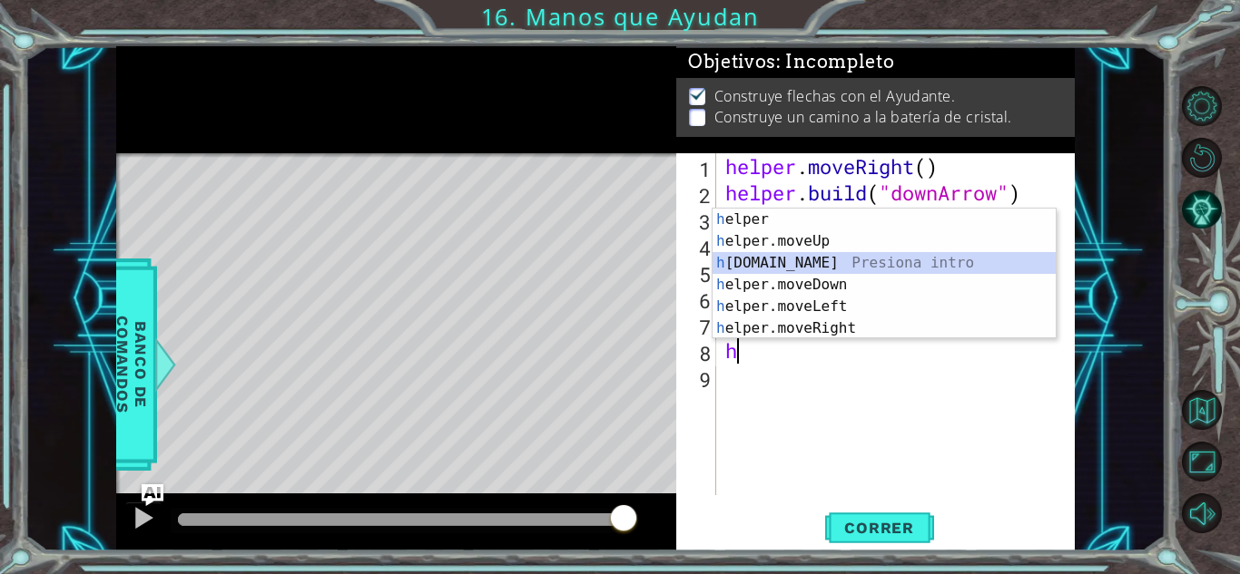
click at [818, 263] on div "h elper Presiona intro h elper.moveUp Presiona intro h [DOMAIN_NAME] Presiona i…" at bounding box center [883, 296] width 343 height 174
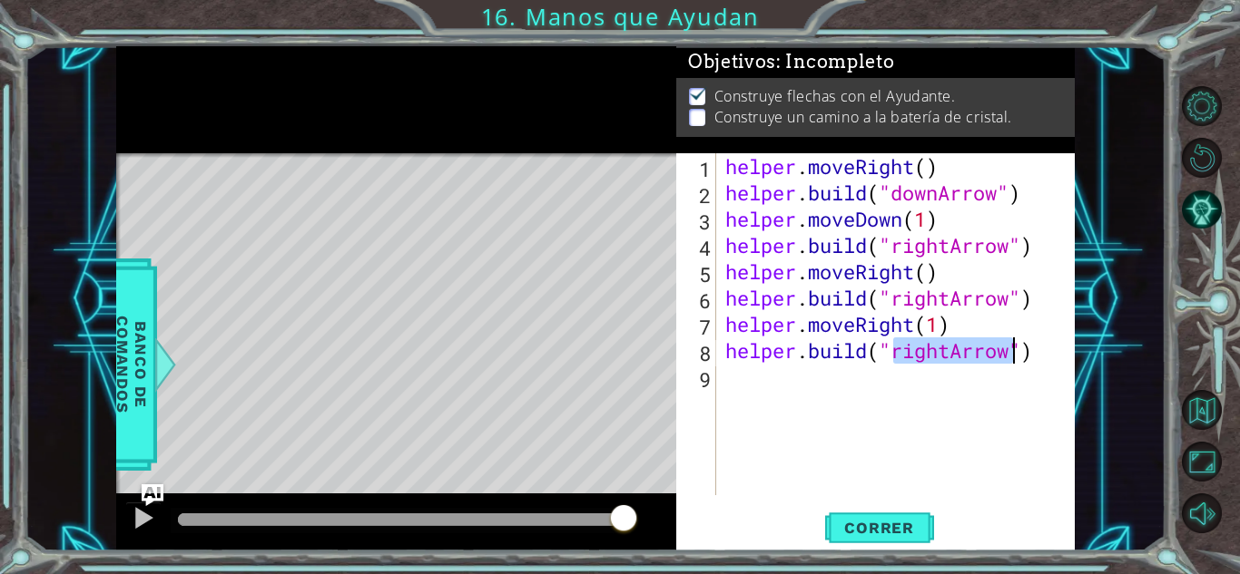
click at [945, 348] on div "helper . moveRight ( ) helper . build ( "downArrow" ) helper . moveDown ( 1 ) h…" at bounding box center [895, 324] width 348 height 342
click at [948, 349] on div "helper . moveRight ( ) helper . build ( "downArrow" ) helper . moveDown ( 1 ) h…" at bounding box center [900, 350] width 358 height 395
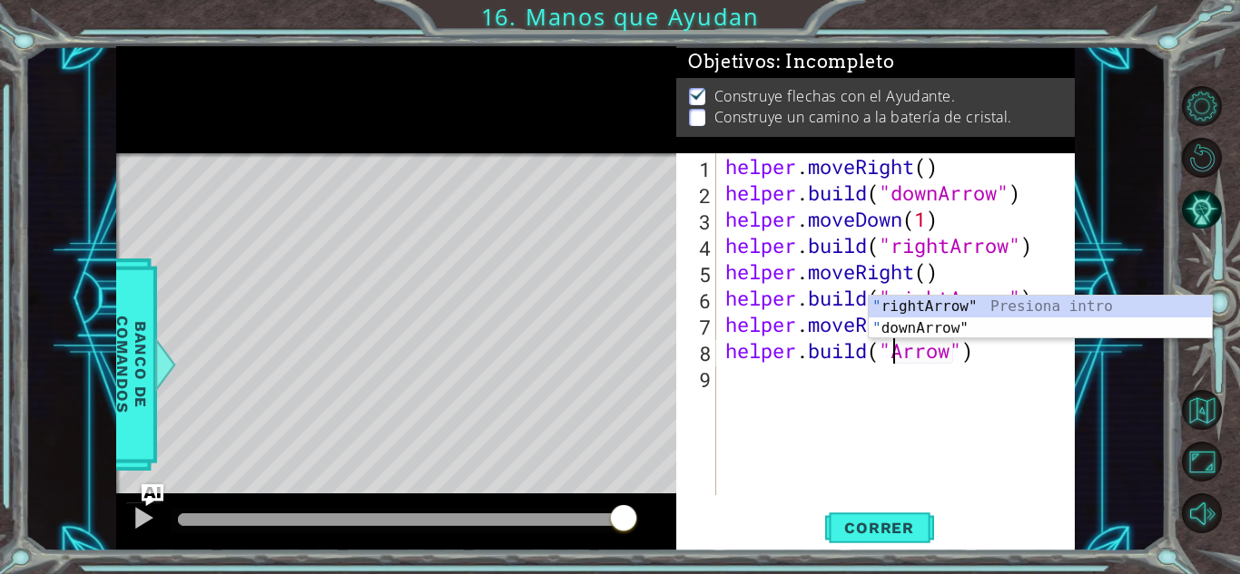
scroll to position [0, 8]
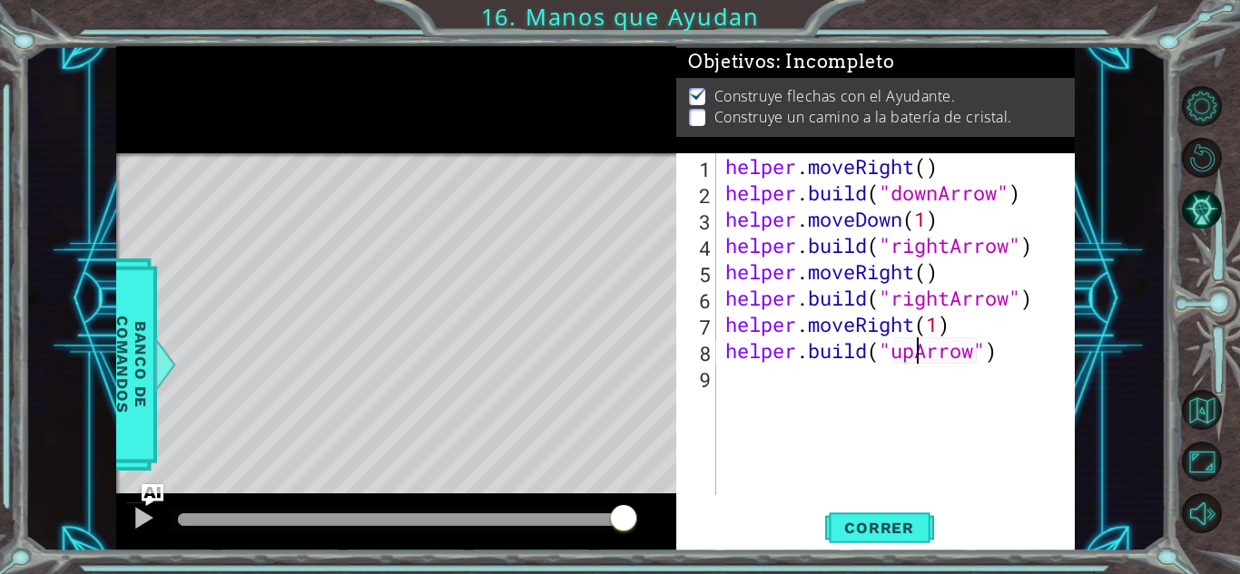
click at [906, 355] on div "helper . moveRight ( ) helper . build ( "downArrow" ) helper . moveDown ( 1 ) h…" at bounding box center [900, 350] width 358 height 395
click at [906, 516] on button "Correr" at bounding box center [879, 528] width 109 height 40
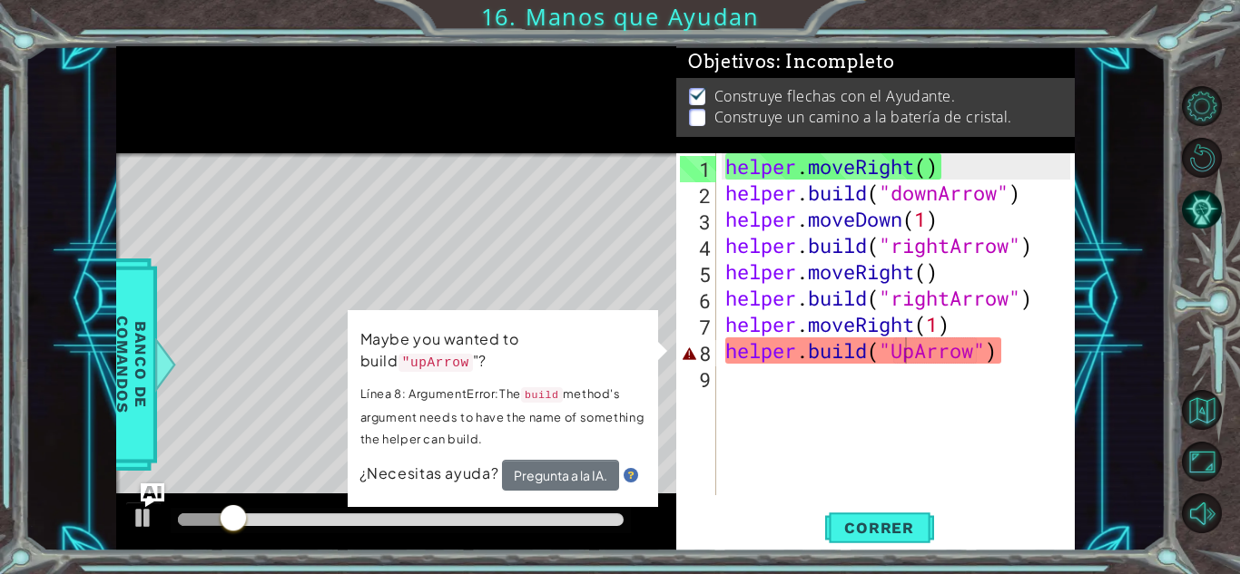
click at [142, 505] on img "Ask AI" at bounding box center [153, 495] width 24 height 24
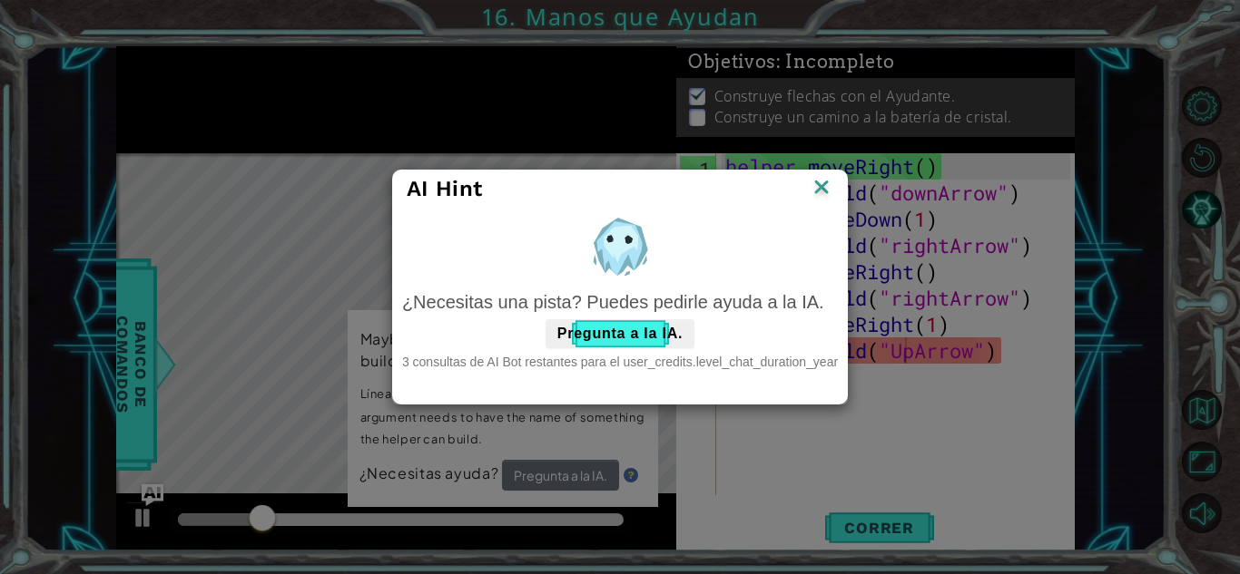
click at [825, 187] on img at bounding box center [821, 188] width 24 height 27
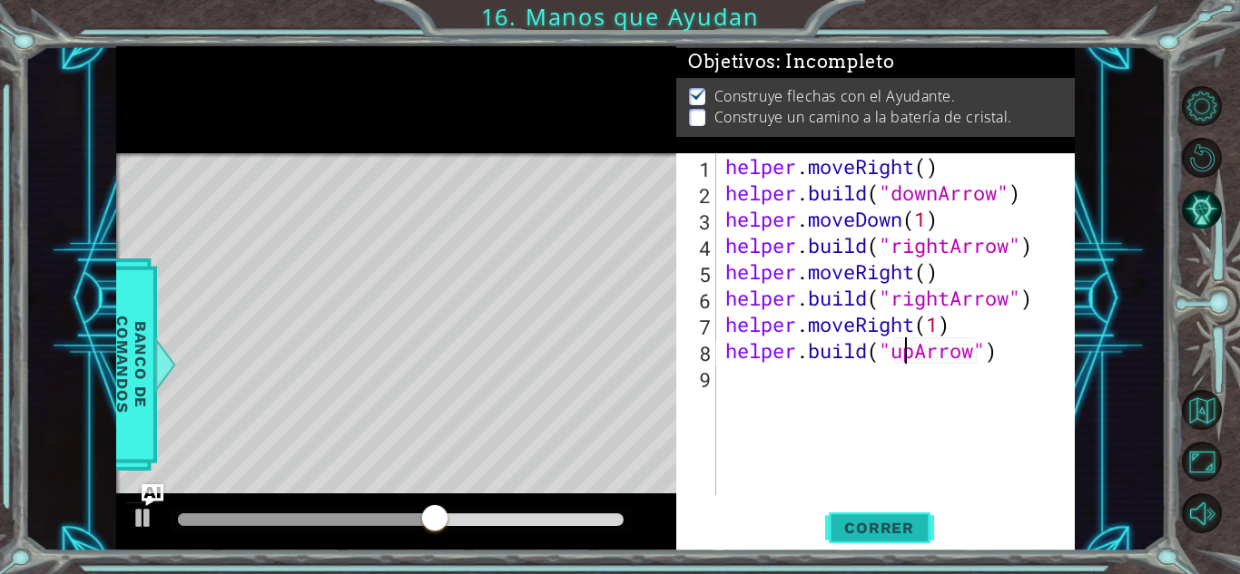
type textarea "[DOMAIN_NAME]("upArrow")"
click at [874, 536] on span "Correr" at bounding box center [879, 528] width 106 height 18
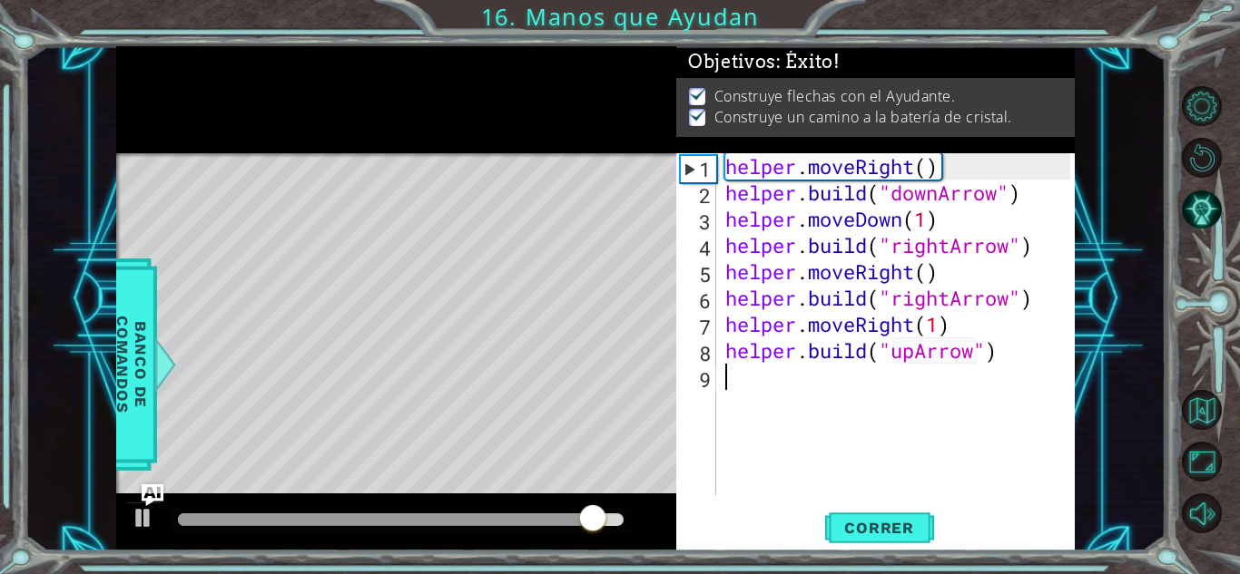
click at [804, 405] on div "helper . moveRight ( ) helper . build ( "downArrow" ) helper . moveDown ( 1 ) h…" at bounding box center [900, 350] width 358 height 395
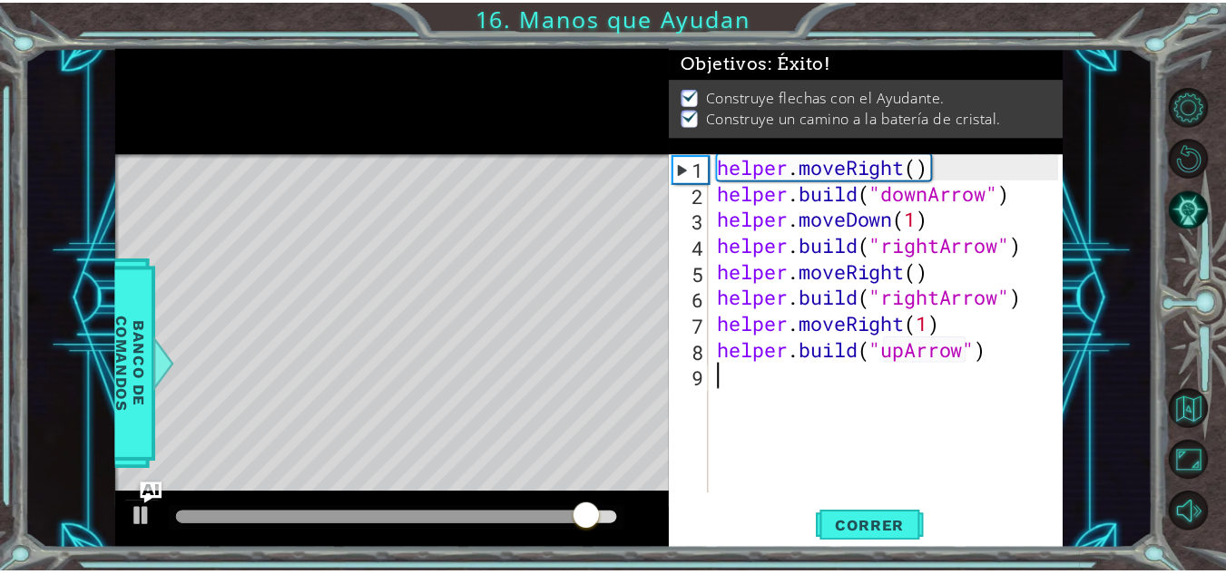
scroll to position [0, 0]
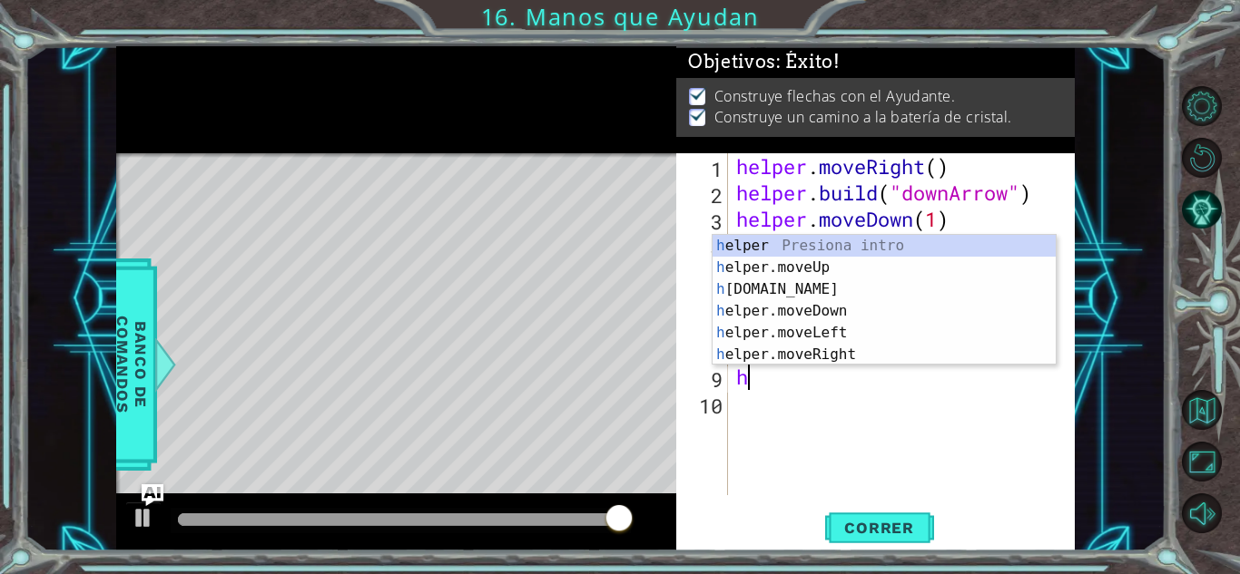
type textarea "h"
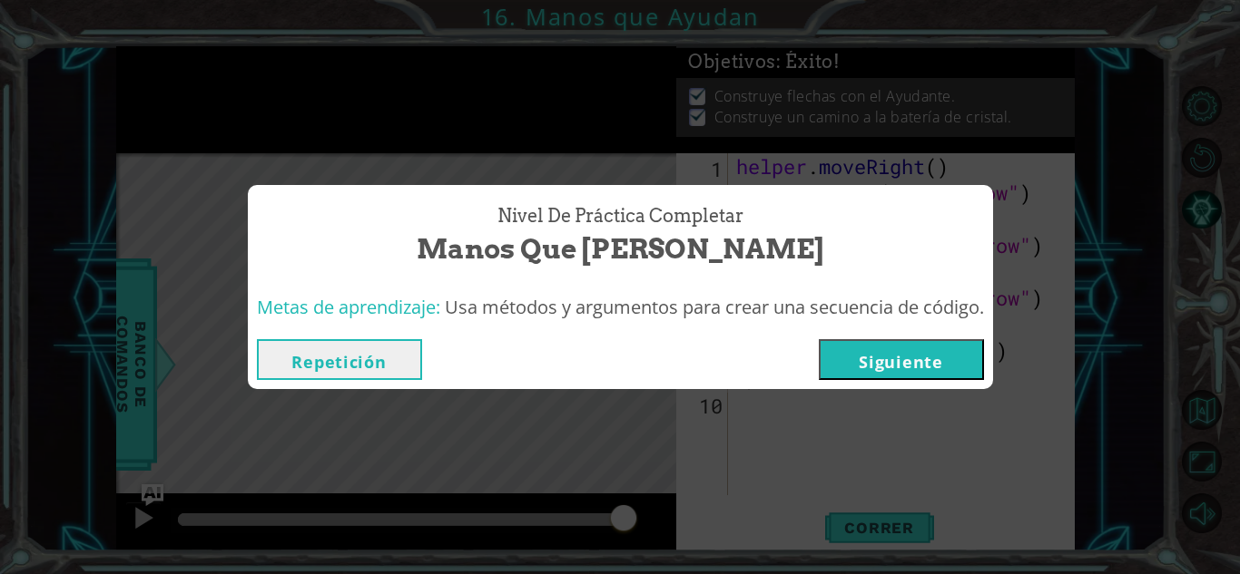
click at [933, 370] on button "Siguiente" at bounding box center [900, 359] width 165 height 41
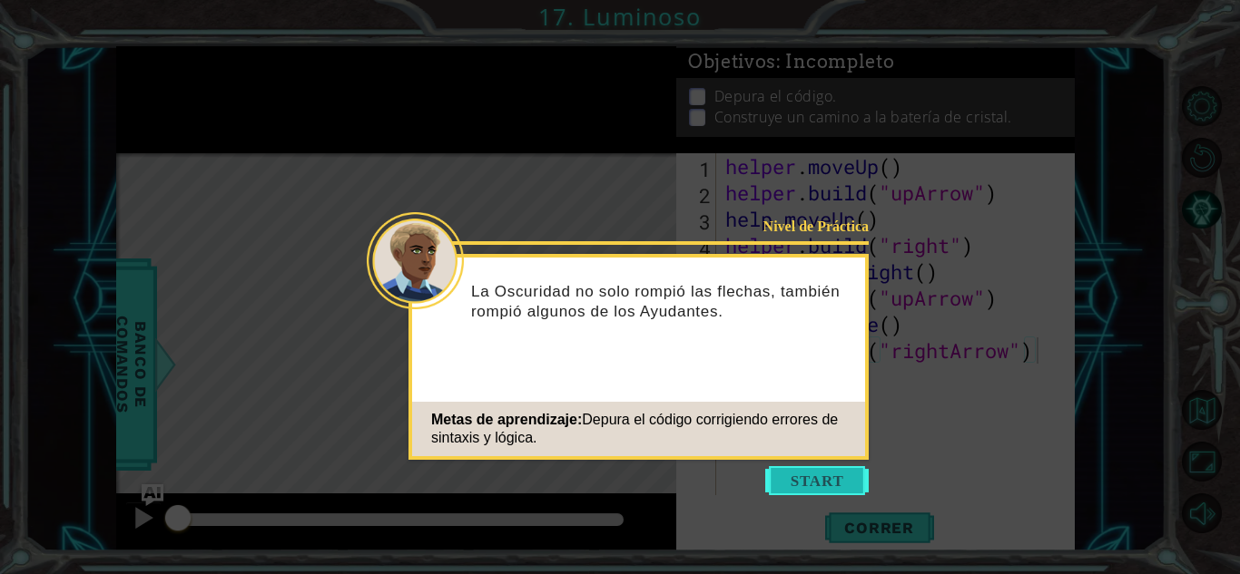
click at [831, 474] on button "Start" at bounding box center [816, 480] width 103 height 29
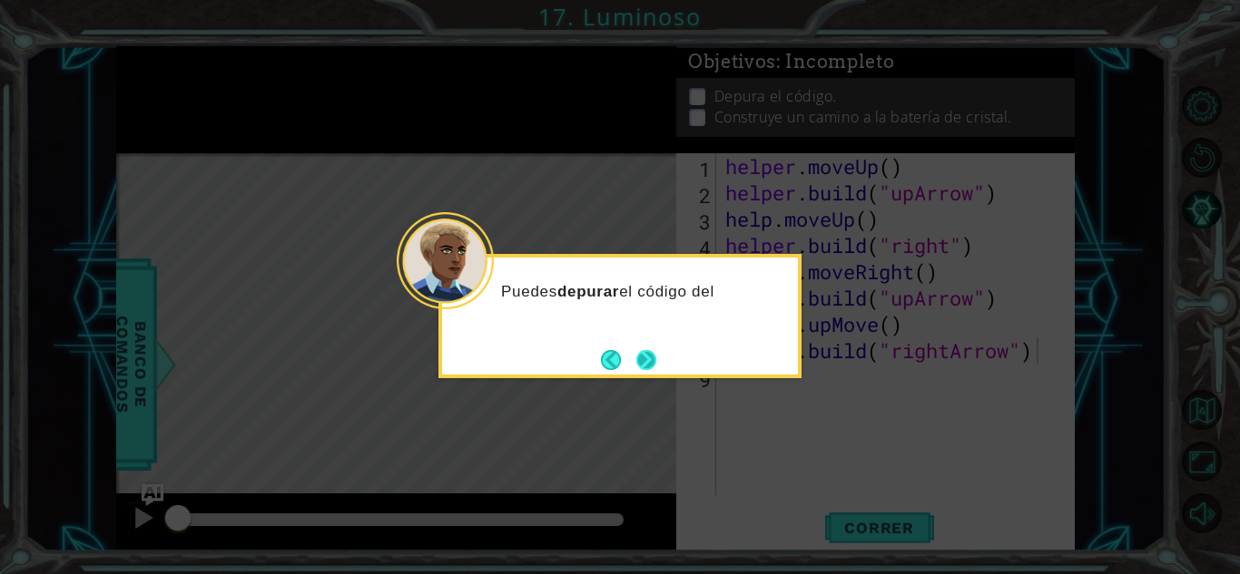
click at [660, 360] on button "Next" at bounding box center [646, 360] width 28 height 28
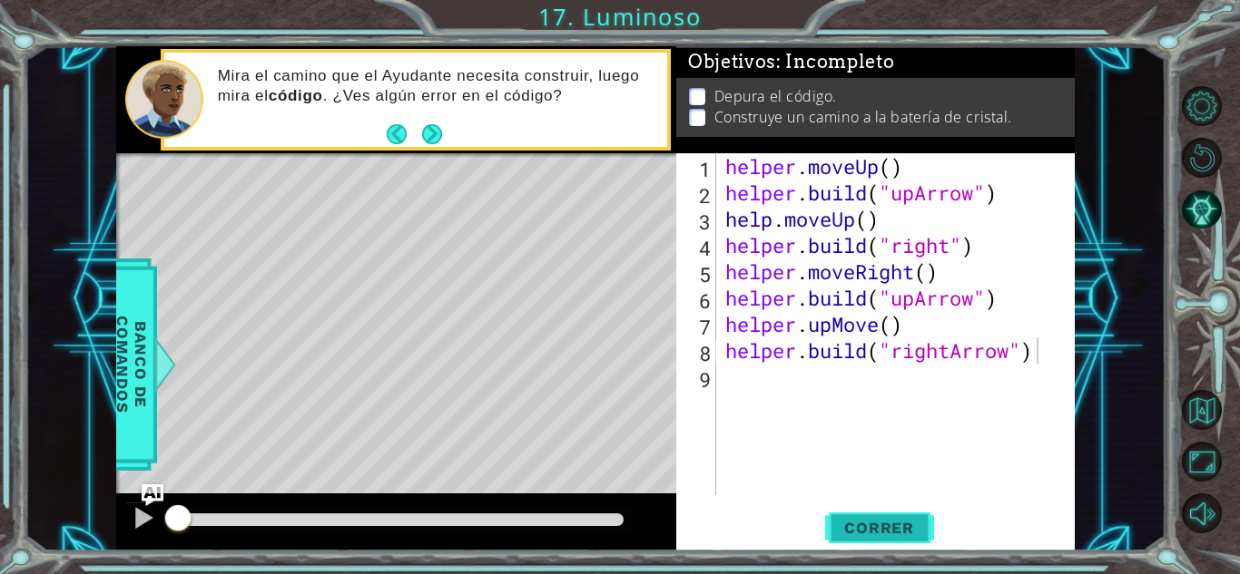
click at [845, 534] on span "Correr" at bounding box center [879, 528] width 106 height 18
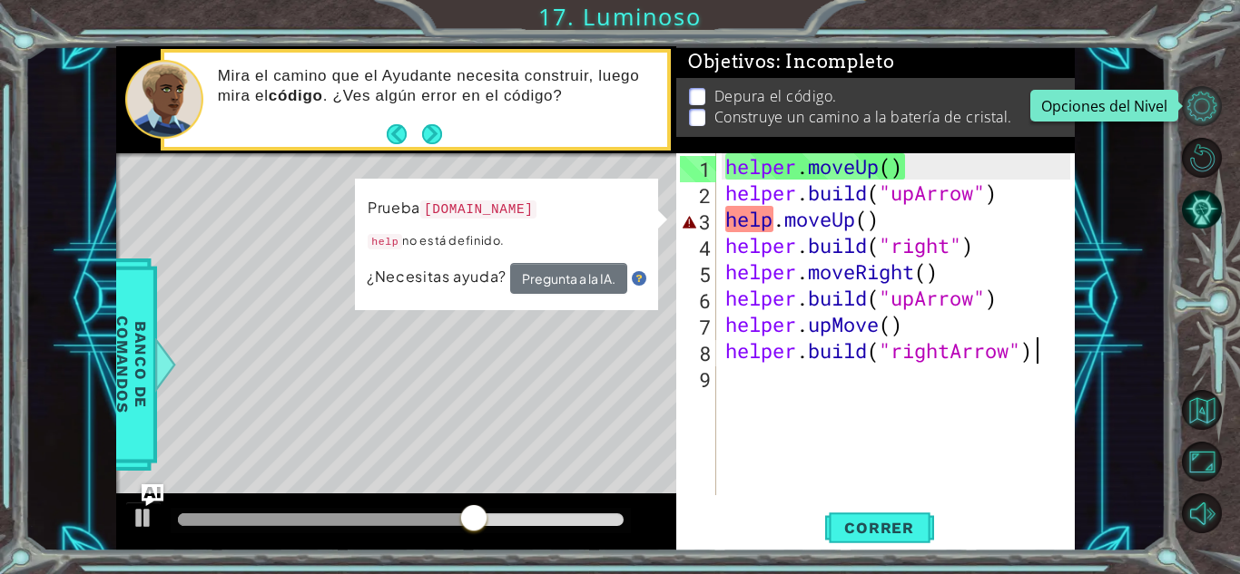
click at [1210, 96] on button "Opciones del Nivel" at bounding box center [1201, 106] width 40 height 40
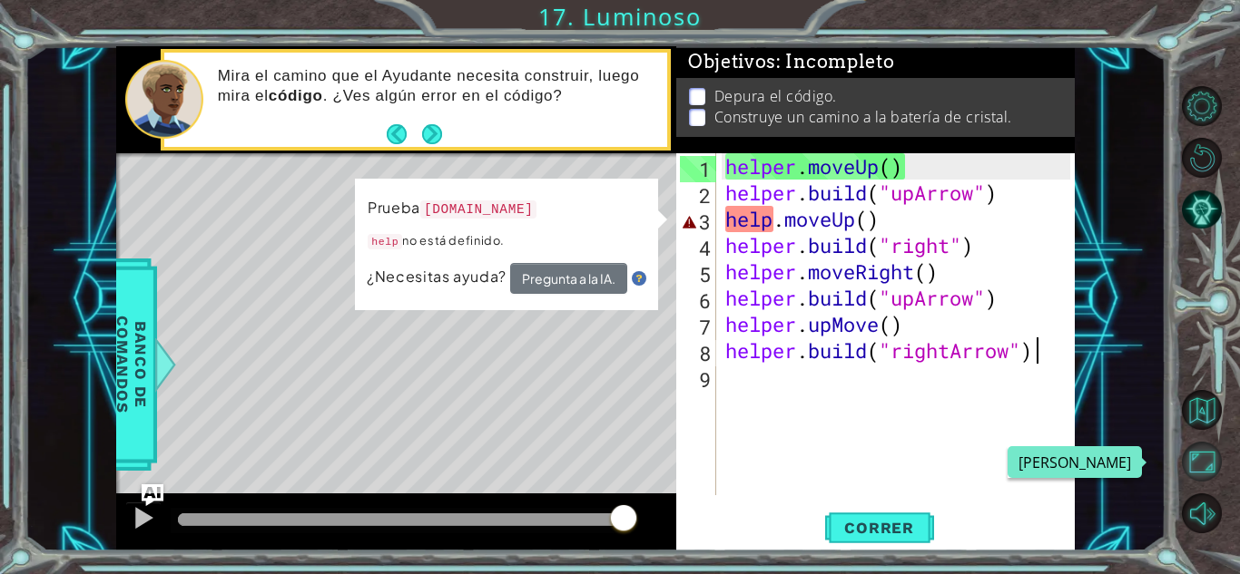
click at [1196, 467] on button "Maximizar Navegador" at bounding box center [1201, 462] width 40 height 40
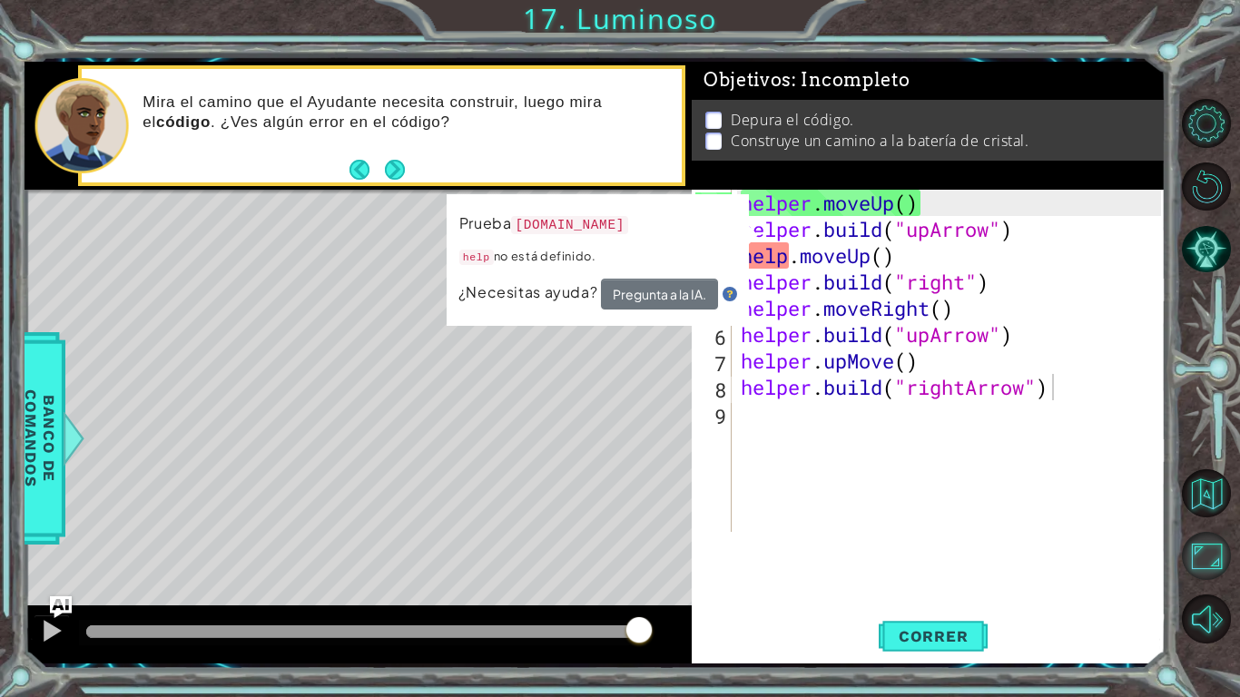
click at [1196, 546] on button "Maximizar Navegador" at bounding box center [1205, 556] width 49 height 49
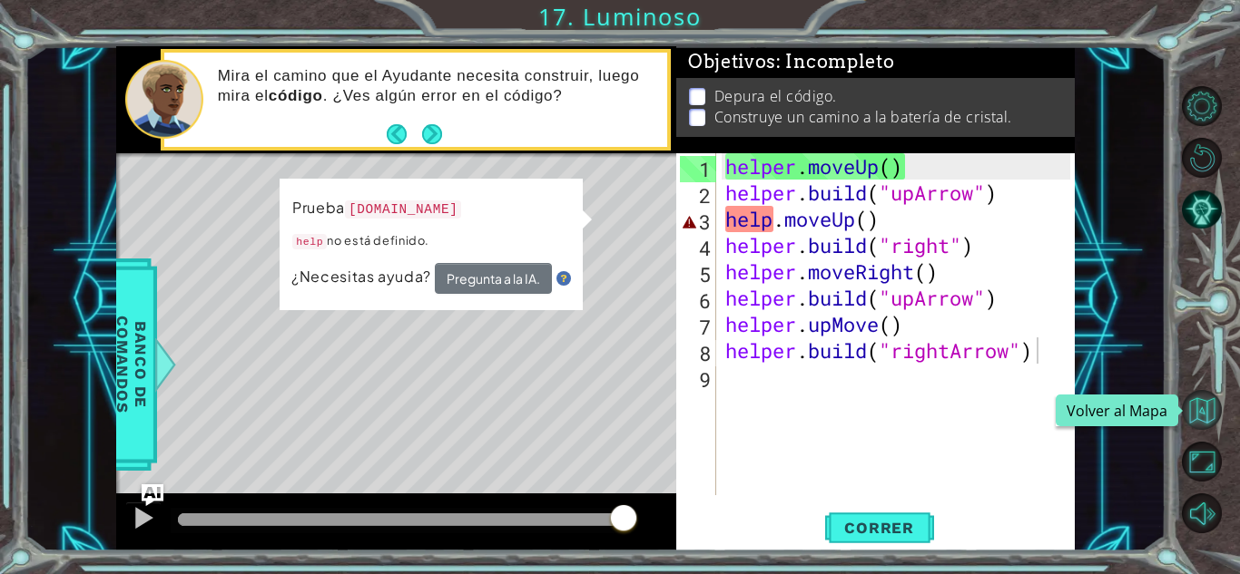
click at [1216, 418] on button "Volver al Mapa" at bounding box center [1201, 410] width 40 height 40
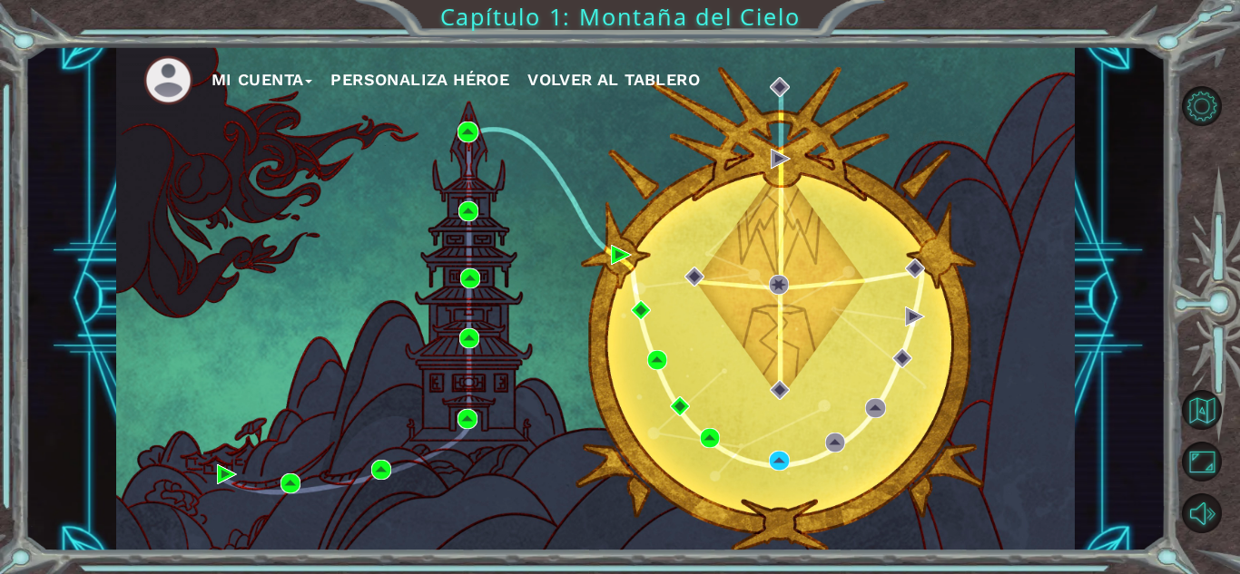
click at [257, 72] on button "Mi Cuenta" at bounding box center [262, 79] width 102 height 27
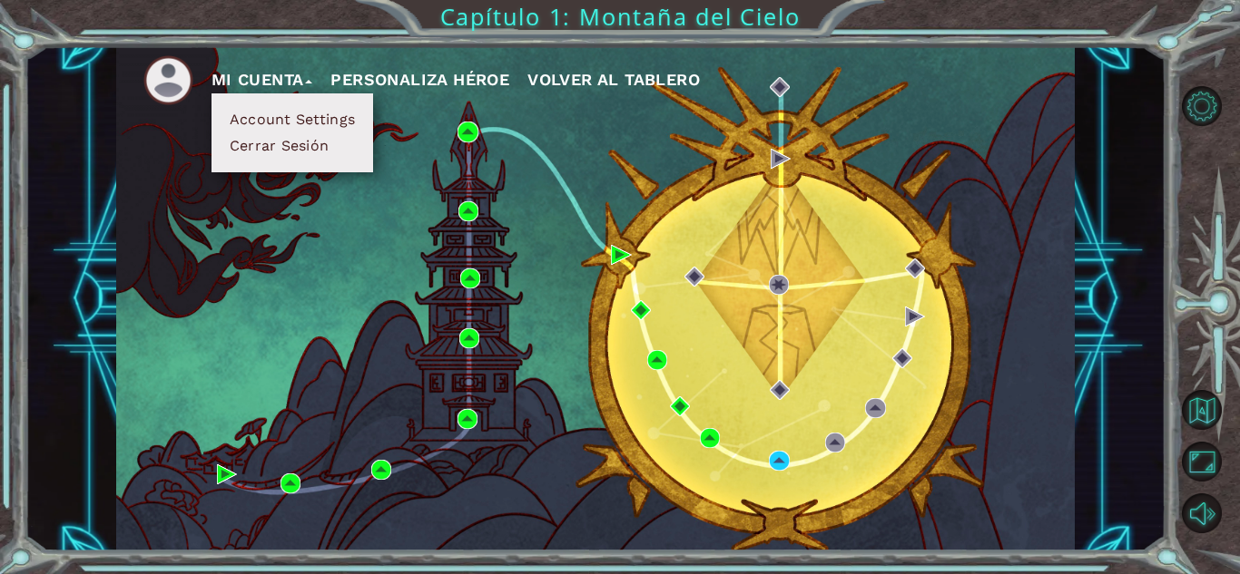
click at [263, 149] on button "Cerrar Sesión" at bounding box center [279, 146] width 111 height 20
